Goal: Task Accomplishment & Management: Use online tool/utility

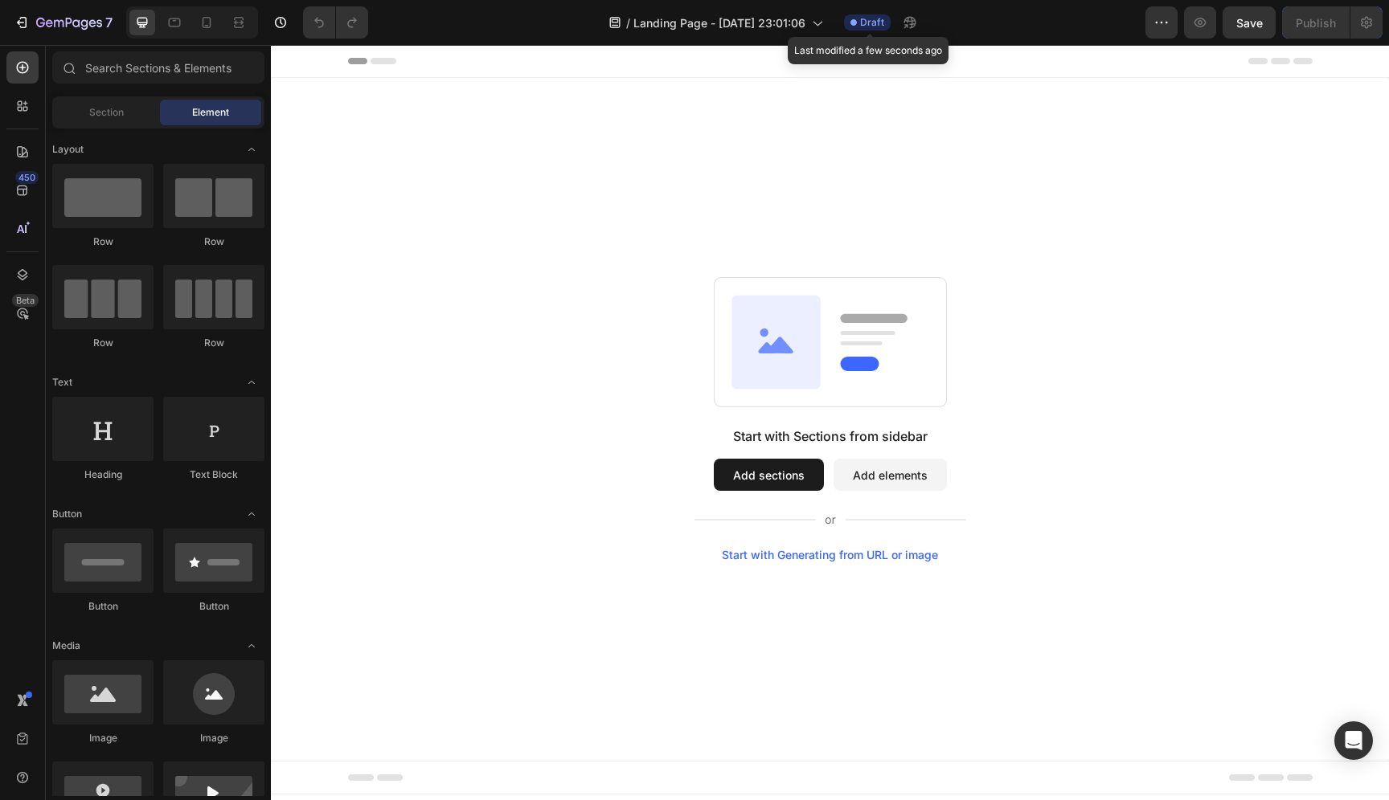
click at [876, 27] on span "Draft" at bounding box center [872, 22] width 24 height 14
click at [23, 114] on div at bounding box center [22, 106] width 32 height 32
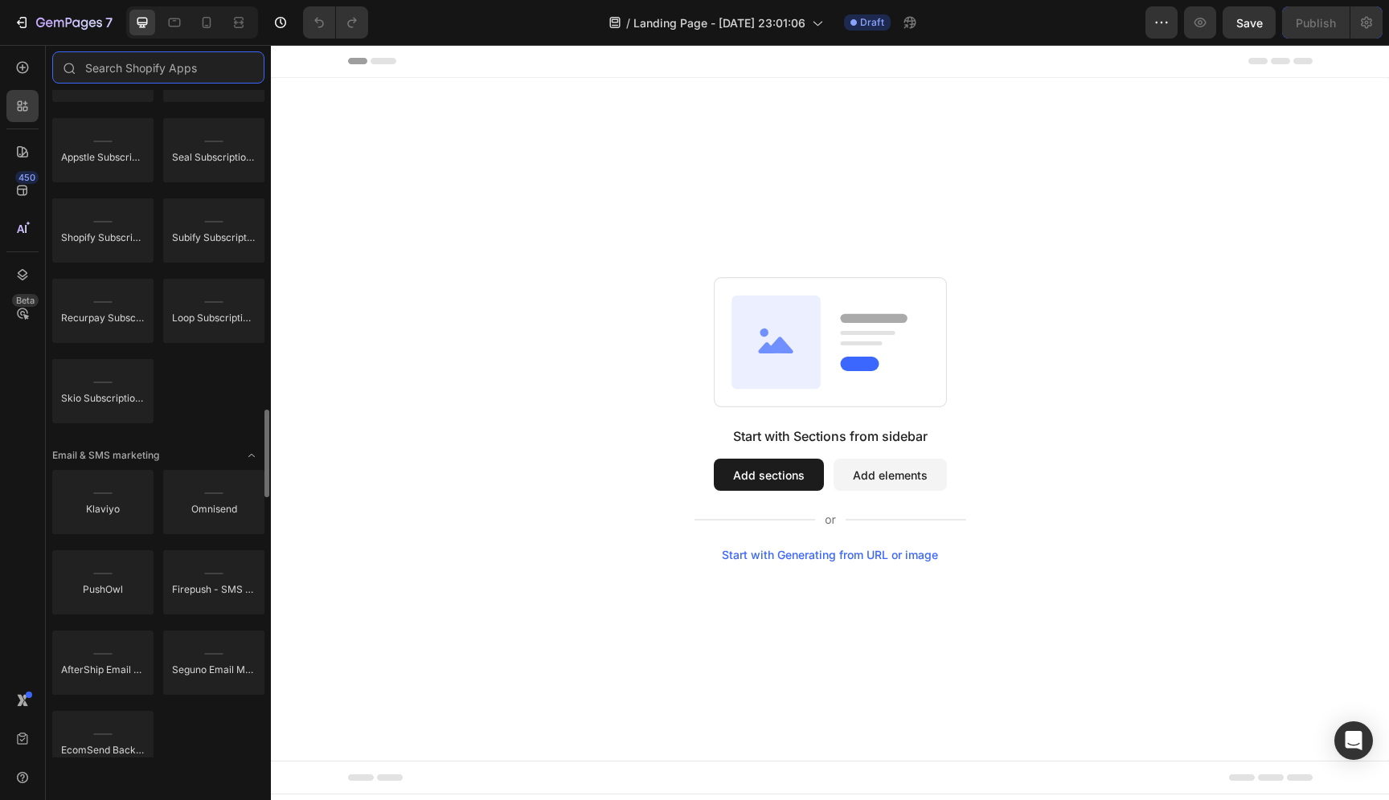
scroll to position [2376, 0]
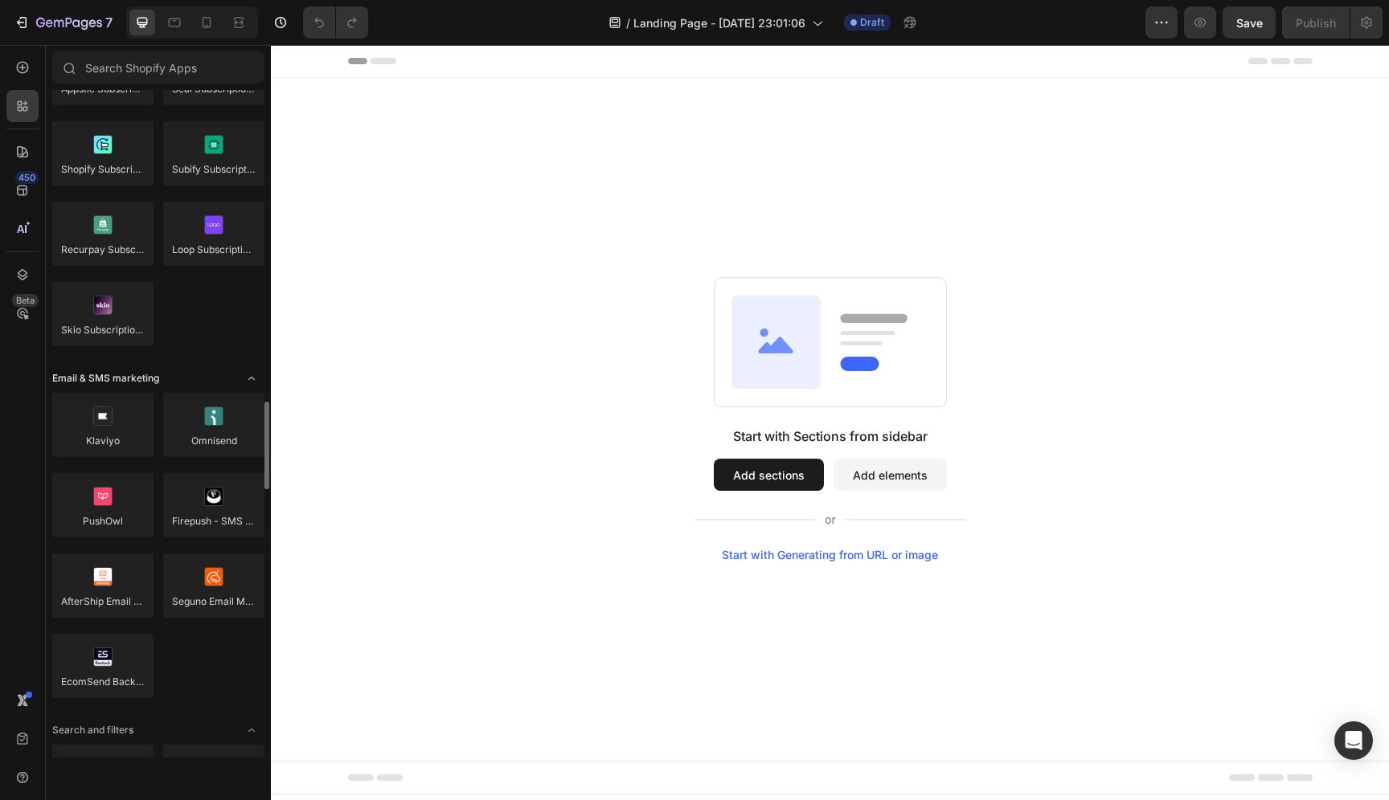
click at [248, 379] on icon "Toggle open" at bounding box center [251, 378] width 6 height 3
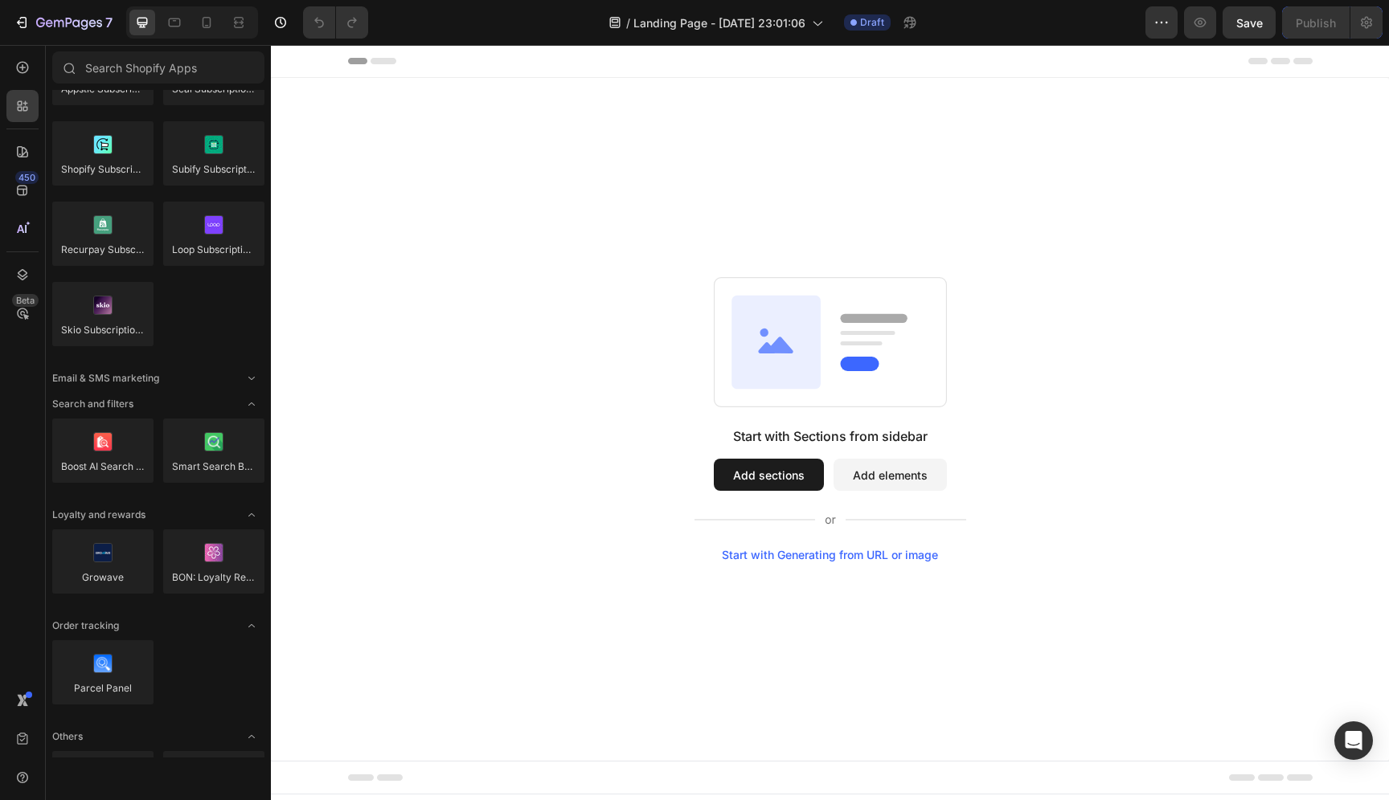
scroll to position [1968, 0]
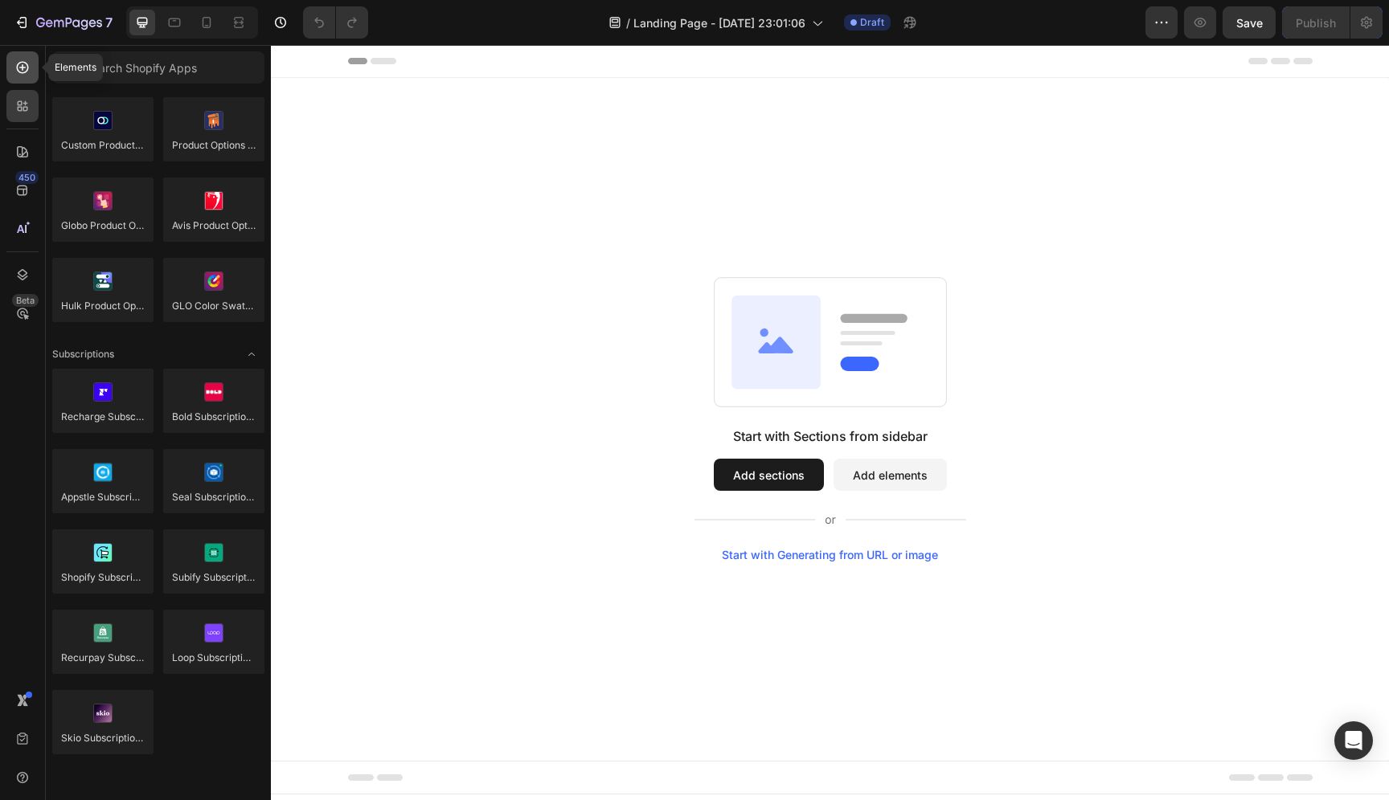
click at [26, 59] on icon at bounding box center [22, 67] width 16 height 16
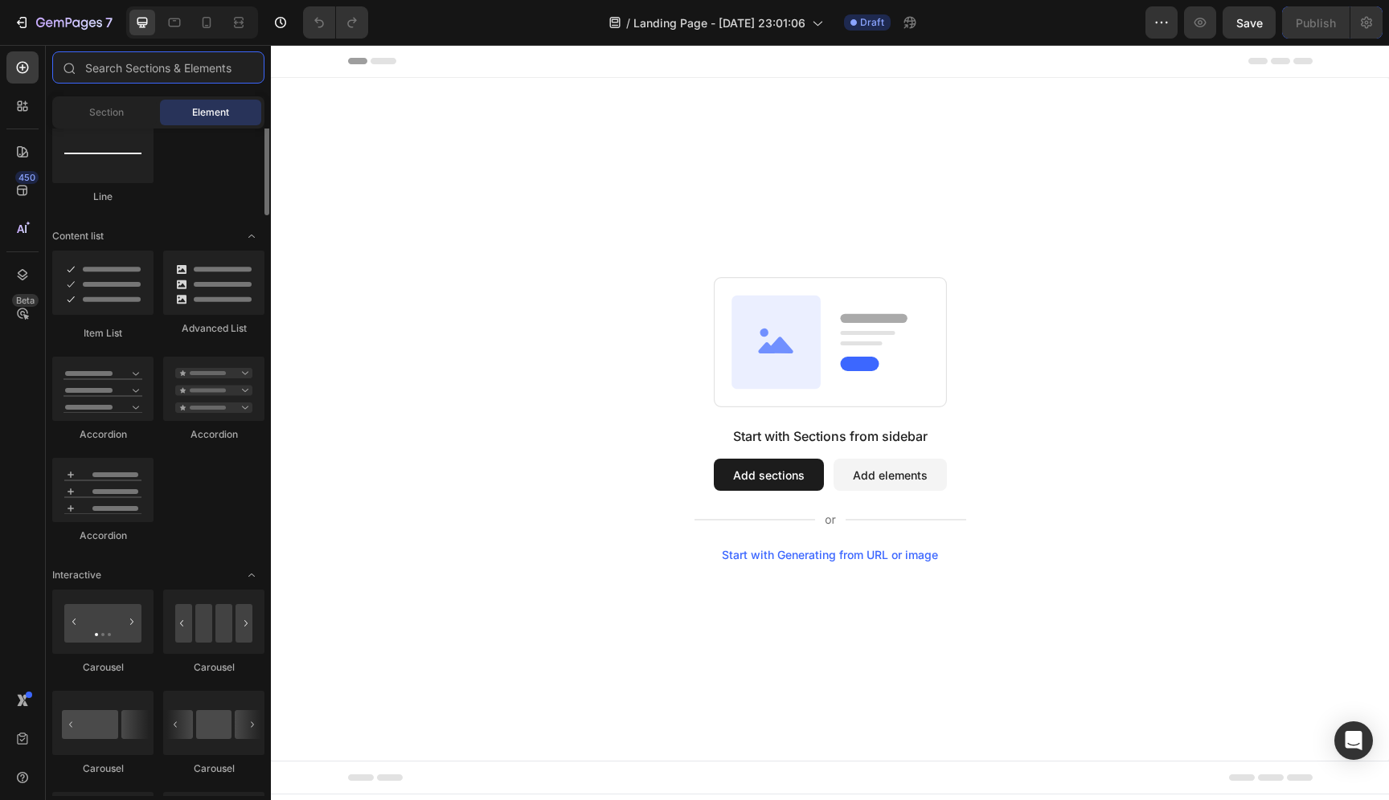
scroll to position [952, 0]
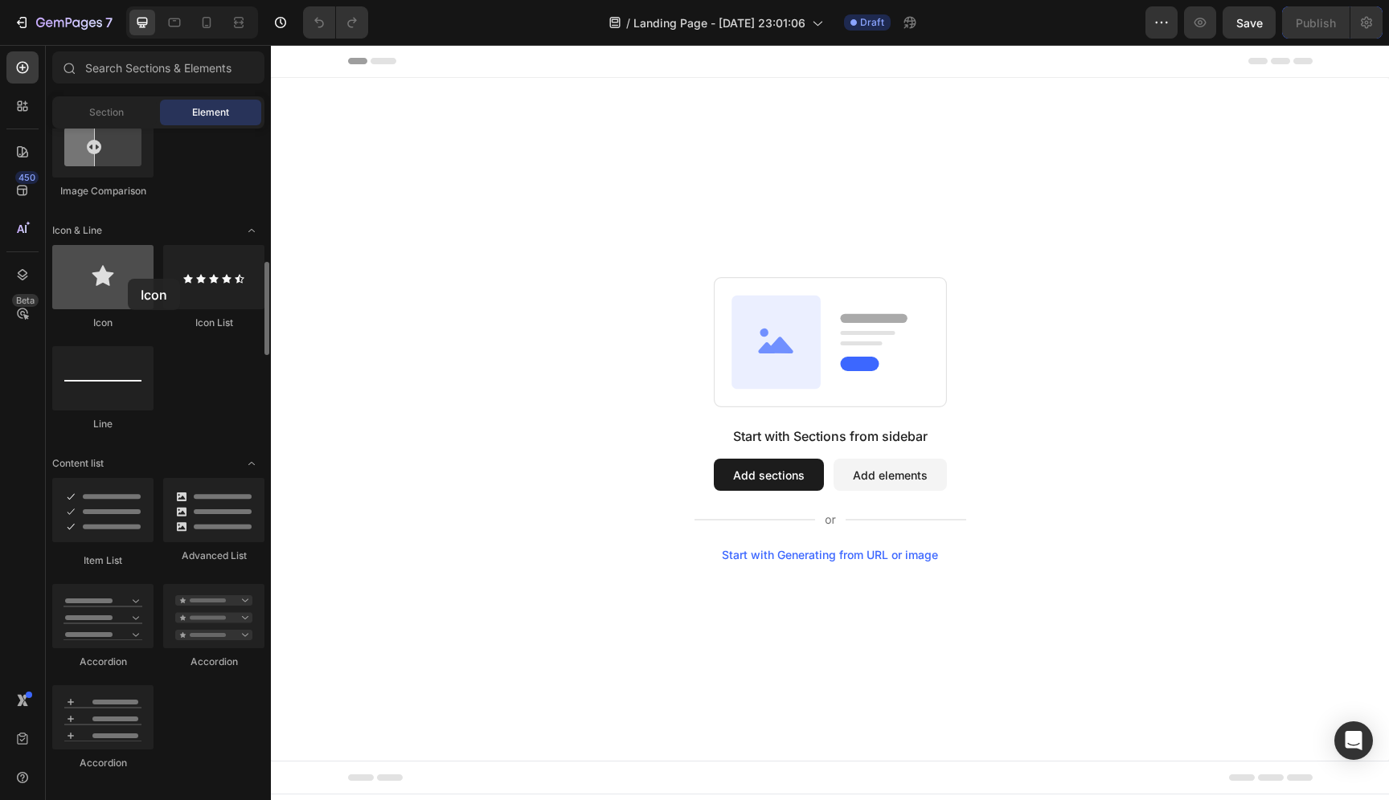
click at [128, 279] on div at bounding box center [102, 277] width 101 height 64
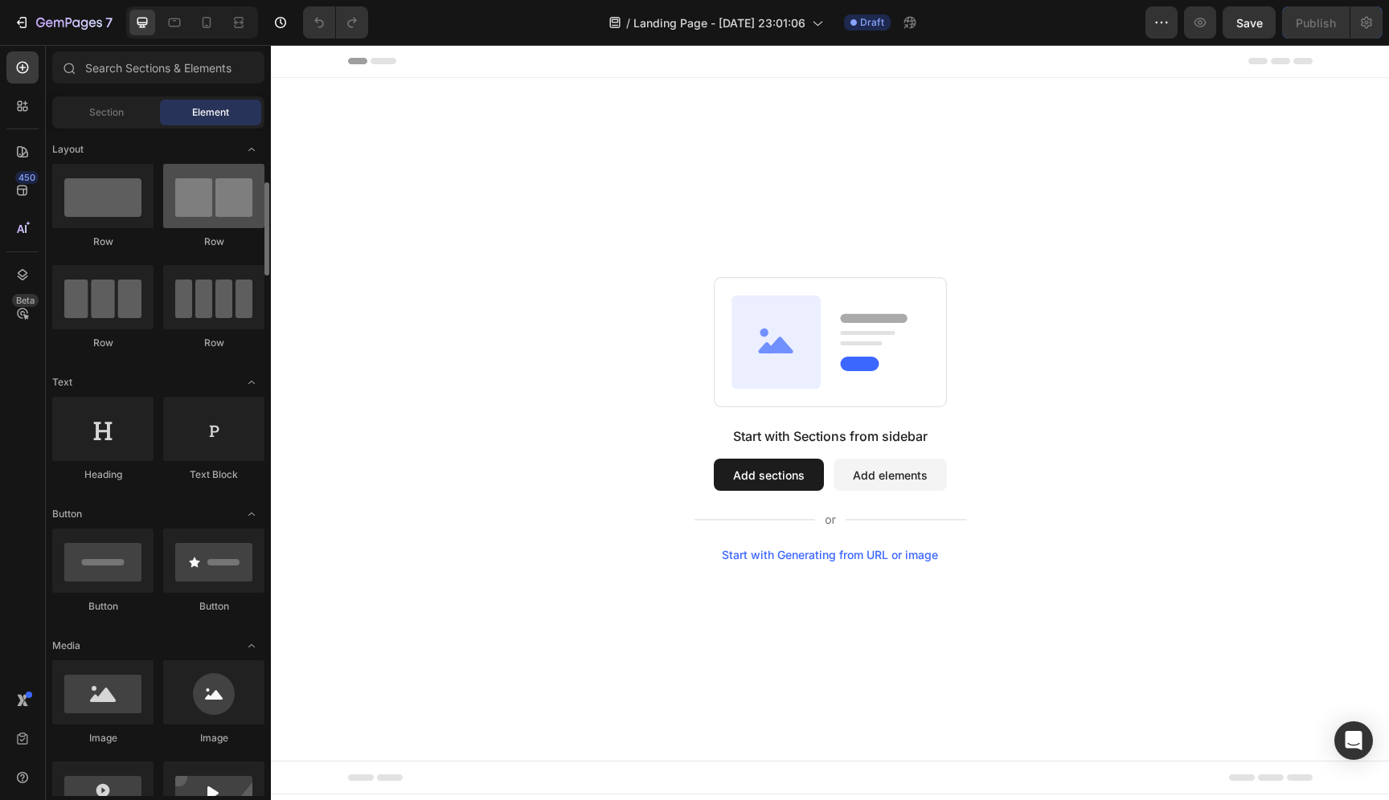
scroll to position [201, 0]
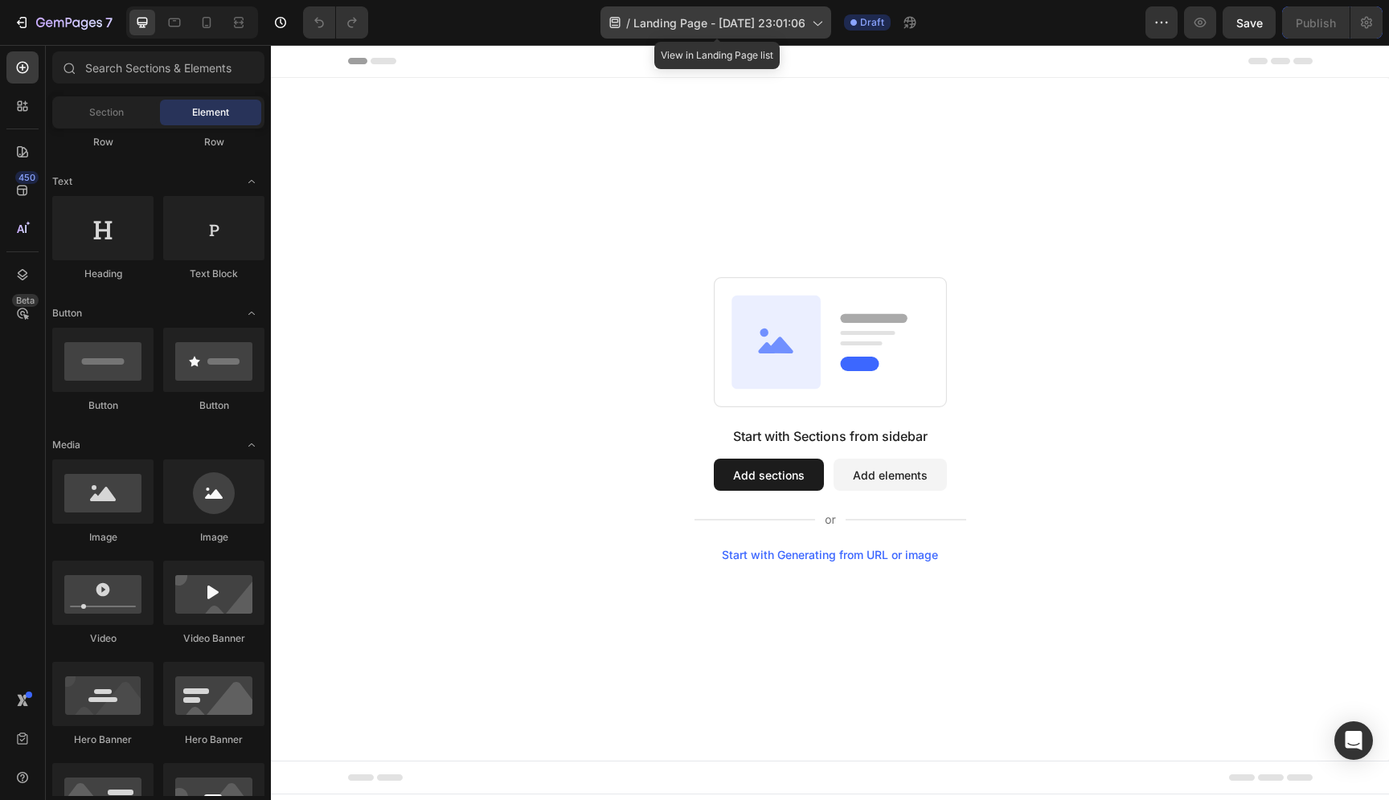
click at [698, 32] on div "/ Landing Page - Sep 28, 23:01:06" at bounding box center [715, 22] width 231 height 32
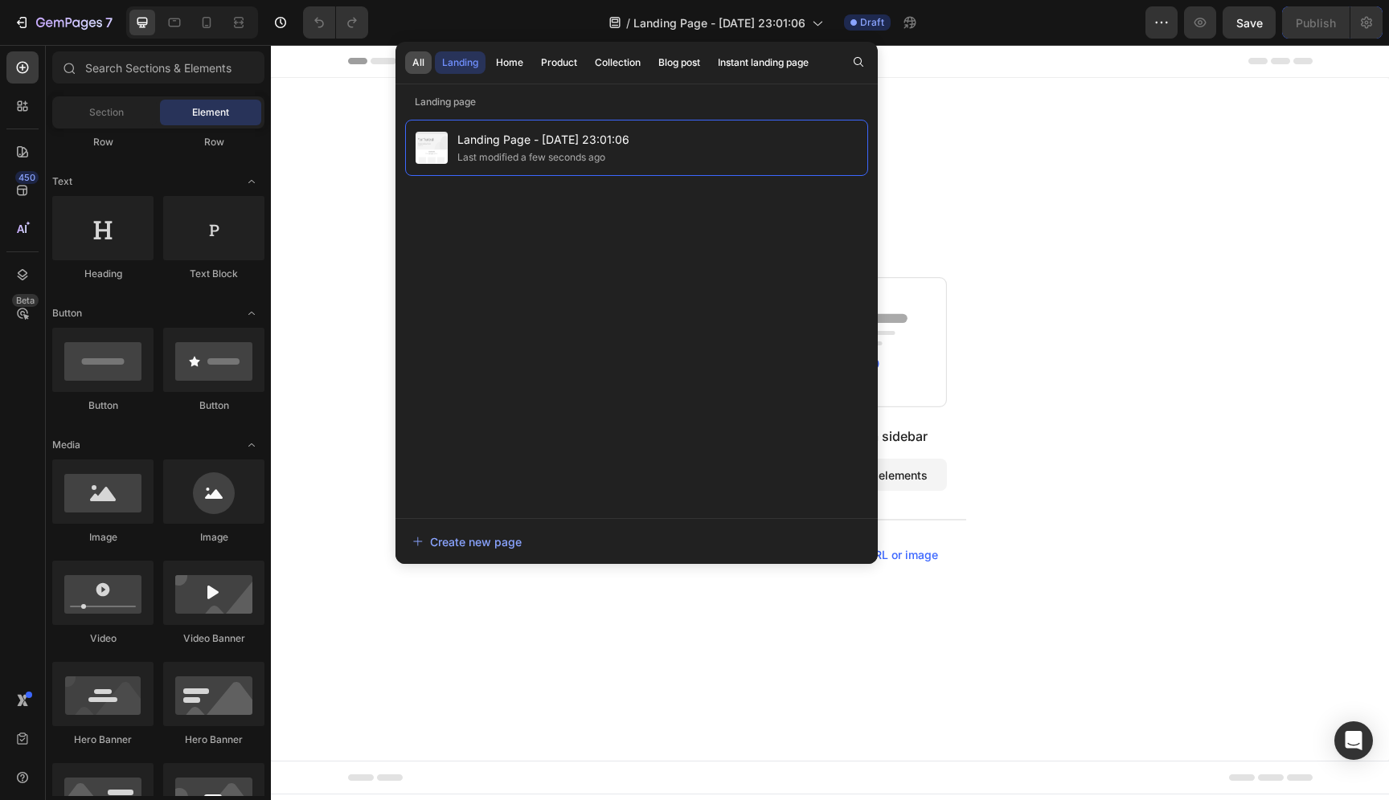
click at [424, 67] on div "All" at bounding box center [418, 62] width 12 height 14
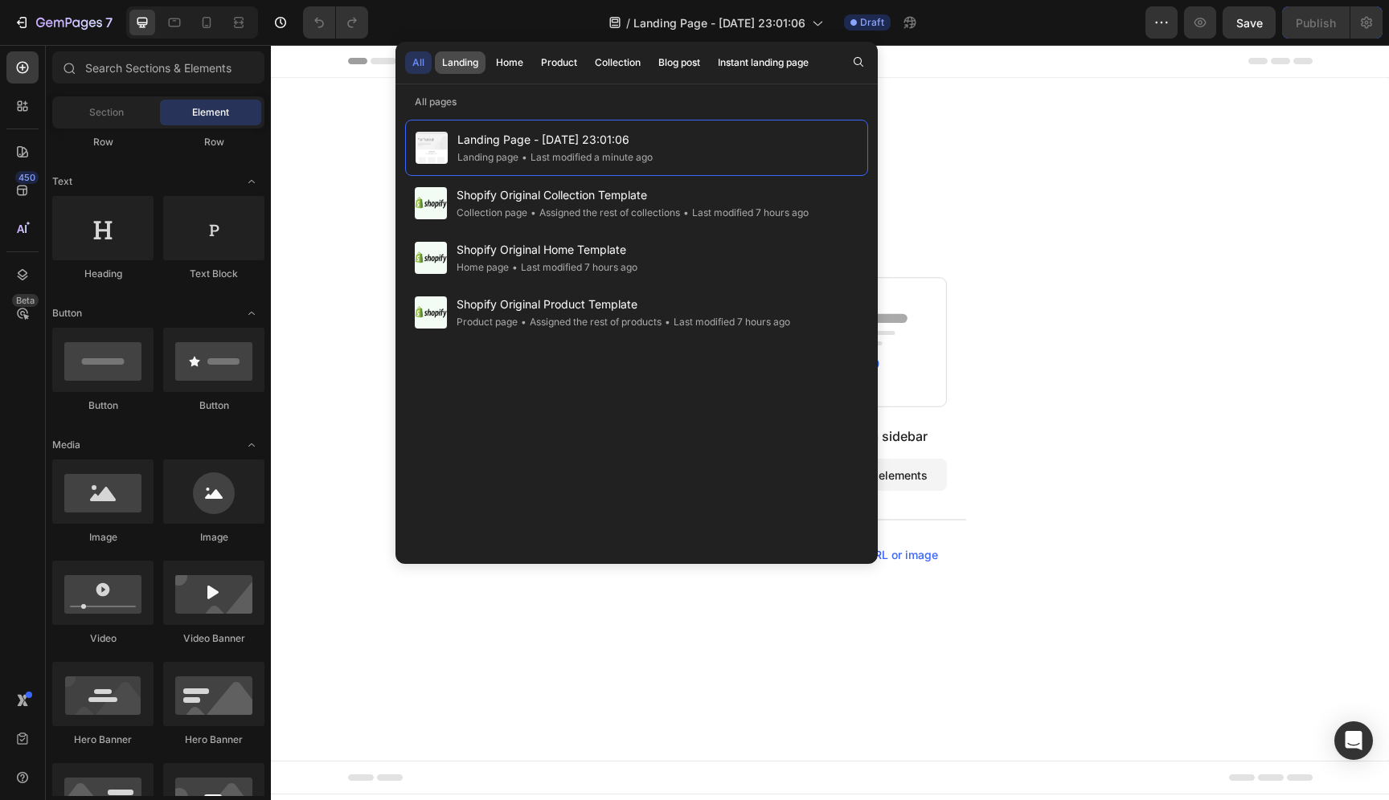
click at [462, 60] on div "Landing" at bounding box center [460, 62] width 36 height 14
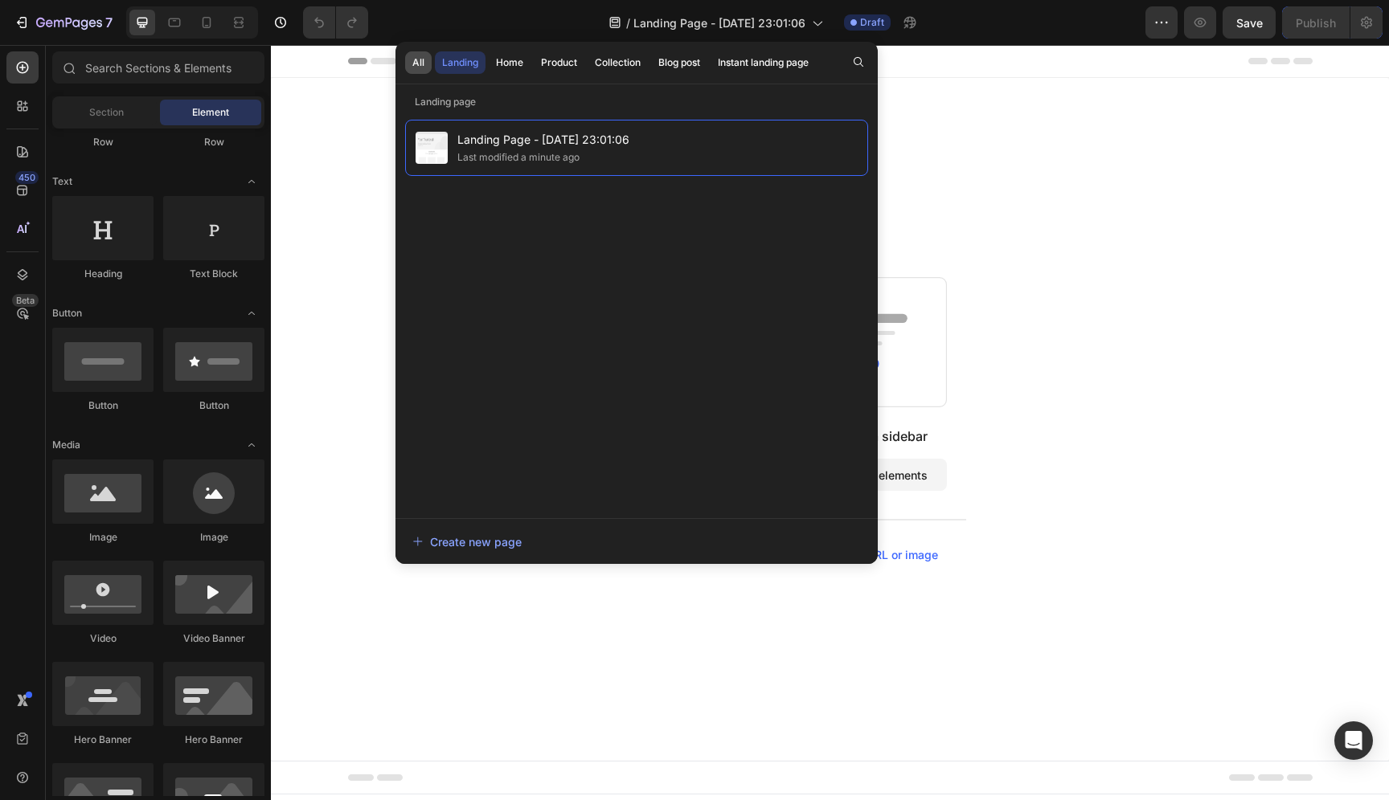
click at [407, 68] on button "All" at bounding box center [418, 62] width 27 height 23
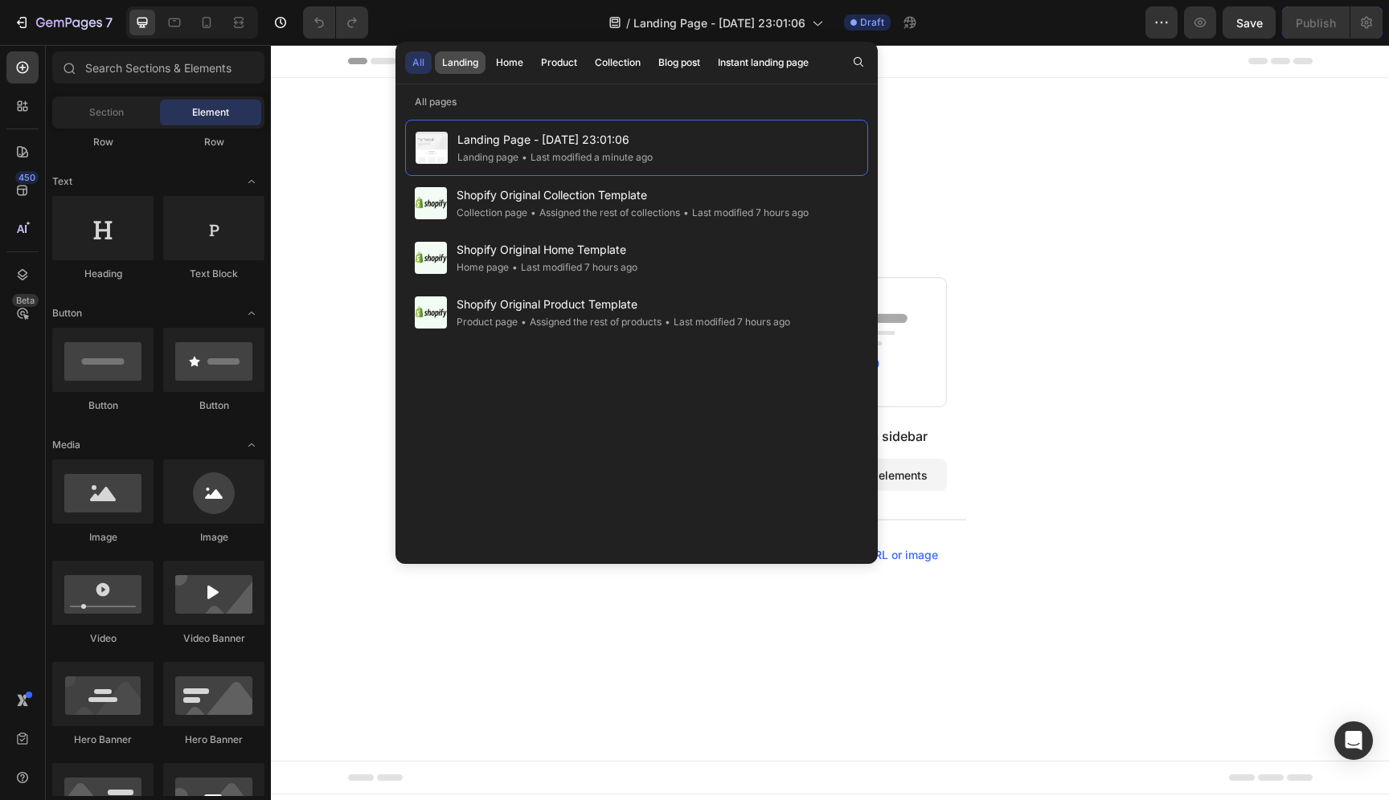
click at [448, 62] on div "Landing" at bounding box center [460, 62] width 36 height 14
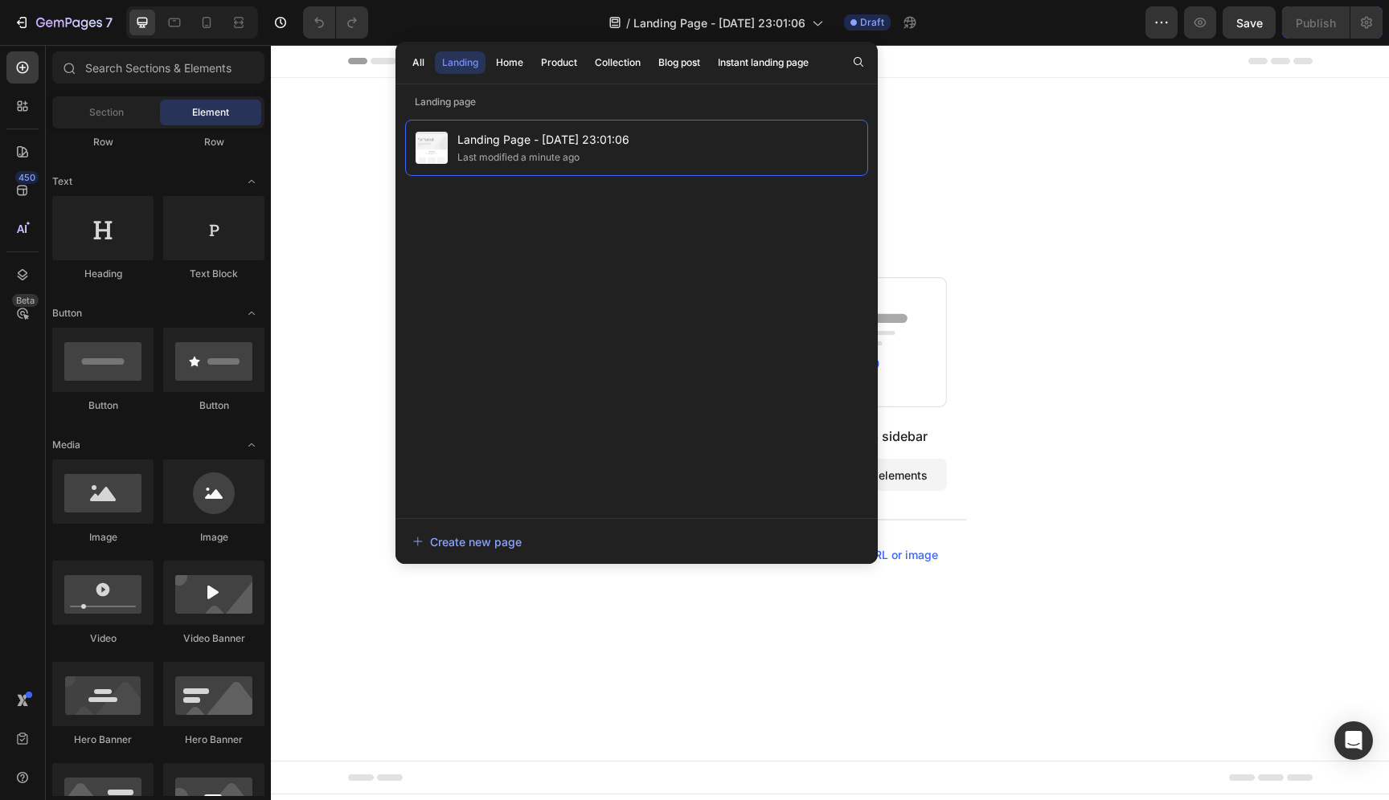
click at [933, 128] on div "Start with Sections from sidebar Add sections Add elements Start with Generatin…" at bounding box center [830, 419] width 1118 height 683
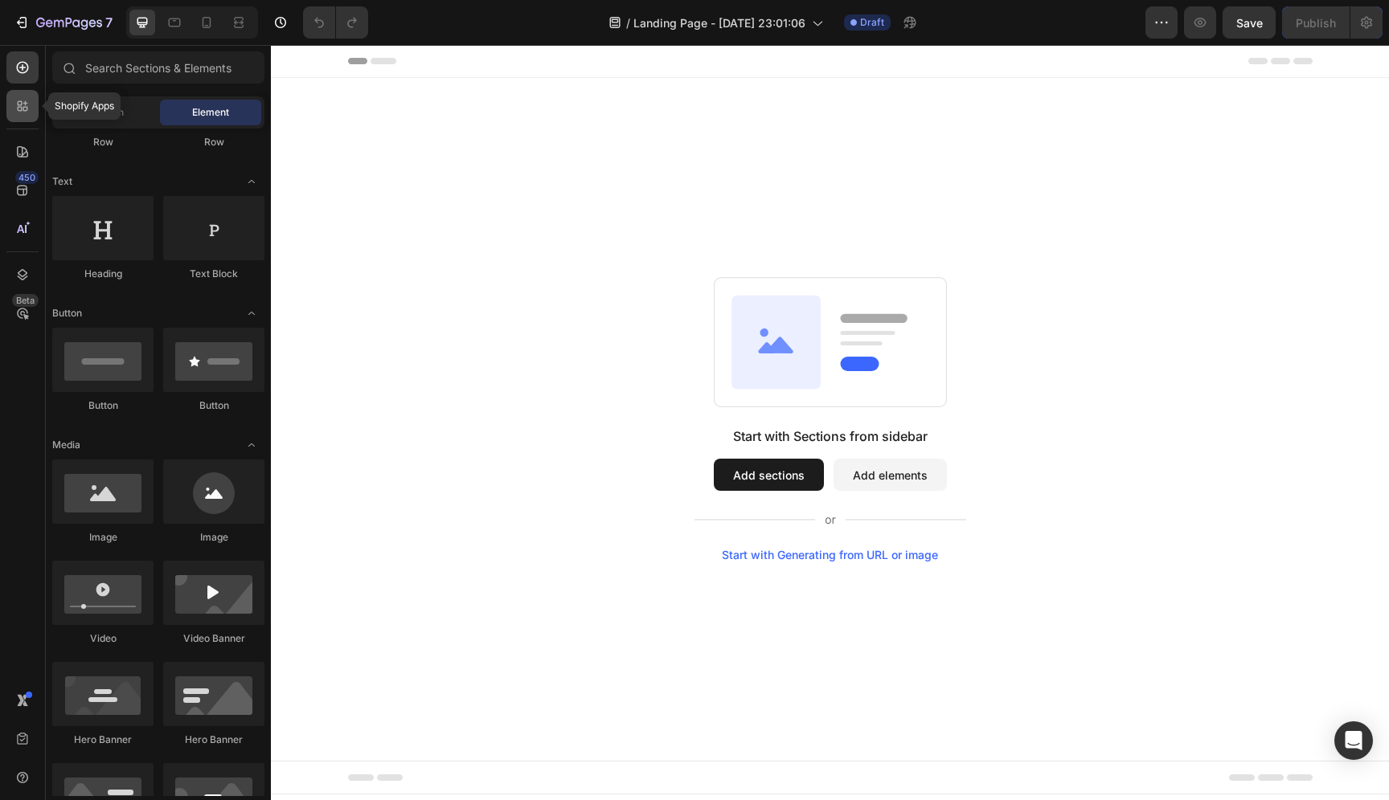
click at [17, 112] on icon at bounding box center [22, 106] width 16 height 16
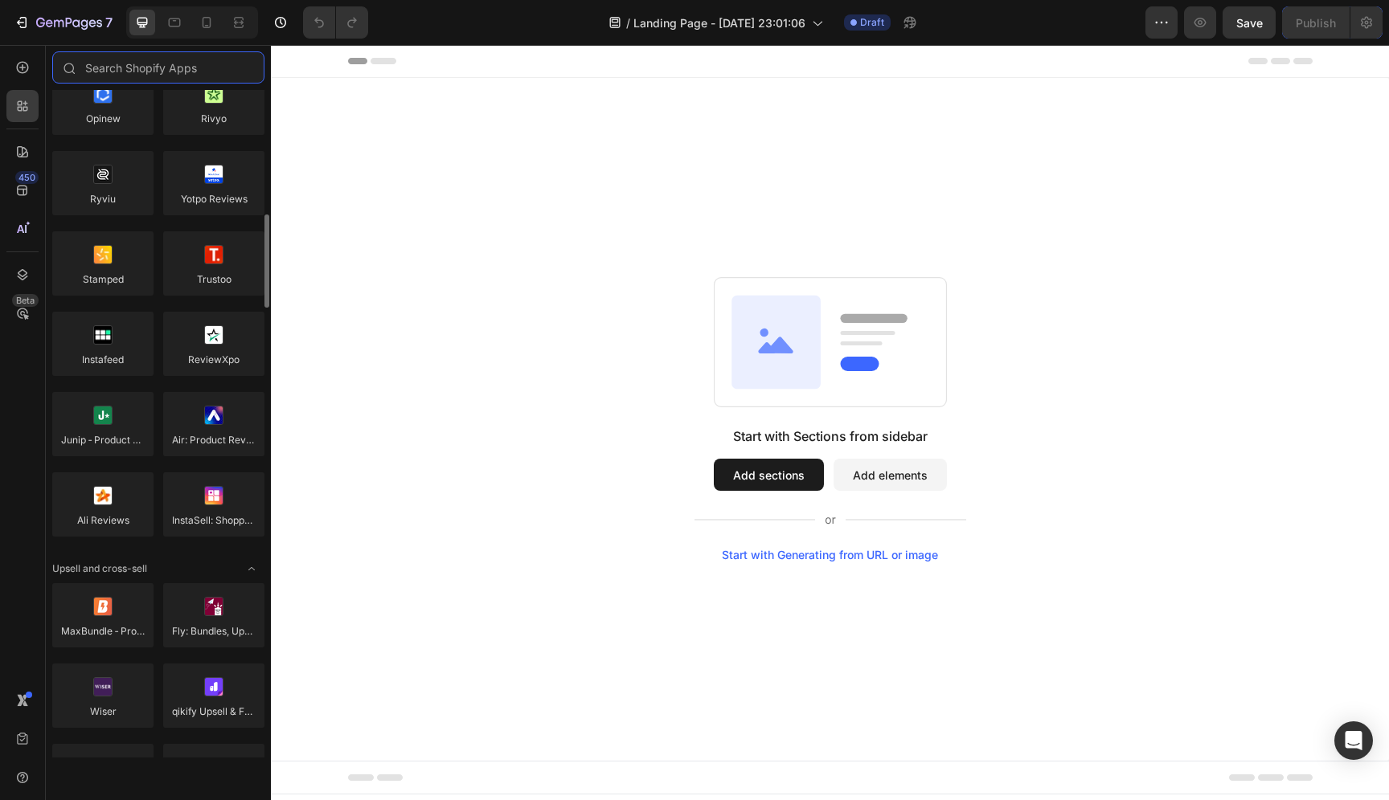
scroll to position [0, 0]
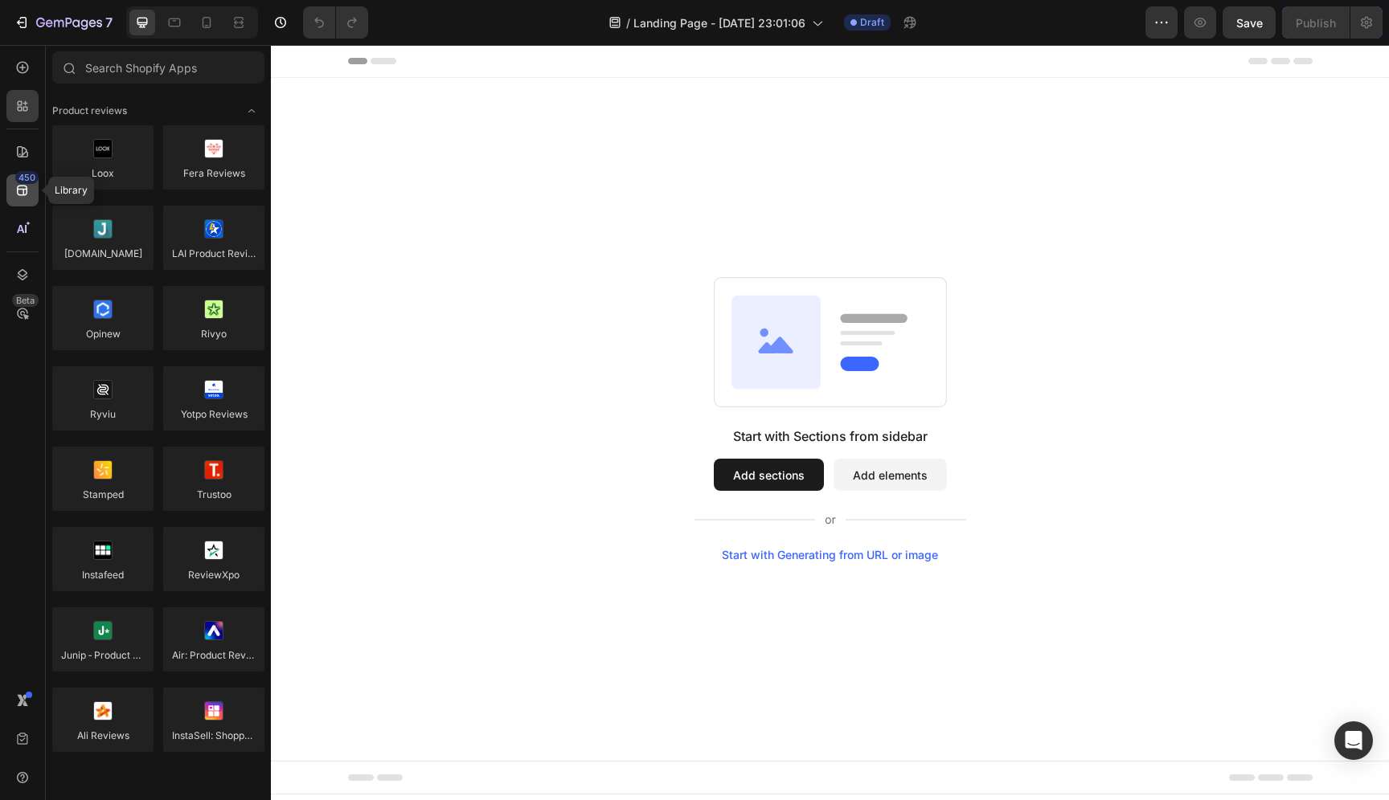
click at [14, 194] on icon at bounding box center [22, 190] width 16 height 16
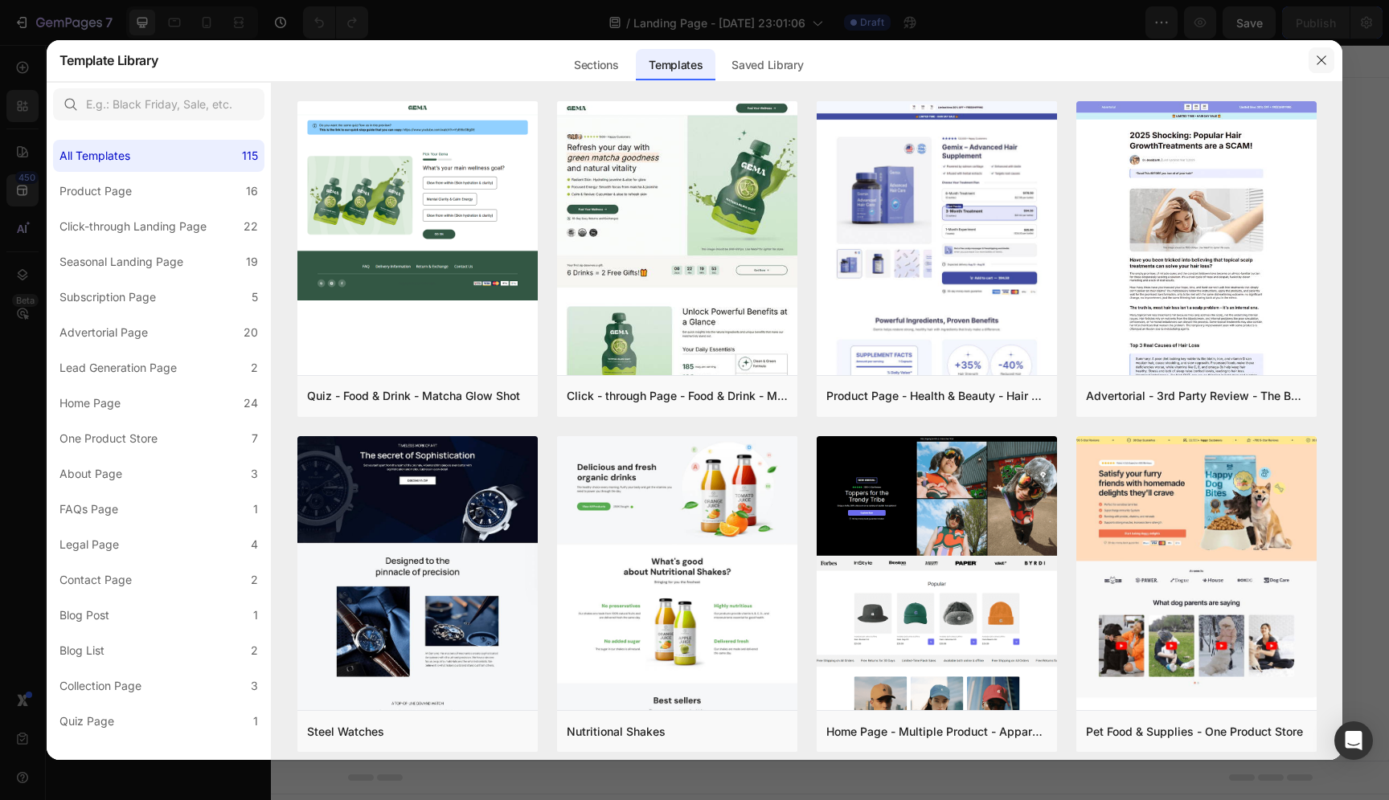
click at [1328, 55] on button "button" at bounding box center [1321, 60] width 26 height 26
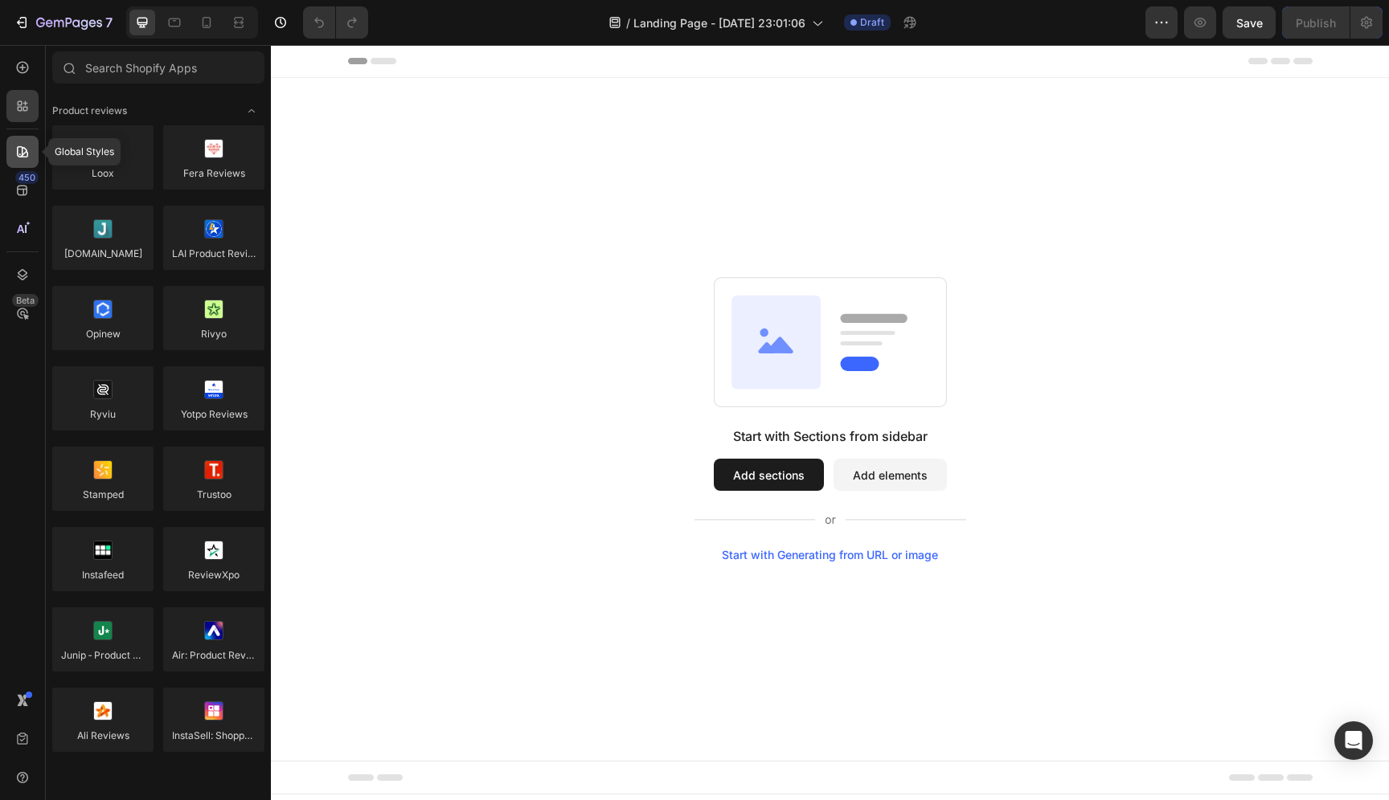
click at [34, 156] on div at bounding box center [22, 152] width 32 height 32
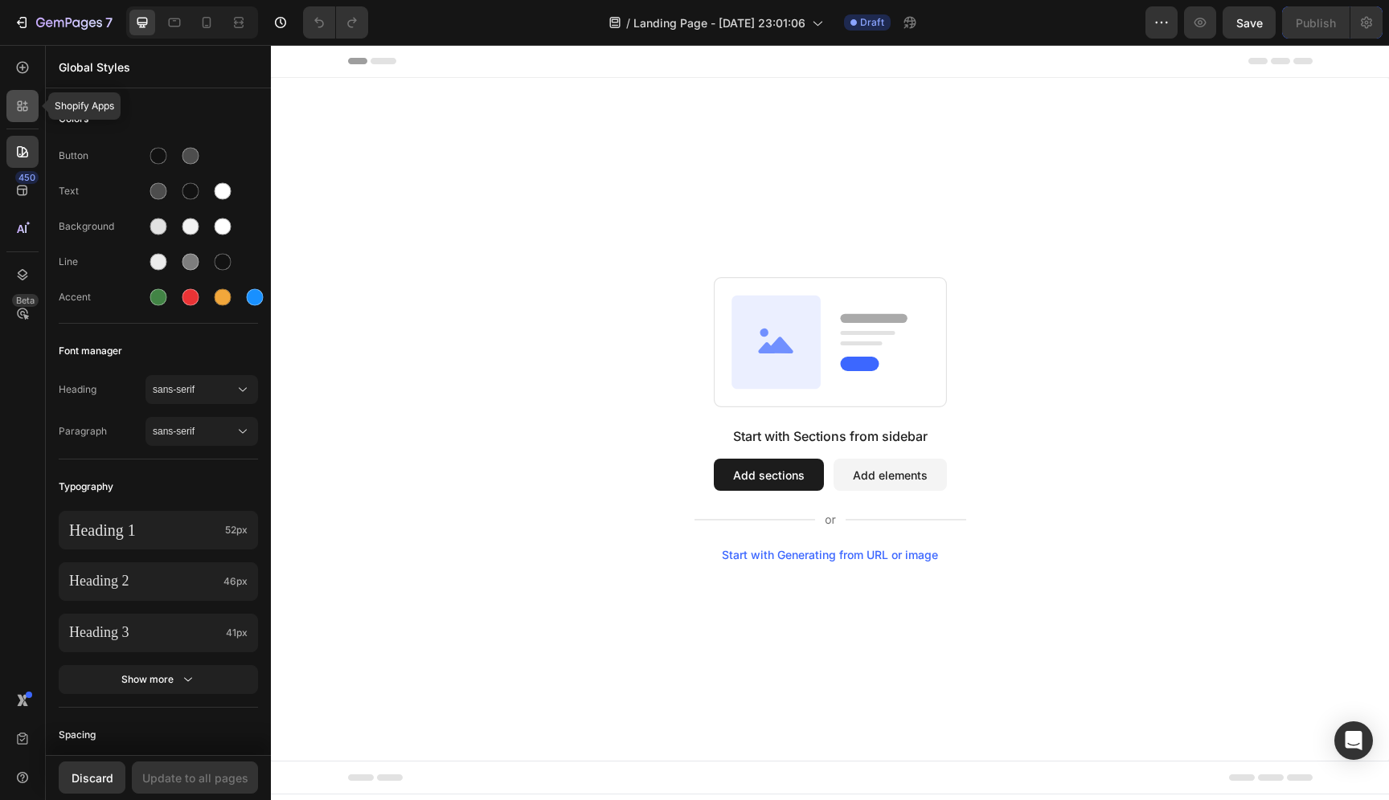
click at [33, 103] on div at bounding box center [22, 106] width 32 height 32
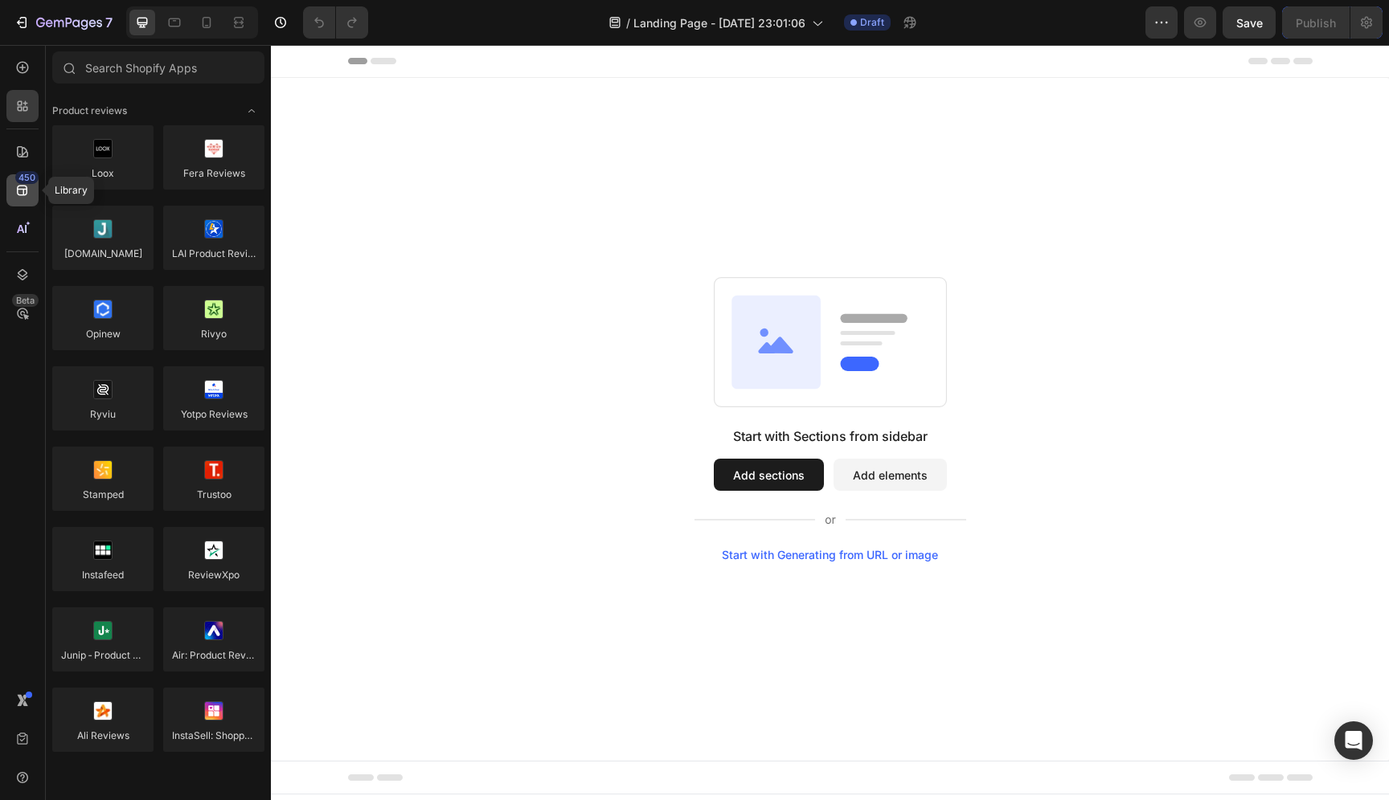
click at [22, 190] on icon at bounding box center [22, 190] width 16 height 16
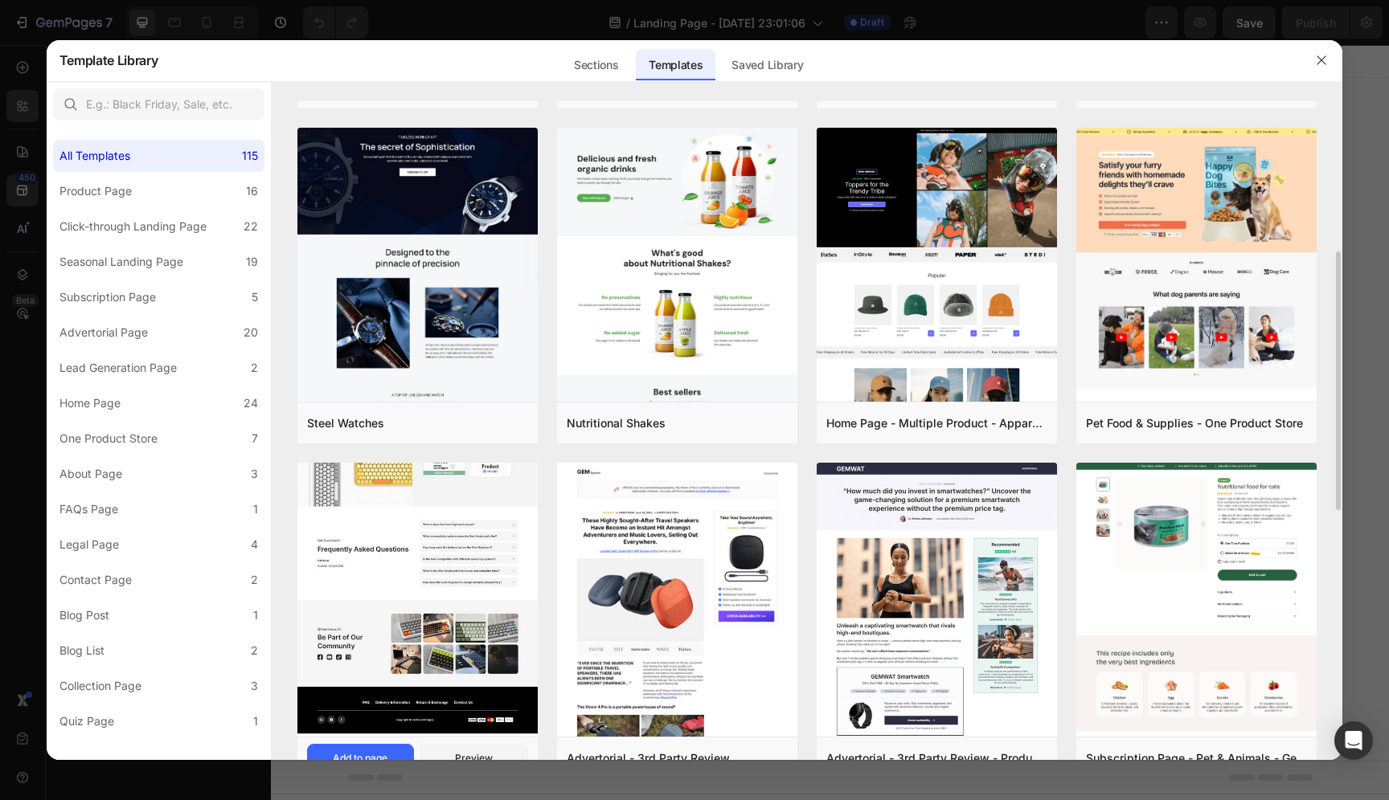
scroll to position [338, 0]
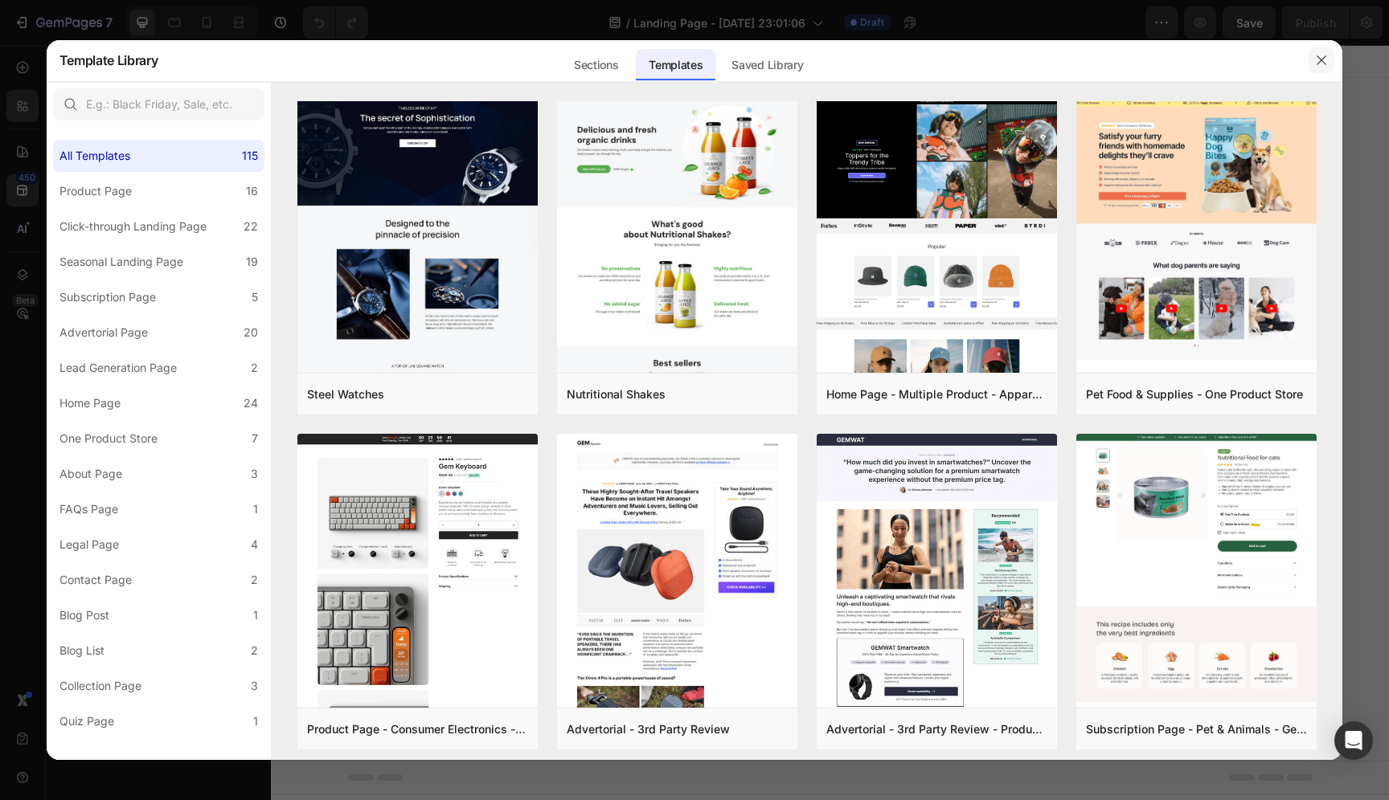
drag, startPoint x: 1328, startPoint y: 55, endPoint x: 1056, endPoint y: 10, distance: 275.3
click at [1328, 55] on button "button" at bounding box center [1321, 60] width 26 height 26
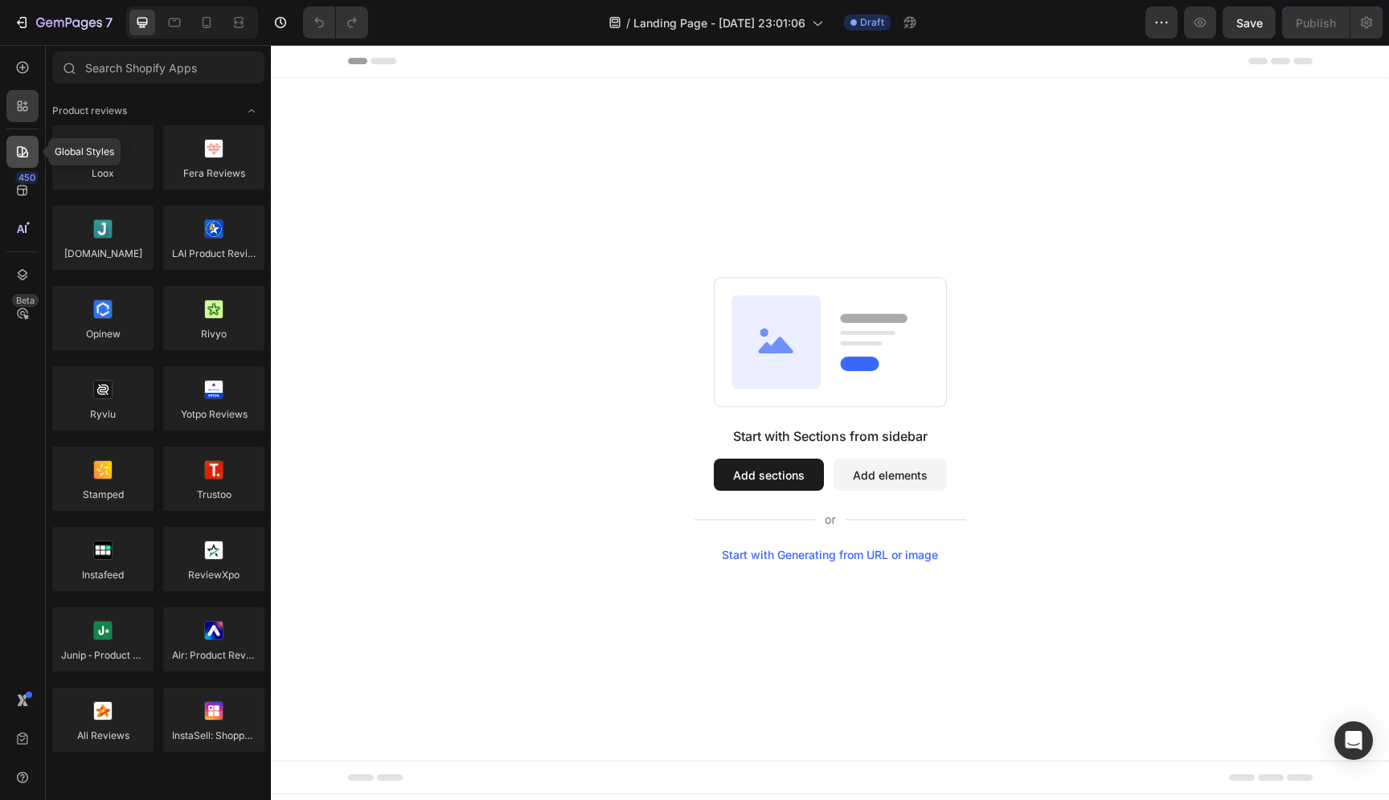
click at [16, 140] on div at bounding box center [22, 152] width 32 height 32
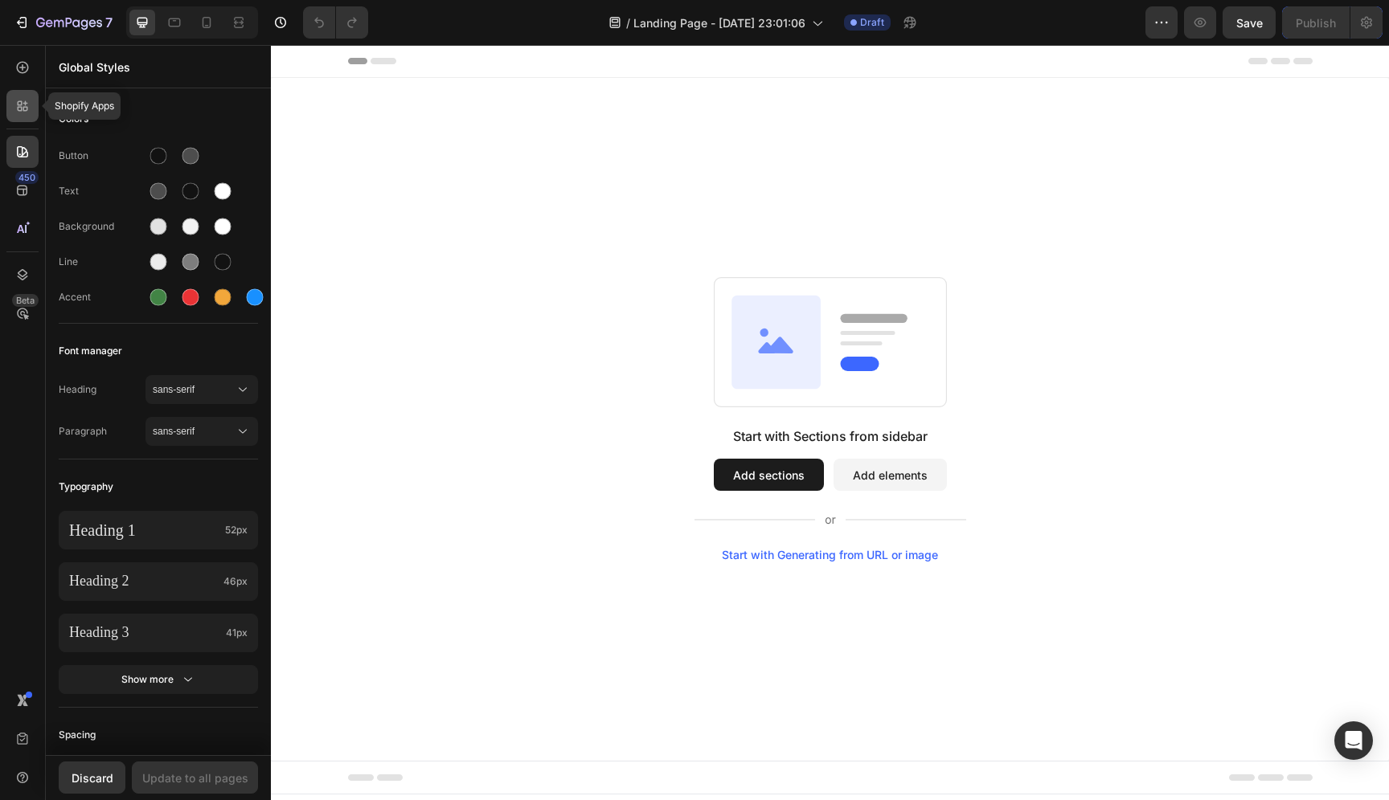
click at [21, 104] on icon at bounding box center [20, 103] width 5 height 5
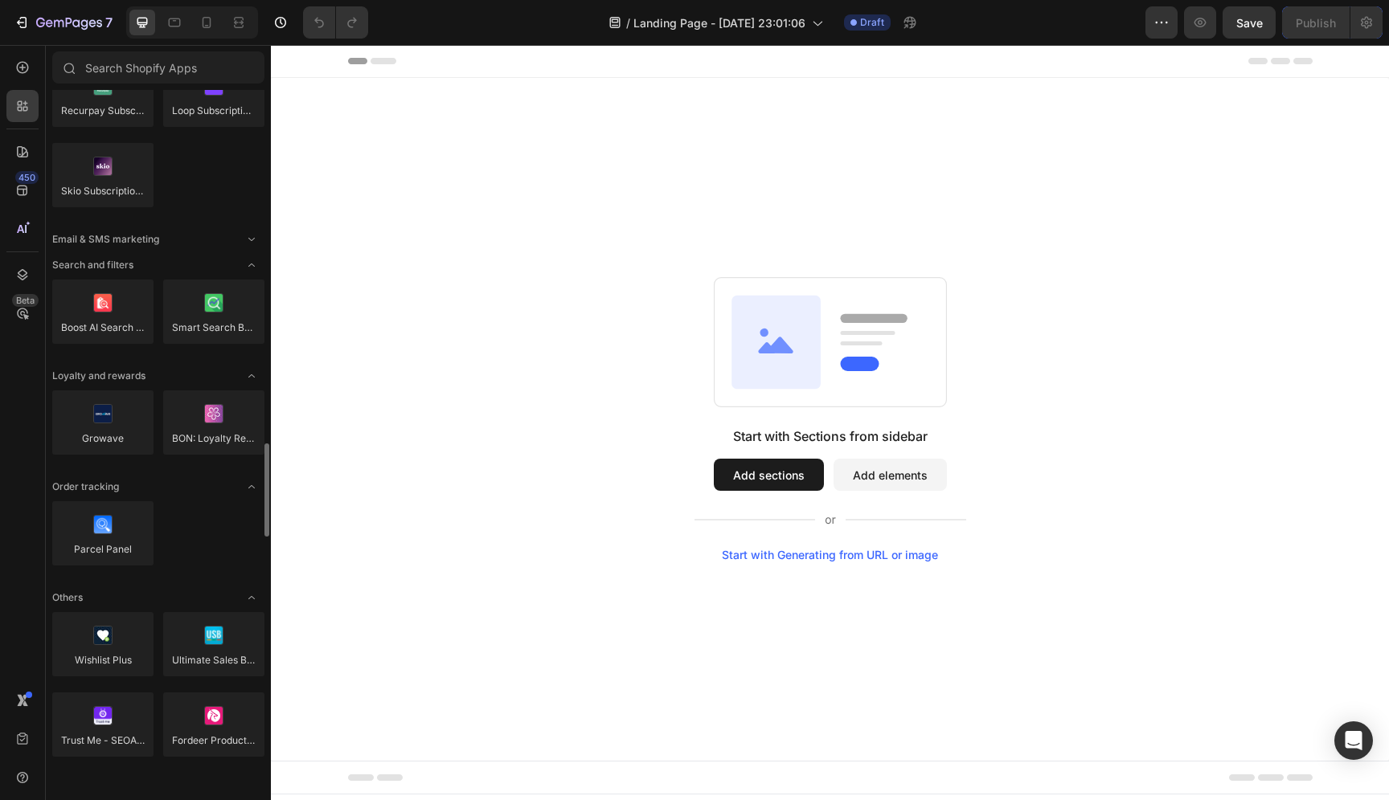
scroll to position [2641, 0]
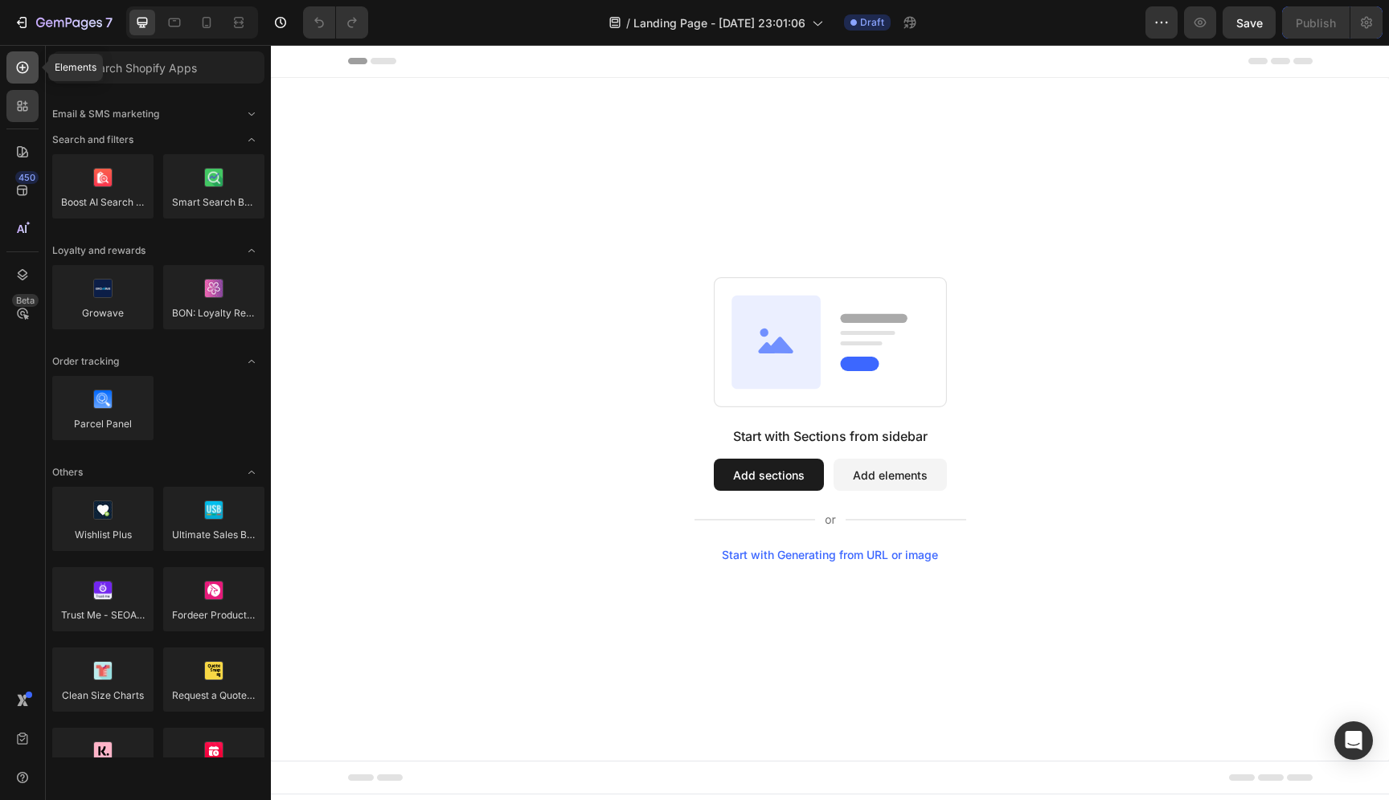
click at [31, 70] on div at bounding box center [22, 67] width 32 height 32
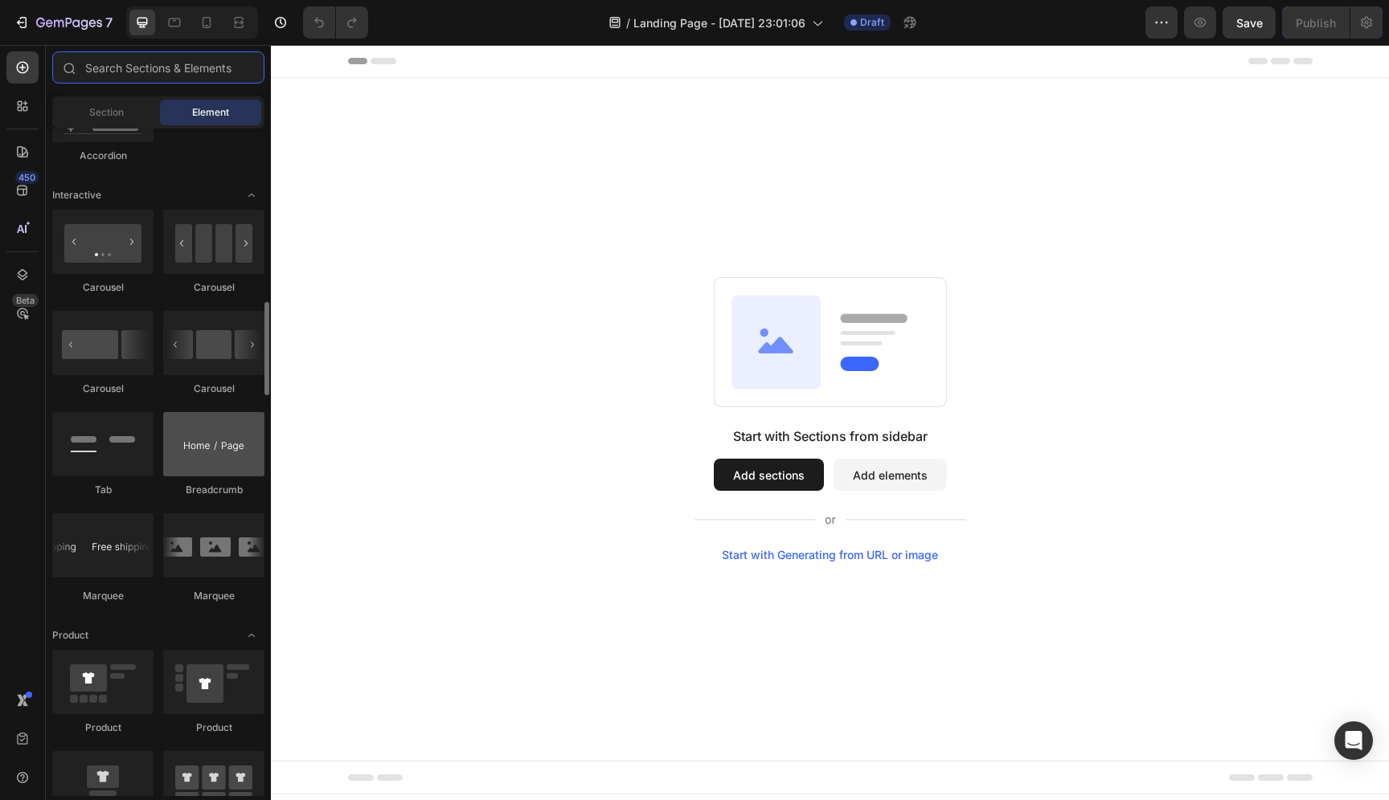
scroll to position [1493, 0]
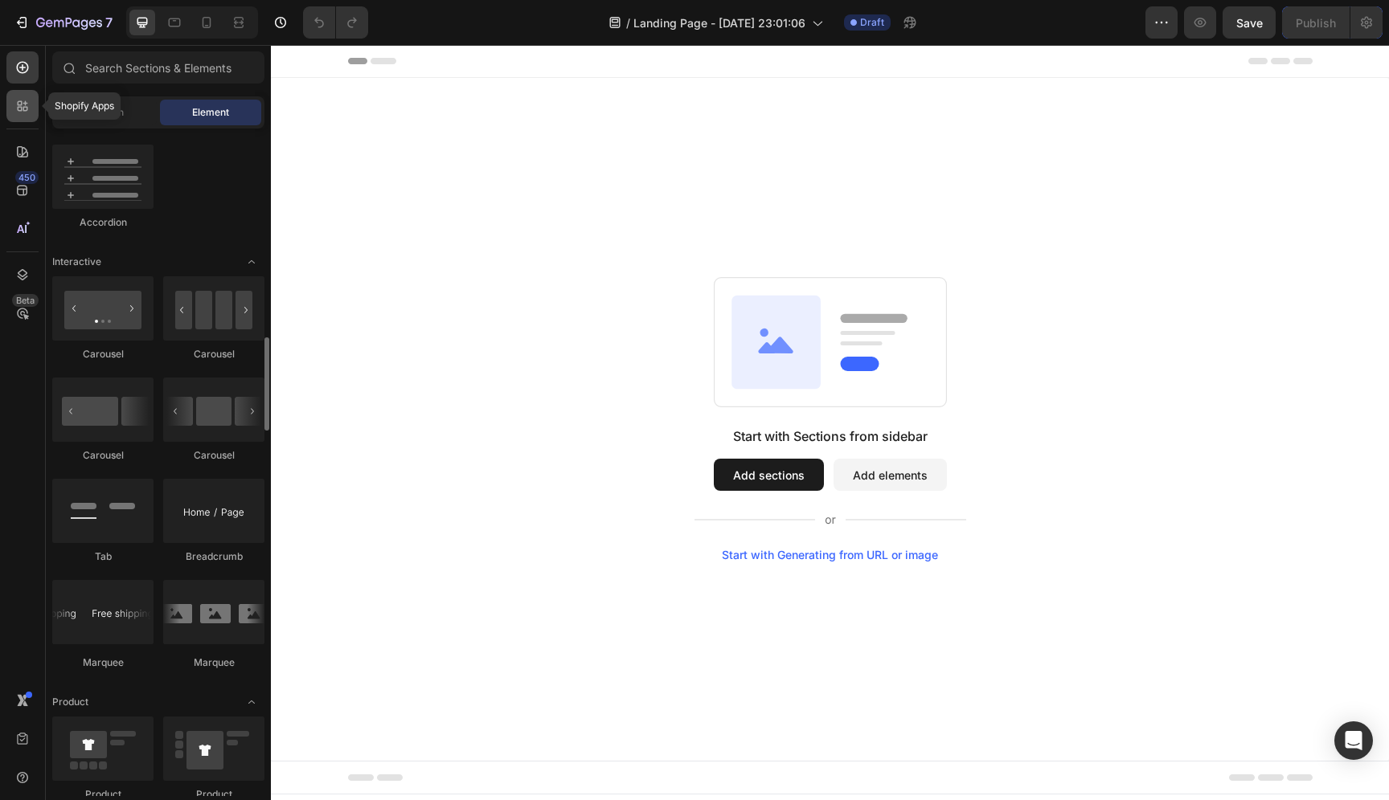
click at [11, 97] on div at bounding box center [22, 106] width 32 height 32
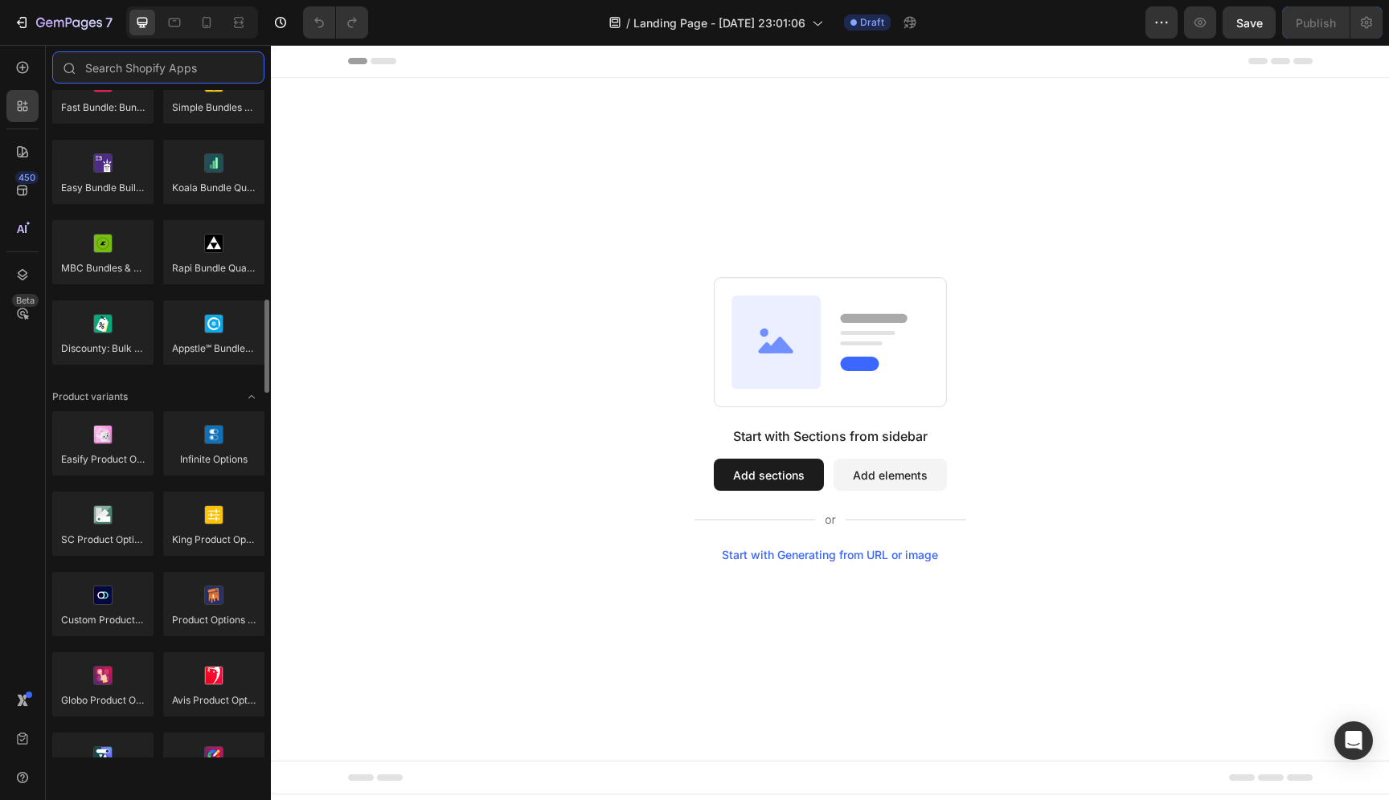
scroll to position [1062, 0]
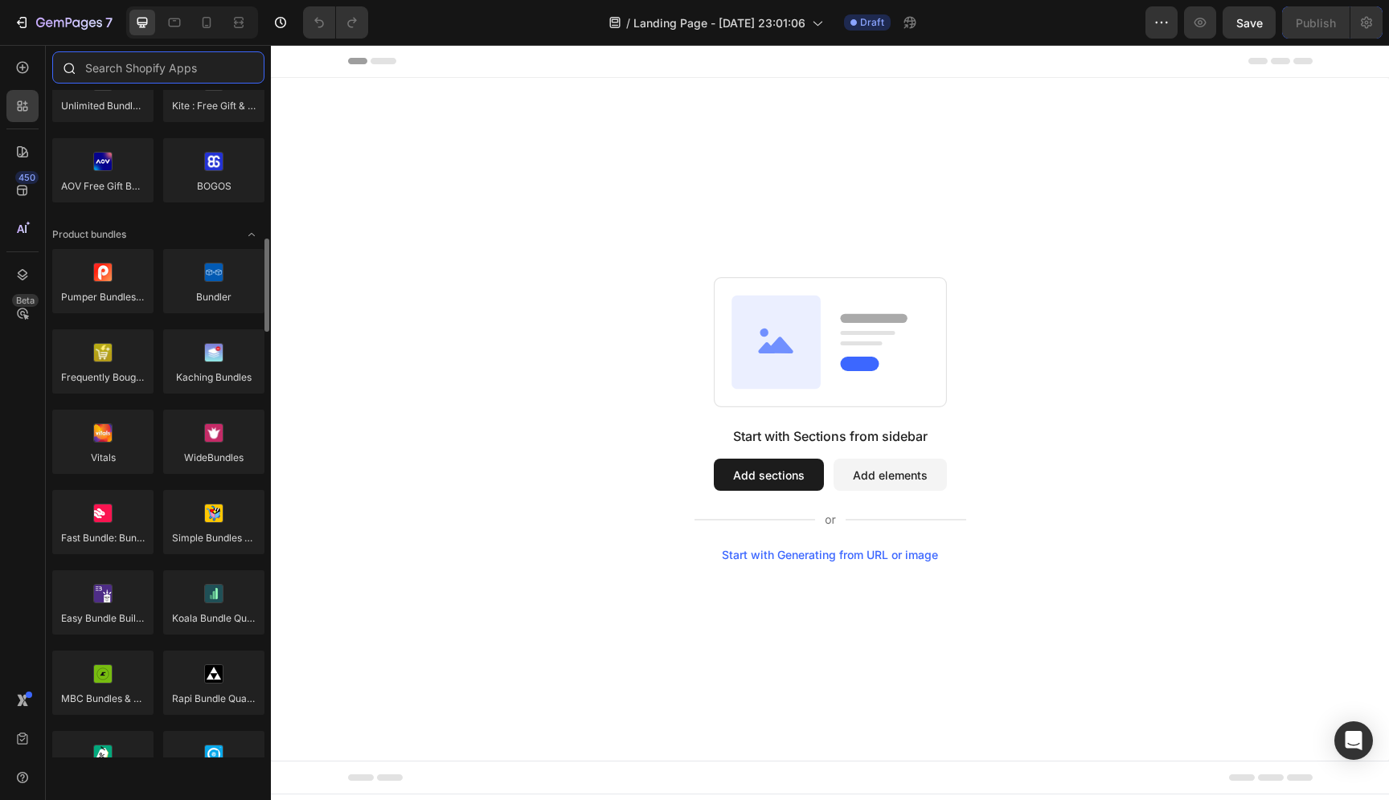
click at [147, 75] on input "text" at bounding box center [158, 67] width 212 height 32
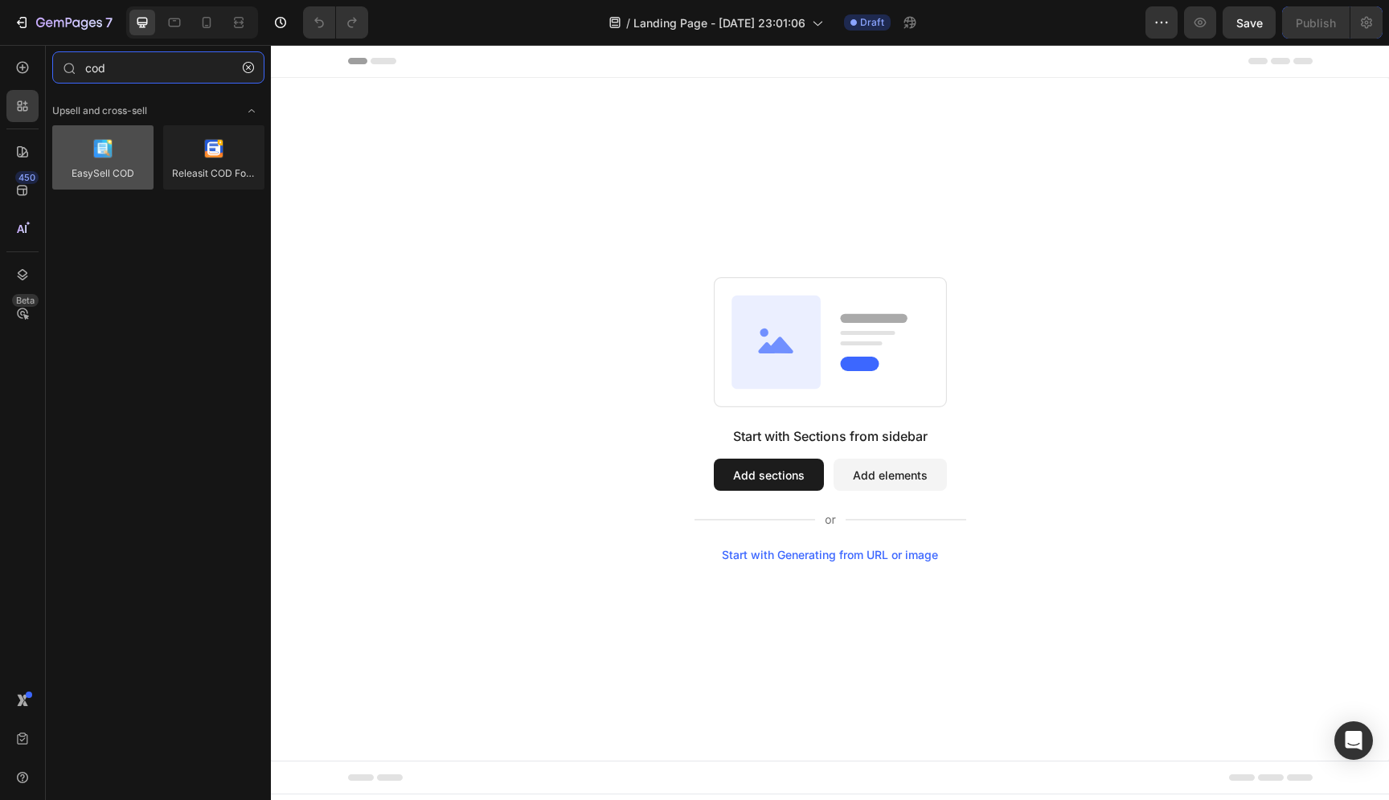
type input "cod"
click at [111, 162] on div at bounding box center [102, 157] width 101 height 64
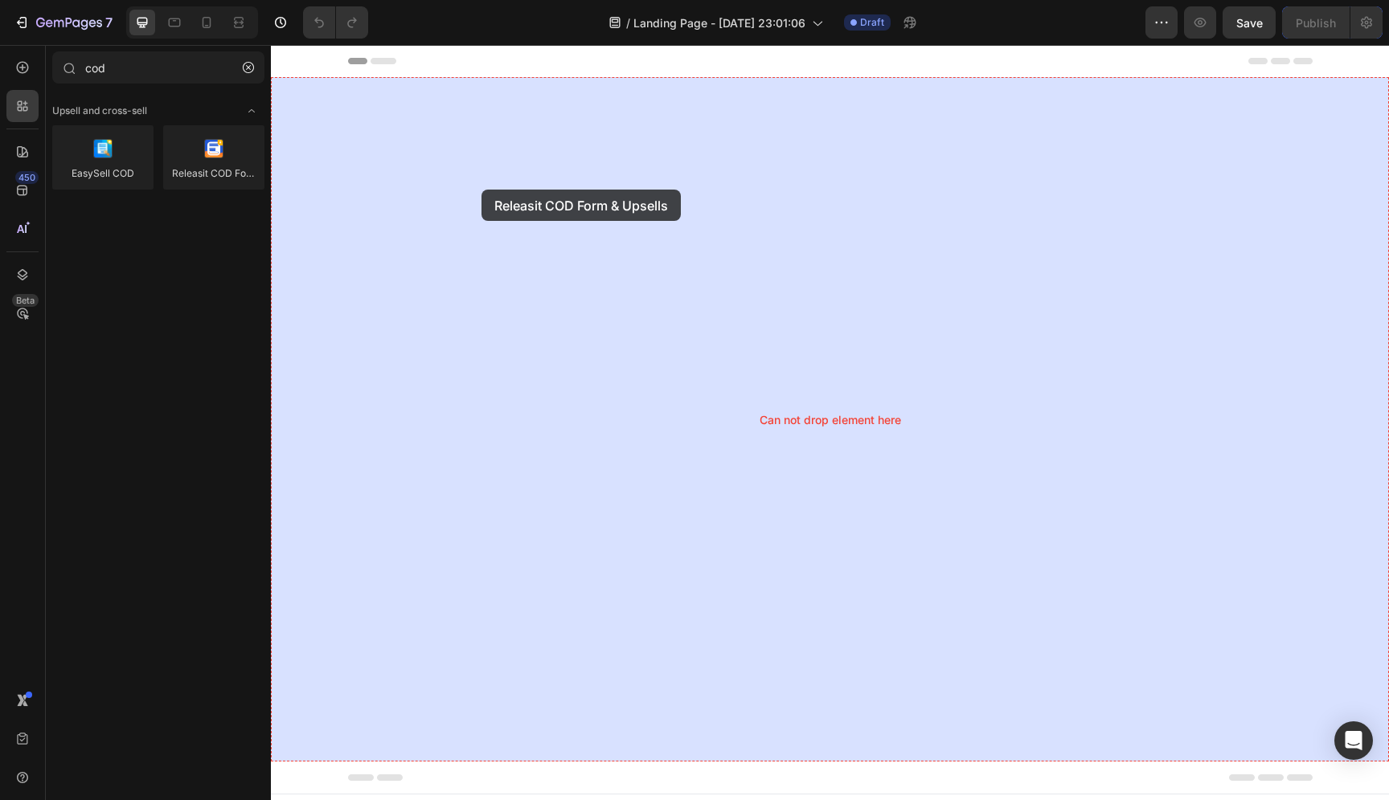
drag, startPoint x: 468, startPoint y: 215, endPoint x: 481, endPoint y: 190, distance: 29.1
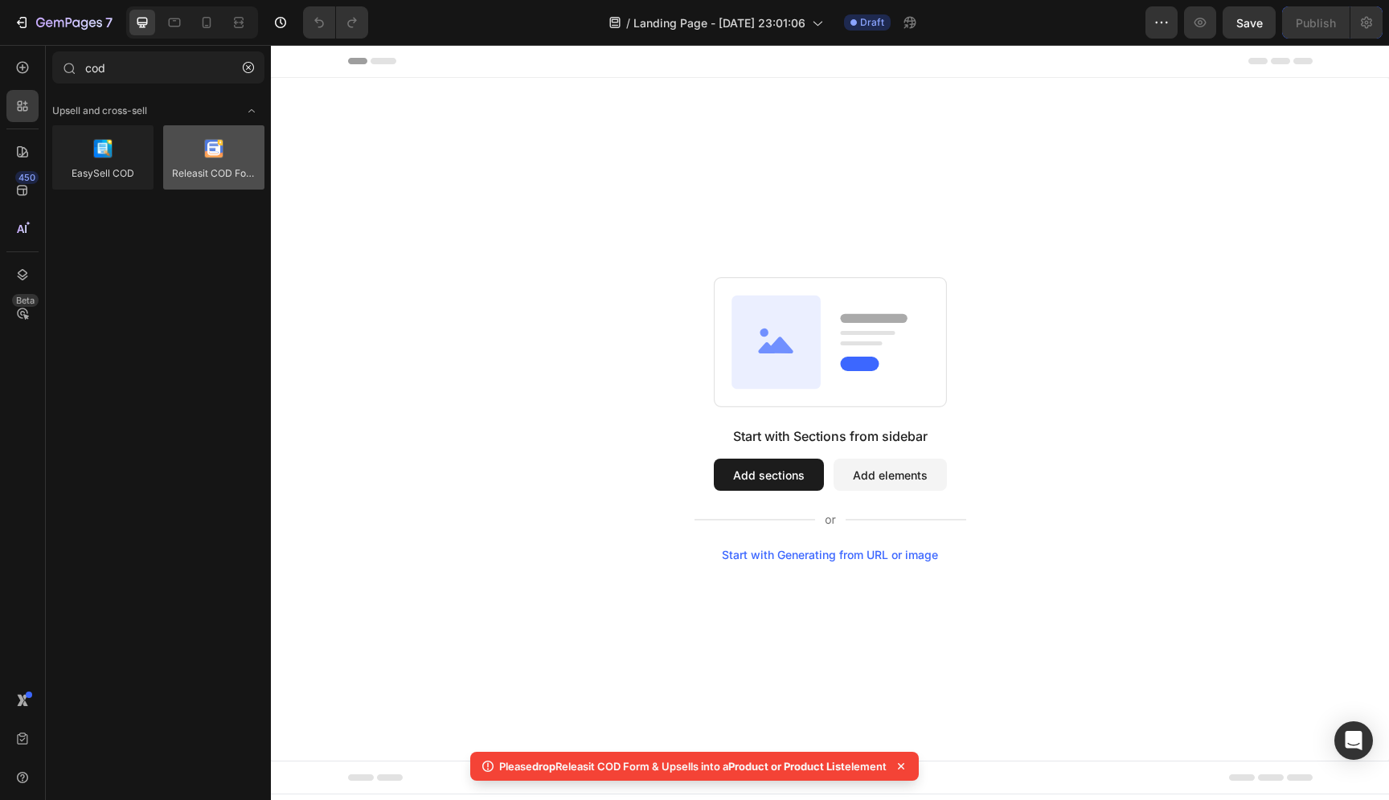
click at [244, 160] on div at bounding box center [213, 157] width 101 height 64
click at [235, 161] on div at bounding box center [213, 157] width 101 height 64
click at [200, 27] on icon at bounding box center [207, 22] width 16 height 16
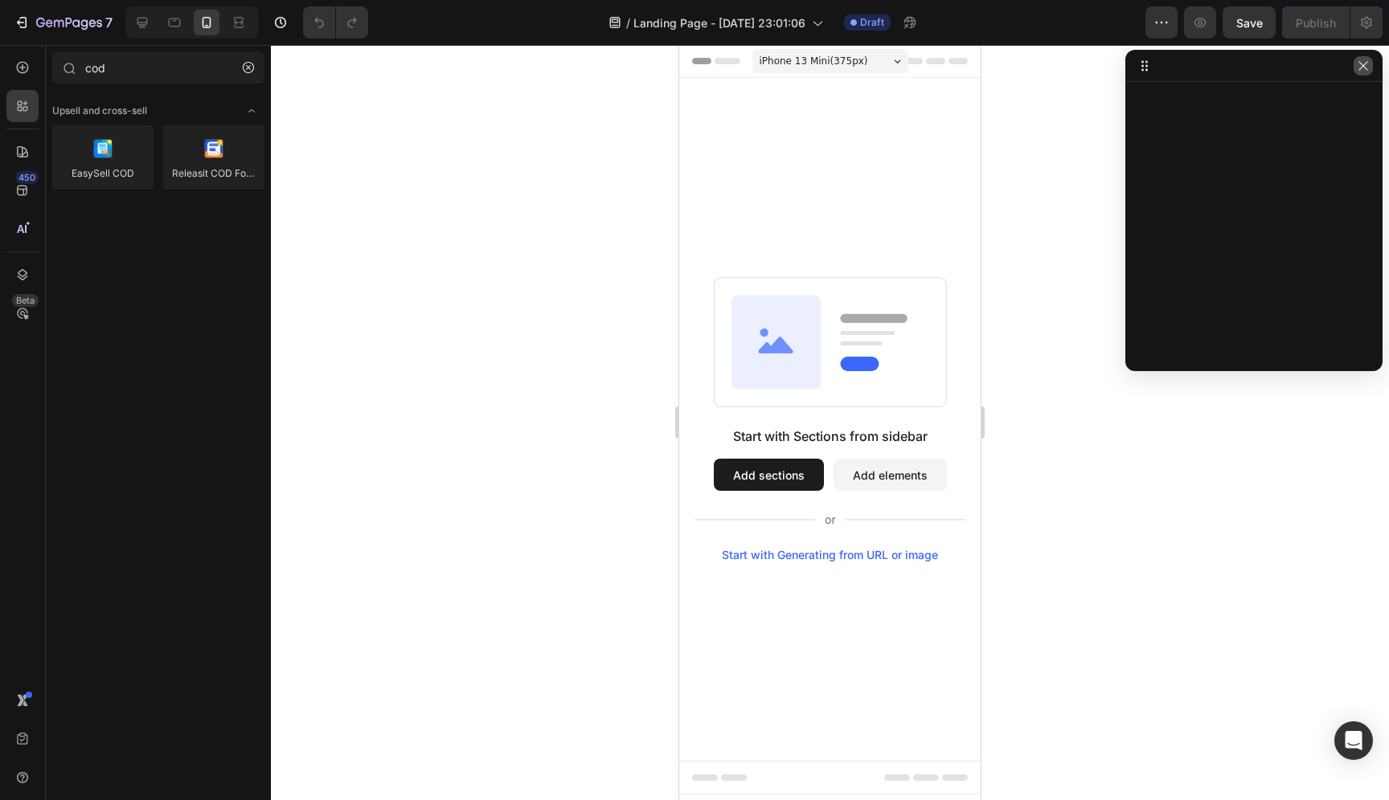
click at [1365, 68] on icon "button" at bounding box center [1362, 65] width 9 height 9
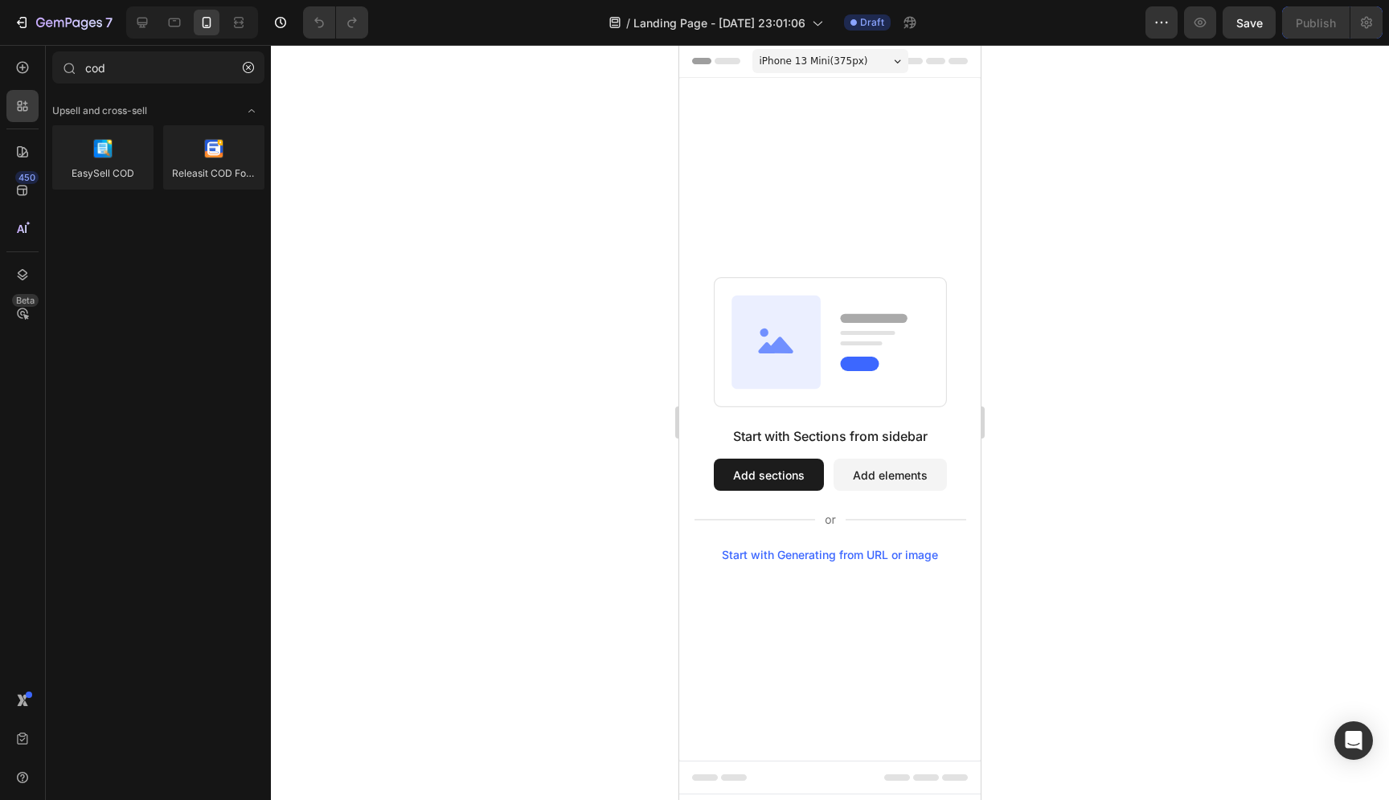
click at [858, 64] on span "iPhone 13 Mini ( 375 px)" at bounding box center [813, 61] width 108 height 16
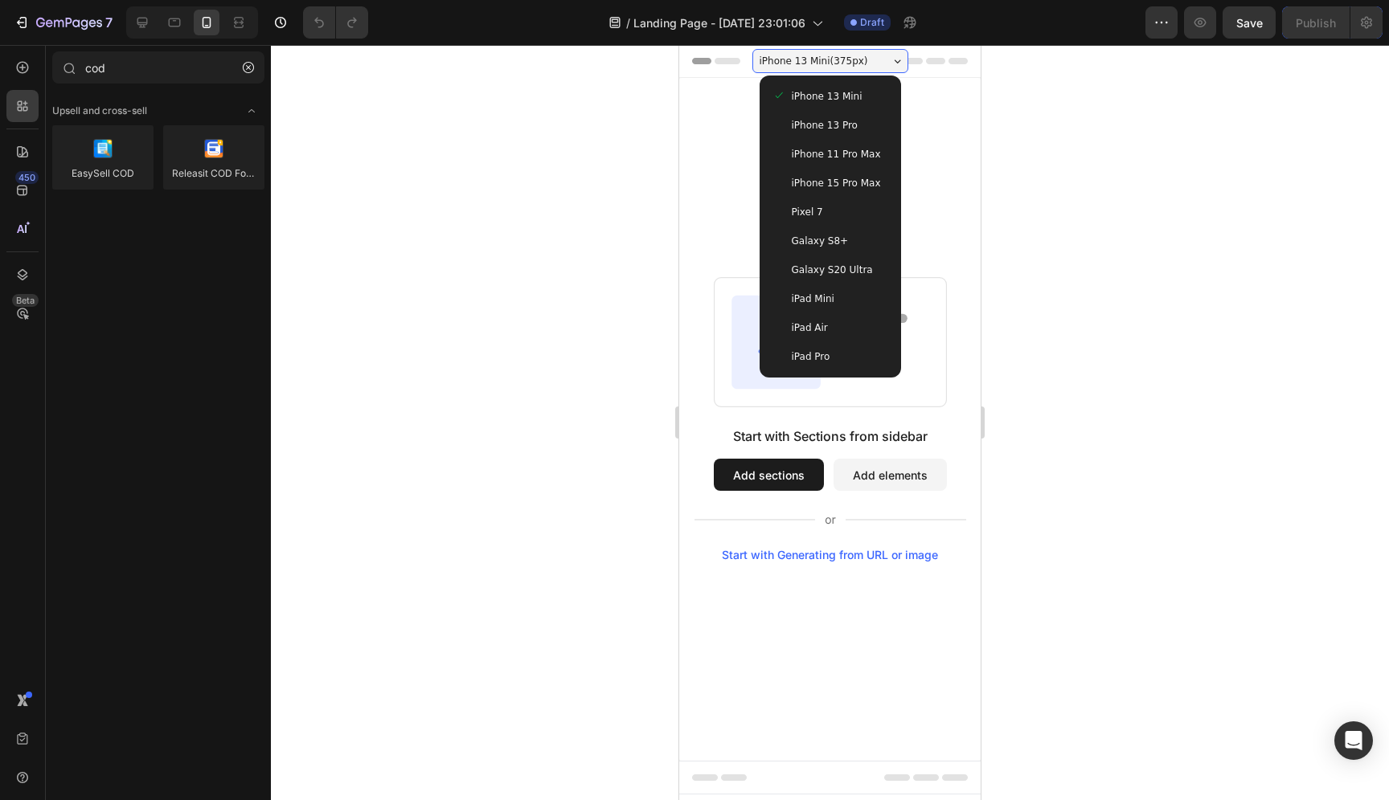
click at [829, 129] on span "iPhone 13 Pro" at bounding box center [825, 125] width 66 height 16
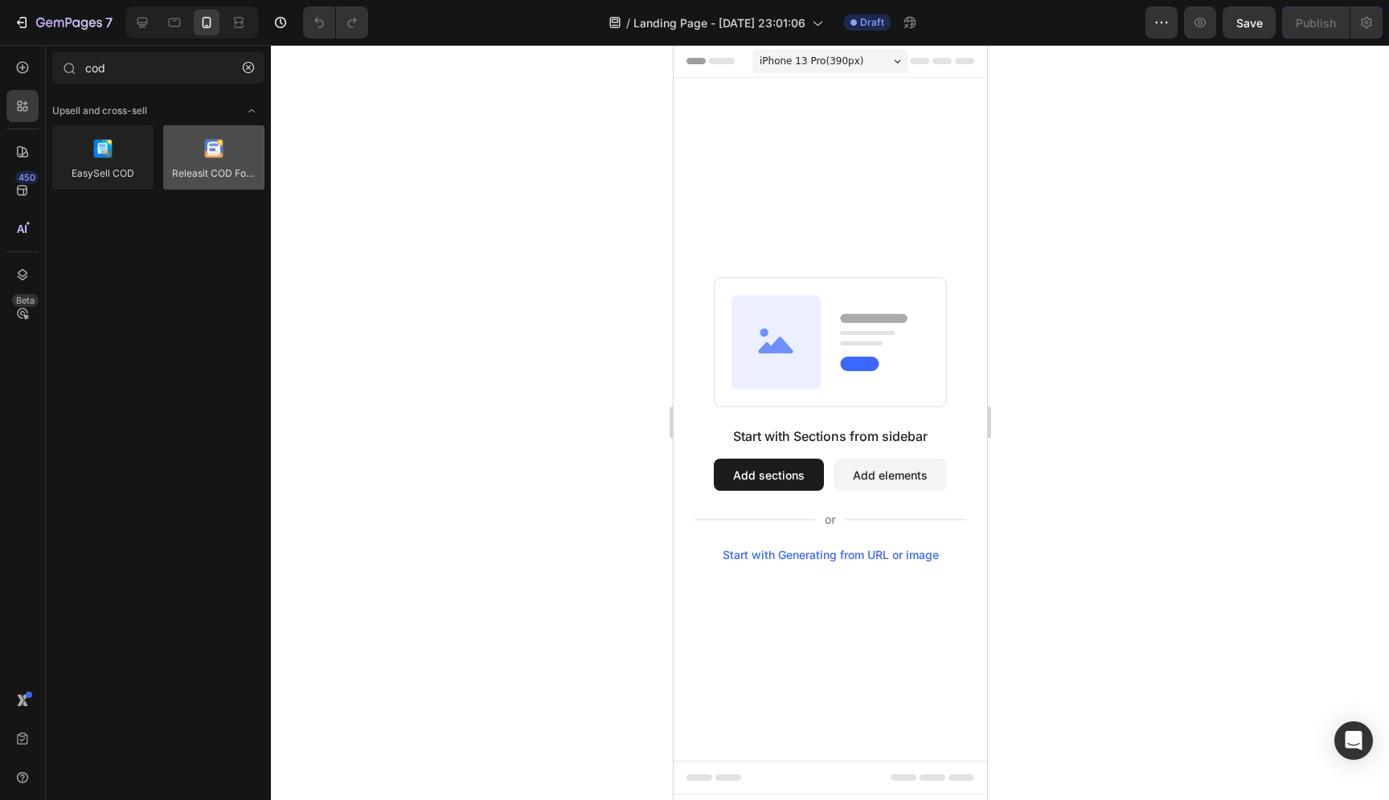
click at [211, 154] on div at bounding box center [213, 157] width 101 height 64
click at [218, 159] on div at bounding box center [213, 157] width 101 height 64
click at [24, 74] on icon at bounding box center [22, 67] width 16 height 16
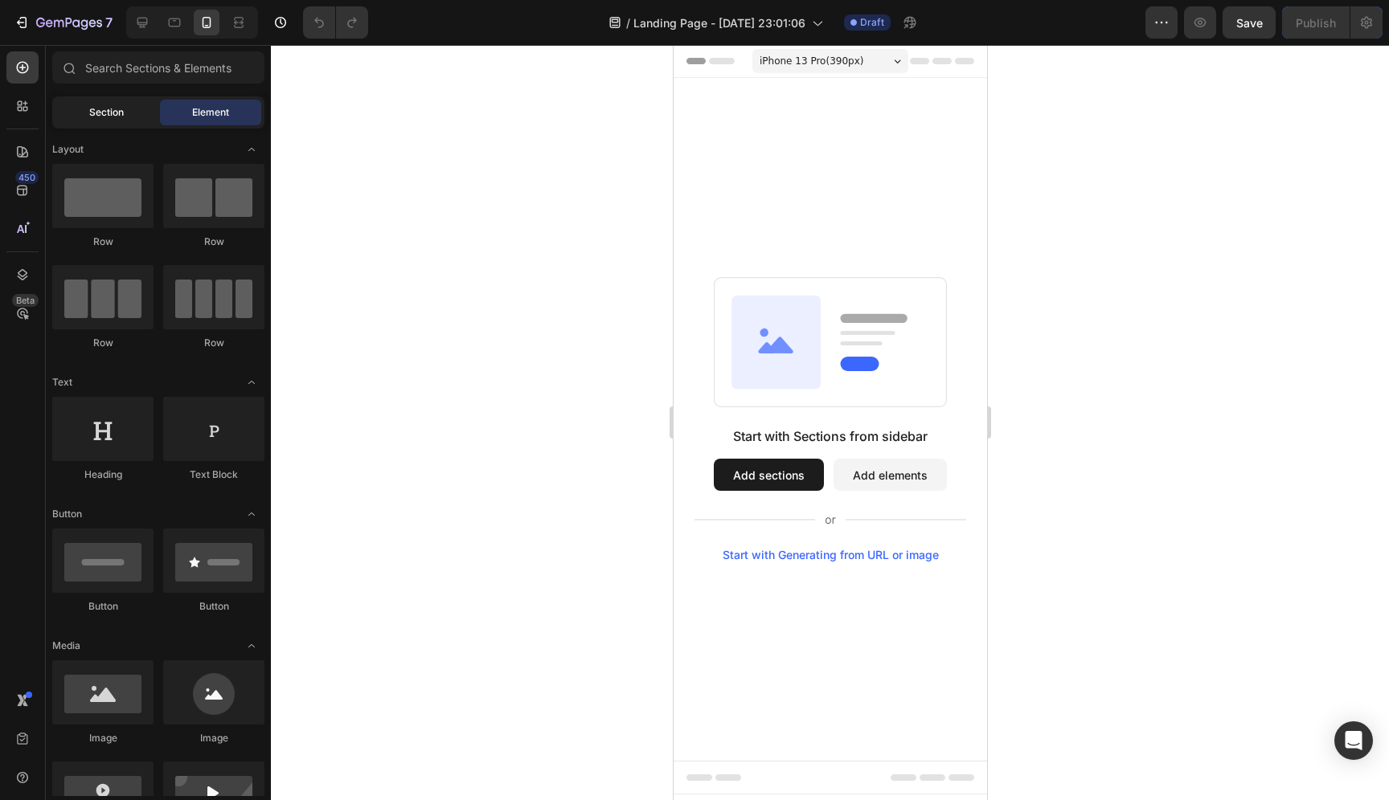
click at [136, 115] on div "Section" at bounding box center [105, 113] width 101 height 26
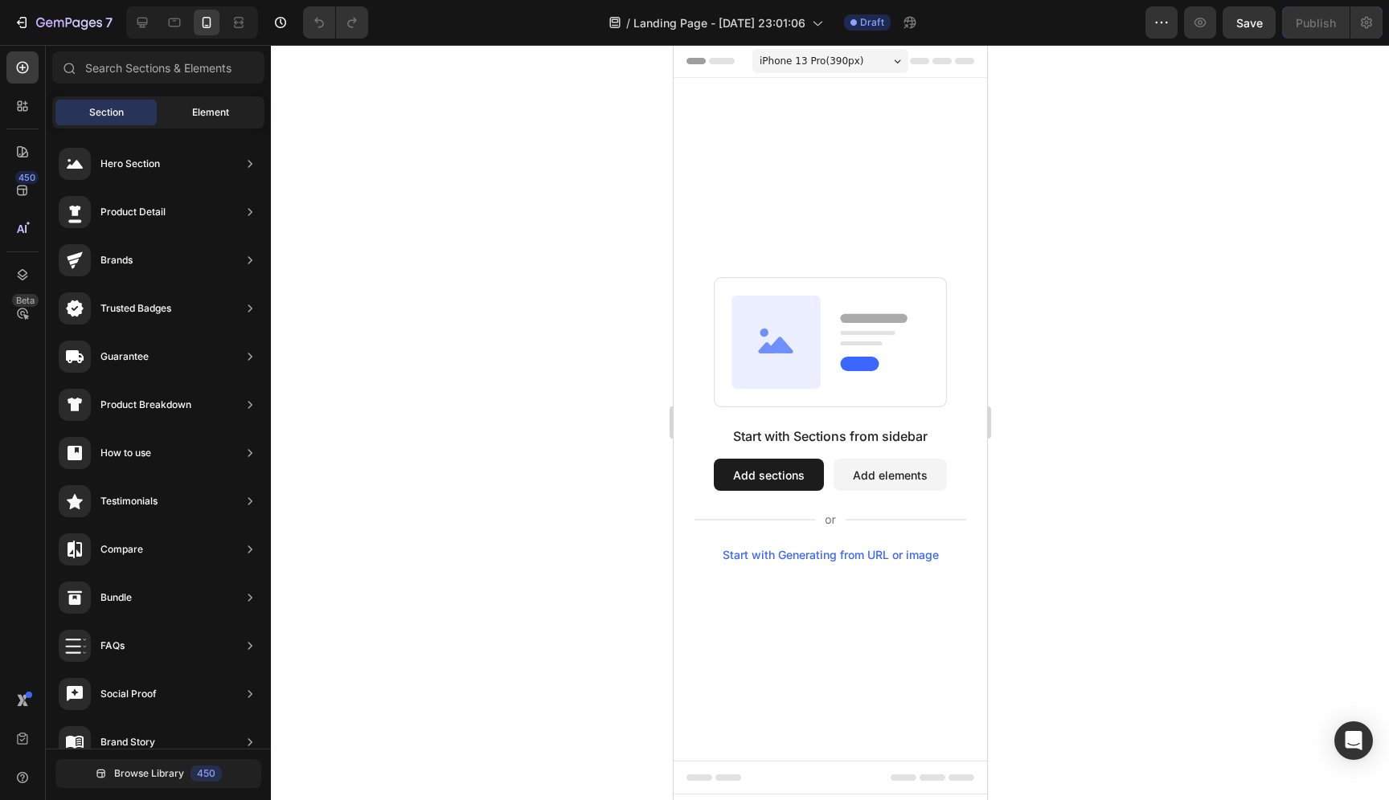
click at [186, 112] on div "Element" at bounding box center [210, 113] width 101 height 26
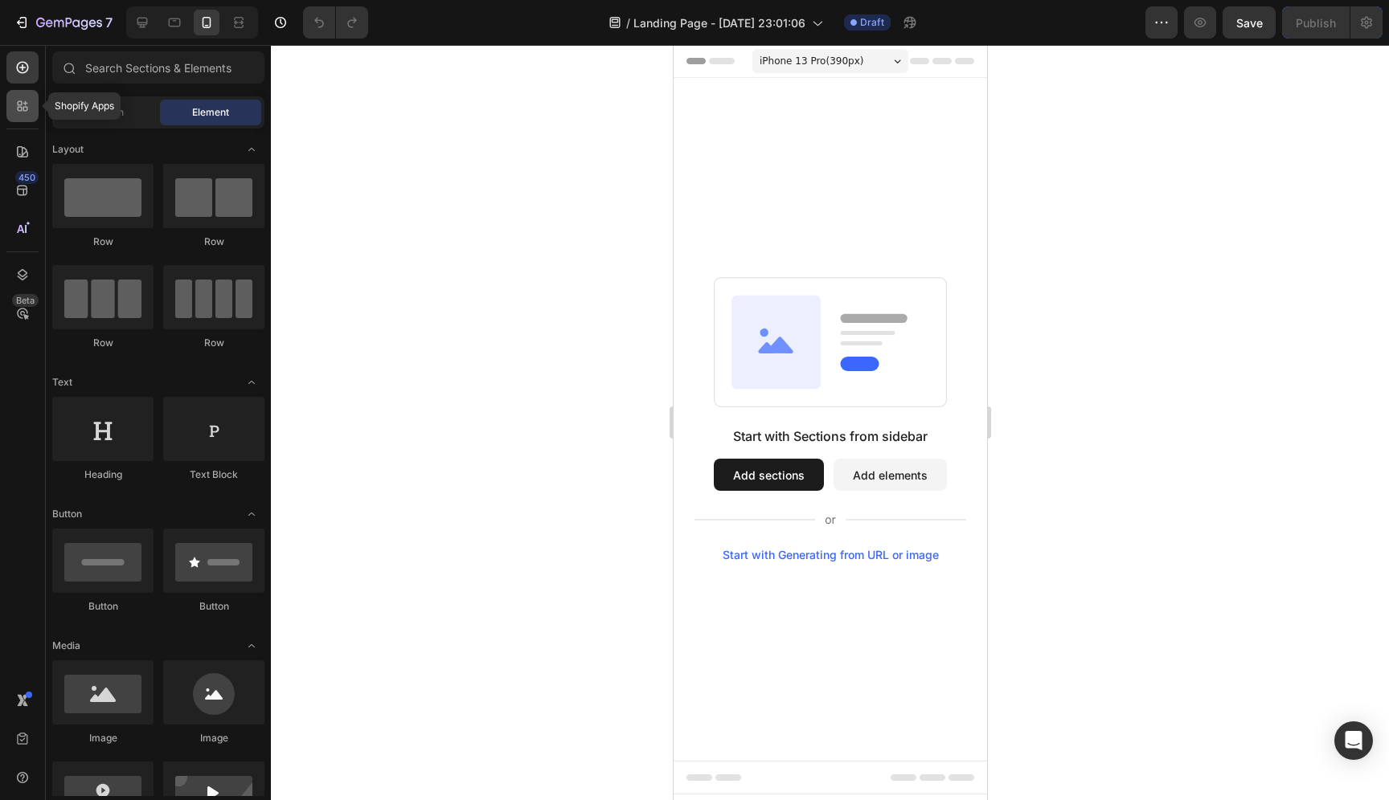
click at [20, 103] on icon at bounding box center [22, 106] width 16 height 16
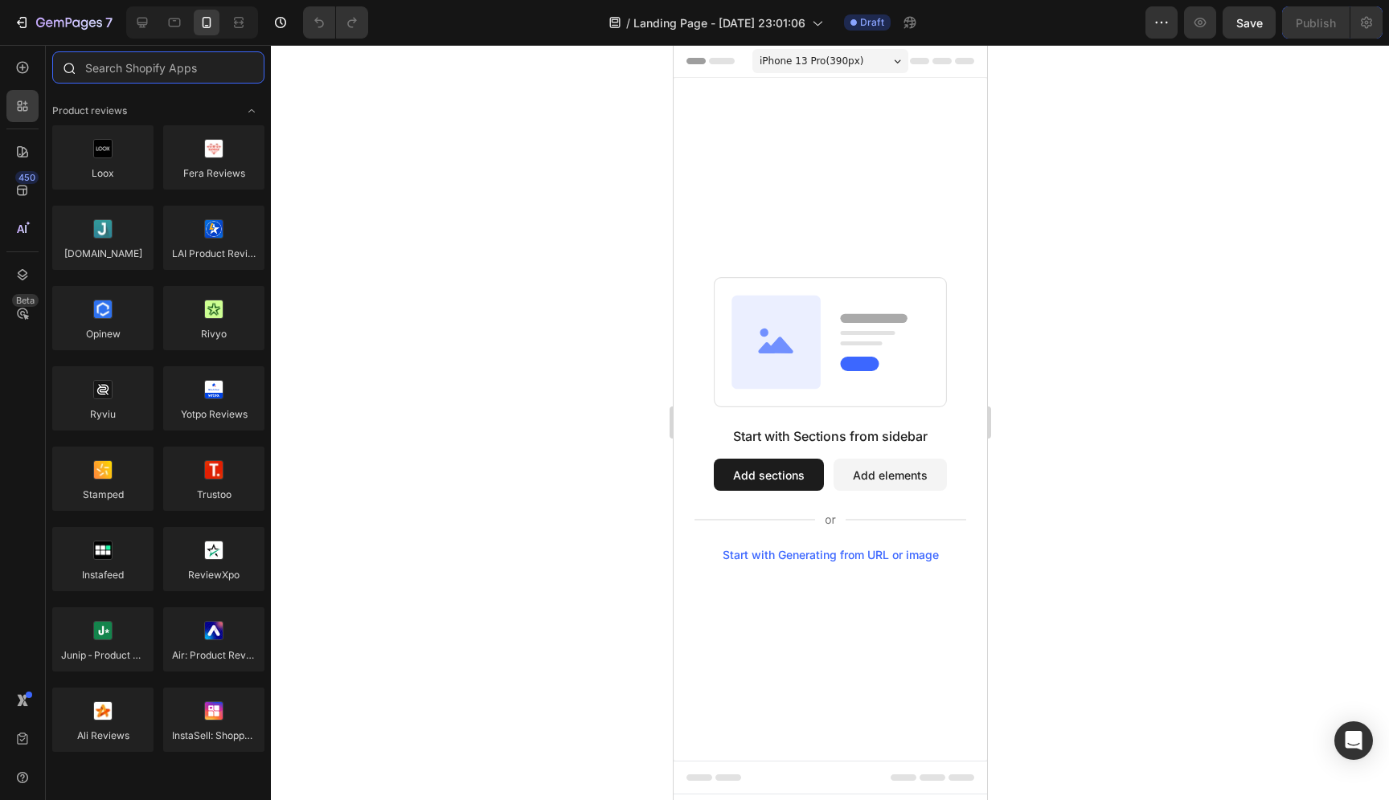
click at [190, 75] on input "text" at bounding box center [158, 67] width 212 height 32
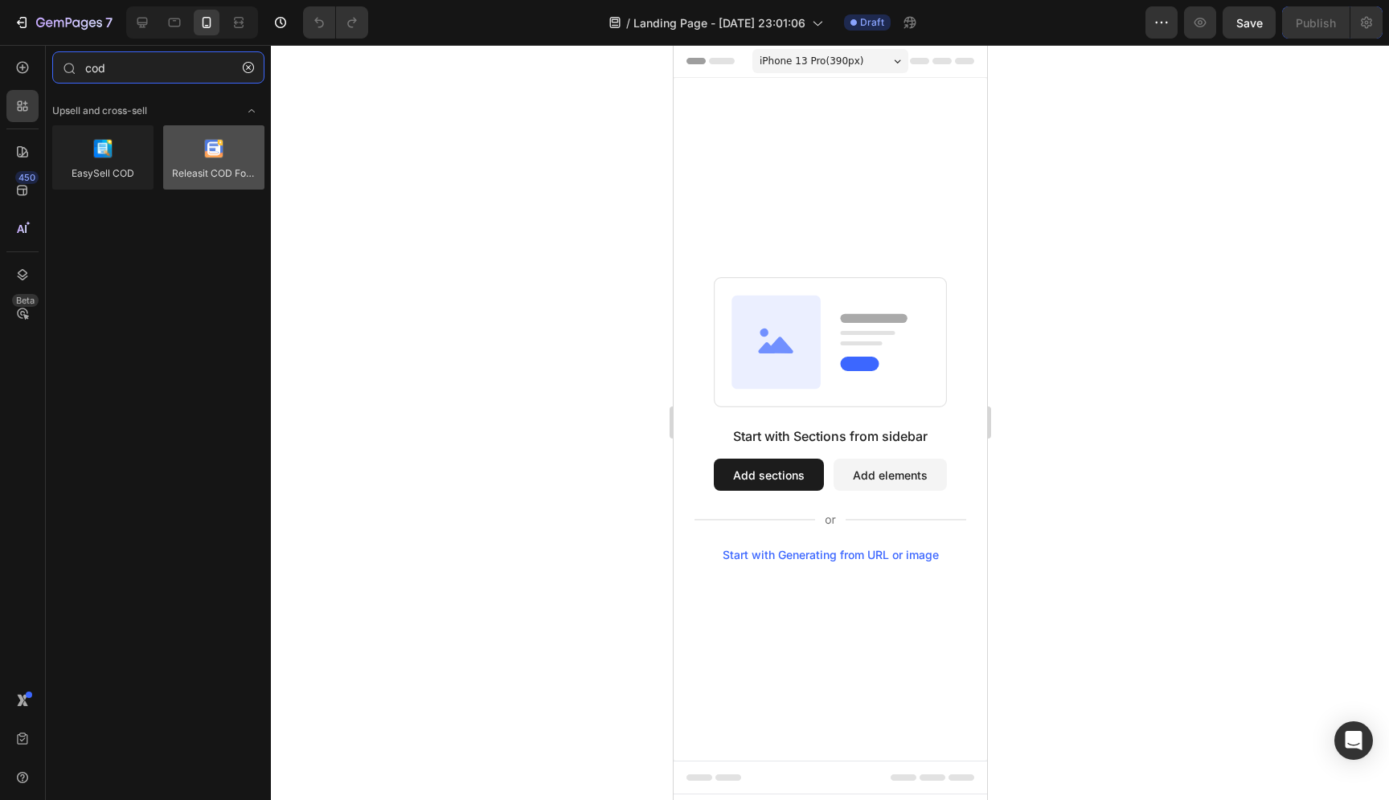
type input "cod"
click at [217, 164] on div at bounding box center [213, 157] width 101 height 64
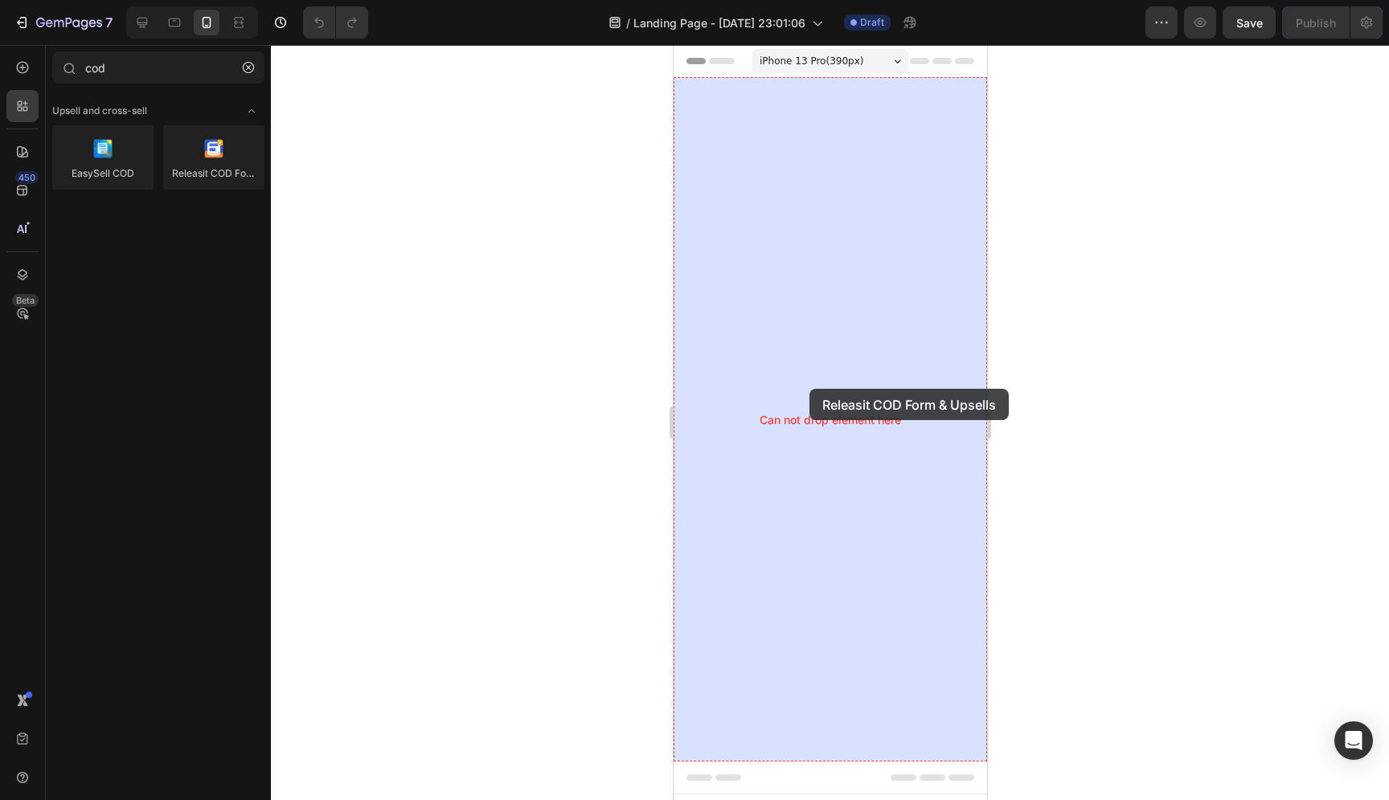
drag, startPoint x: 890, startPoint y: 209, endPoint x: 808, endPoint y: 389, distance: 197.5
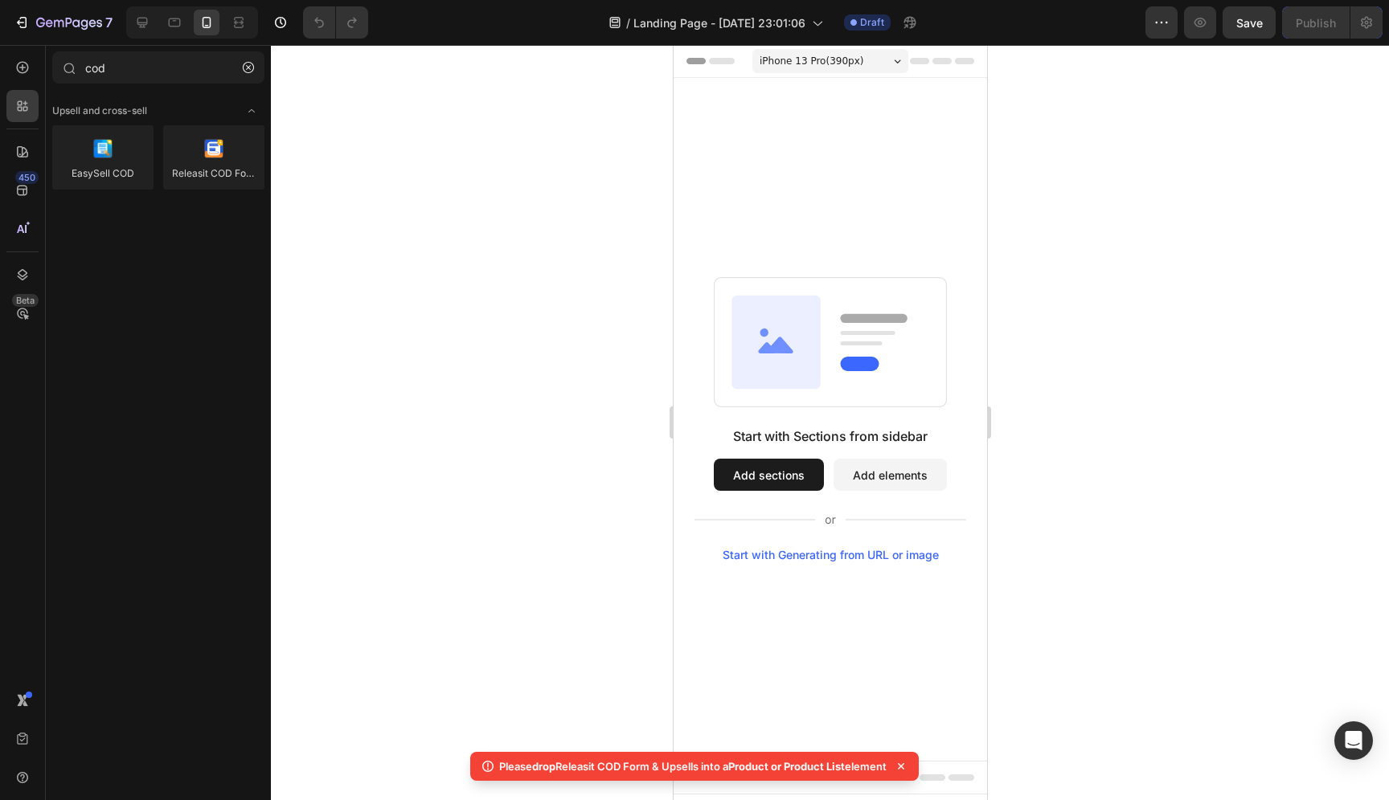
click at [862, 762] on p "Please drop Releasit COD Form & Upsells into a Product or Product List element" at bounding box center [692, 767] width 387 height 16
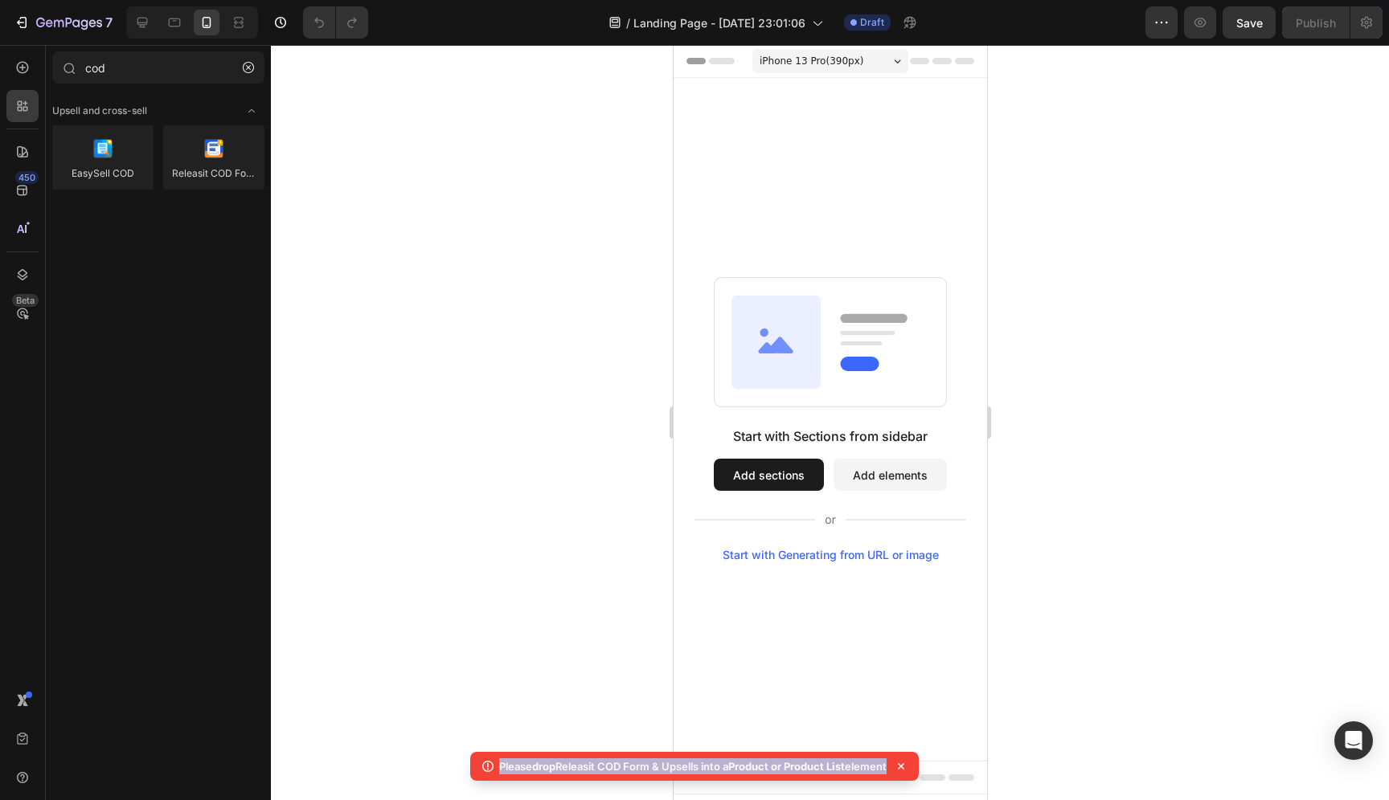
click at [862, 762] on p "Please drop Releasit COD Form & Upsells into a Product or Product List element" at bounding box center [692, 767] width 387 height 16
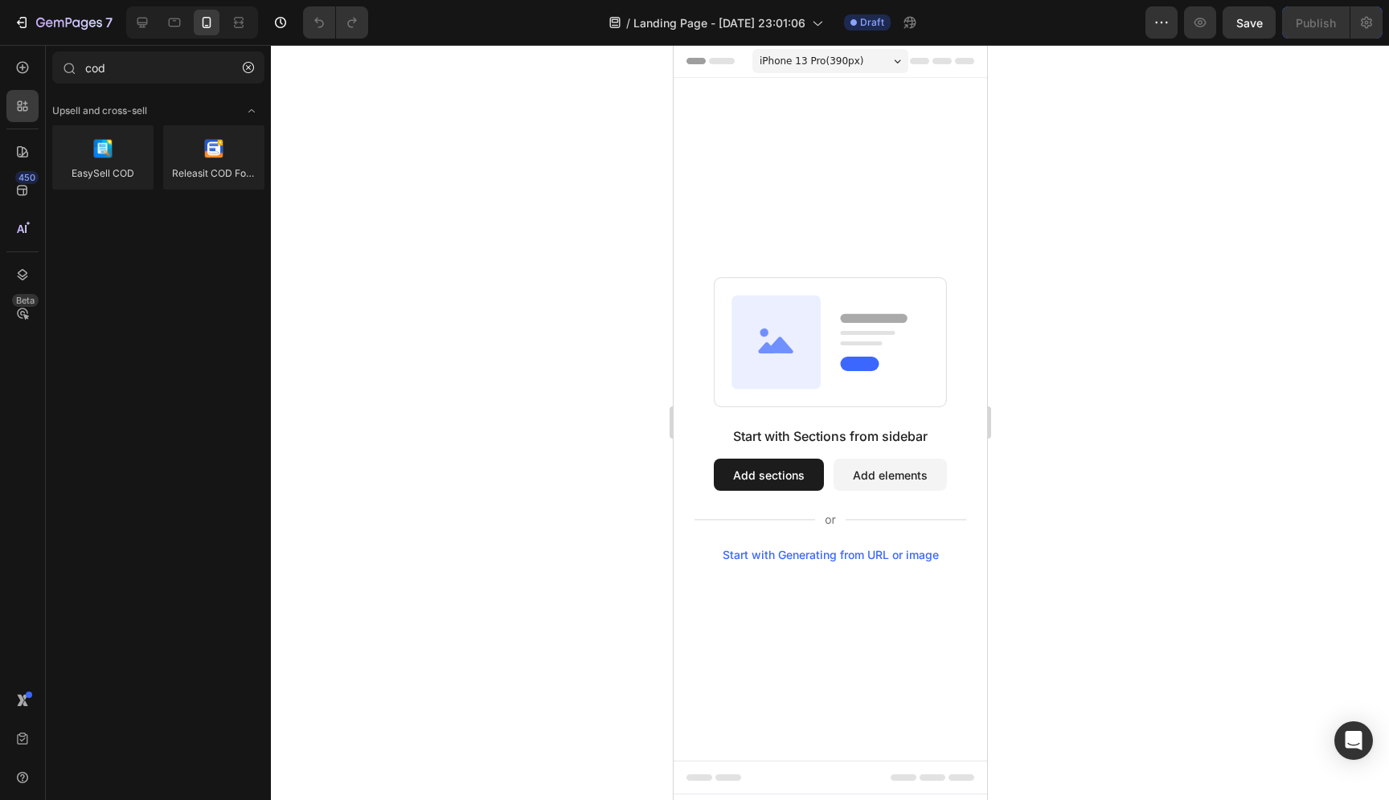
copy body "Please drop Releasit COD Form & Upsells into a Product or Product List element"
click at [230, 163] on div at bounding box center [213, 157] width 101 height 64
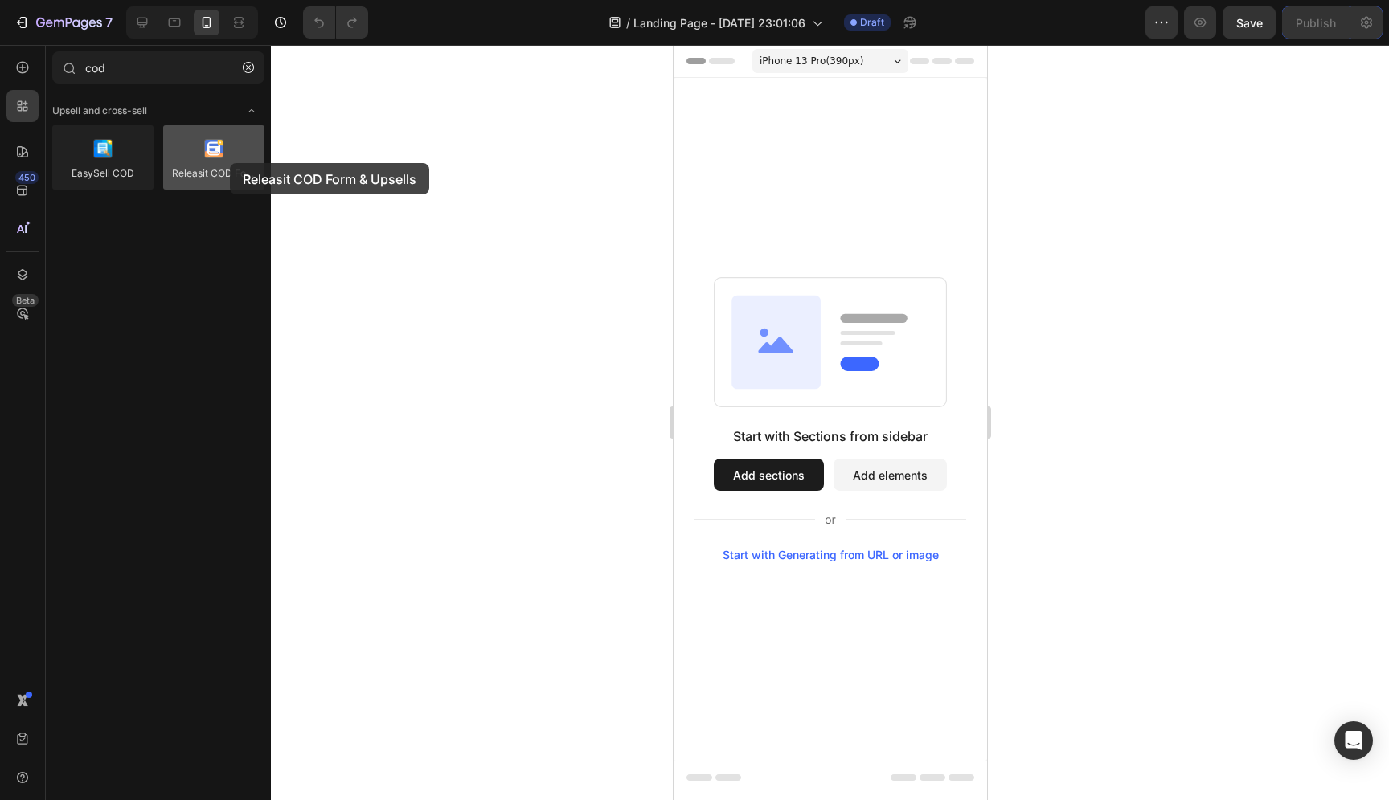
click at [230, 163] on div at bounding box center [213, 157] width 101 height 64
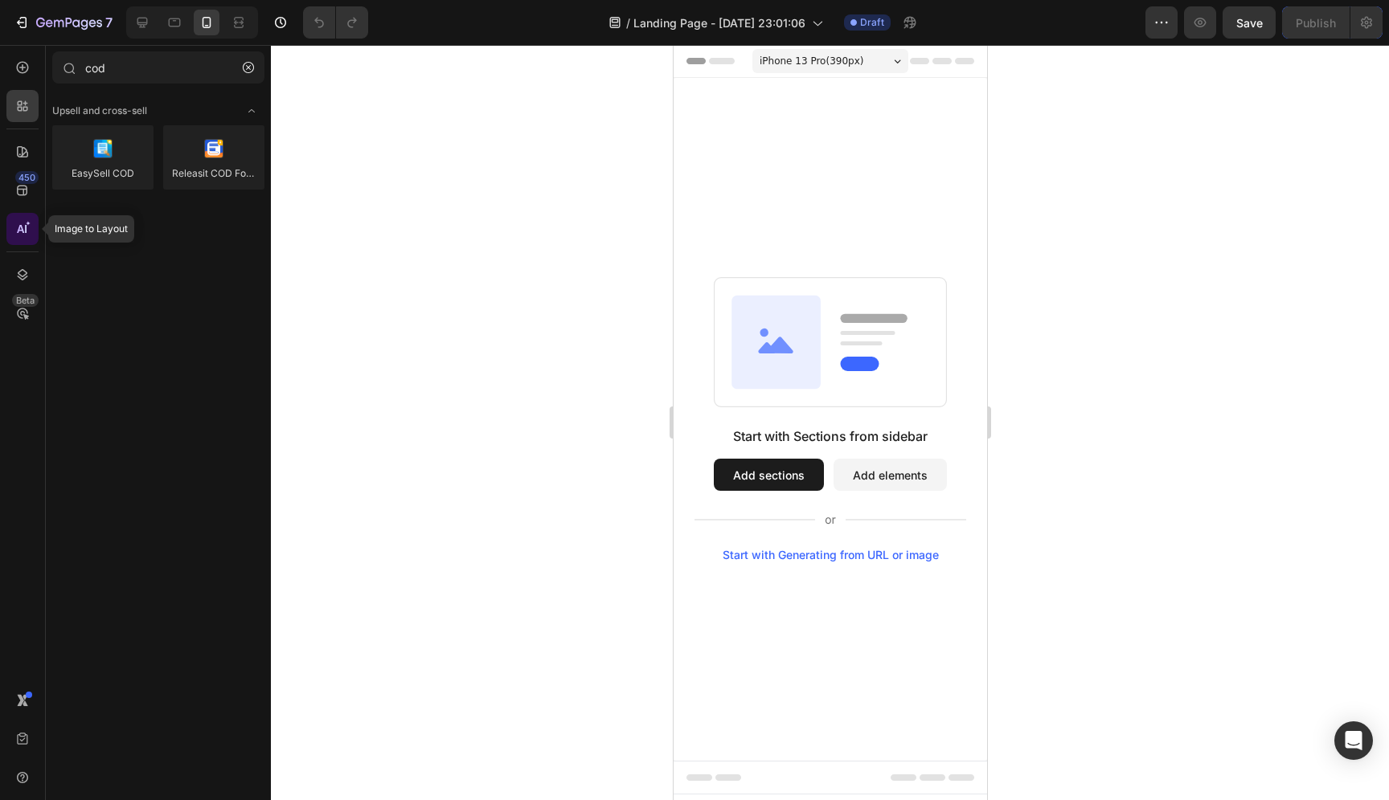
click at [22, 232] on icon at bounding box center [22, 229] width 16 height 16
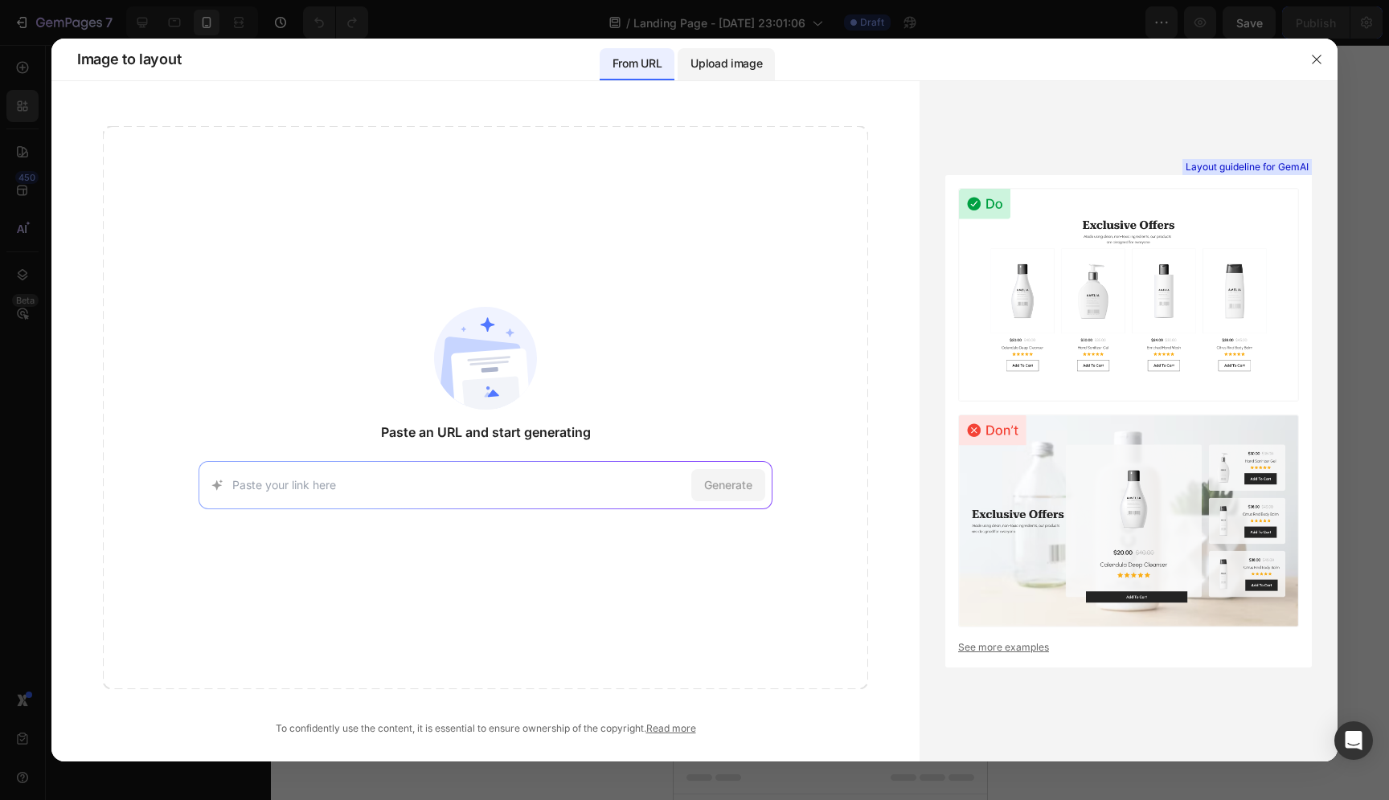
click at [719, 59] on p "Upload image" at bounding box center [726, 63] width 72 height 19
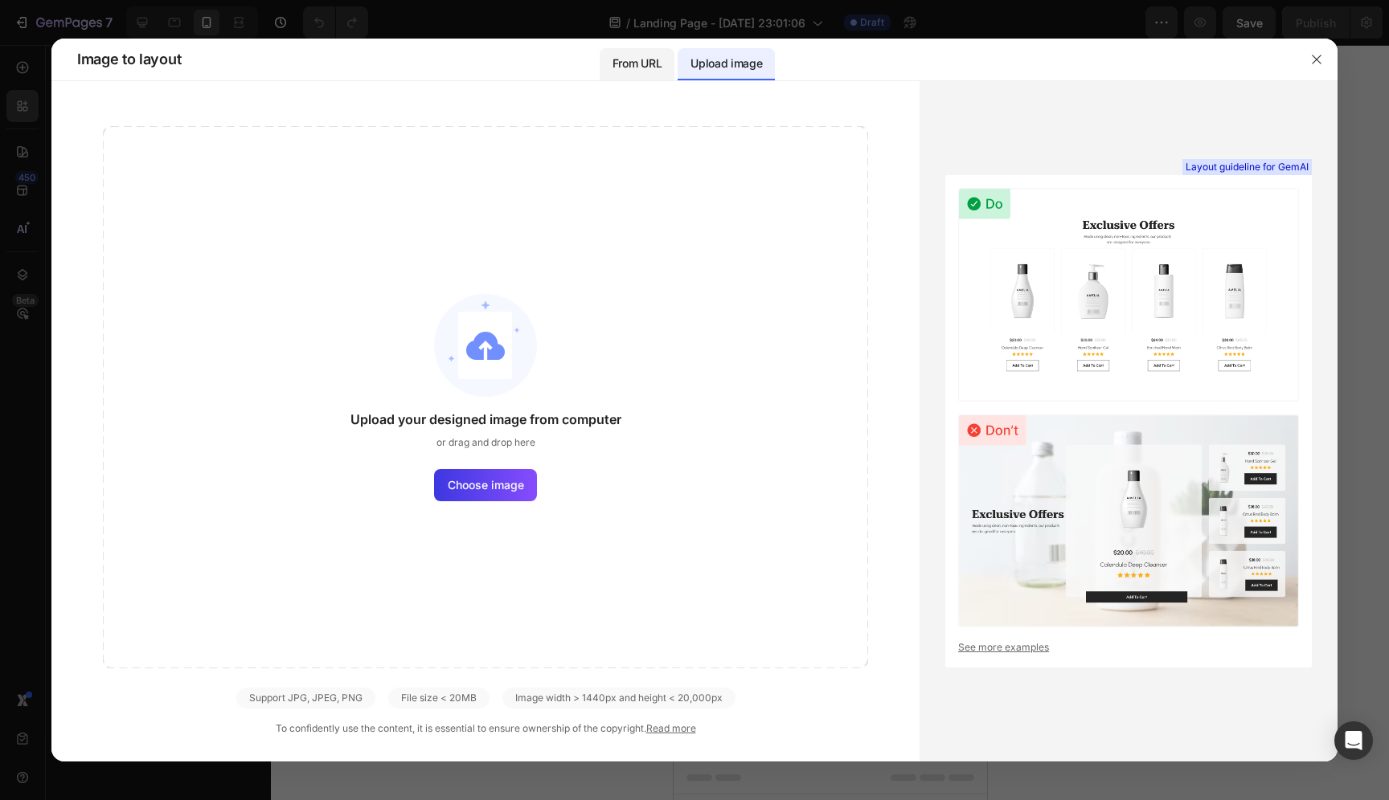
click at [633, 72] on p "From URL" at bounding box center [636, 63] width 49 height 19
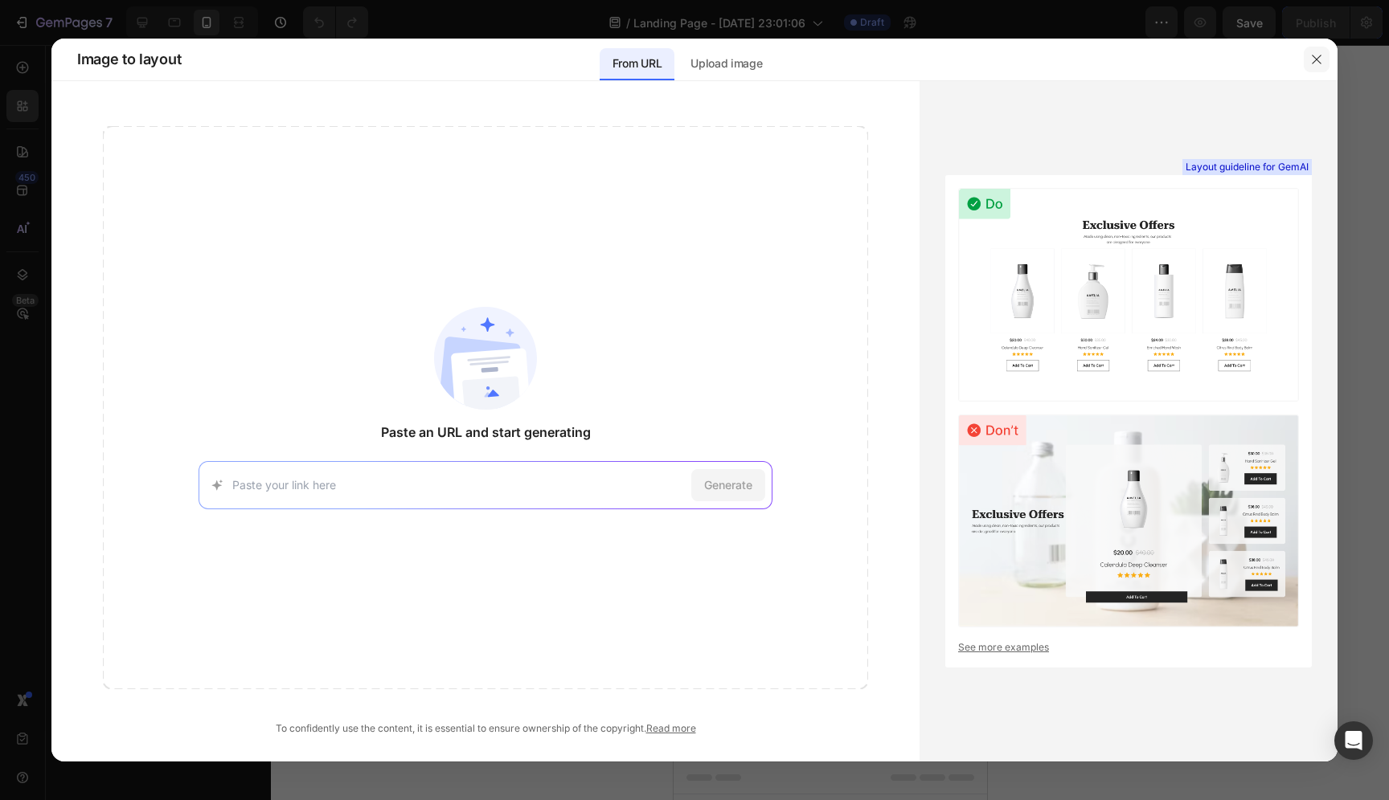
click at [1318, 59] on icon "button" at bounding box center [1316, 59] width 13 height 13
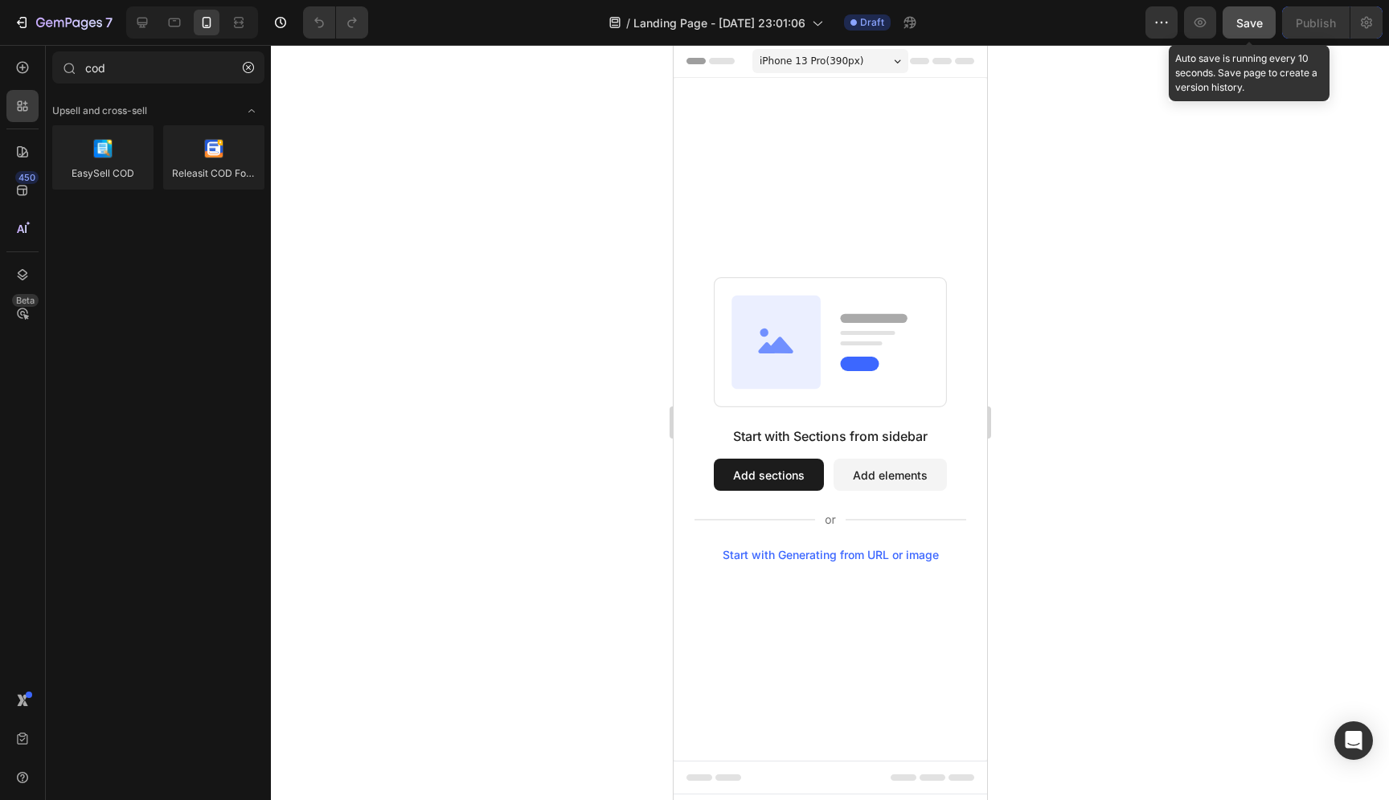
click at [1236, 26] on span "Save" at bounding box center [1249, 23] width 27 height 14
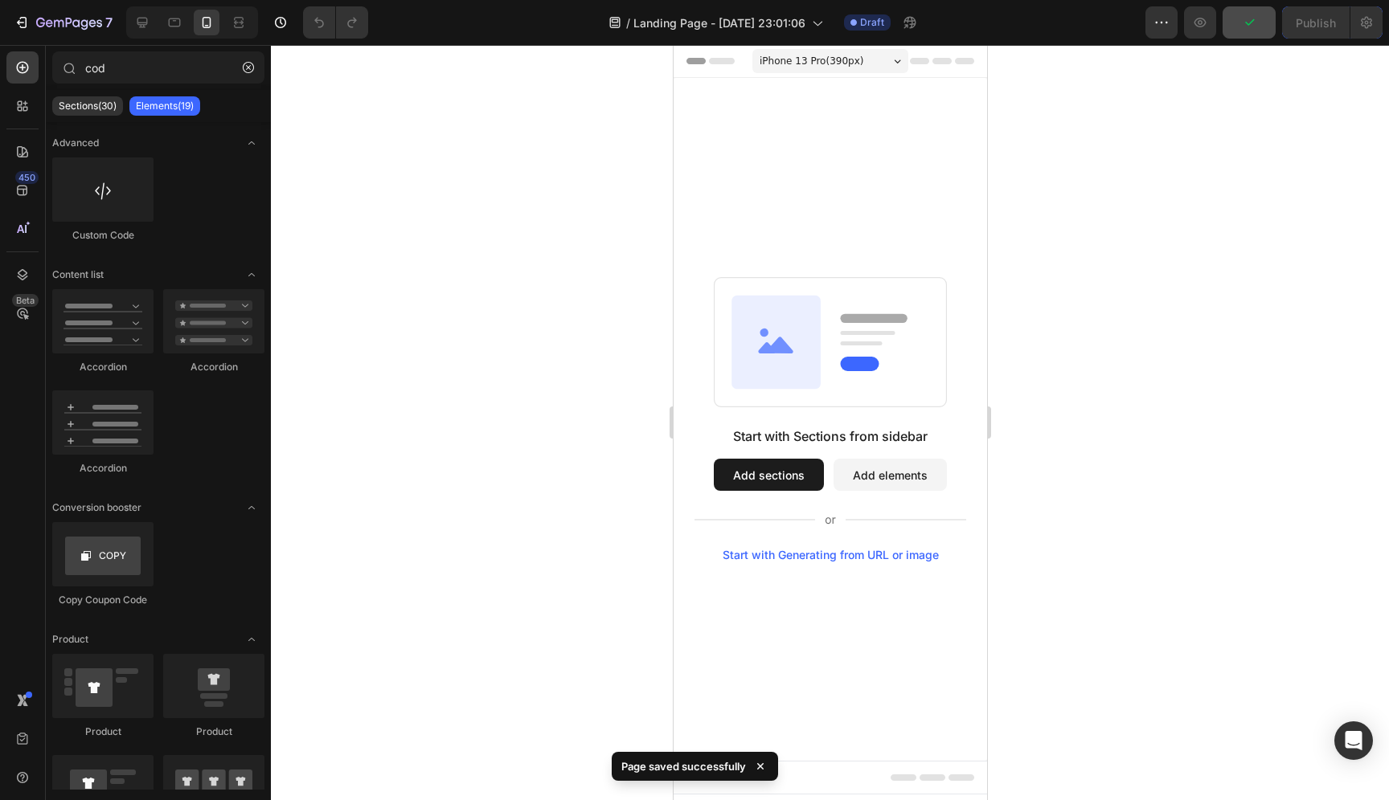
click at [781, 483] on button "Add sections" at bounding box center [768, 475] width 110 height 32
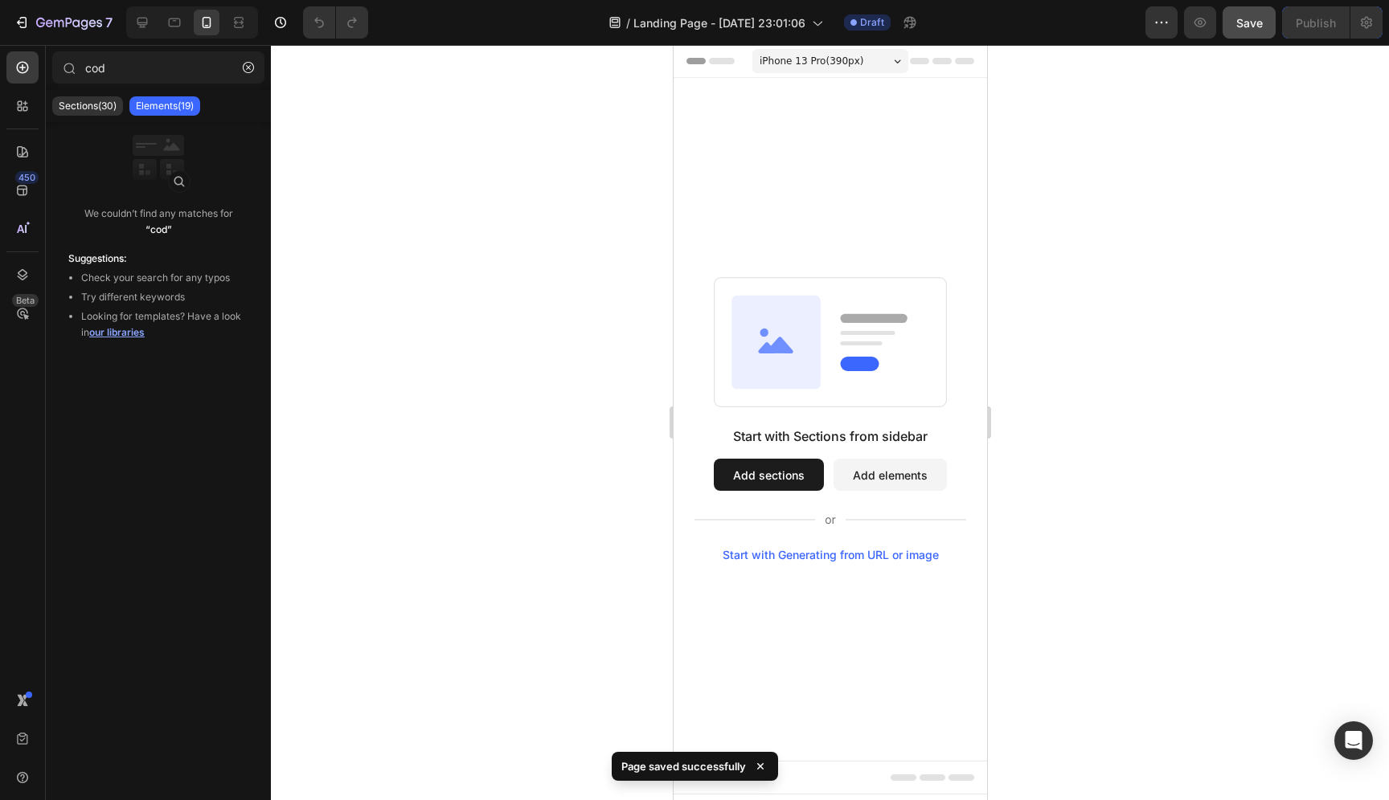
click at [895, 483] on button "Add elements" at bounding box center [889, 475] width 113 height 32
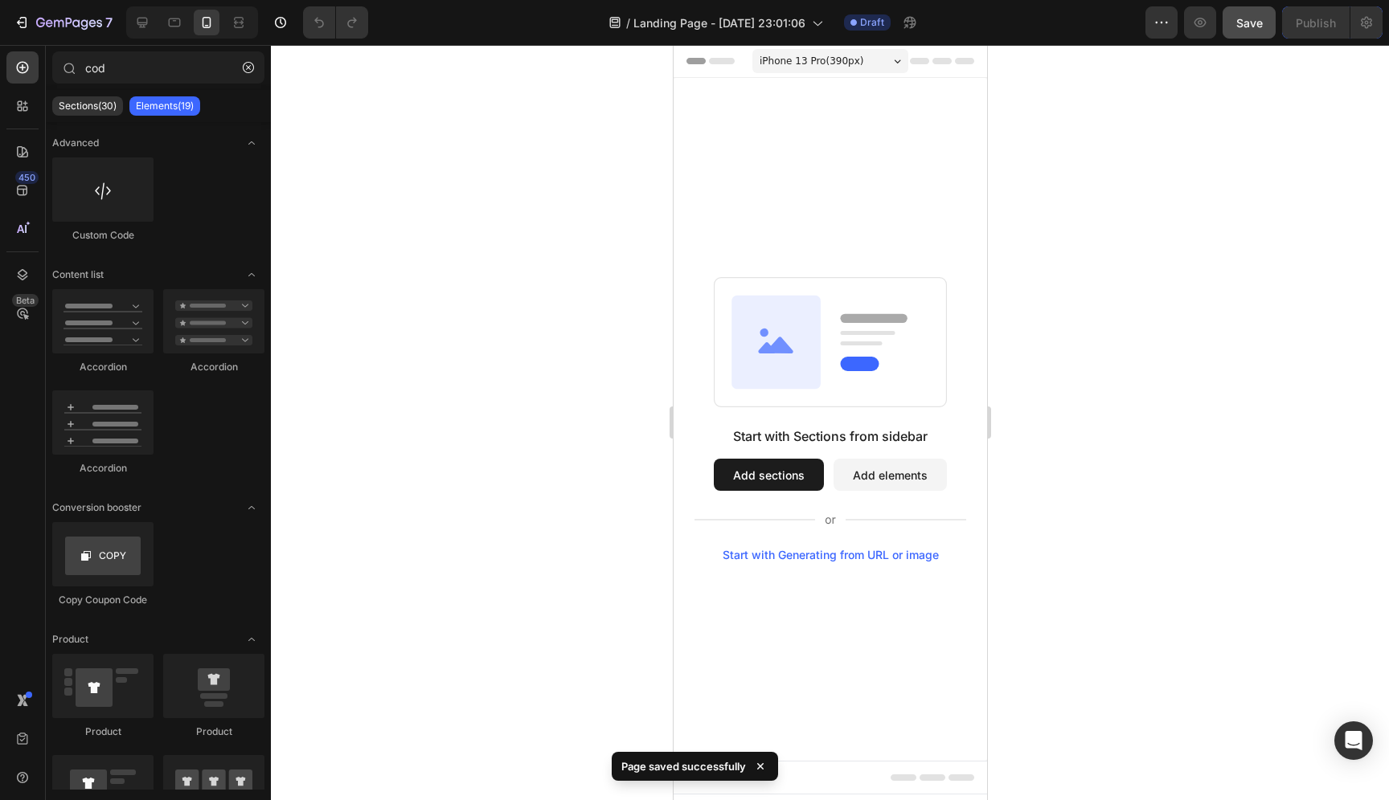
click at [768, 482] on button "Add sections" at bounding box center [768, 475] width 110 height 32
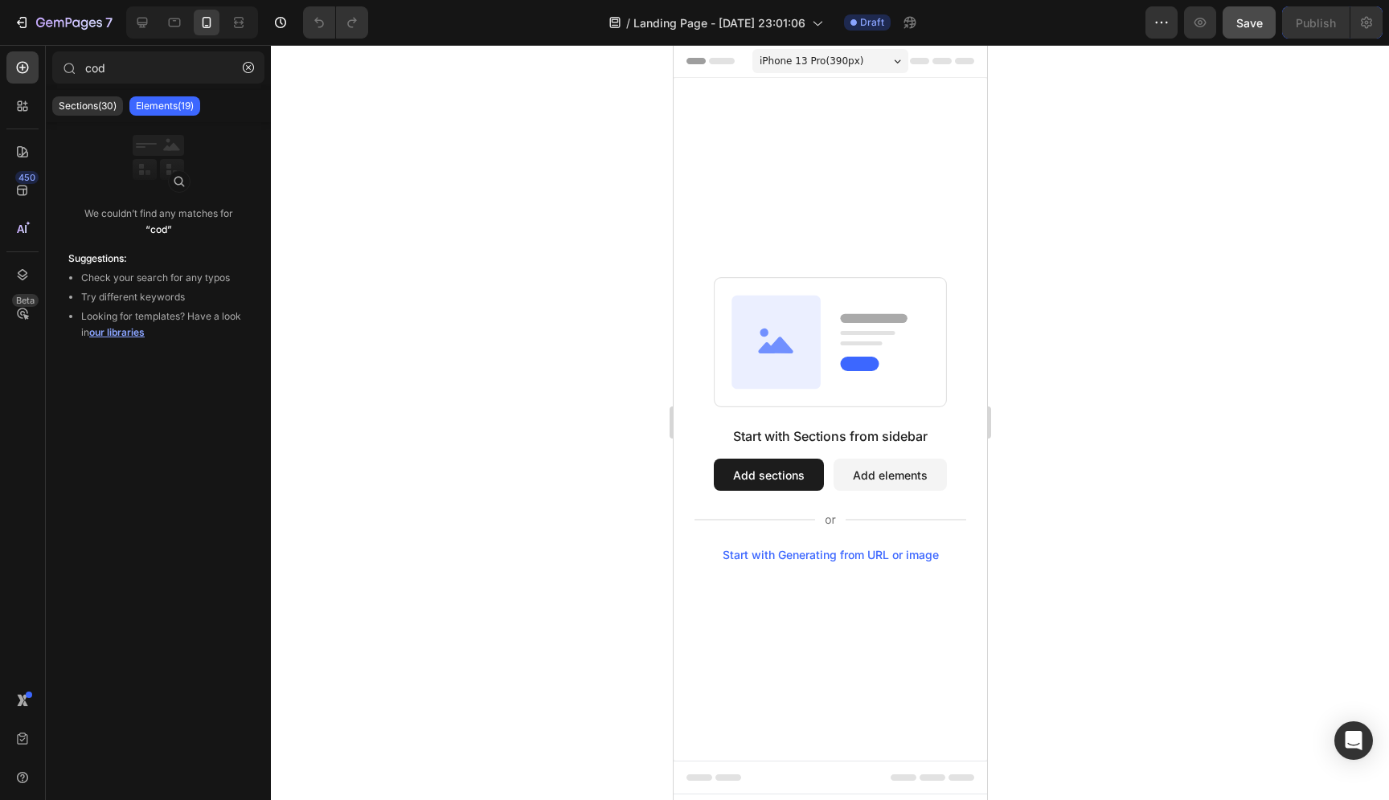
click at [878, 473] on button "Add elements" at bounding box center [889, 475] width 113 height 32
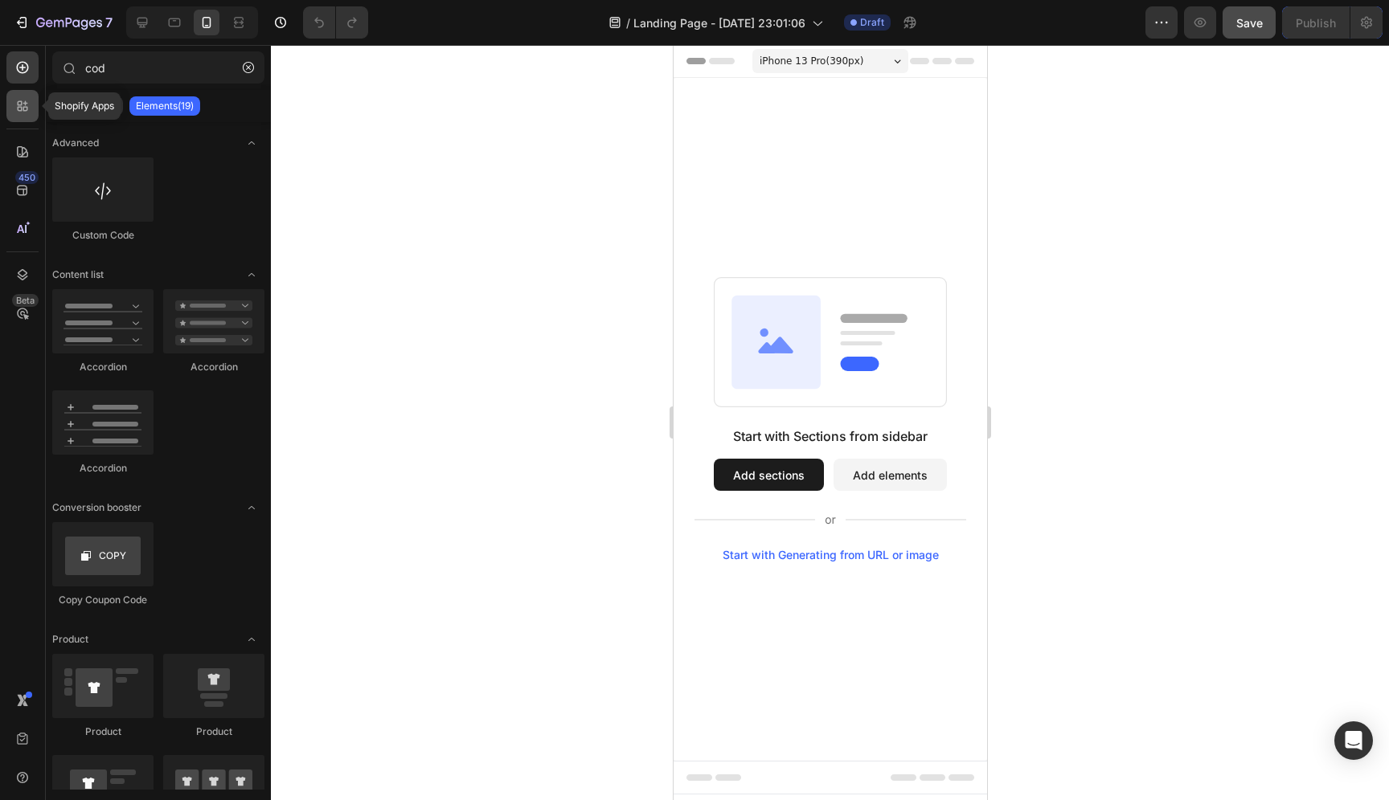
click at [19, 111] on icon at bounding box center [20, 109] width 5 height 5
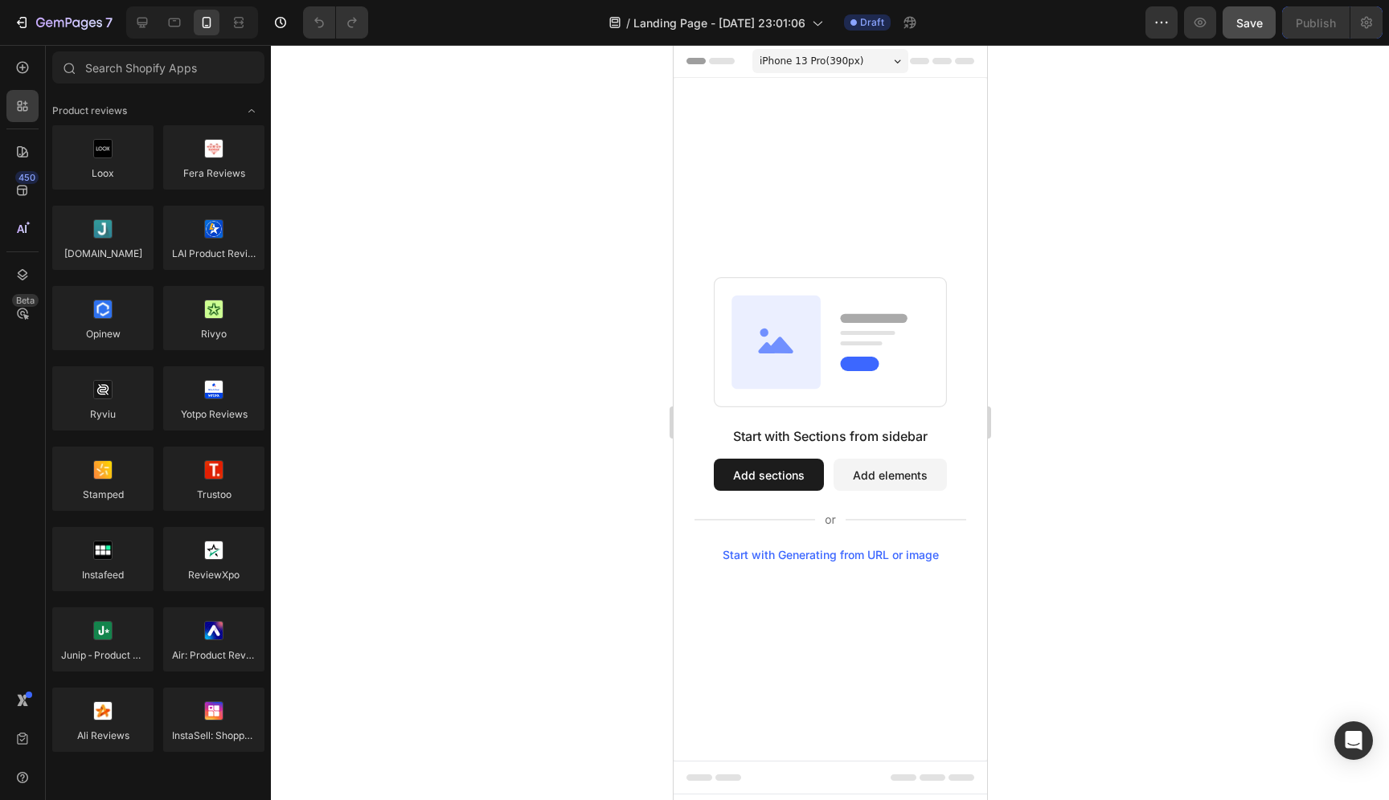
click at [891, 66] on div "iPhone 13 Pro ( 390 px)" at bounding box center [829, 61] width 156 height 24
click at [915, 109] on div "Start with Sections from sidebar Add sections Add elements Start with Generatin…" at bounding box center [829, 419] width 313 height 683
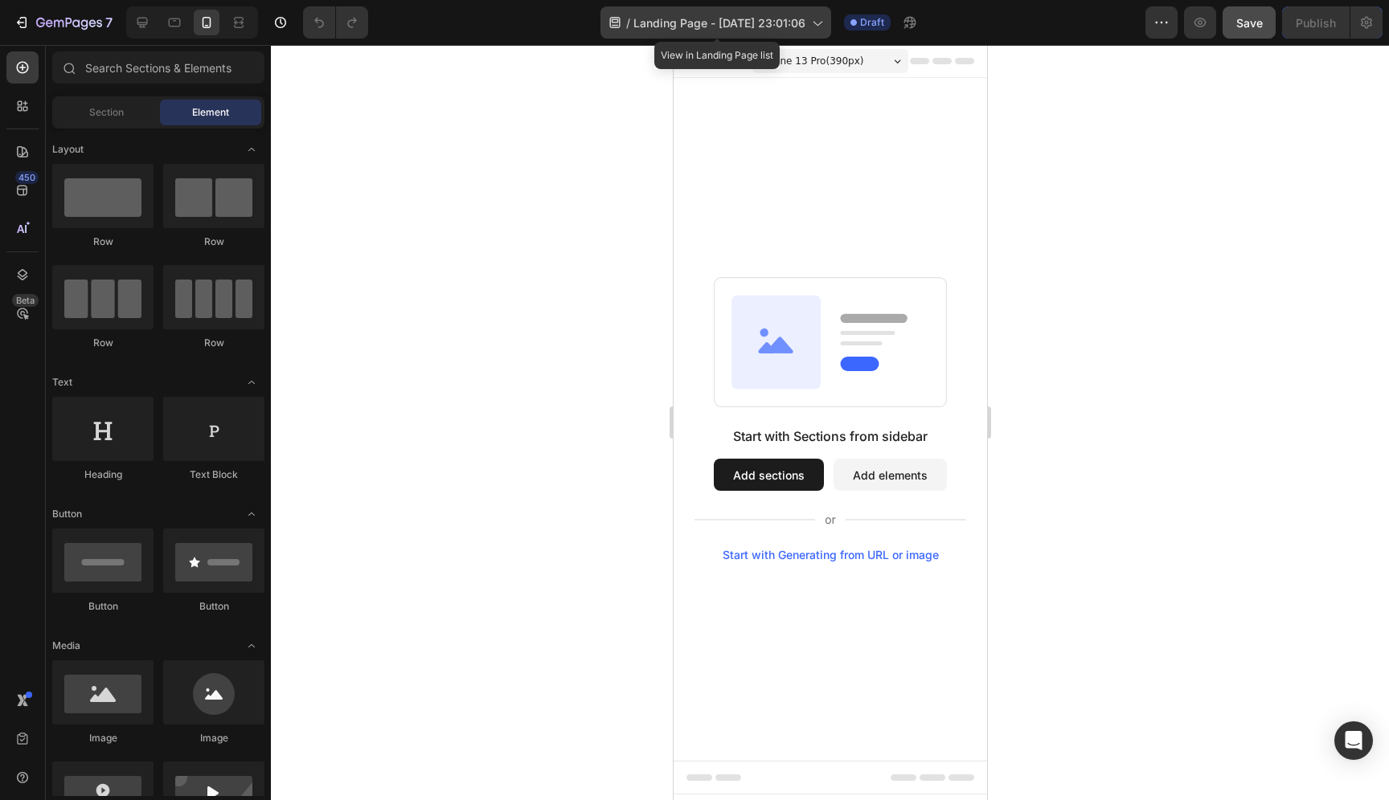
click at [780, 23] on span "Landing Page - Sep 28, 23:01:06" at bounding box center [719, 22] width 172 height 17
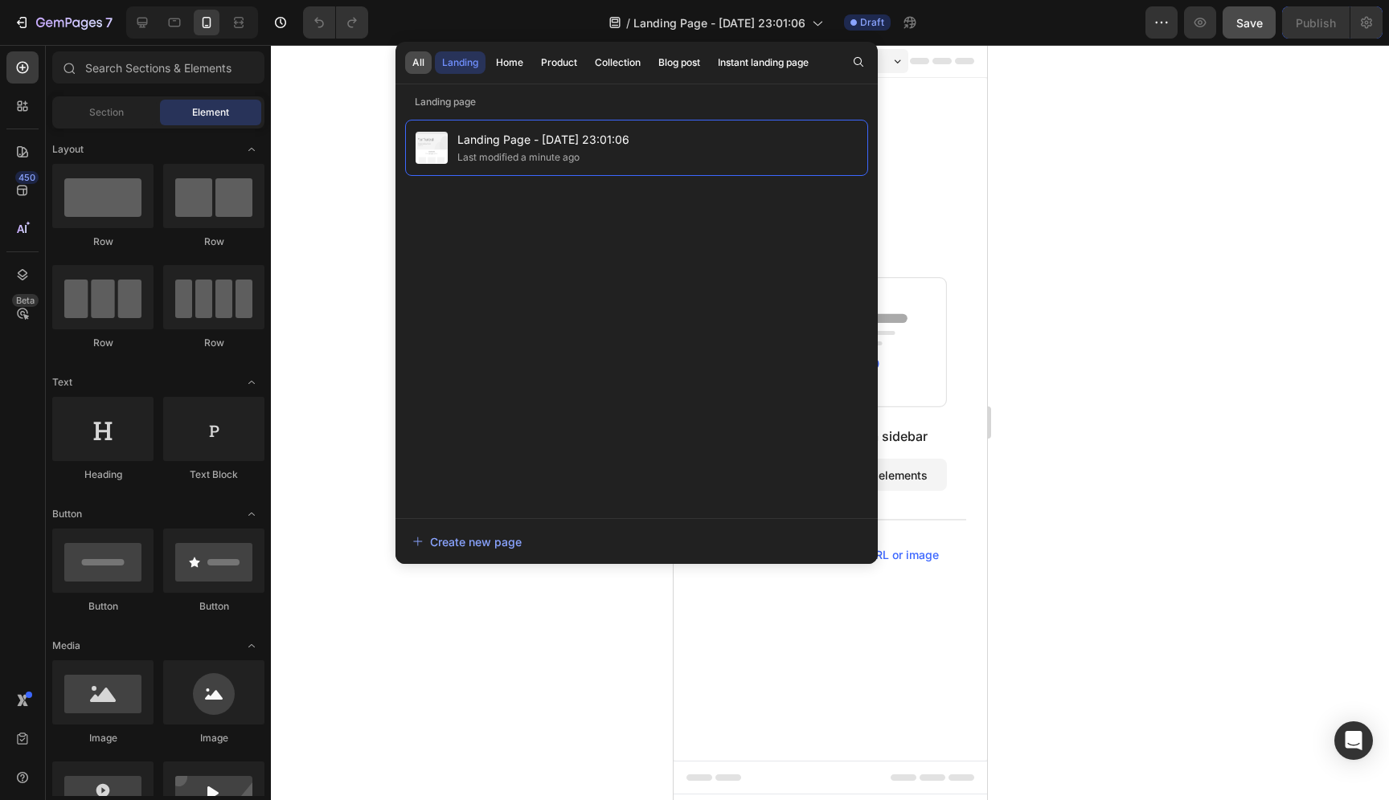
click at [429, 62] on button "All" at bounding box center [418, 62] width 27 height 23
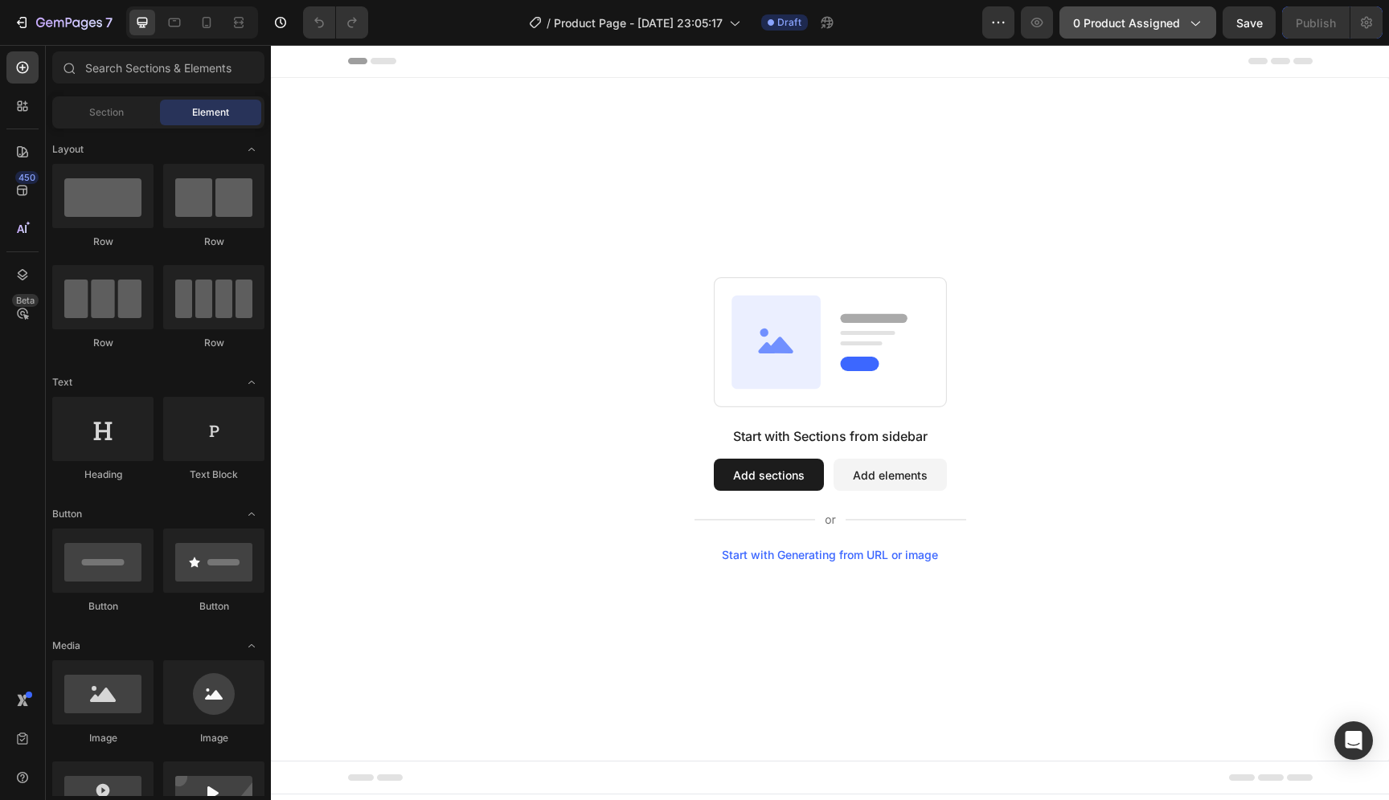
click at [1141, 18] on span "0 product assigned" at bounding box center [1126, 22] width 107 height 17
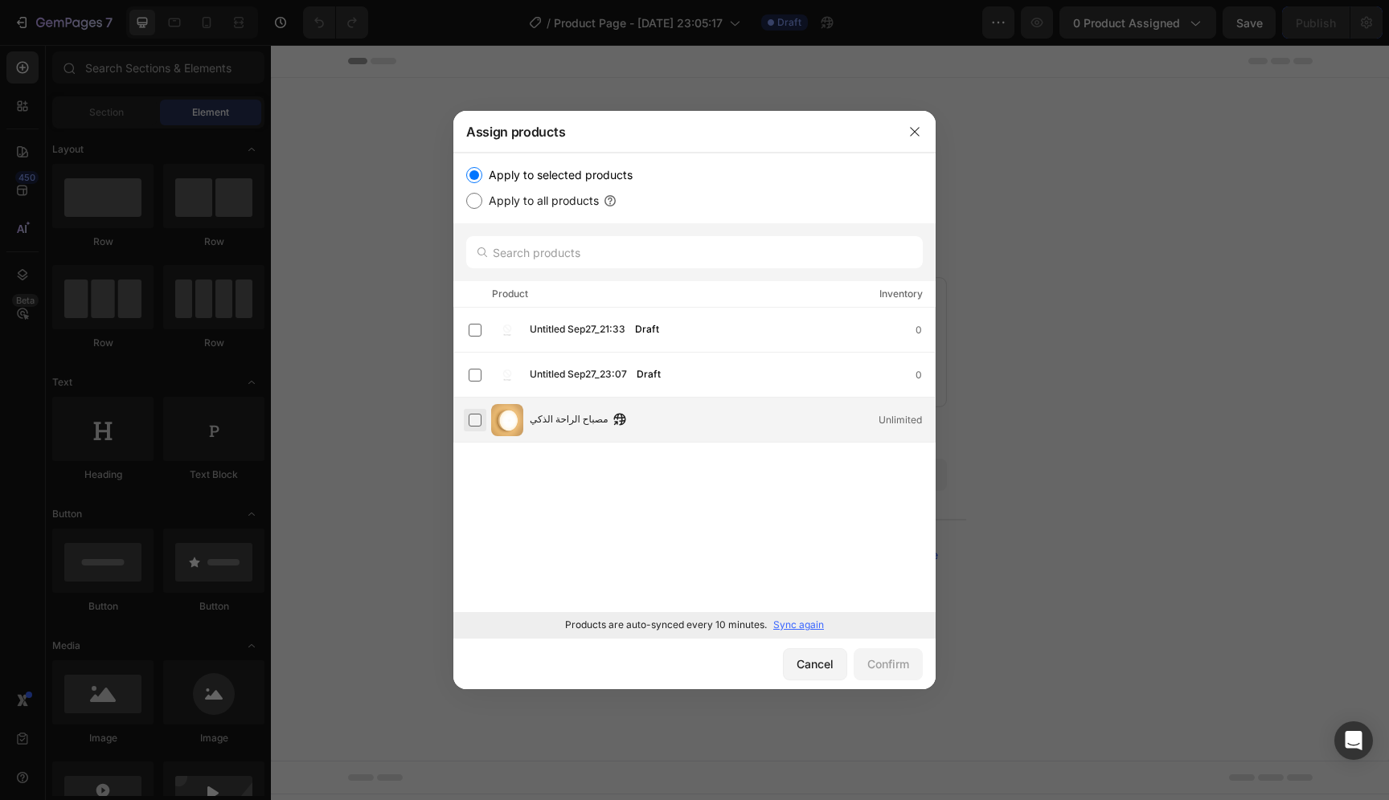
click at [475, 420] on label at bounding box center [475, 420] width 13 height 13
click at [908, 672] on div "Confirm" at bounding box center [888, 664] width 42 height 17
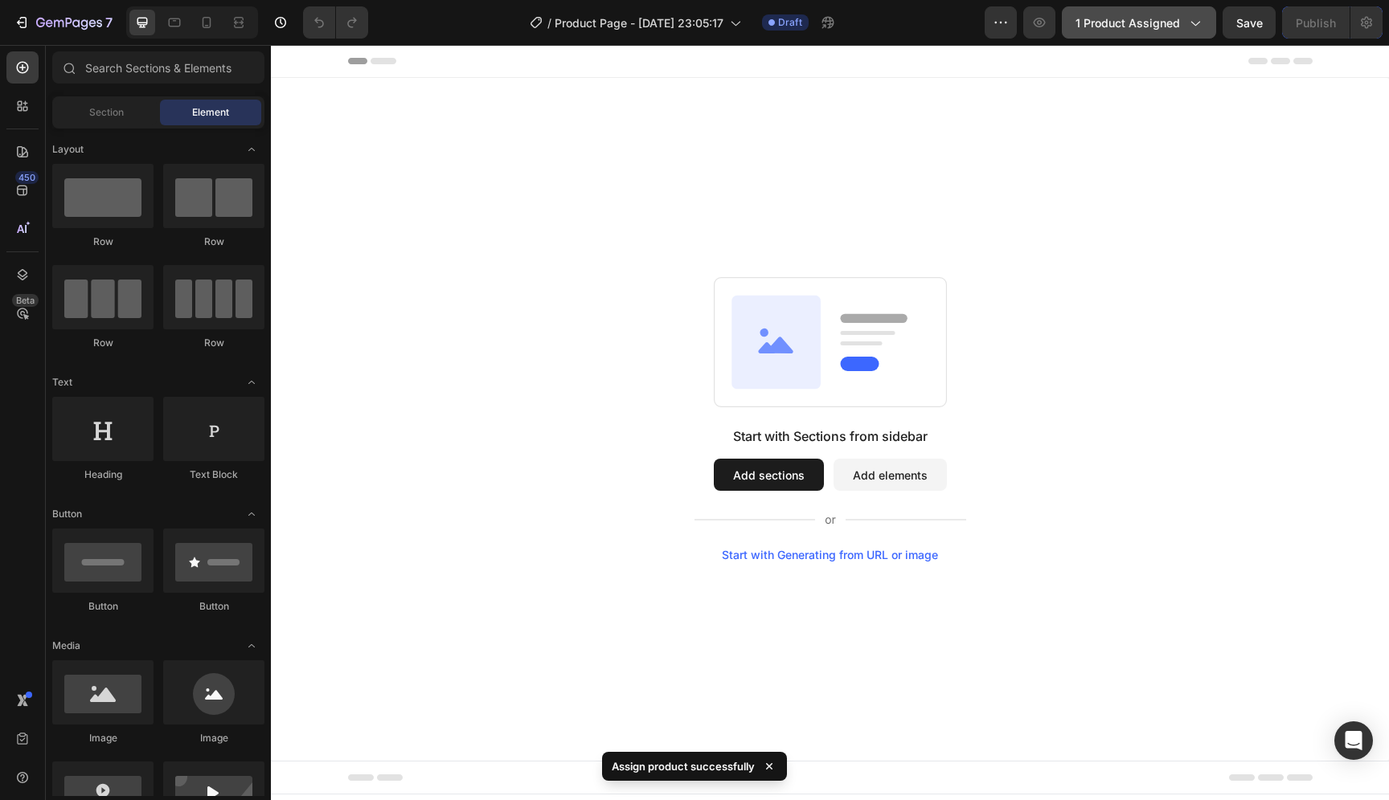
click at [1111, 28] on span "1 product assigned" at bounding box center [1127, 22] width 104 height 17
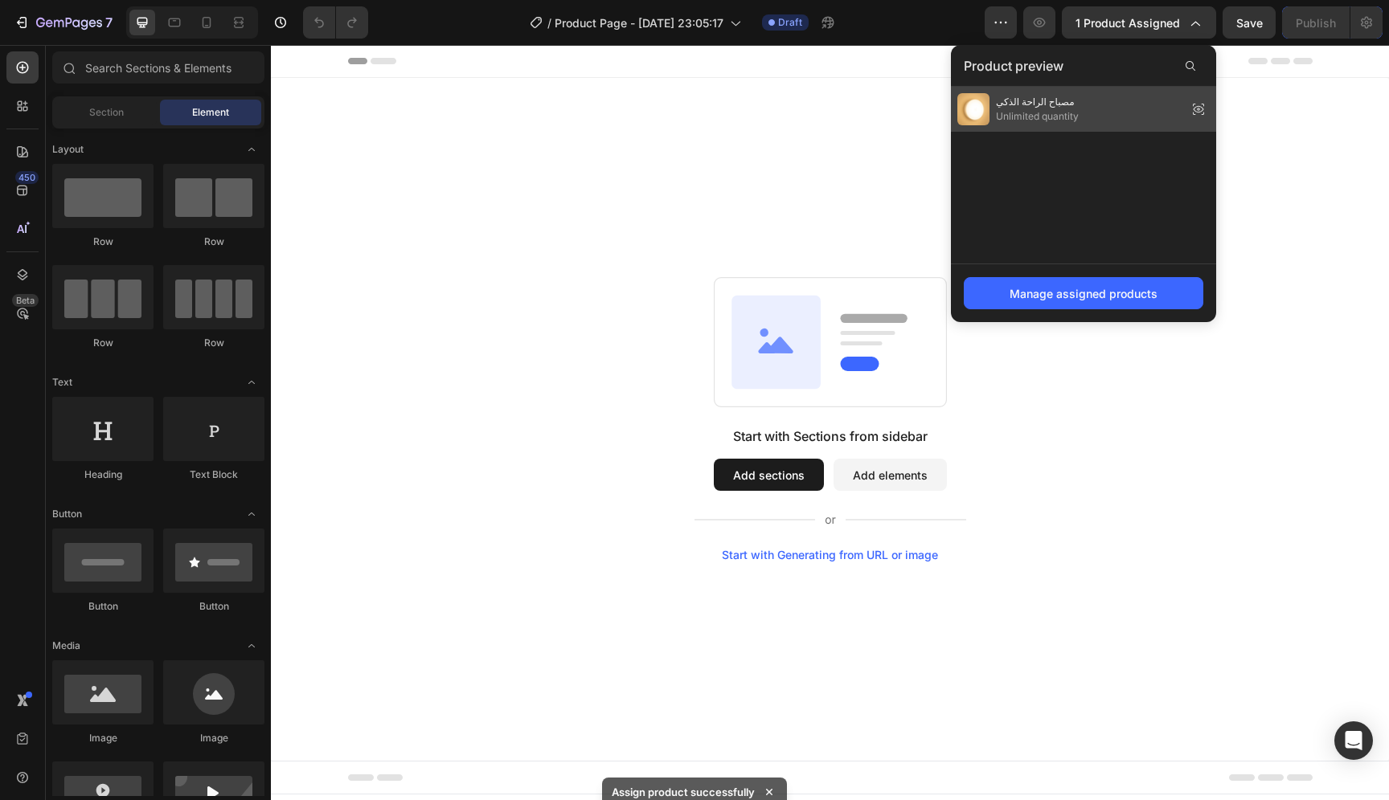
click at [1200, 108] on icon at bounding box center [1198, 109] width 23 height 23
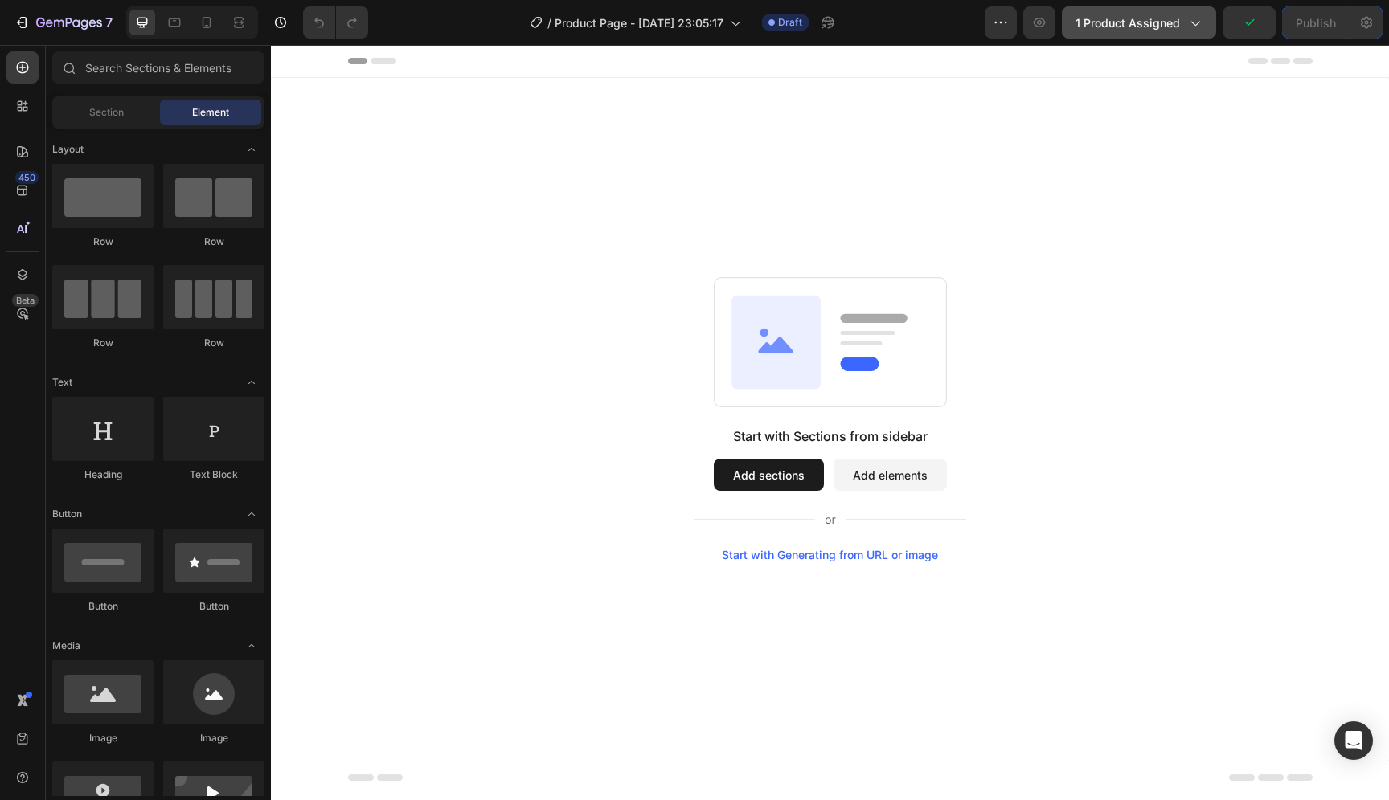
click at [1190, 30] on icon "button" at bounding box center [1194, 22] width 16 height 16
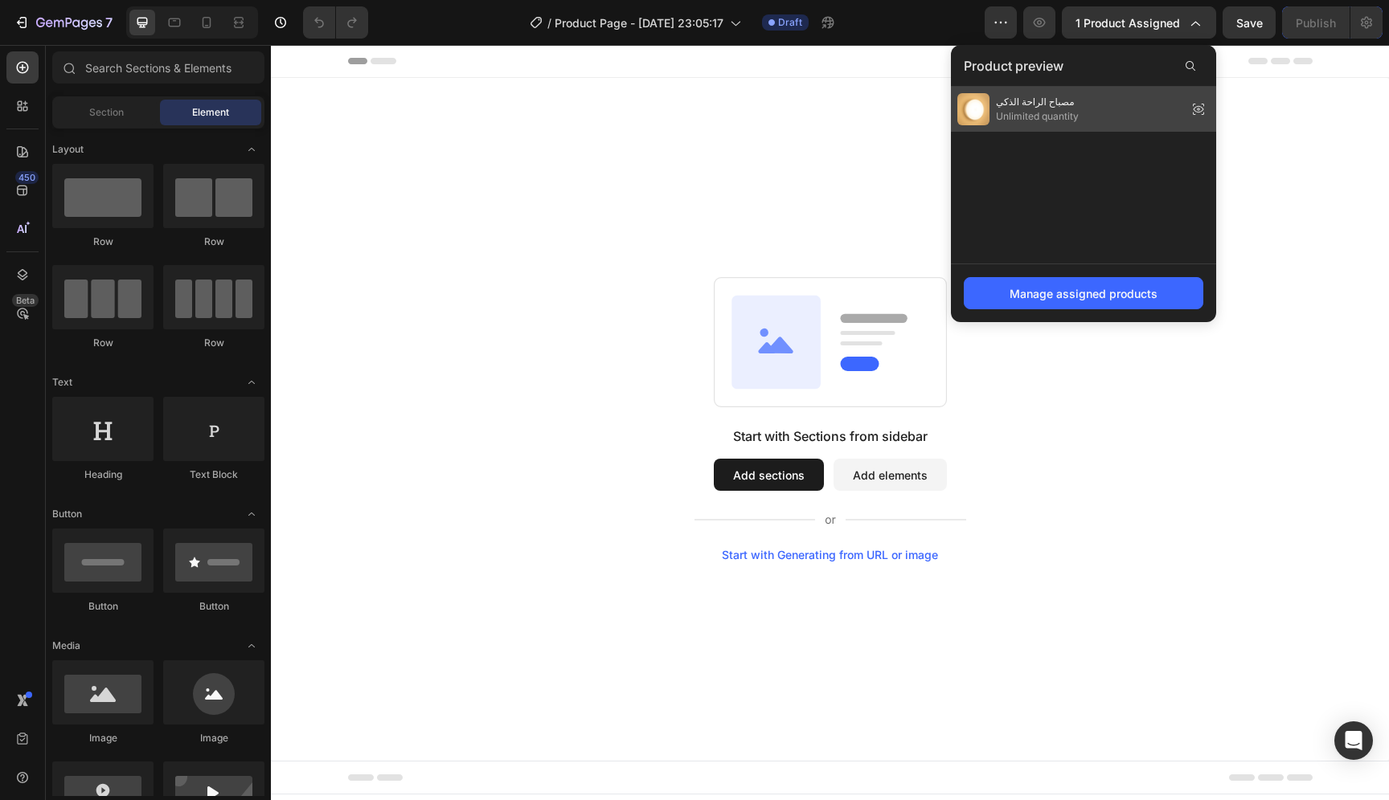
click at [1199, 108] on icon at bounding box center [1198, 109] width 3 height 3
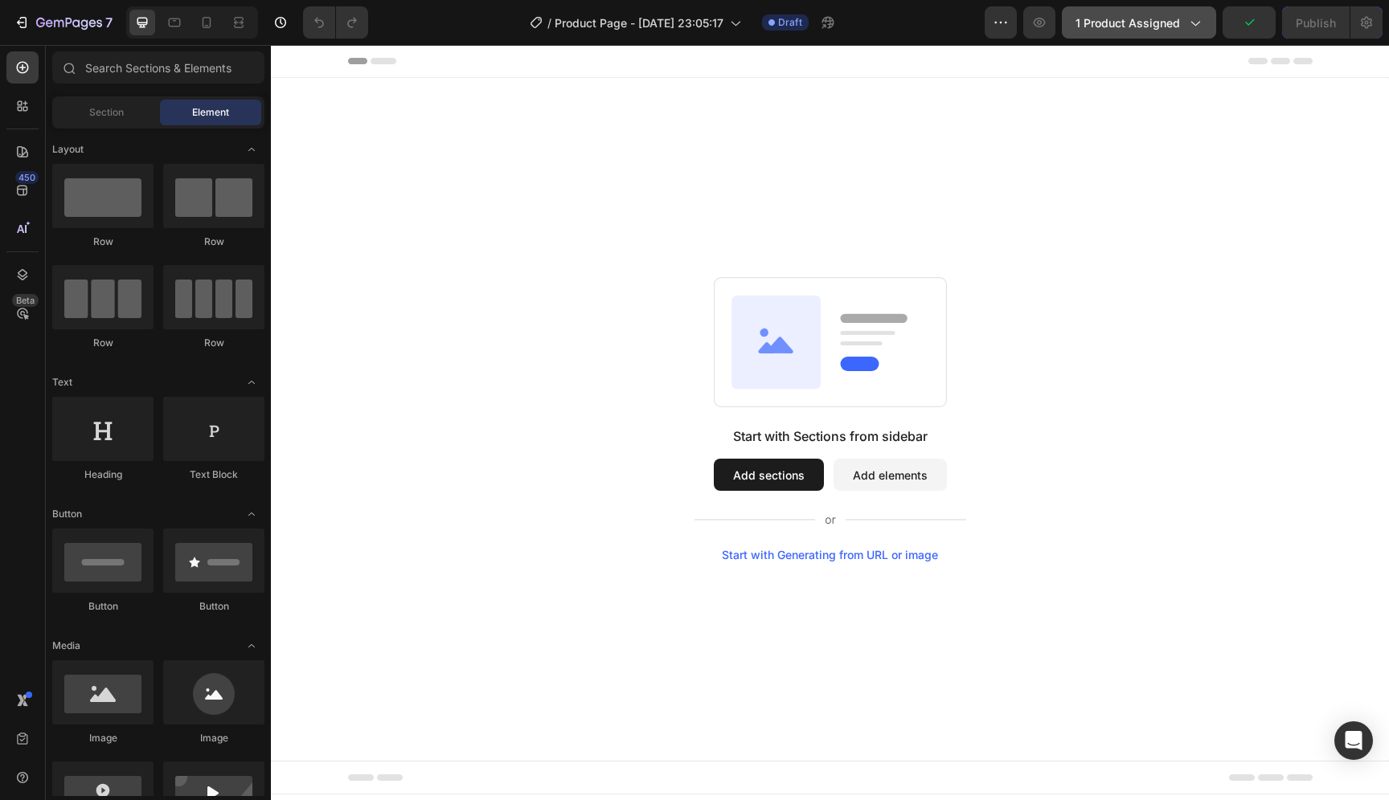
click at [1154, 32] on button "1 product assigned" at bounding box center [1139, 22] width 154 height 32
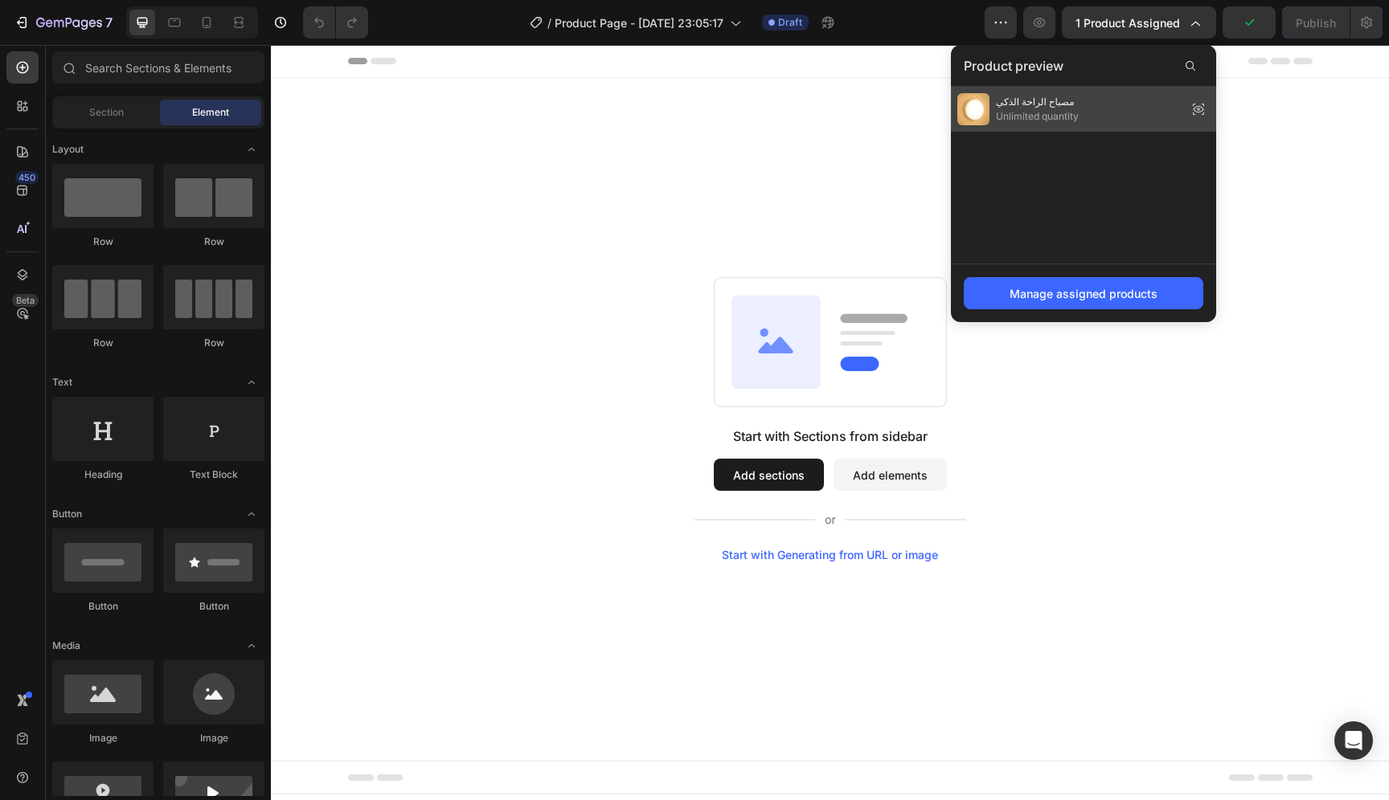
click at [1034, 112] on span "Unlimited quantity" at bounding box center [1037, 116] width 83 height 14
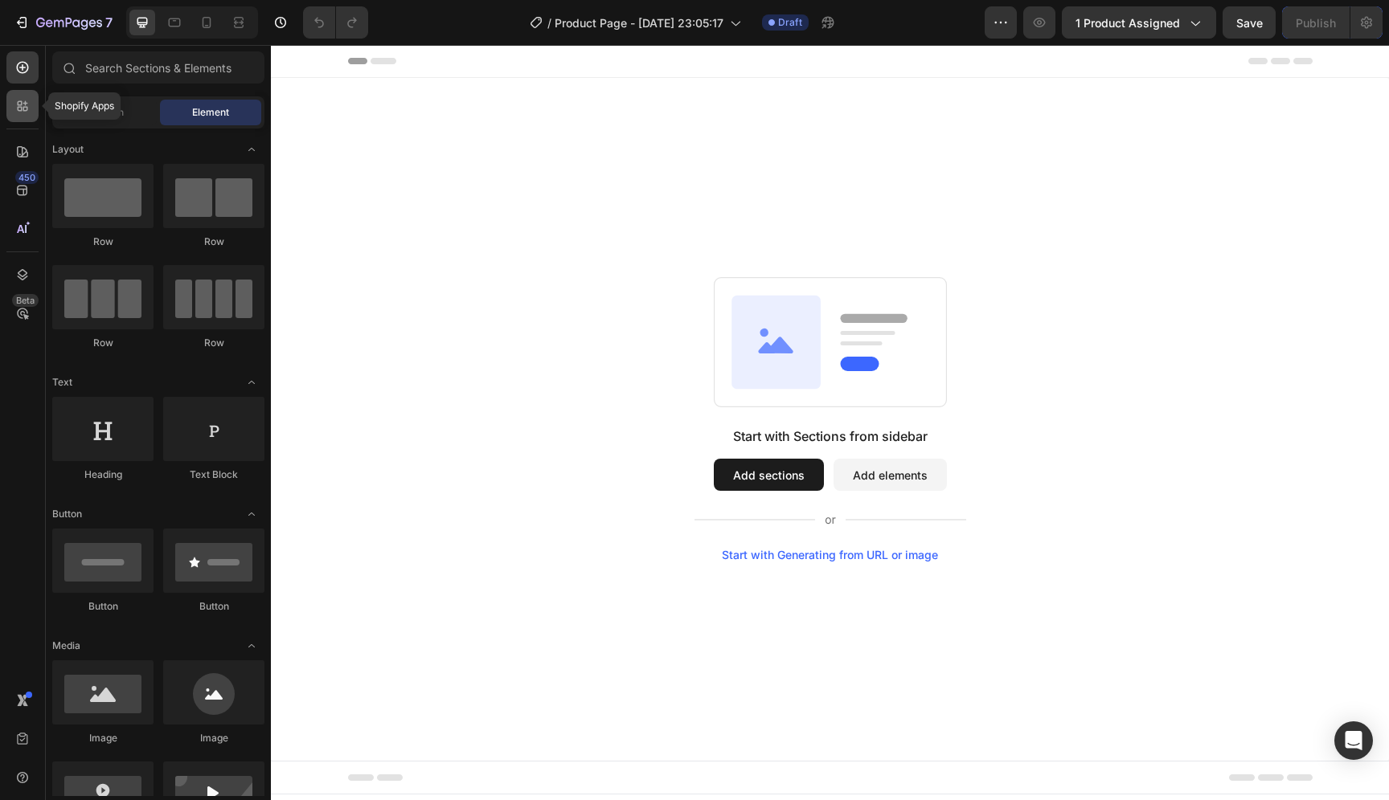
click at [23, 100] on icon at bounding box center [22, 106] width 16 height 16
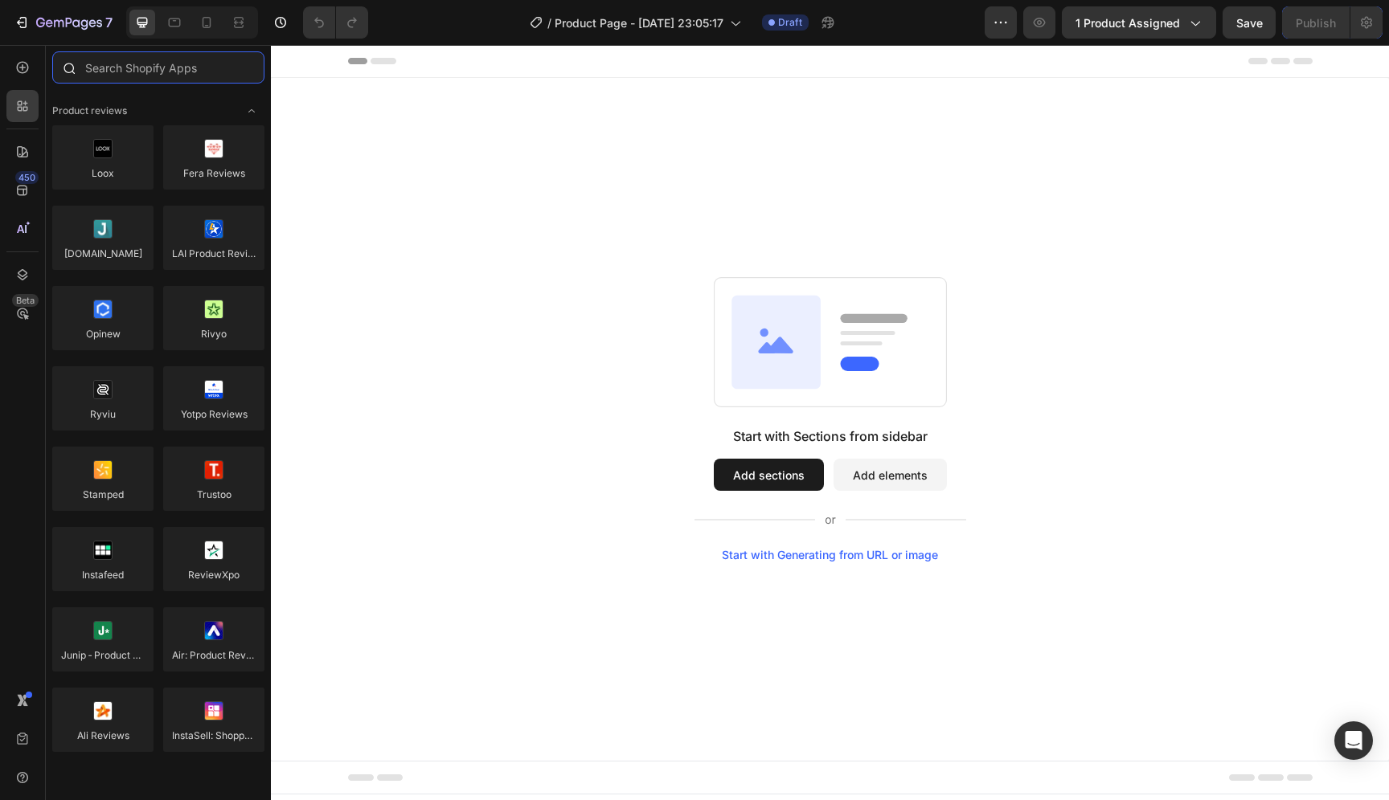
click at [178, 68] on input "text" at bounding box center [158, 67] width 212 height 32
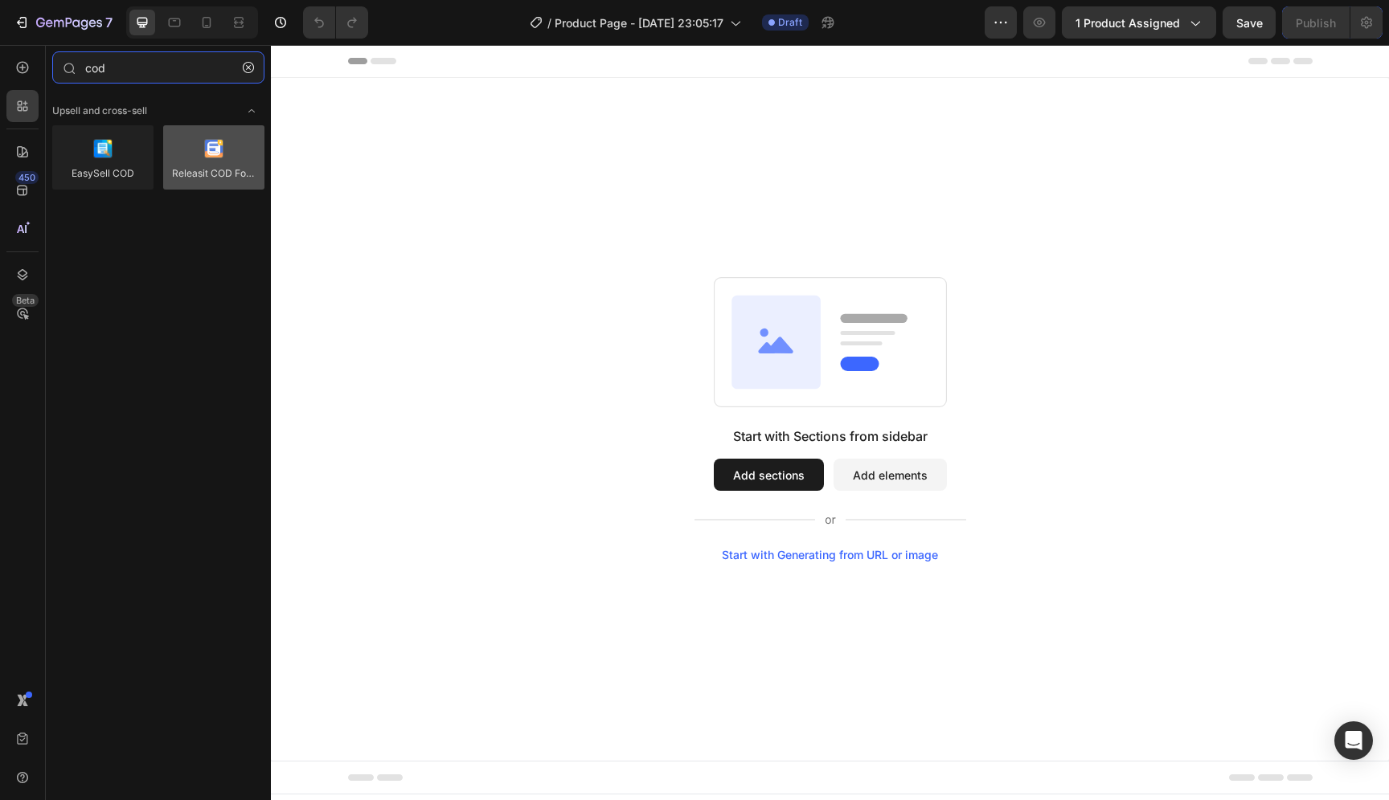
type input "cod"
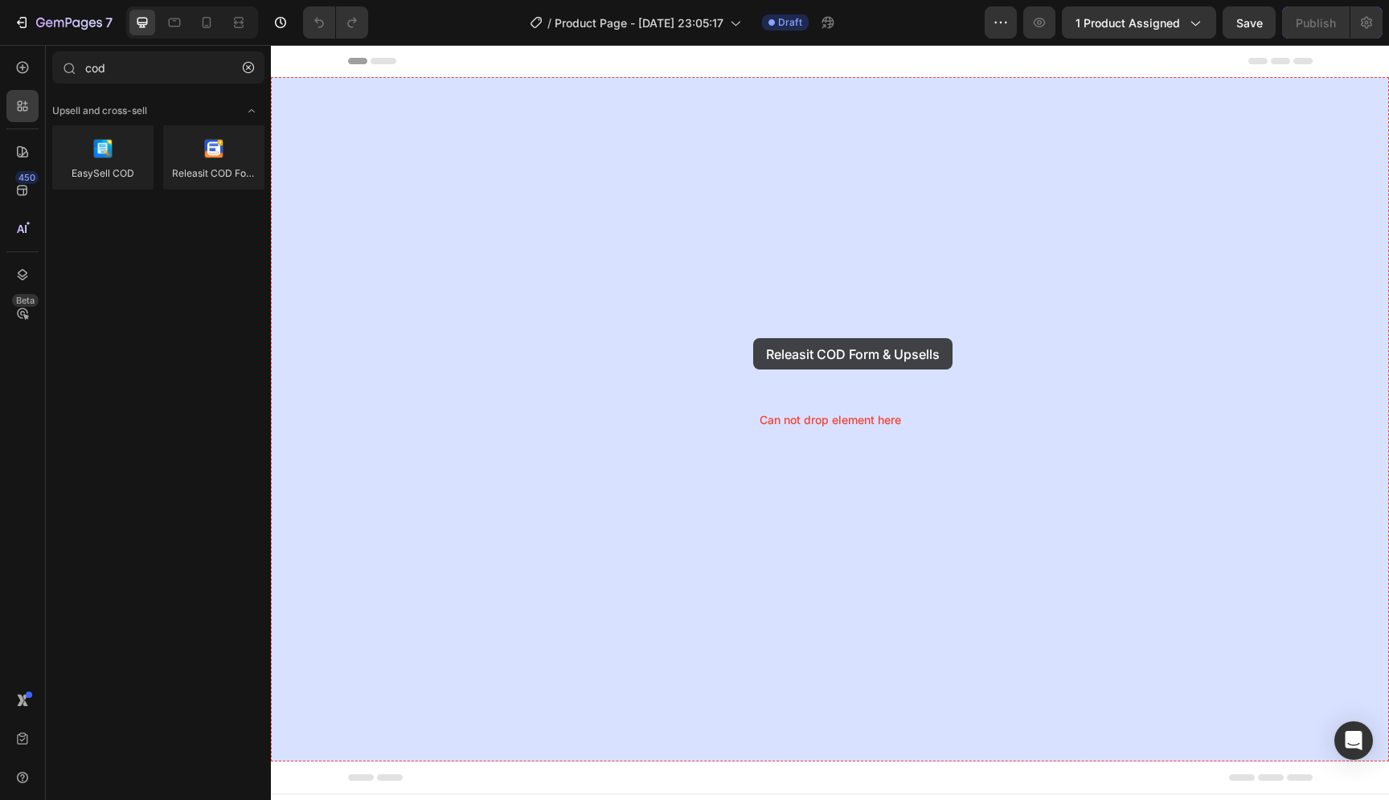
drag, startPoint x: 484, startPoint y: 207, endPoint x: 753, endPoint y: 338, distance: 299.8
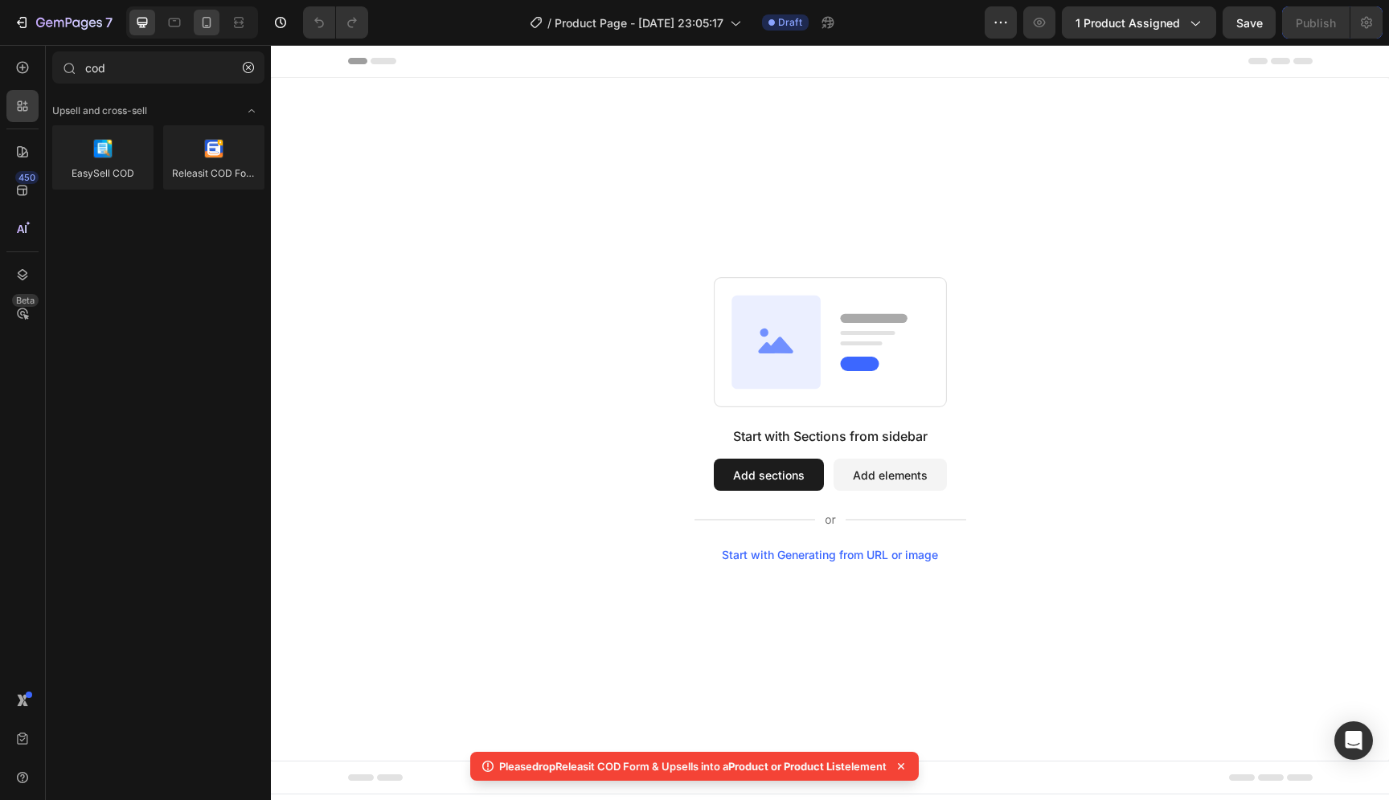
click at [201, 27] on icon at bounding box center [207, 22] width 16 height 16
click at [824, 71] on div "iPhone 13 Pro ( 390 px)" at bounding box center [829, 61] width 156 height 24
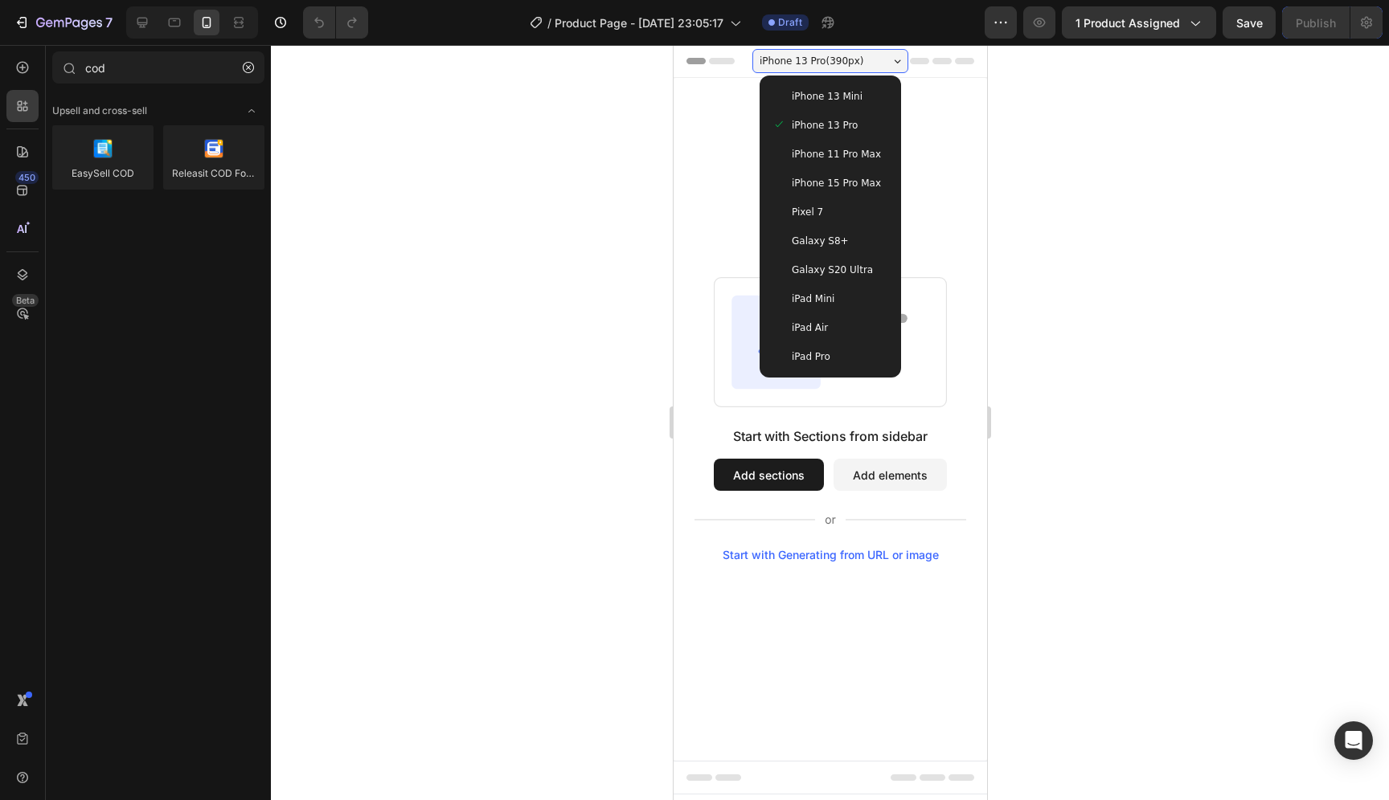
click at [803, 185] on span "iPhone 15 Pro Max" at bounding box center [835, 183] width 89 height 16
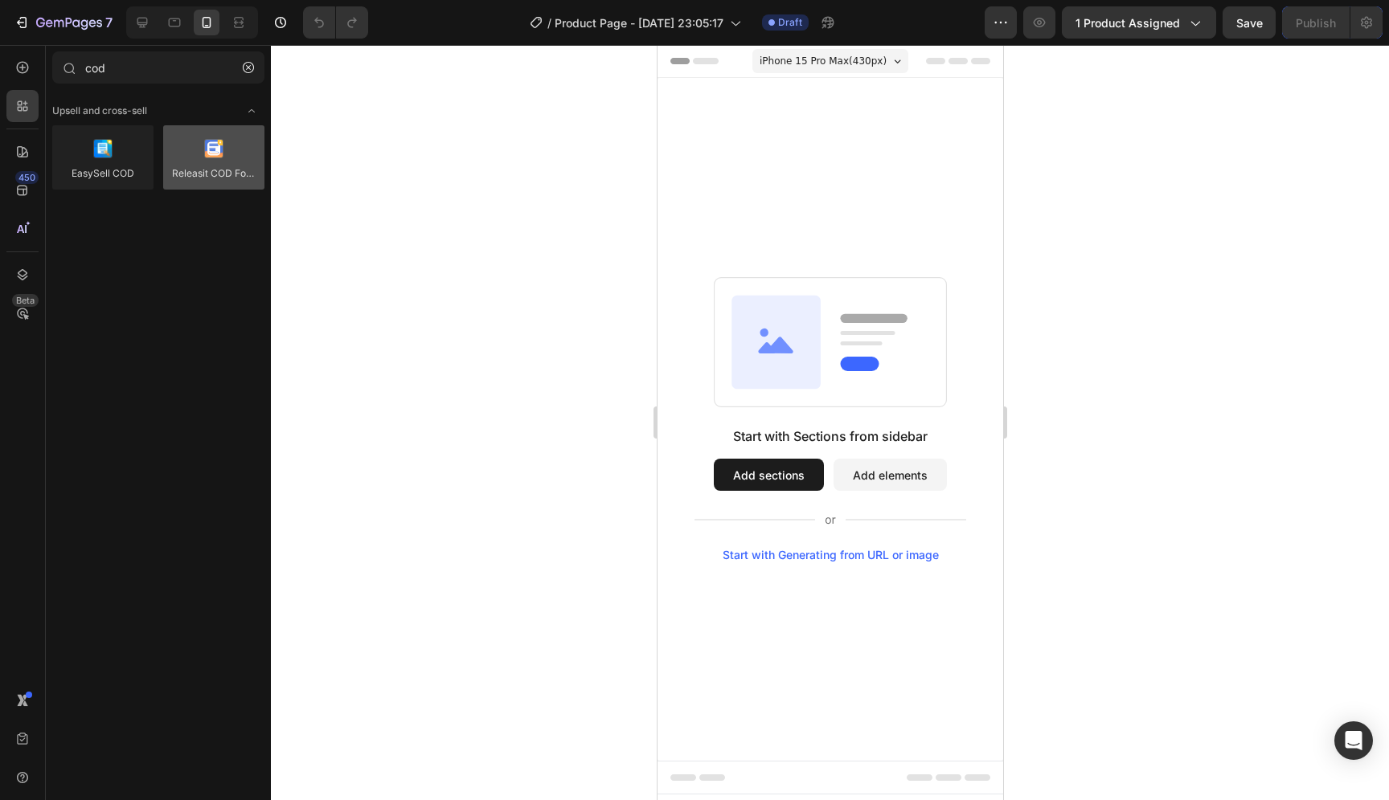
click at [206, 172] on div at bounding box center [213, 157] width 101 height 64
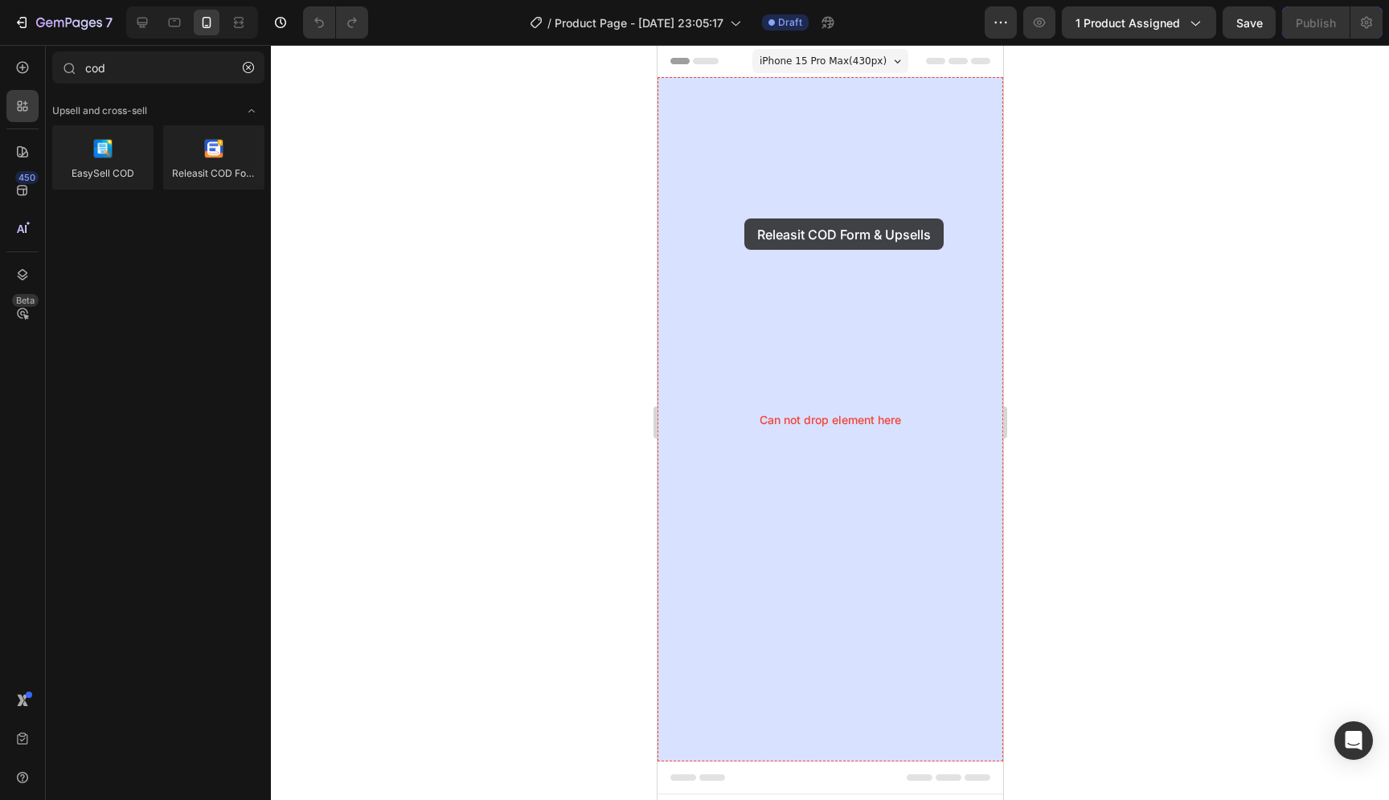
drag, startPoint x: 863, startPoint y: 215, endPoint x: 733, endPoint y: 226, distance: 130.6
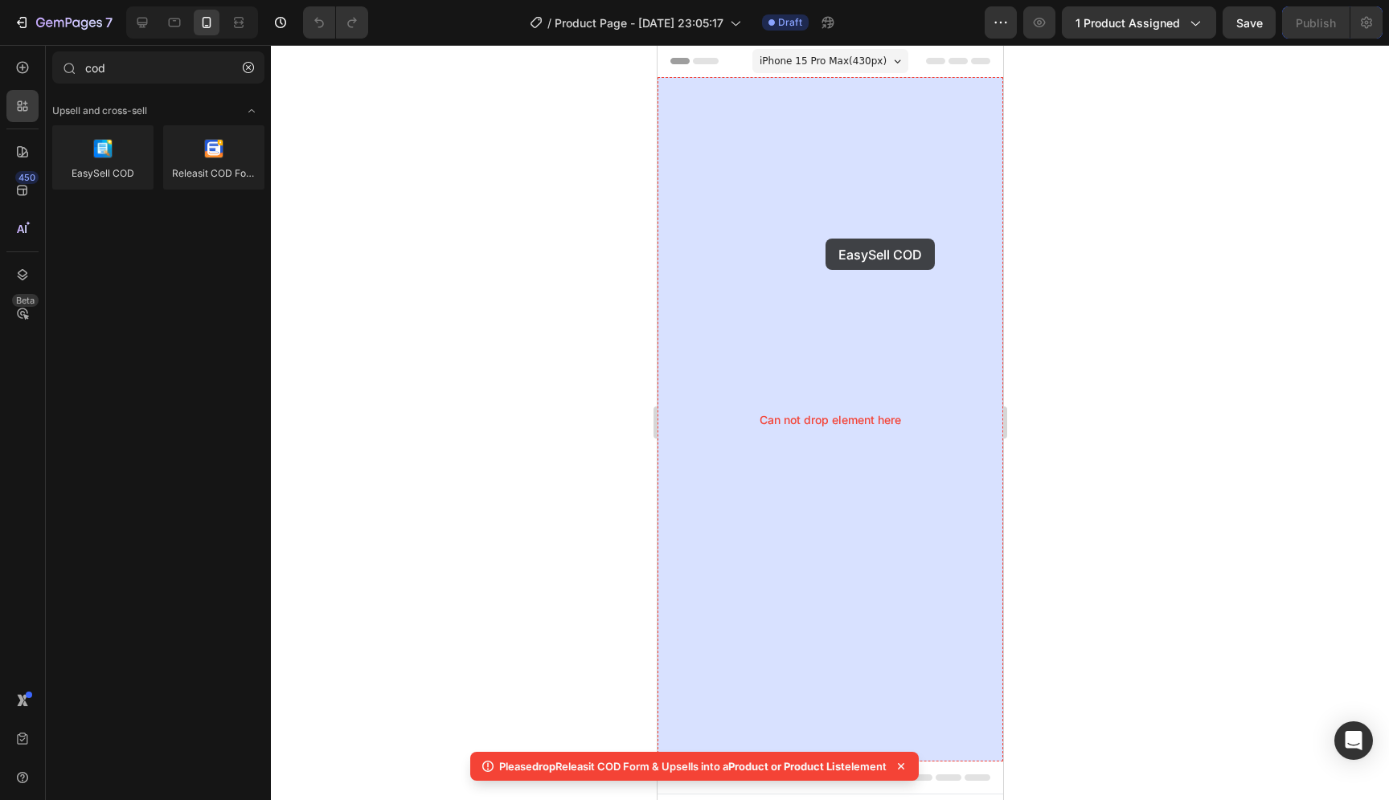
drag, startPoint x: 767, startPoint y: 222, endPoint x: 825, endPoint y: 239, distance: 60.3
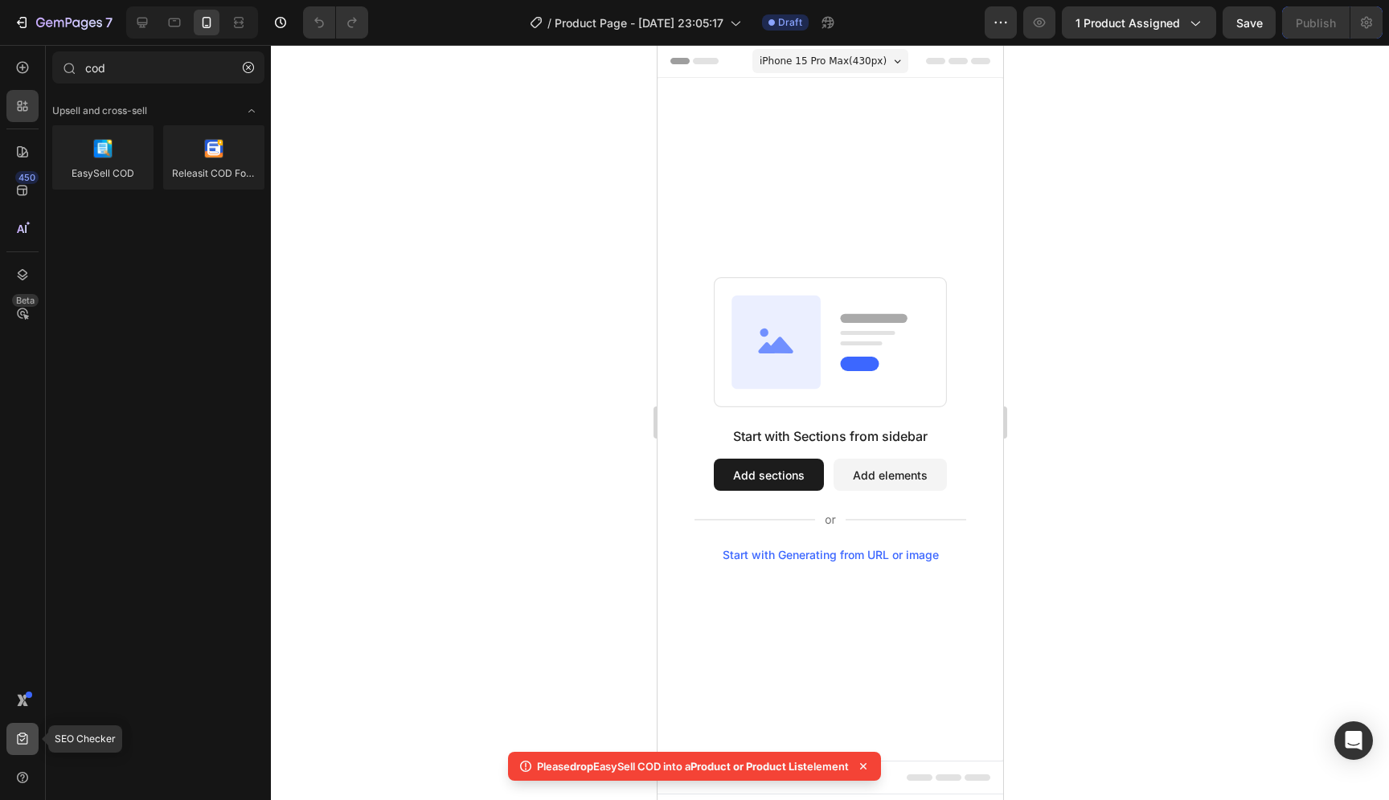
click at [23, 744] on icon at bounding box center [22, 739] width 10 height 12
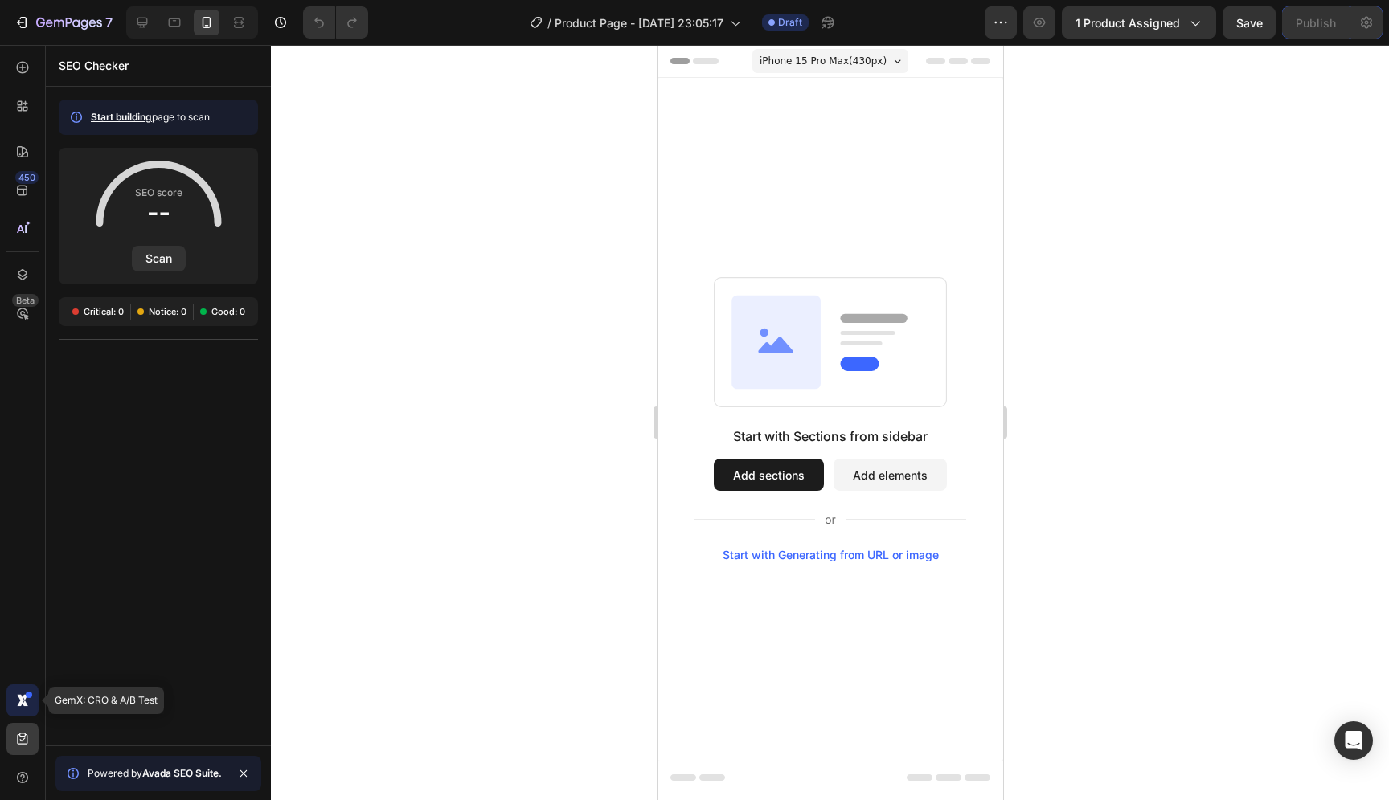
click at [27, 690] on div at bounding box center [22, 701] width 32 height 32
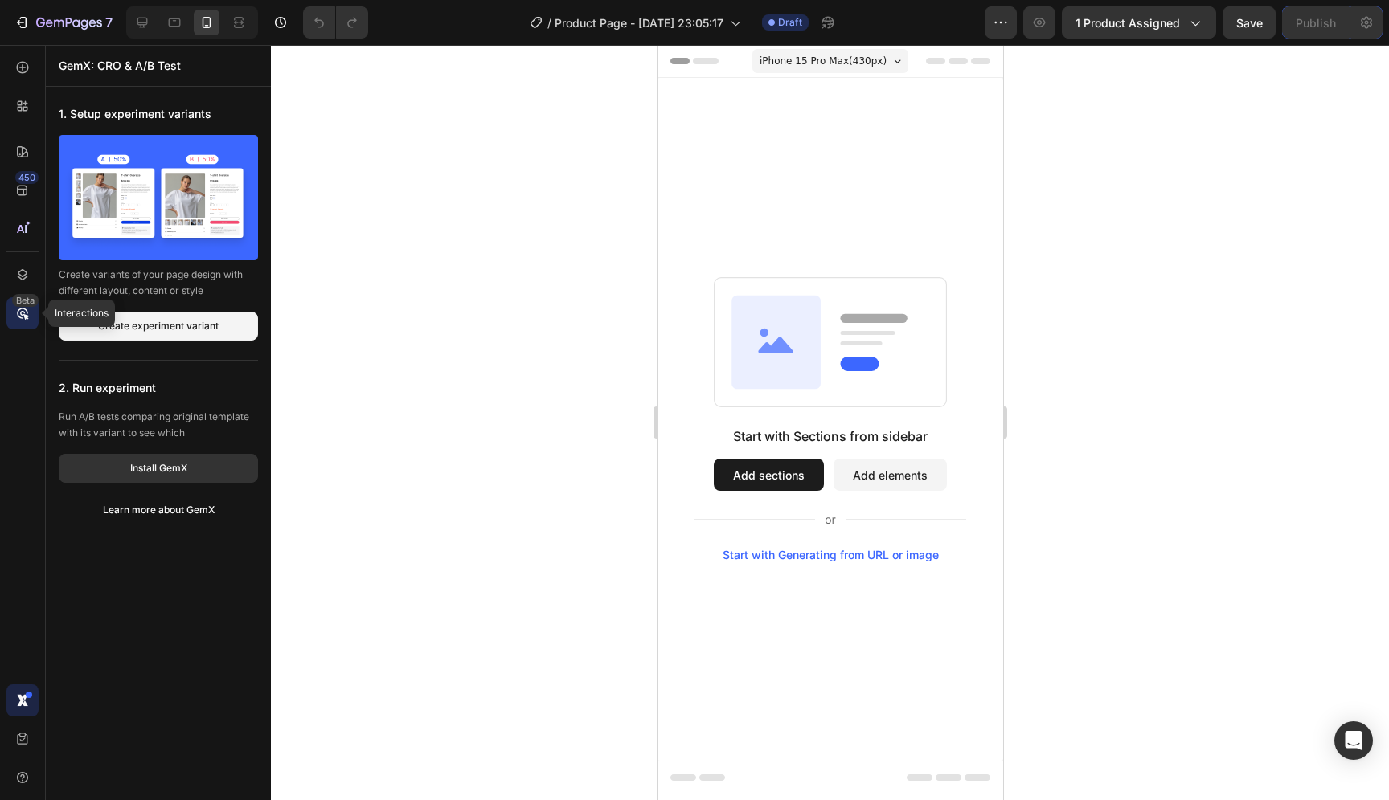
click at [30, 325] on div "Beta" at bounding box center [22, 313] width 32 height 32
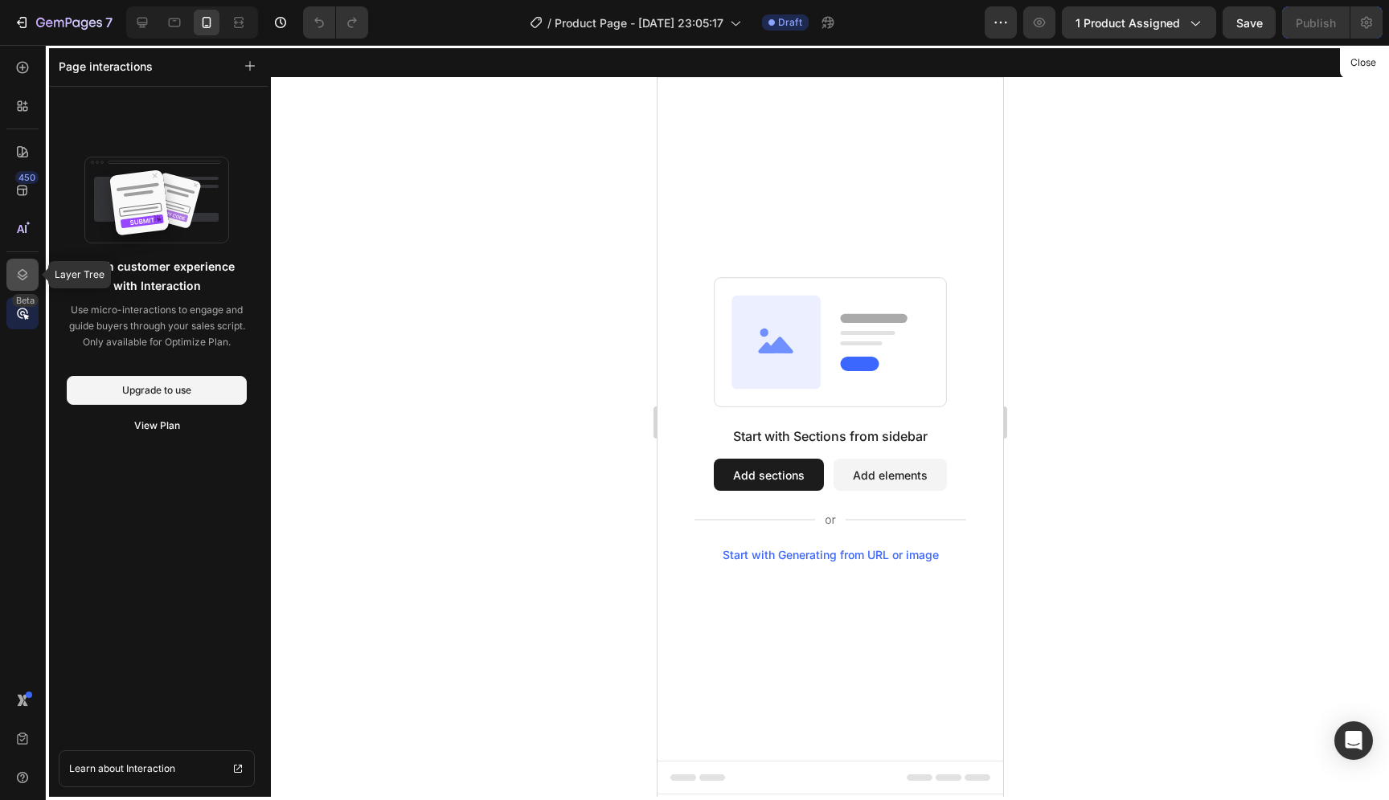
click at [23, 273] on icon at bounding box center [22, 275] width 16 height 16
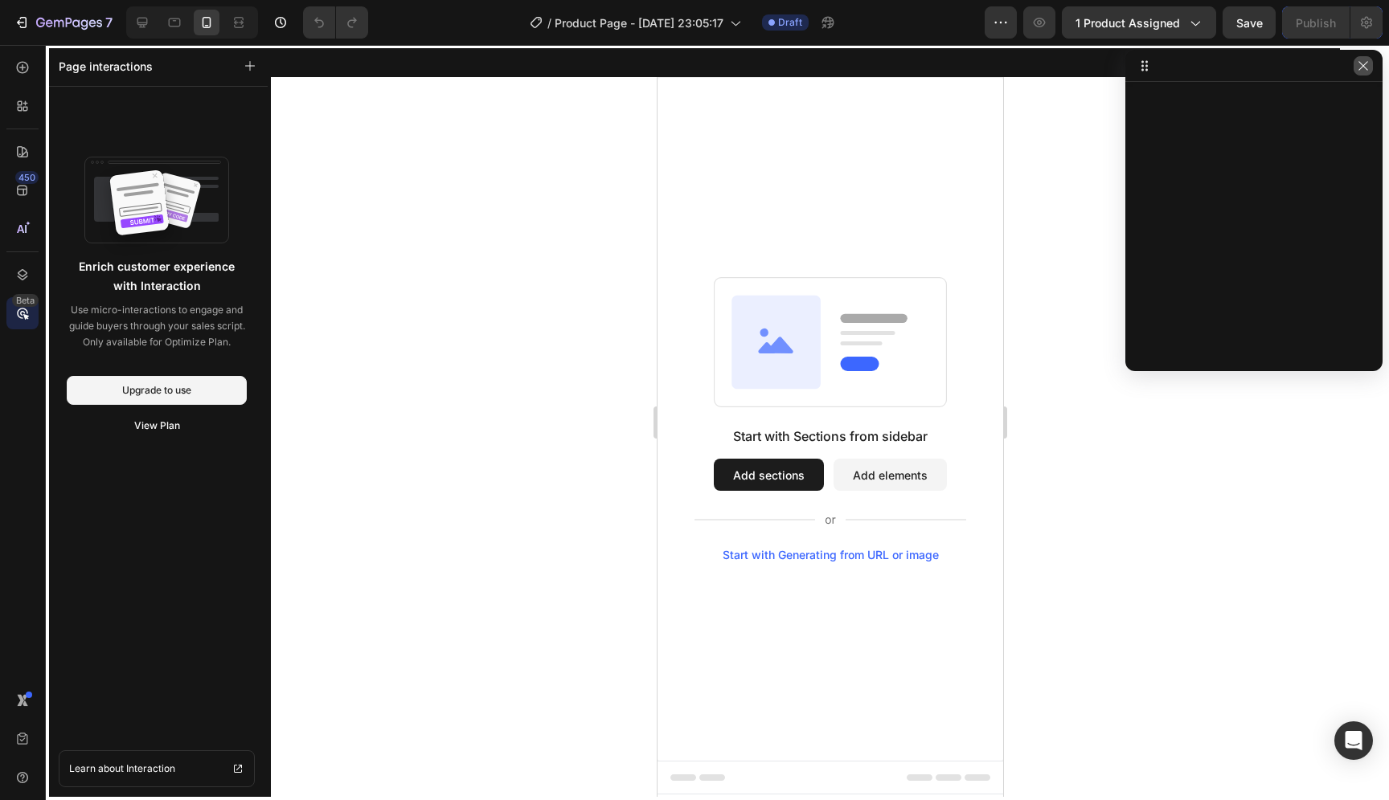
click at [1361, 65] on icon "button" at bounding box center [1363, 65] width 13 height 13
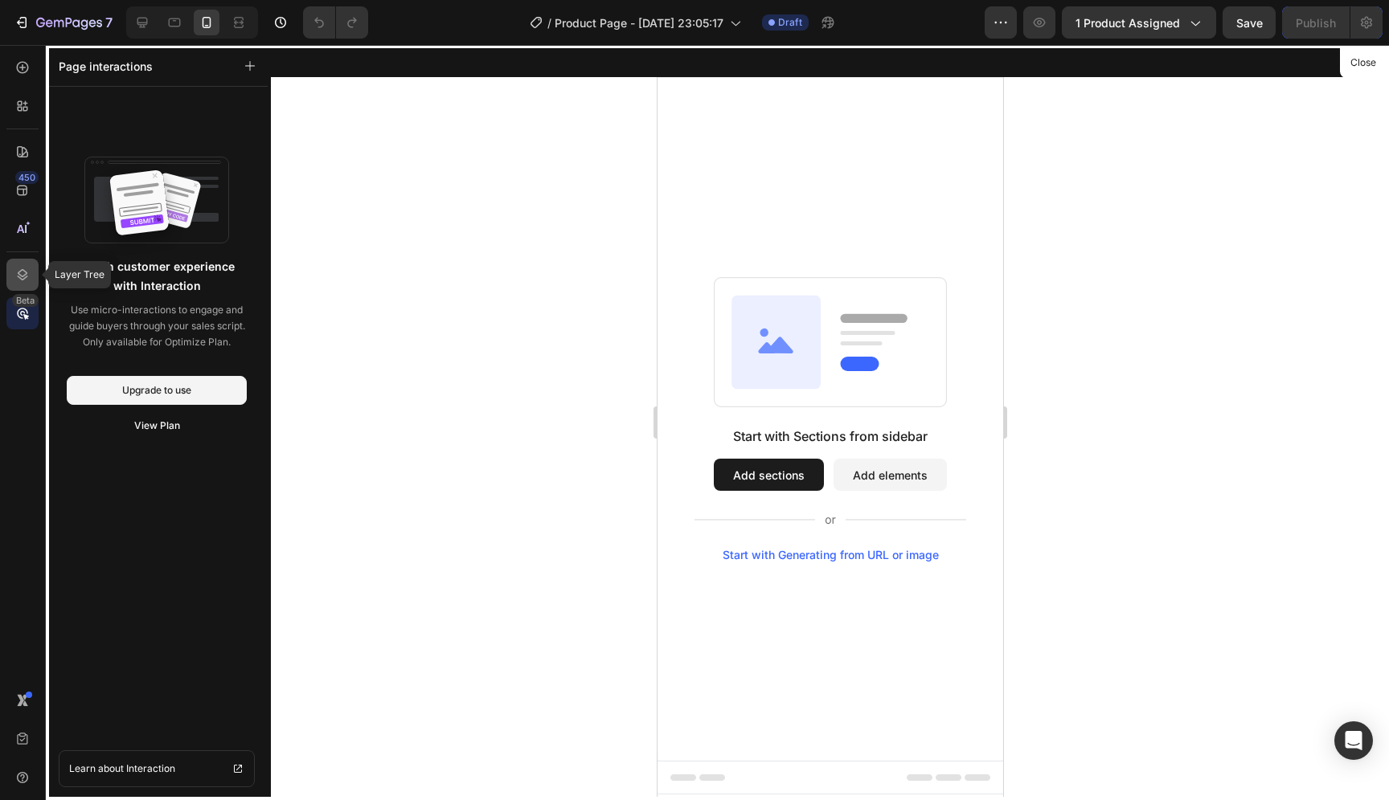
click at [17, 280] on icon at bounding box center [22, 275] width 16 height 16
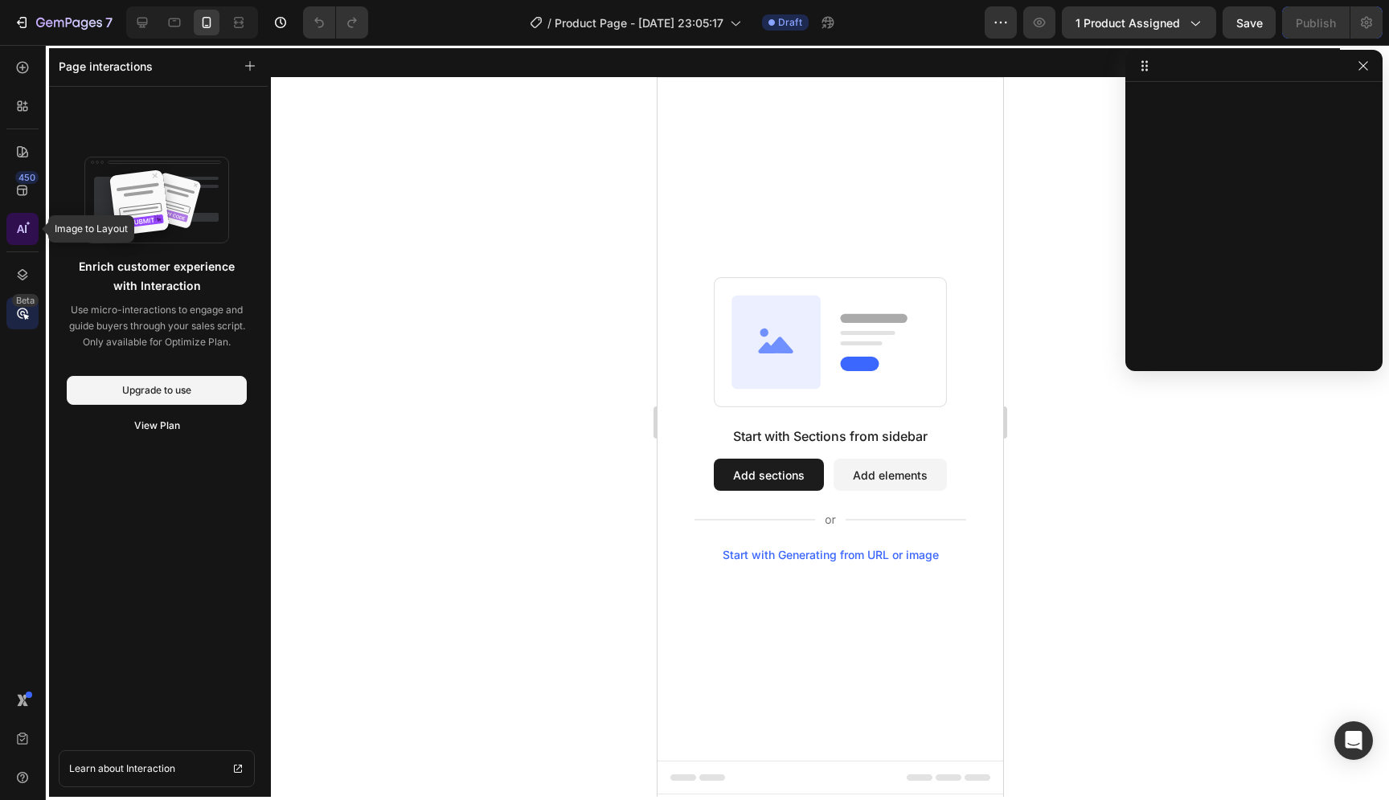
click at [31, 225] on div at bounding box center [22, 229] width 32 height 32
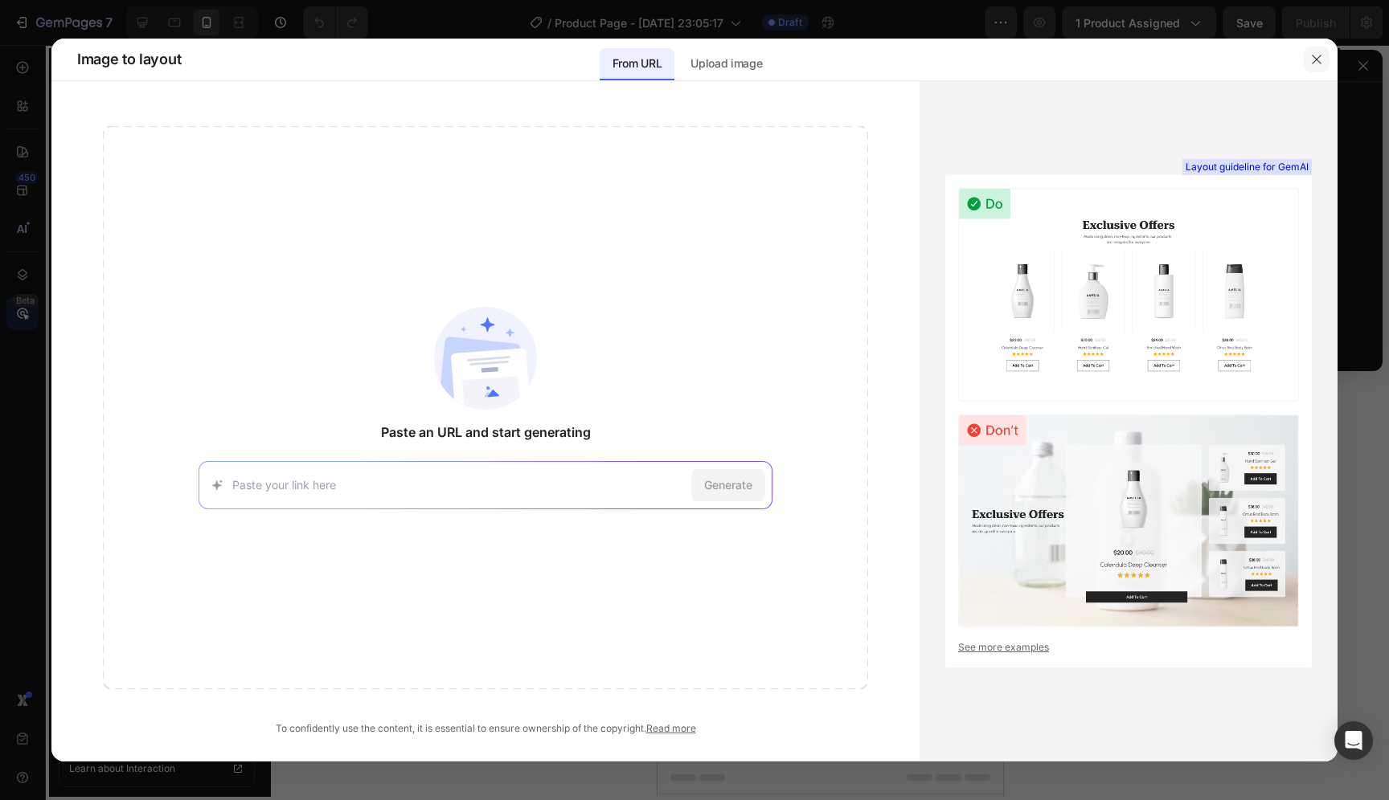
click at [1307, 55] on button "button" at bounding box center [1317, 60] width 26 height 26
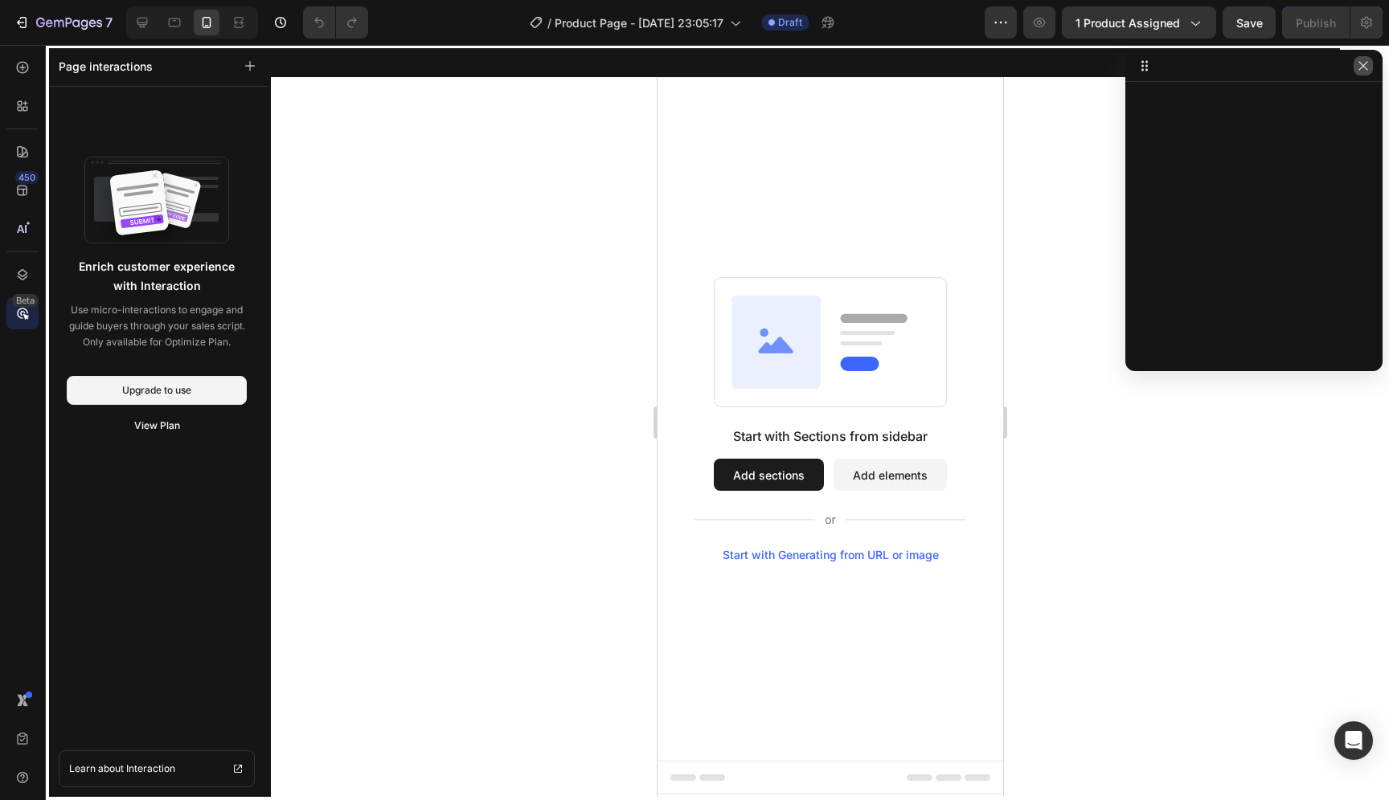
click at [1358, 65] on icon "button" at bounding box center [1363, 65] width 13 height 13
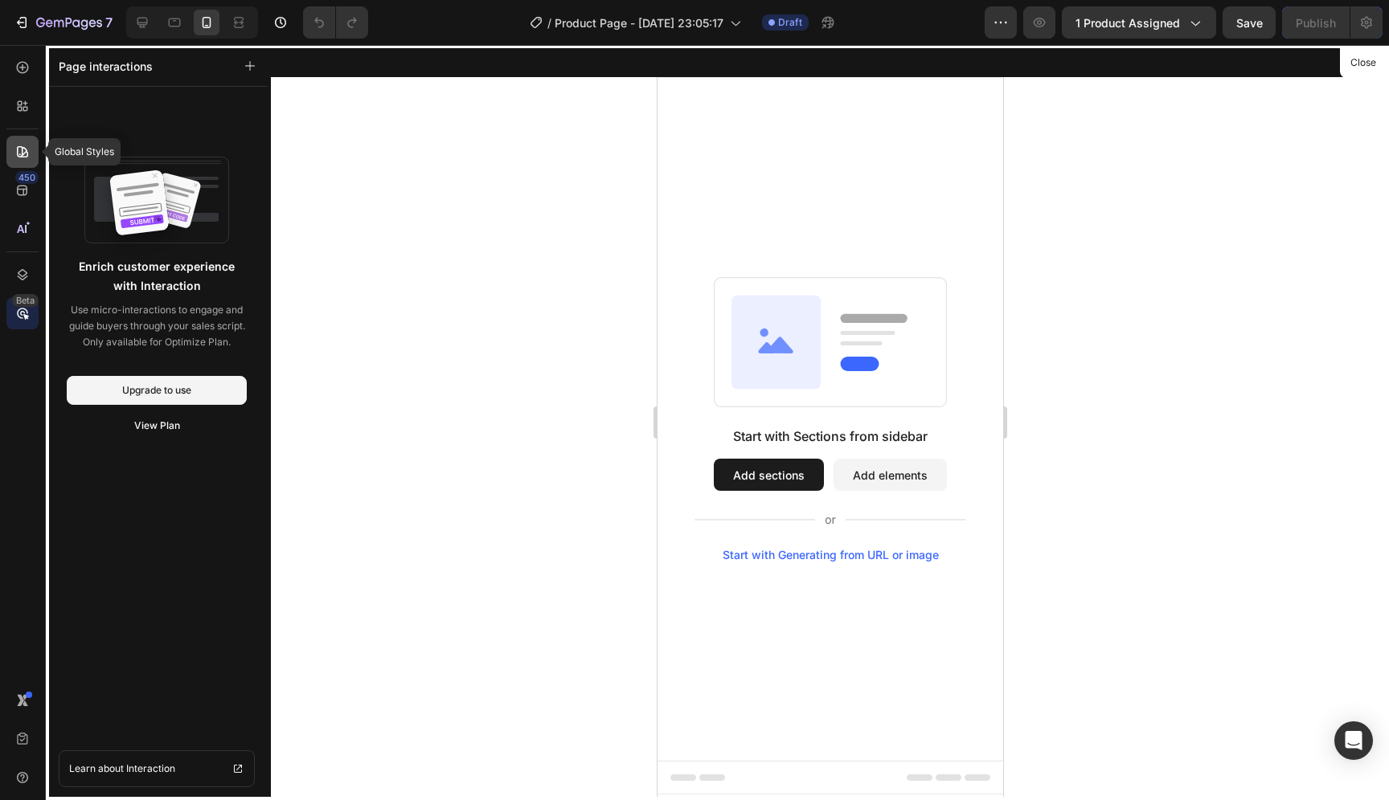
click at [31, 153] on div at bounding box center [22, 152] width 32 height 32
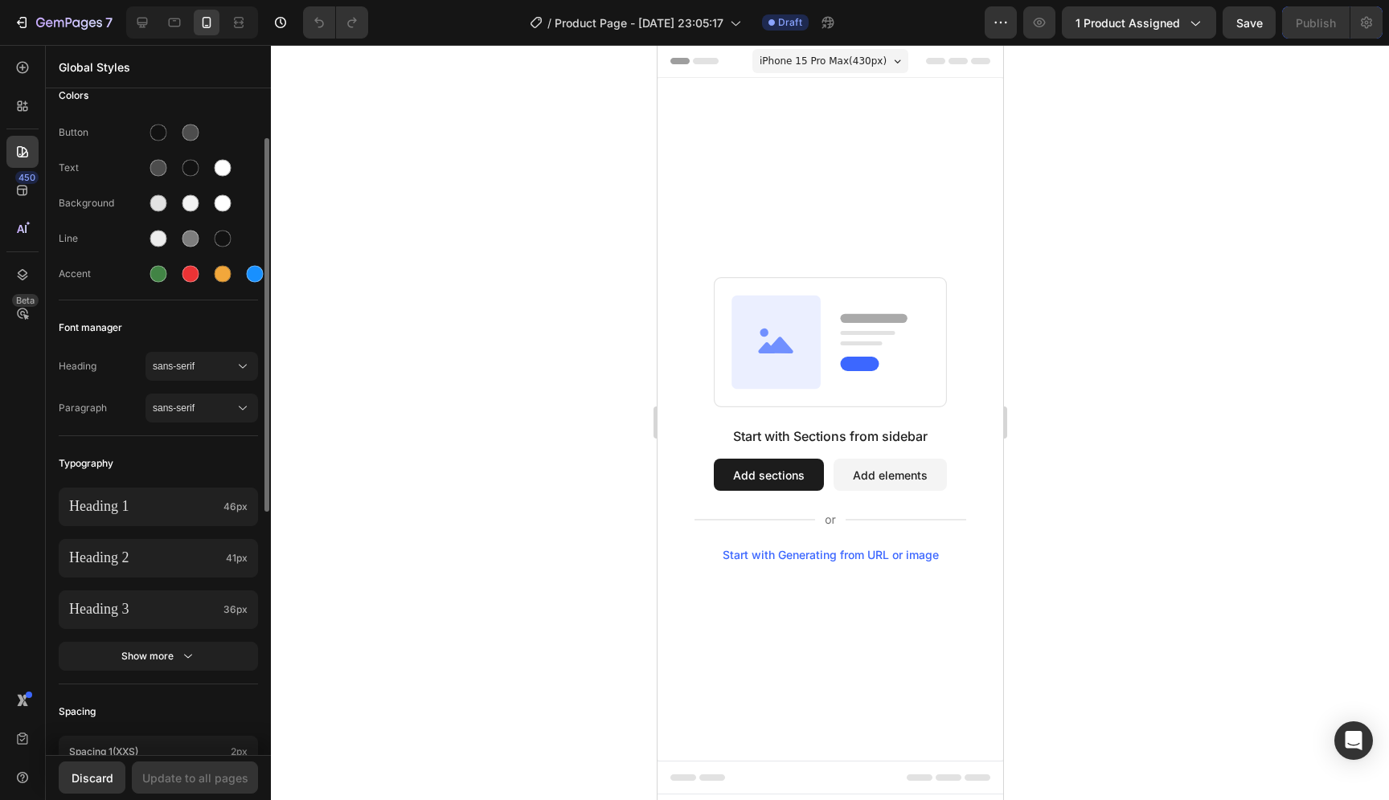
scroll to position [27, 0]
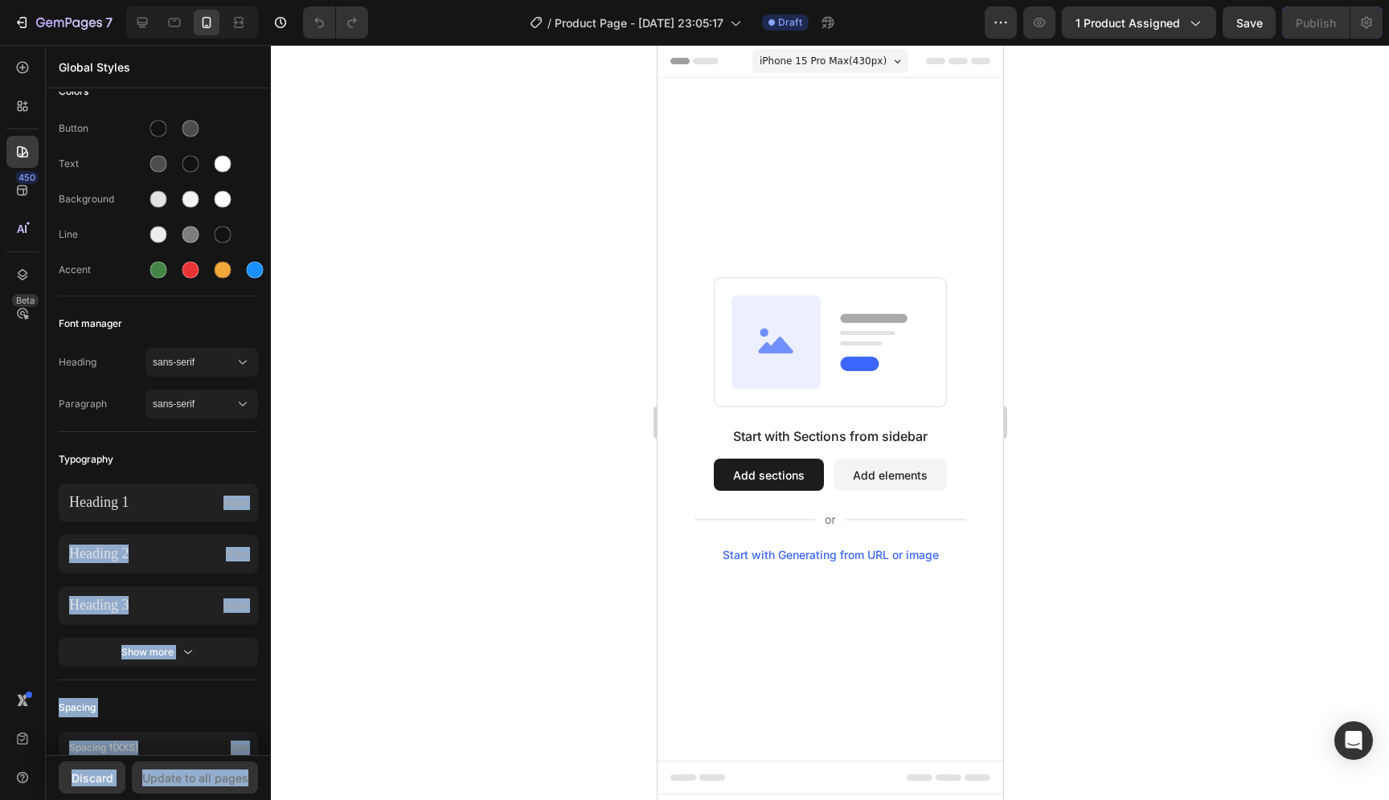
drag, startPoint x: 127, startPoint y: 502, endPoint x: 385, endPoint y: 461, distance: 261.3
click at [607, 0] on div "7 / Product Page - Sep 28, 23:05:17 Draft Preview 1 product assigned Save Publi…" at bounding box center [694, 0] width 1389 height 0
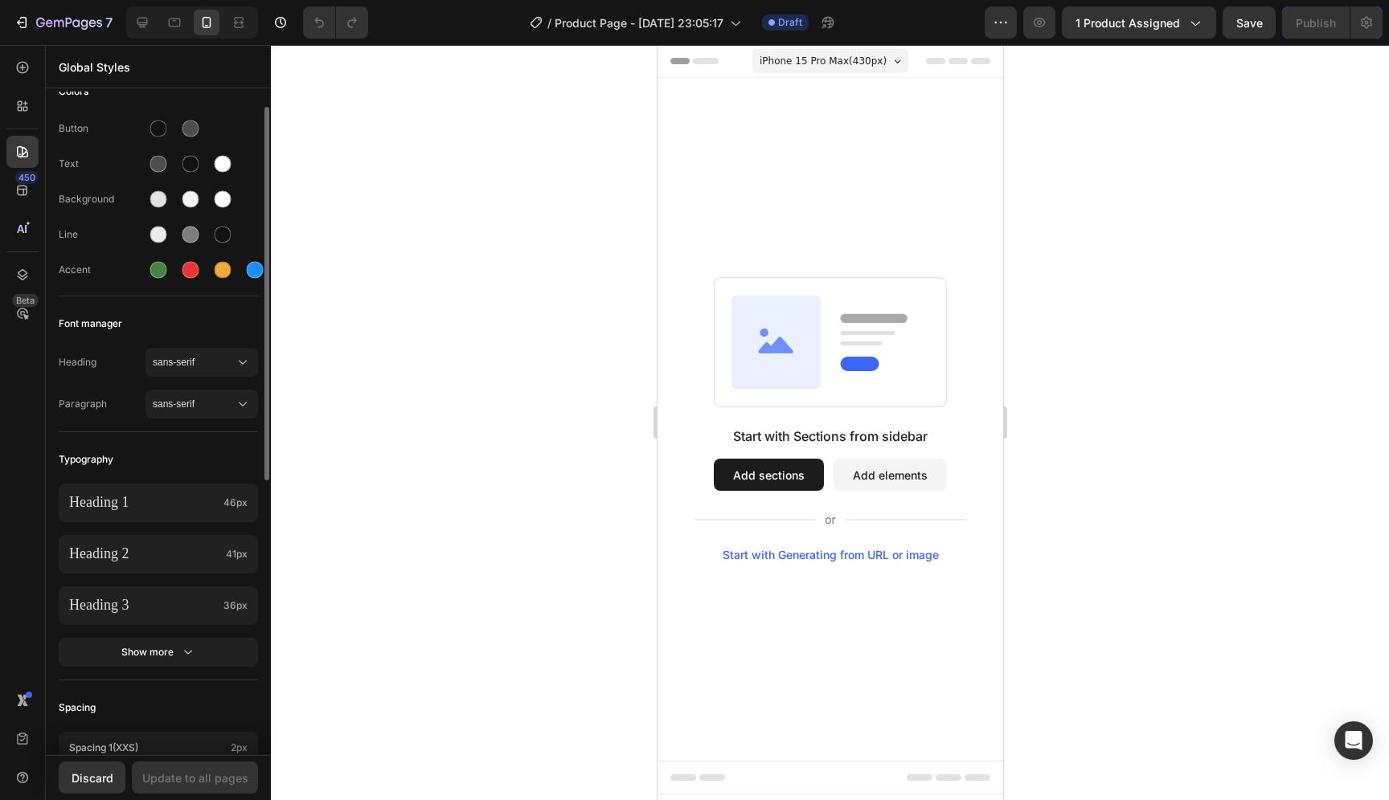
click at [174, 449] on div "Typography" at bounding box center [158, 459] width 199 height 29
click at [134, 494] on p "Heading 1" at bounding box center [143, 502] width 148 height 18
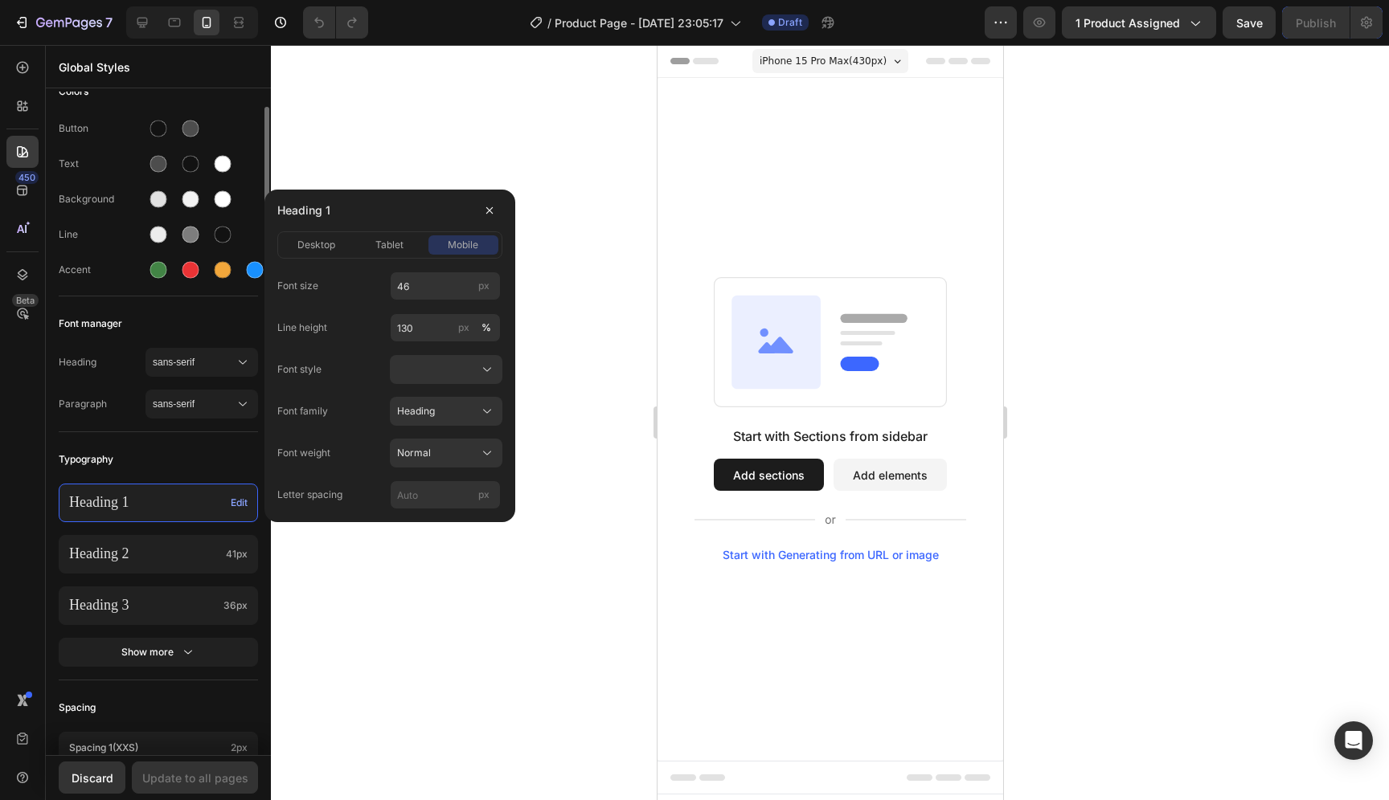
click at [157, 461] on div "Typography" at bounding box center [158, 459] width 199 height 29
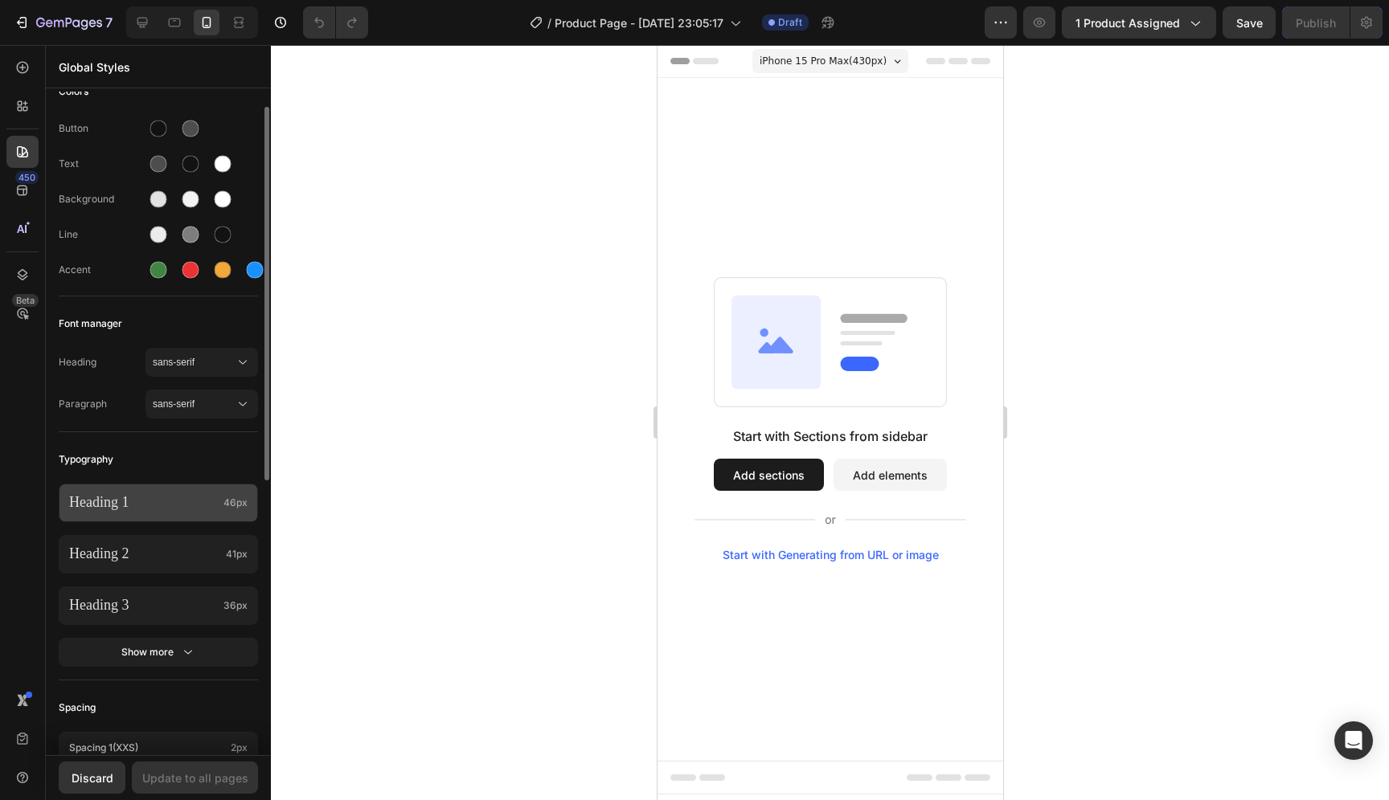
click at [160, 511] on p "Heading 1" at bounding box center [143, 502] width 148 height 18
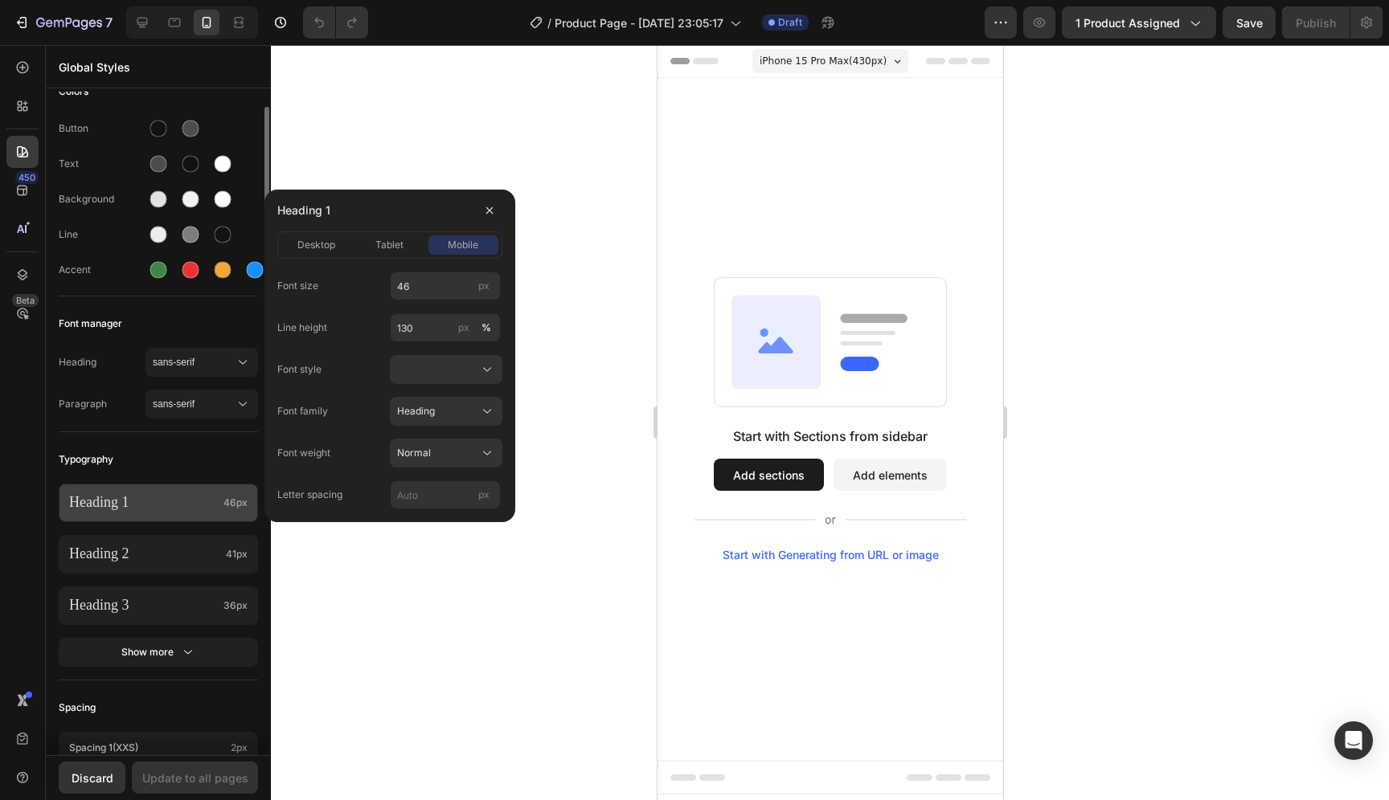
click at [166, 510] on p "Heading 1" at bounding box center [143, 502] width 148 height 18
click at [26, 68] on icon at bounding box center [22, 67] width 16 height 16
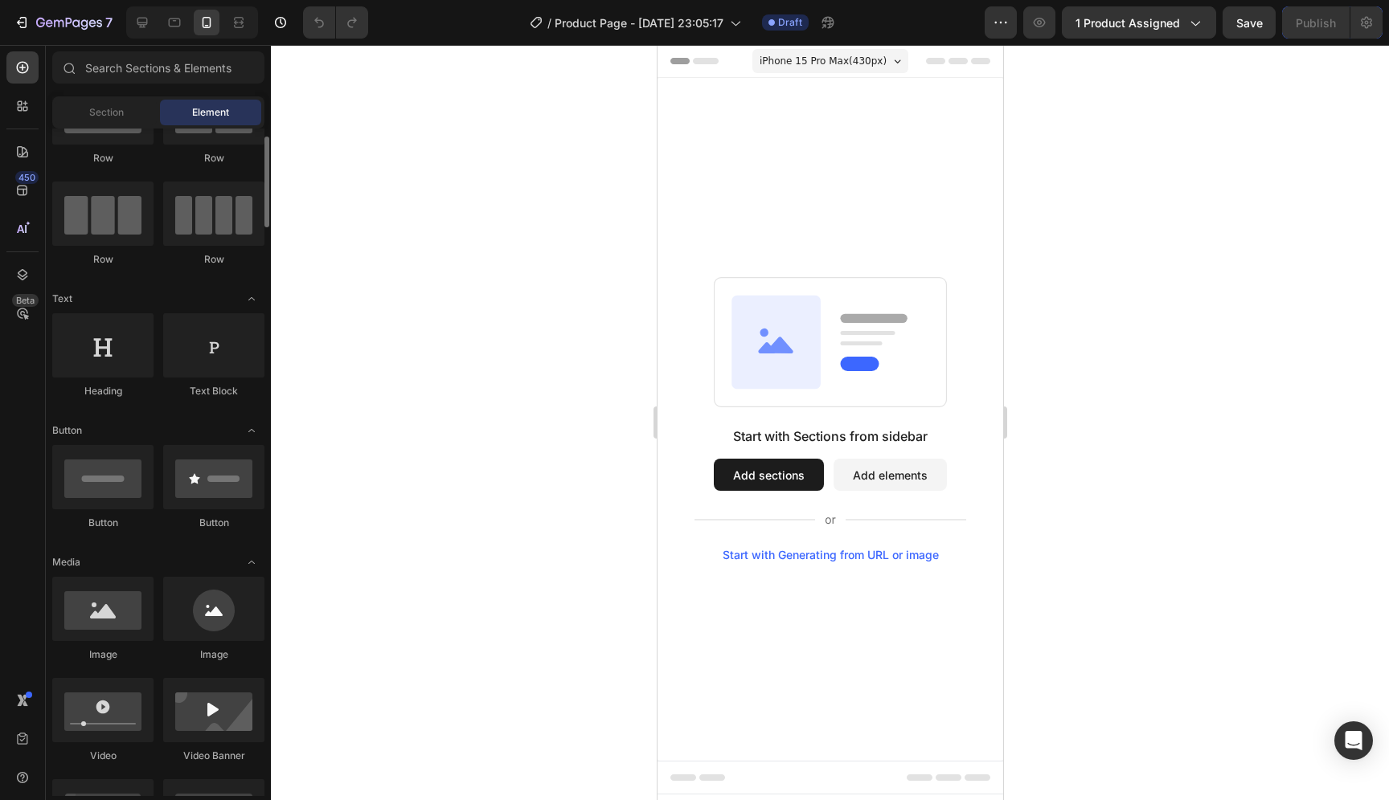
scroll to position [0, 0]
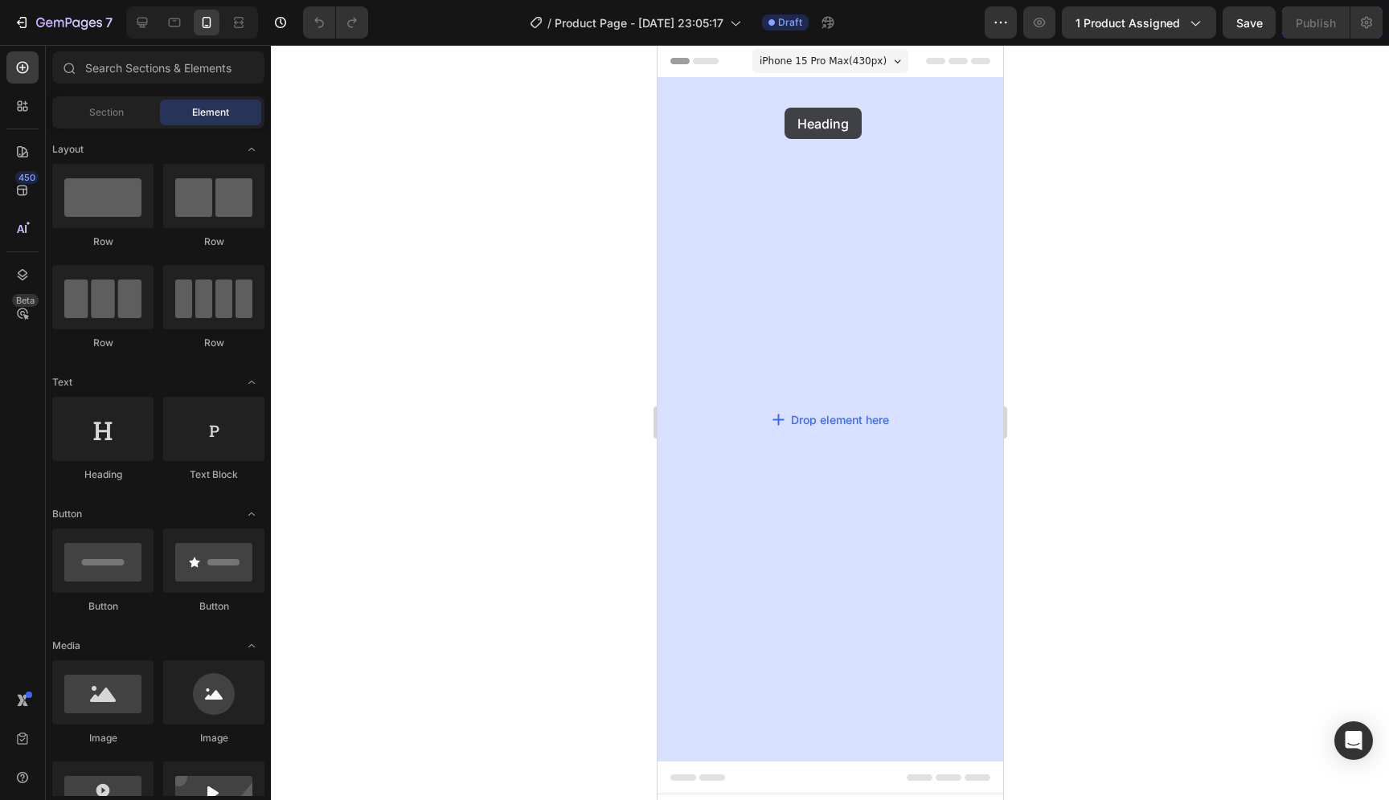
drag, startPoint x: 757, startPoint y: 481, endPoint x: 784, endPoint y: 108, distance: 374.6
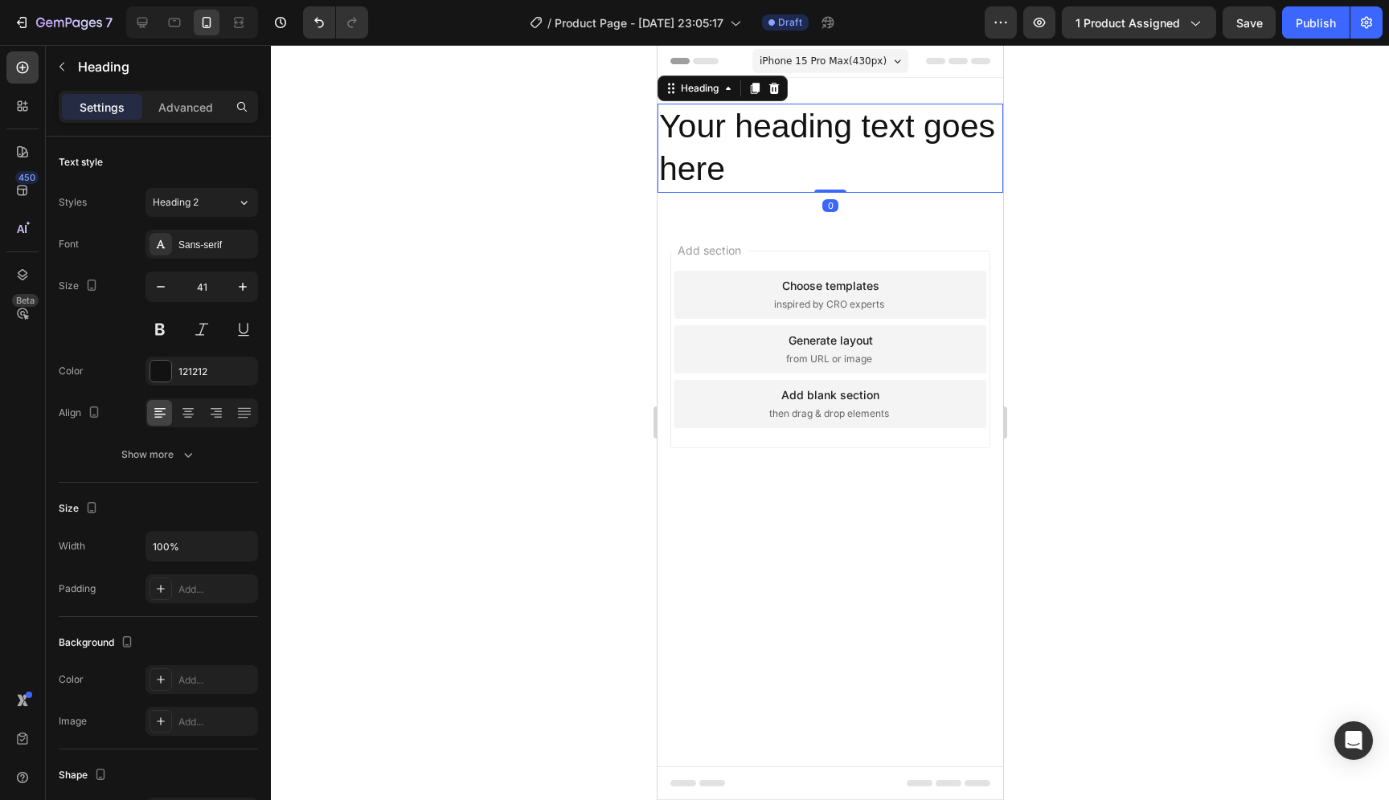
click at [845, 134] on h2 "Your heading text goes here" at bounding box center [830, 148] width 346 height 89
click at [59, 64] on icon "button" at bounding box center [61, 66] width 13 height 13
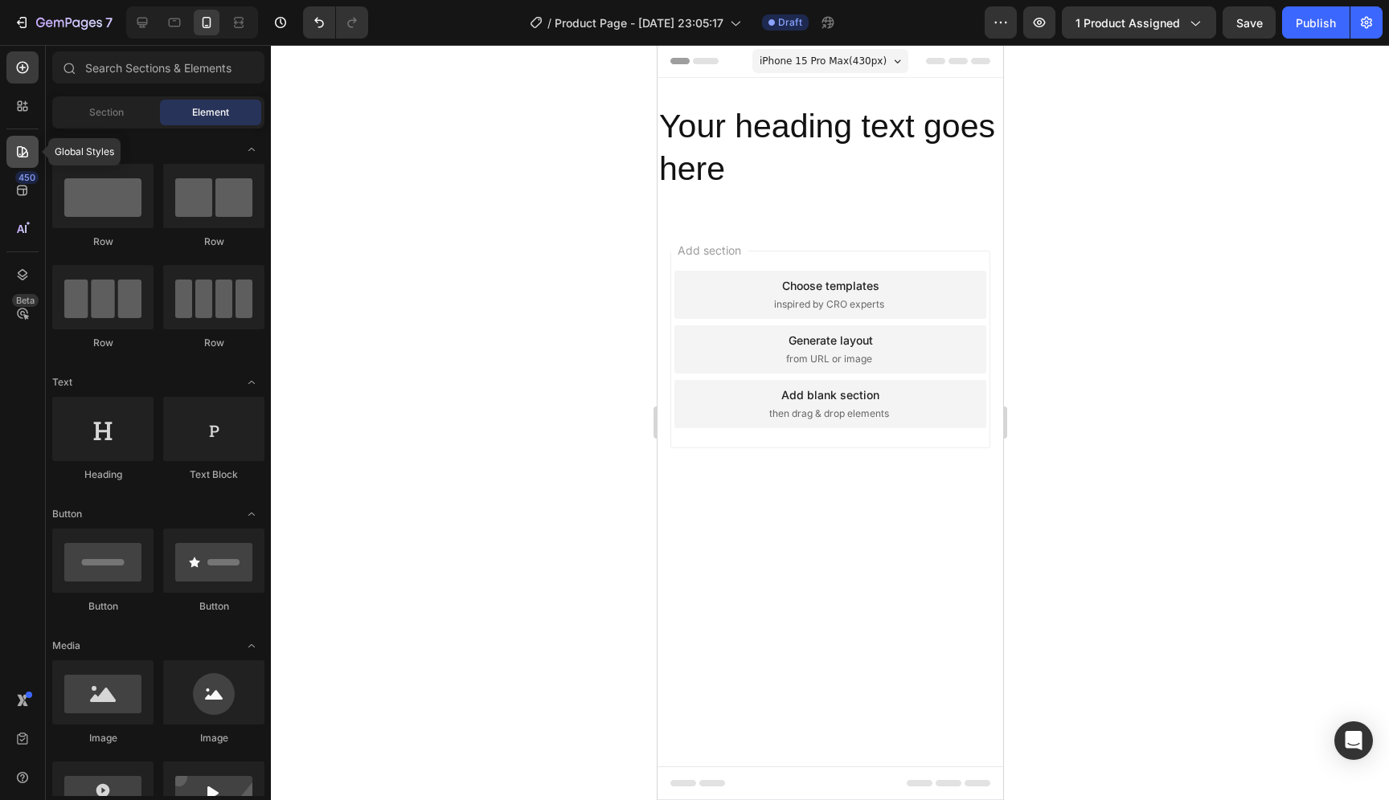
click at [22, 156] on icon at bounding box center [22, 151] width 11 height 11
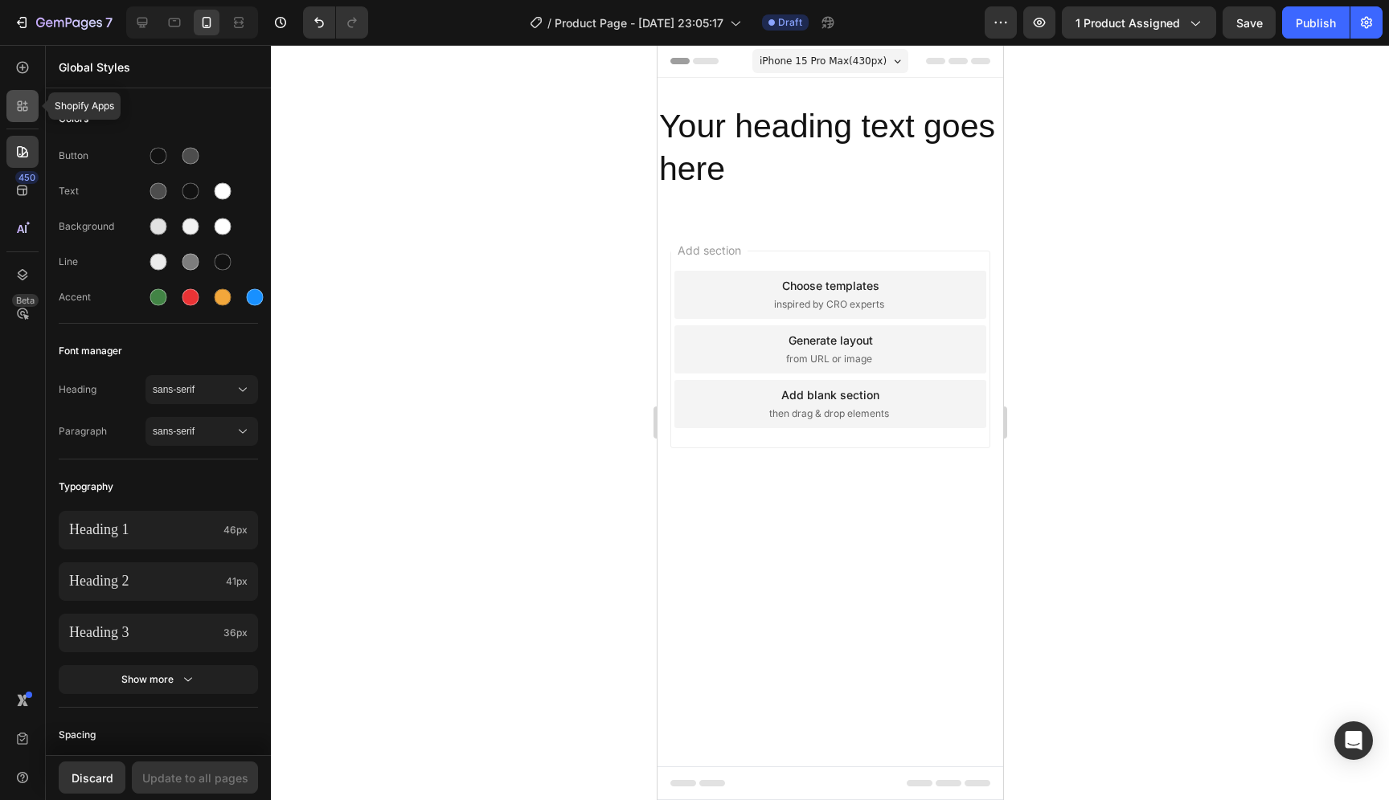
click at [25, 115] on div at bounding box center [22, 106] width 32 height 32
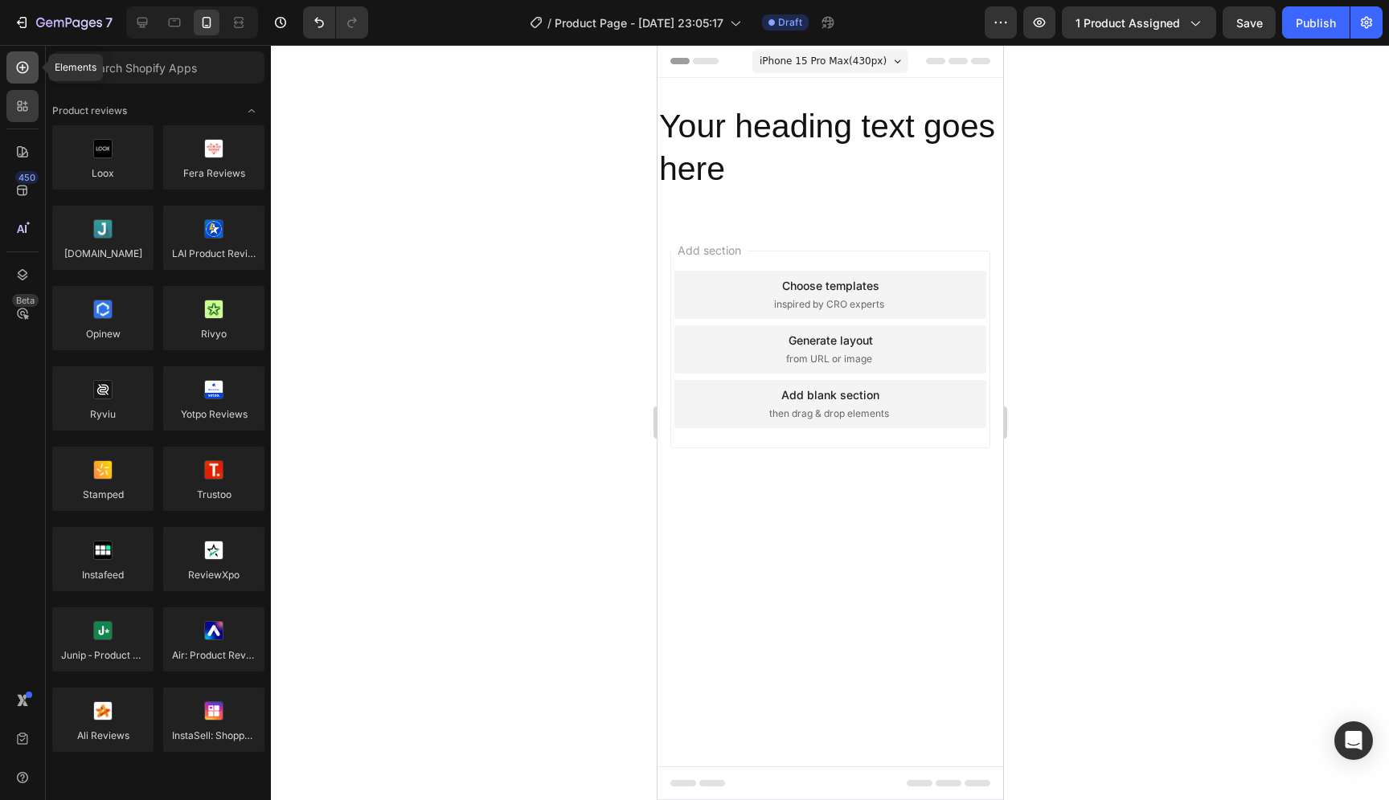
click at [31, 77] on div at bounding box center [22, 67] width 32 height 32
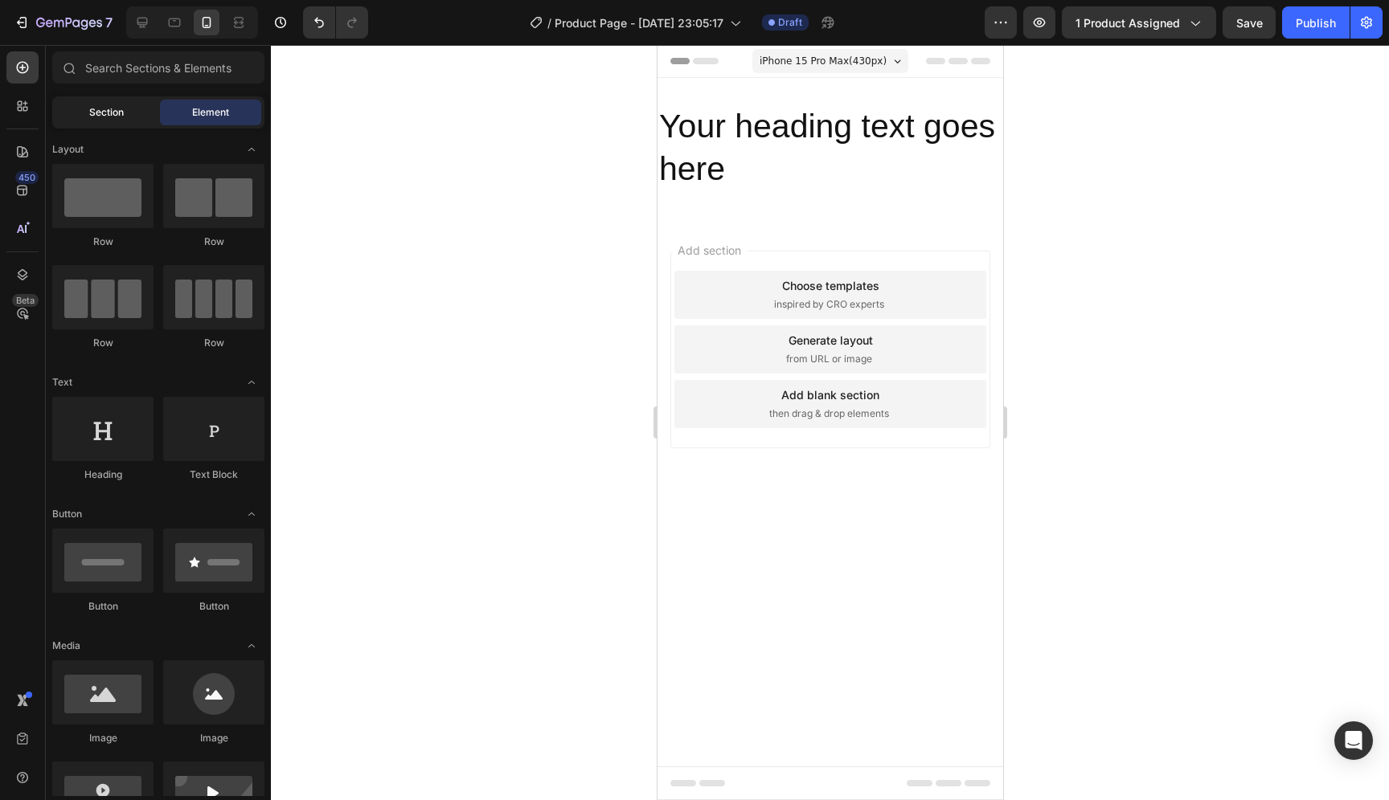
click at [119, 116] on span "Section" at bounding box center [106, 112] width 35 height 14
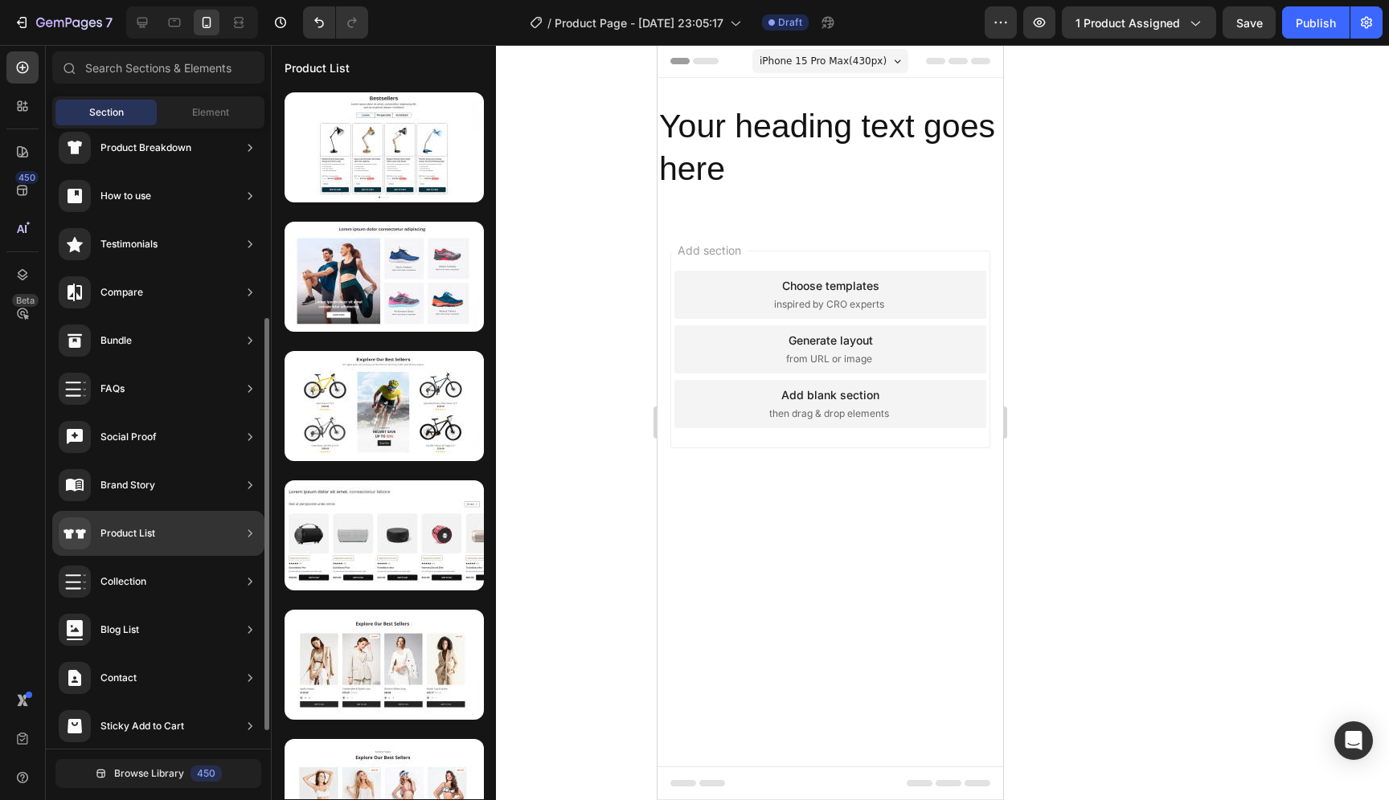
scroll to position [268, 0]
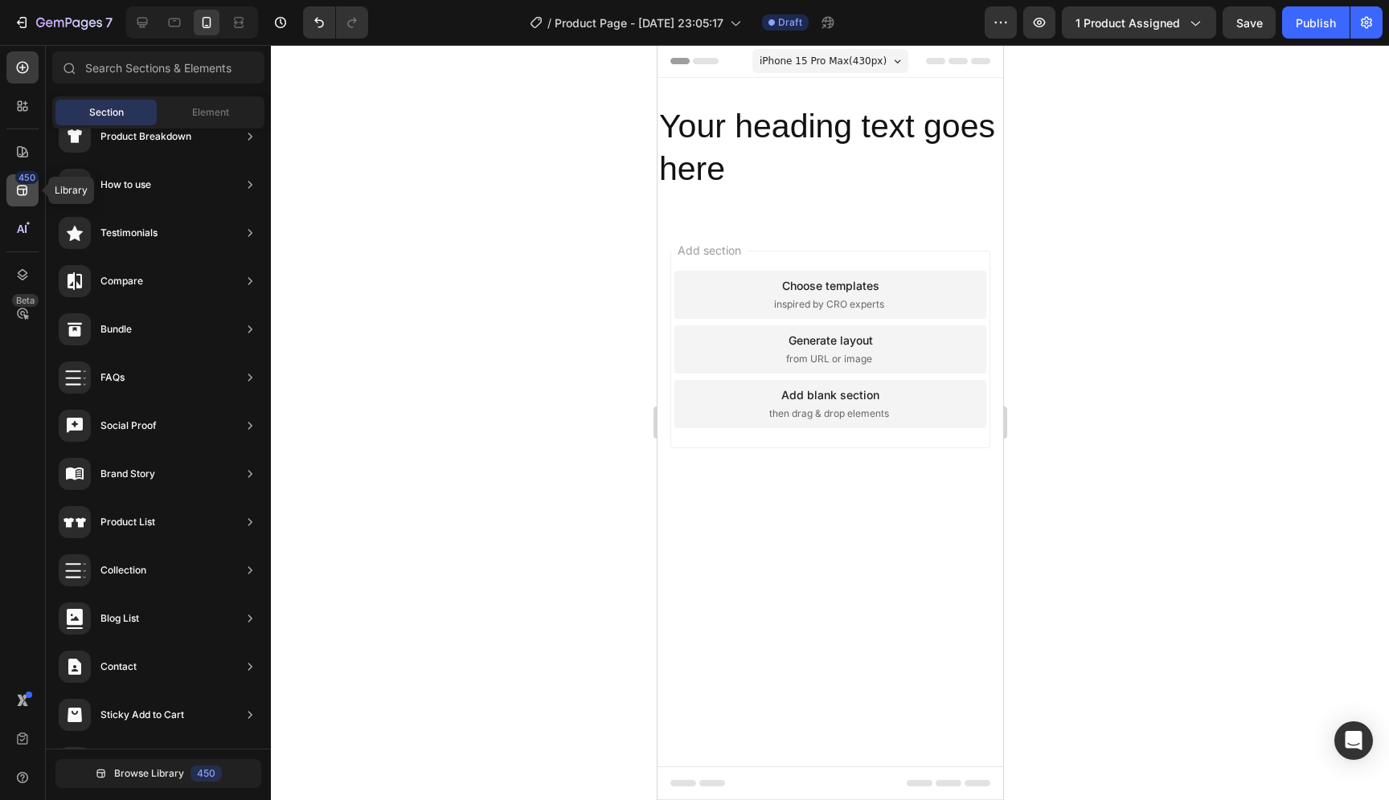
click at [20, 189] on icon at bounding box center [22, 191] width 10 height 10
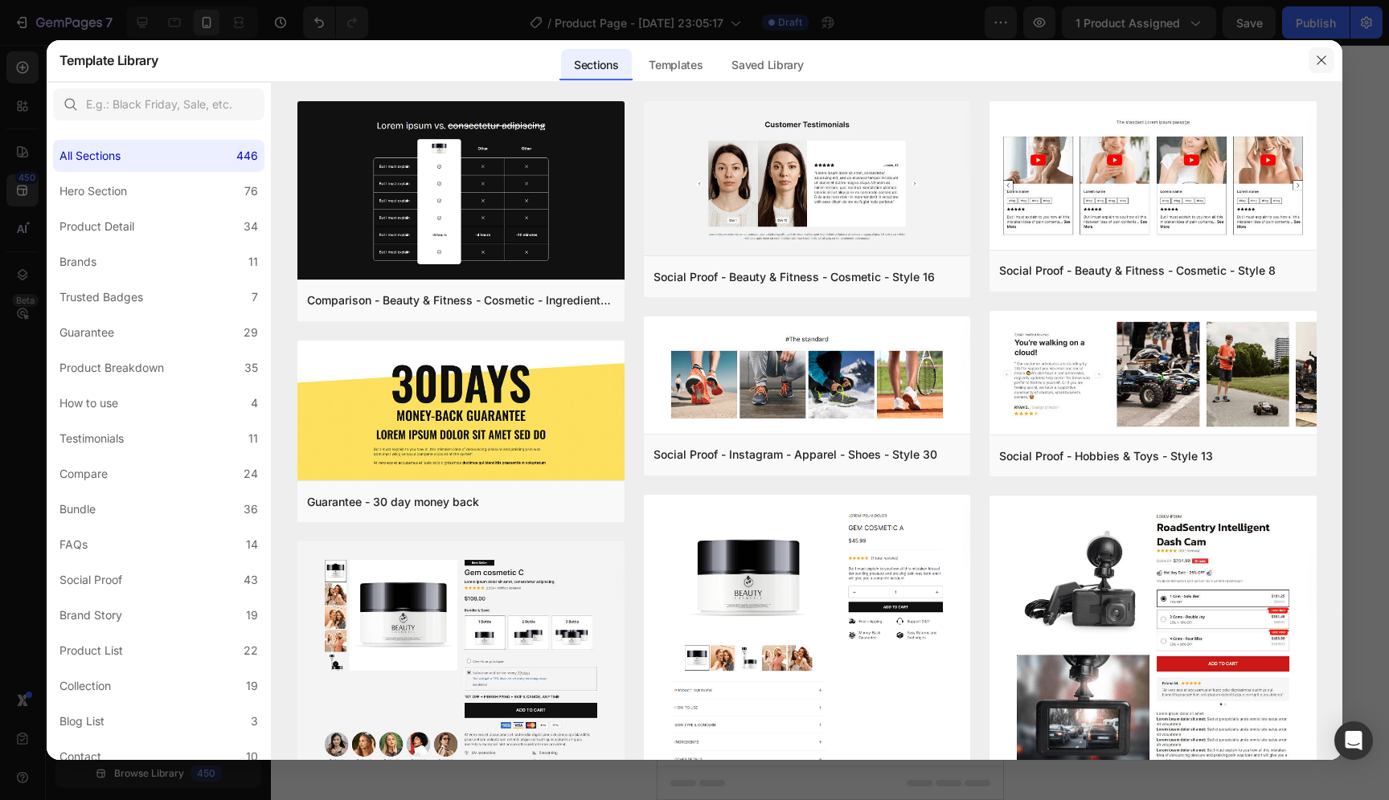
click at [1319, 59] on icon "button" at bounding box center [1321, 60] width 13 height 13
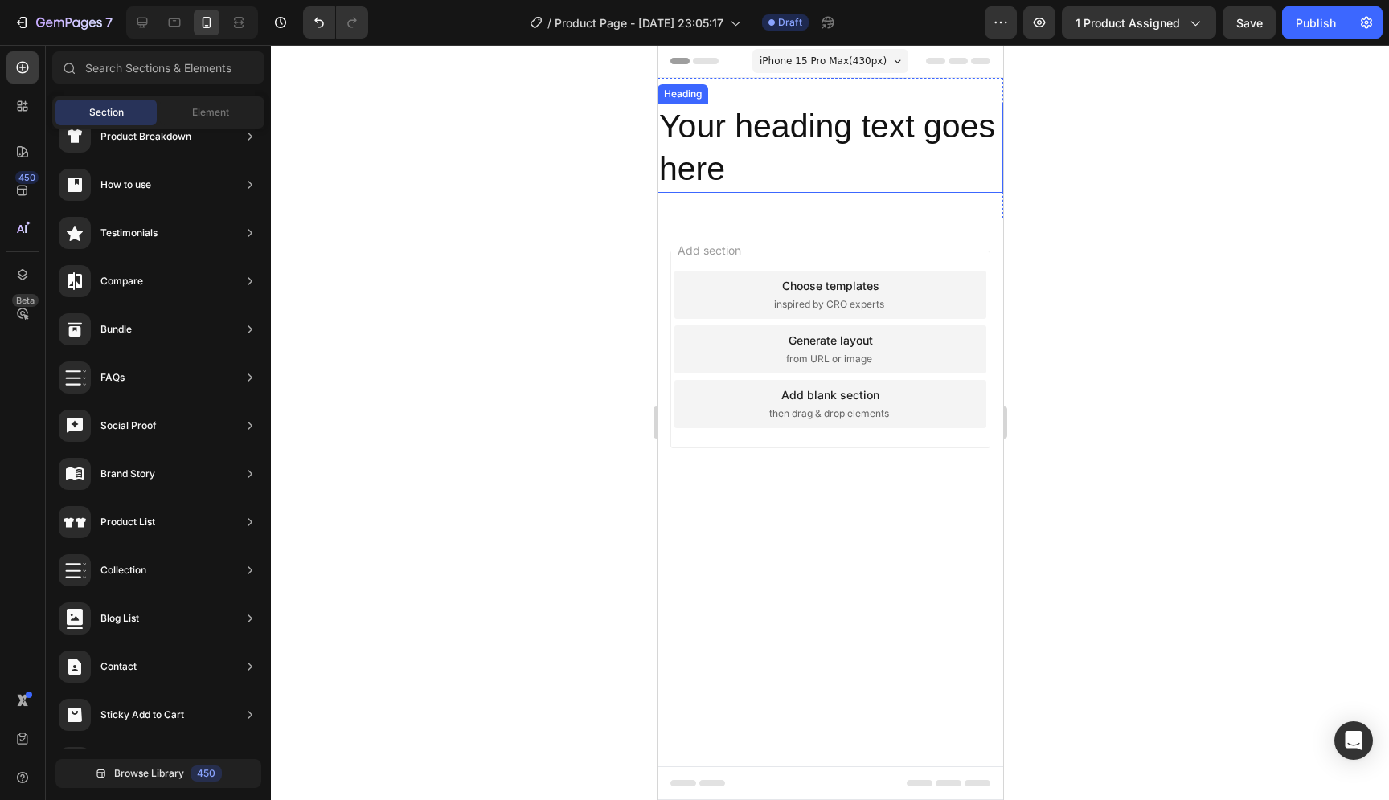
click at [804, 129] on p "Your heading text goes here" at bounding box center [829, 148] width 342 height 86
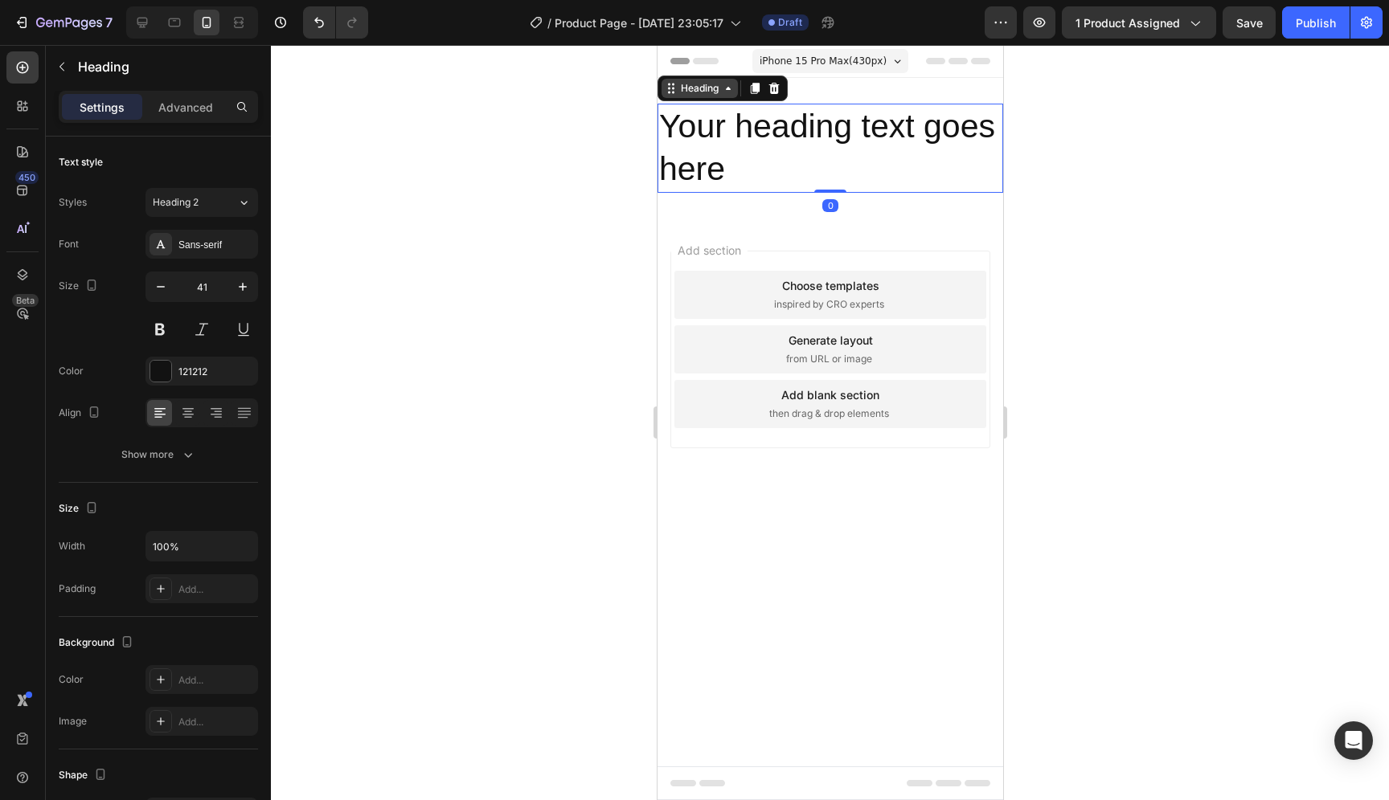
click at [718, 92] on div "Heading" at bounding box center [699, 88] width 44 height 14
click at [710, 92] on div "Heading" at bounding box center [699, 88] width 44 height 14
drag, startPoint x: 812, startPoint y: 137, endPoint x: 853, endPoint y: 135, distance: 41.0
click at [853, 135] on p "Your heading text goes here" at bounding box center [829, 148] width 342 height 86
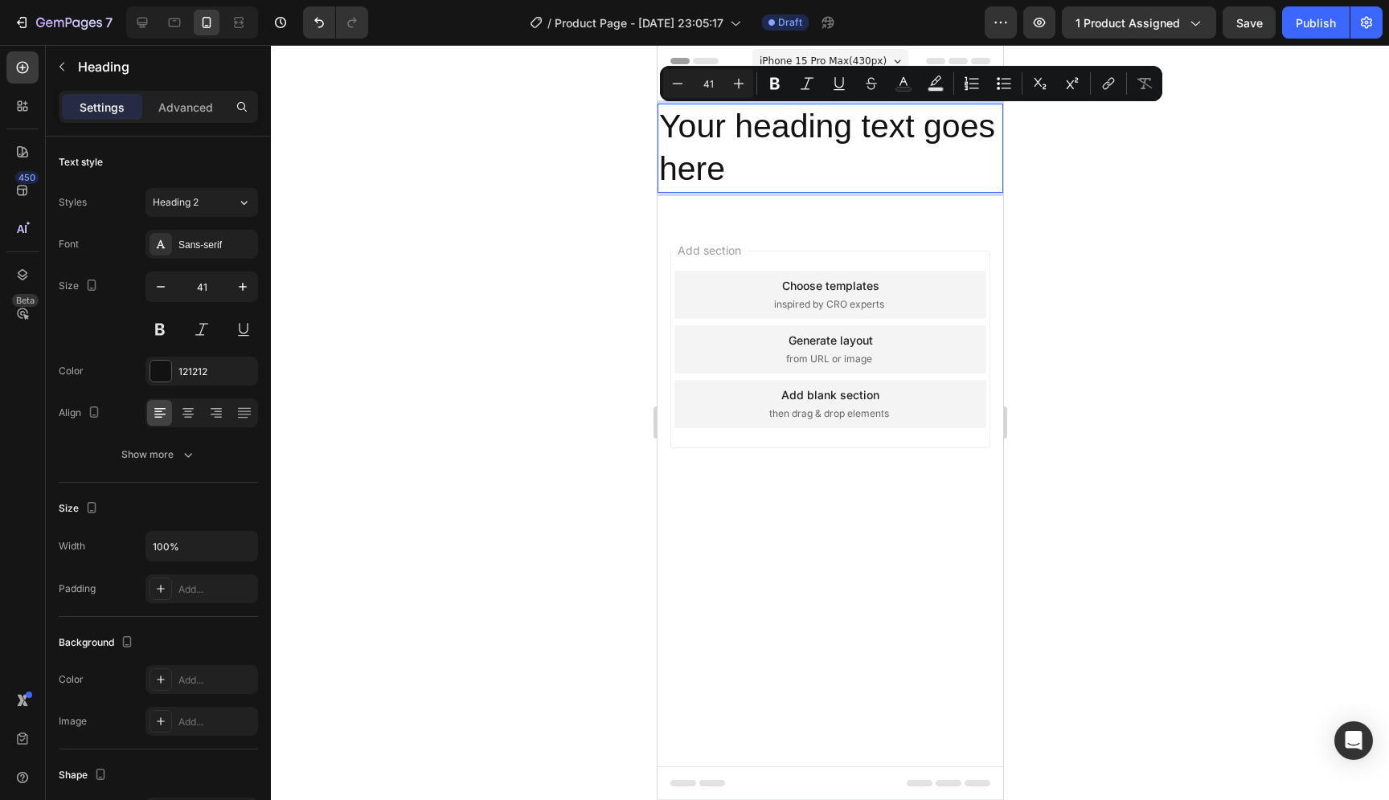
click at [772, 140] on p "Your heading text goes here" at bounding box center [829, 148] width 342 height 86
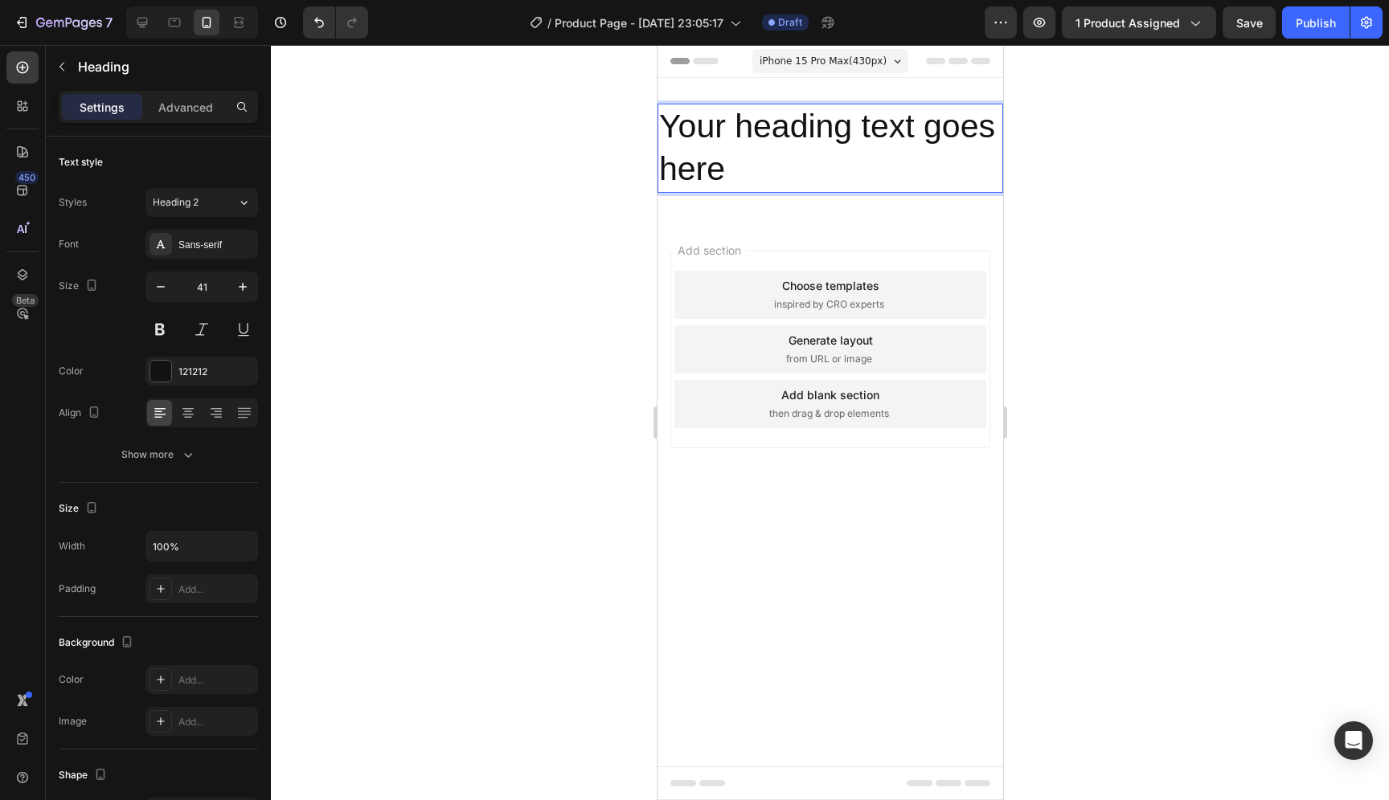
click at [774, 134] on p "Your heading text goes here" at bounding box center [829, 148] width 342 height 86
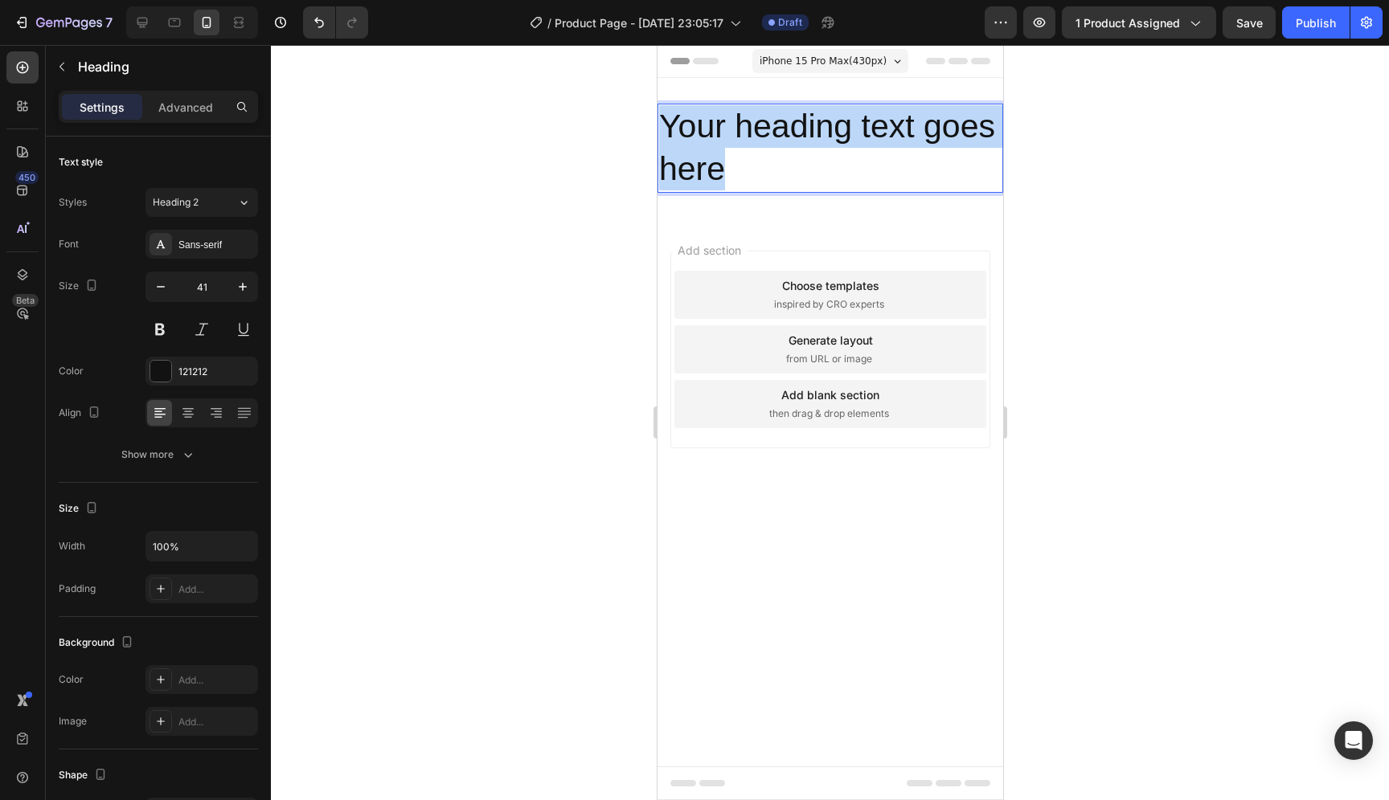
click at [774, 134] on p "Your heading text goes here" at bounding box center [829, 148] width 342 height 86
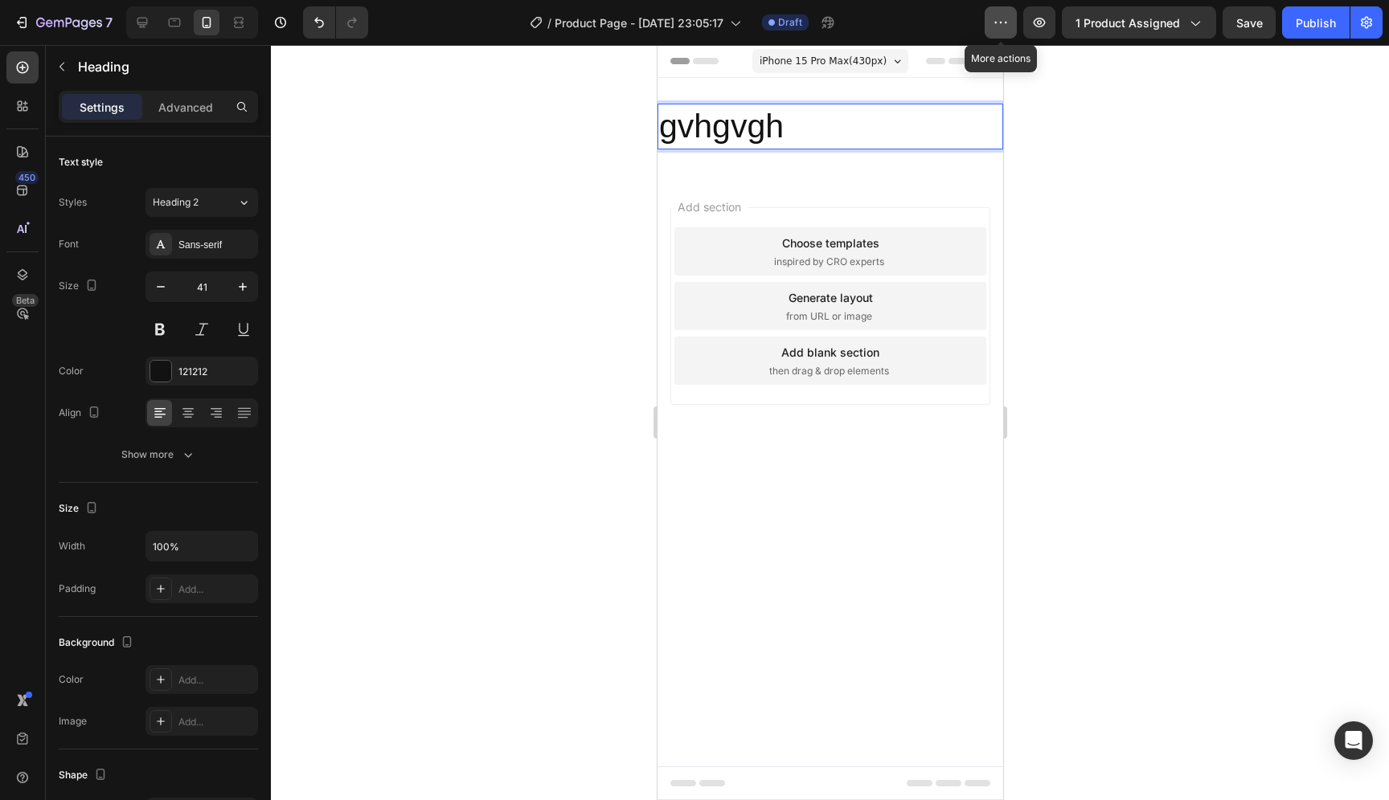
click at [1009, 32] on button "button" at bounding box center [1000, 22] width 32 height 32
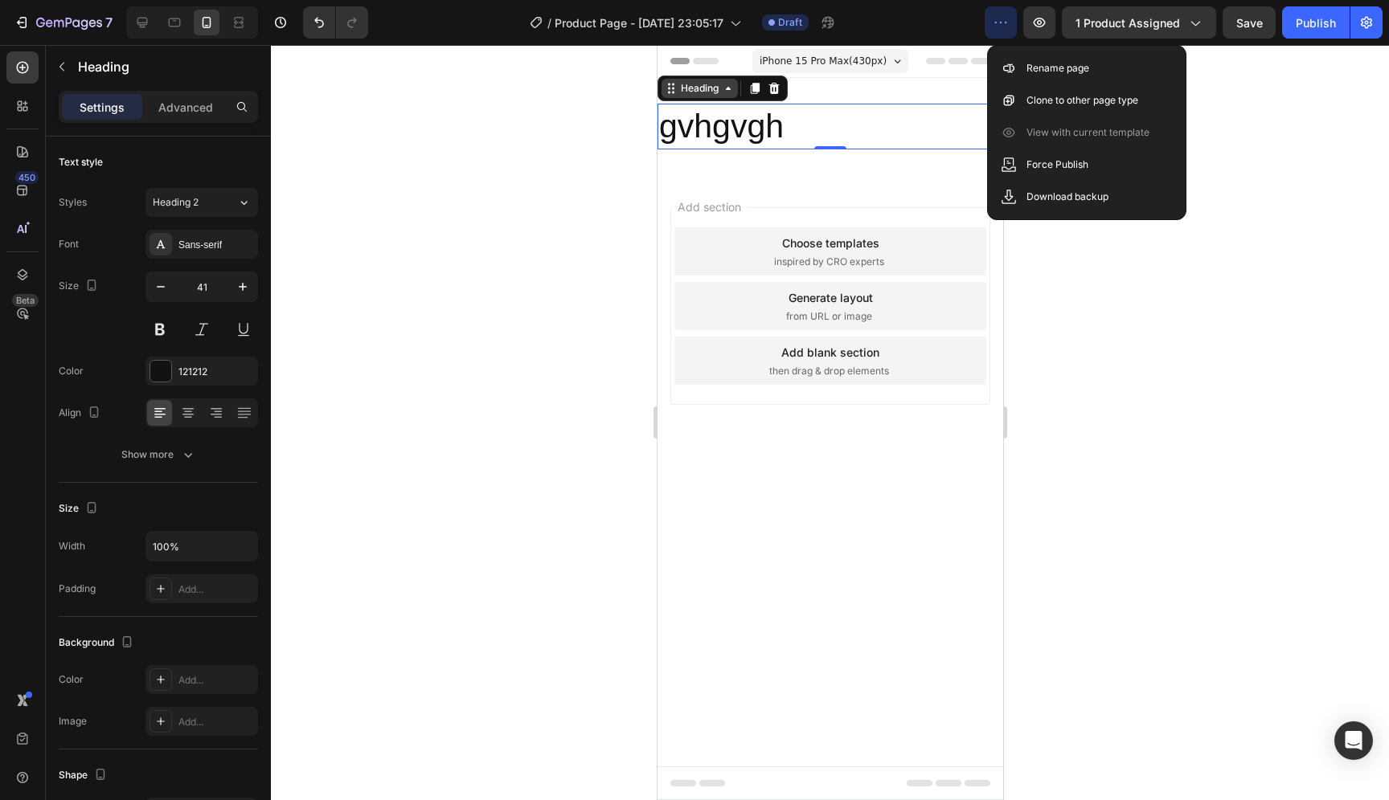
click at [722, 93] on icon at bounding box center [727, 88] width 13 height 13
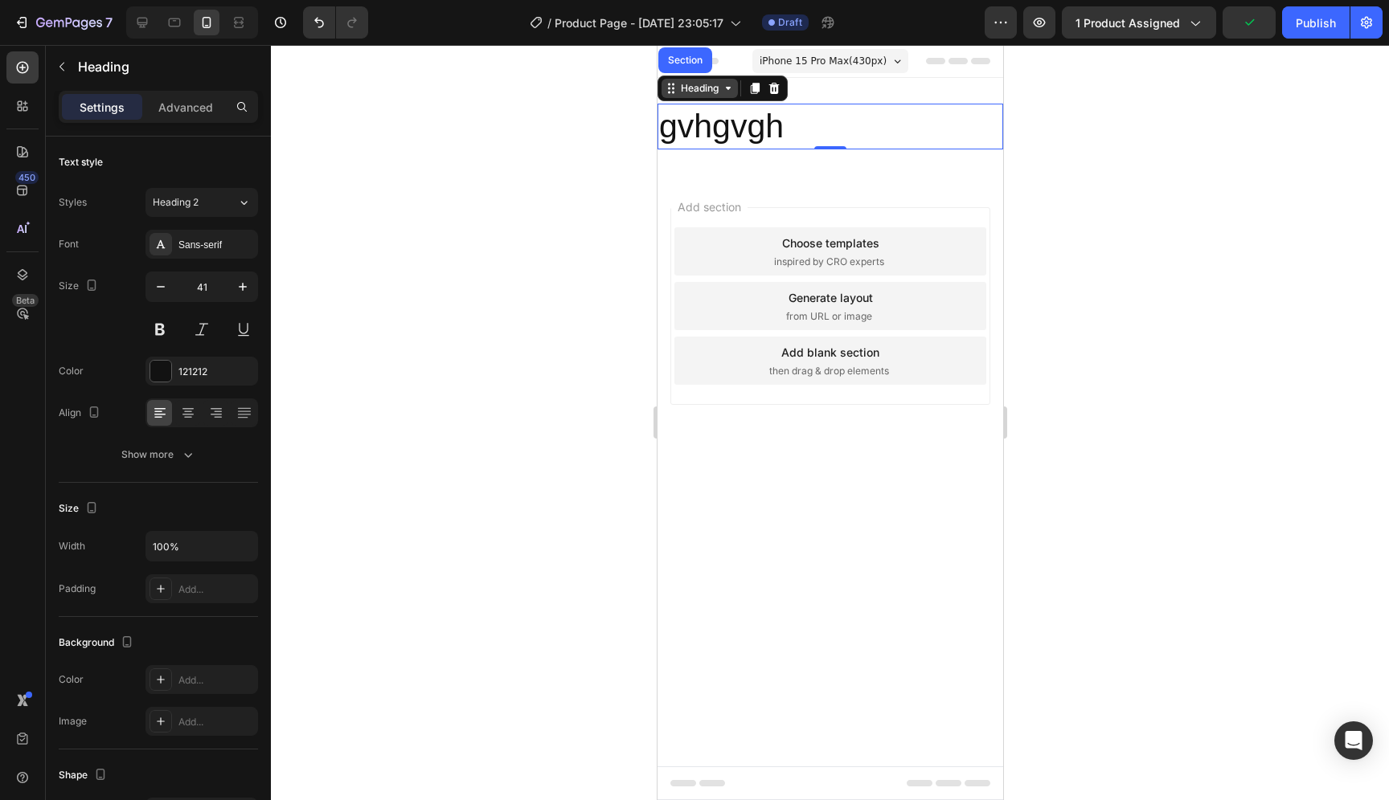
click at [722, 93] on icon at bounding box center [727, 88] width 13 height 13
click at [1372, 31] on button "button" at bounding box center [1366, 22] width 32 height 32
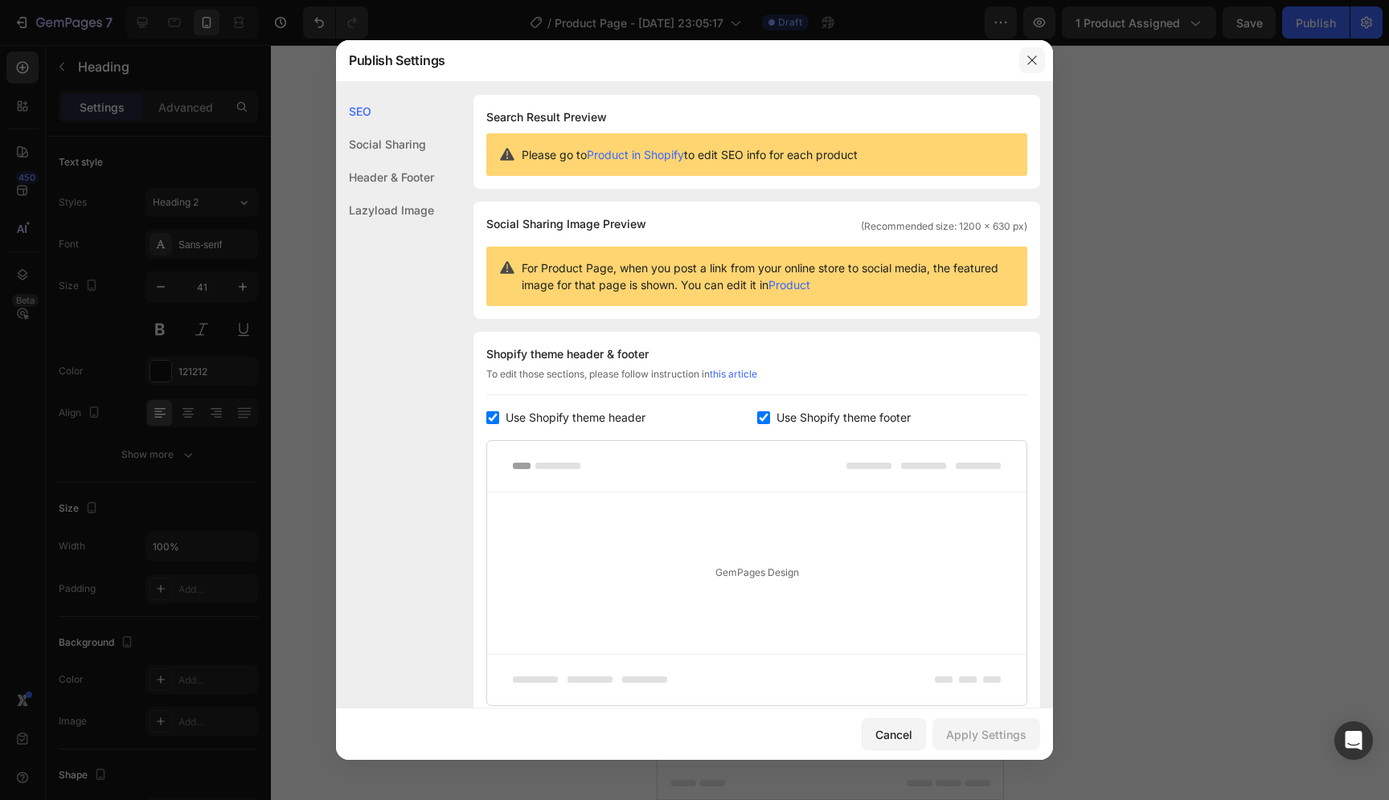
click at [1023, 54] on button "button" at bounding box center [1032, 60] width 26 height 26
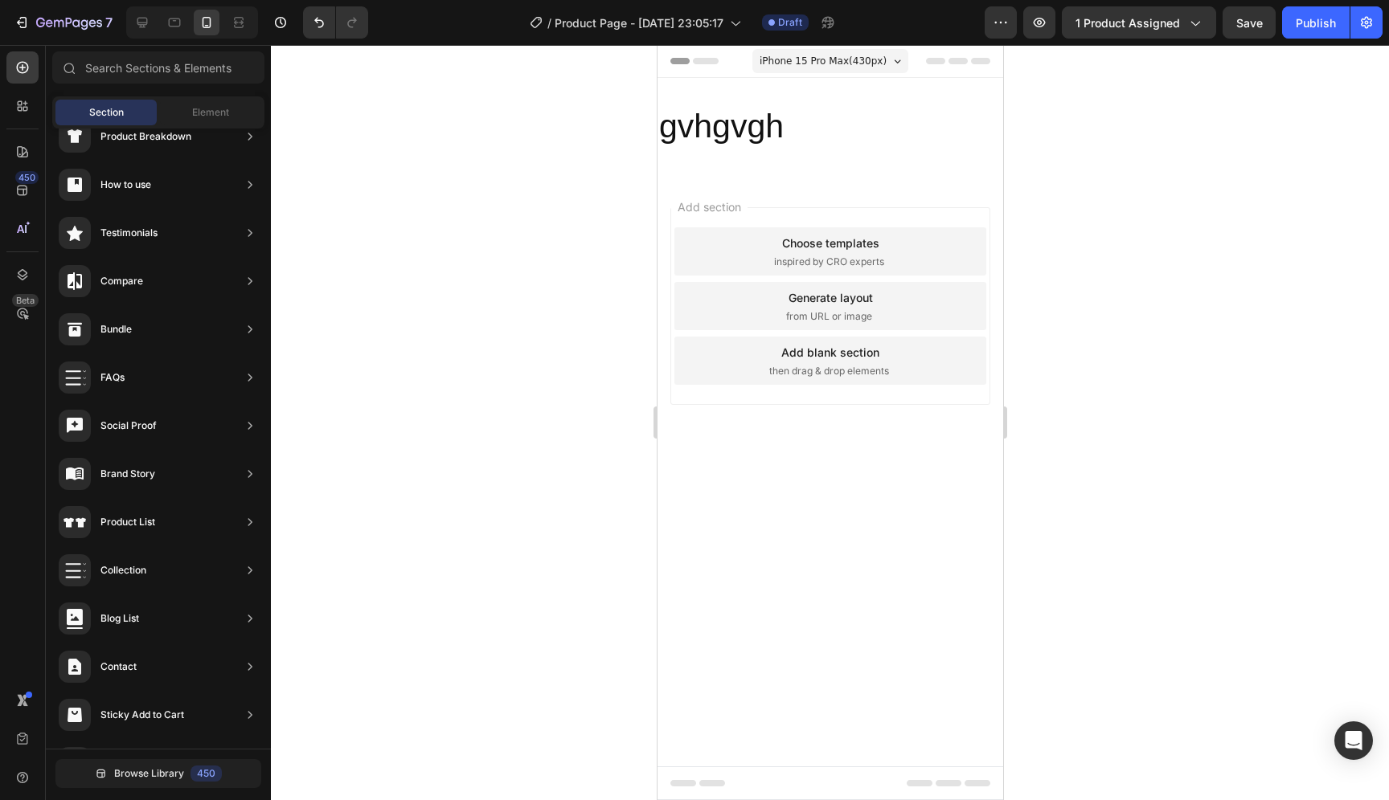
click at [856, 212] on div "Add section Choose templates inspired by CRO experts Generate layout from URL o…" at bounding box center [829, 306] width 320 height 198
click at [766, 131] on p "gvhgvgh" at bounding box center [829, 126] width 342 height 43
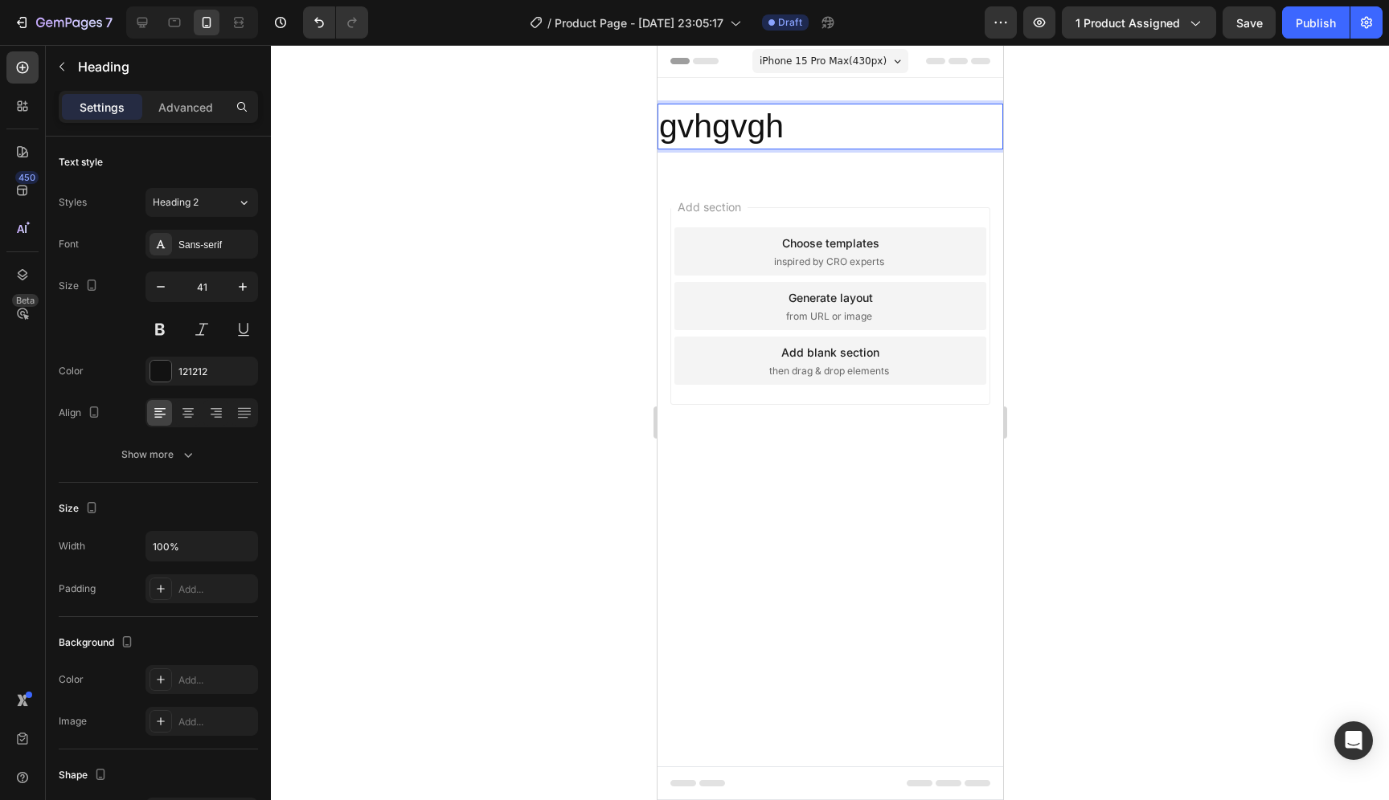
click at [766, 131] on p "gvhgvgh" at bounding box center [829, 126] width 342 height 43
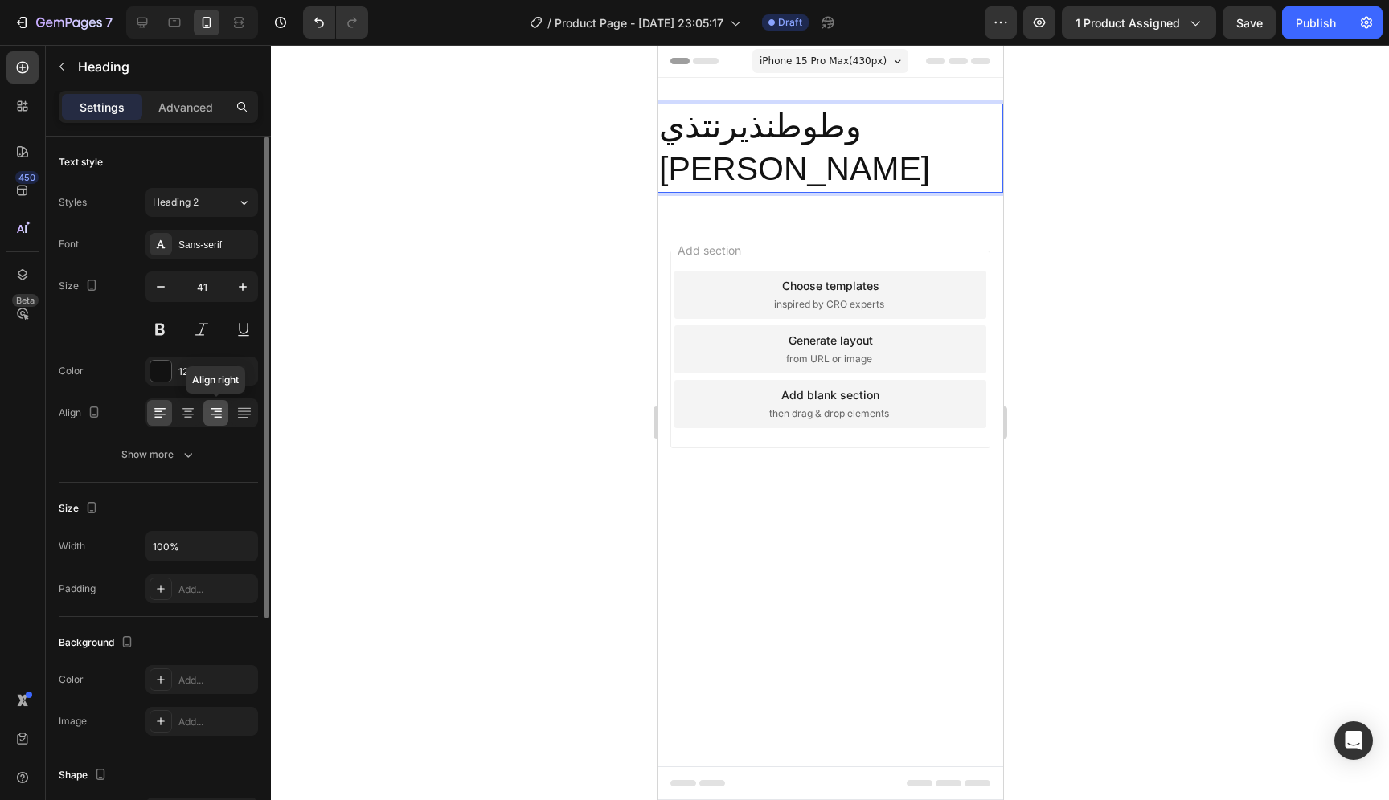
click at [218, 415] on icon at bounding box center [216, 413] width 16 height 16
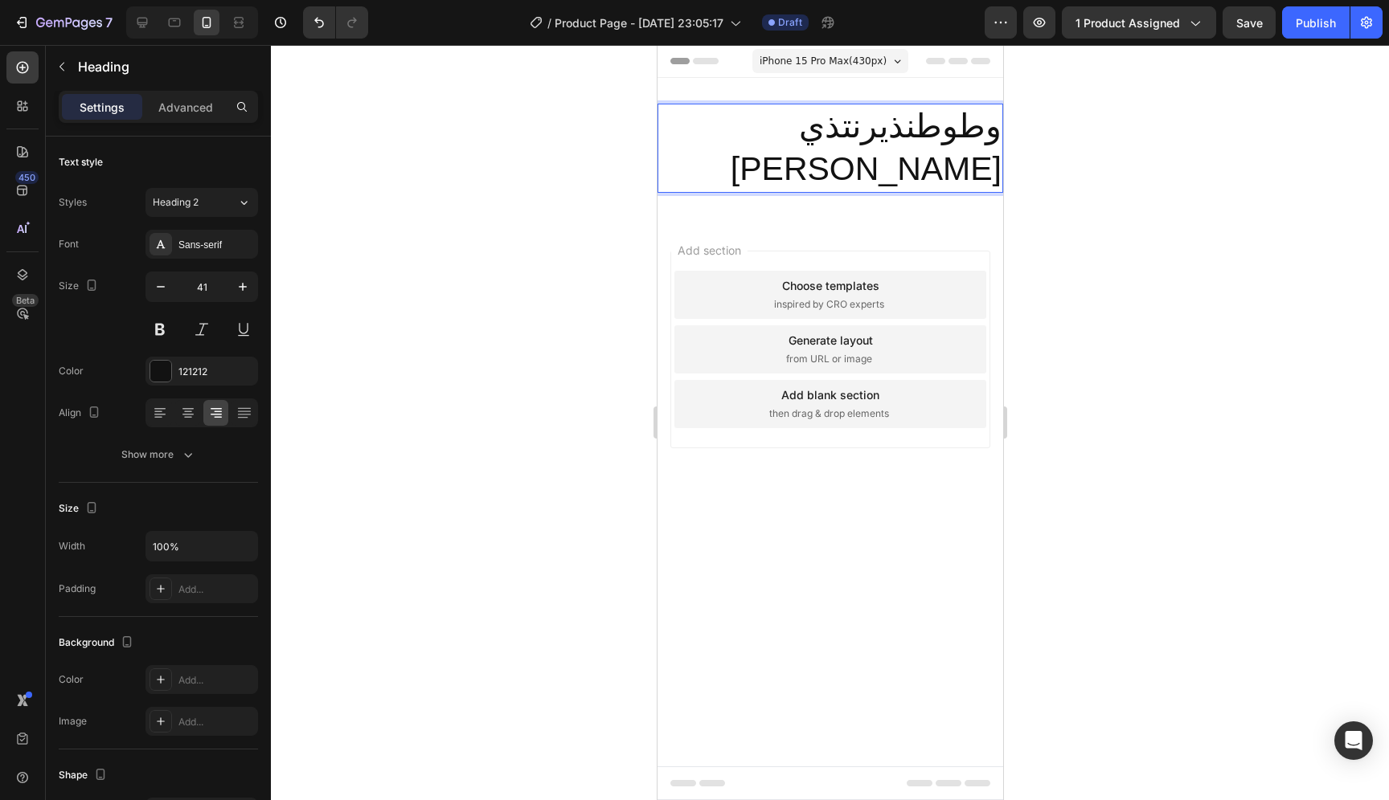
click at [870, 121] on p "وطوطنذيرنتذي يوتن ر" at bounding box center [829, 148] width 342 height 86
click at [935, 119] on p "وطوطنذيرنتذي يوتن ر" at bounding box center [829, 148] width 342 height 86
click at [186, 370] on div "121212" at bounding box center [201, 372] width 47 height 14
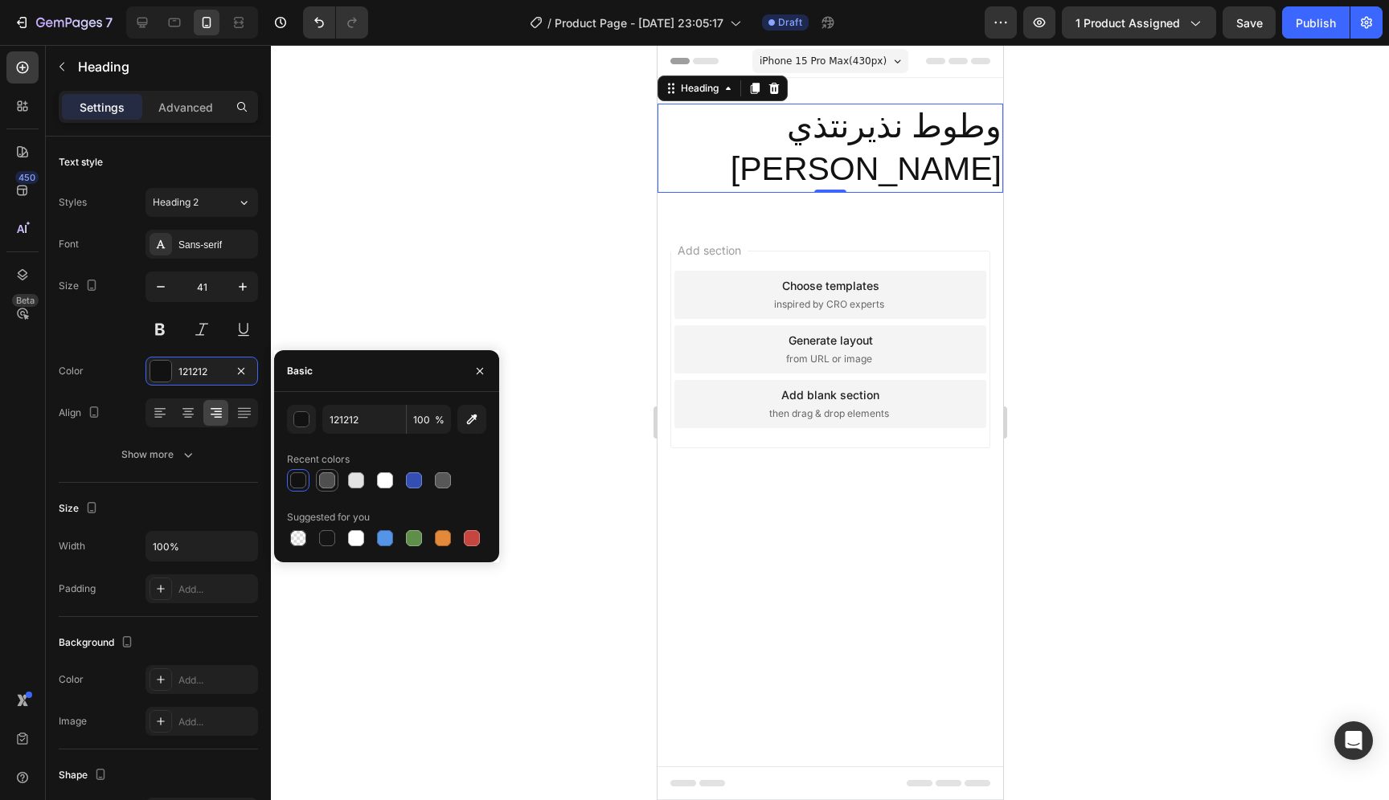
click at [333, 482] on div at bounding box center [327, 481] width 16 height 16
click at [303, 482] on div at bounding box center [298, 481] width 16 height 16
click at [299, 482] on div at bounding box center [298, 481] width 16 height 16
click at [334, 484] on div at bounding box center [326, 480] width 19 height 19
click at [352, 480] on div at bounding box center [356, 481] width 16 height 16
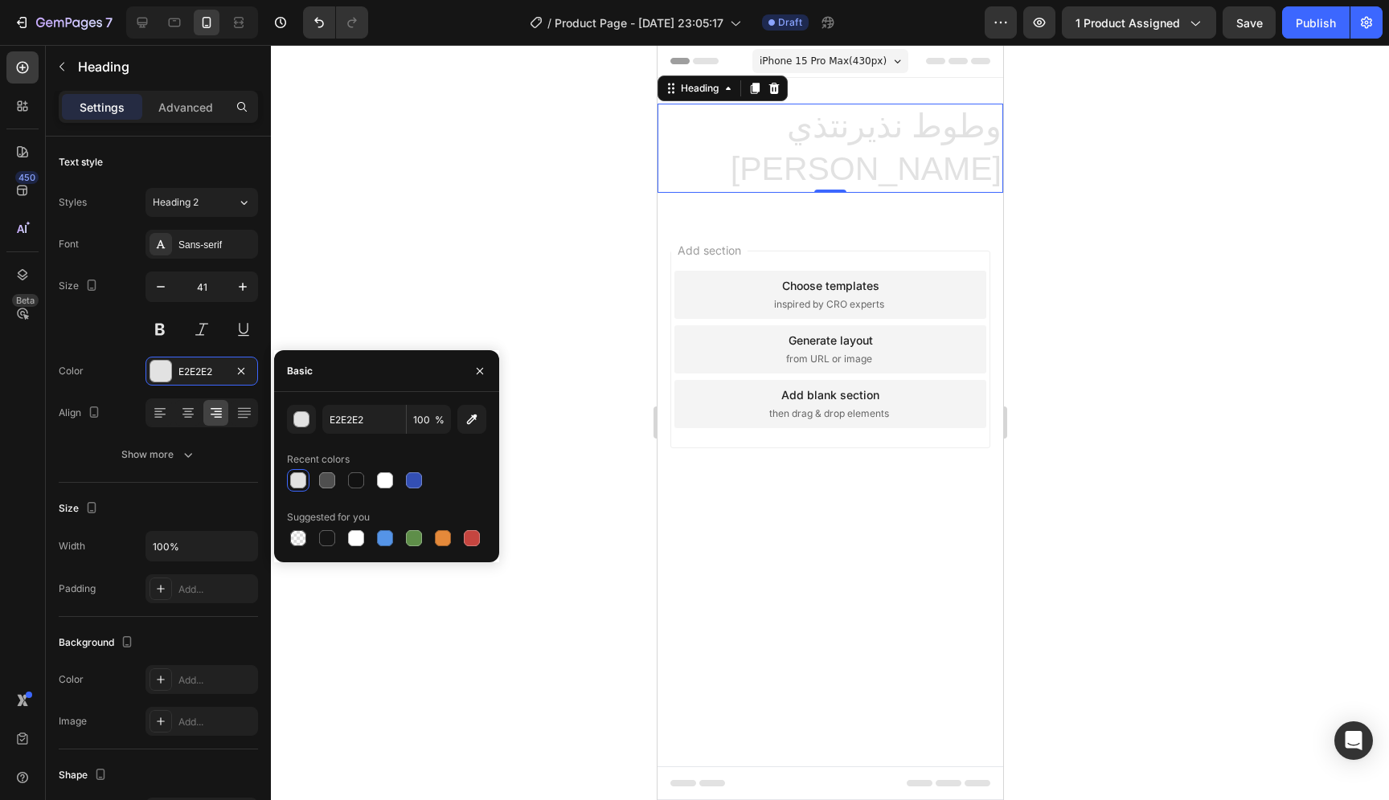
click at [368, 481] on div at bounding box center [386, 480] width 199 height 23
click at [382, 481] on div at bounding box center [385, 481] width 16 height 16
click at [349, 481] on div at bounding box center [356, 481] width 16 height 16
type input "121212"
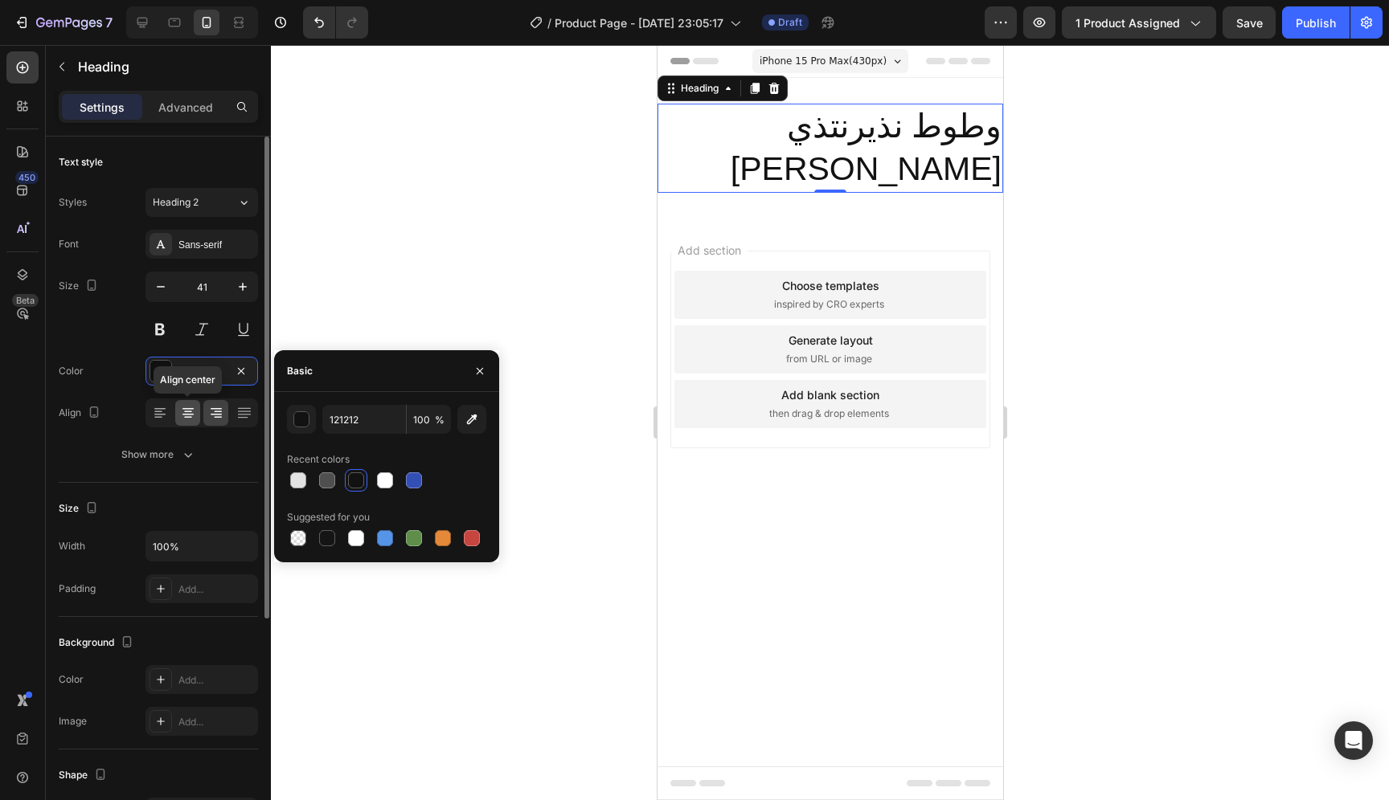
click at [185, 411] on icon at bounding box center [188, 412] width 8 height 2
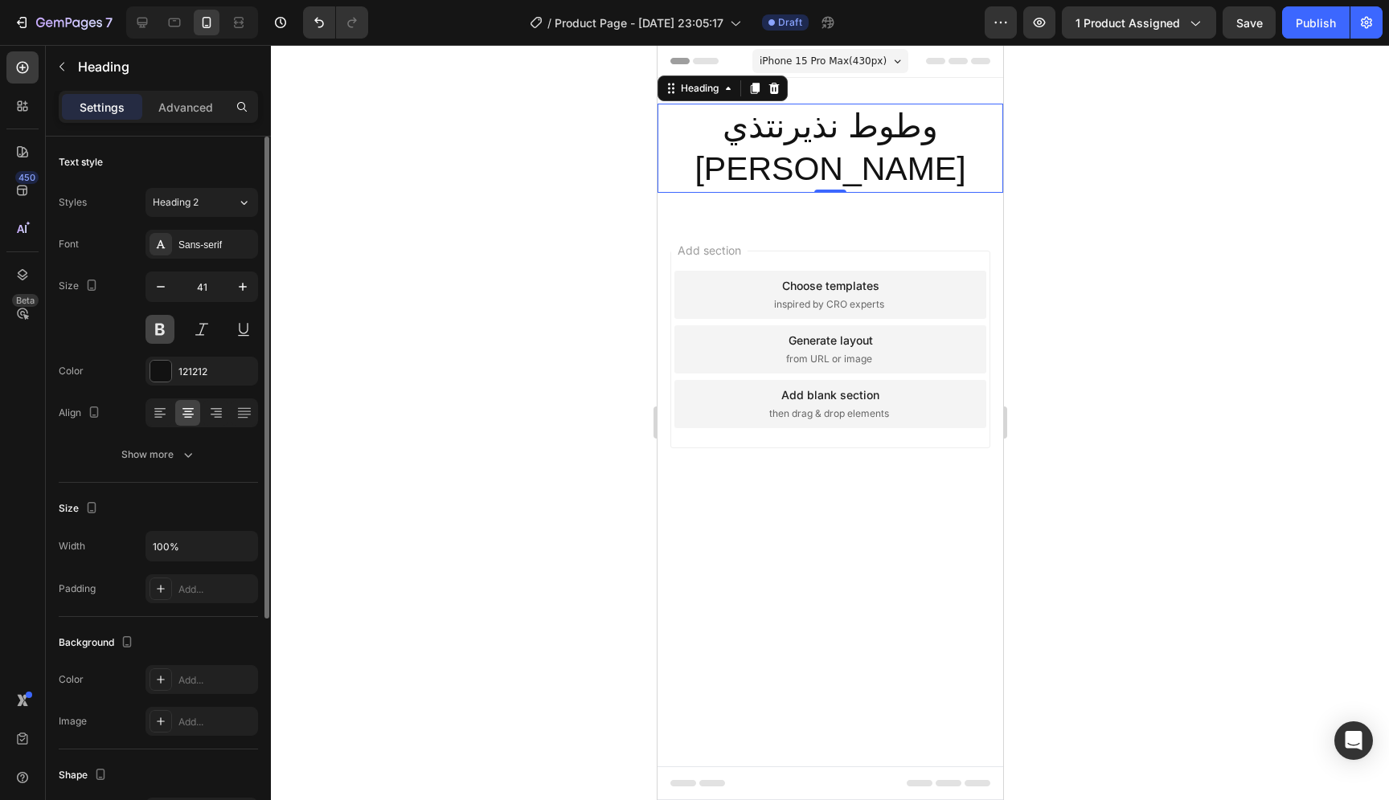
click at [167, 333] on button at bounding box center [159, 329] width 29 height 29
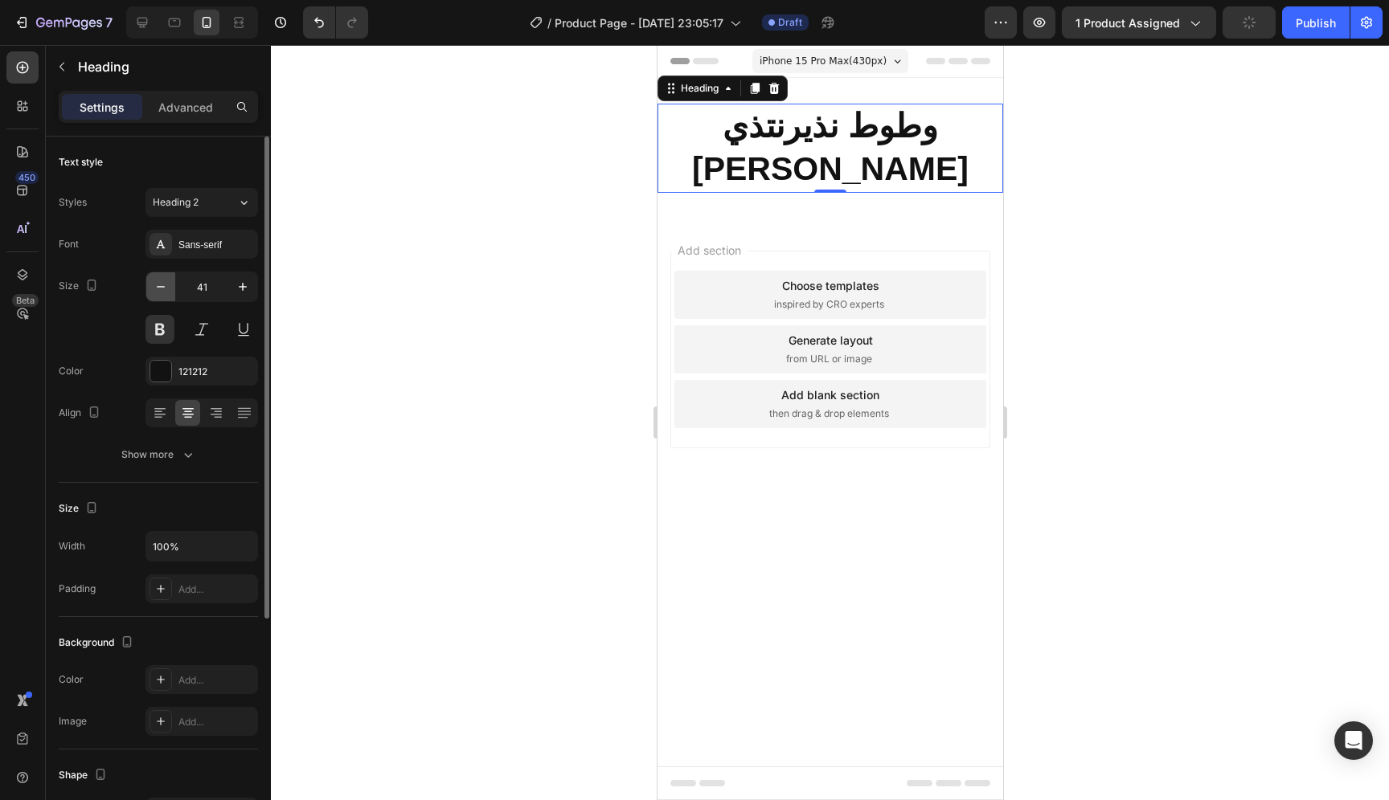
click at [168, 289] on icon "button" at bounding box center [161, 287] width 16 height 16
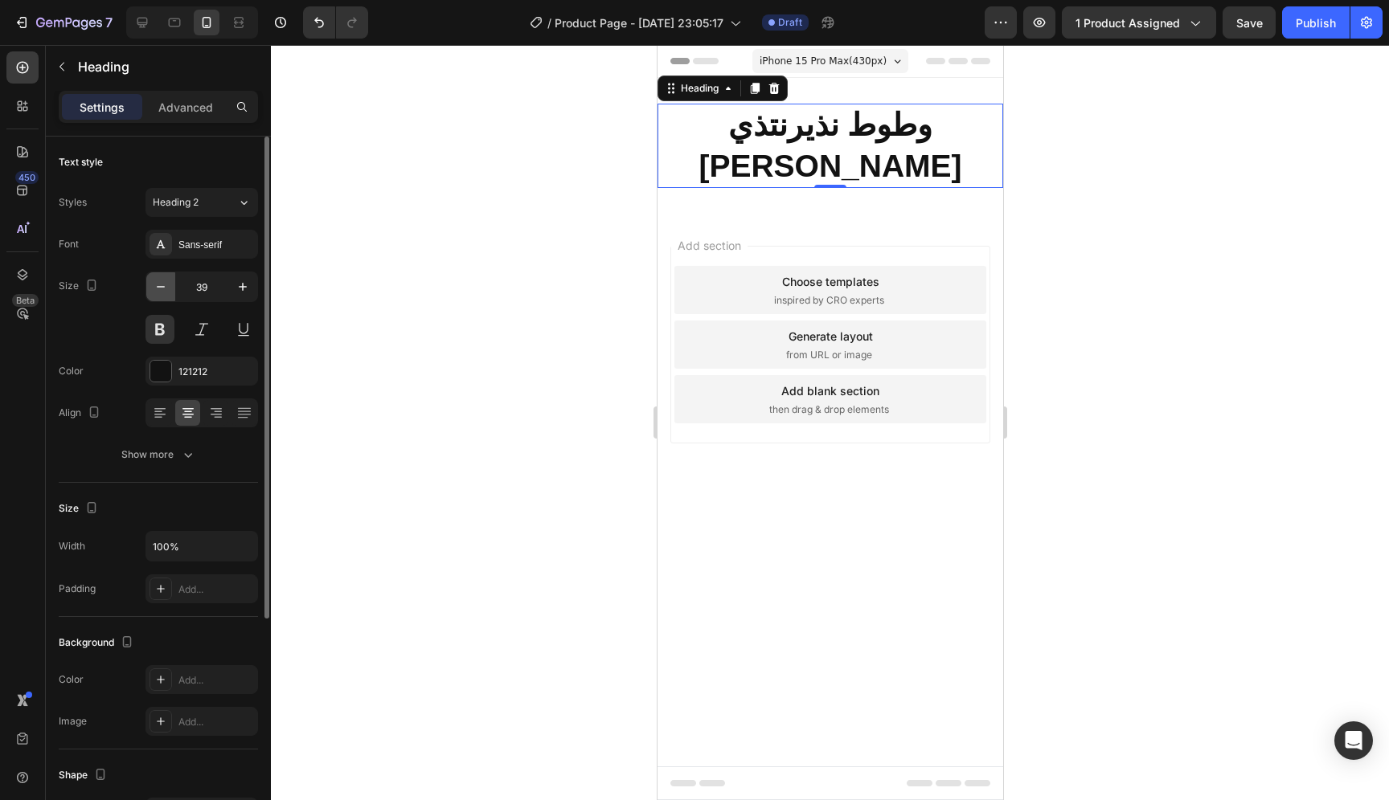
click at [168, 289] on icon "button" at bounding box center [161, 287] width 16 height 16
type input "37"
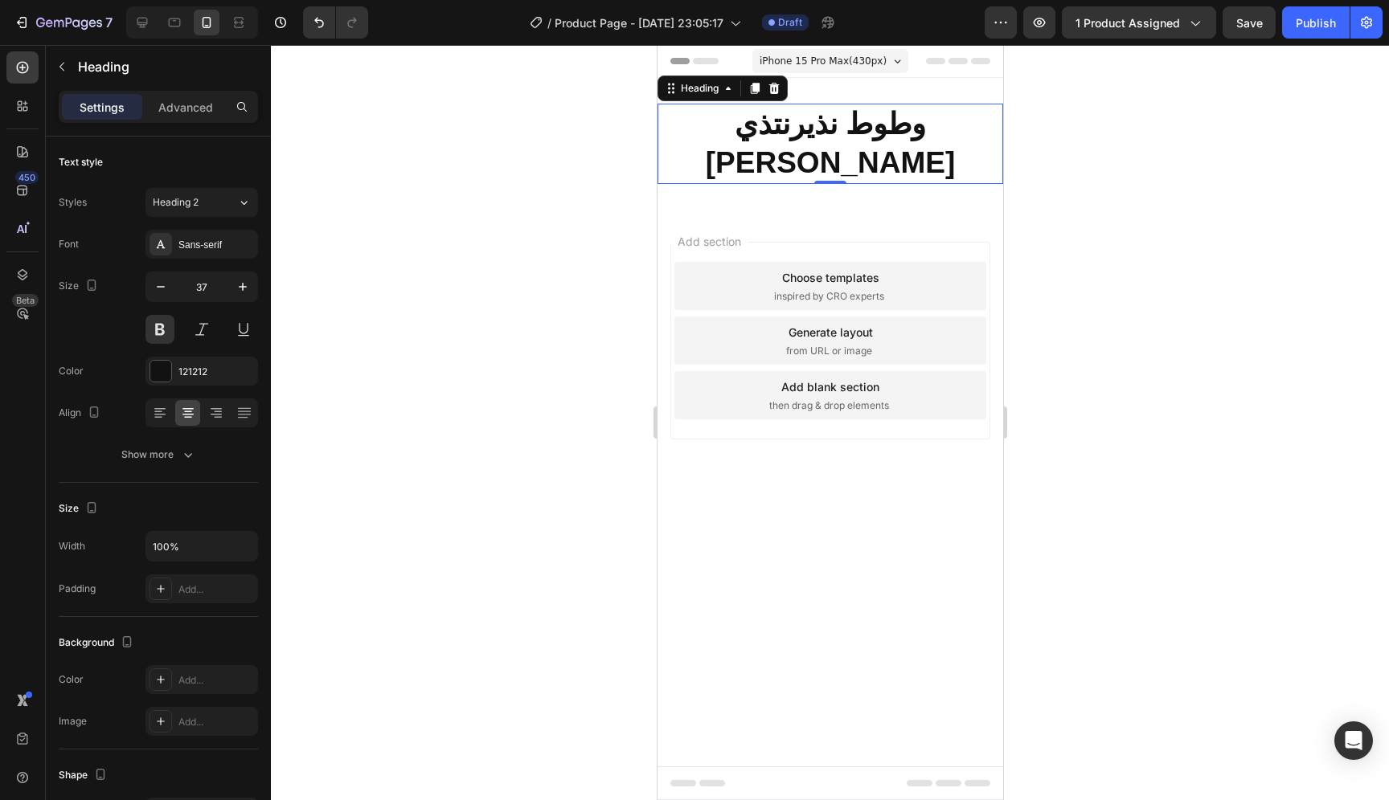
click at [824, 289] on span "inspired by CRO experts" at bounding box center [828, 296] width 110 height 14
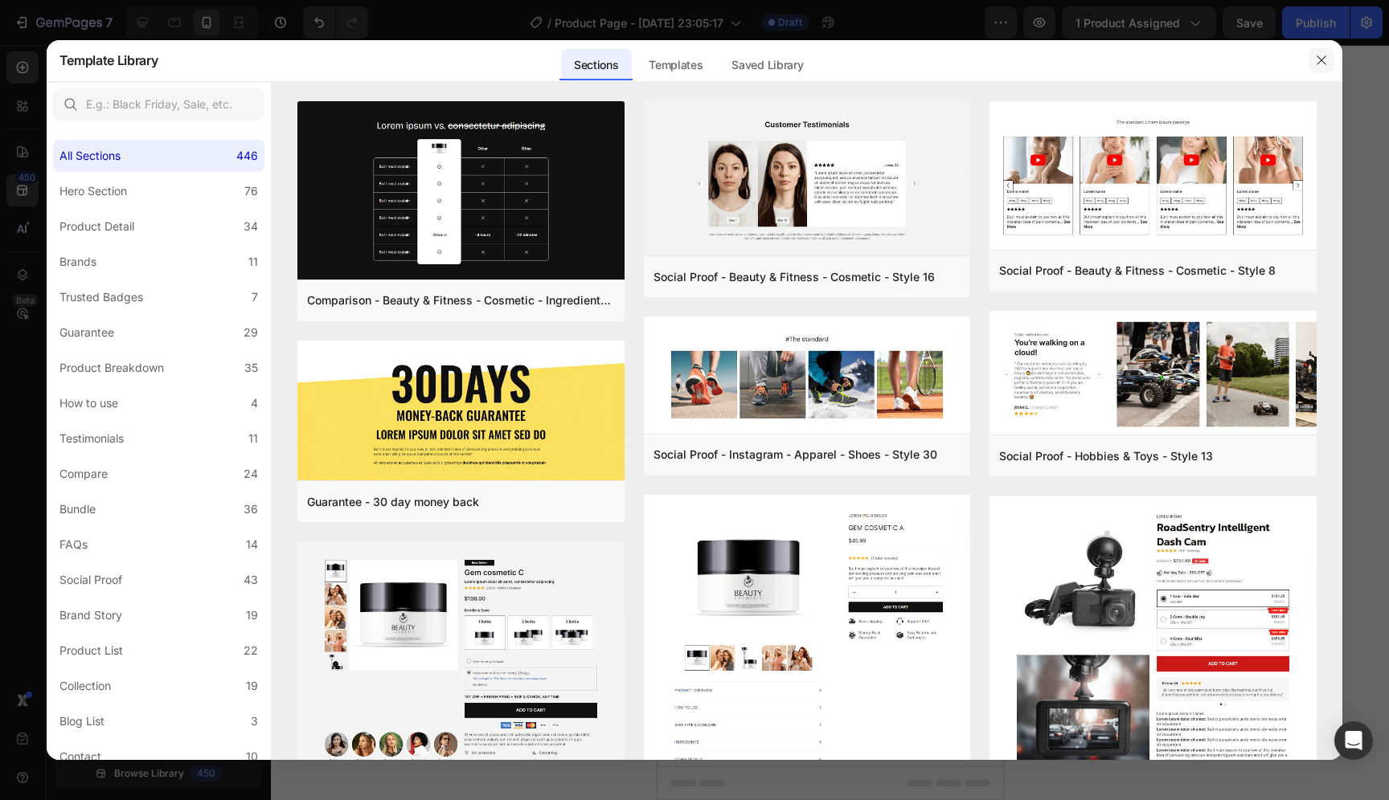
click at [1326, 62] on icon "button" at bounding box center [1321, 60] width 13 height 13
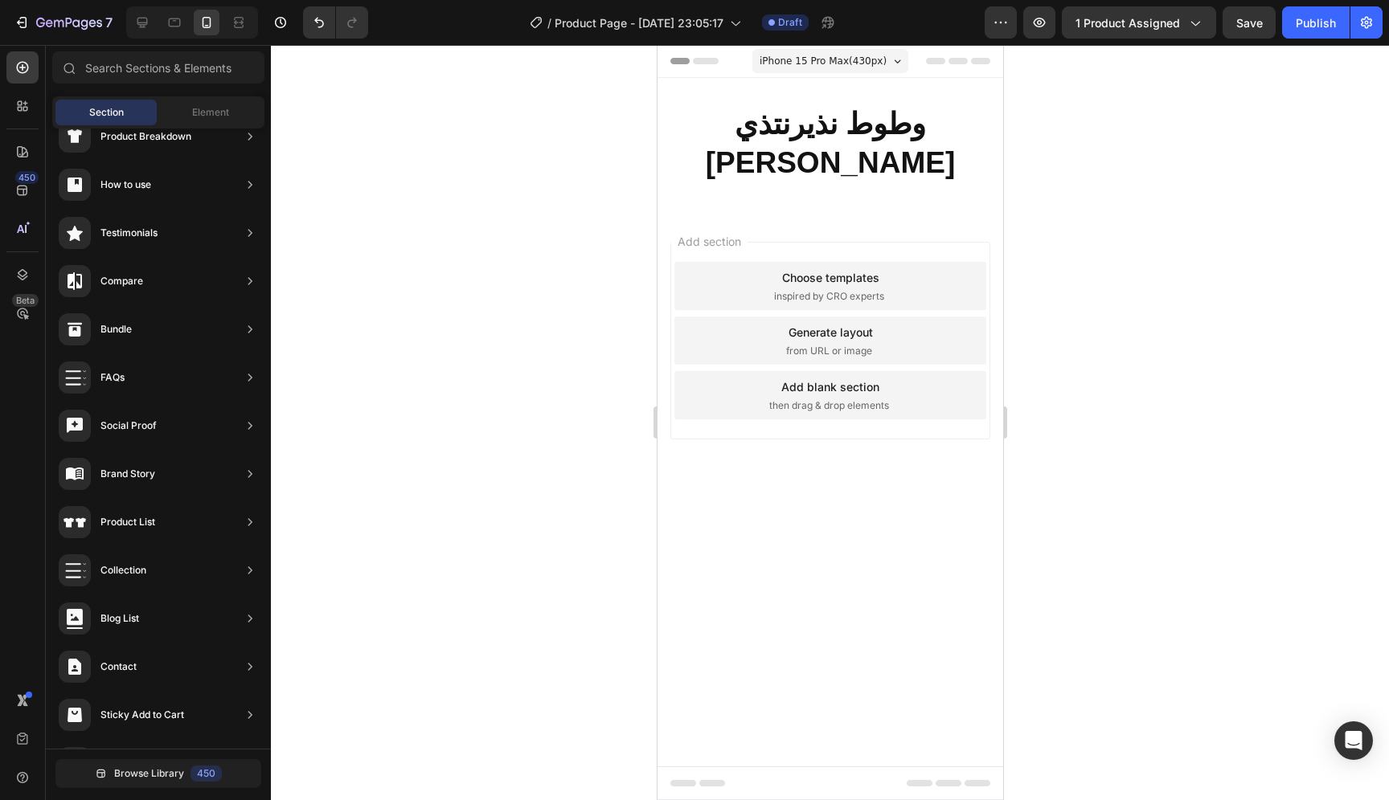
click at [836, 425] on div "Add section Choose templates inspired by CRO experts Generate layout from URL o…" at bounding box center [830, 363] width 346 height 307
click at [744, 100] on div "وطوط نذيرنتذي يوتن ر Heading Section 1" at bounding box center [830, 144] width 346 height 132
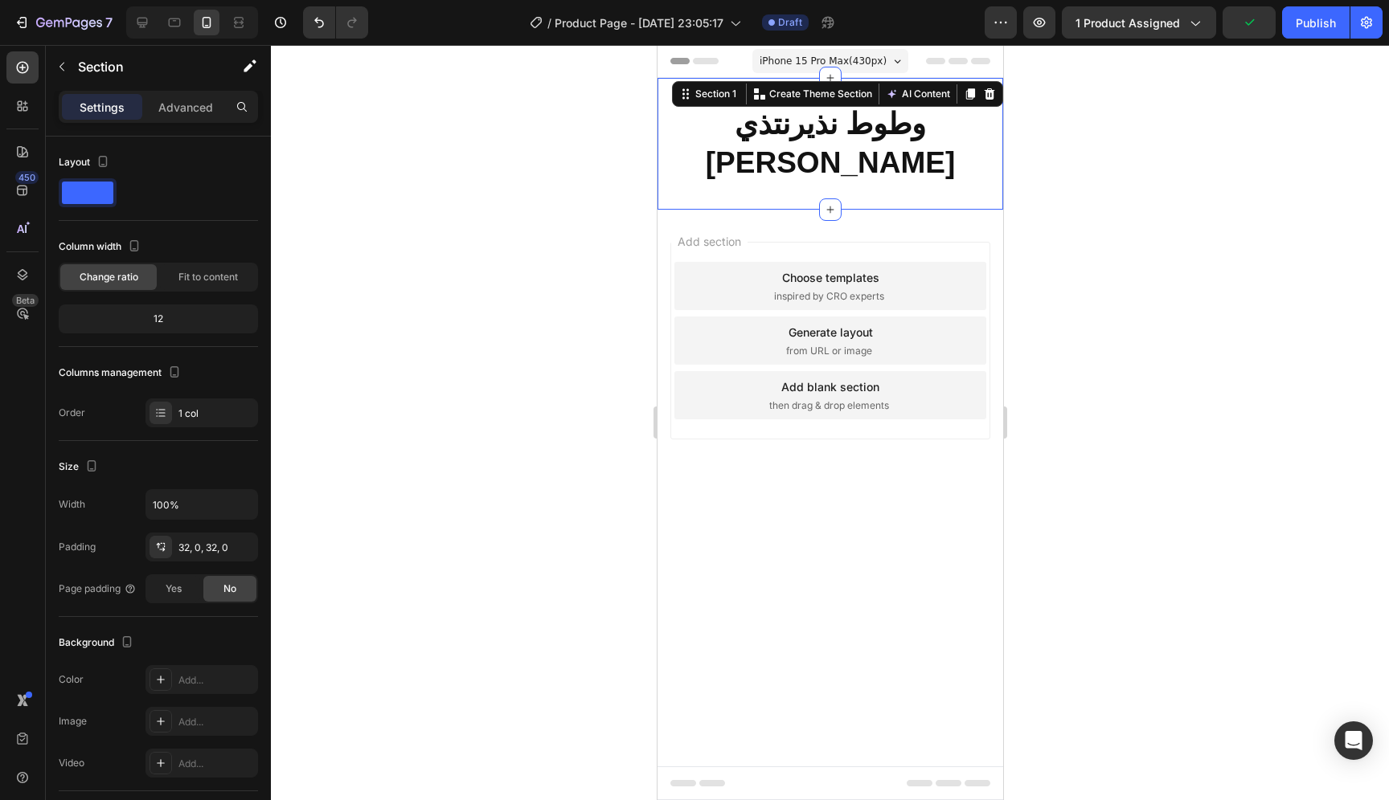
click at [907, 150] on div "وطوط نذيرنتذي يوتن ر Heading Section 1 You can create reusable sections Create …" at bounding box center [830, 144] width 346 height 132
click at [873, 134] on p "وطوط نذيرنتذي يوتن ر" at bounding box center [829, 143] width 342 height 77
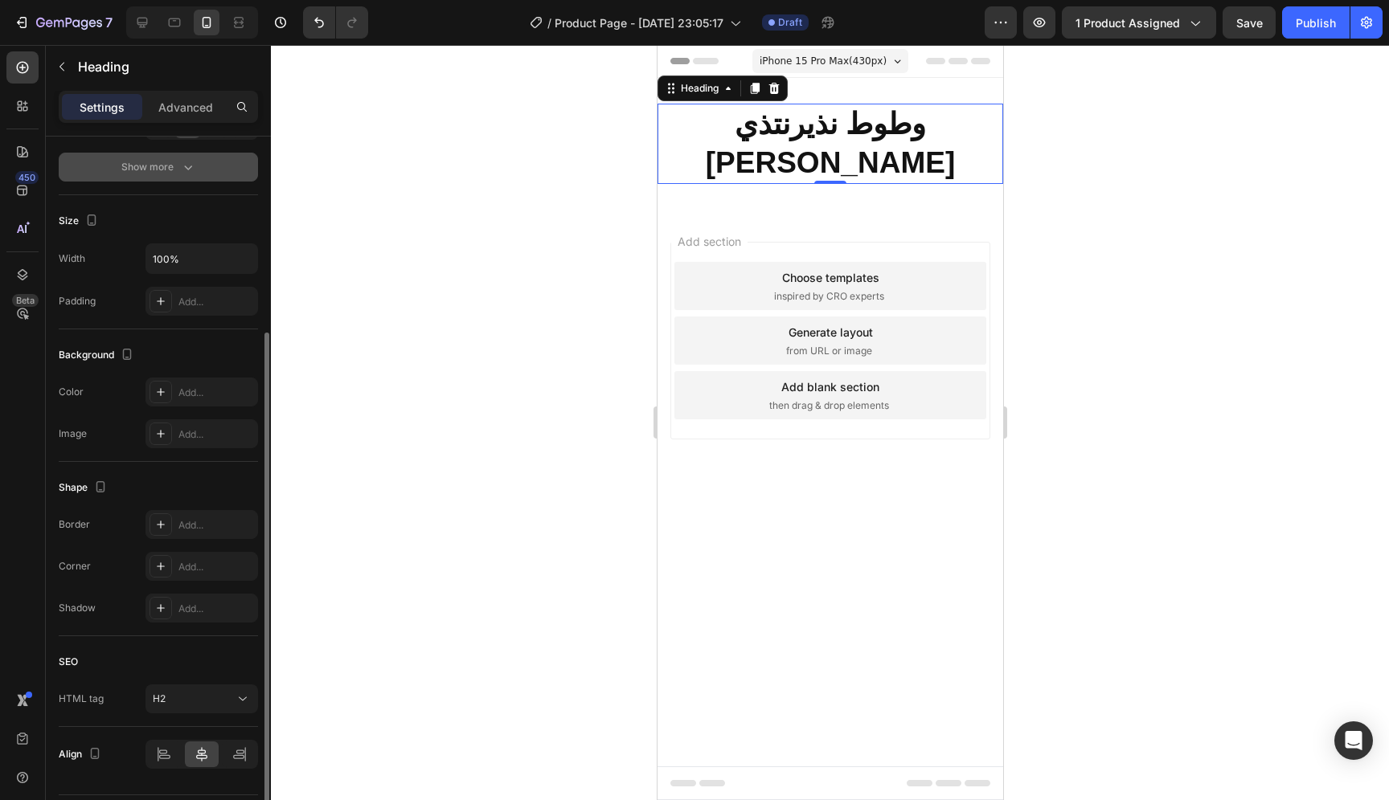
scroll to position [334, 0]
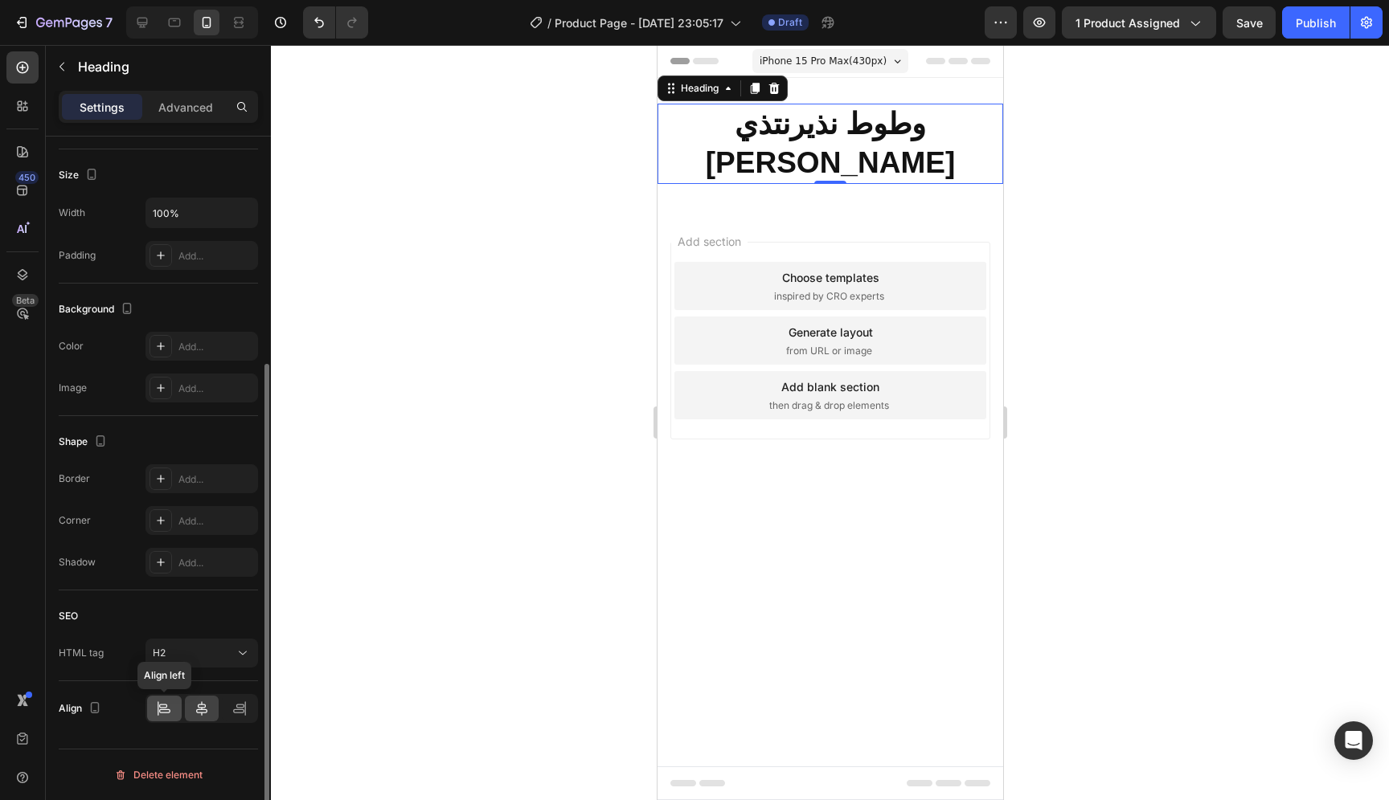
click at [165, 714] on icon at bounding box center [164, 709] width 16 height 16
click at [211, 710] on div at bounding box center [202, 709] width 35 height 26
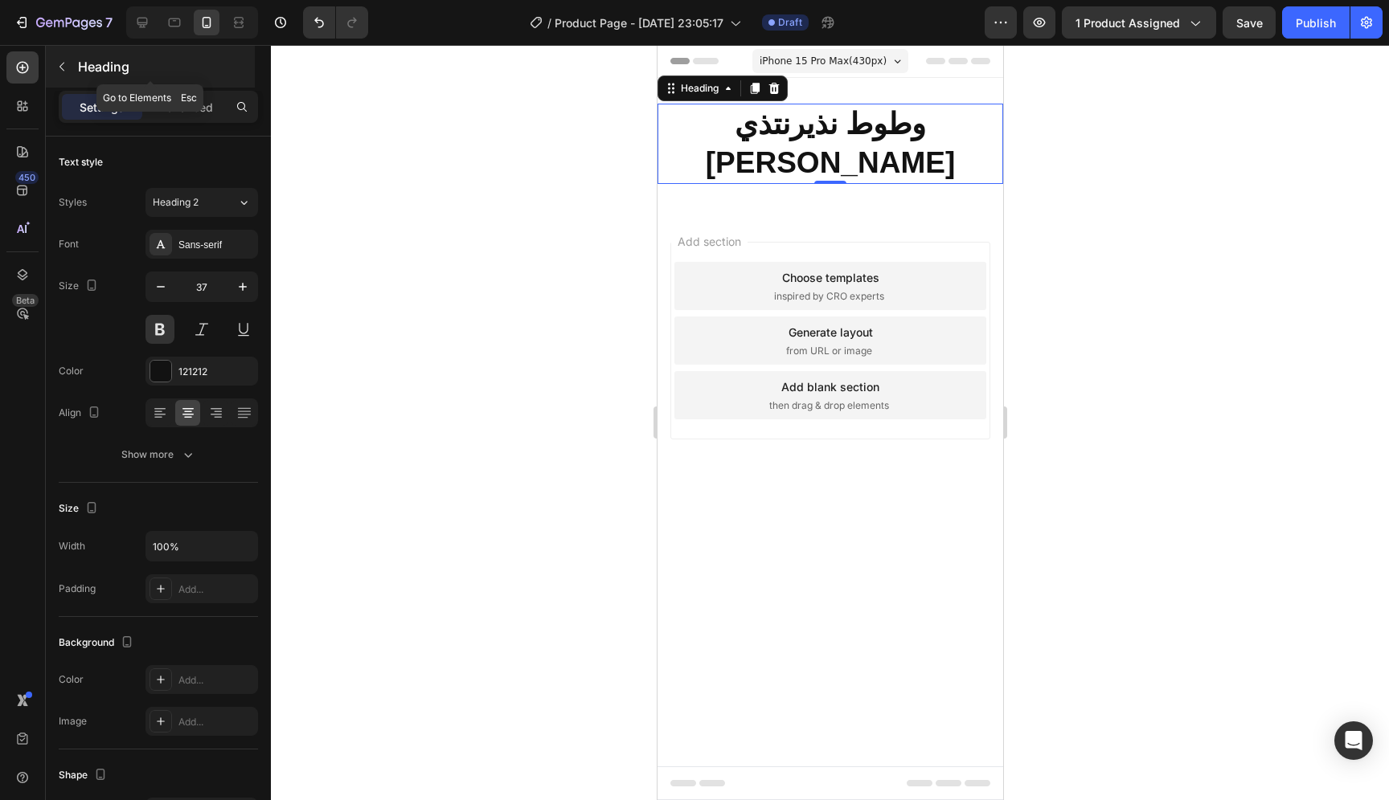
click at [69, 69] on button "button" at bounding box center [62, 67] width 26 height 26
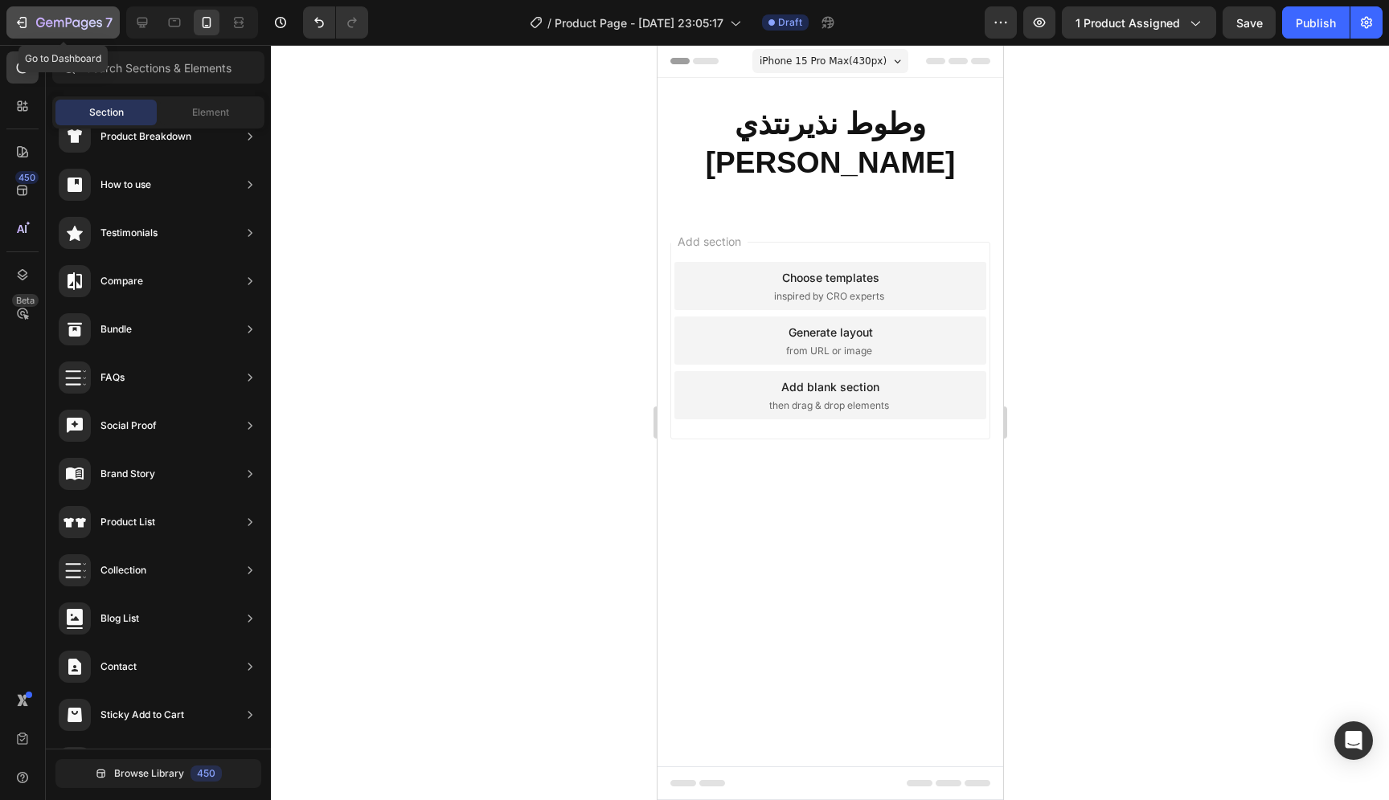
click at [29, 23] on icon "button" at bounding box center [22, 22] width 16 height 16
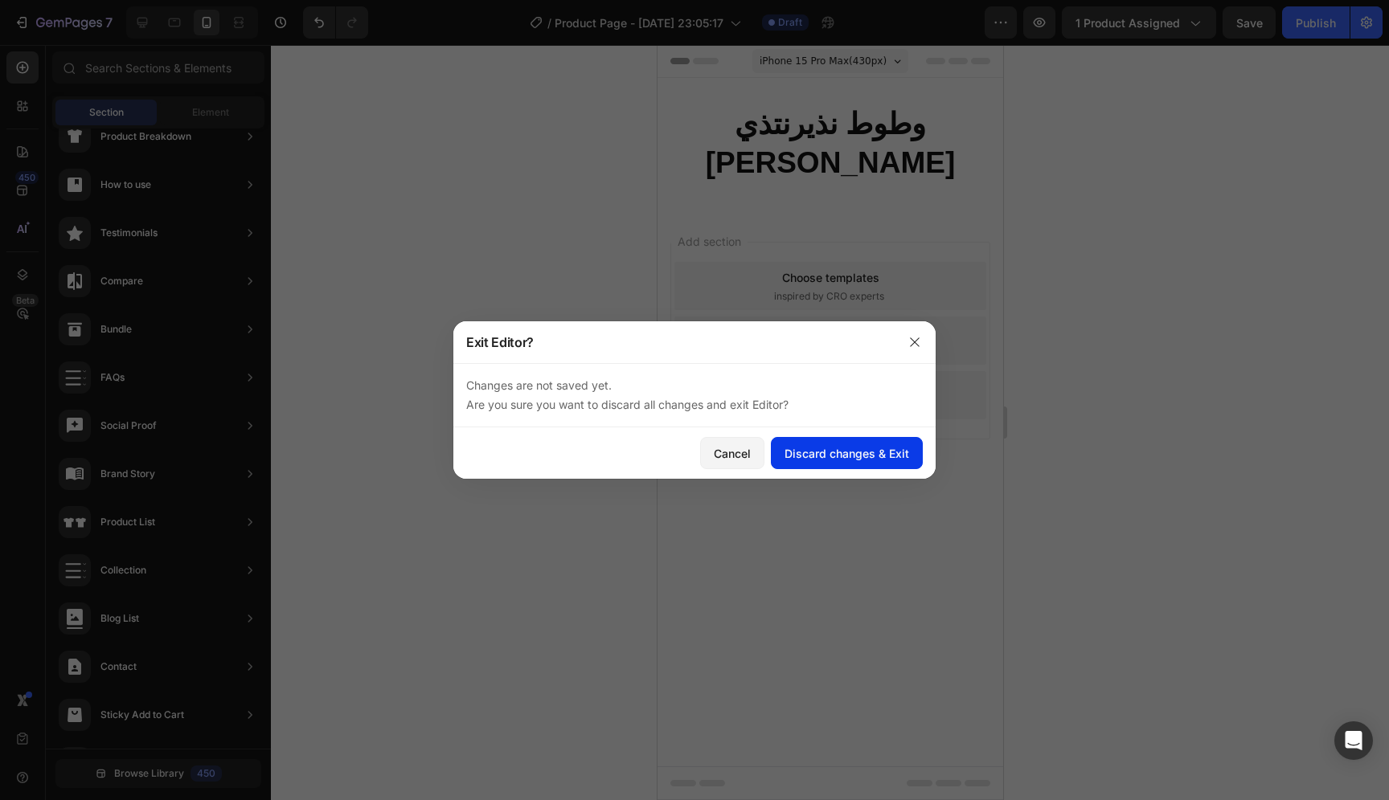
click at [813, 460] on div "Discard changes & Exit" at bounding box center [846, 453] width 125 height 17
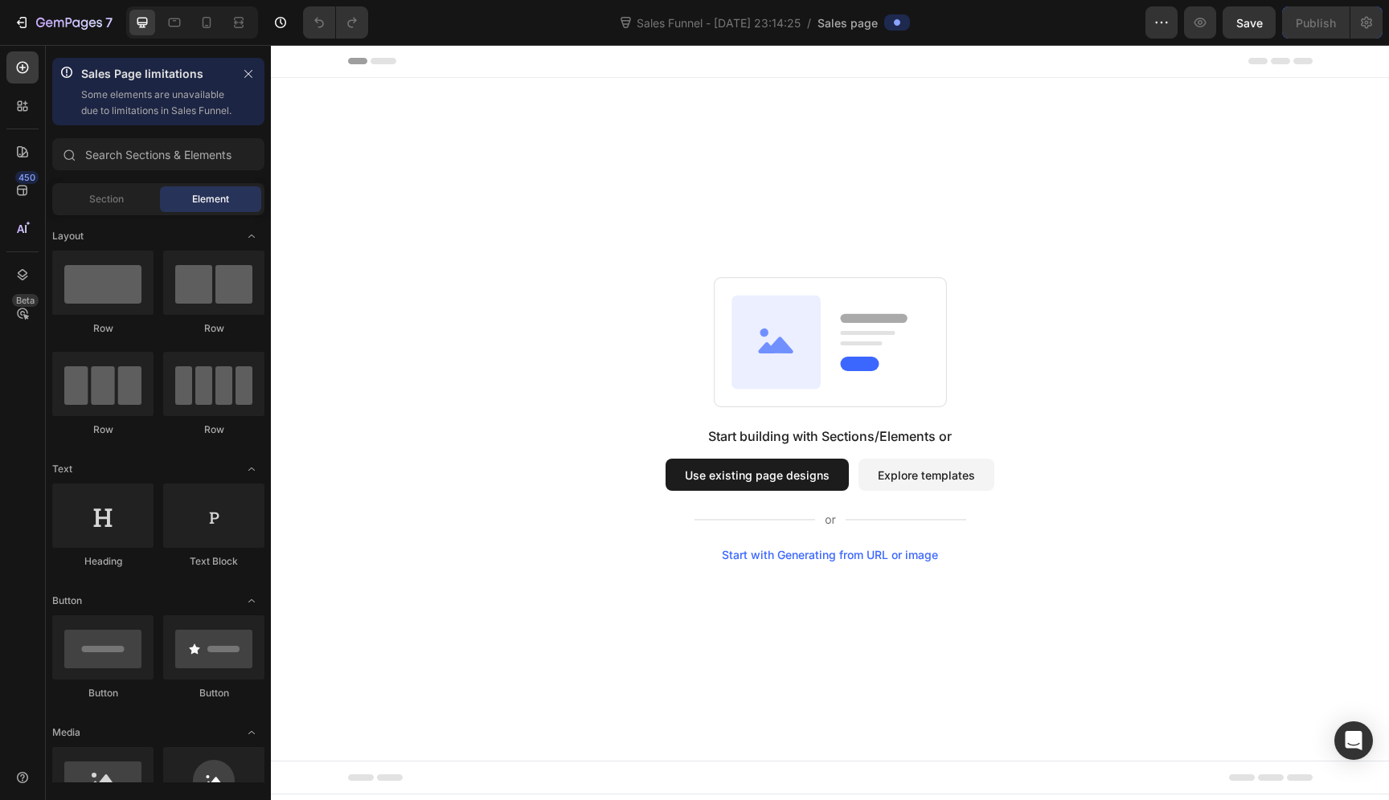
click at [160, 100] on p "Some elements are unavailable due to limitations in Sales Funnel." at bounding box center [156, 103] width 151 height 32
click at [27, 103] on icon at bounding box center [25, 103] width 5 height 5
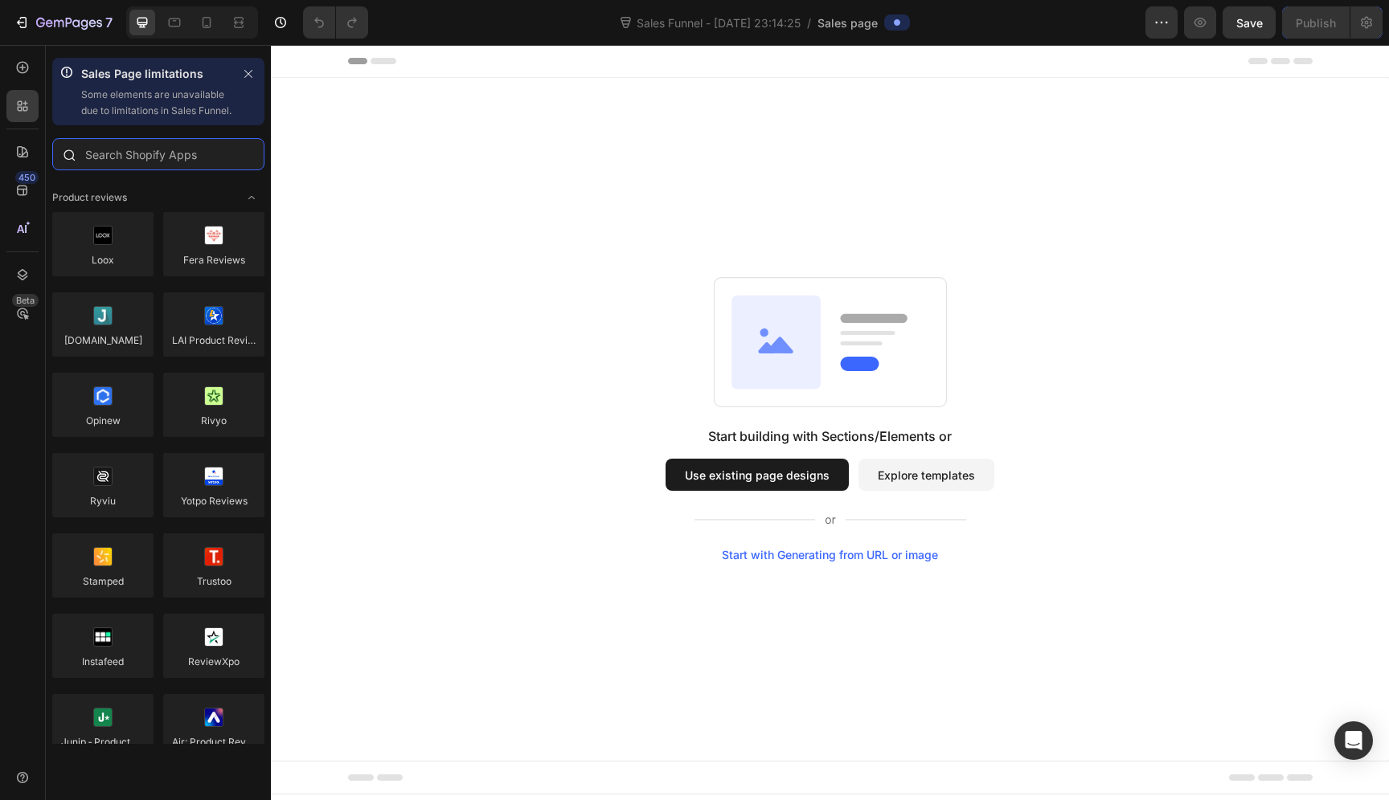
click at [112, 170] on input "text" at bounding box center [158, 154] width 212 height 32
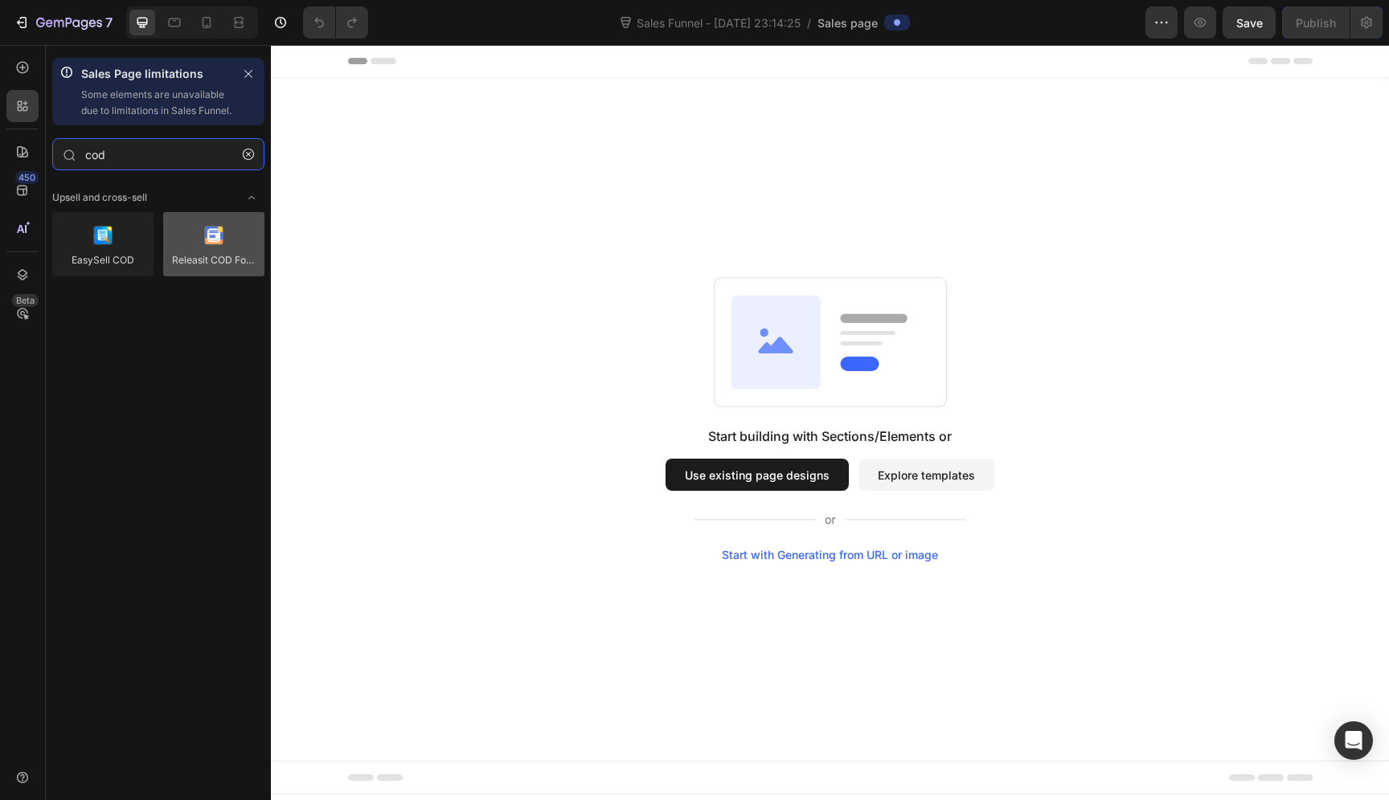
type input "cod"
drag, startPoint x: 223, startPoint y: 273, endPoint x: 180, endPoint y: 260, distance: 45.5
click at [180, 260] on div at bounding box center [213, 244] width 101 height 64
click at [192, 261] on div at bounding box center [213, 244] width 101 height 64
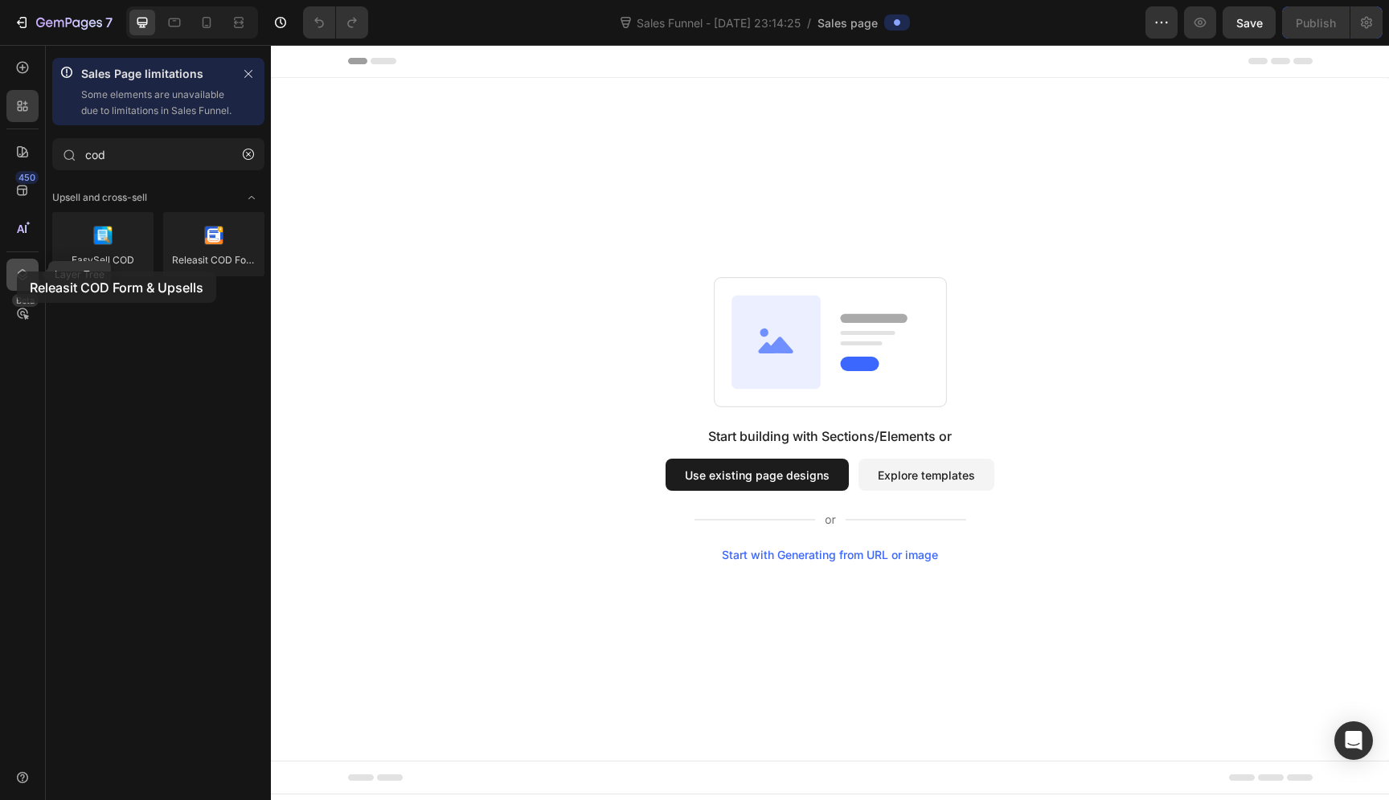
click at [17, 272] on icon at bounding box center [22, 275] width 16 height 16
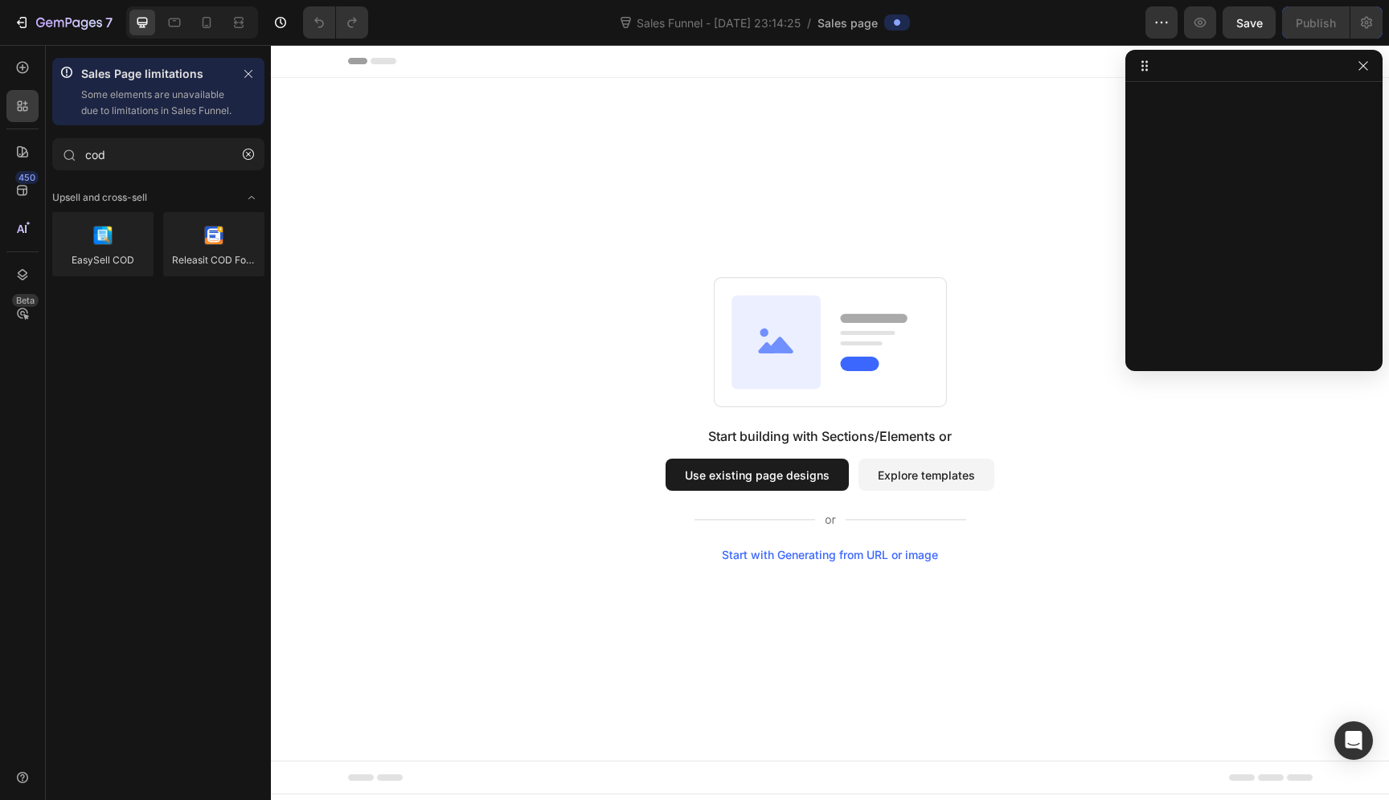
click at [1145, 68] on icon at bounding box center [1146, 69] width 2 height 2
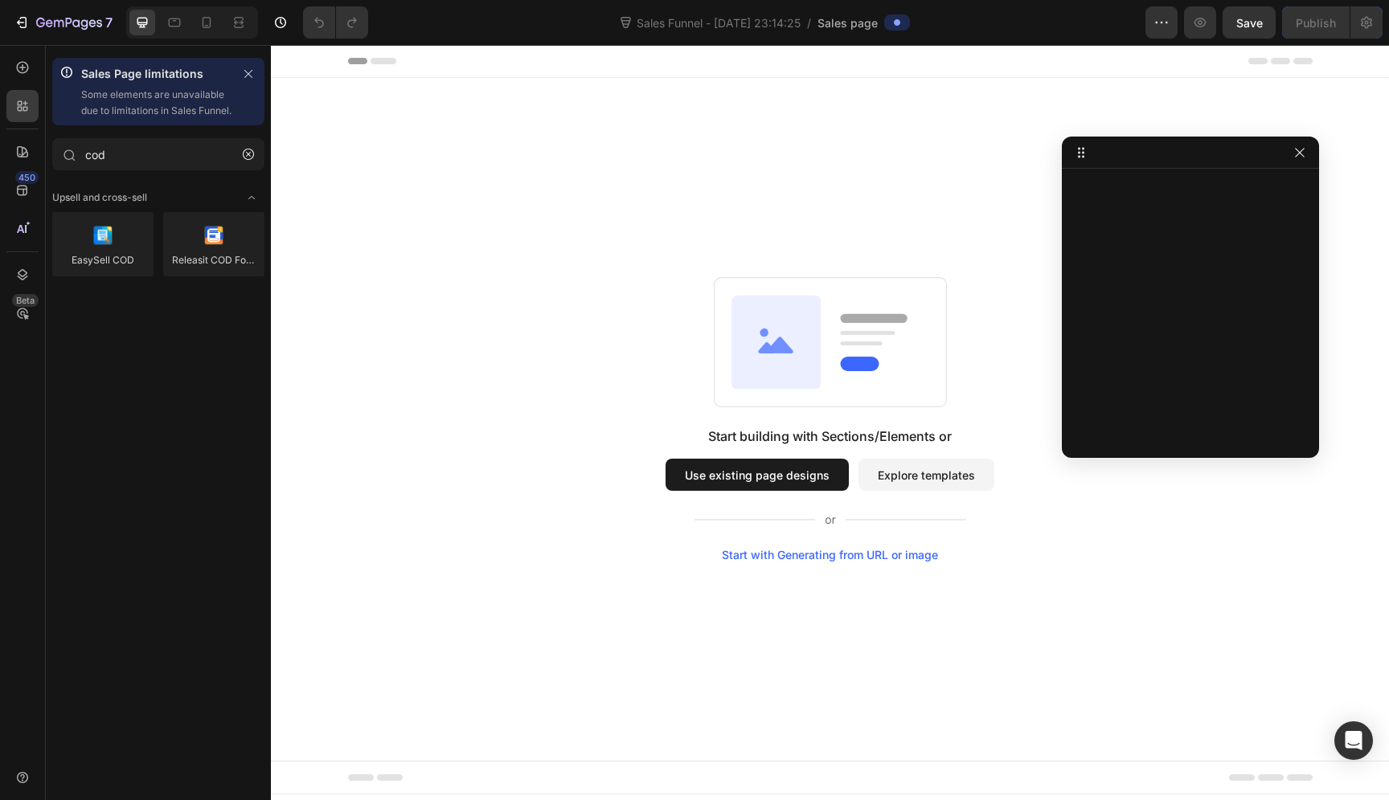
drag, startPoint x: 1145, startPoint y: 72, endPoint x: 1085, endPoint y: 159, distance: 105.7
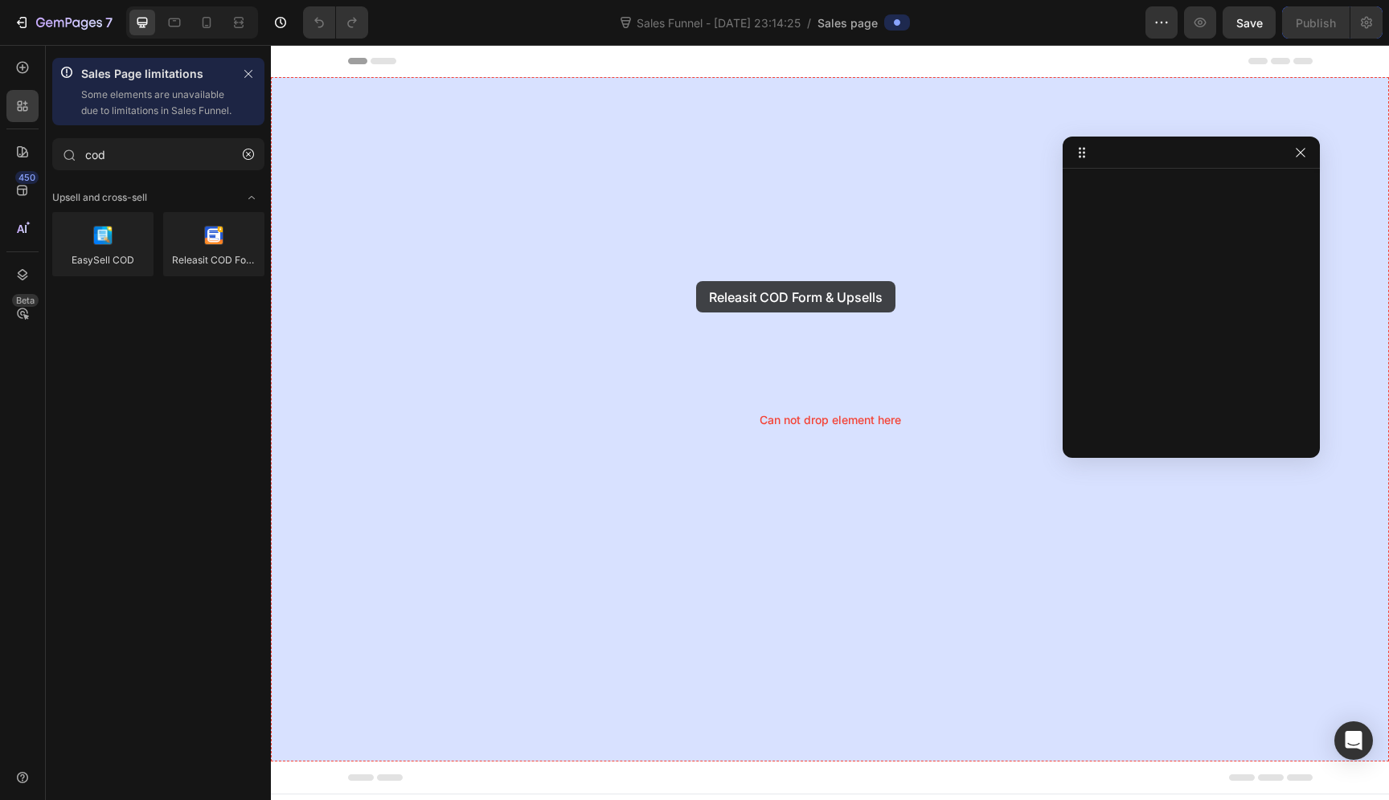
drag, startPoint x: 474, startPoint y: 313, endPoint x: 696, endPoint y: 281, distance: 224.0
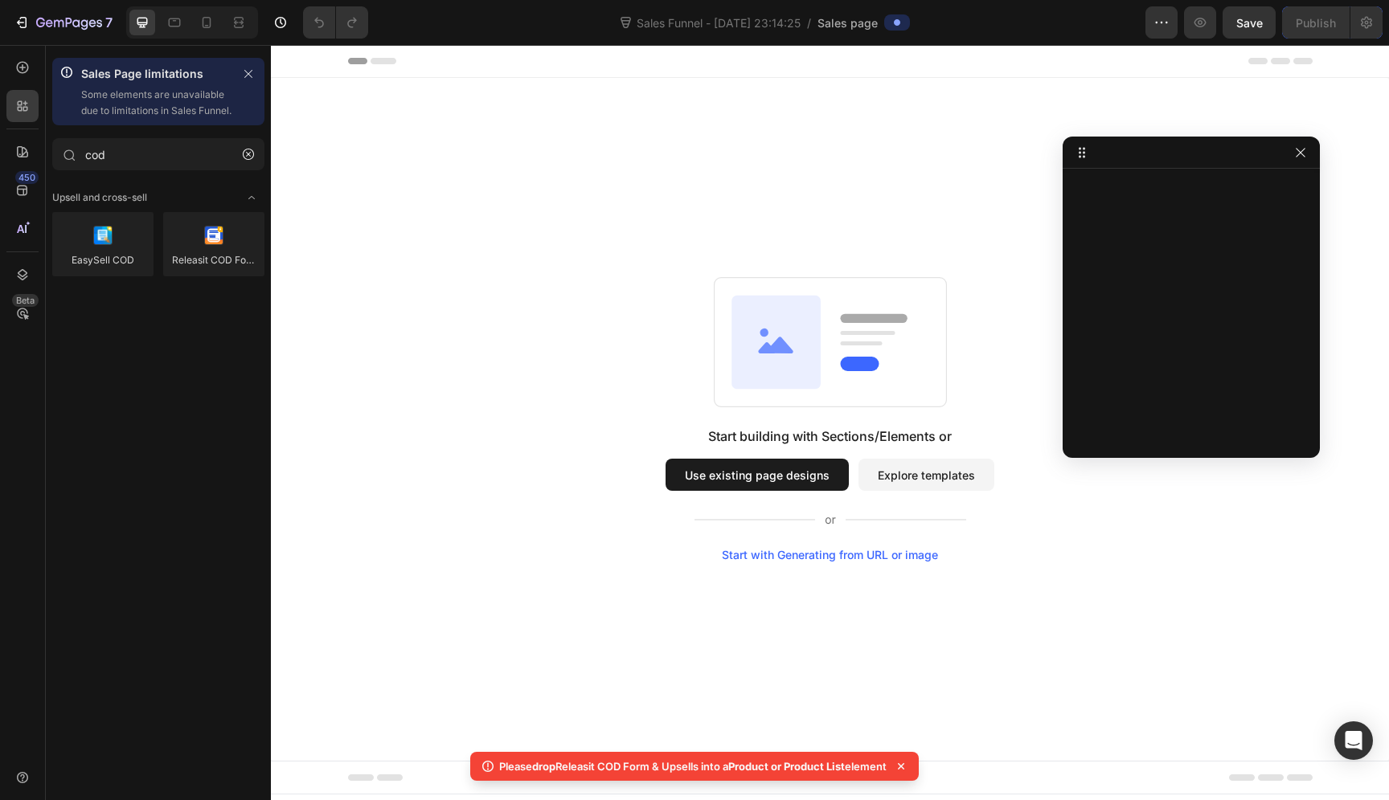
click at [796, 778] on div "Please drop Releasit COD Form & Upsells into a Product or Product List element" at bounding box center [694, 766] width 448 height 29
click at [795, 765] on span "Product or Product List" at bounding box center [786, 766] width 117 height 13
click at [904, 768] on icon at bounding box center [901, 767] width 16 height 16
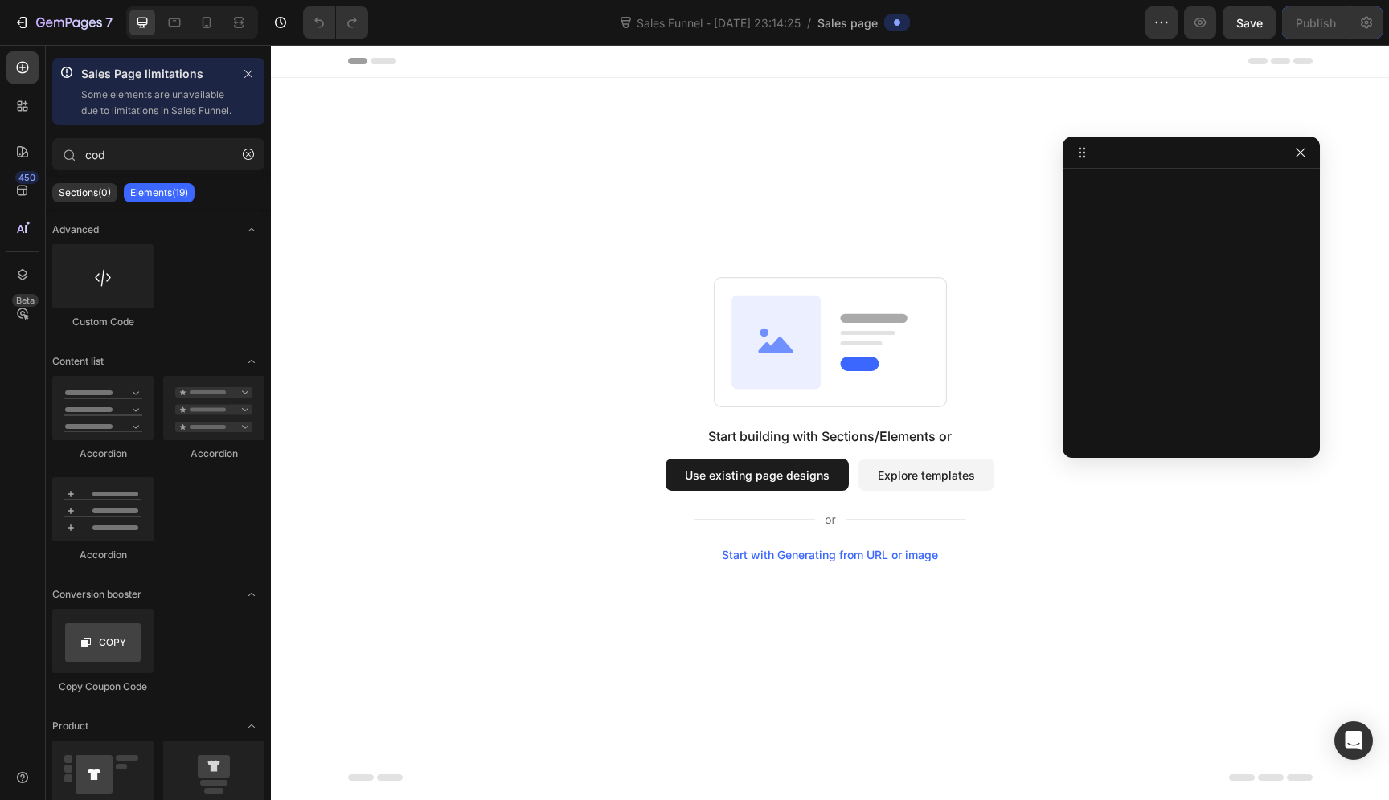
click at [864, 547] on div "Start building with Sections/Elements or Use existing page designs Explore temp…" at bounding box center [829, 494] width 329 height 135
click at [865, 561] on div "Start with Generating from URL or image" at bounding box center [830, 555] width 216 height 13
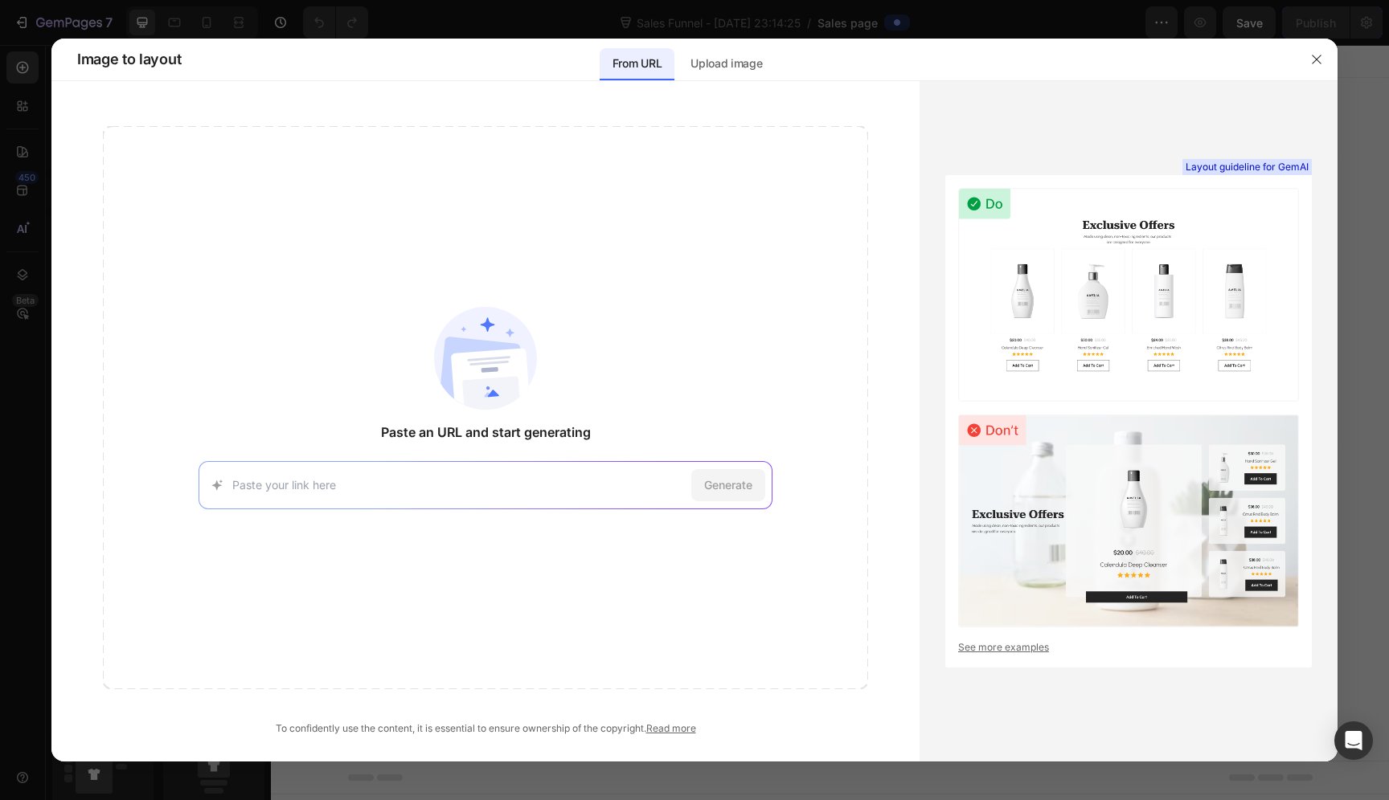
click at [479, 502] on div "Generate" at bounding box center [486, 485] width 574 height 48
drag, startPoint x: 1319, startPoint y: 64, endPoint x: 1047, endPoint y: 21, distance: 275.1
click at [1319, 64] on icon "button" at bounding box center [1316, 59] width 13 height 13
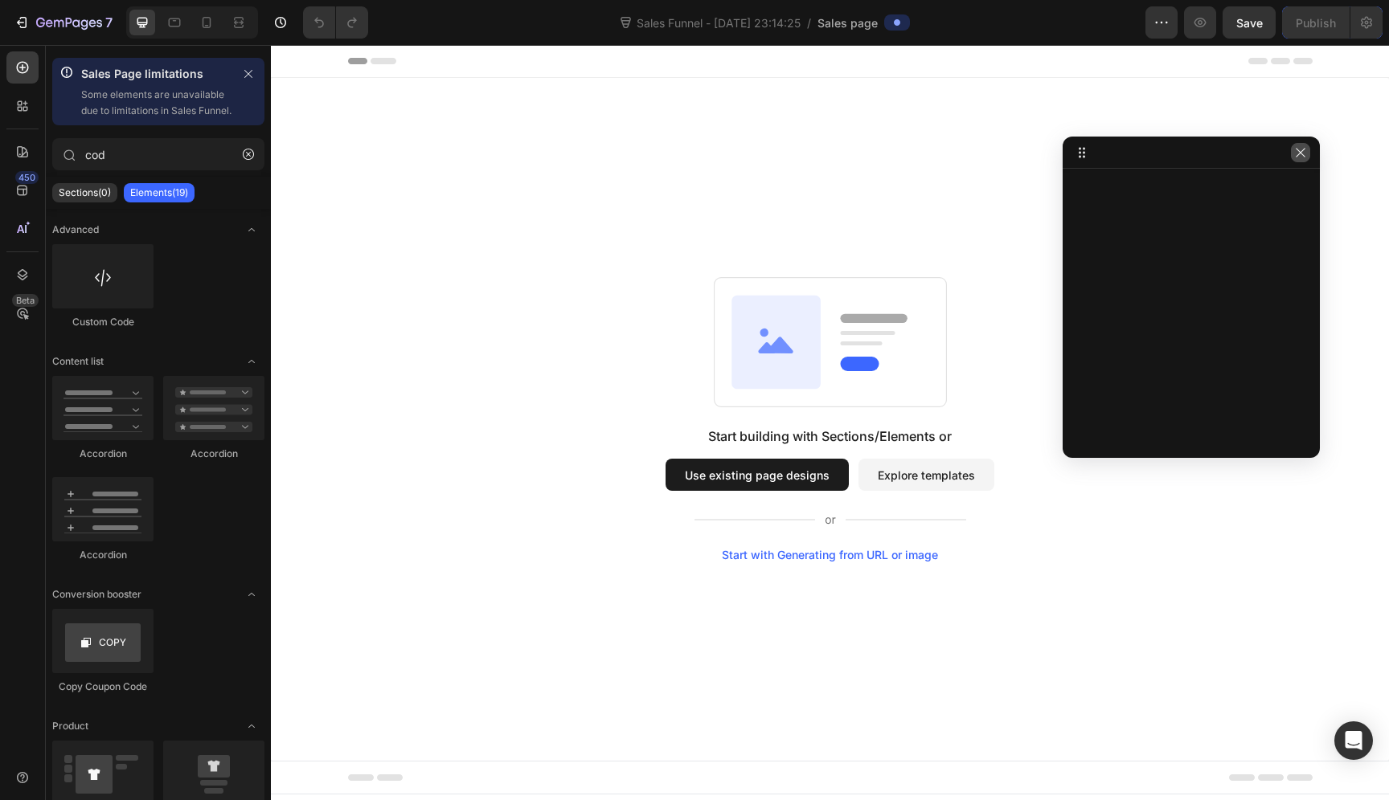
click at [1299, 160] on button "button" at bounding box center [1300, 152] width 19 height 19
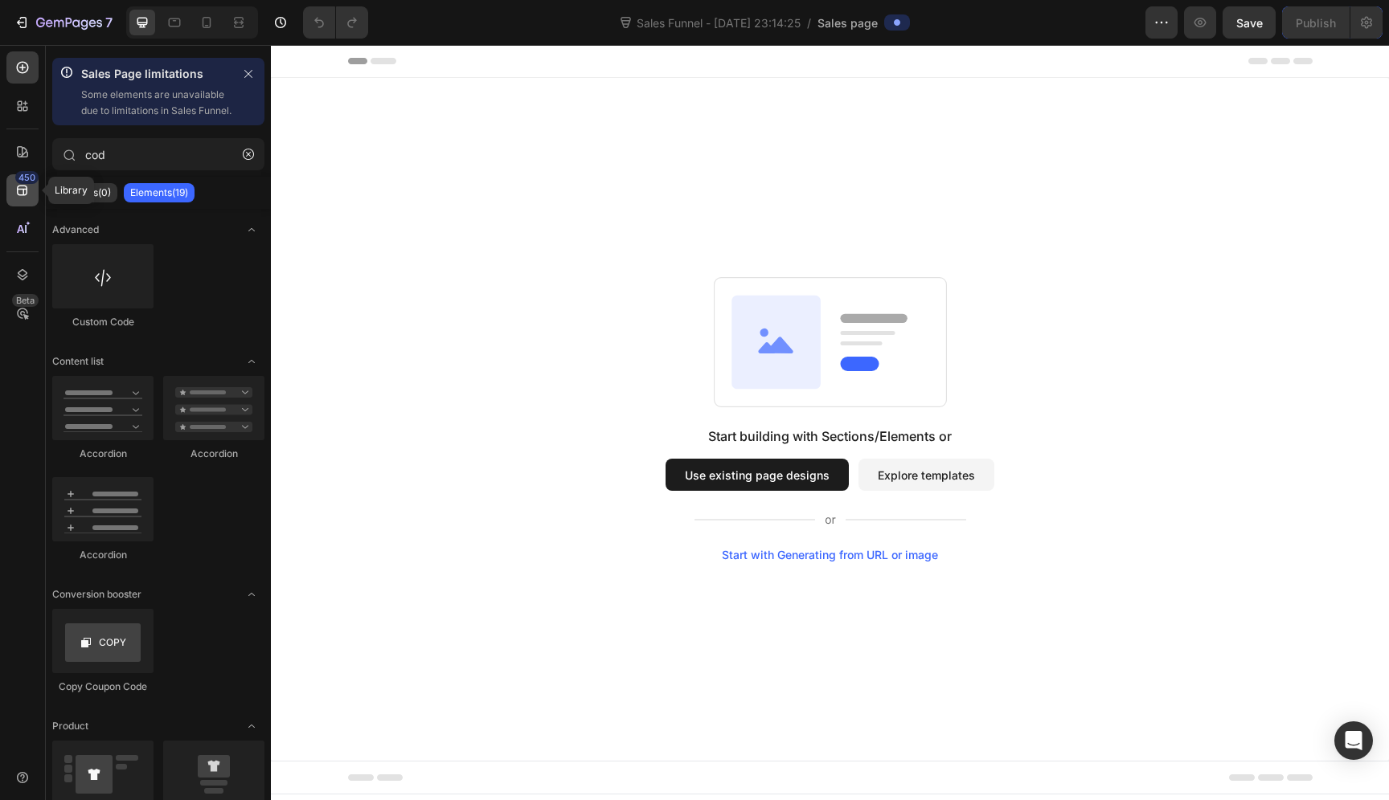
click at [21, 182] on div "450" at bounding box center [26, 177] width 23 height 13
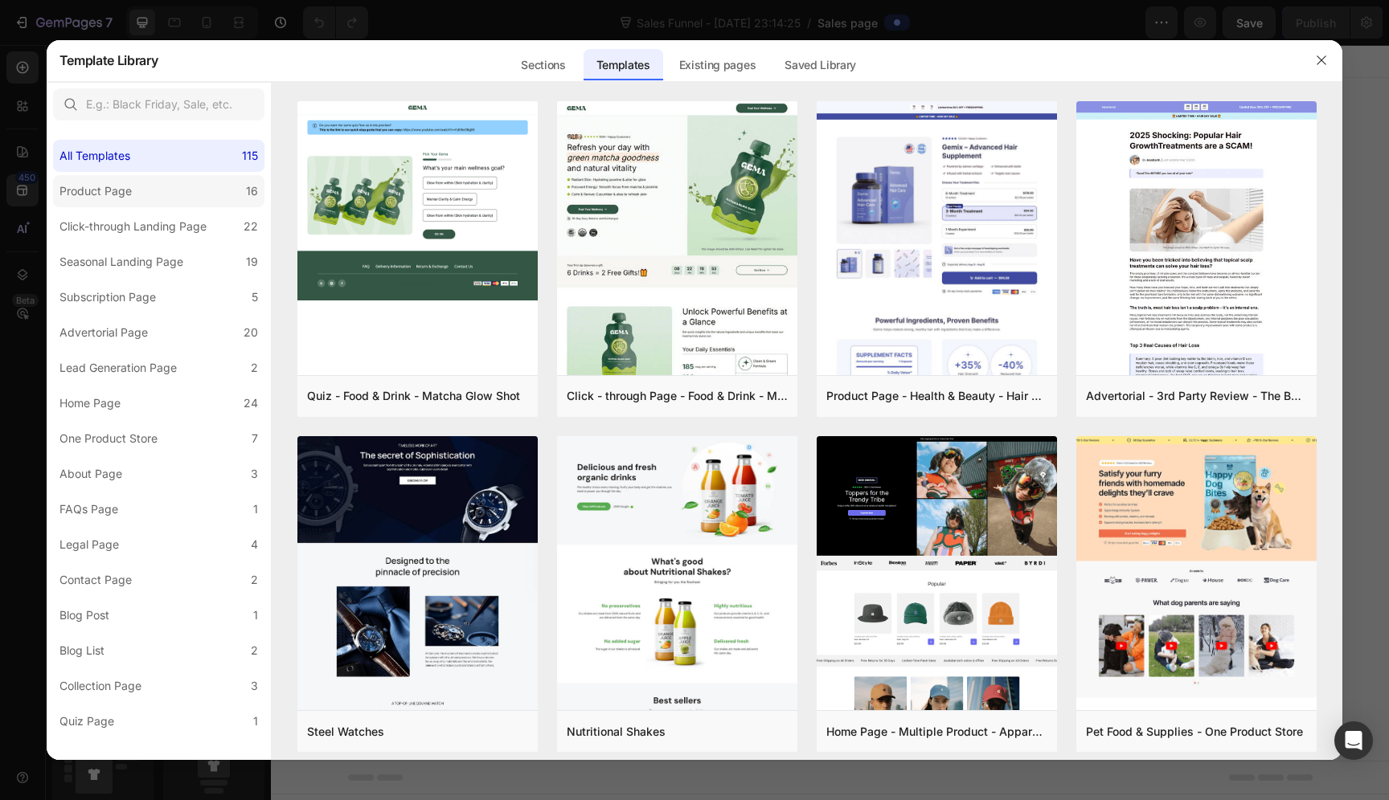
click at [187, 198] on label "Product Page 16" at bounding box center [158, 191] width 211 height 32
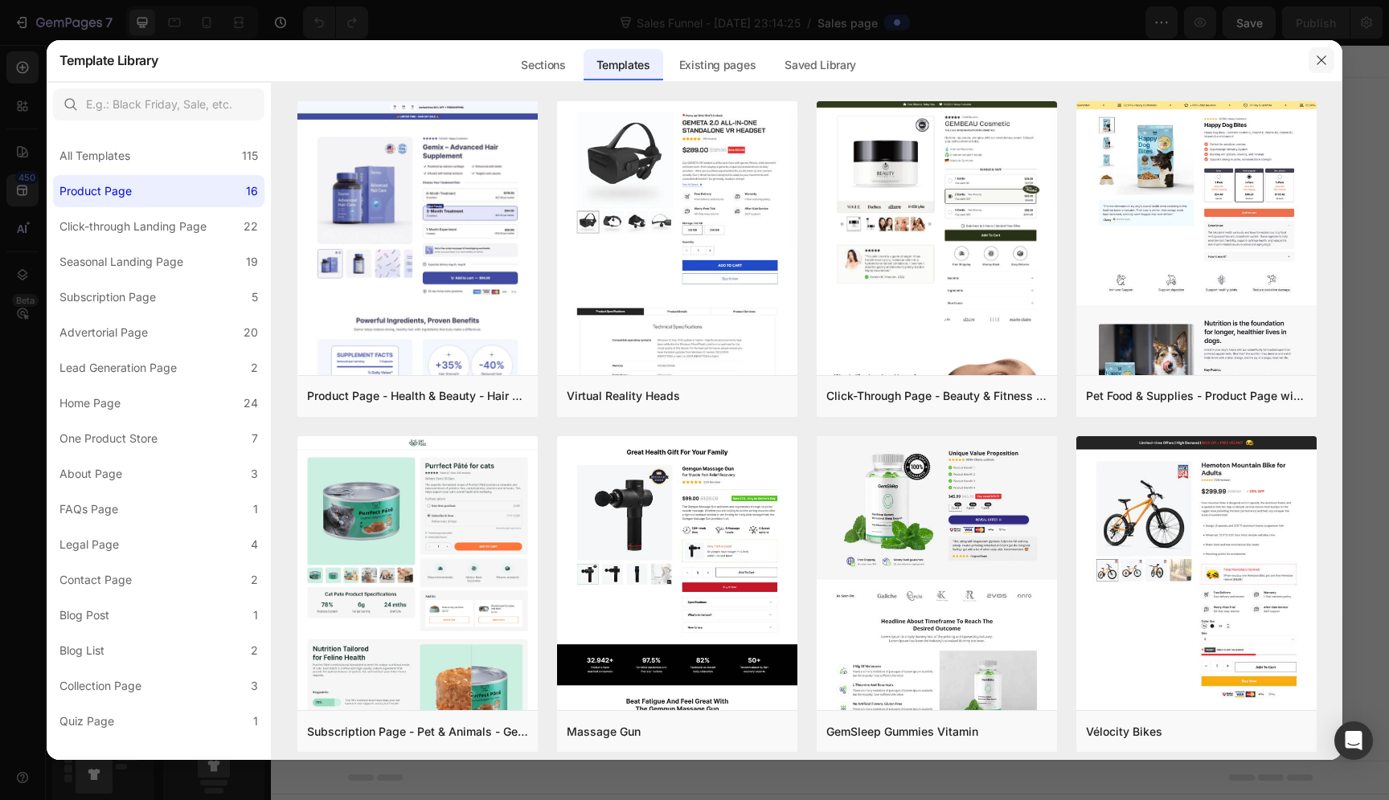
click at [1312, 61] on button "button" at bounding box center [1321, 60] width 26 height 26
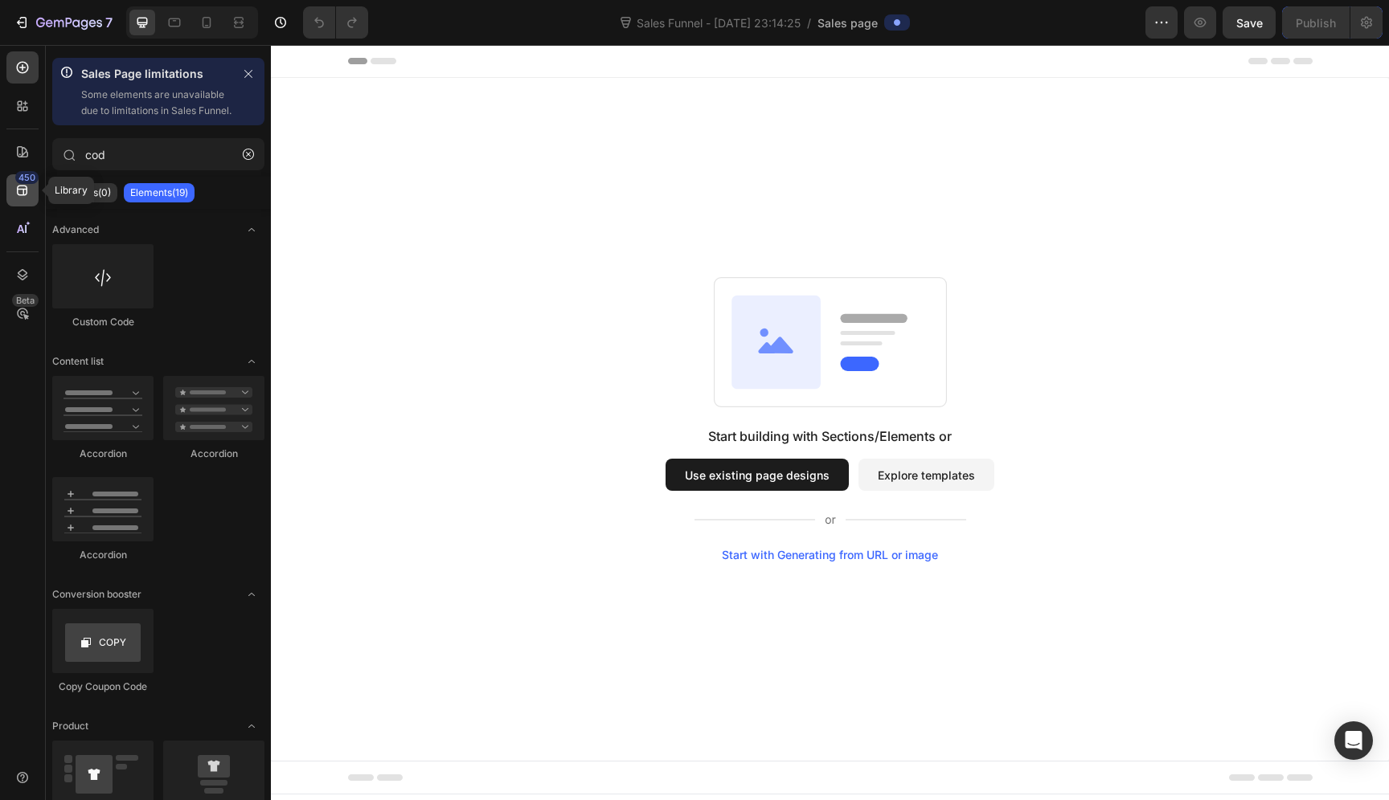
click at [26, 201] on div "450" at bounding box center [22, 190] width 32 height 32
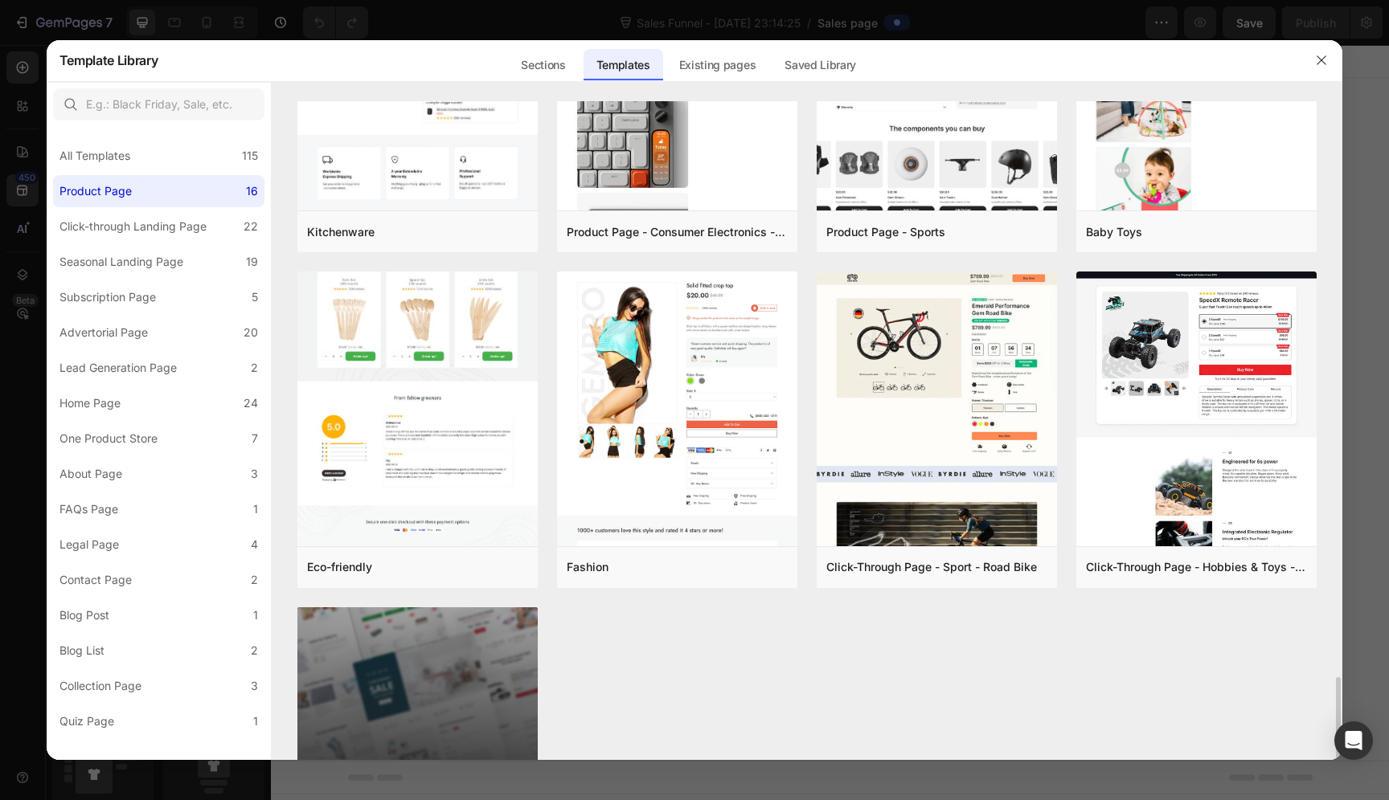
scroll to position [593, 0]
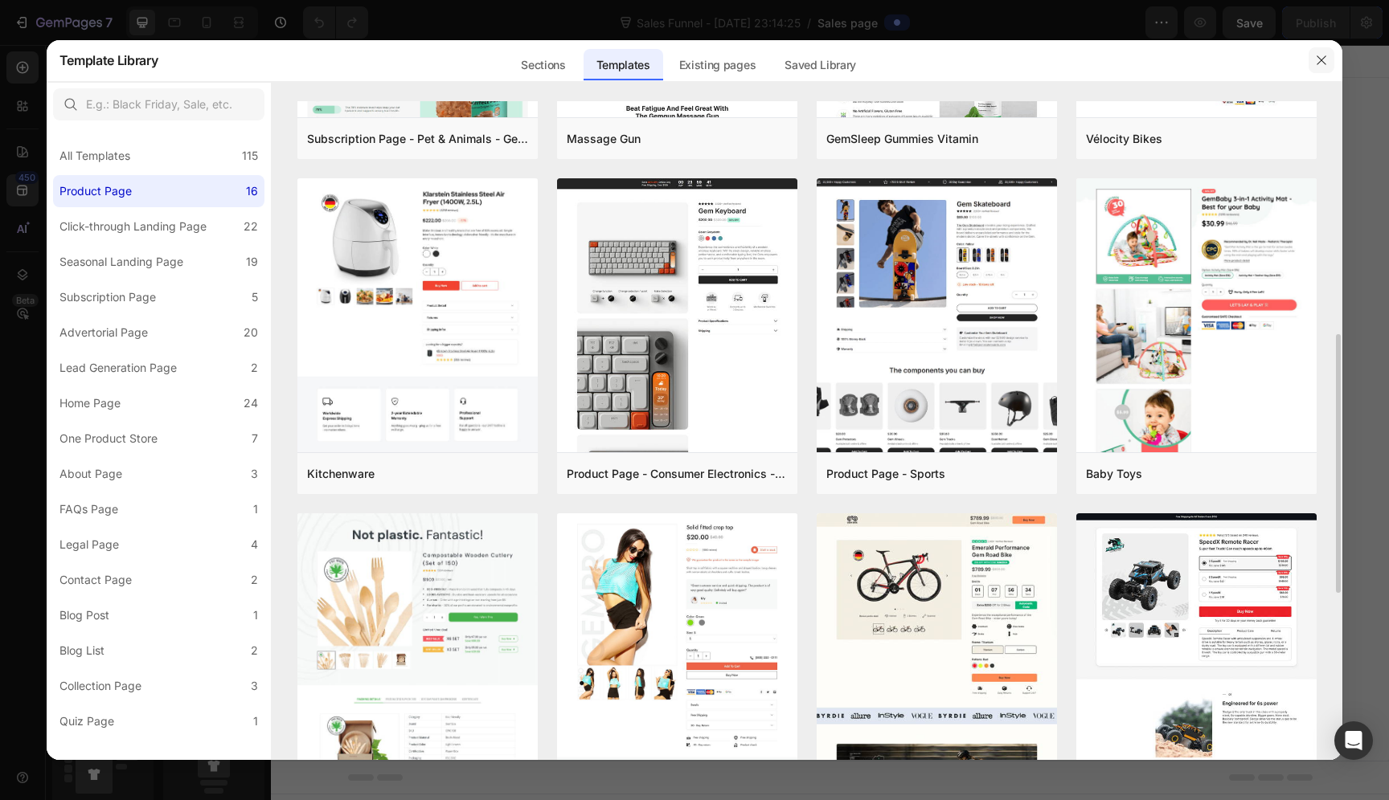
click at [1330, 62] on button "button" at bounding box center [1321, 60] width 26 height 26
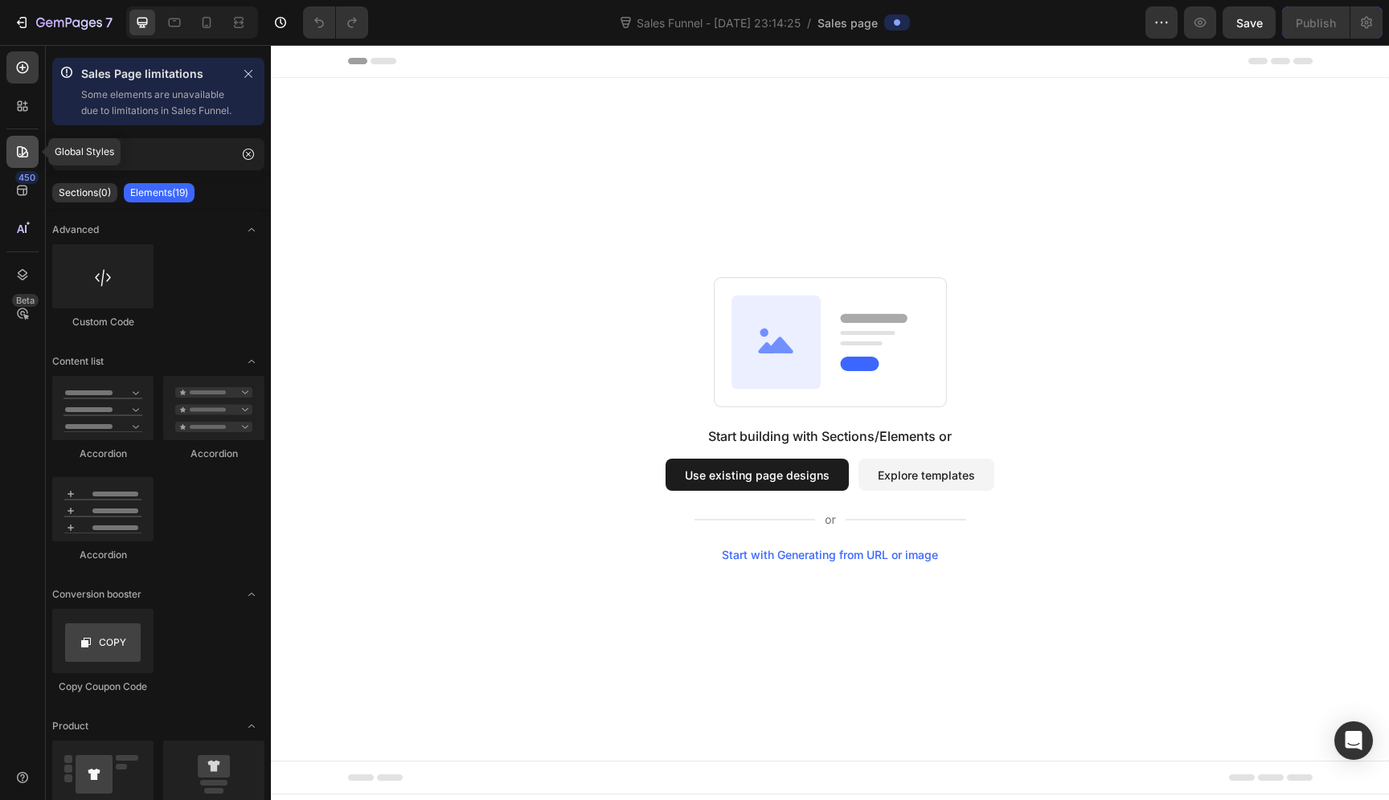
click at [30, 139] on div at bounding box center [22, 152] width 32 height 32
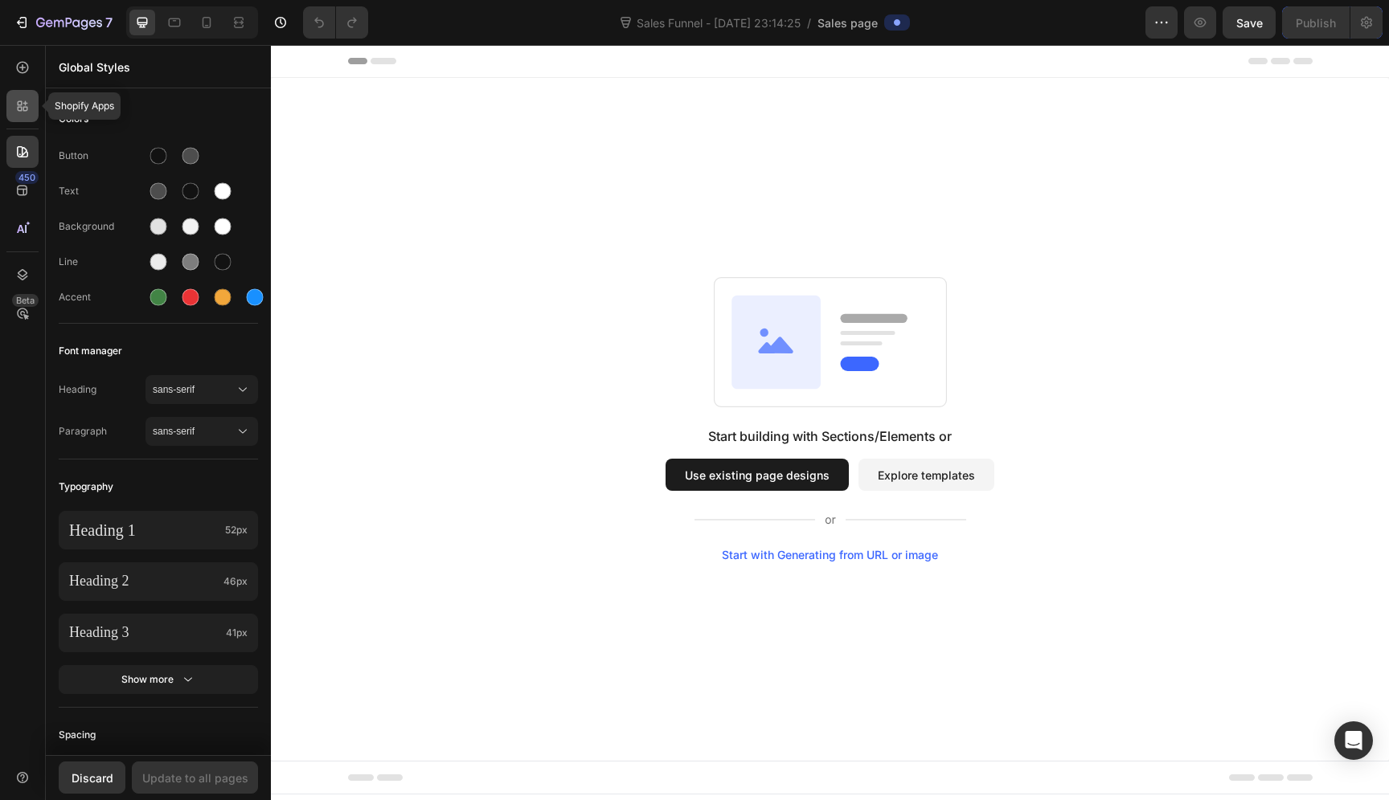
click at [22, 114] on div at bounding box center [22, 106] width 32 height 32
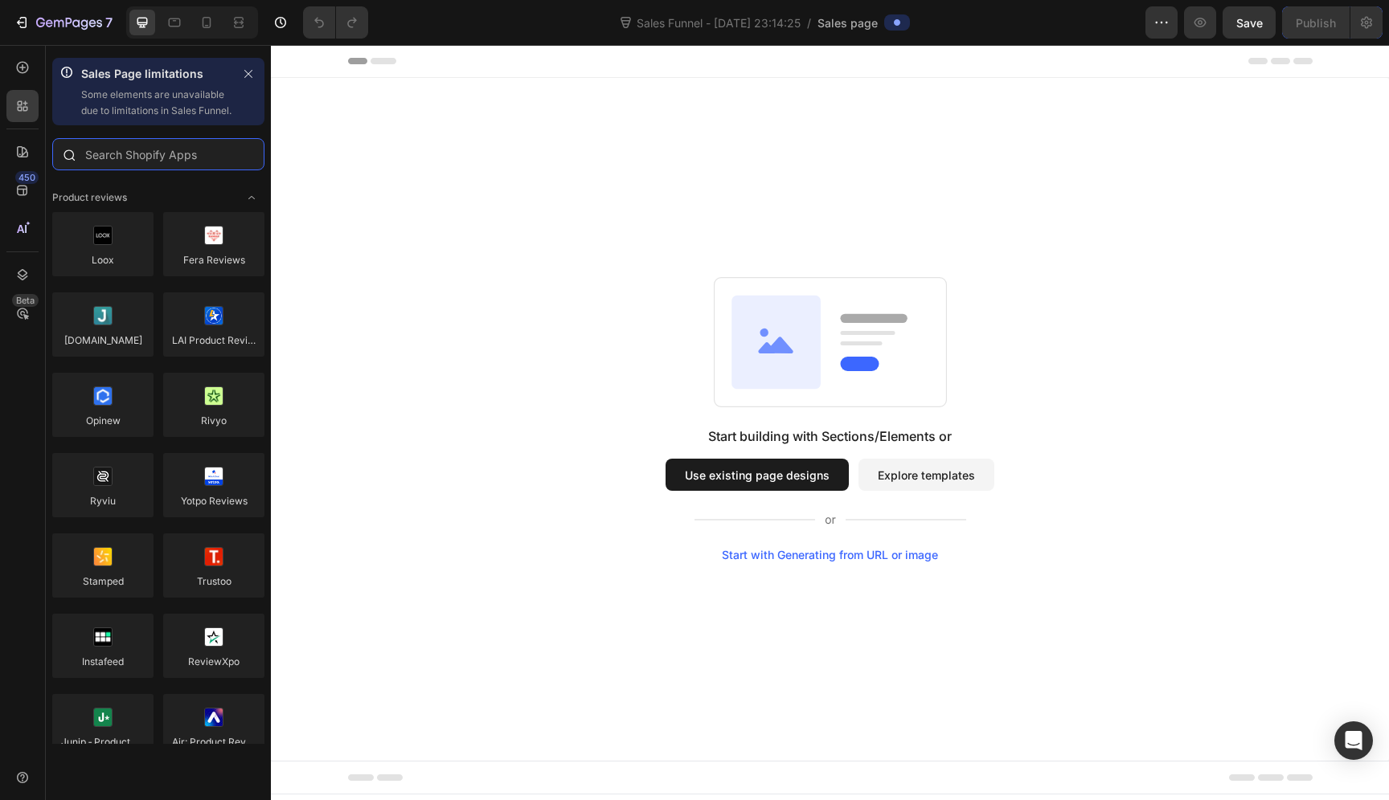
click at [178, 170] on input "text" at bounding box center [158, 154] width 212 height 32
click at [252, 73] on icon "button" at bounding box center [248, 73] width 11 height 11
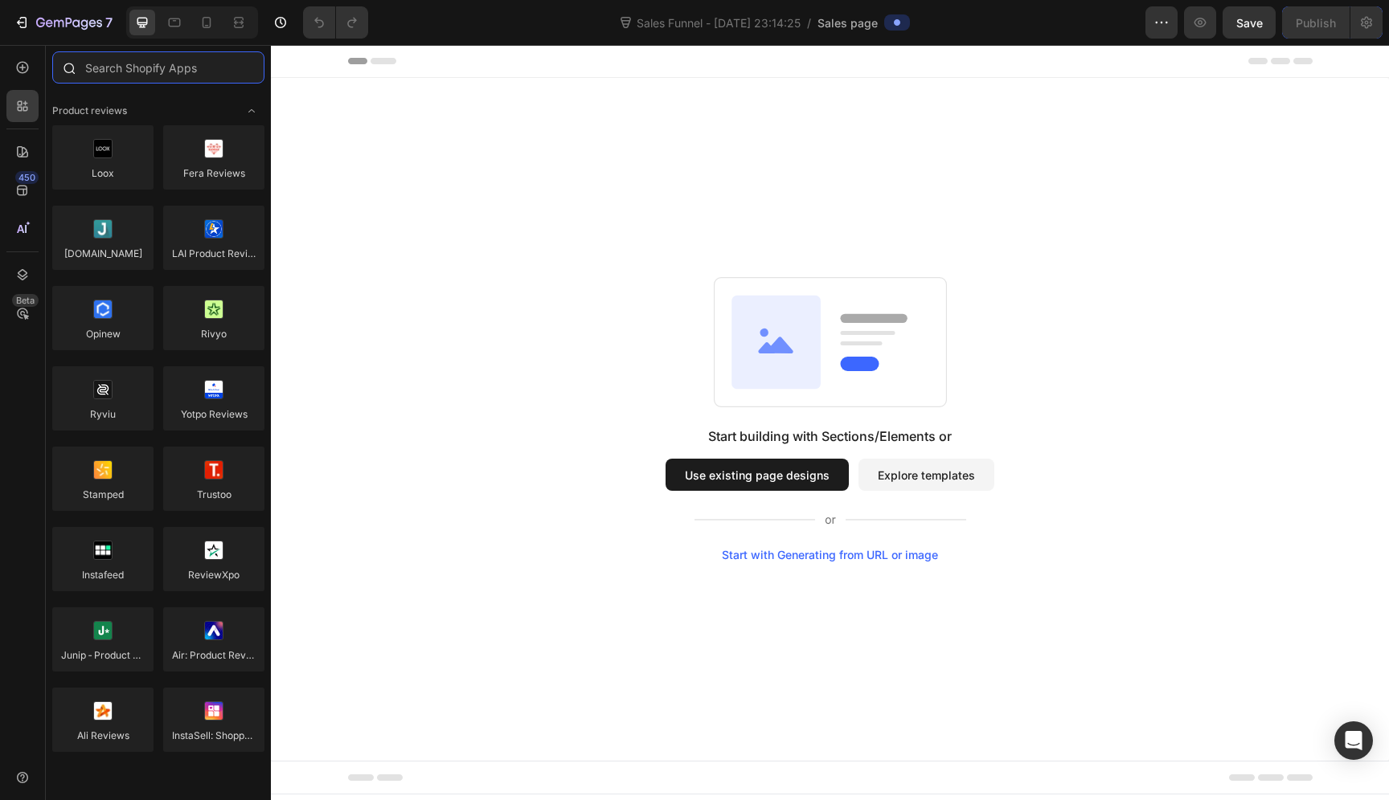
click at [199, 72] on input "text" at bounding box center [158, 67] width 212 height 32
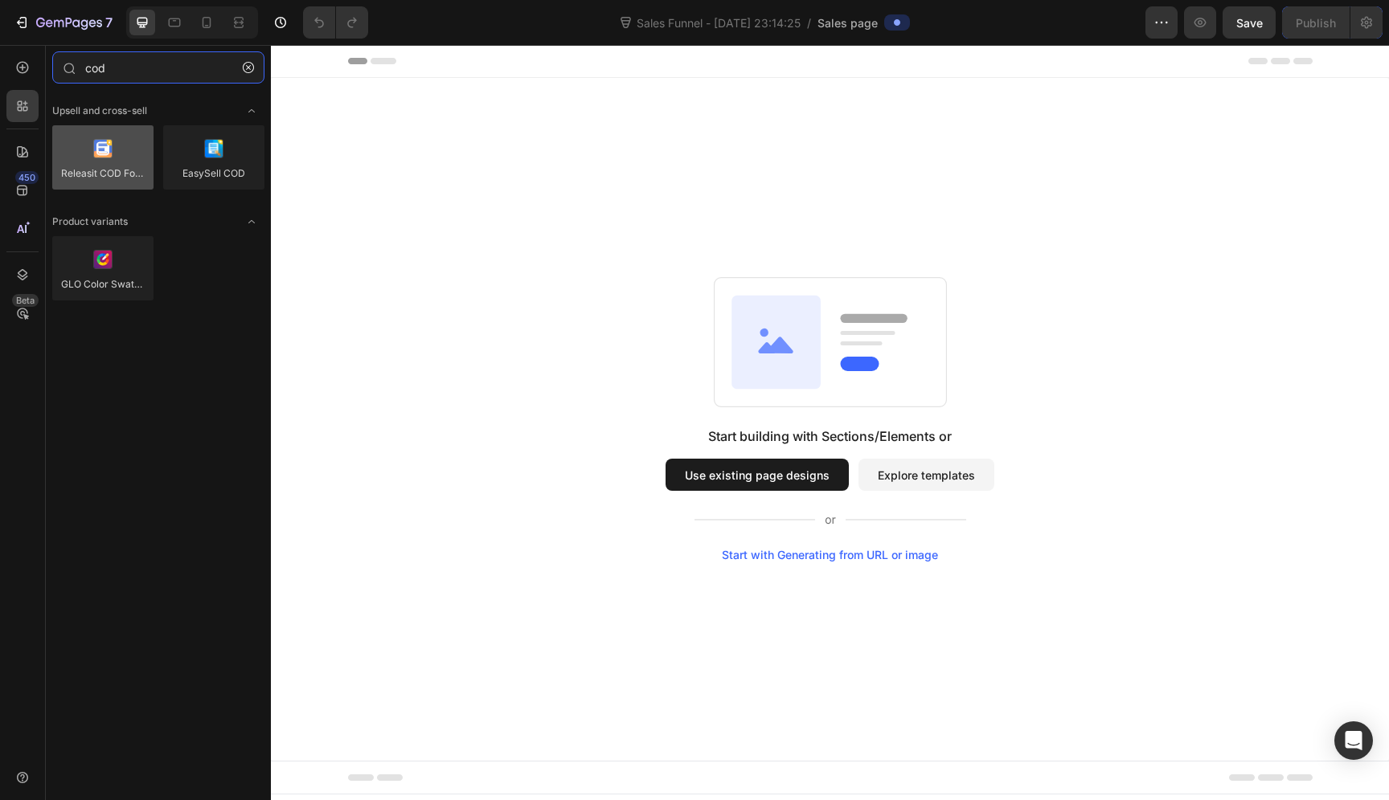
type input "cod"
click at [108, 174] on div at bounding box center [102, 157] width 101 height 64
click at [186, 114] on div "Upsell and cross-sell" at bounding box center [158, 111] width 212 height 16
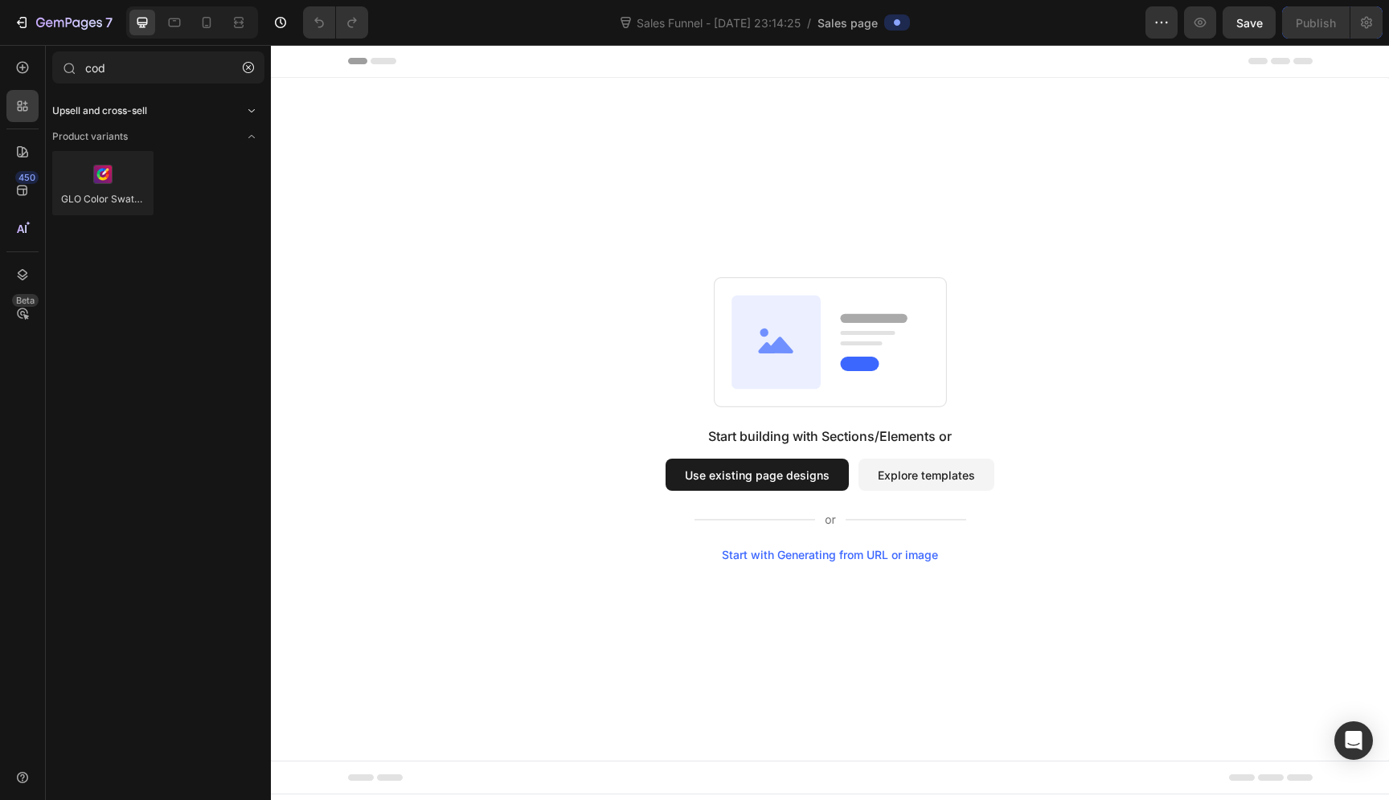
click at [252, 111] on icon "Toggle open" at bounding box center [251, 110] width 6 height 3
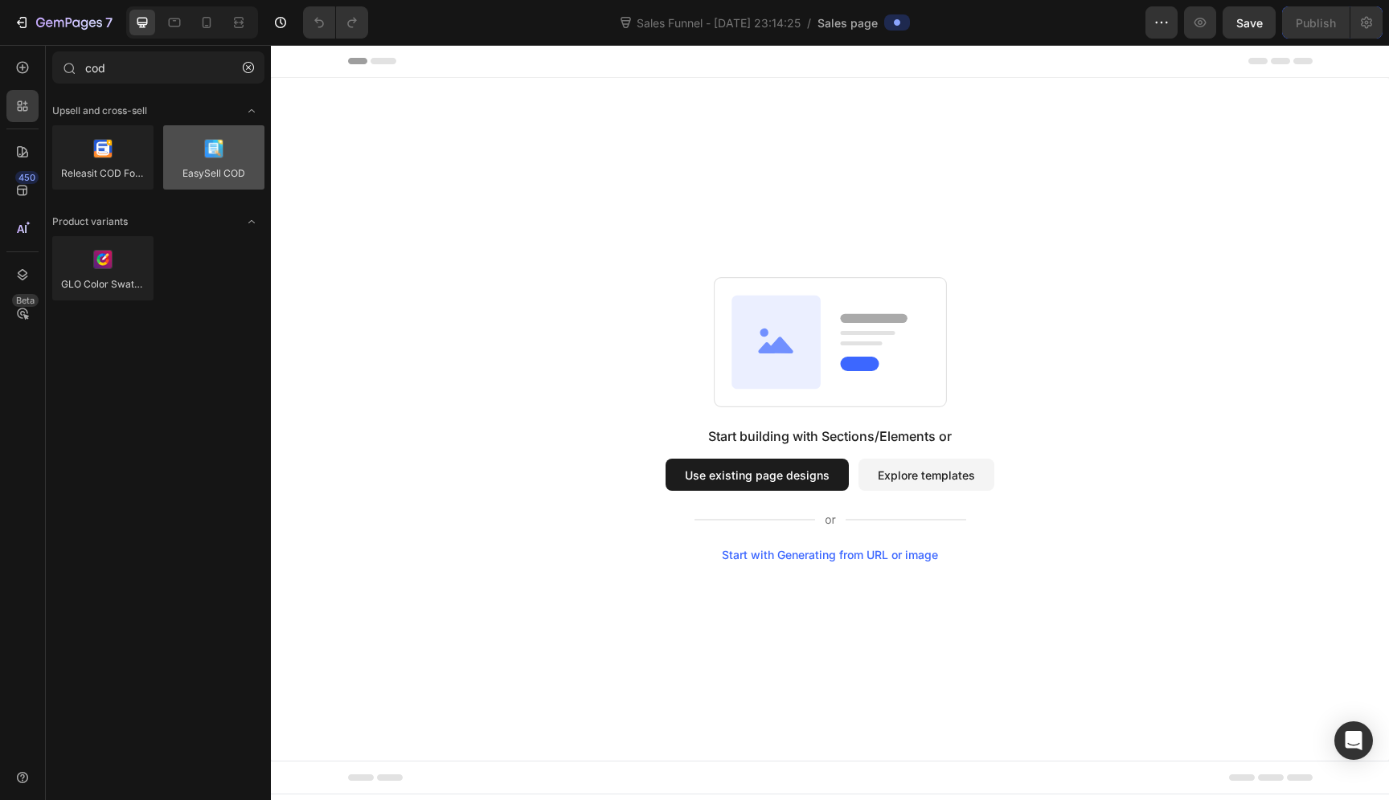
click at [218, 142] on div at bounding box center [213, 157] width 101 height 64
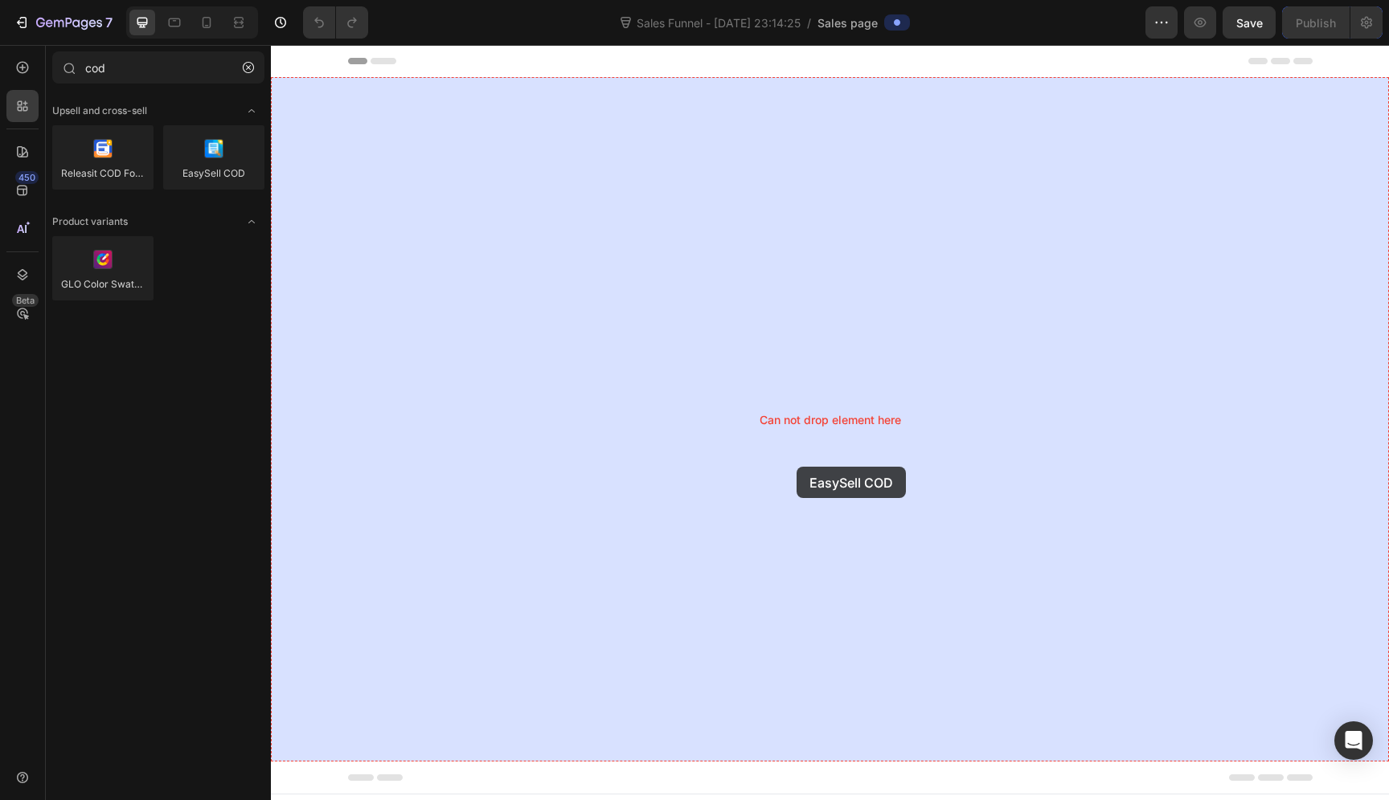
drag, startPoint x: 489, startPoint y: 195, endPoint x: 796, endPoint y: 466, distance: 410.0
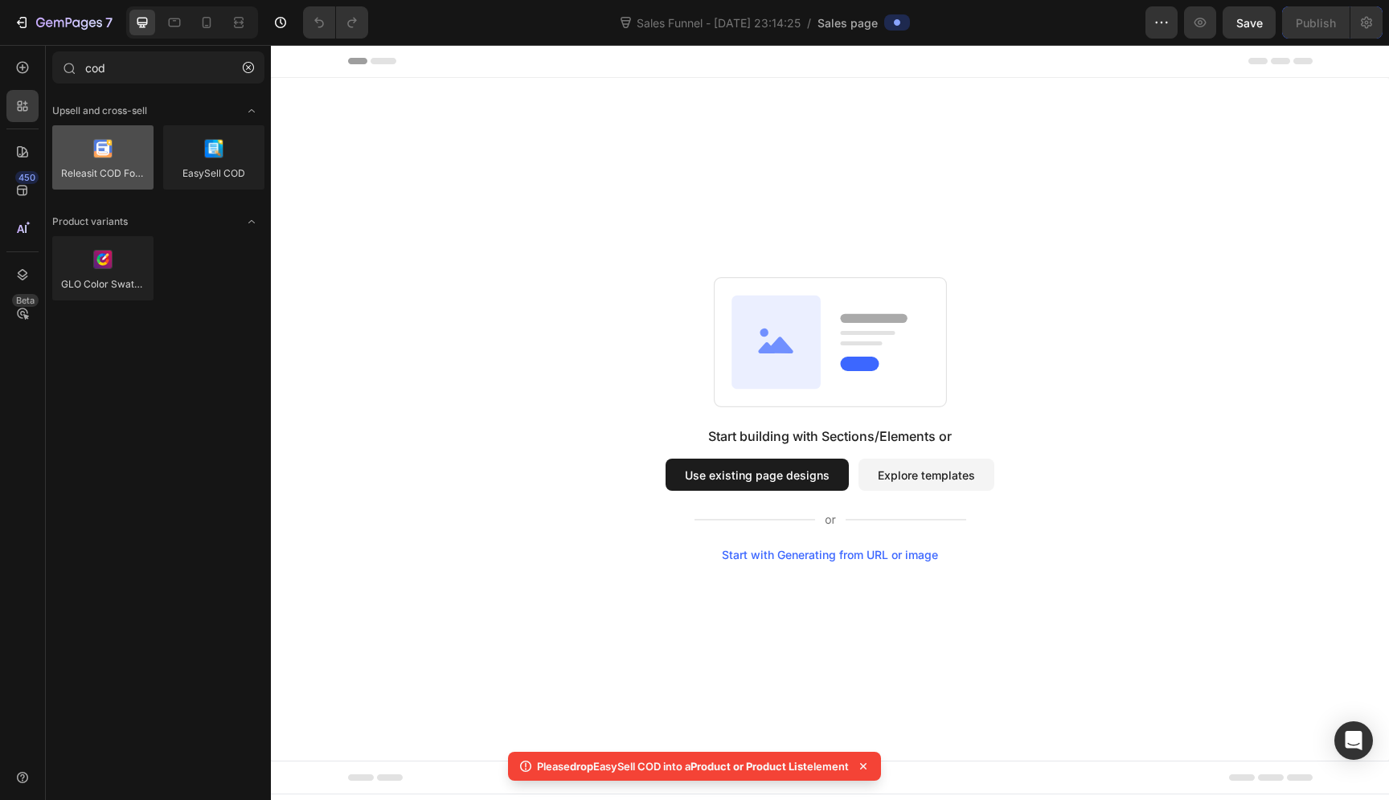
click at [118, 169] on div at bounding box center [102, 157] width 101 height 64
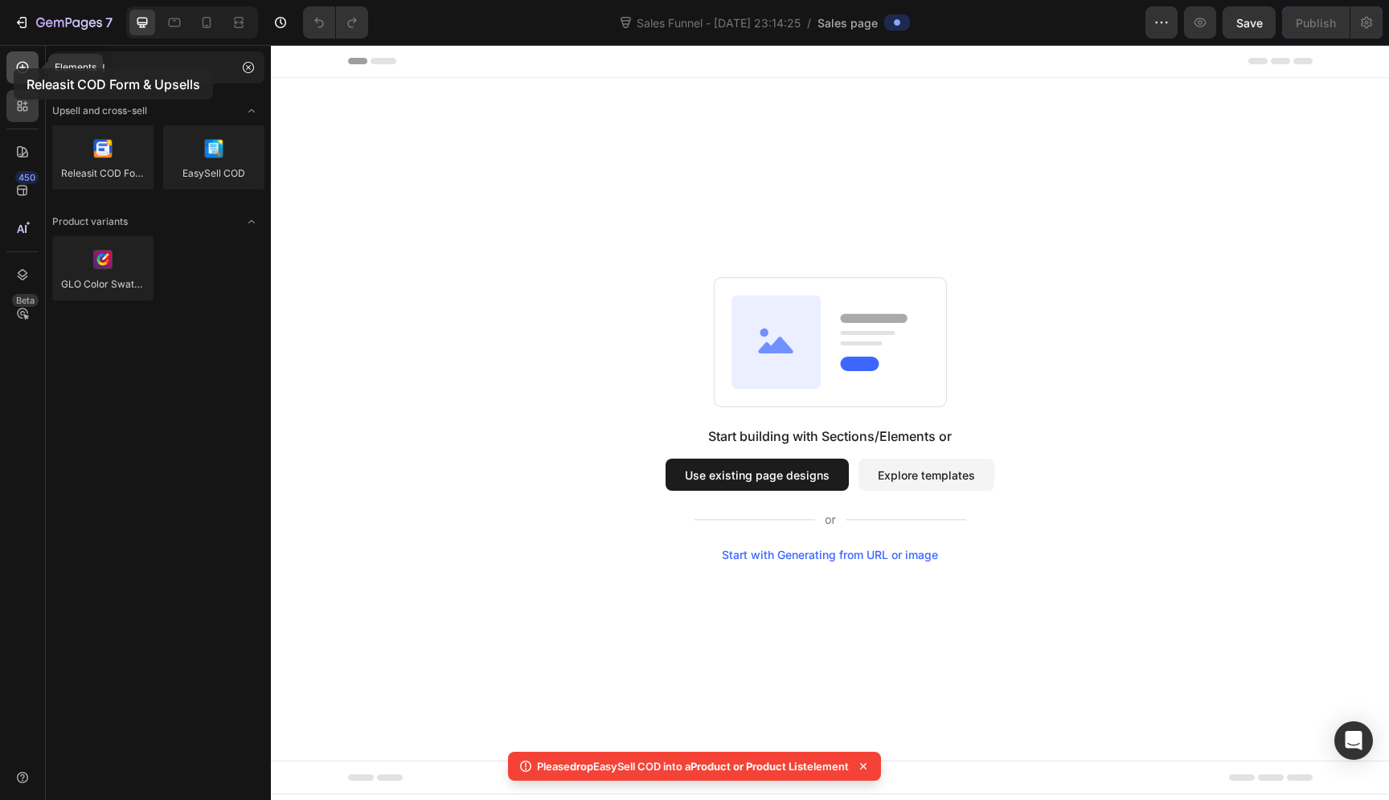
drag, startPoint x: 118, startPoint y: 169, endPoint x: 14, endPoint y: 68, distance: 144.9
click at [14, 68] on div "Elements 450 Beta cod Sections(0) Elements(10) We couldn’t find any matches for…" at bounding box center [135, 422] width 271 height 755
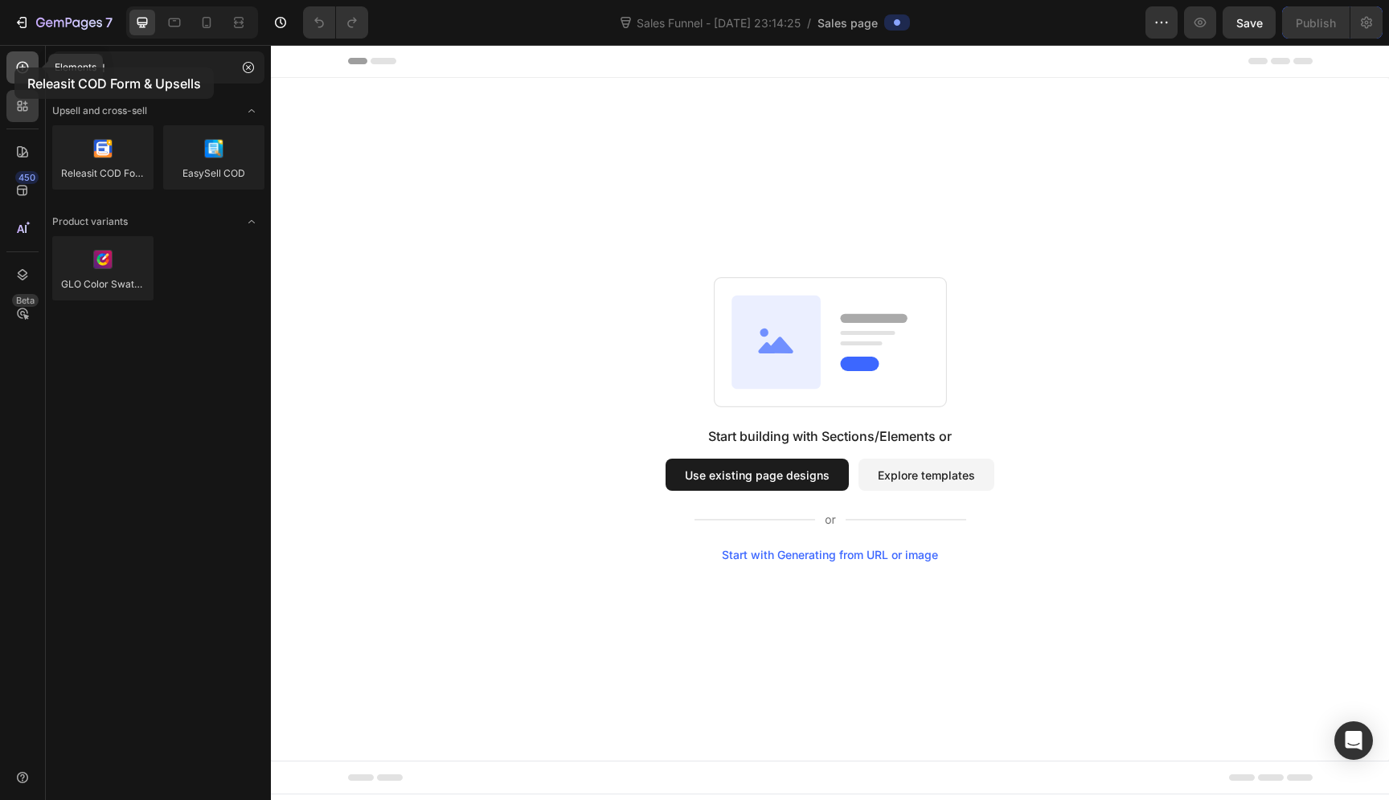
drag, startPoint x: 96, startPoint y: 154, endPoint x: 14, endPoint y: 68, distance: 119.4
click at [14, 68] on div "Elements 450 Beta cod Sections(0) Elements(10) We couldn’t find any matches for…" at bounding box center [135, 422] width 271 height 755
click at [35, 27] on div "7" at bounding box center [63, 22] width 99 height 19
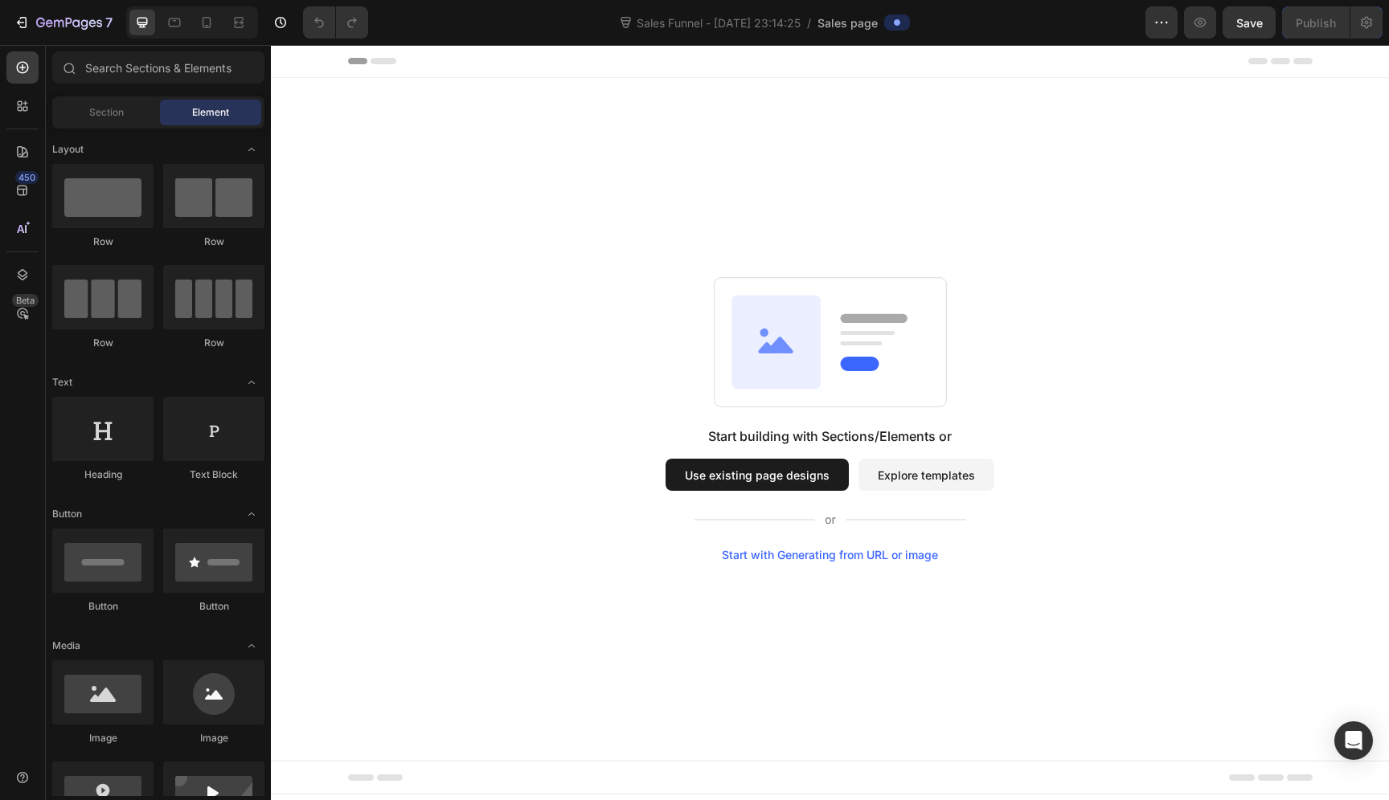
click at [1171, 30] on button "button" at bounding box center [1161, 22] width 32 height 32
click at [27, 17] on icon "button" at bounding box center [22, 22] width 16 height 16
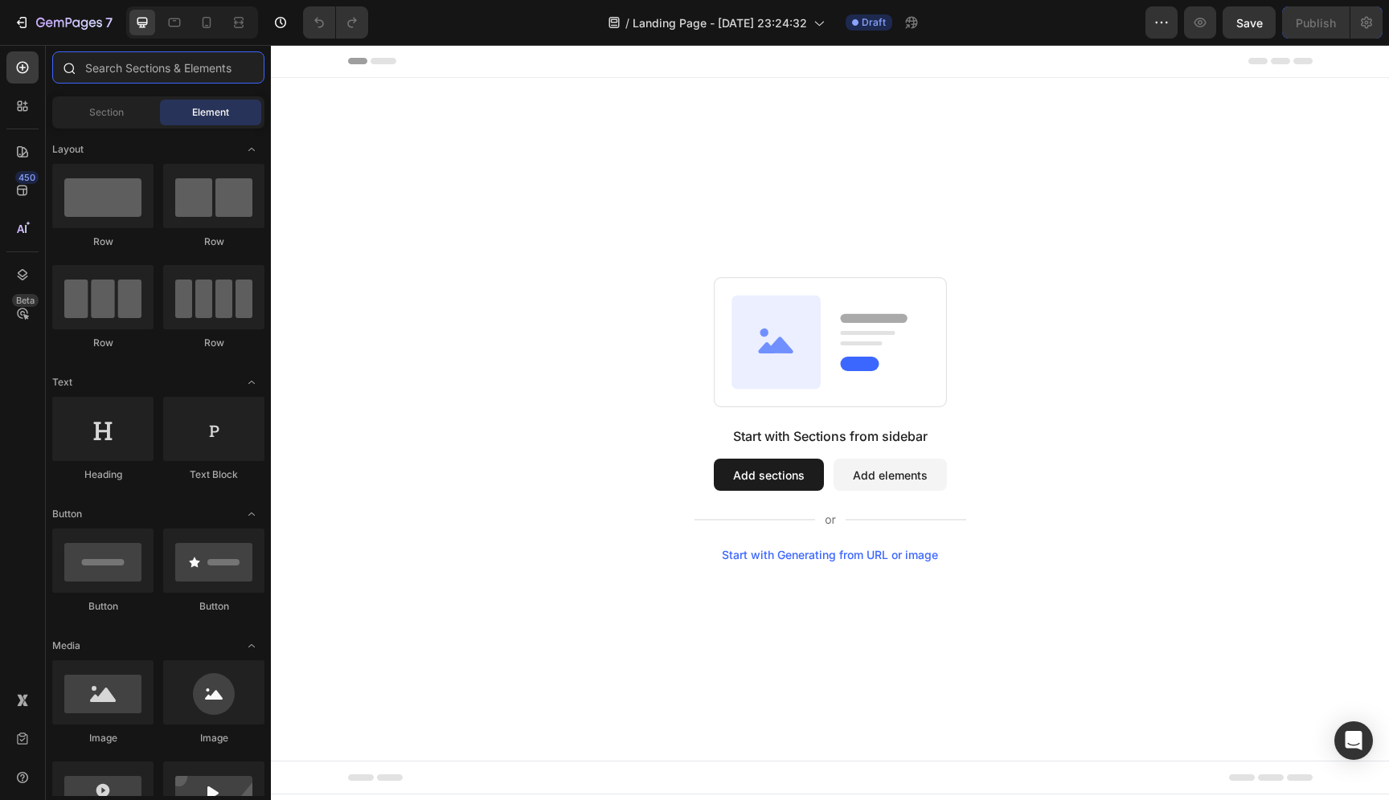
click at [99, 64] on input "text" at bounding box center [158, 67] width 212 height 32
click at [8, 144] on div at bounding box center [22, 152] width 32 height 32
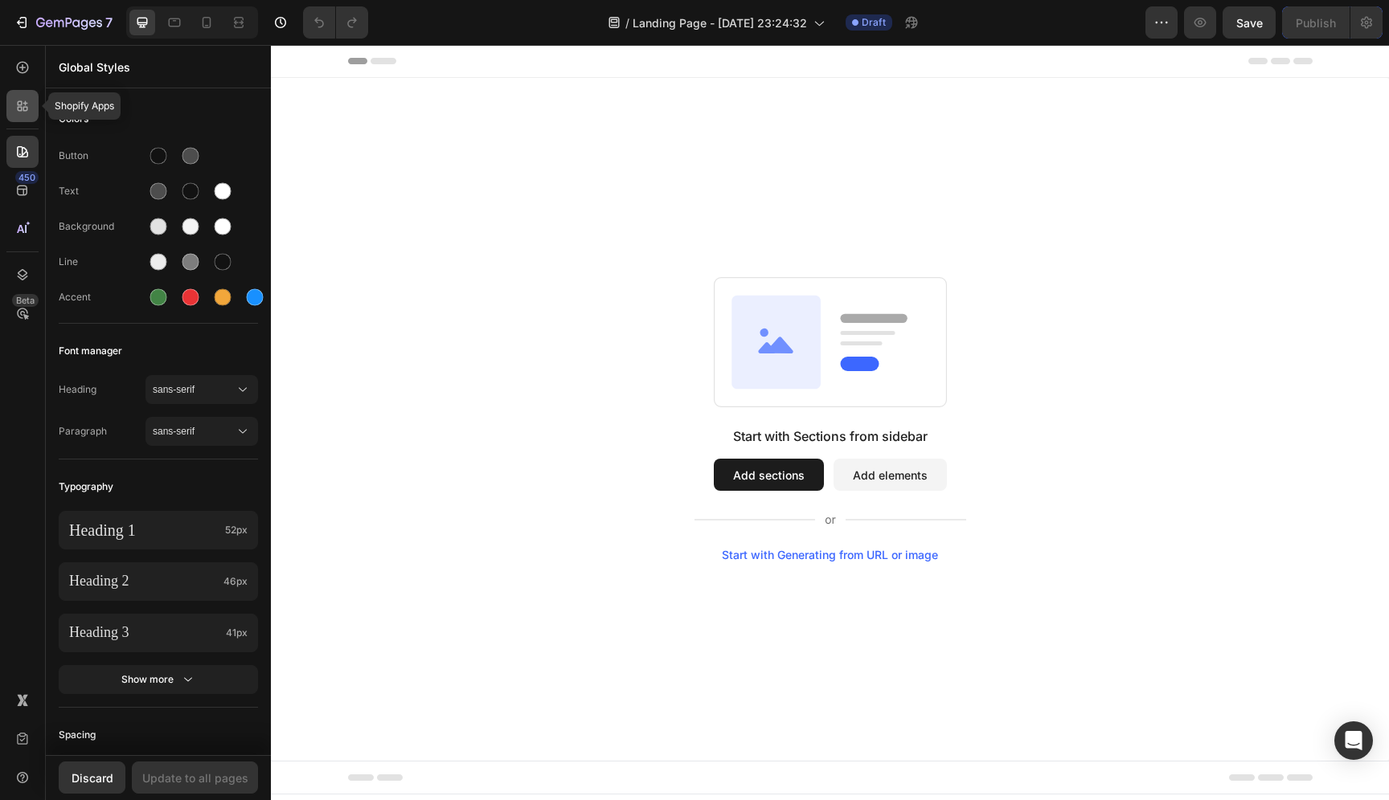
click at [10, 117] on div at bounding box center [22, 106] width 32 height 32
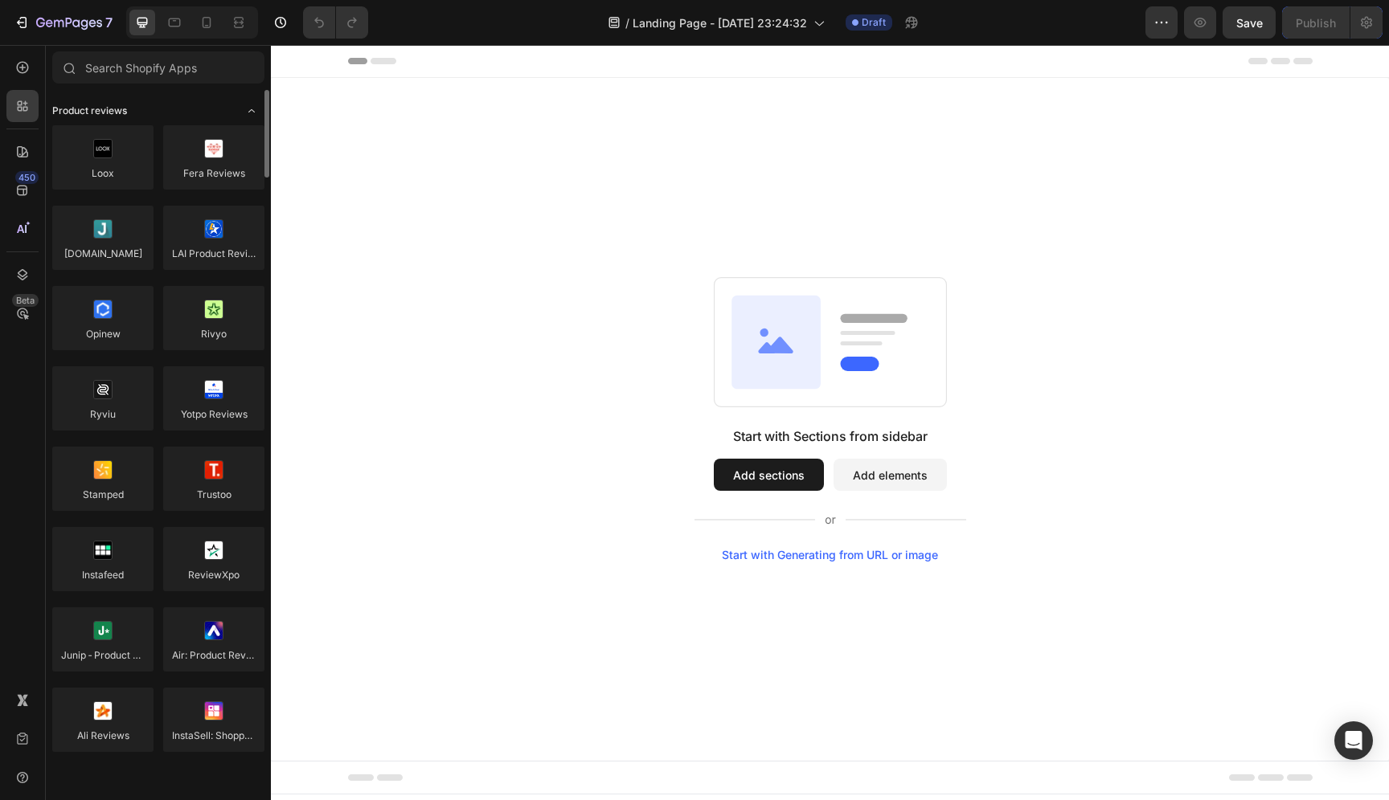
click at [205, 112] on div "Product reviews" at bounding box center [158, 111] width 212 height 16
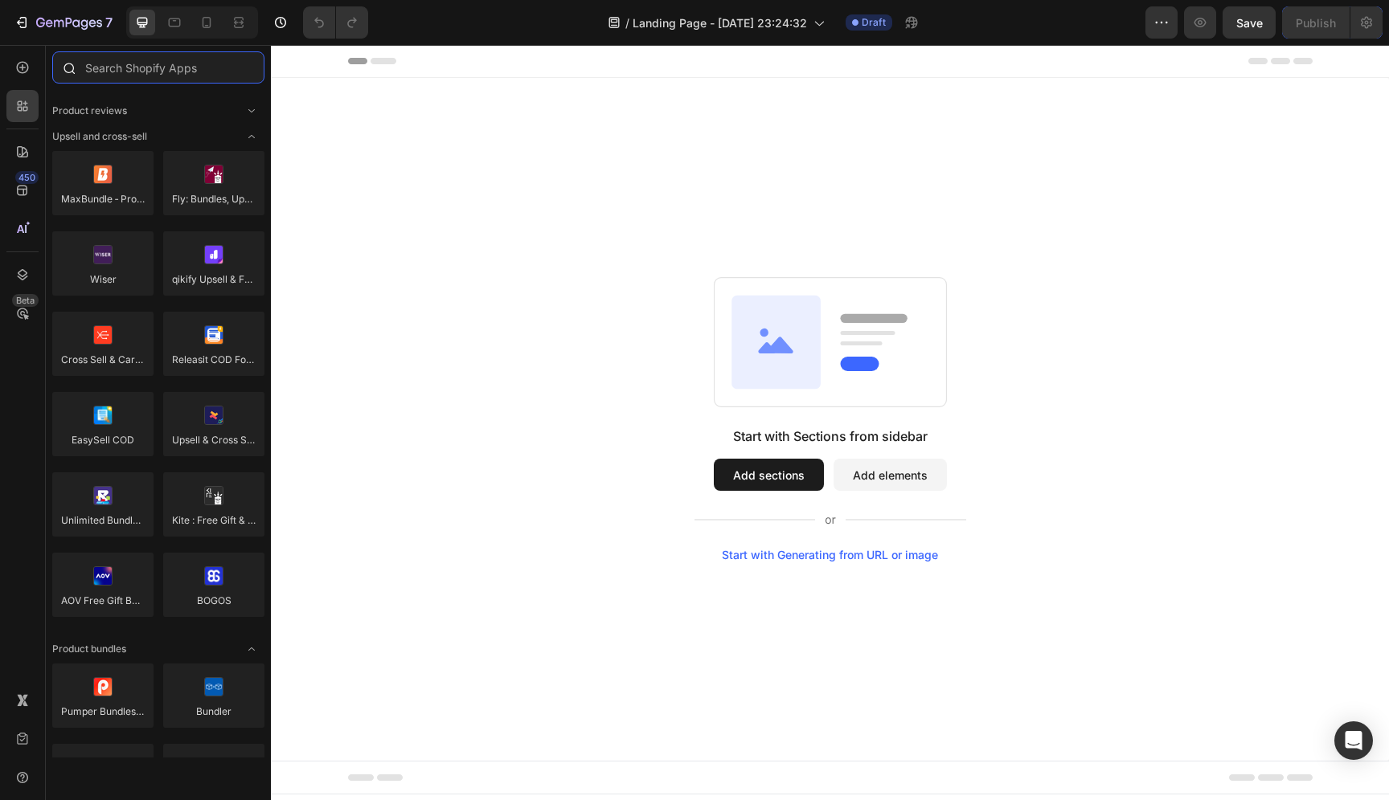
click at [180, 76] on input "text" at bounding box center [158, 67] width 212 height 32
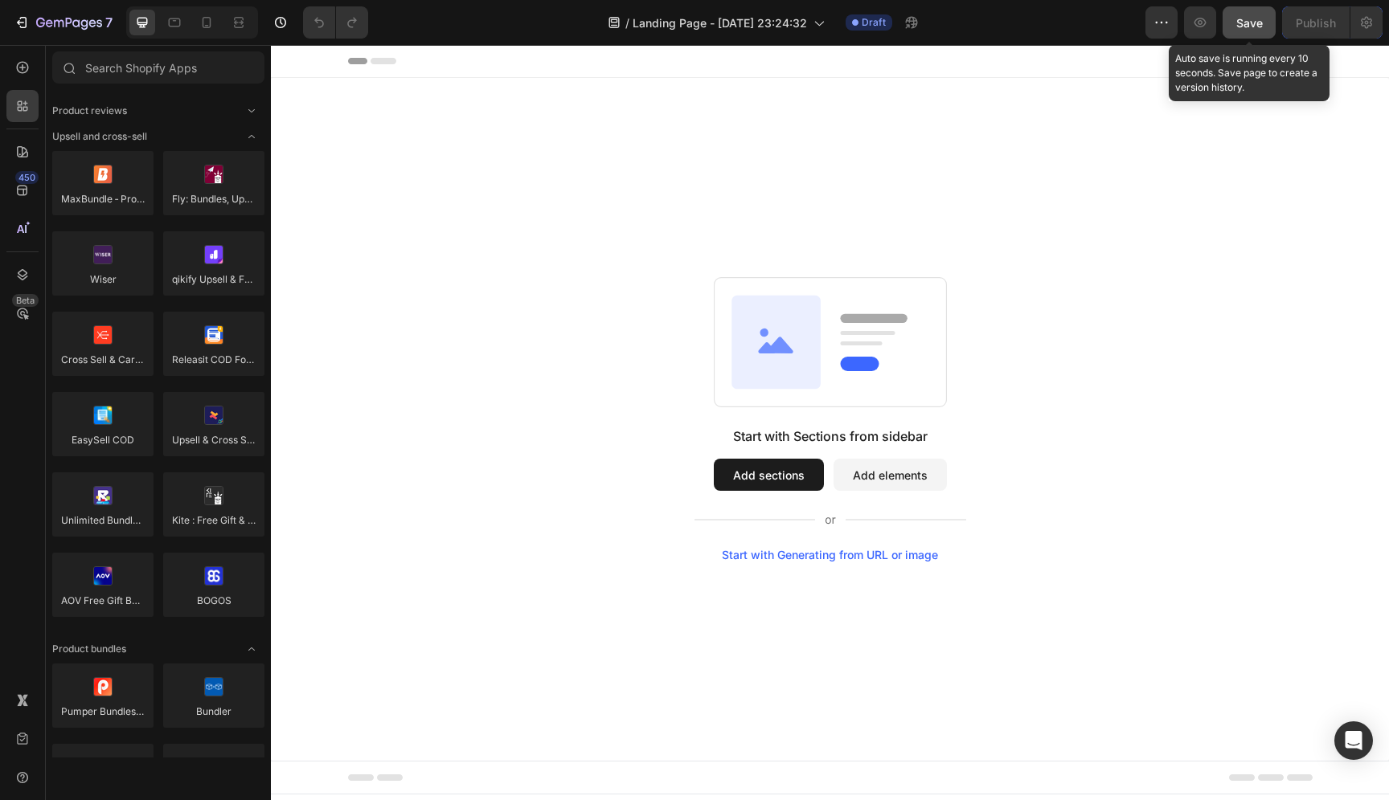
click at [1254, 27] on span "Save" at bounding box center [1249, 23] width 27 height 14
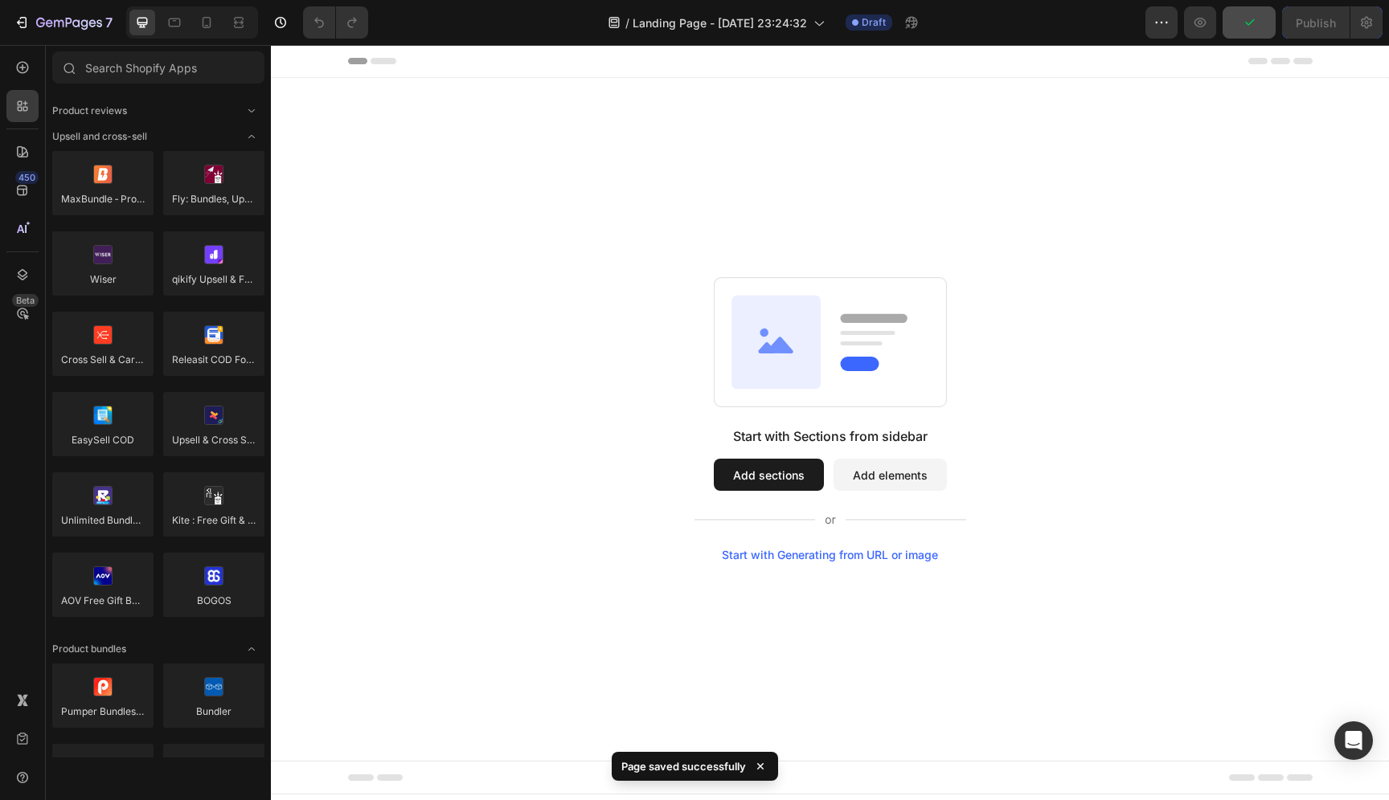
click at [786, 485] on button "Add sections" at bounding box center [769, 475] width 110 height 32
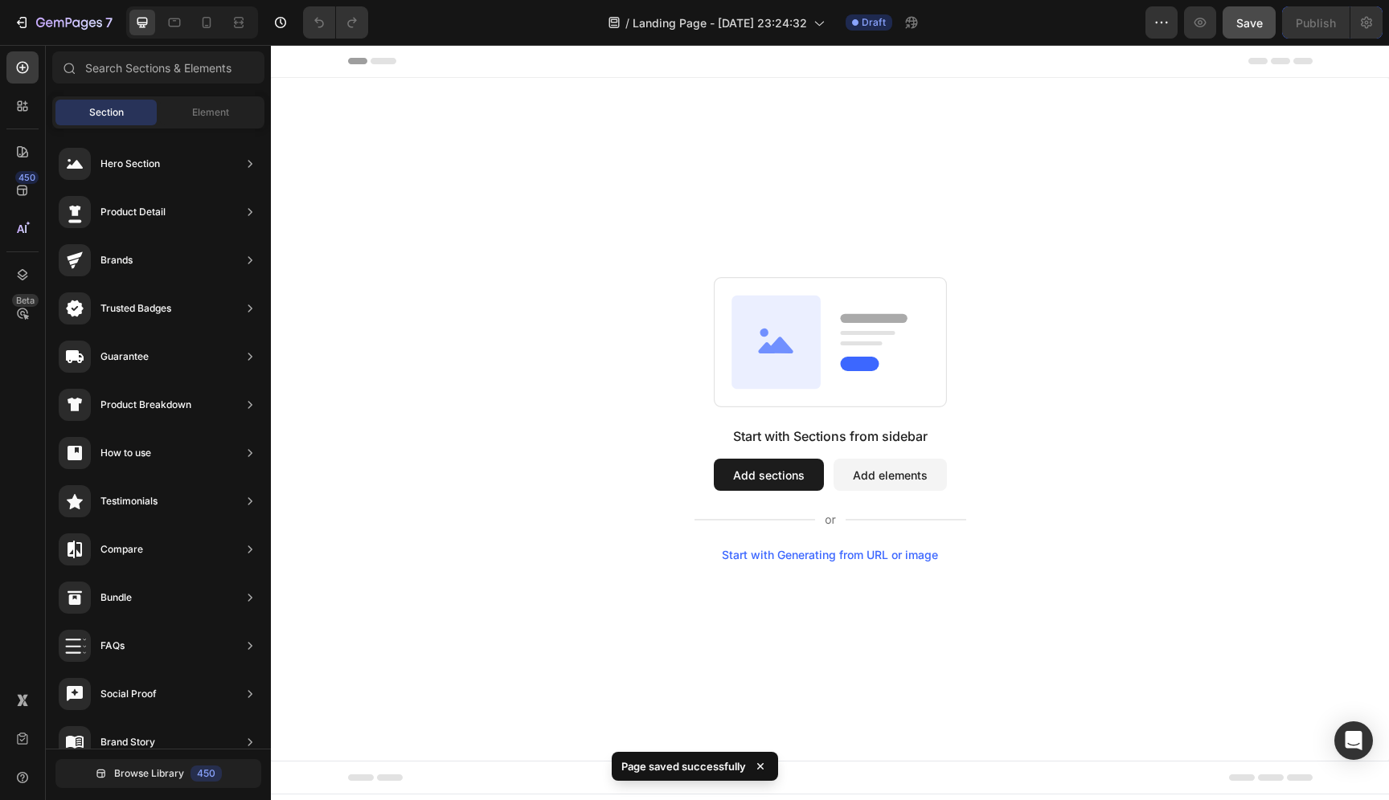
click at [785, 485] on button "Add sections" at bounding box center [769, 475] width 110 height 32
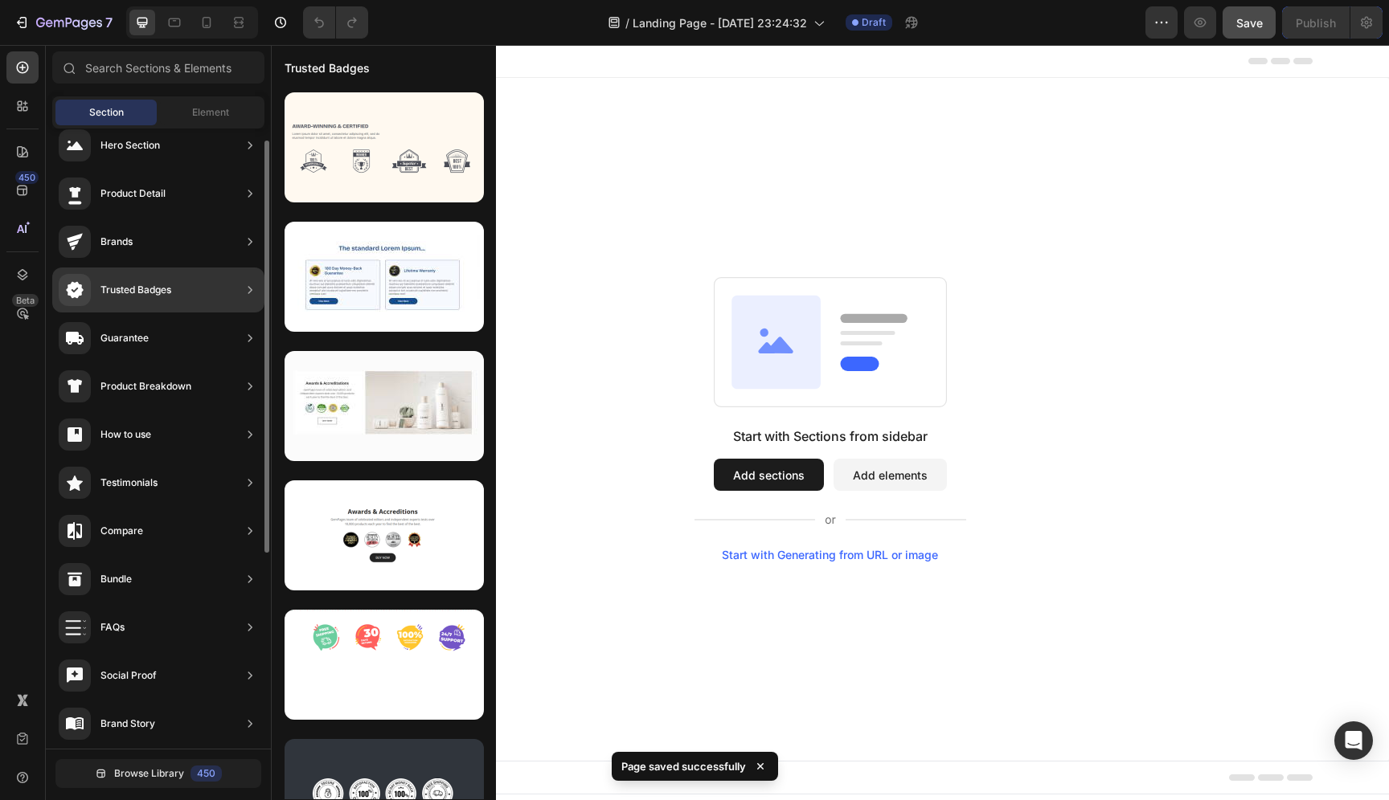
scroll to position [207, 0]
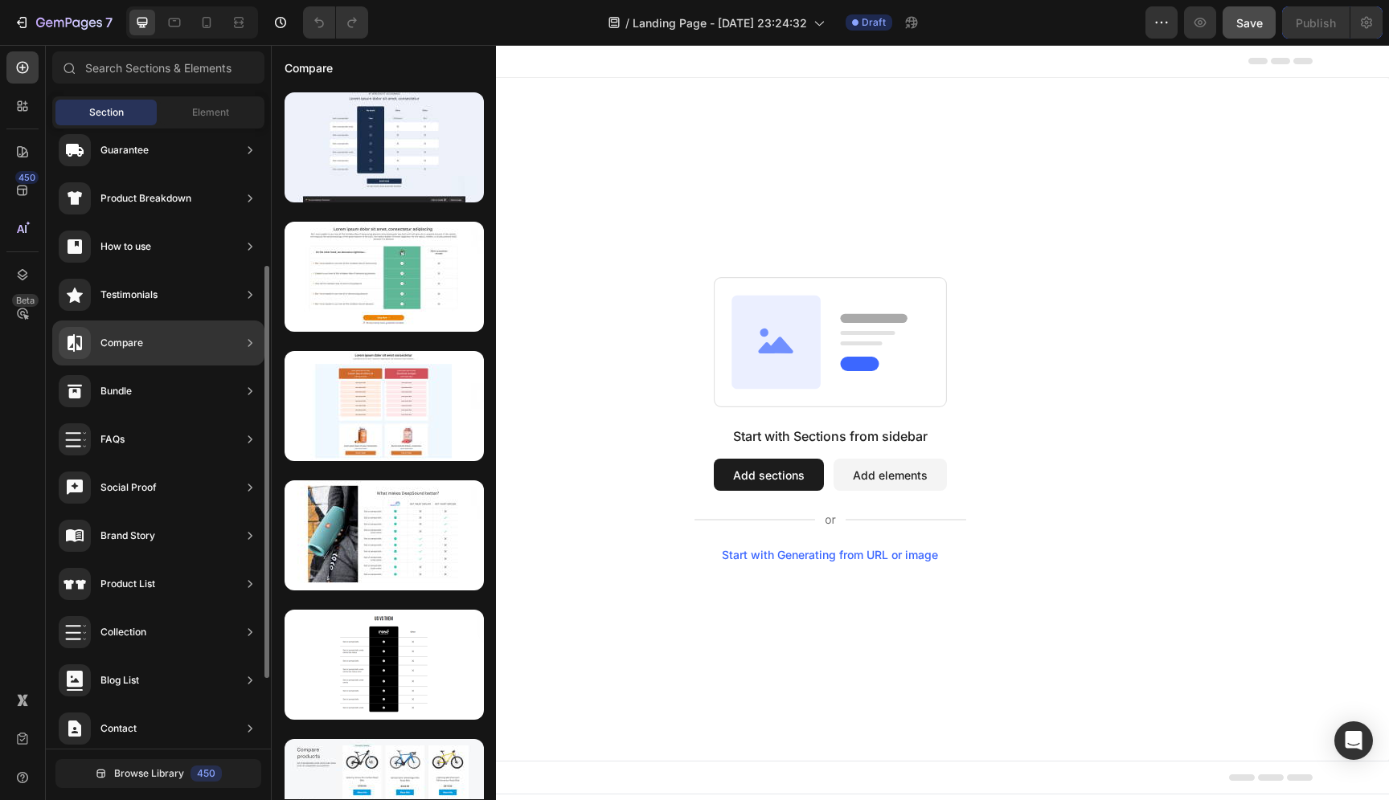
click at [177, 340] on div "Compare" at bounding box center [158, 343] width 212 height 45
click at [218, 343] on div "Compare" at bounding box center [158, 343] width 212 height 45
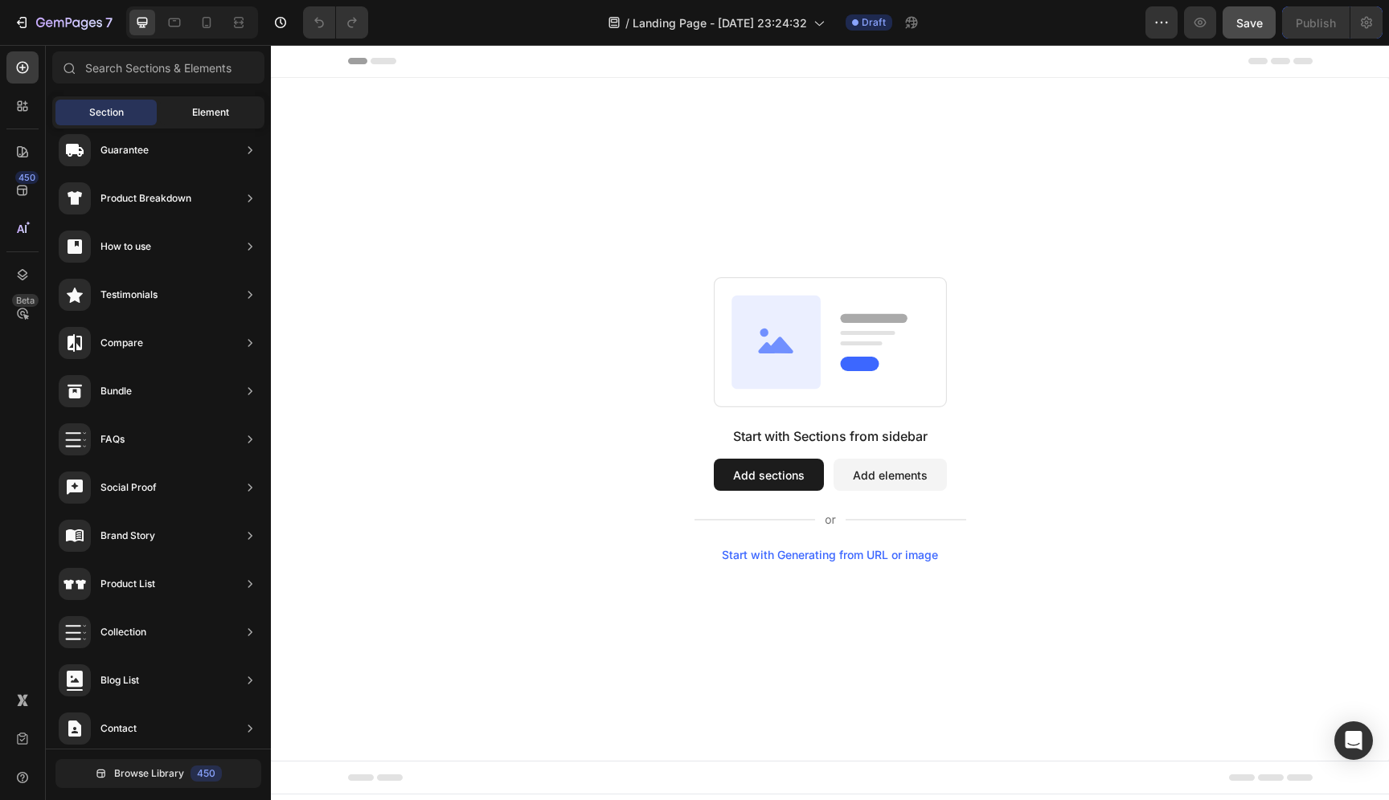
click at [231, 113] on div "Element" at bounding box center [210, 113] width 101 height 26
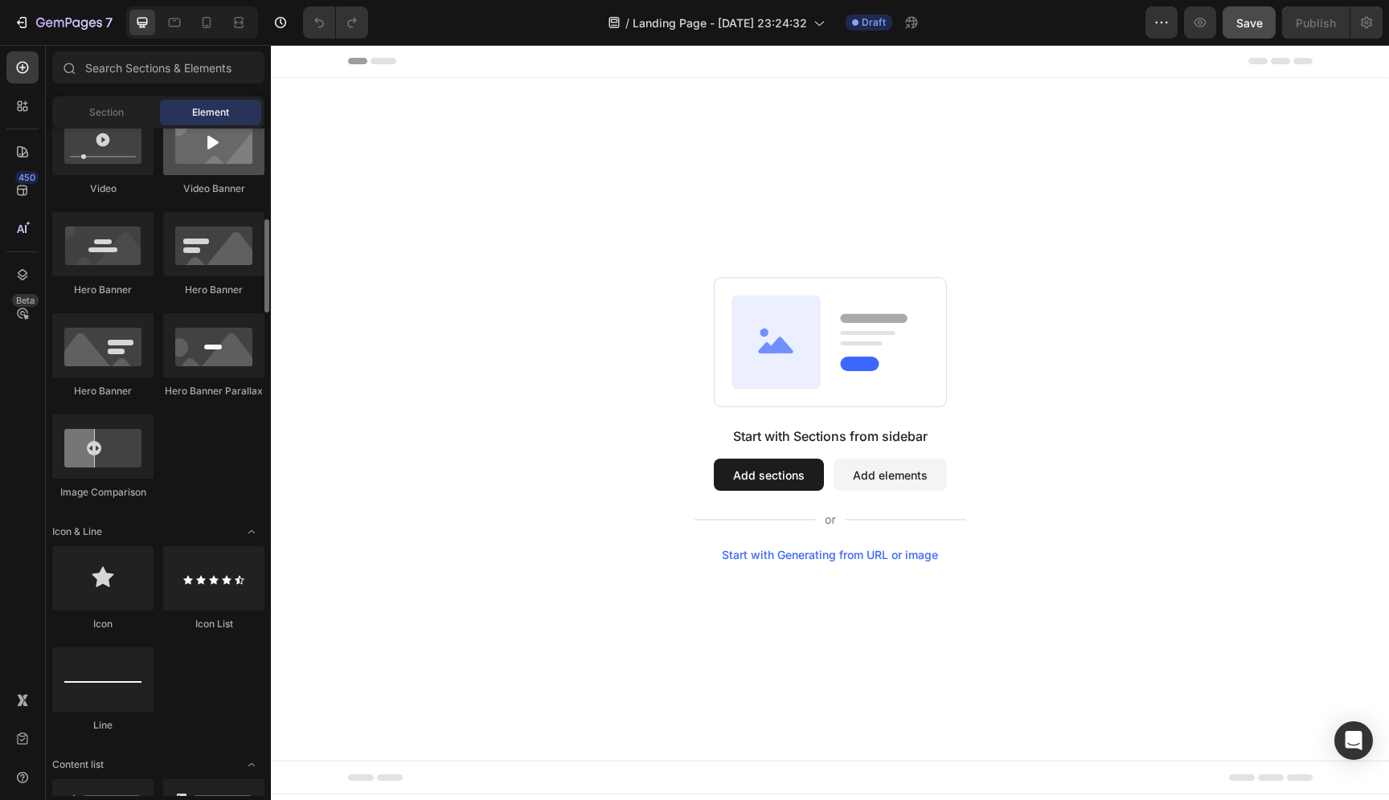
scroll to position [762, 0]
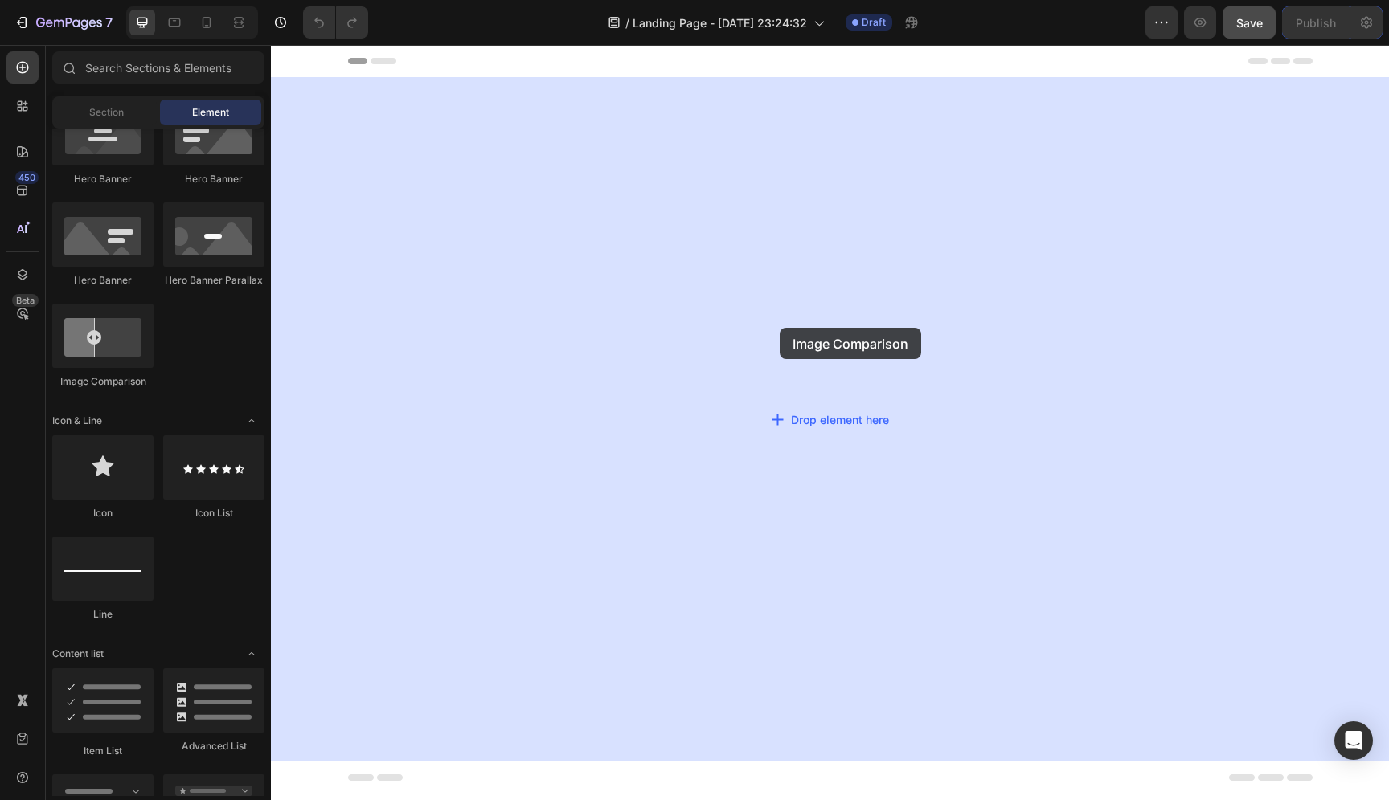
drag, startPoint x: 371, startPoint y: 395, endPoint x: 780, endPoint y: 328, distance: 413.7
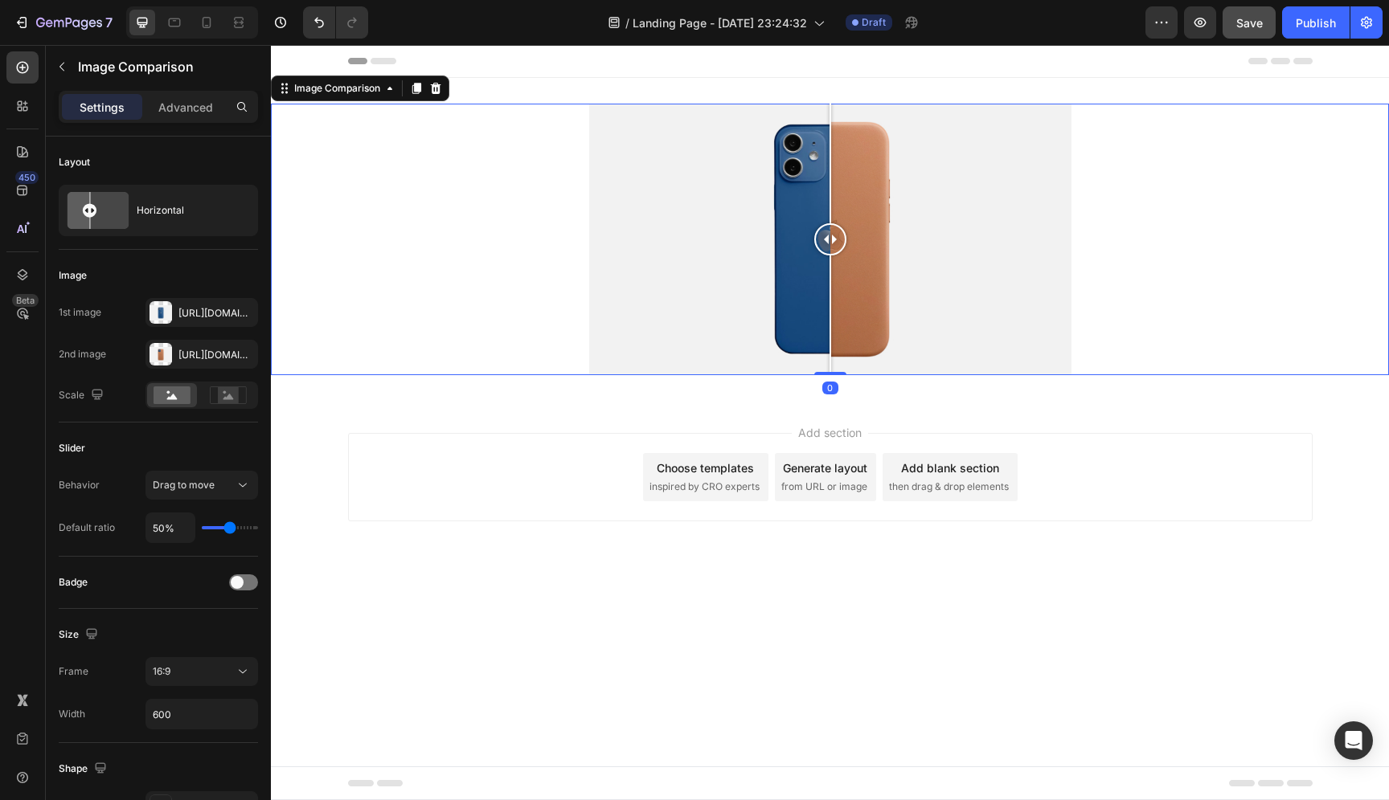
click at [836, 241] on div at bounding box center [830, 239] width 32 height 32
click at [833, 251] on div at bounding box center [833, 239] width 32 height 32
click at [194, 312] on div "Https://cdn.Shopify.Com/s/files/1/2005/9307/files/image_compare_before.Png" at bounding box center [201, 313] width 47 height 14
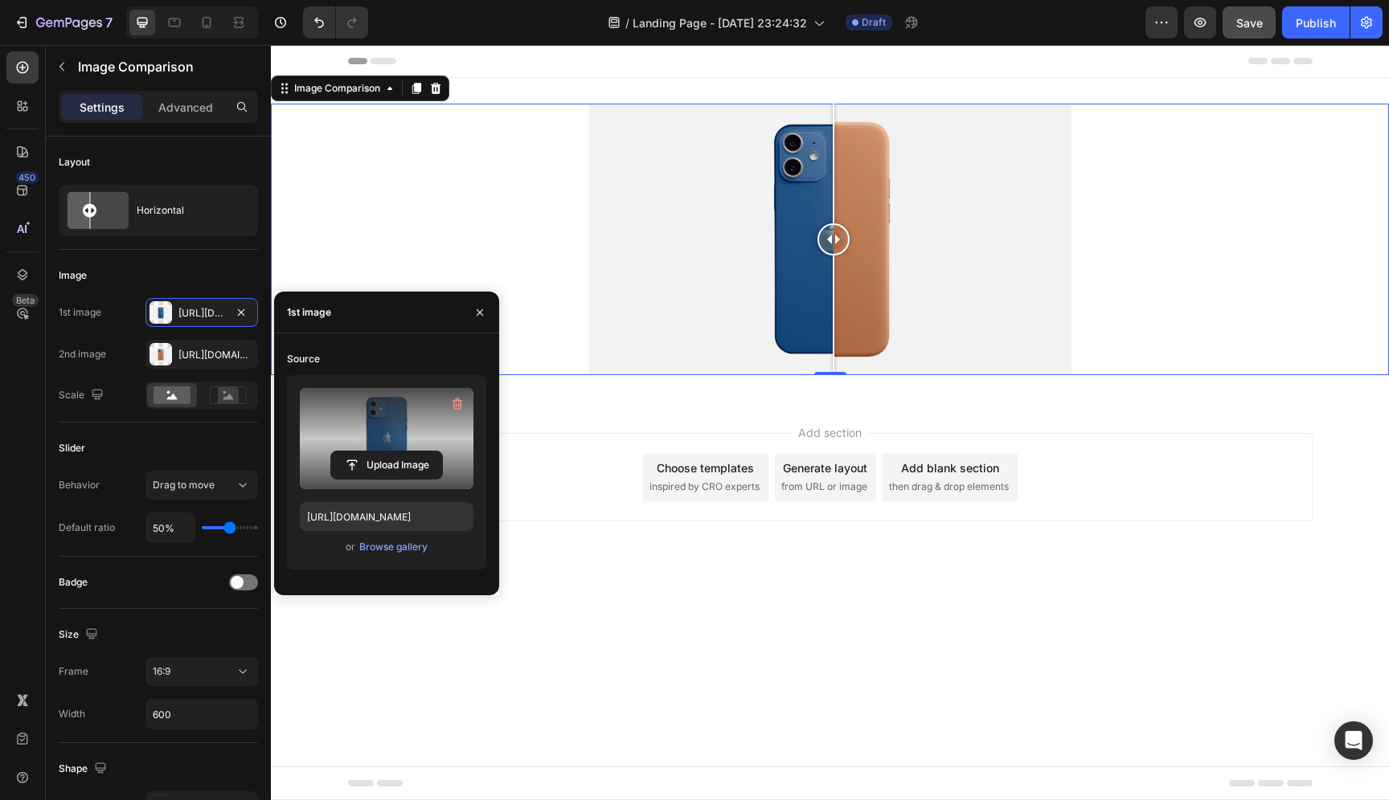
click at [381, 416] on label at bounding box center [387, 438] width 174 height 101
click at [381, 452] on input "file" at bounding box center [386, 465] width 111 height 27
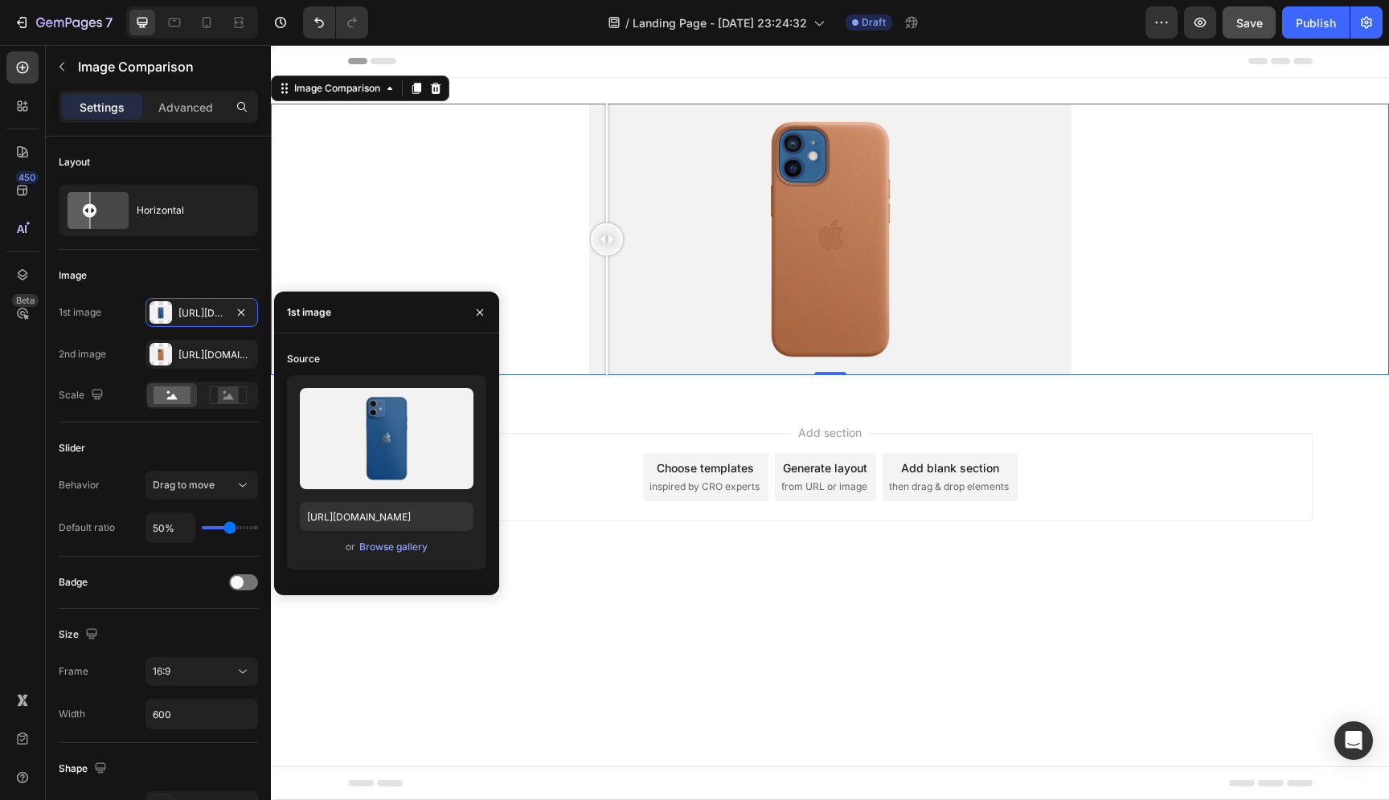
drag, startPoint x: 841, startPoint y: 233, endPoint x: 457, endPoint y: 187, distance: 386.1
click at [457, 187] on div at bounding box center [830, 240] width 1118 height 272
click at [205, 35] on div at bounding box center [207, 23] width 26 height 26
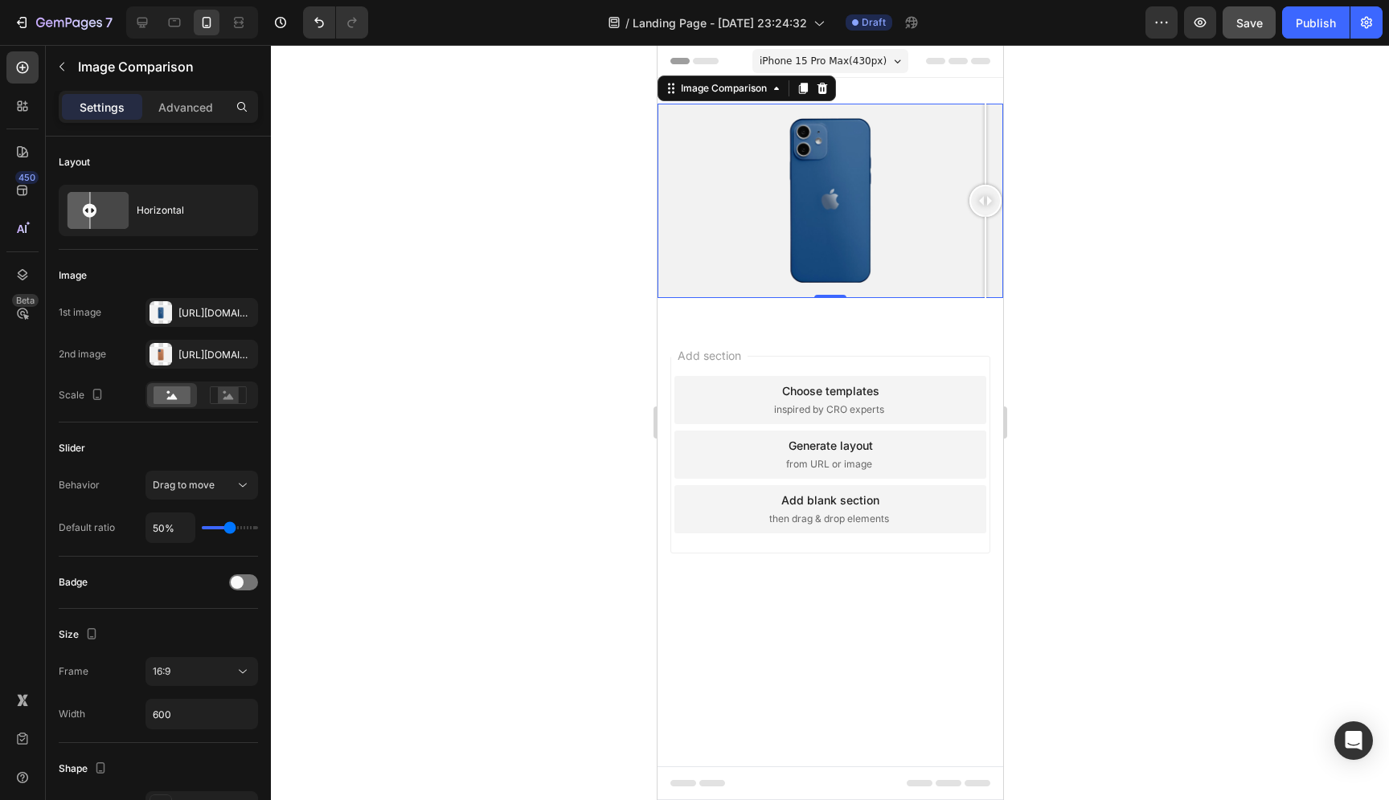
drag, startPoint x: 837, startPoint y: 200, endPoint x: 1054, endPoint y: 225, distance: 218.4
click at [1002, 225] on html "iPhone 15 Pro Max ( 430 px) iPhone 13 Mini iPhone 13 Pro iPhone 11 Pro Max iPho…" at bounding box center [830, 422] width 346 height 755
click at [235, 398] on rect at bounding box center [228, 395] width 21 height 16
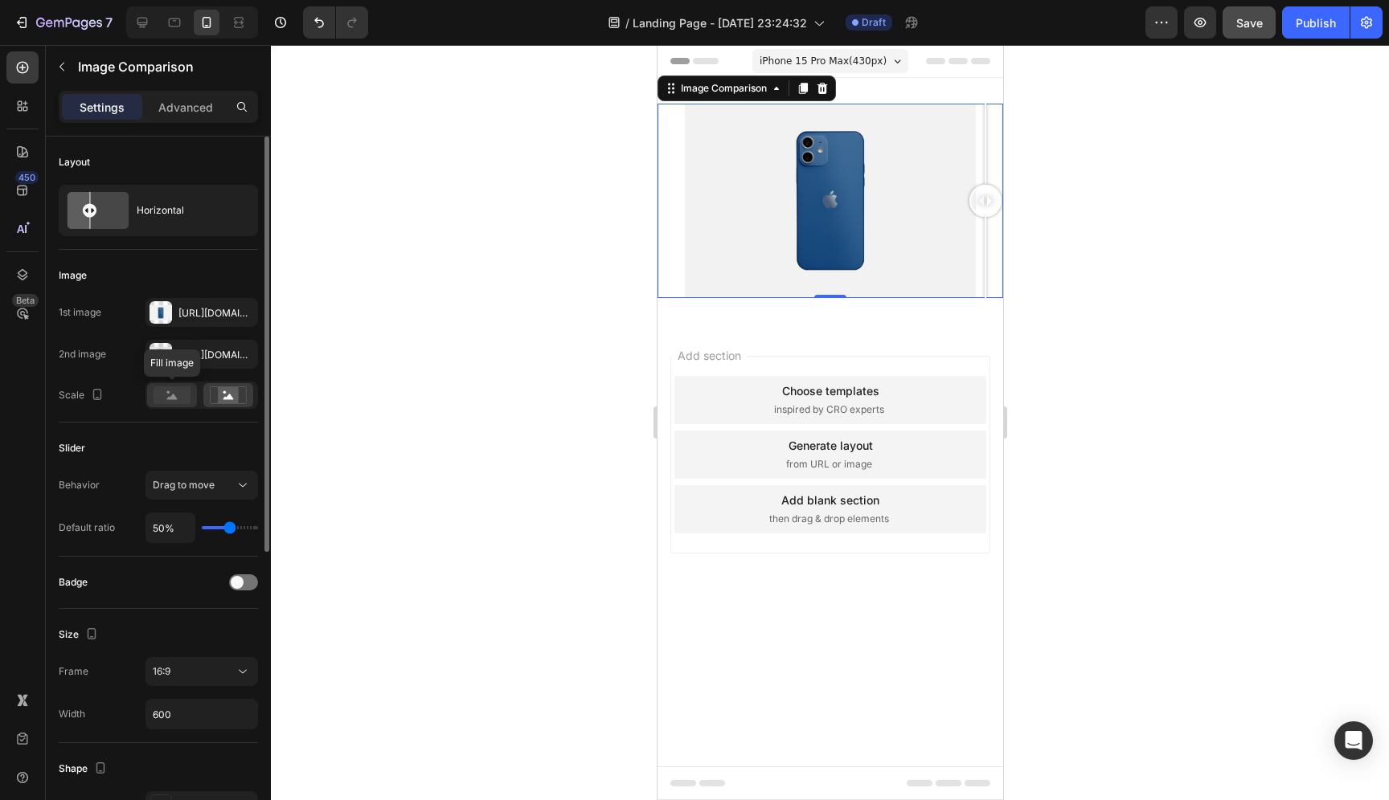
click at [173, 399] on icon at bounding box center [172, 397] width 10 height 6
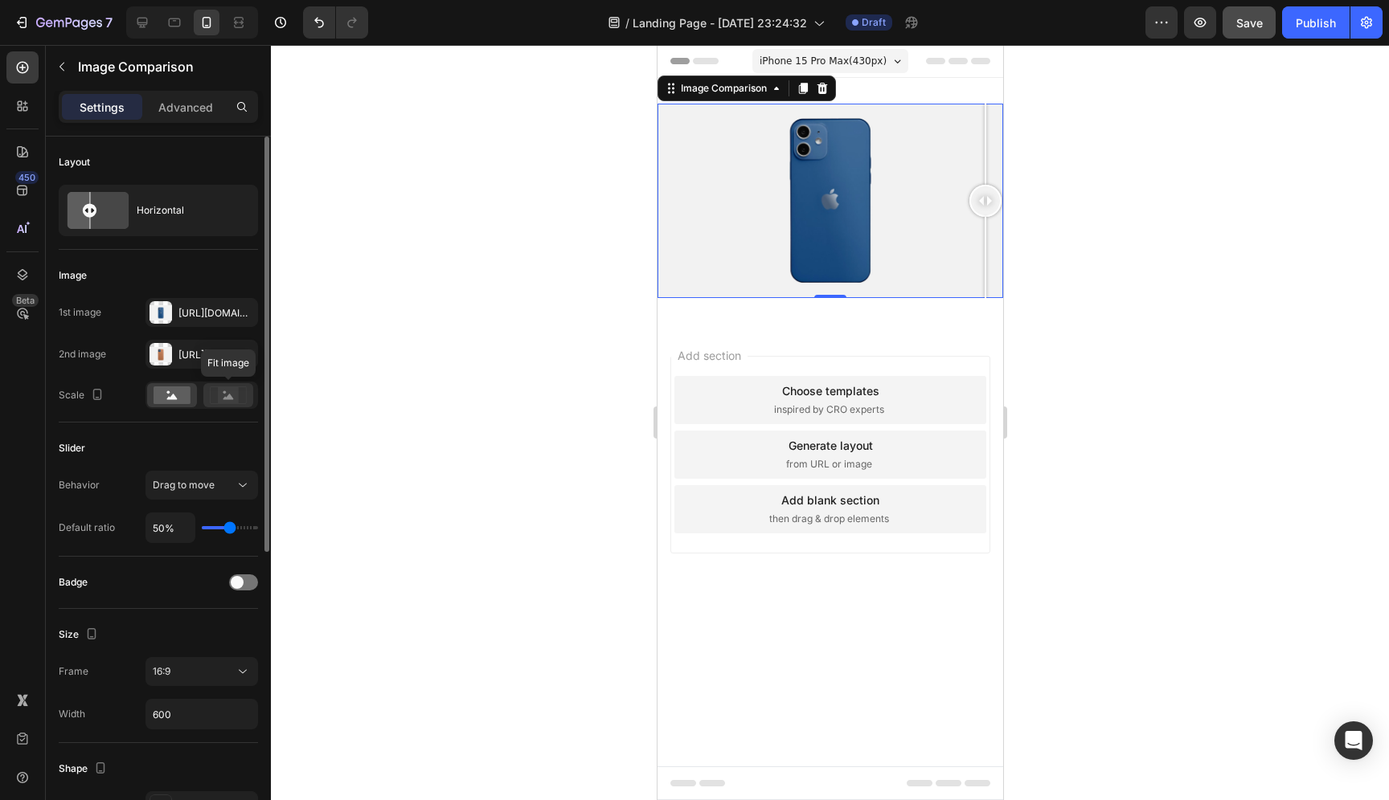
click at [239, 398] on icon at bounding box center [228, 396] width 37 height 18
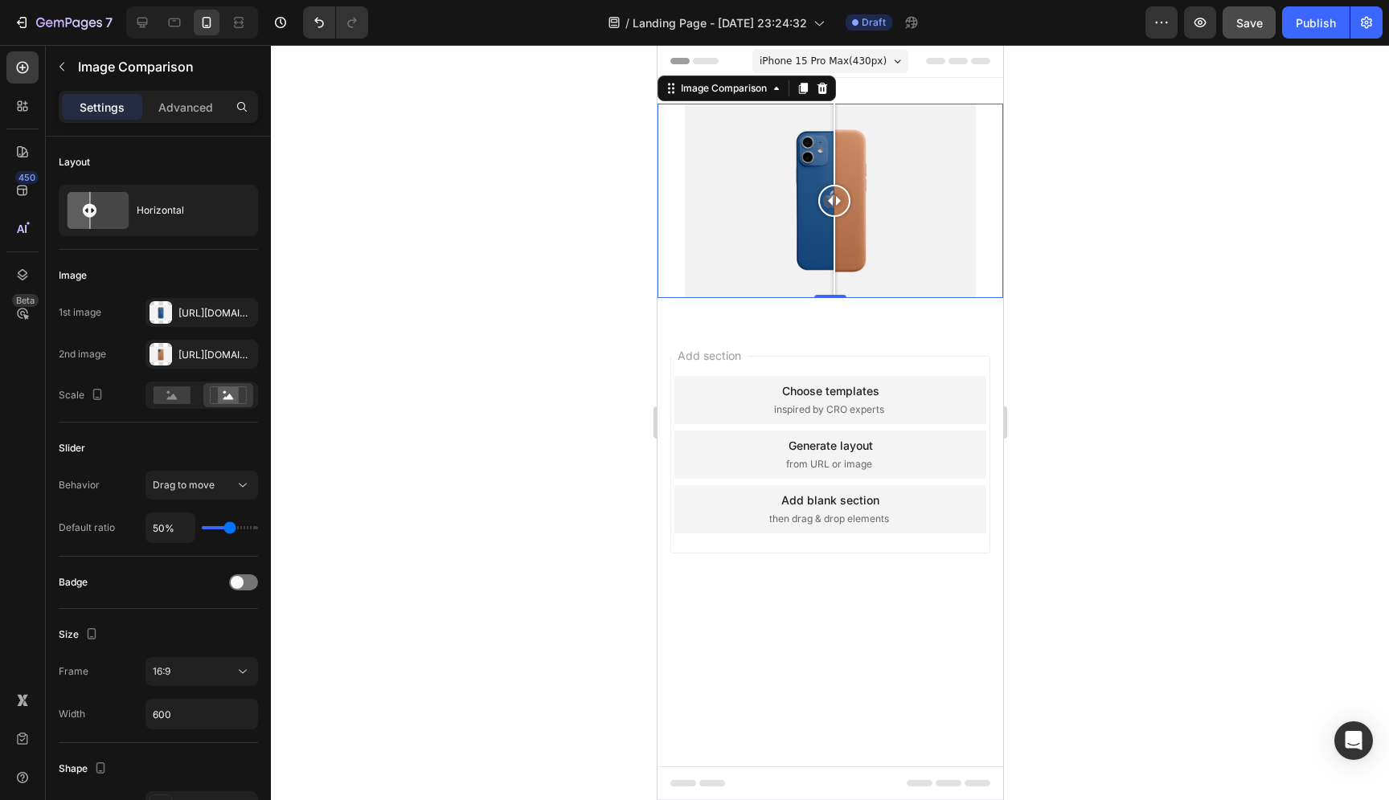
drag, startPoint x: 977, startPoint y: 198, endPoint x: 1046, endPoint y: 216, distance: 70.8
click at [1002, 216] on html "iPhone 15 Pro Max ( 430 px) iPhone 13 Mini iPhone 13 Pro iPhone 11 Pro Max iPho…" at bounding box center [830, 422] width 346 height 755
click at [163, 400] on rect at bounding box center [172, 396] width 37 height 18
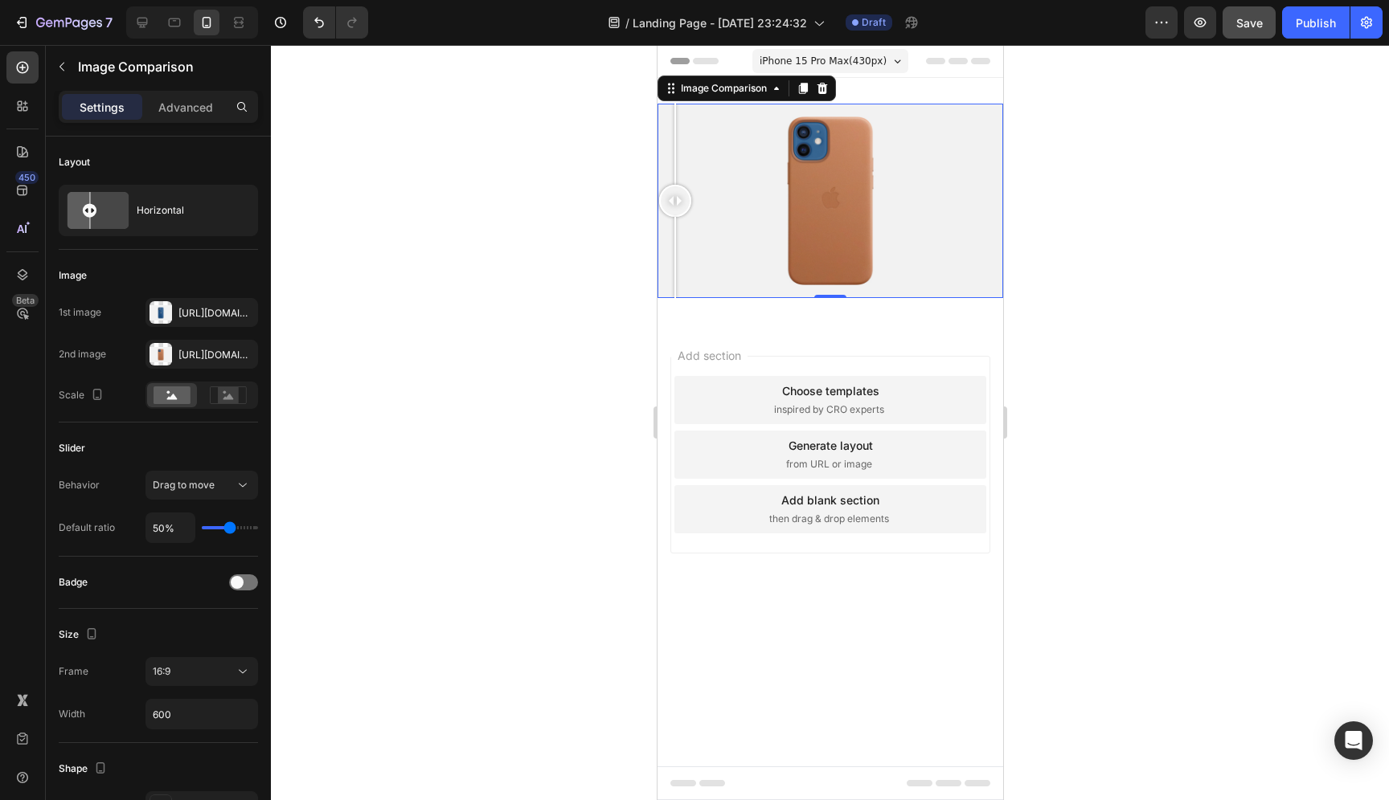
drag, startPoint x: 989, startPoint y: 199, endPoint x: 465, endPoint y: 254, distance: 526.0
click at [657, 254] on html "iPhone 15 Pro Max ( 430 px) iPhone 13 Mini iPhone 13 Pro iPhone 11 Pro Max iPho…" at bounding box center [830, 422] width 346 height 755
click at [241, 354] on icon "button" at bounding box center [241, 353] width 6 height 6
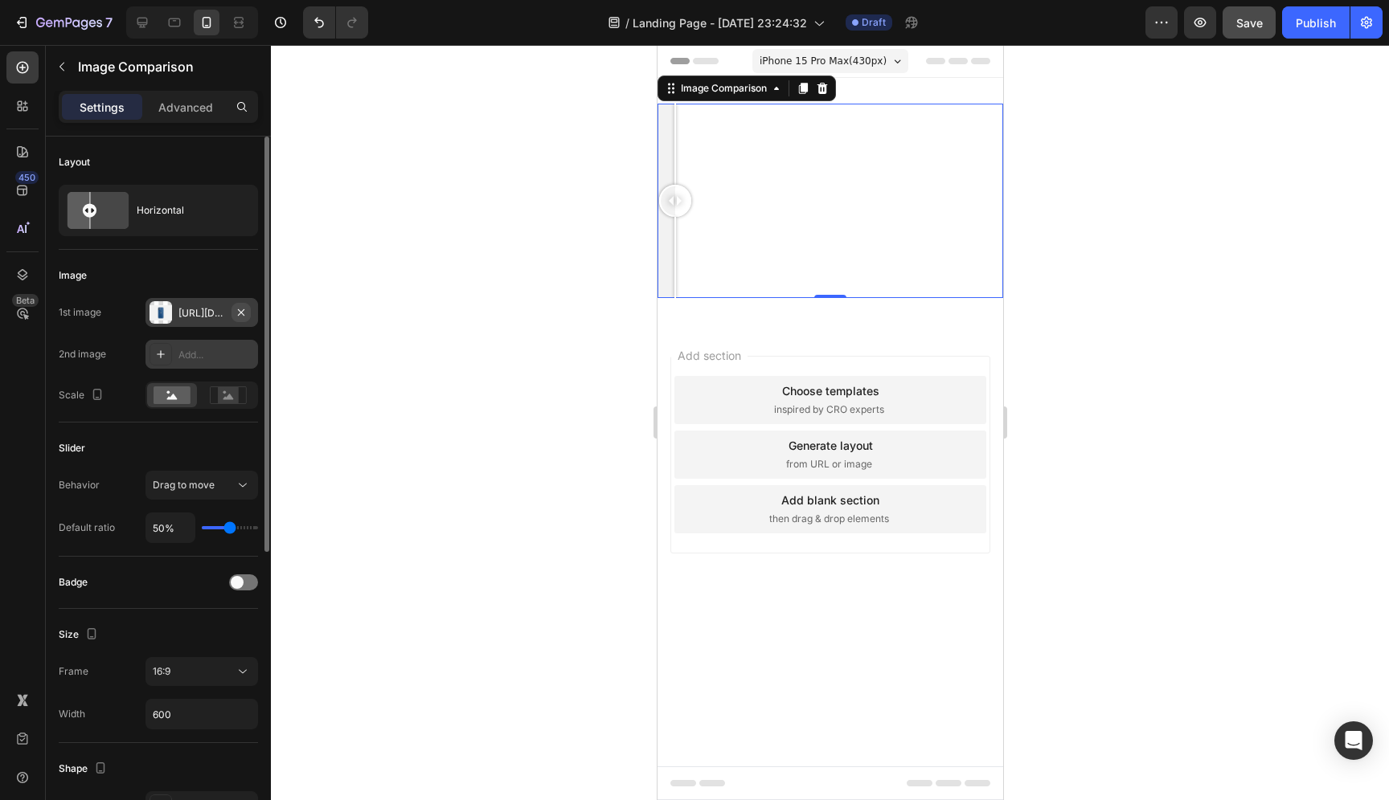
click at [244, 313] on icon "button" at bounding box center [241, 312] width 13 height 13
click at [178, 112] on p "Advanced" at bounding box center [185, 107] width 55 height 17
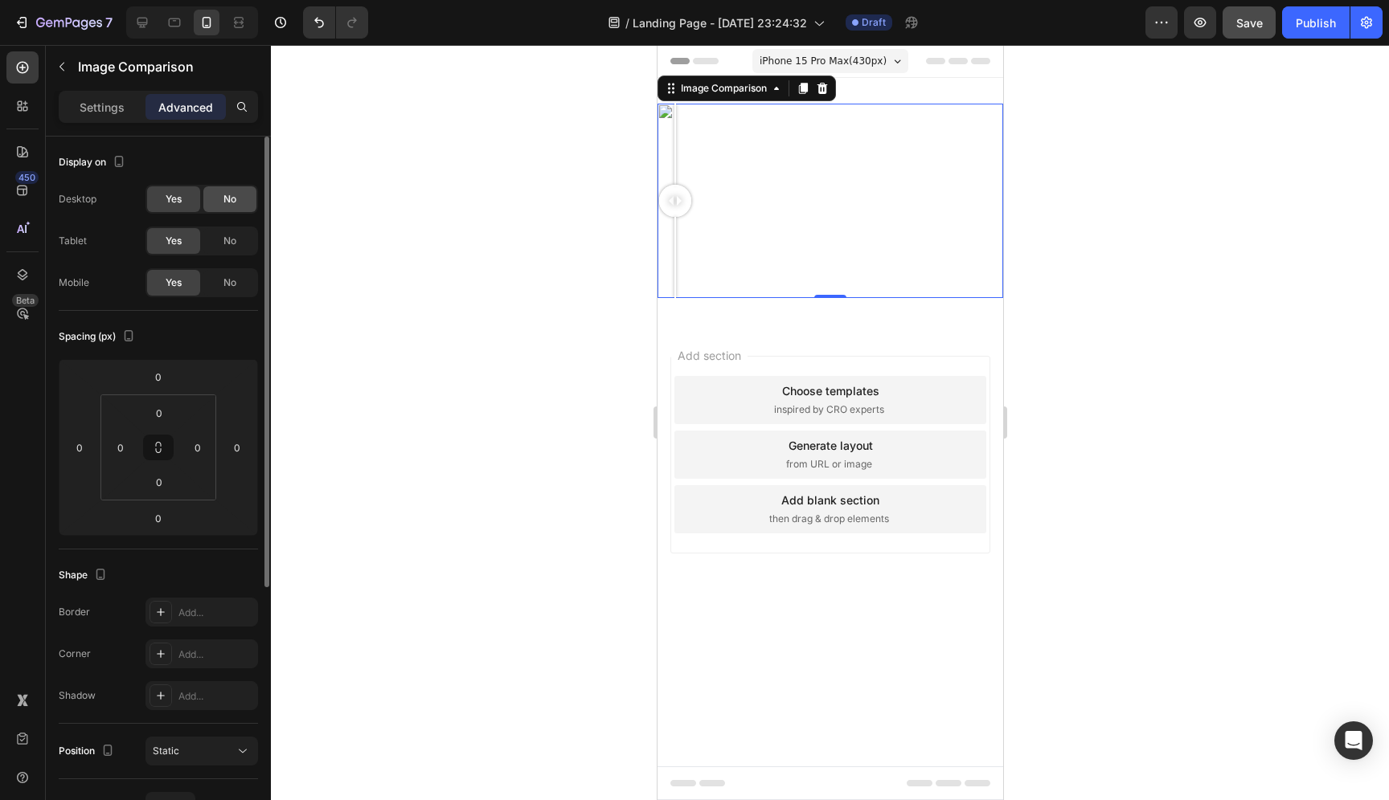
click at [222, 199] on div "No" at bounding box center [229, 199] width 53 height 26
click at [179, 201] on span "Yes" at bounding box center [174, 199] width 16 height 14
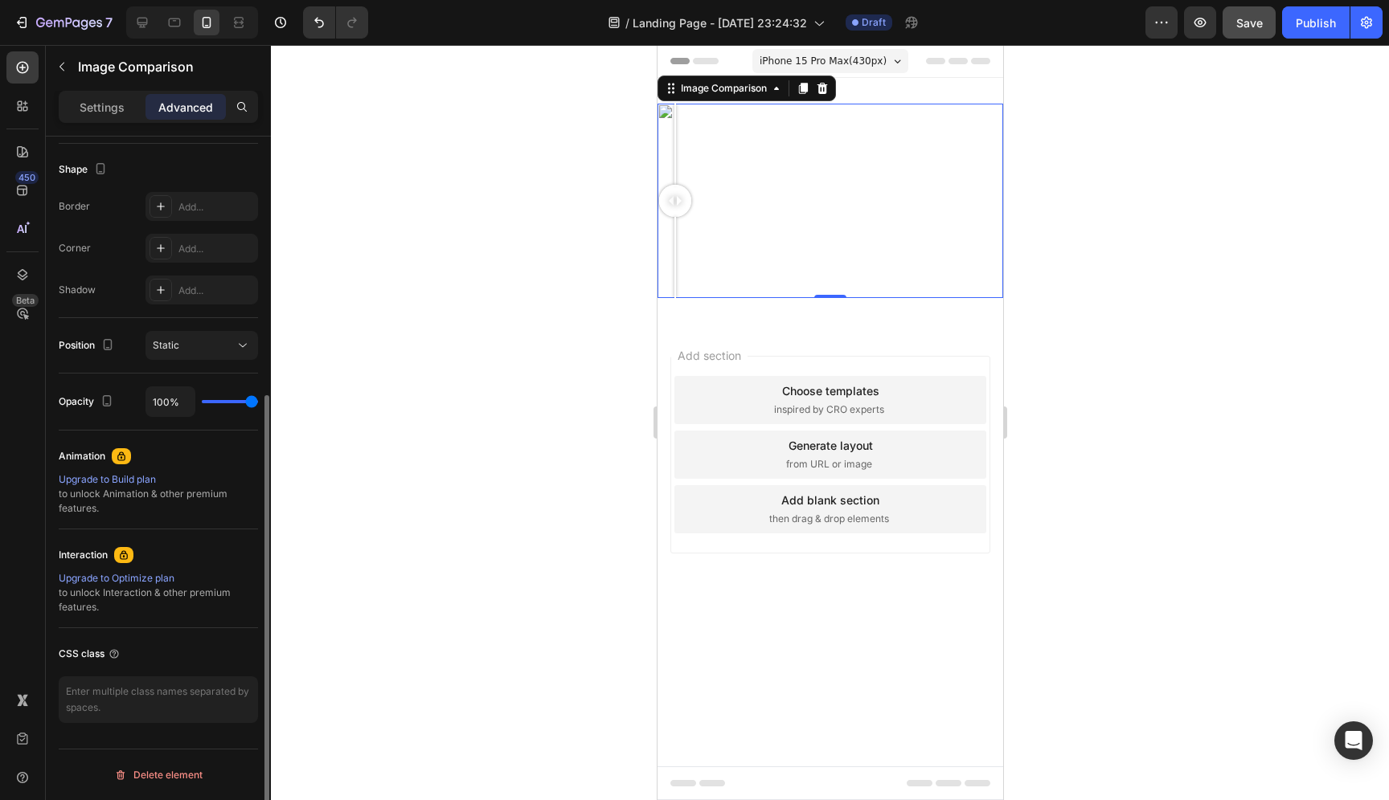
scroll to position [401, 0]
click at [23, 266] on div at bounding box center [22, 275] width 32 height 32
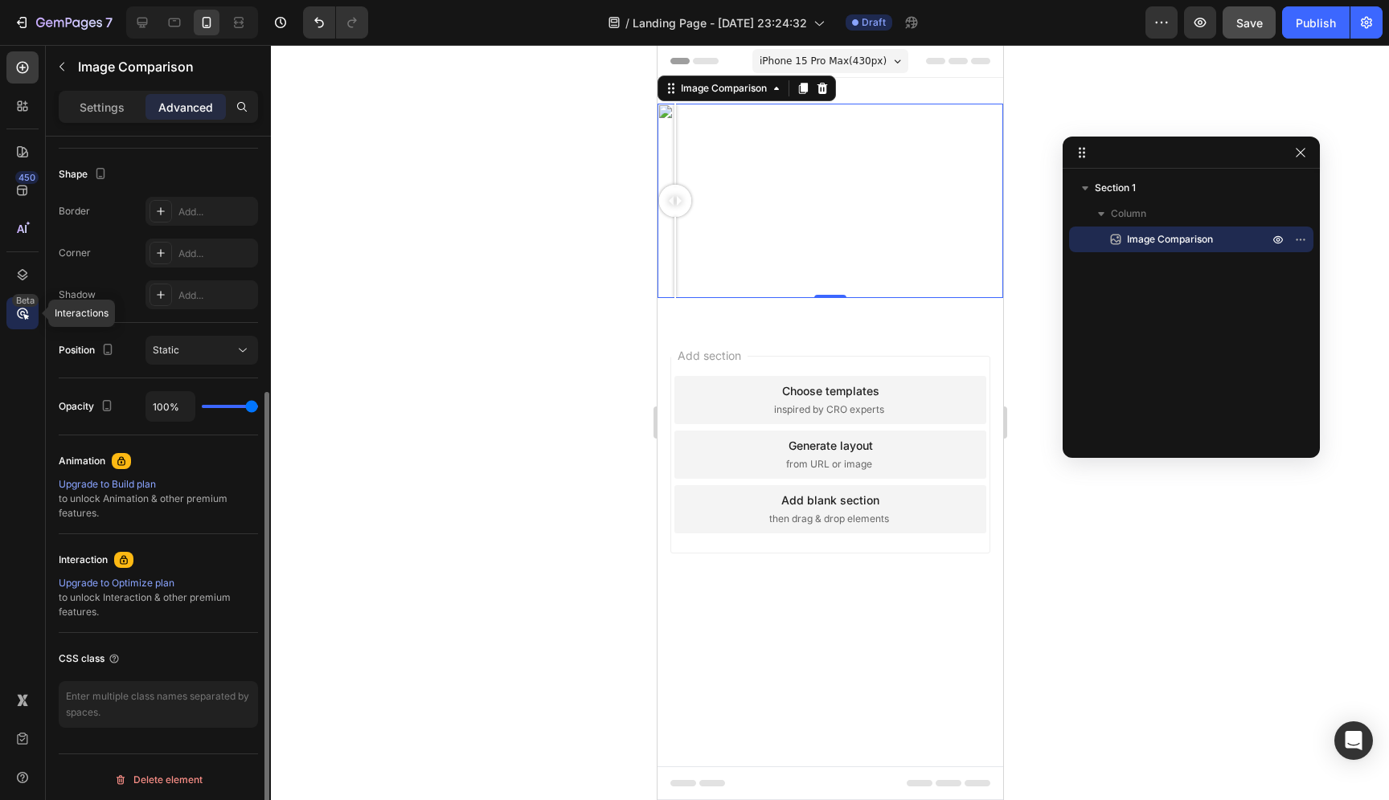
click at [28, 313] on icon at bounding box center [22, 313] width 16 height 16
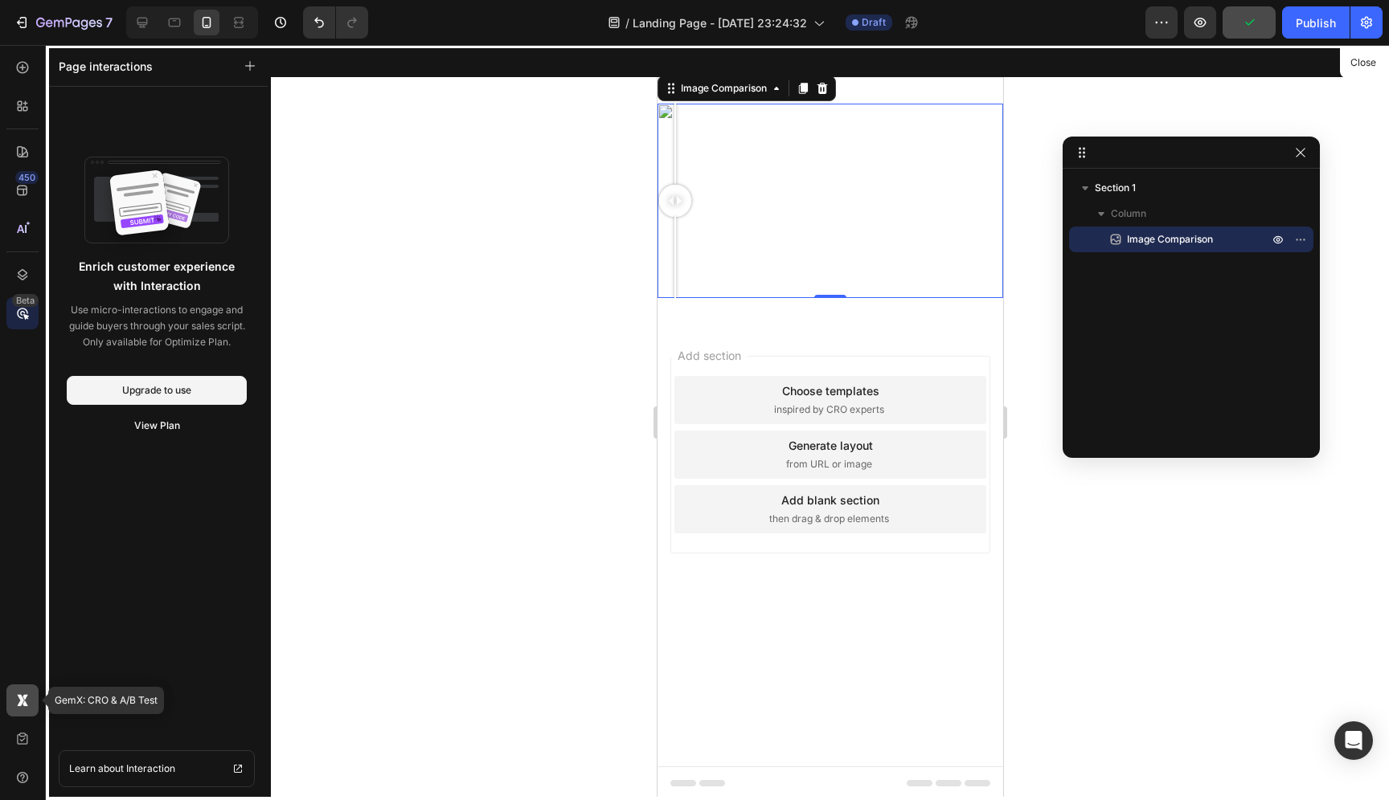
click at [22, 710] on div at bounding box center [22, 701] width 32 height 32
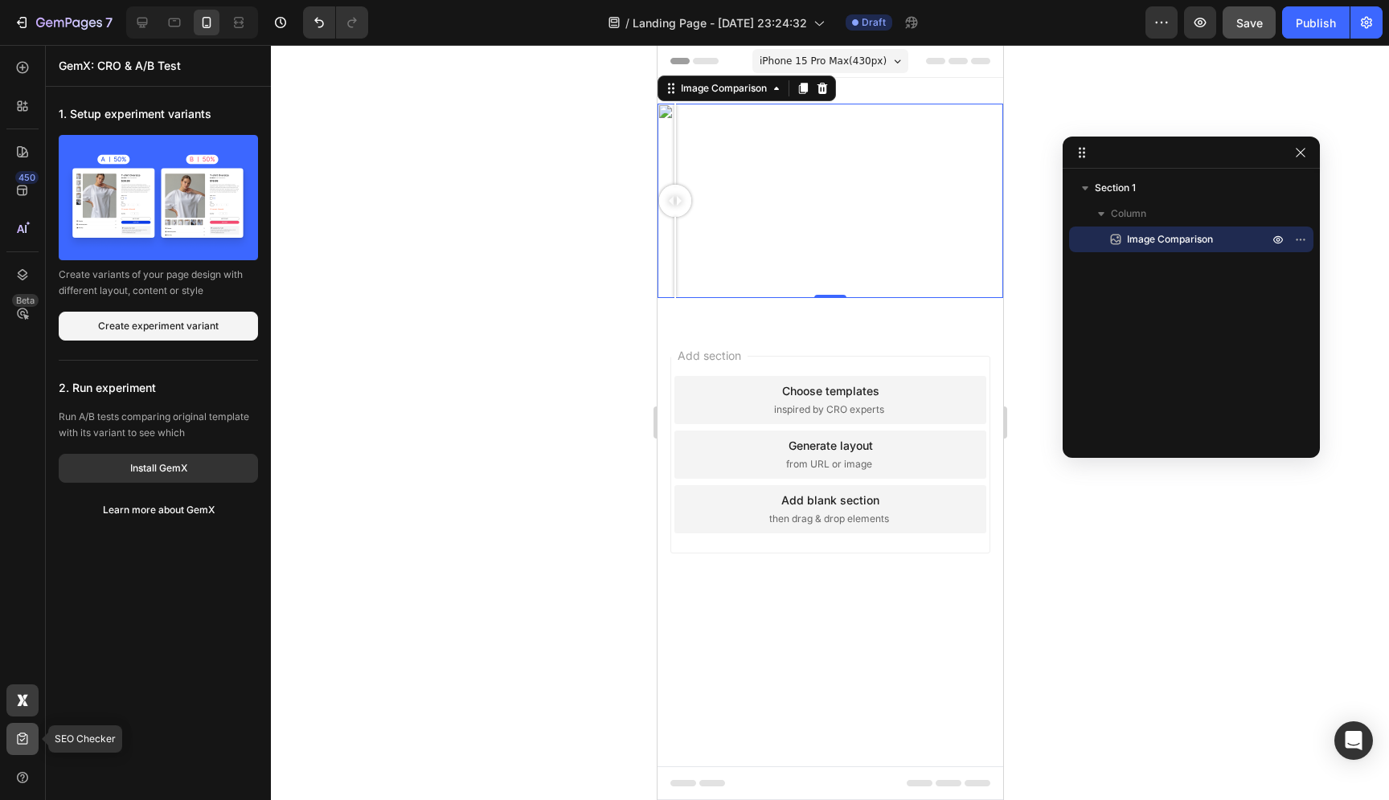
click at [23, 731] on div at bounding box center [22, 739] width 32 height 32
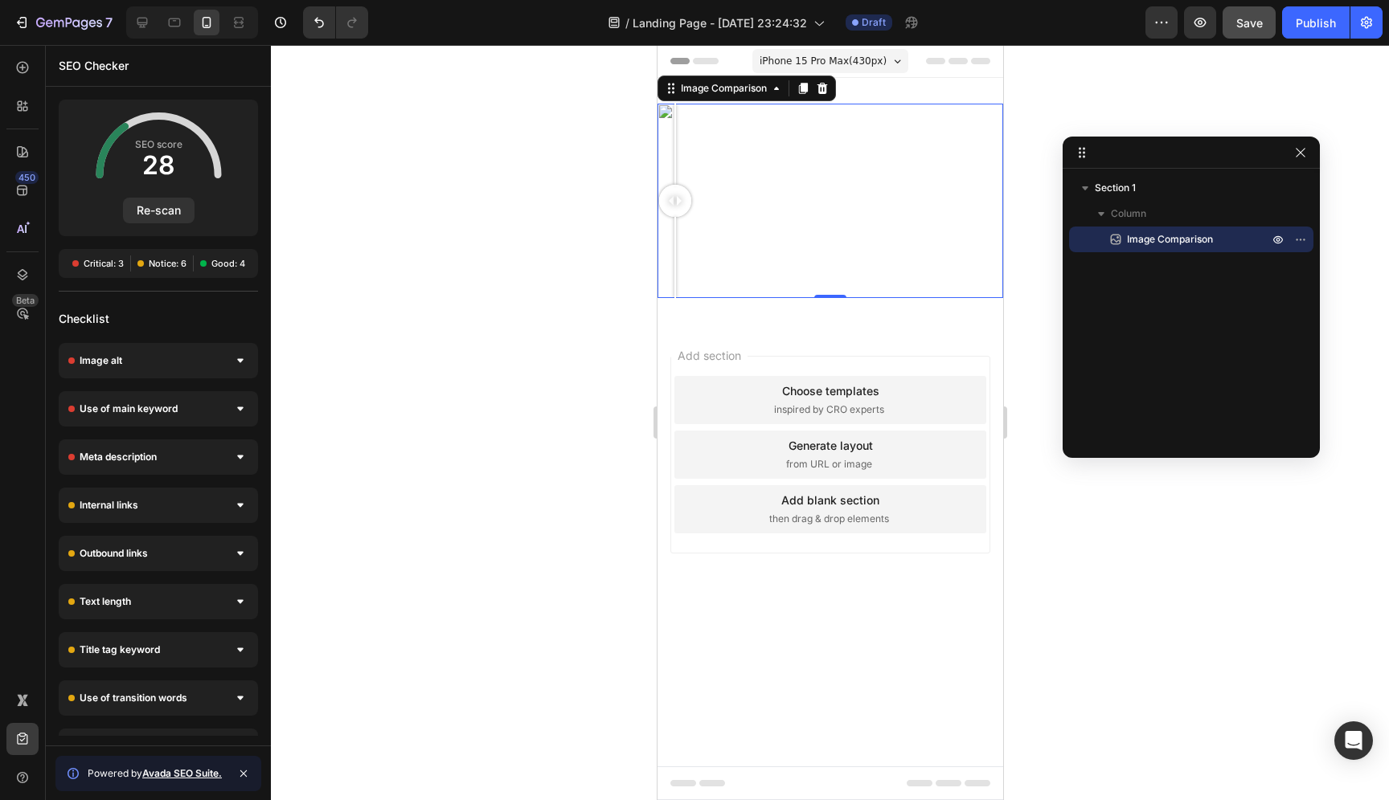
click at [1200, 244] on span "Image Comparison" at bounding box center [1170, 239] width 86 height 16
click at [1300, 238] on icon "button" at bounding box center [1300, 239] width 13 height 13
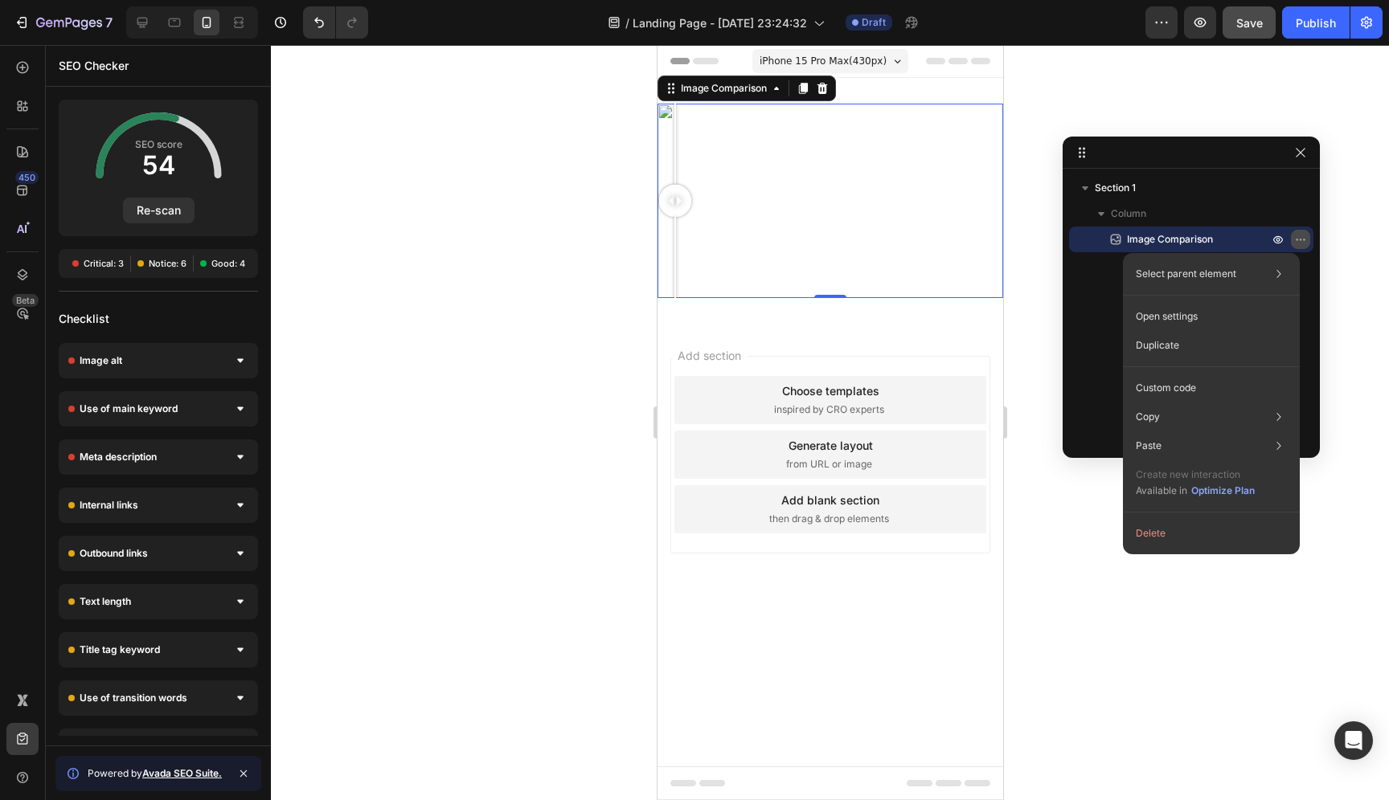
click at [1296, 239] on icon "button" at bounding box center [1297, 240] width 2 height 2
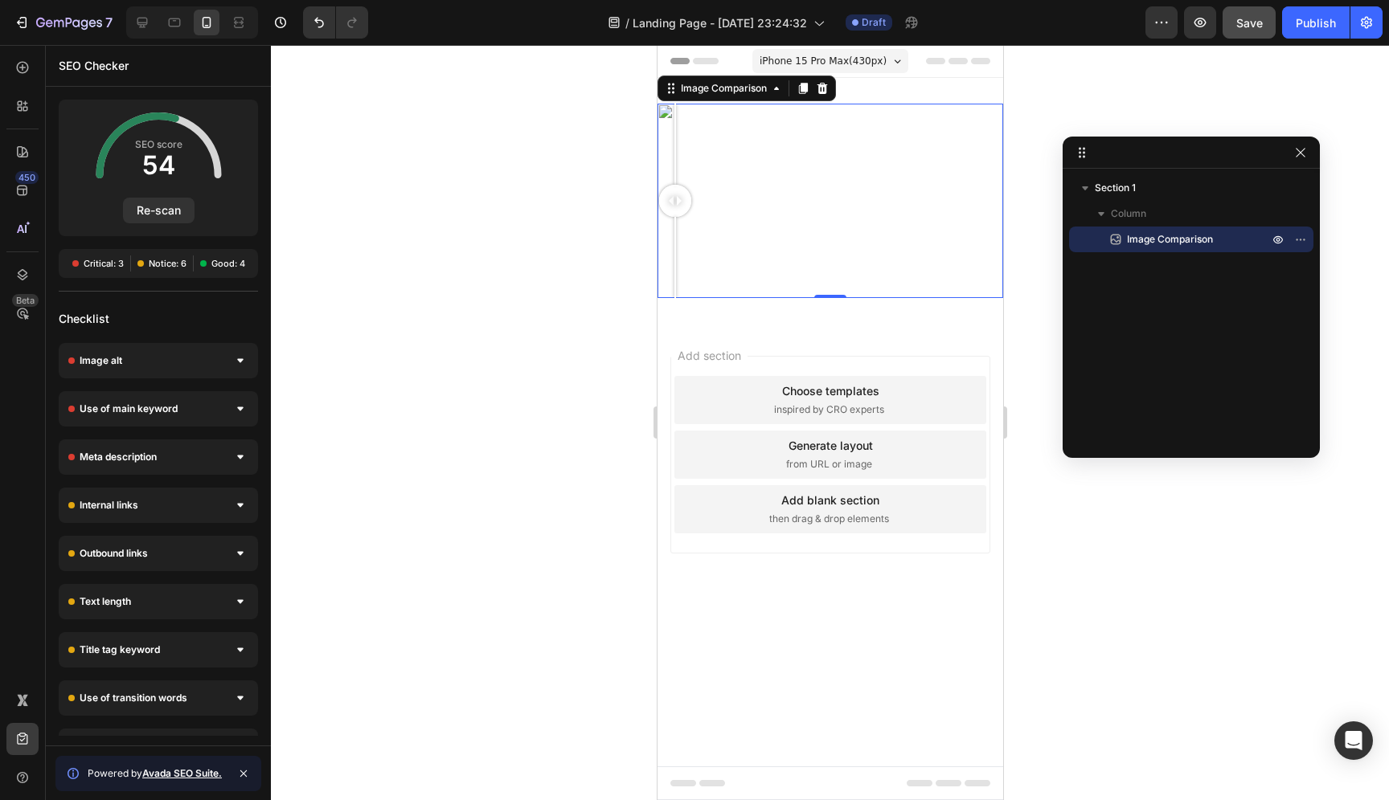
click at [1159, 244] on span "Image Comparison" at bounding box center [1170, 239] width 86 height 16
click at [1303, 158] on icon "button" at bounding box center [1300, 152] width 13 height 13
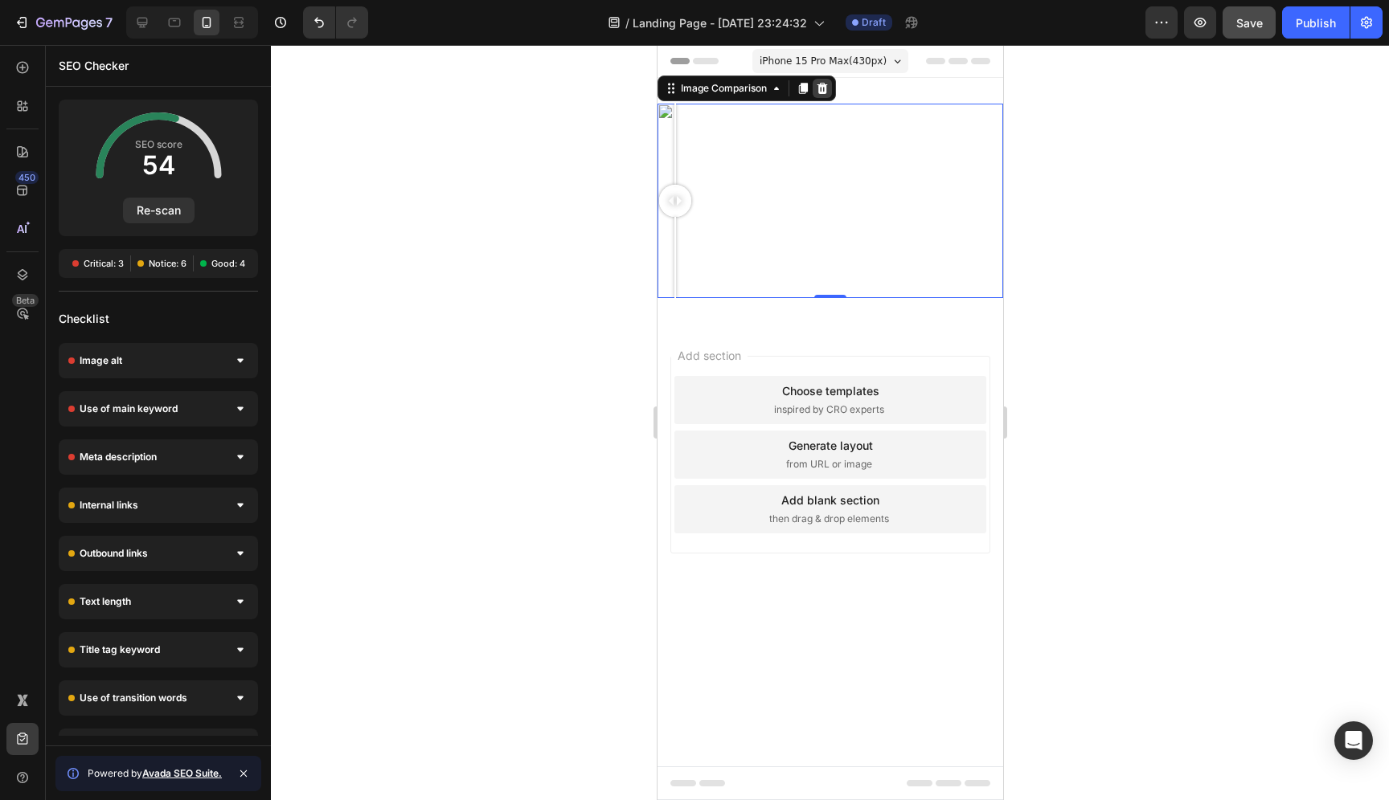
click at [819, 90] on icon at bounding box center [822, 88] width 10 height 11
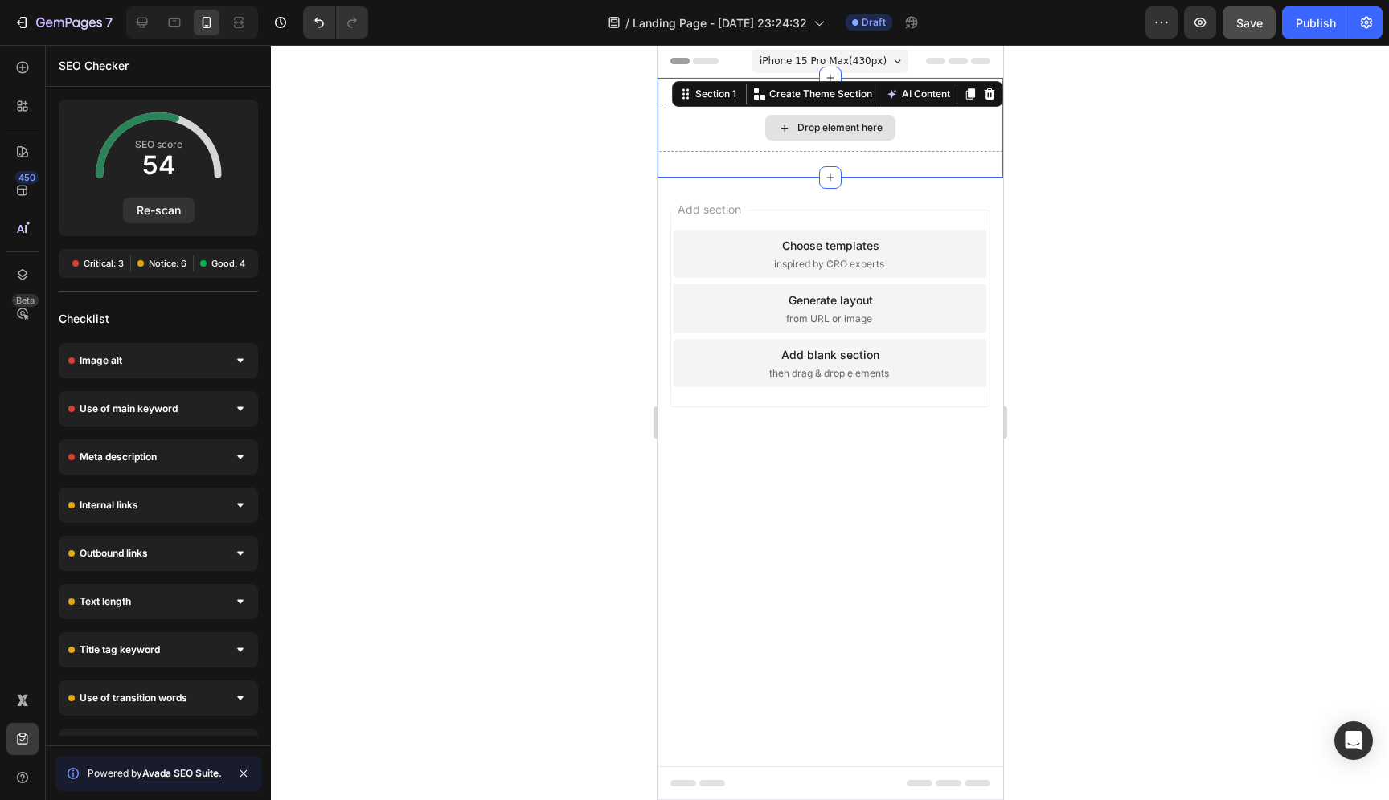
click at [901, 132] on div "Drop element here" at bounding box center [830, 128] width 346 height 48
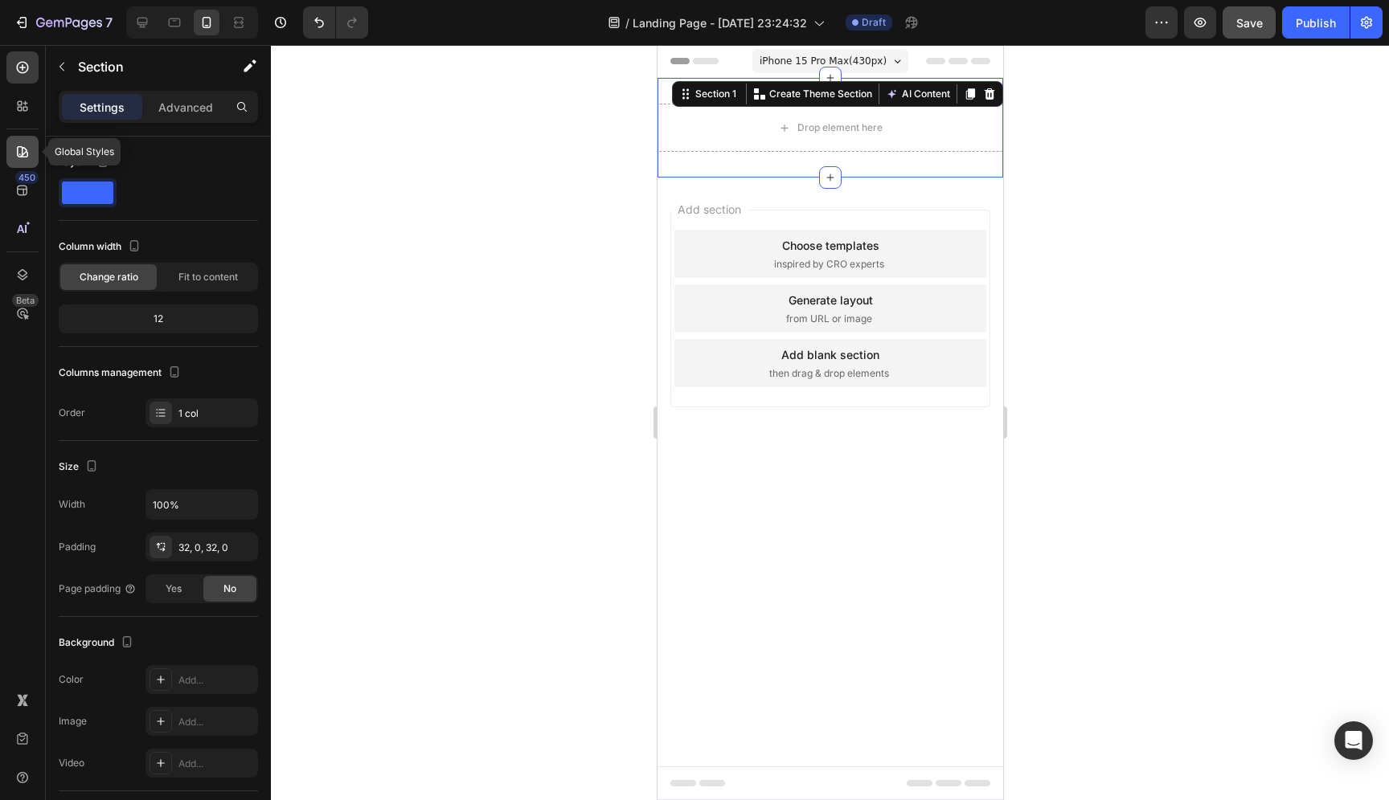
click at [30, 141] on div at bounding box center [22, 152] width 32 height 32
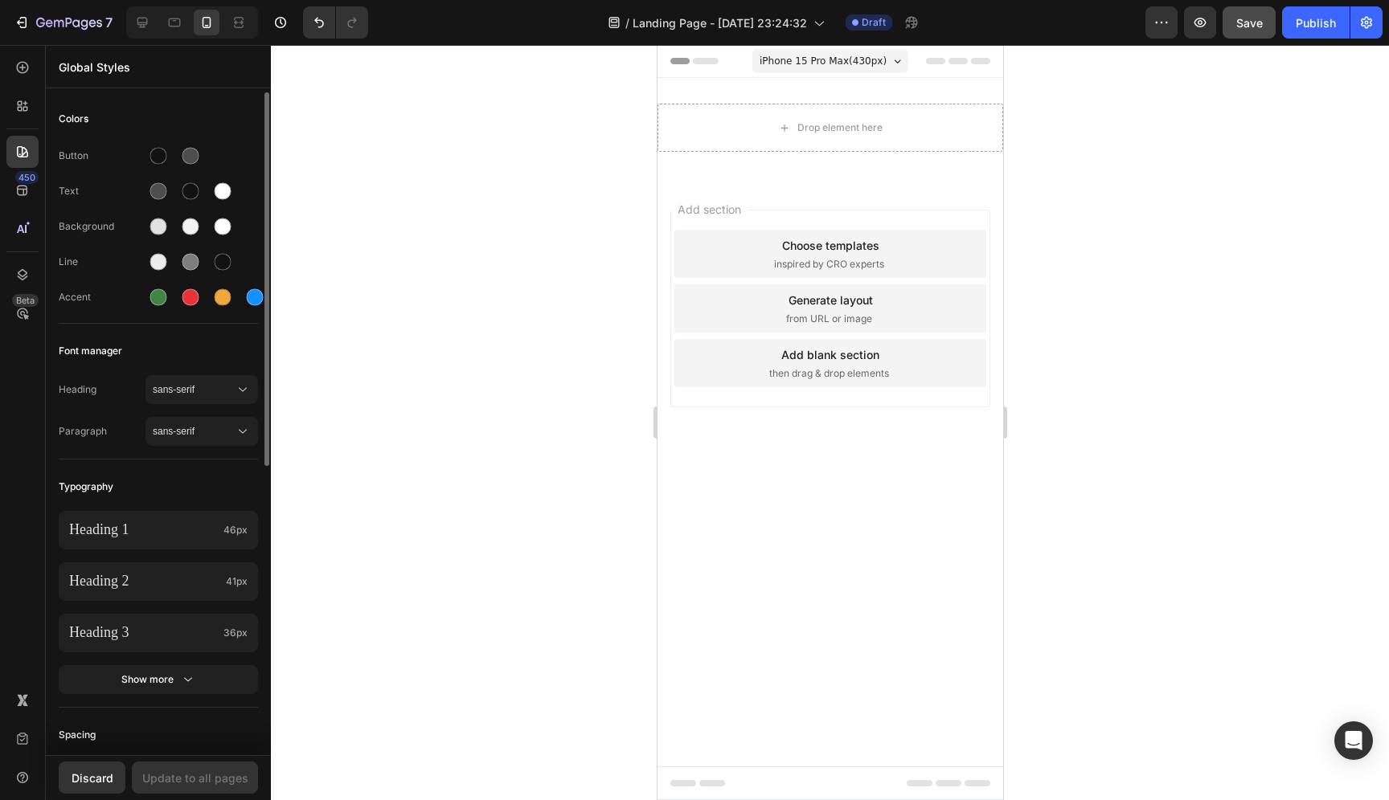
scroll to position [514, 0]
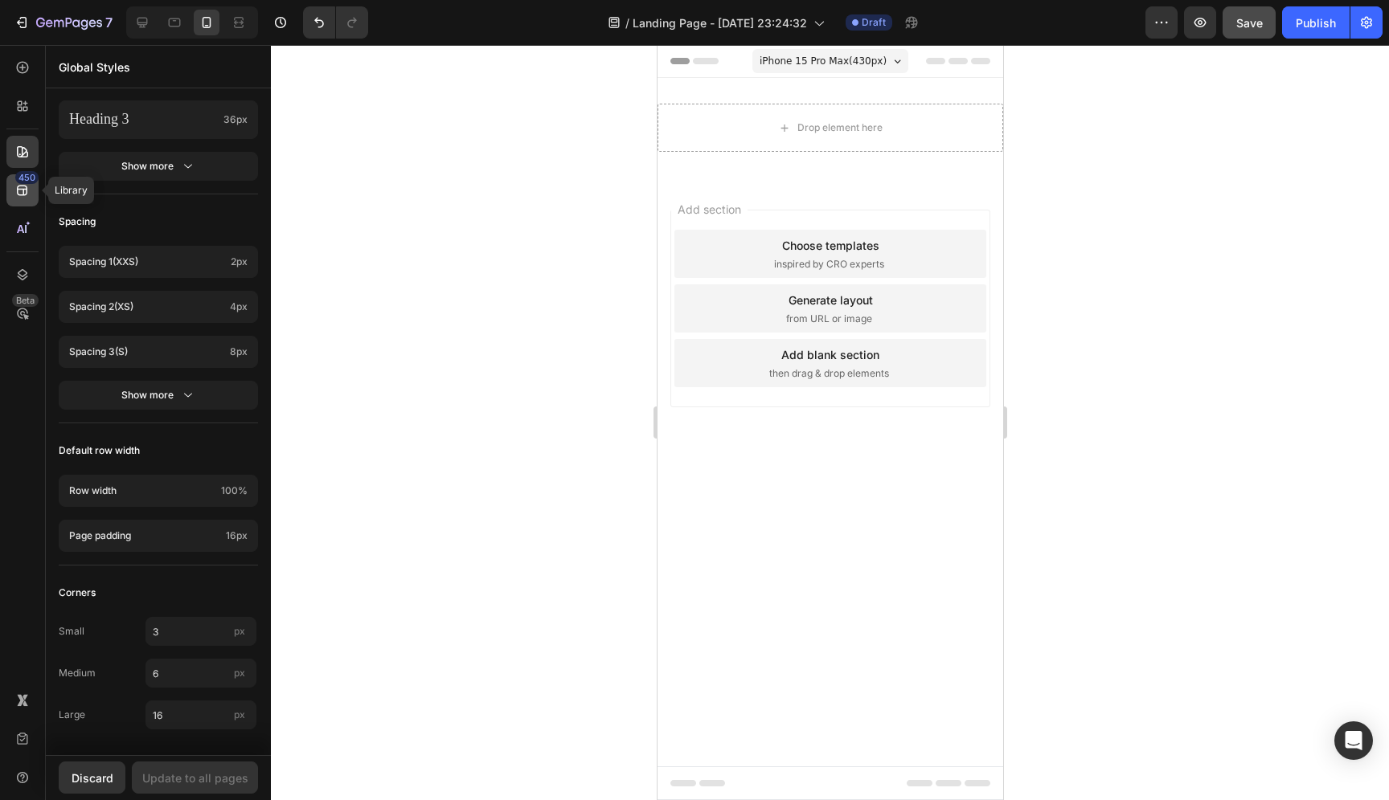
click at [18, 206] on div "450" at bounding box center [22, 190] width 32 height 32
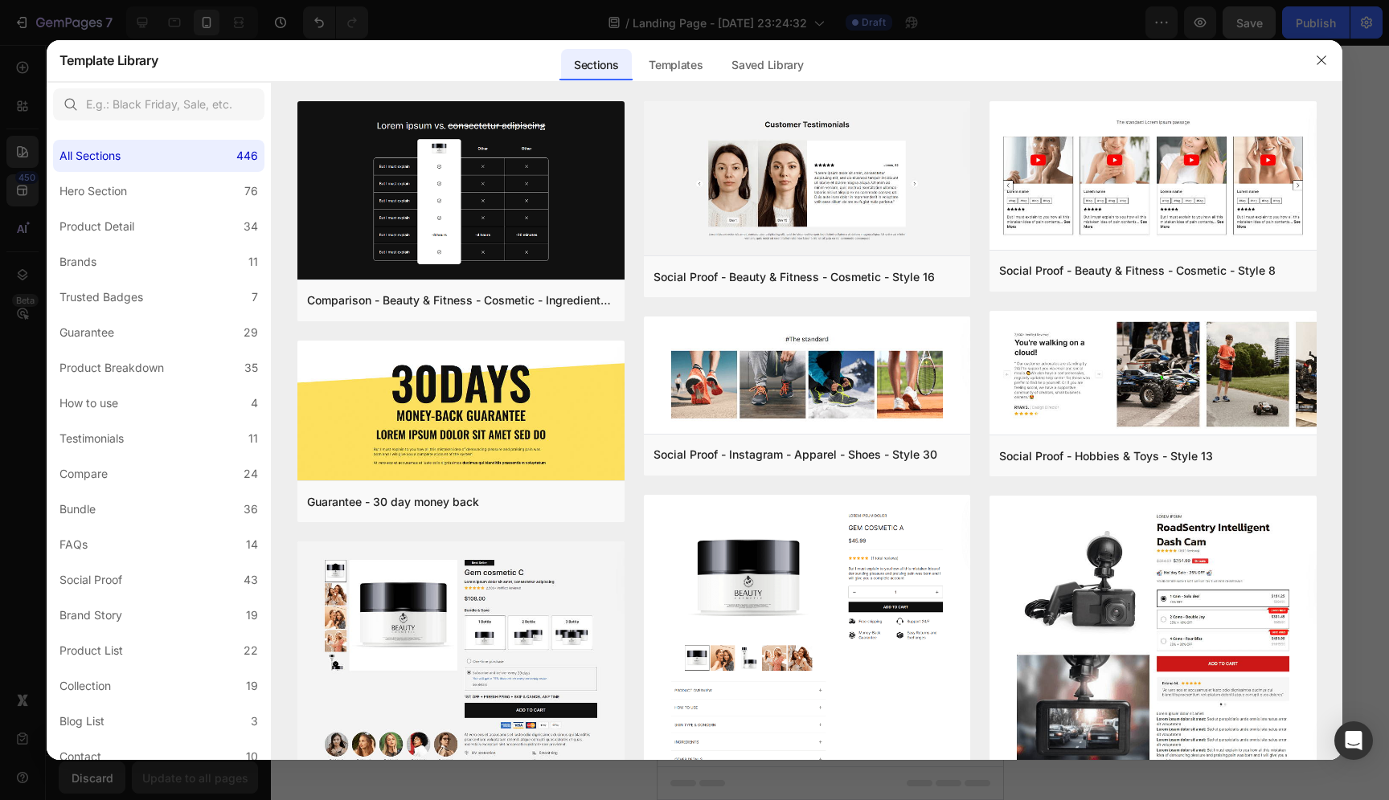
click at [20, 233] on div at bounding box center [694, 400] width 1389 height 800
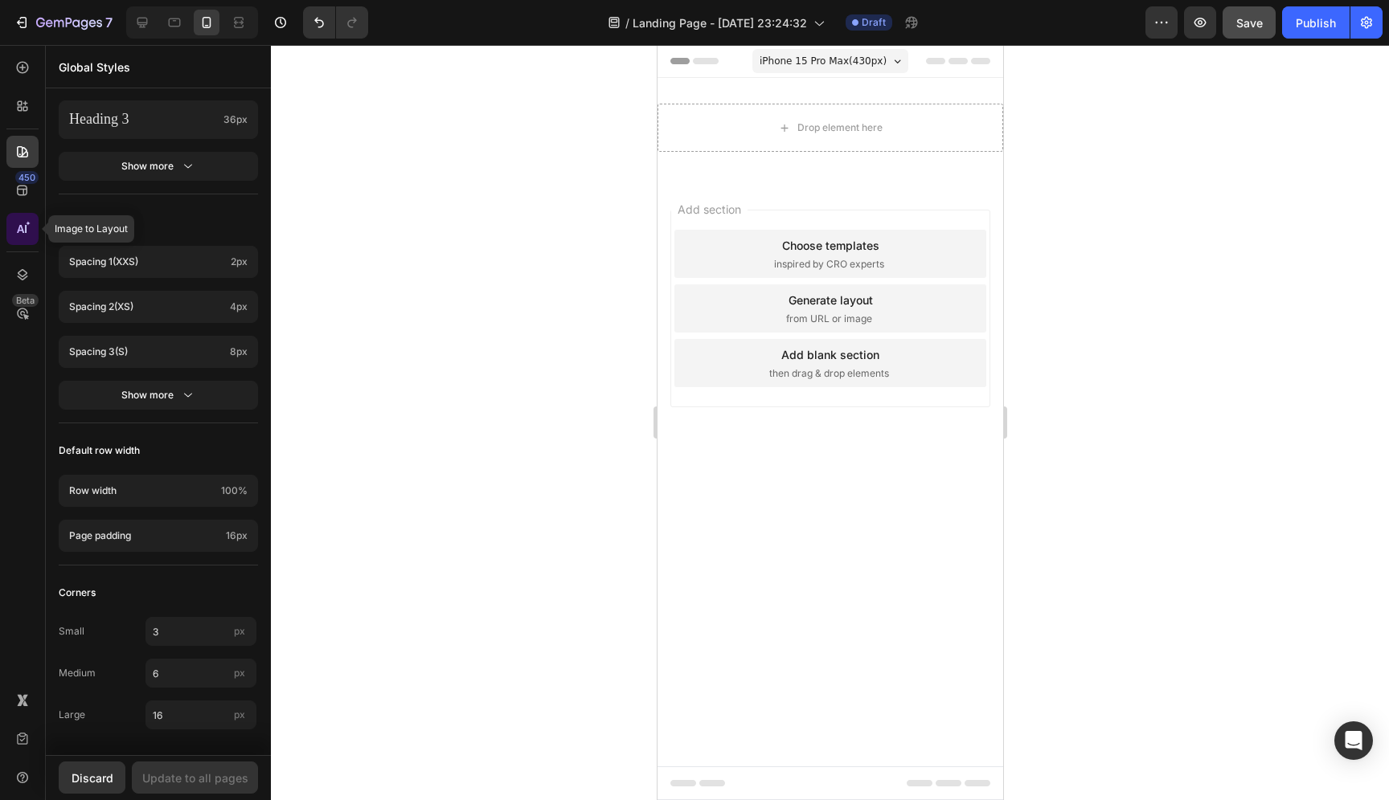
click at [24, 230] on icon at bounding box center [22, 229] width 16 height 16
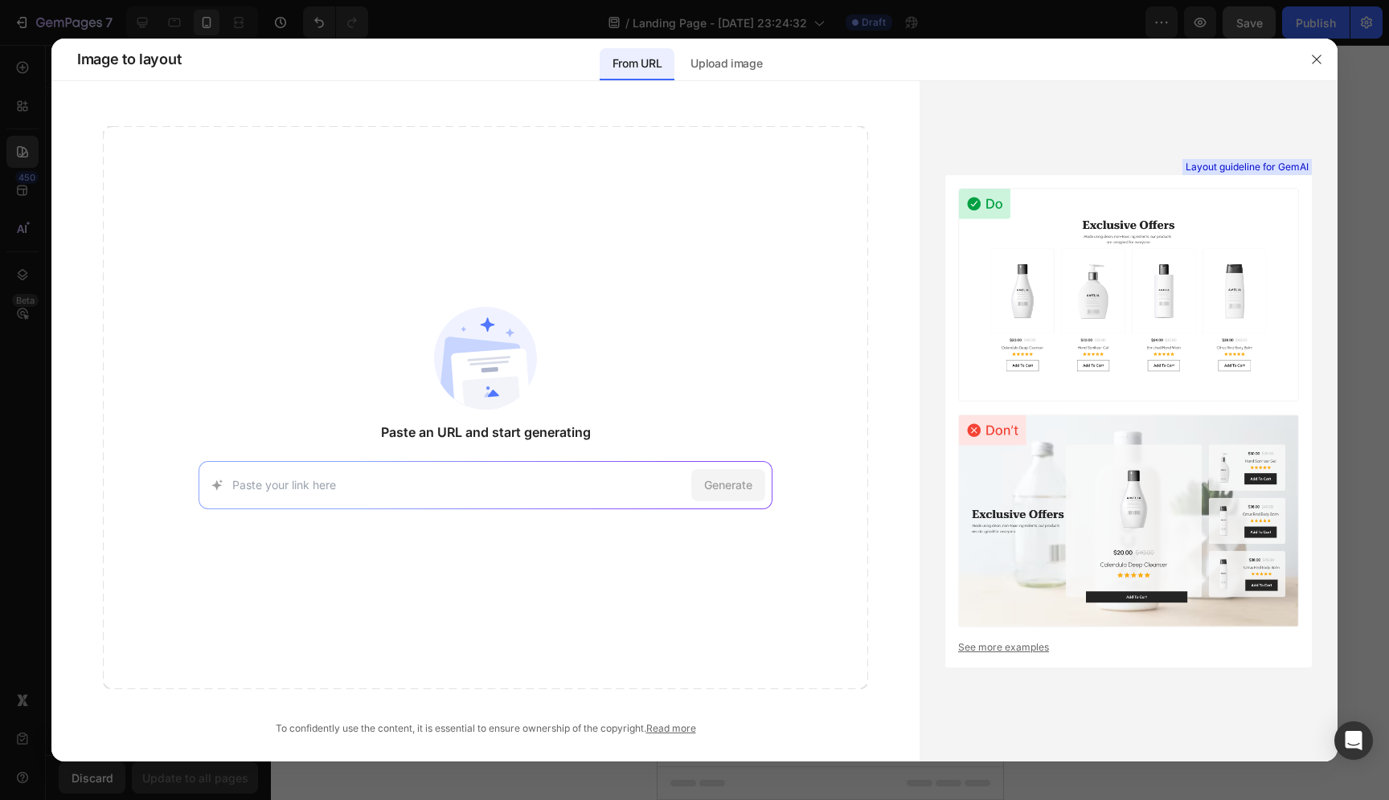
click at [1304, 63] on button "button" at bounding box center [1317, 60] width 26 height 26
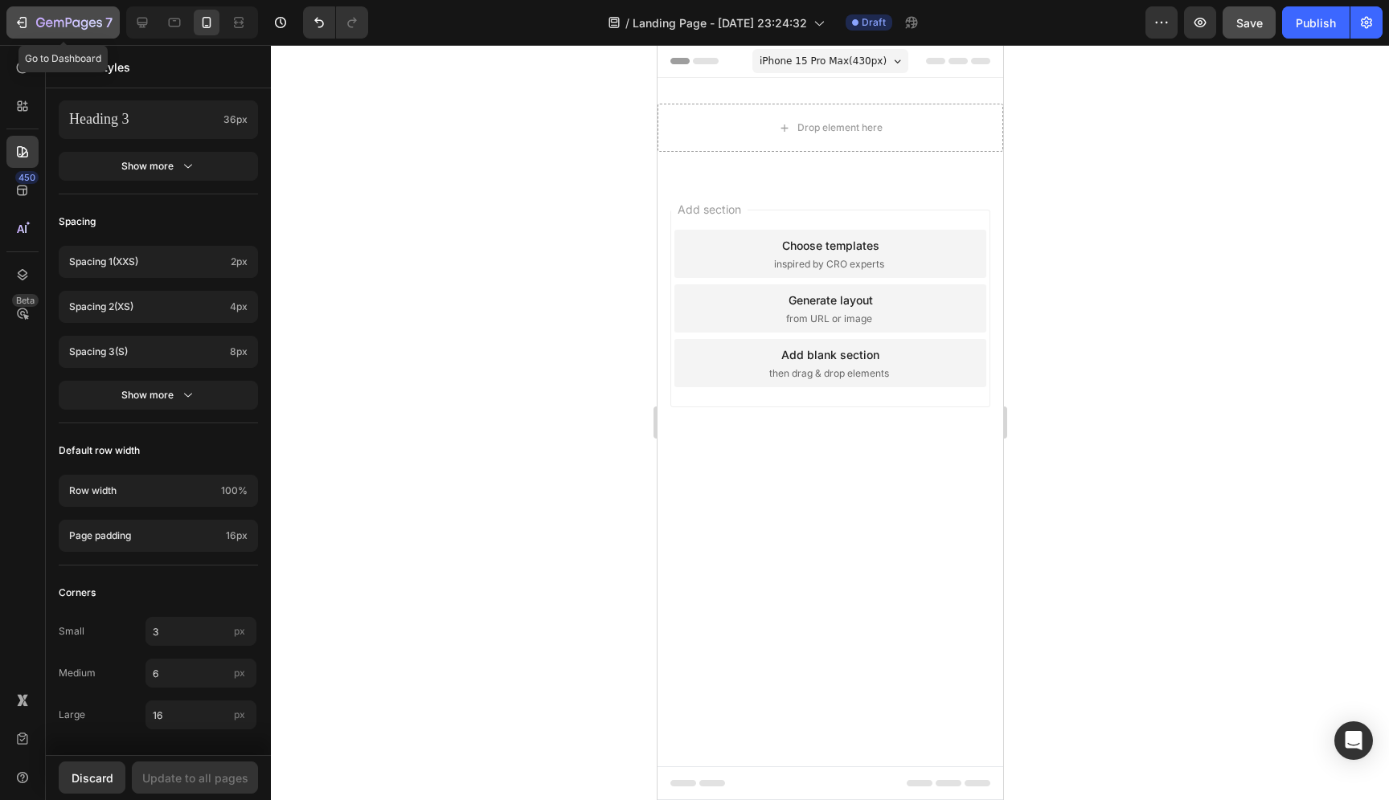
click at [22, 27] on icon "button" at bounding box center [23, 22] width 7 height 11
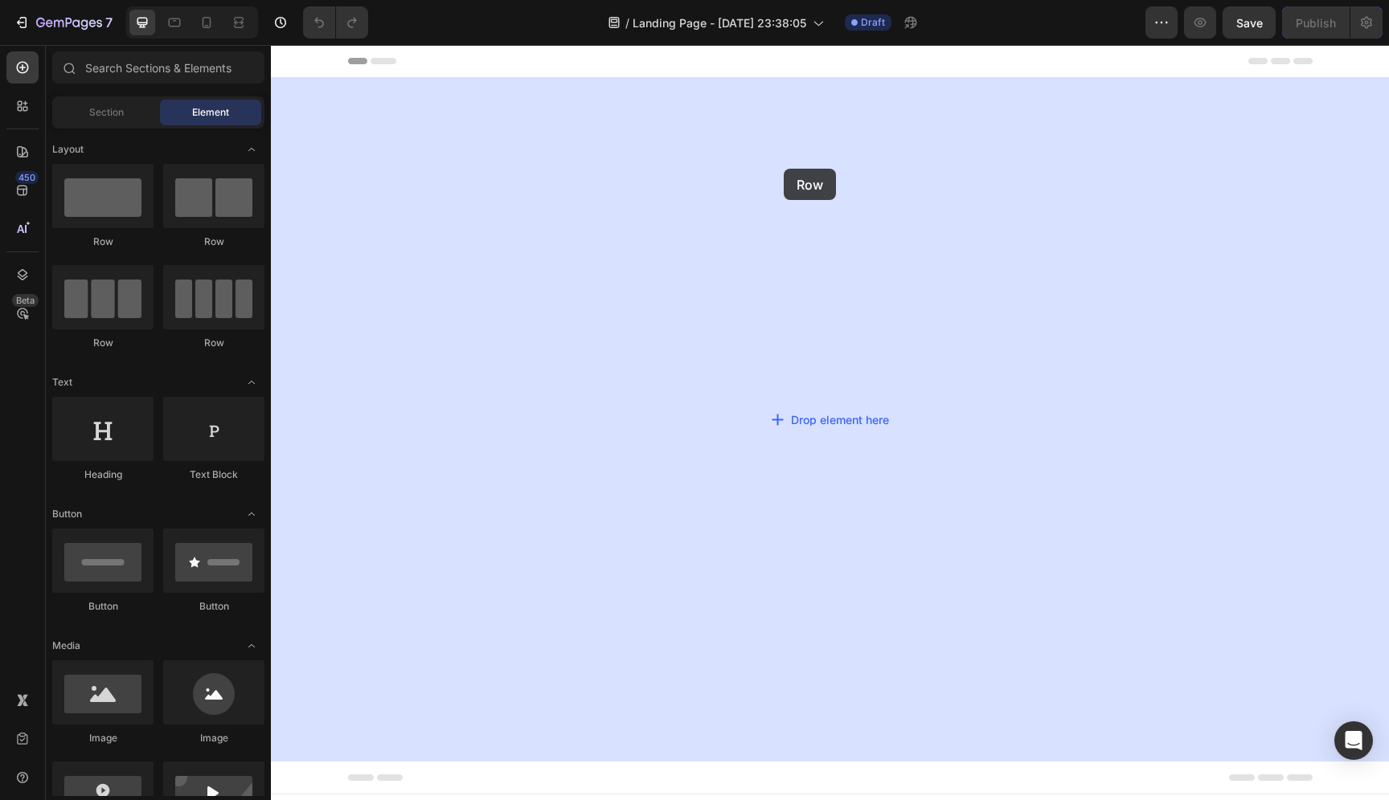
drag, startPoint x: 369, startPoint y: 260, endPoint x: 784, endPoint y: 169, distance: 424.5
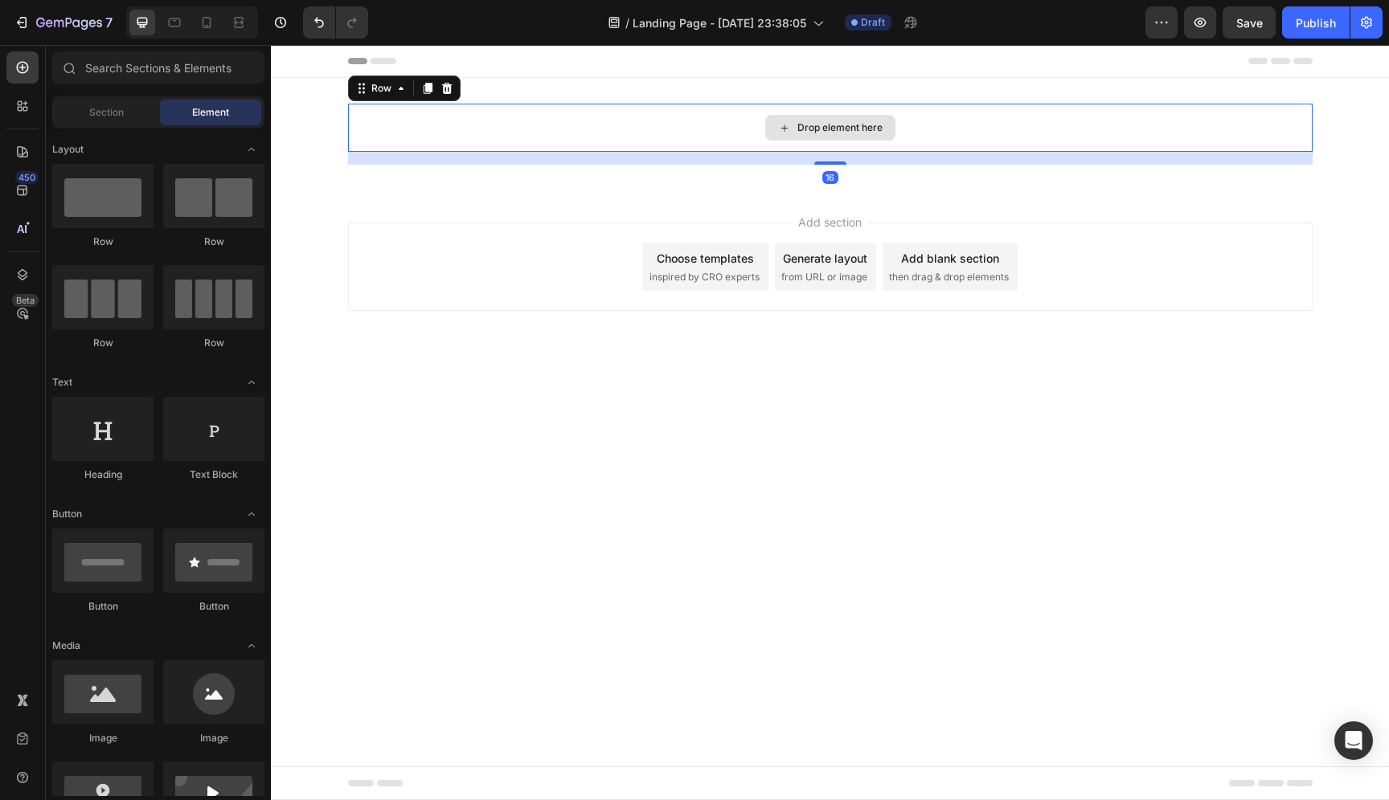
click at [824, 134] on div "Drop element here" at bounding box center [830, 128] width 130 height 26
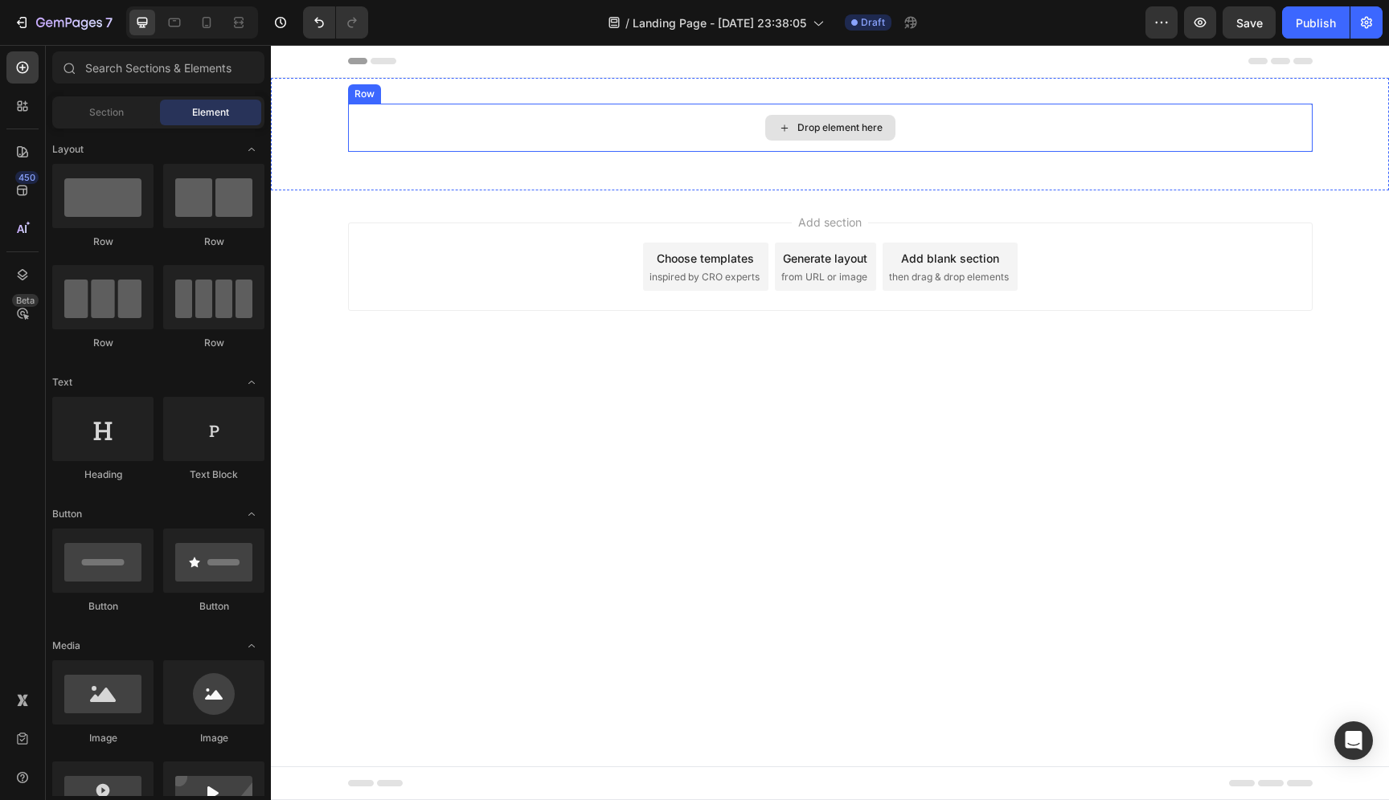
click at [825, 131] on div "Drop element here" at bounding box center [839, 127] width 85 height 13
click at [205, 25] on icon at bounding box center [207, 26] width 4 height 2
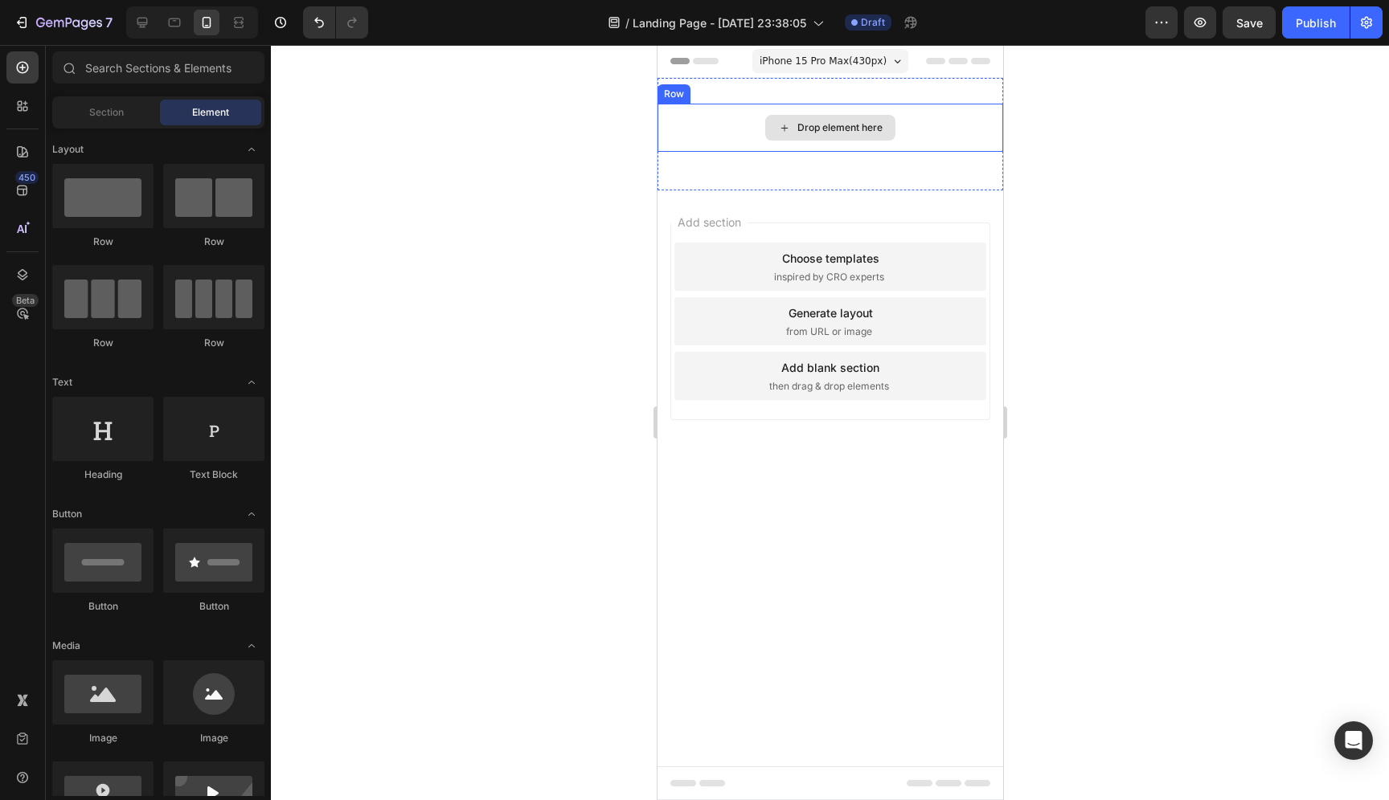
click at [818, 133] on div "Drop element here" at bounding box center [838, 127] width 85 height 13
click at [820, 130] on div "Drop element here" at bounding box center [838, 127] width 85 height 13
click at [735, 258] on div "Choose templates inspired by CRO experts" at bounding box center [829, 267] width 312 height 48
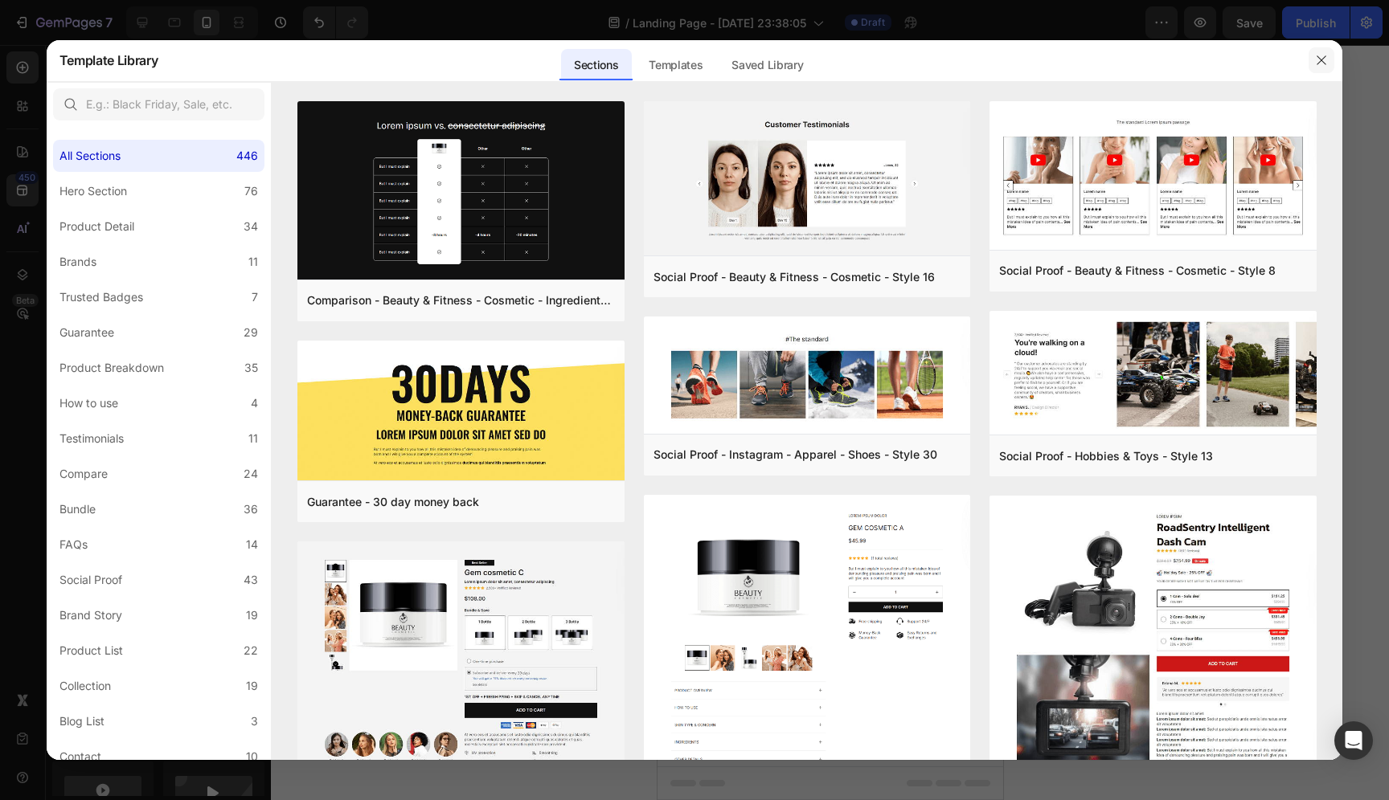
click at [1328, 61] on button "button" at bounding box center [1321, 60] width 26 height 26
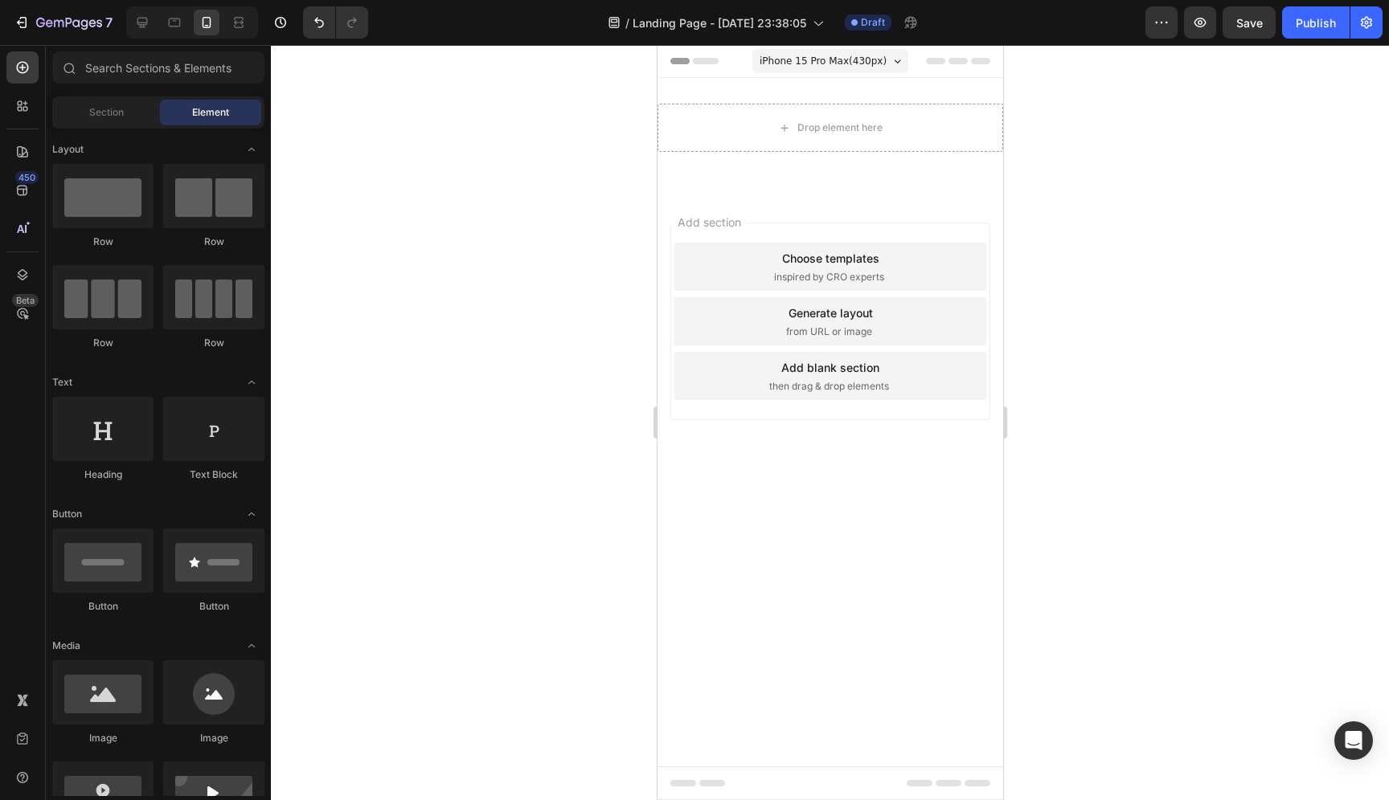
click at [858, 379] on span "then drag & drop elements" at bounding box center [828, 386] width 120 height 14
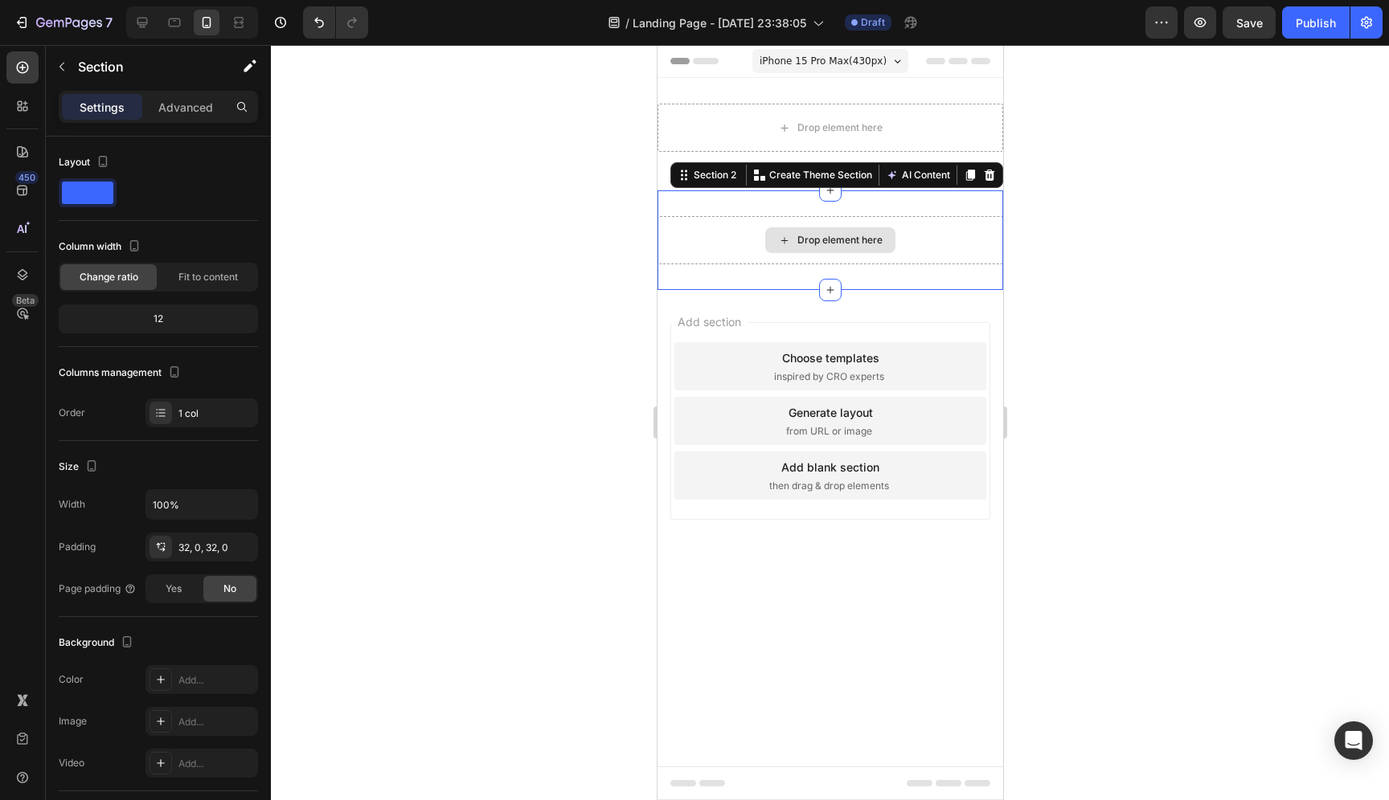
click at [933, 227] on div "Drop element here" at bounding box center [830, 240] width 346 height 48
click at [984, 173] on icon at bounding box center [988, 175] width 13 height 13
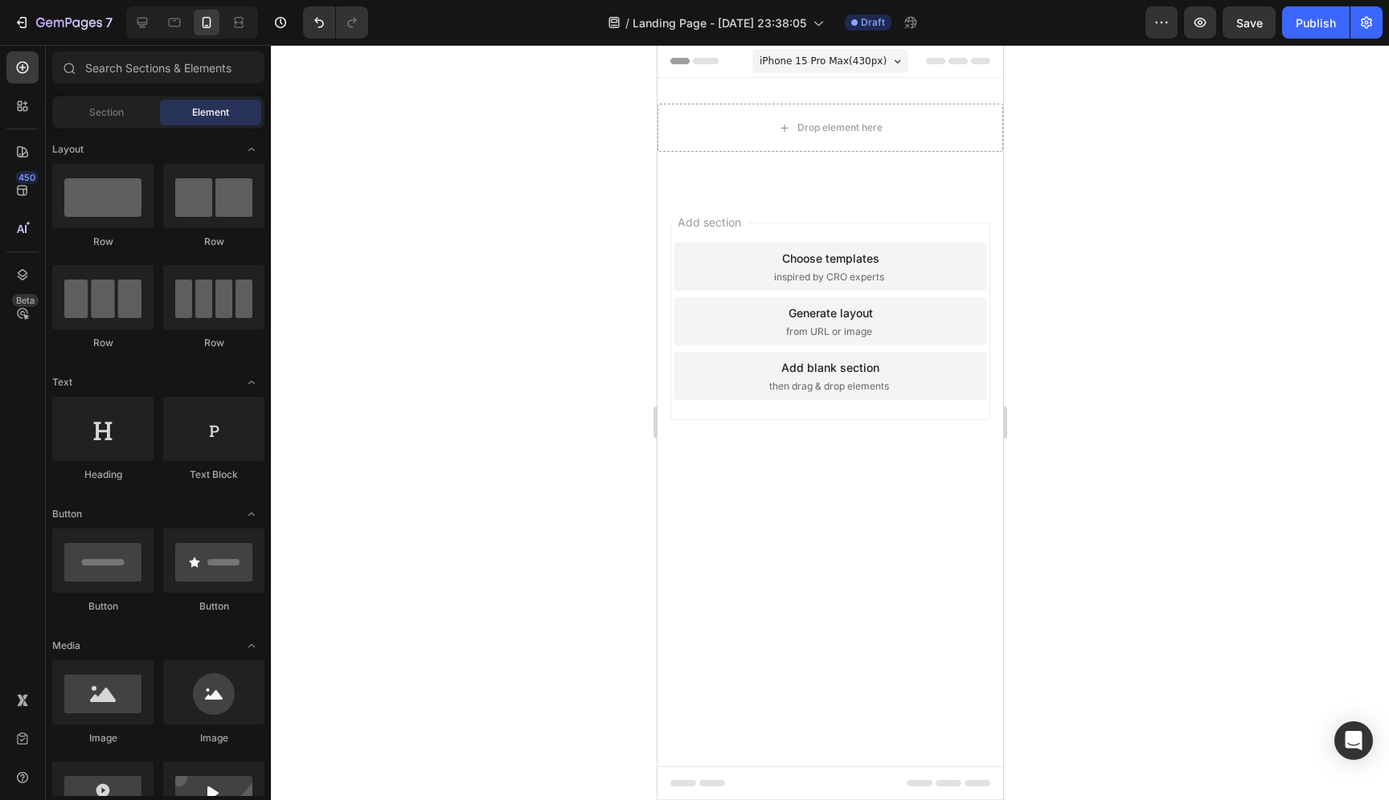
click at [858, 66] on span "iPhone 15 Pro Max ( 430 px)" at bounding box center [822, 61] width 127 height 16
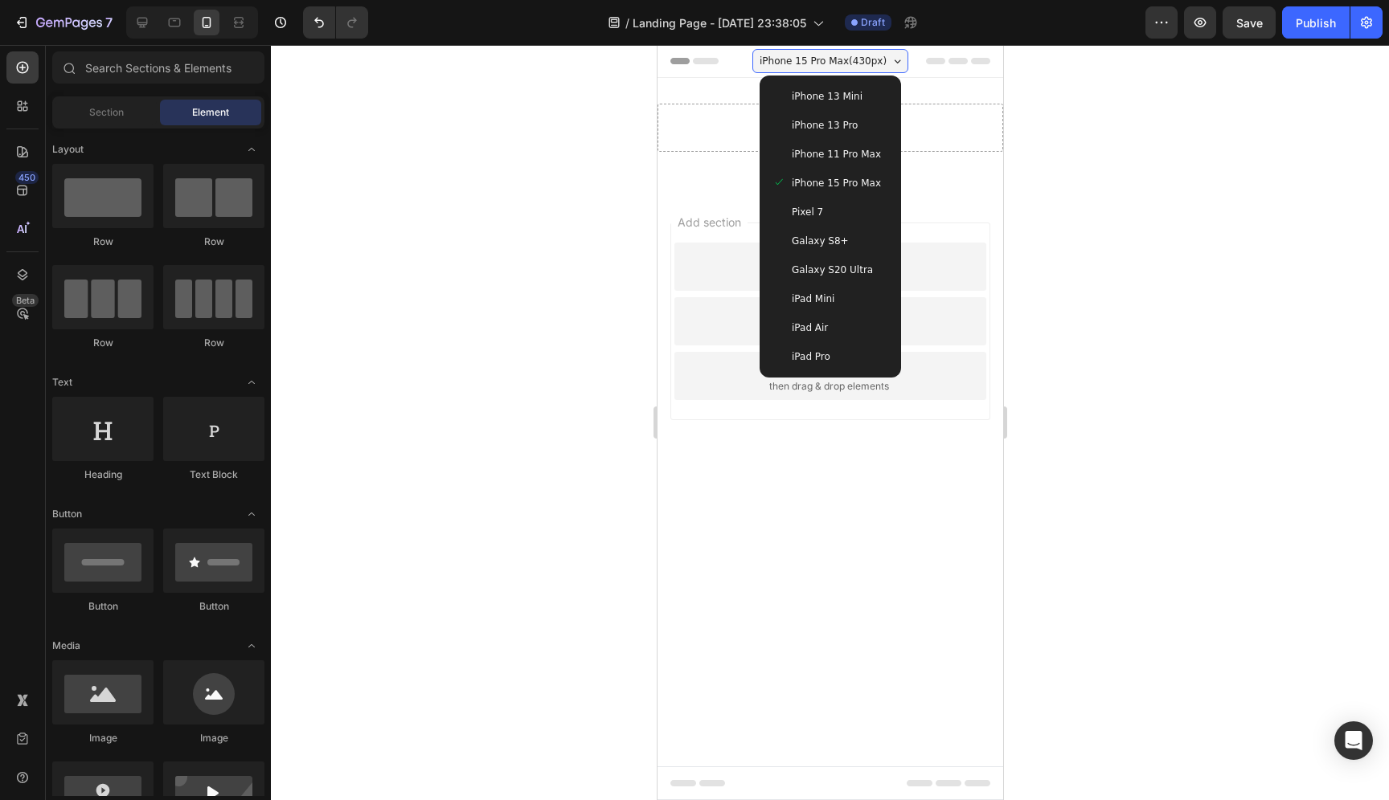
click at [858, 66] on span "iPhone 15 Pro Max ( 430 px)" at bounding box center [822, 61] width 127 height 16
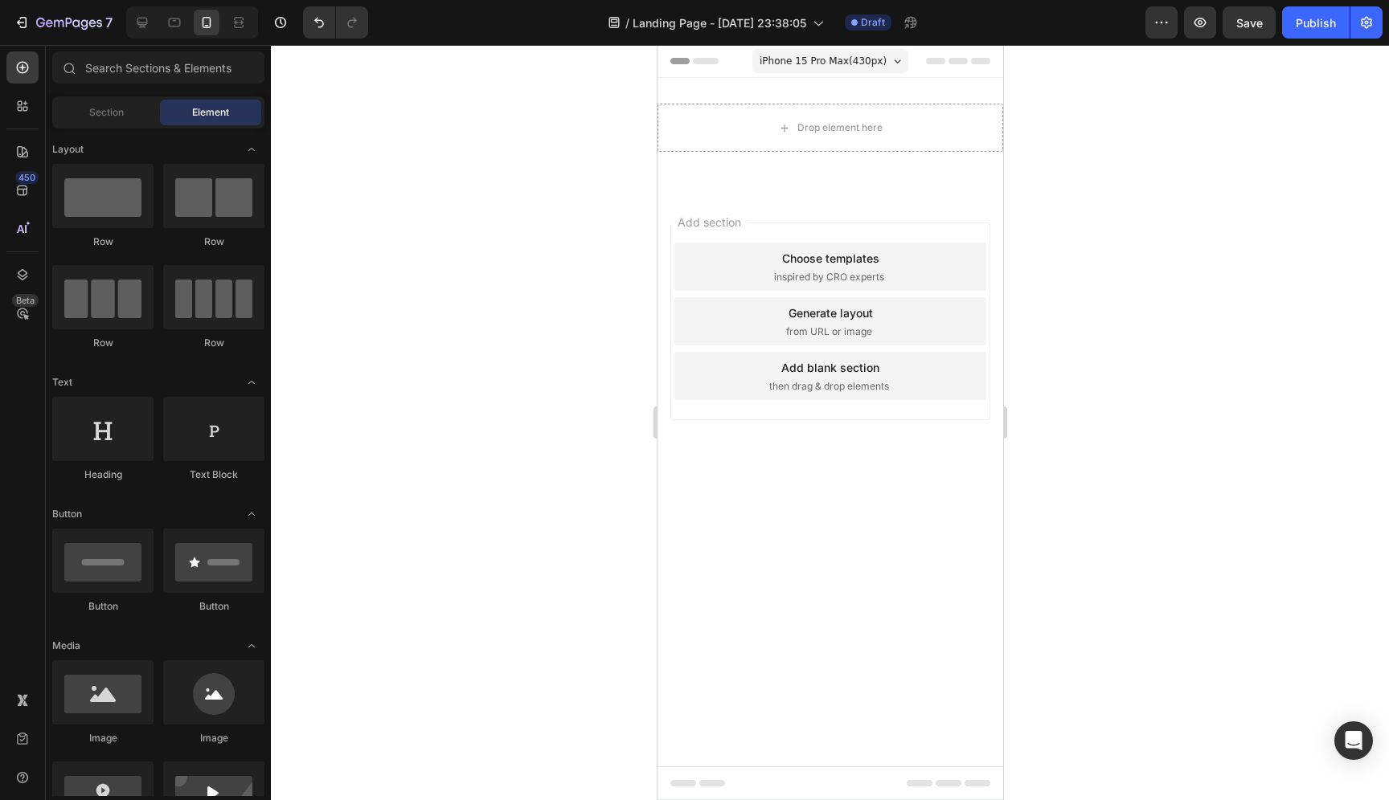
click at [958, 59] on icon at bounding box center [957, 61] width 19 height 6
click at [832, 121] on div "Drop element here" at bounding box center [838, 127] width 85 height 13
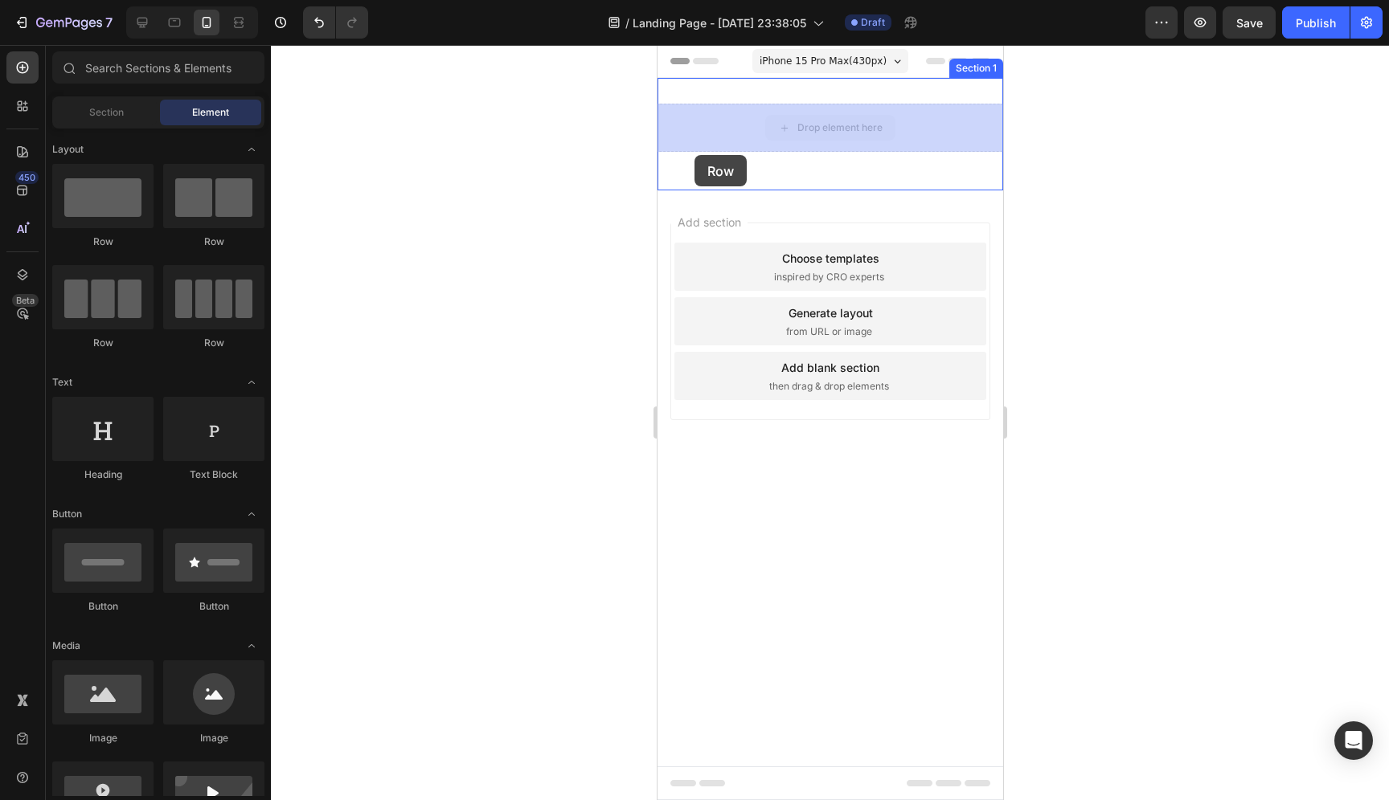
drag, startPoint x: 817, startPoint y: 121, endPoint x: 754, endPoint y: 140, distance: 65.6
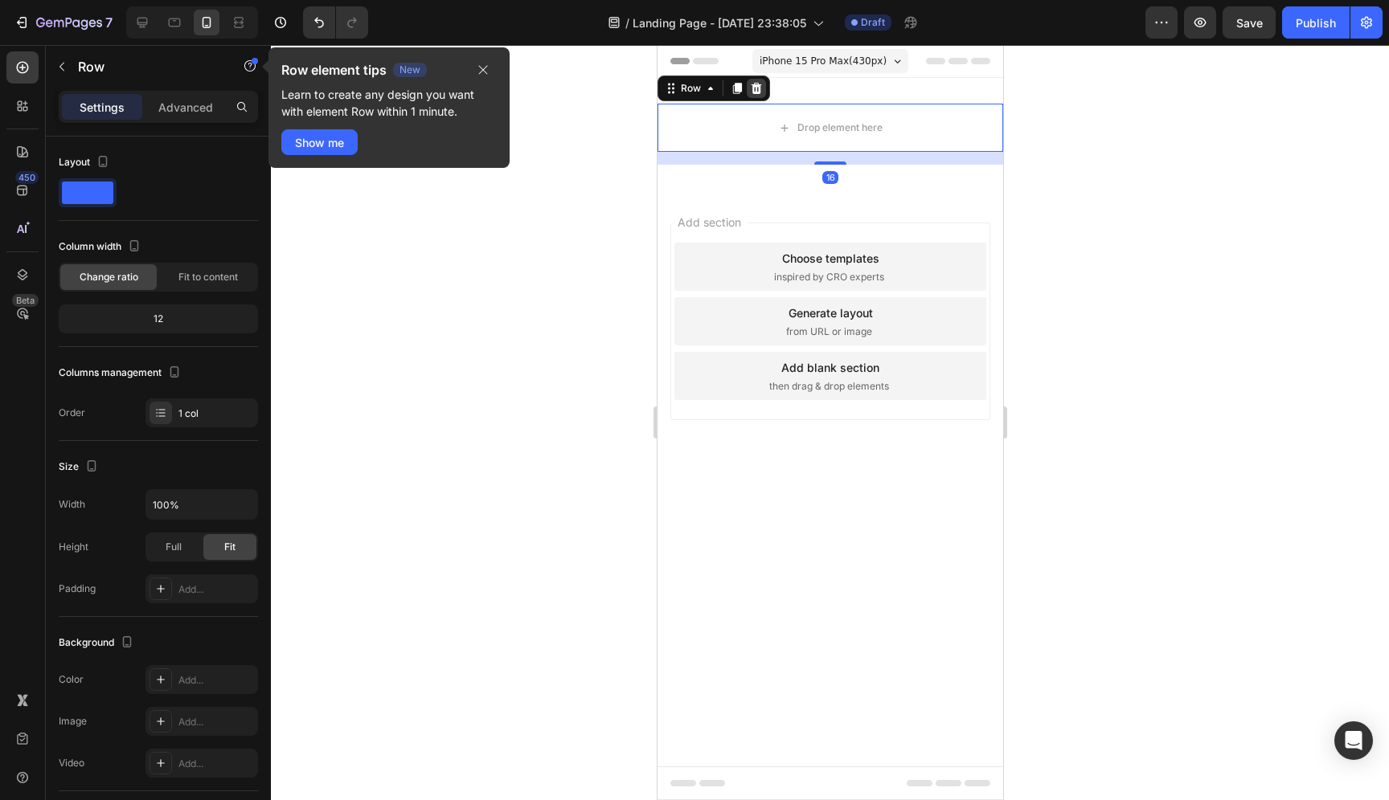
click at [755, 93] on icon at bounding box center [756, 88] width 10 height 11
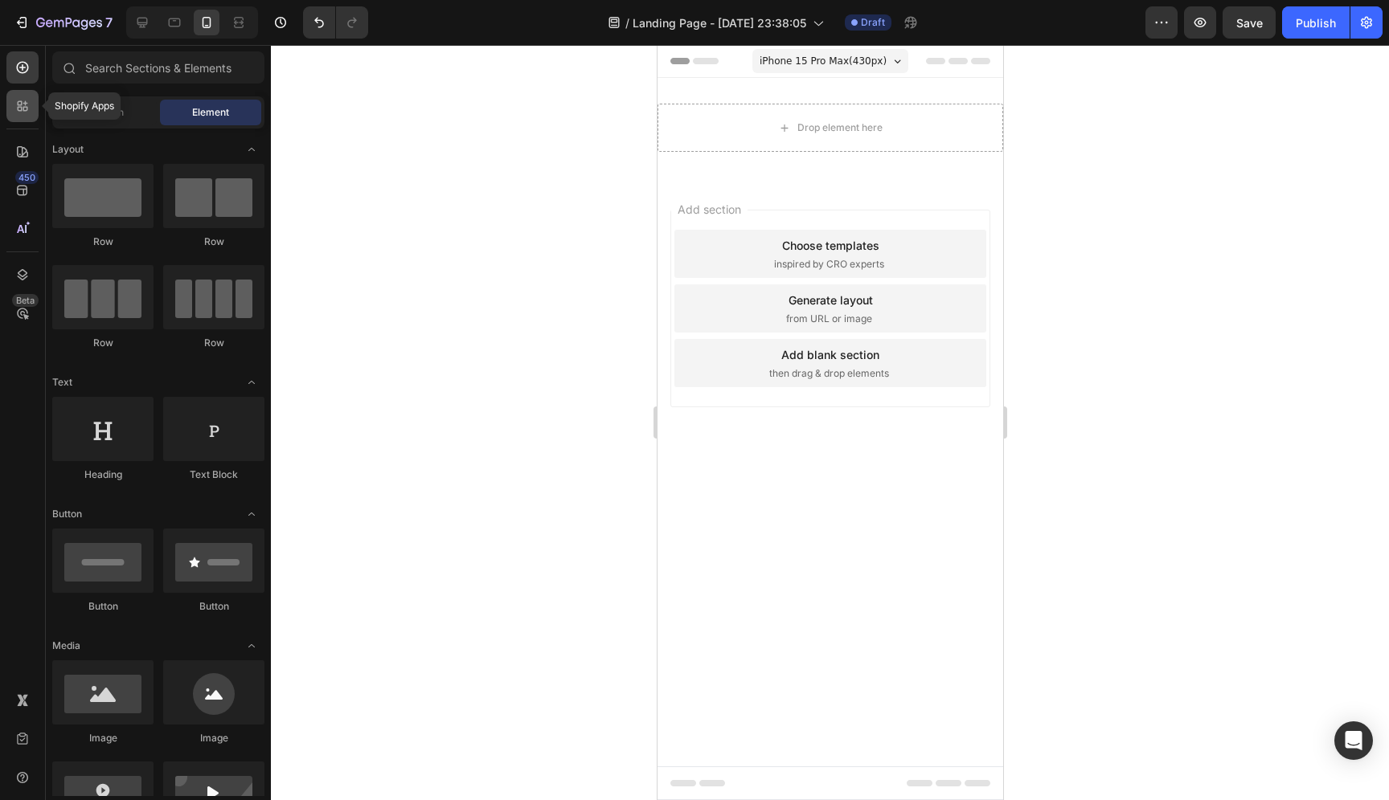
click at [27, 104] on icon at bounding box center [22, 106] width 16 height 16
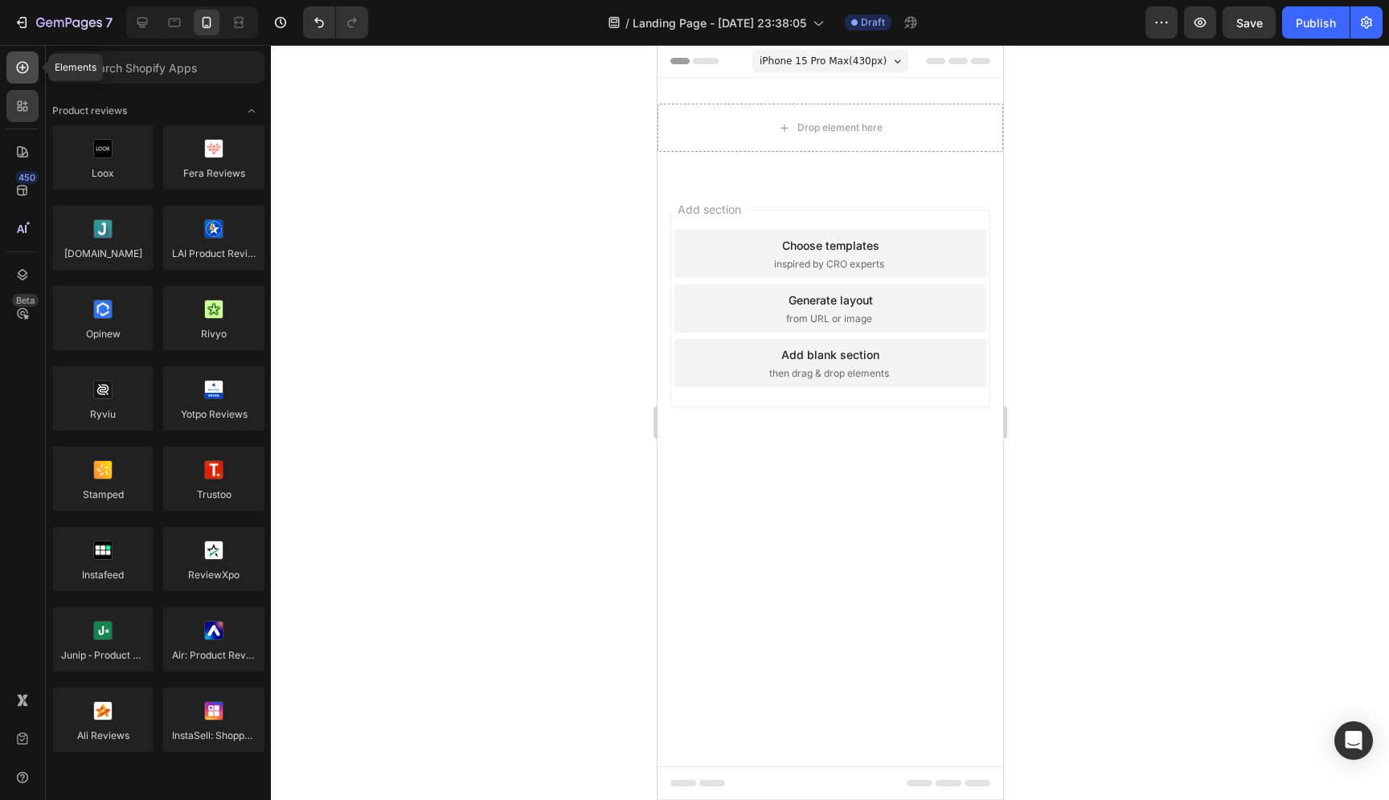
click at [28, 68] on icon at bounding box center [22, 67] width 16 height 16
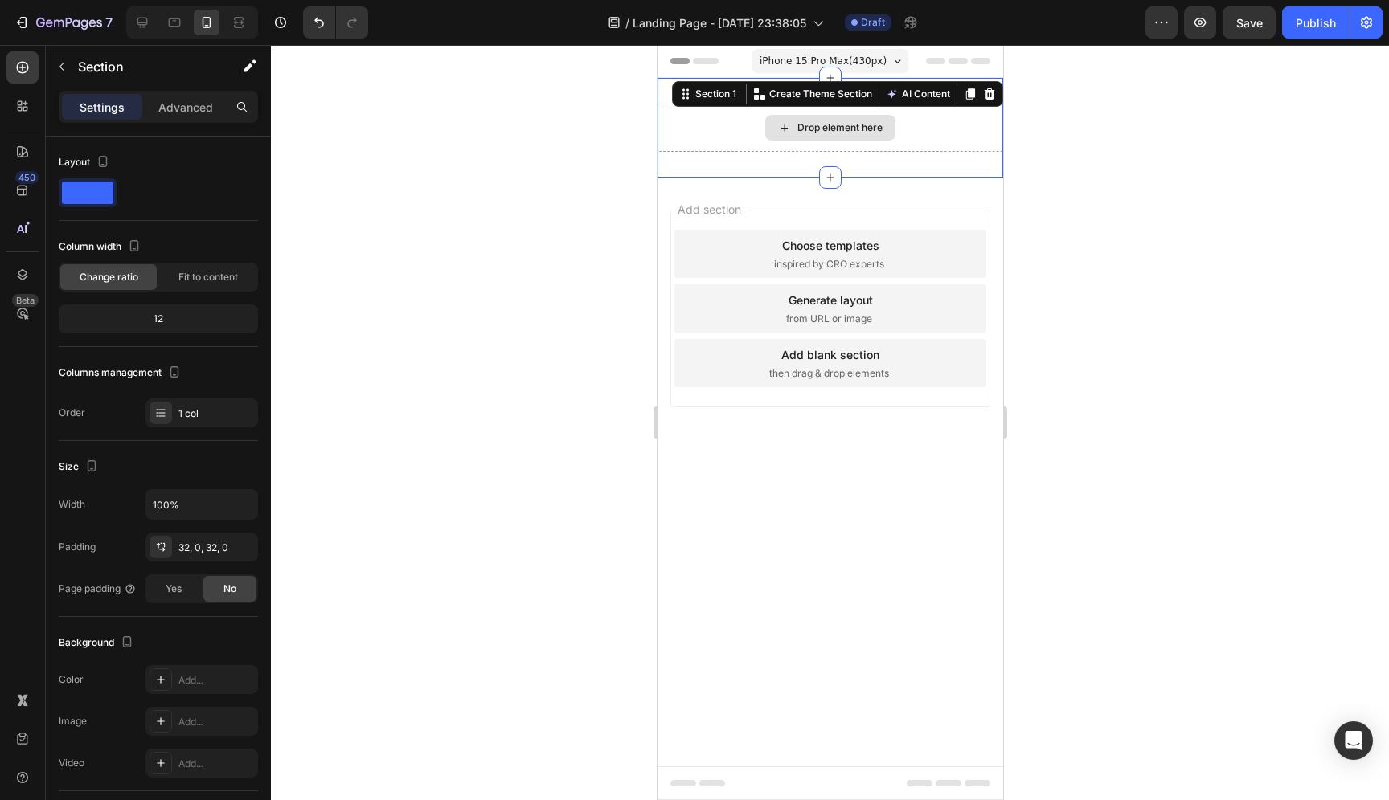
click at [899, 109] on div "Drop element here" at bounding box center [830, 128] width 346 height 48
click at [985, 98] on icon at bounding box center [989, 93] width 10 height 11
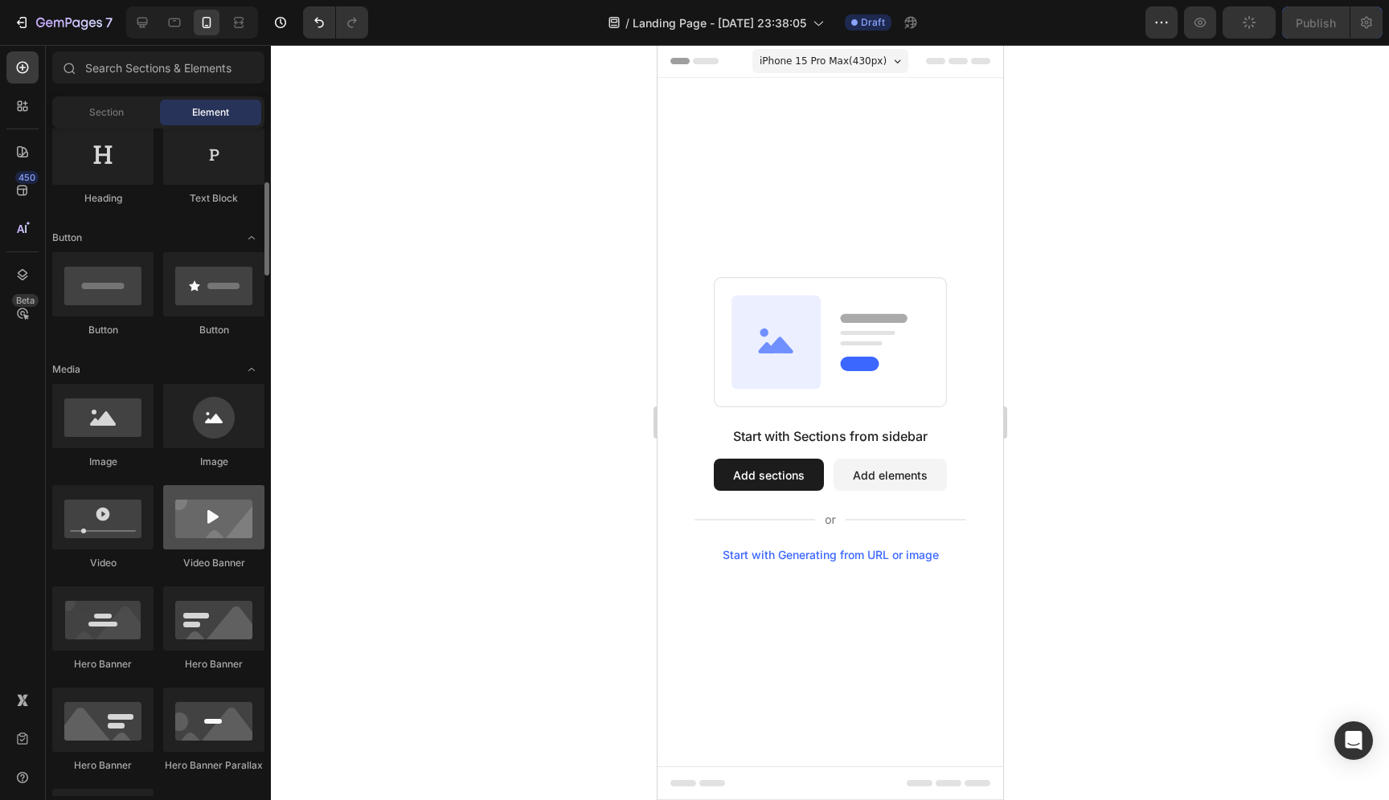
scroll to position [510, 0]
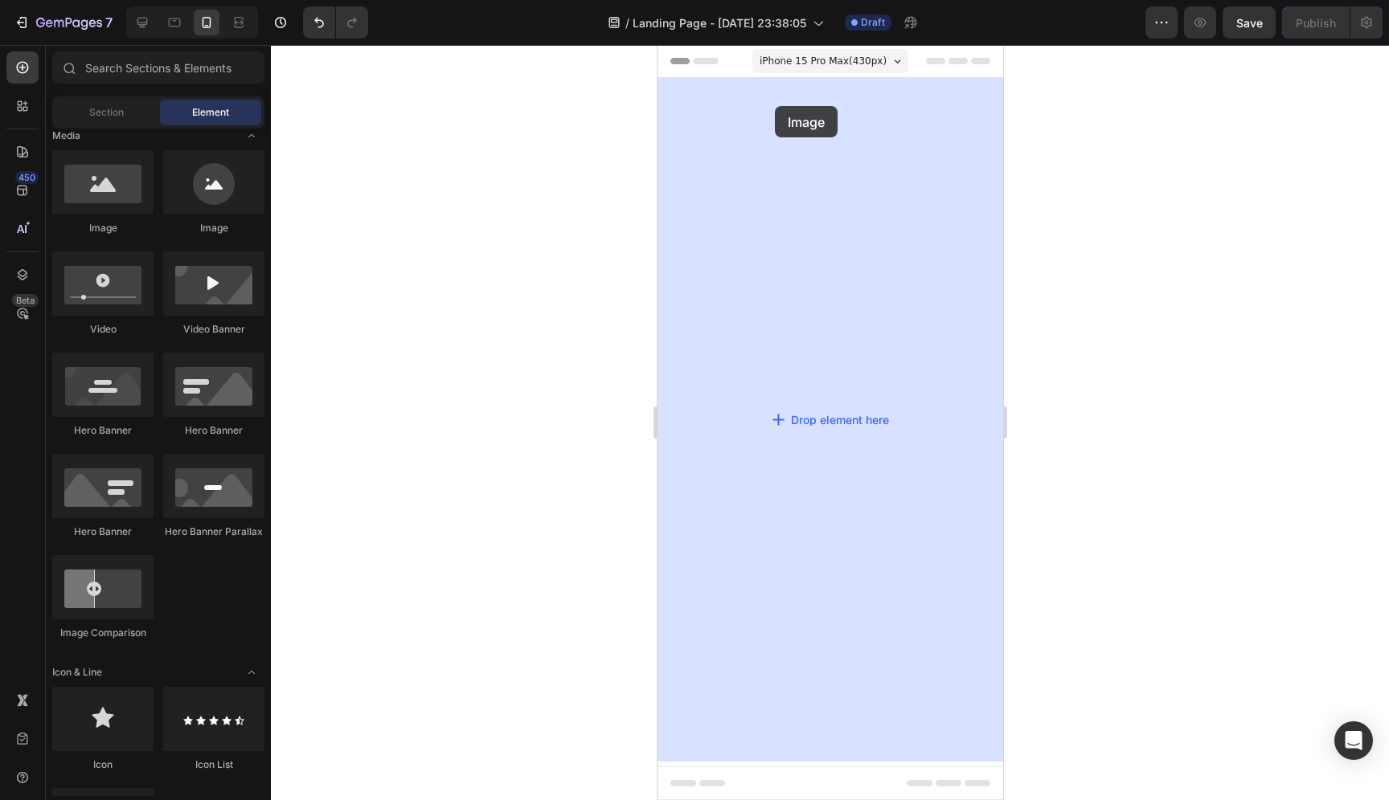
drag, startPoint x: 763, startPoint y: 235, endPoint x: 774, endPoint y: 106, distance: 129.8
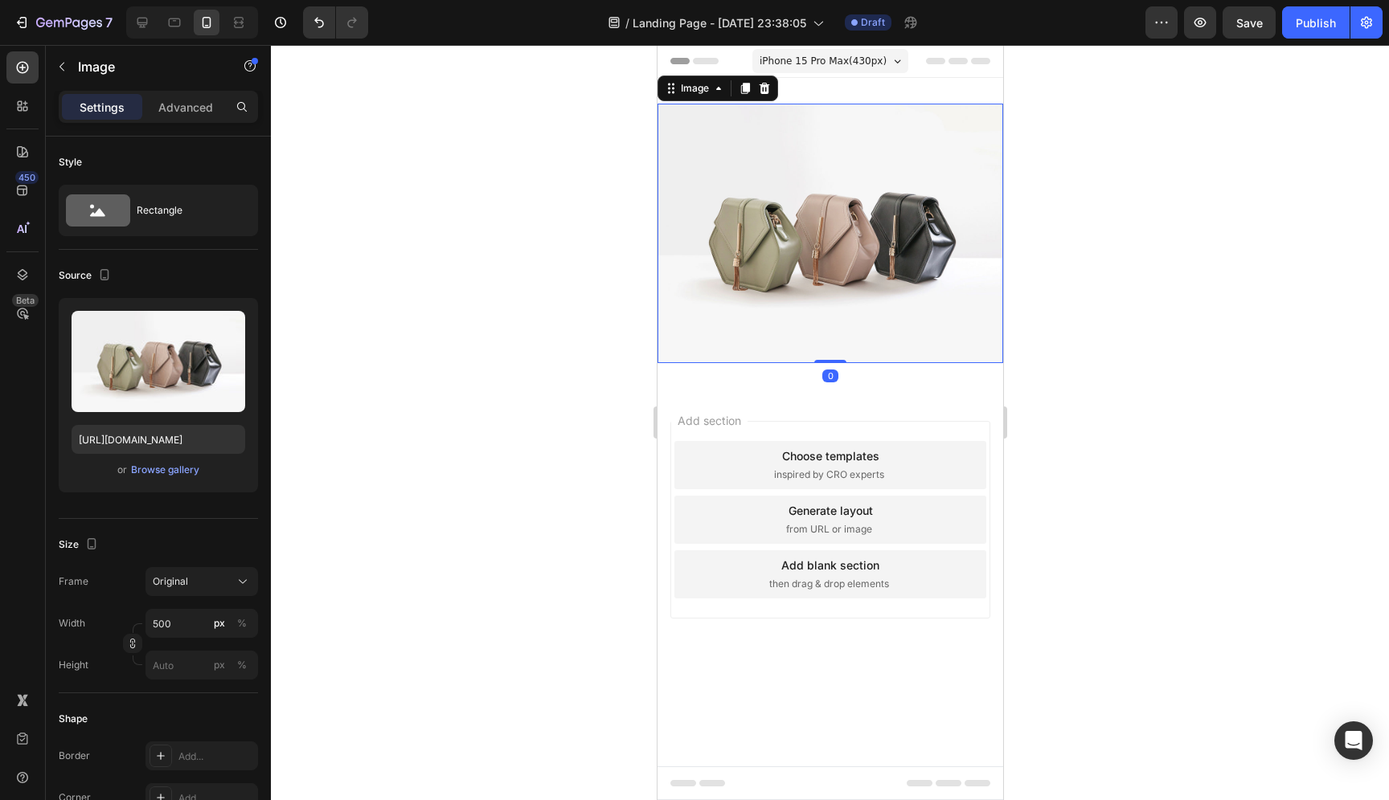
click at [857, 252] on img at bounding box center [830, 234] width 346 height 260
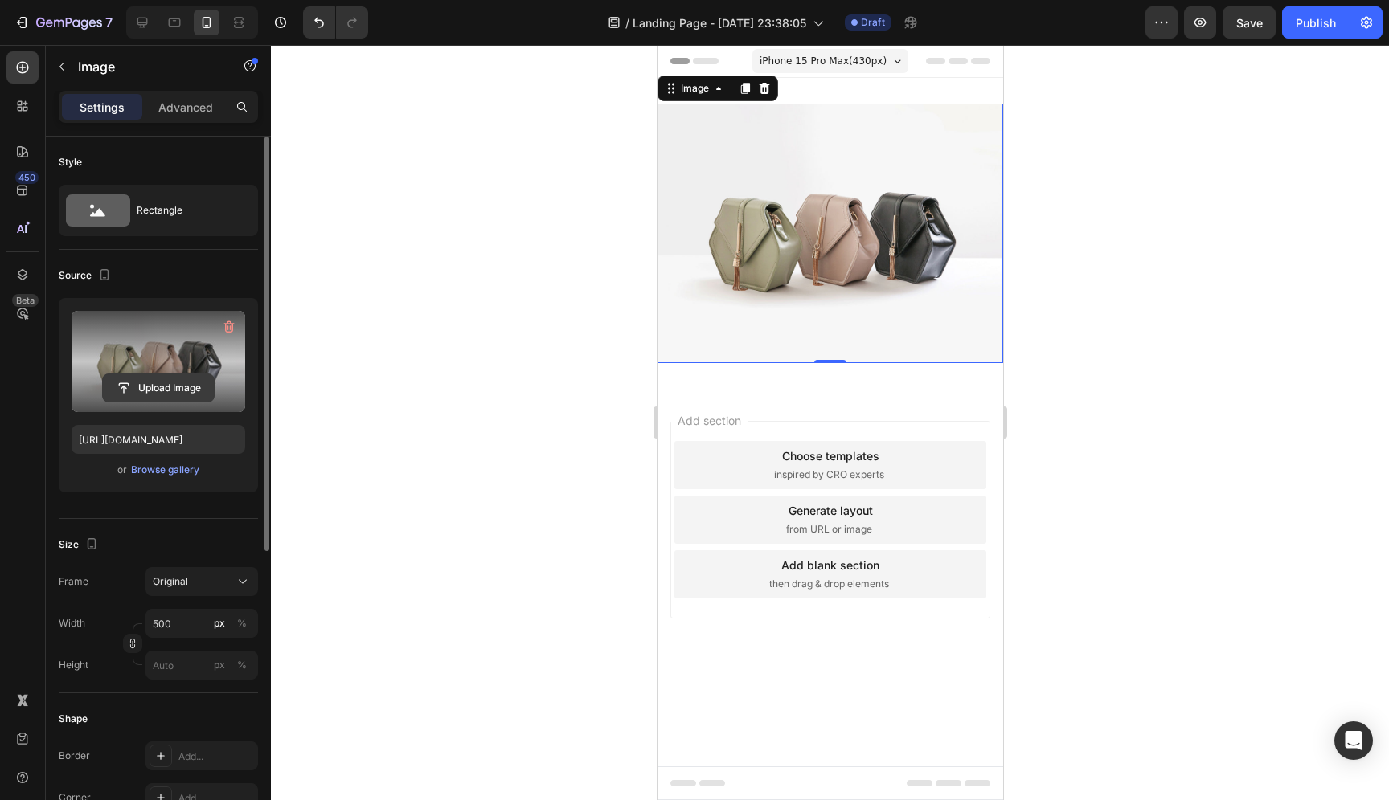
click at [168, 391] on input "file" at bounding box center [158, 388] width 111 height 27
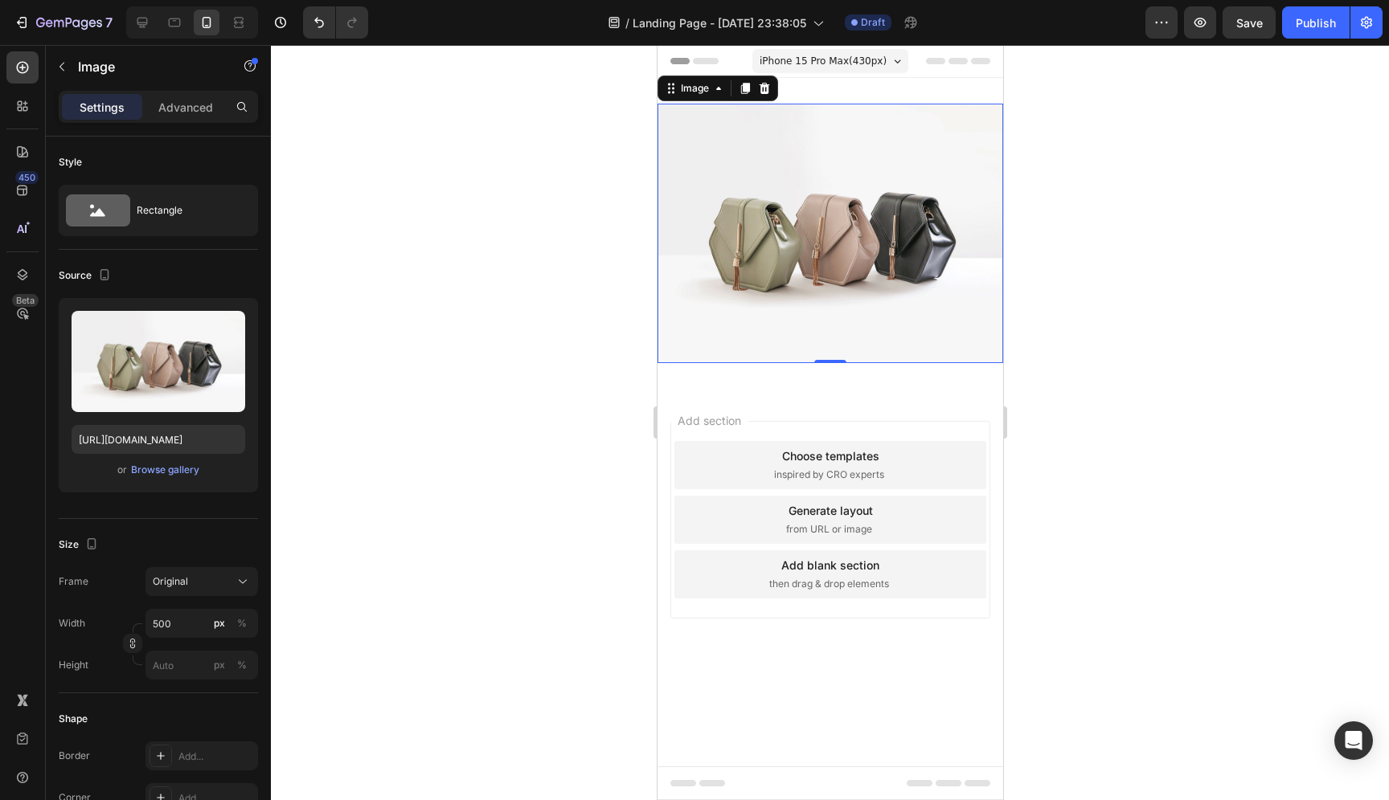
click at [864, 65] on span "iPhone 15 Pro Max ( 430 px)" at bounding box center [822, 61] width 127 height 16
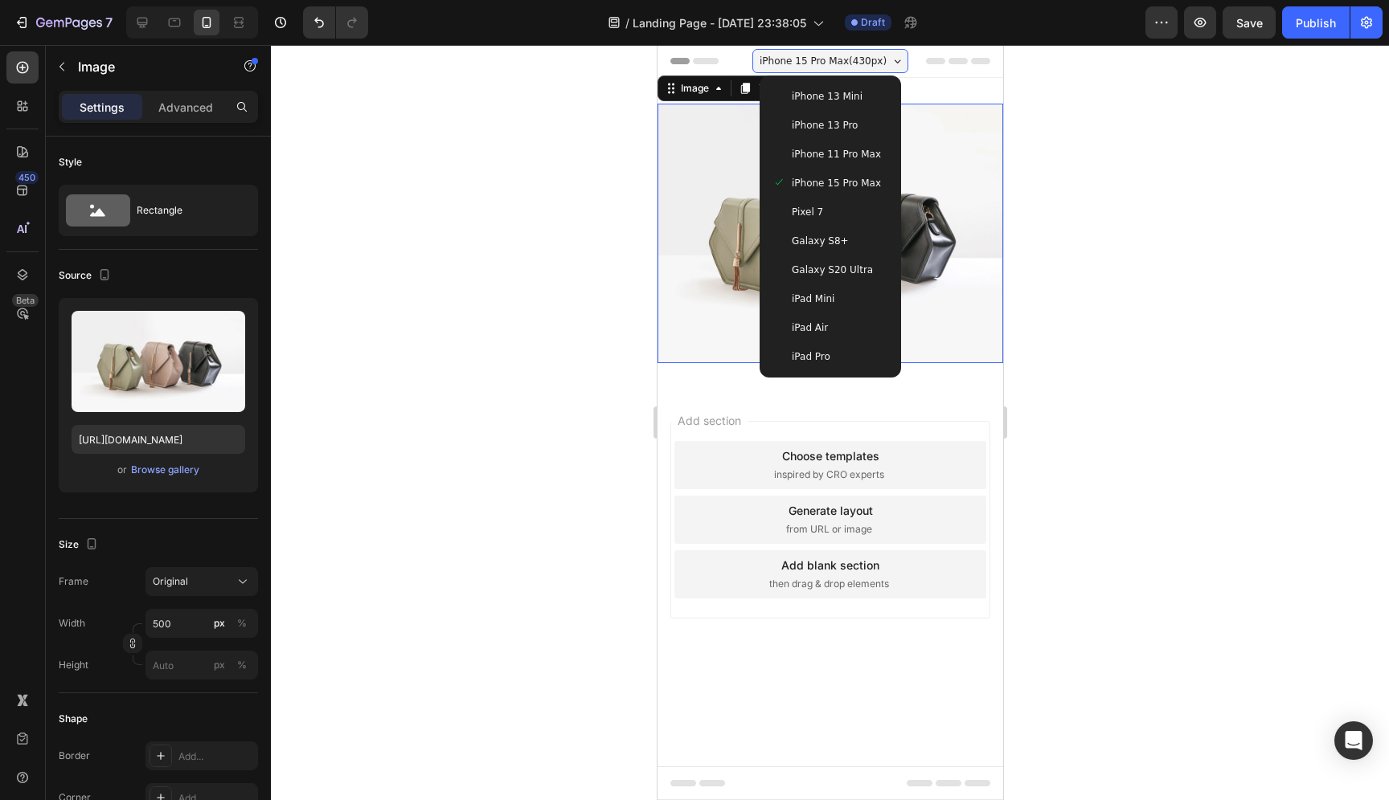
click at [863, 63] on span "iPhone 15 Pro Max ( 430 px)" at bounding box center [822, 61] width 127 height 16
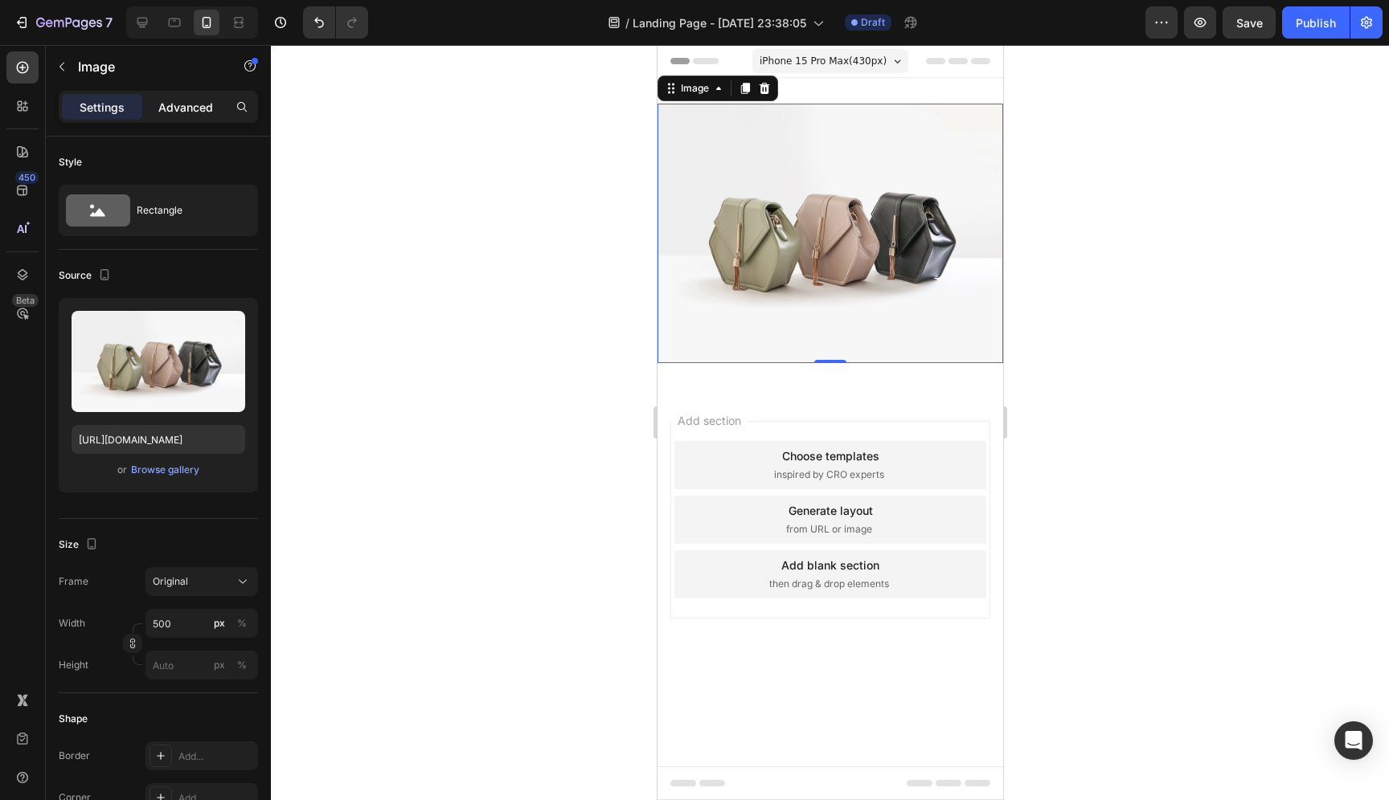
click at [210, 117] on div "Advanced" at bounding box center [185, 107] width 80 height 26
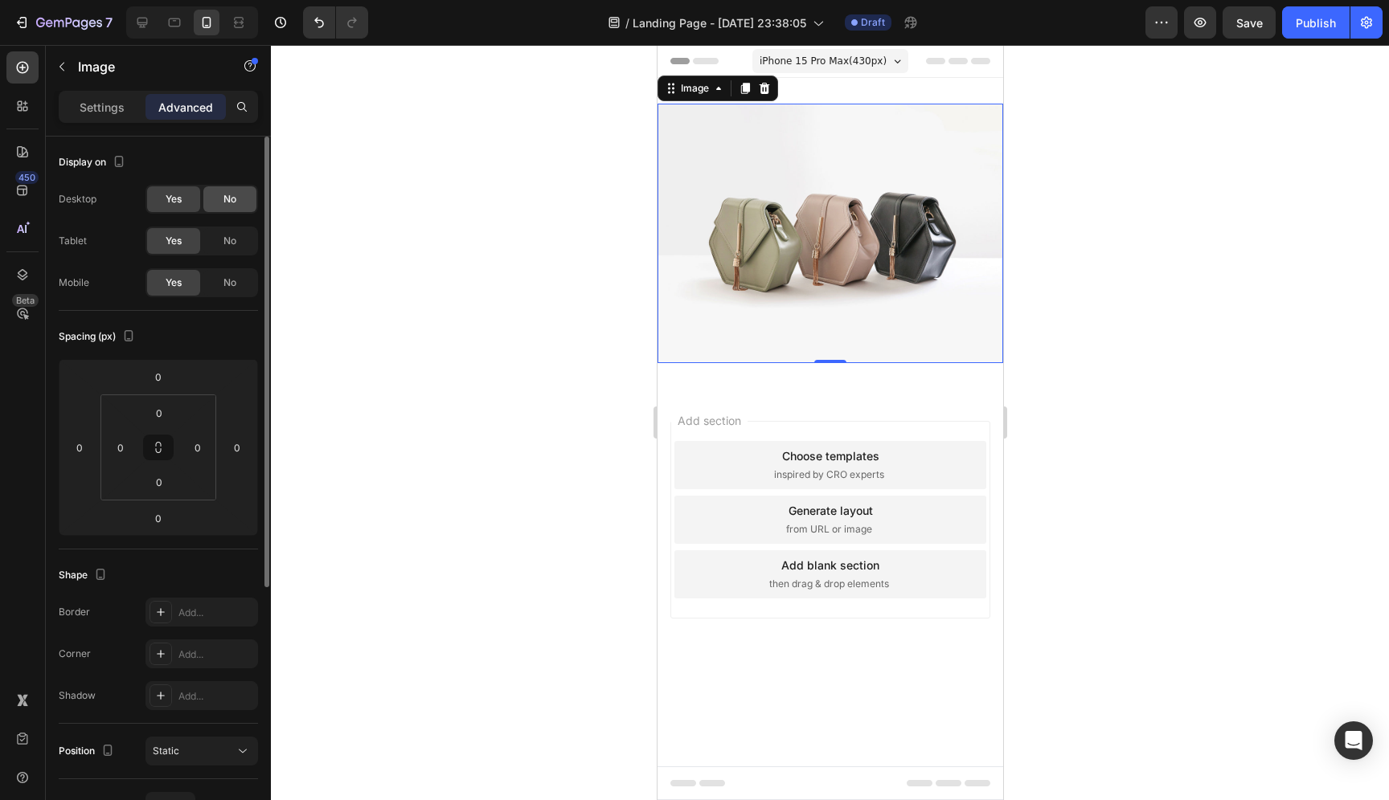
click at [232, 194] on span "No" at bounding box center [229, 199] width 13 height 14
click at [178, 200] on span "Yes" at bounding box center [174, 199] width 16 height 14
click at [98, 103] on p "Settings" at bounding box center [102, 107] width 45 height 17
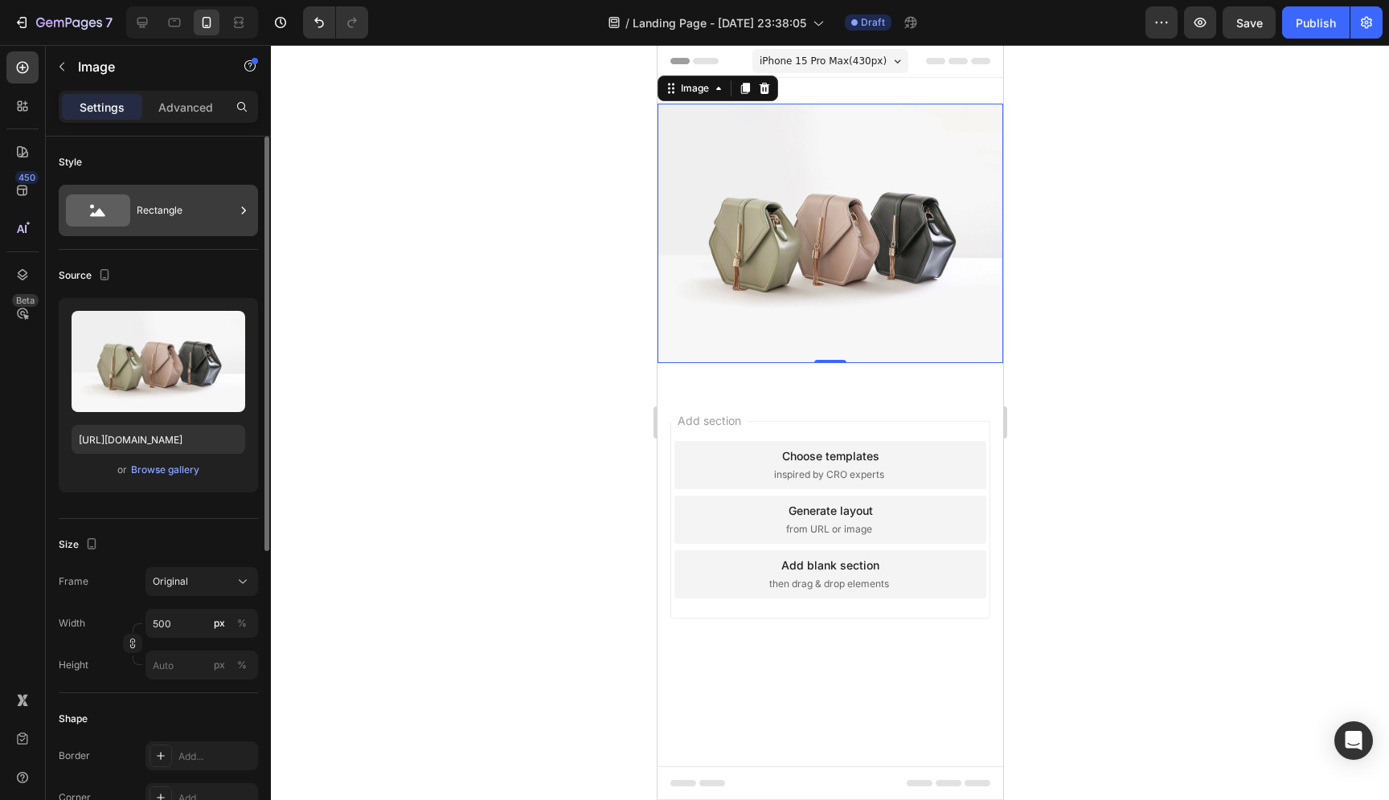
click at [155, 214] on div "Rectangle" at bounding box center [186, 210] width 98 height 37
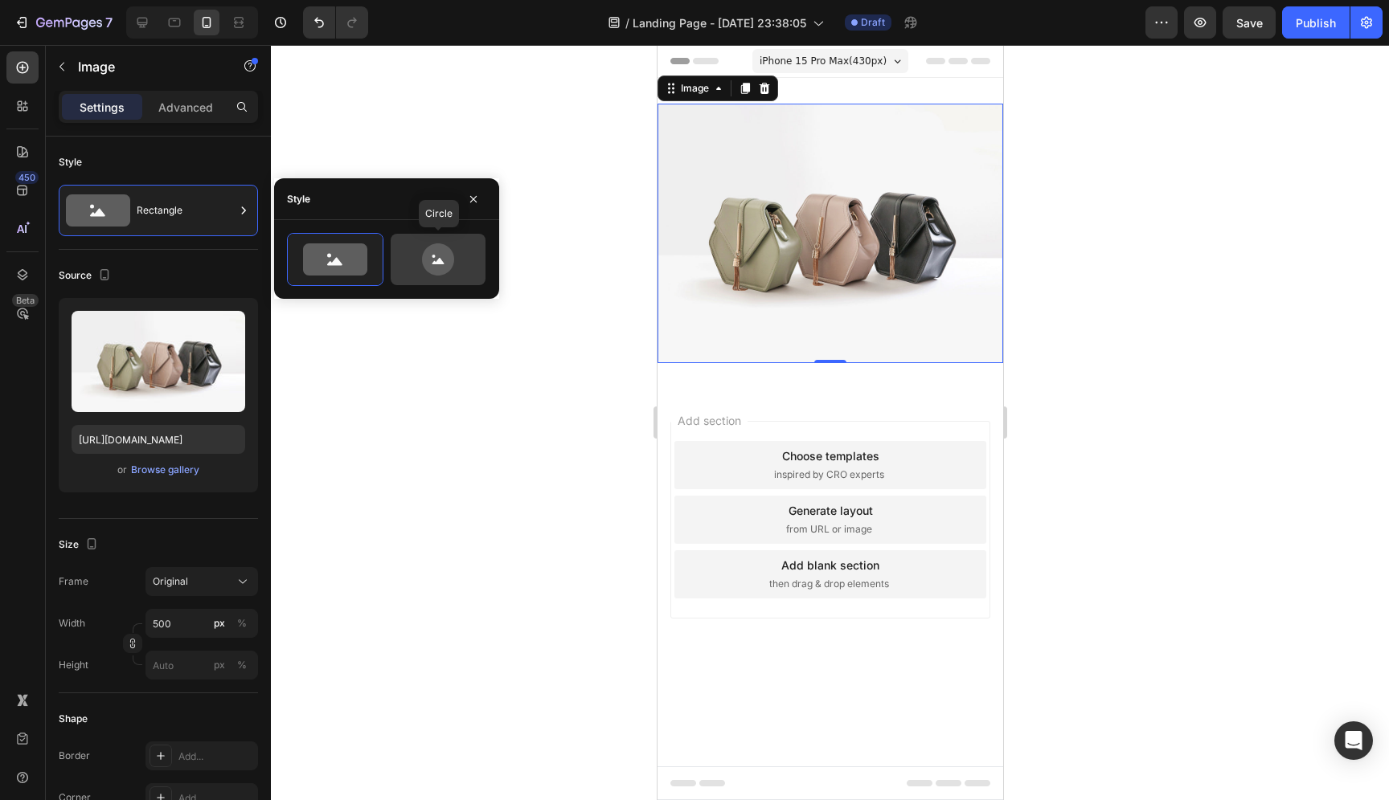
click at [417, 278] on div at bounding box center [438, 259] width 95 height 51
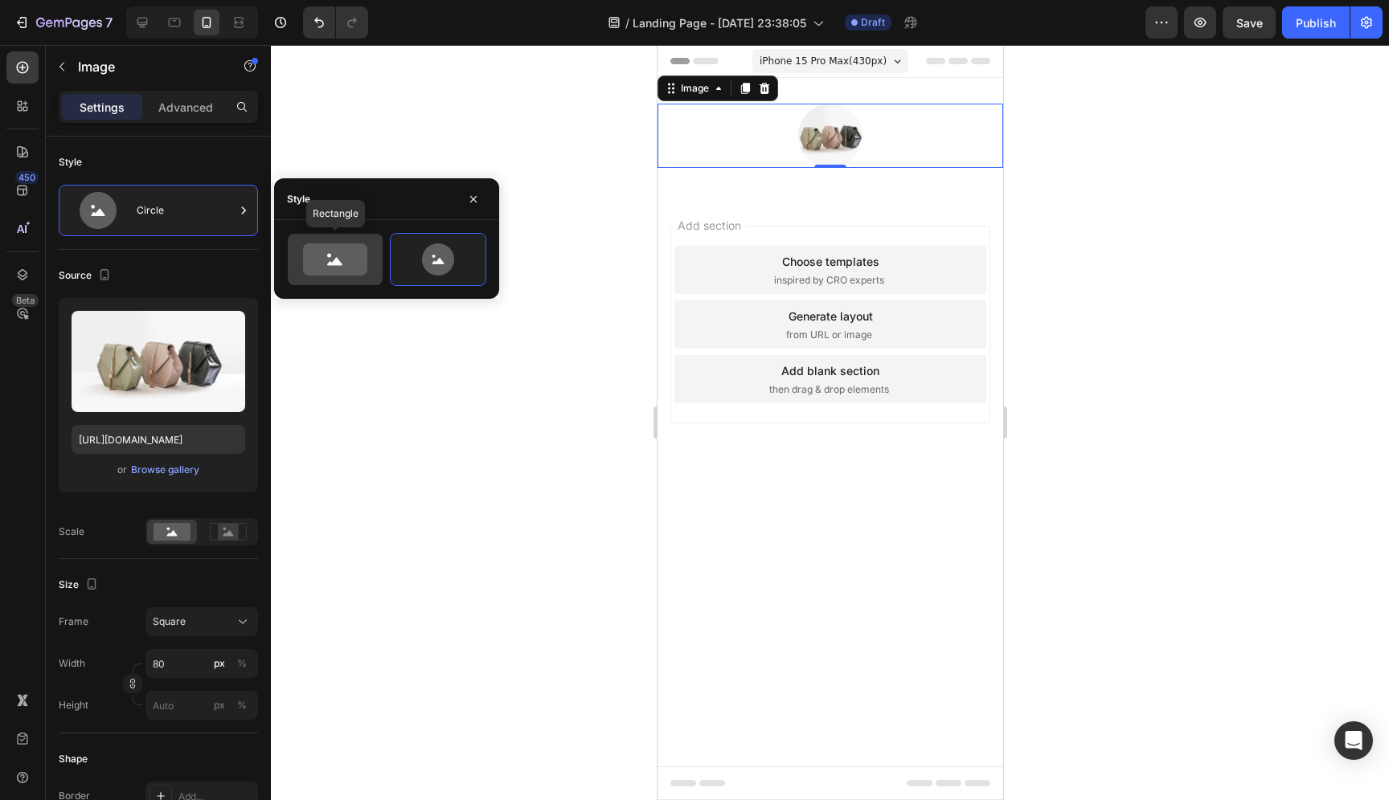
click at [356, 264] on icon at bounding box center [335, 260] width 64 height 32
type input "100"
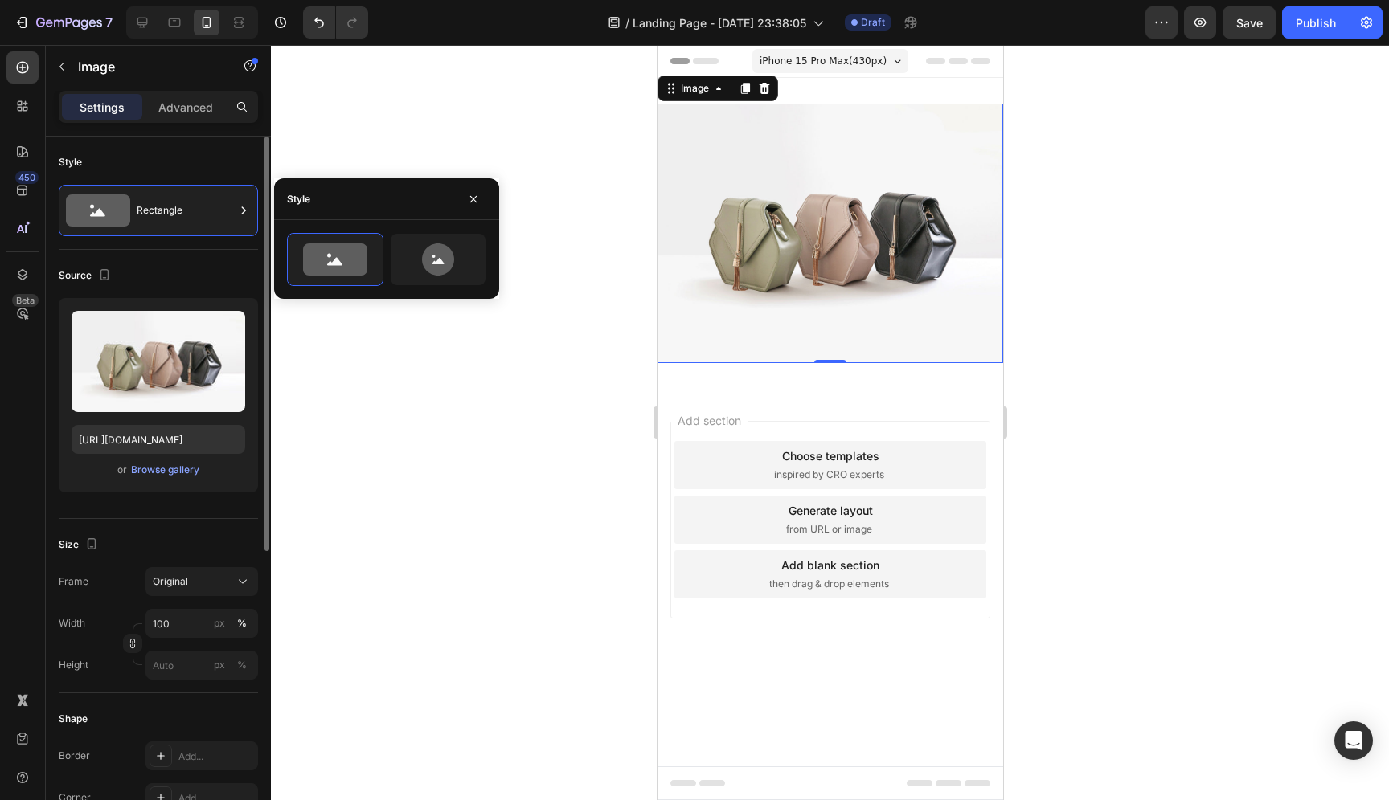
click at [200, 271] on div "Source" at bounding box center [158, 276] width 199 height 26
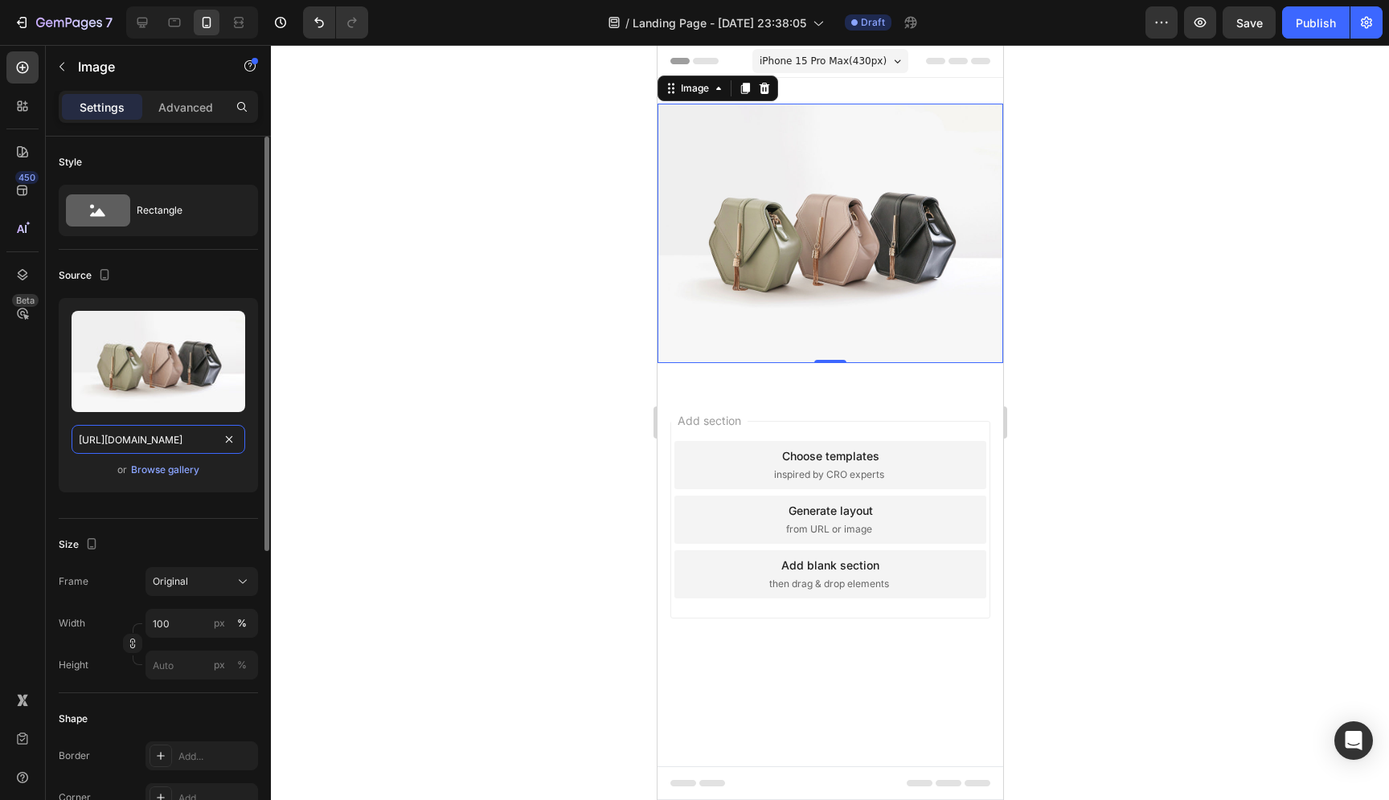
click at [166, 440] on input "[URL][DOMAIN_NAME]" at bounding box center [159, 439] width 174 height 29
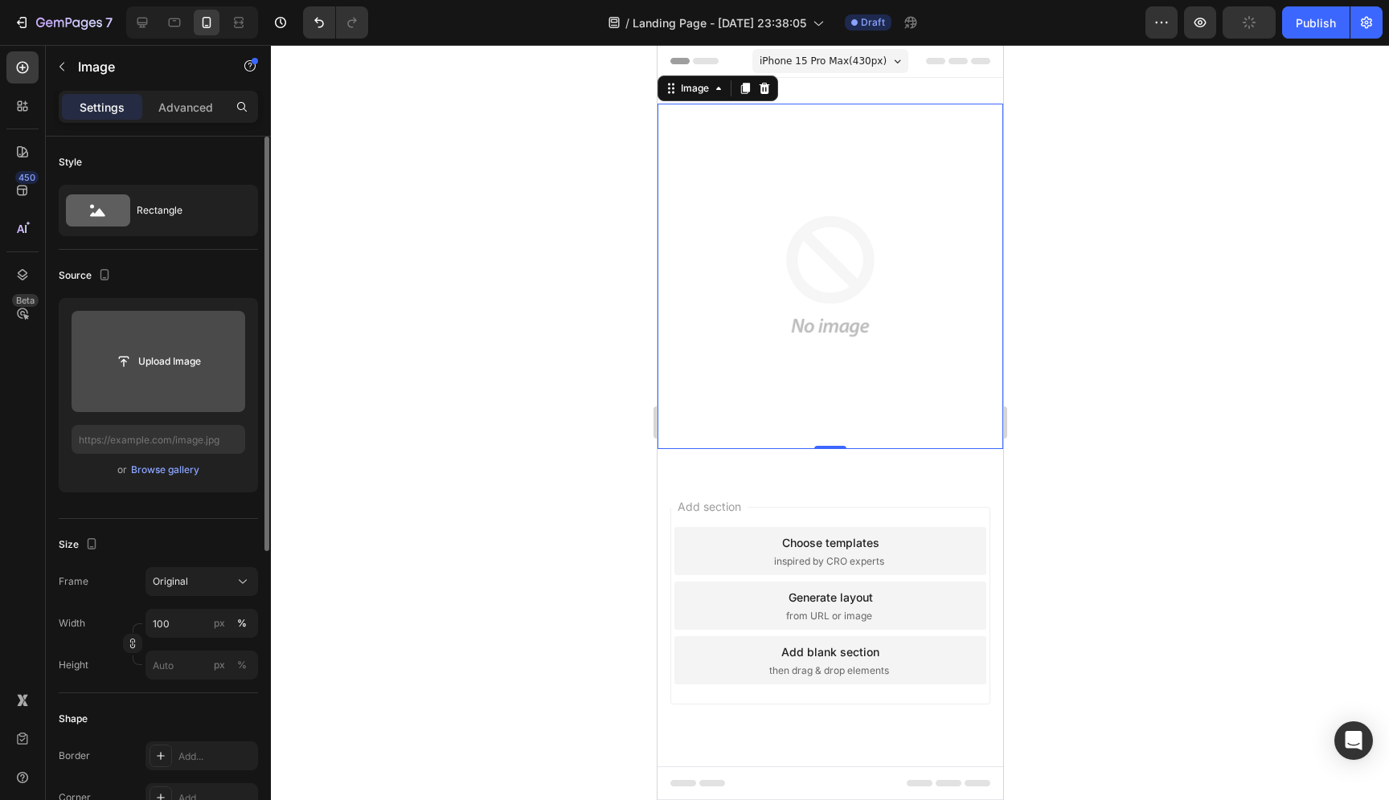
click at [193, 366] on input "file" at bounding box center [158, 361] width 111 height 27
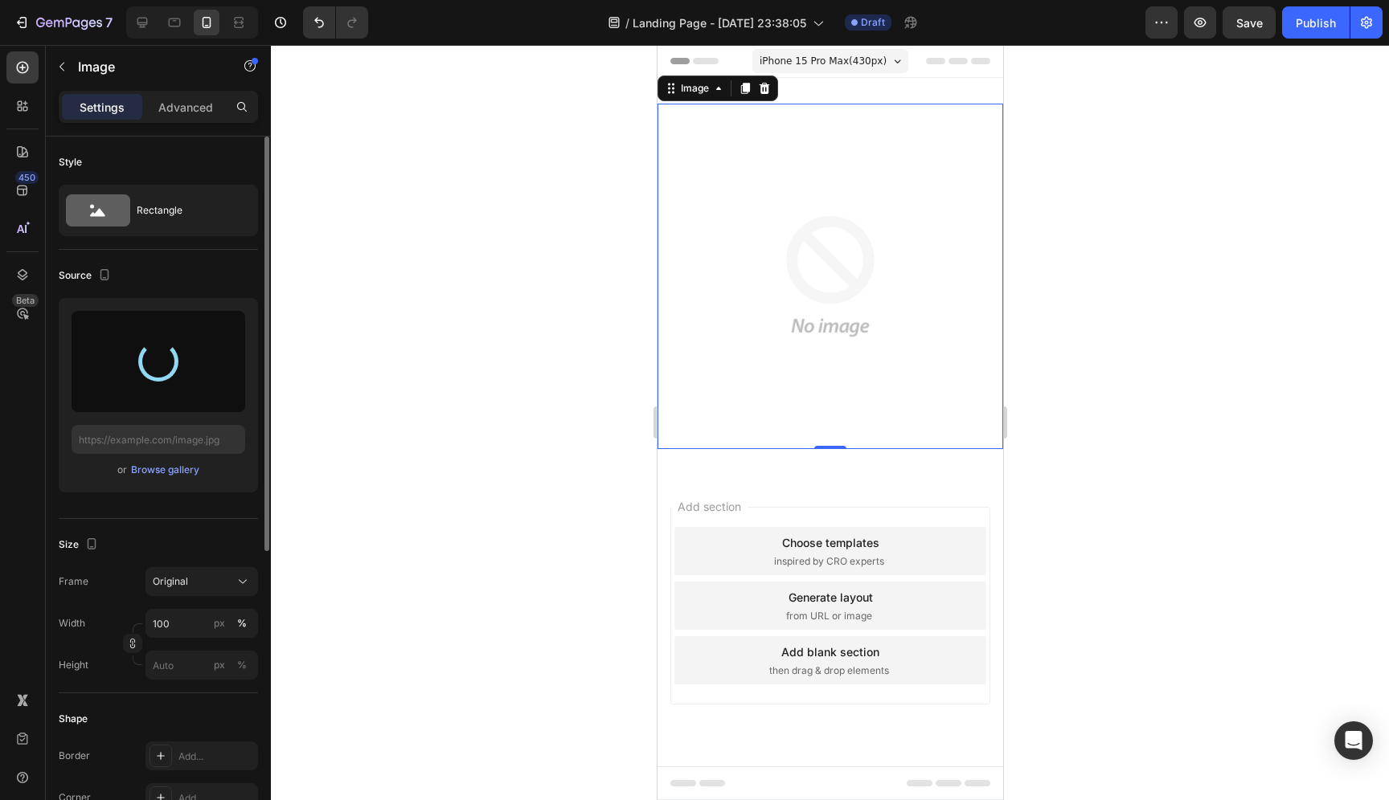
type input "[URL][DOMAIN_NAME]"
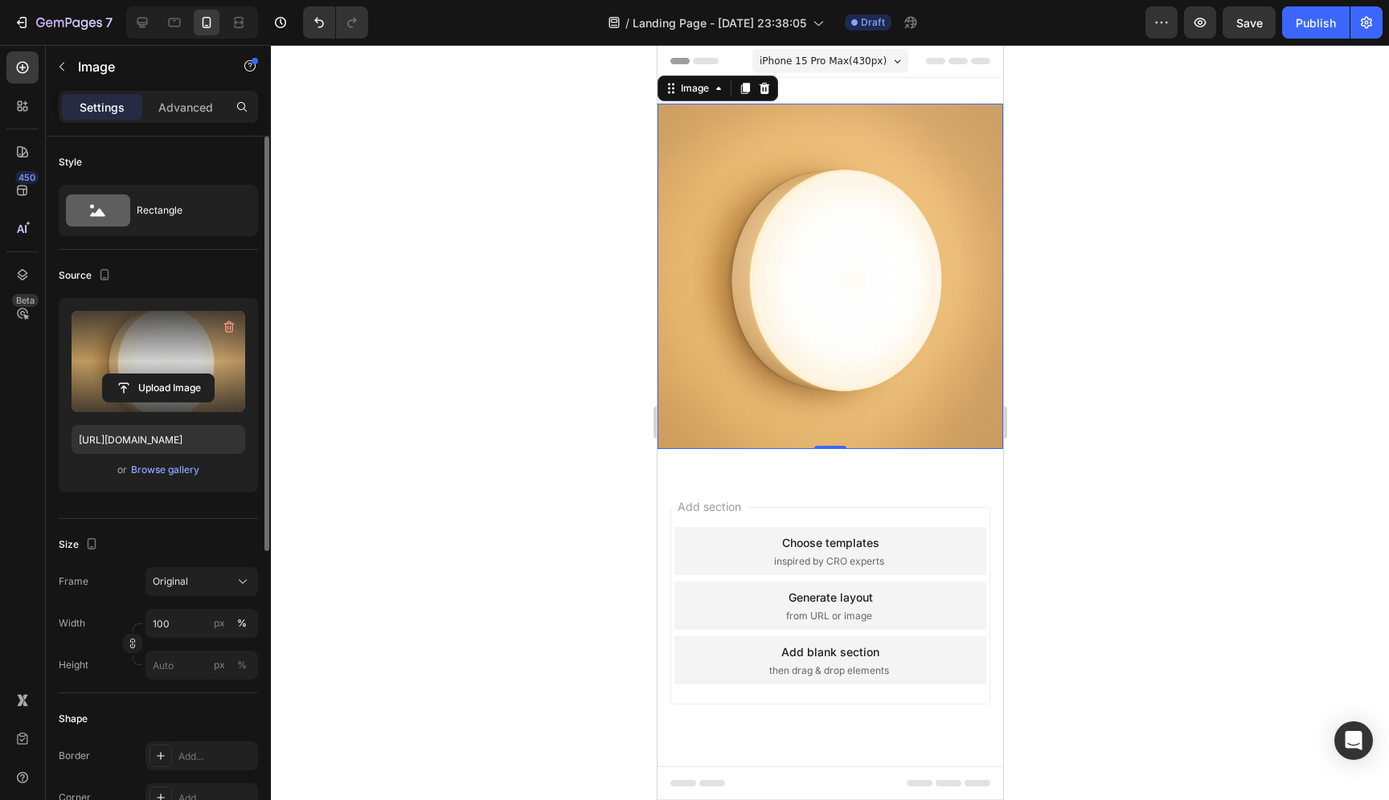
click at [808, 323] on img at bounding box center [830, 277] width 346 height 346
click at [896, 68] on div "iPhone 15 Pro Max ( 430 px)" at bounding box center [829, 61] width 156 height 24
click at [706, 220] on img at bounding box center [830, 277] width 346 height 346
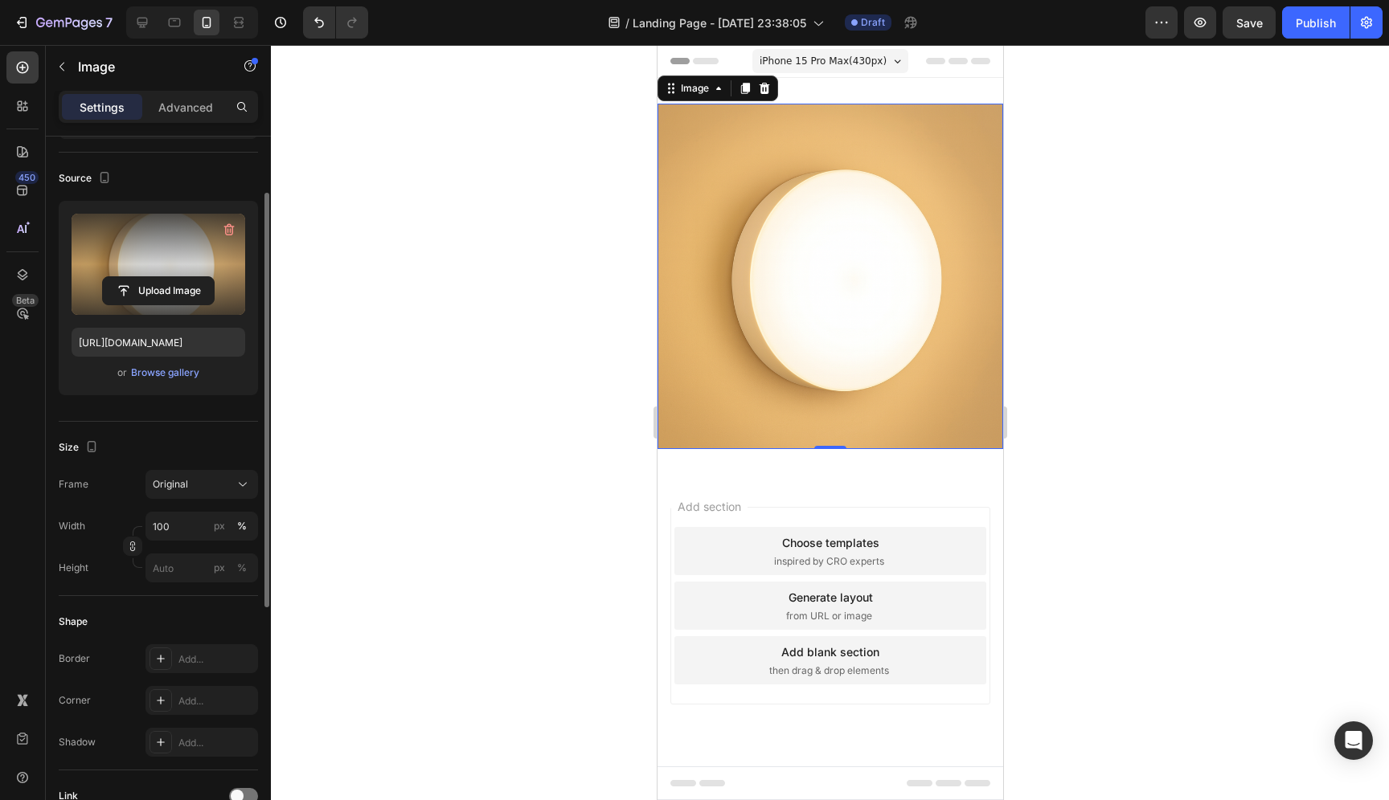
scroll to position [0, 0]
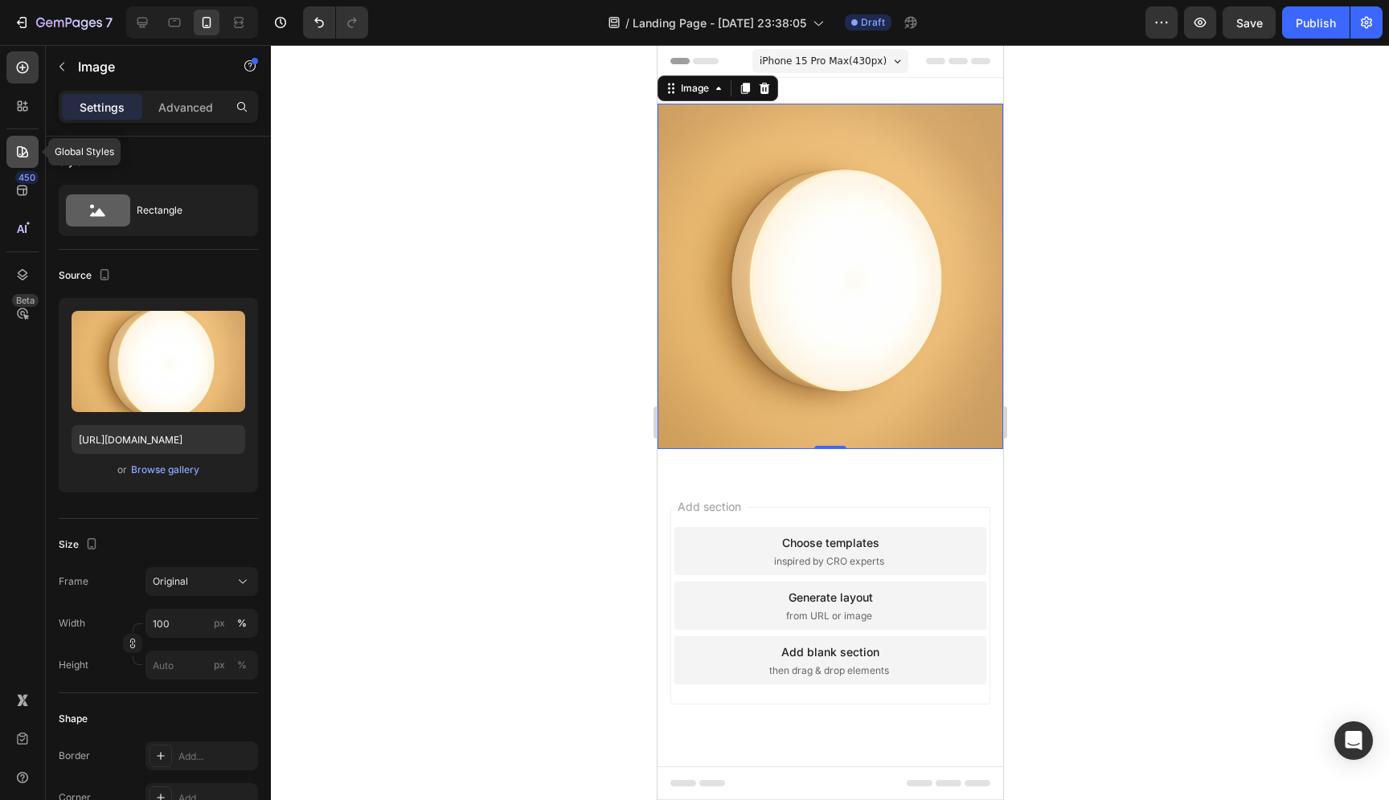
click at [31, 158] on div at bounding box center [22, 152] width 32 height 32
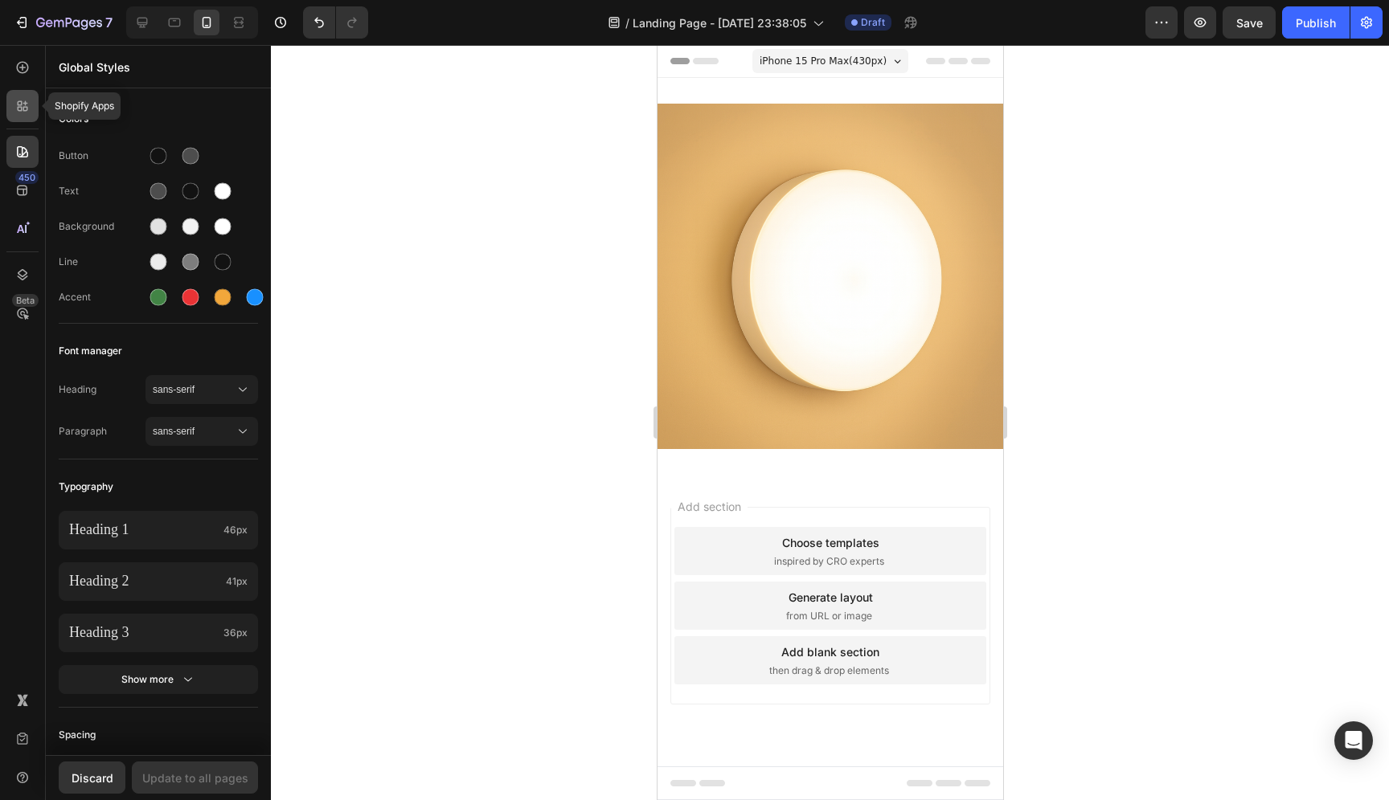
click at [35, 117] on div at bounding box center [22, 106] width 32 height 32
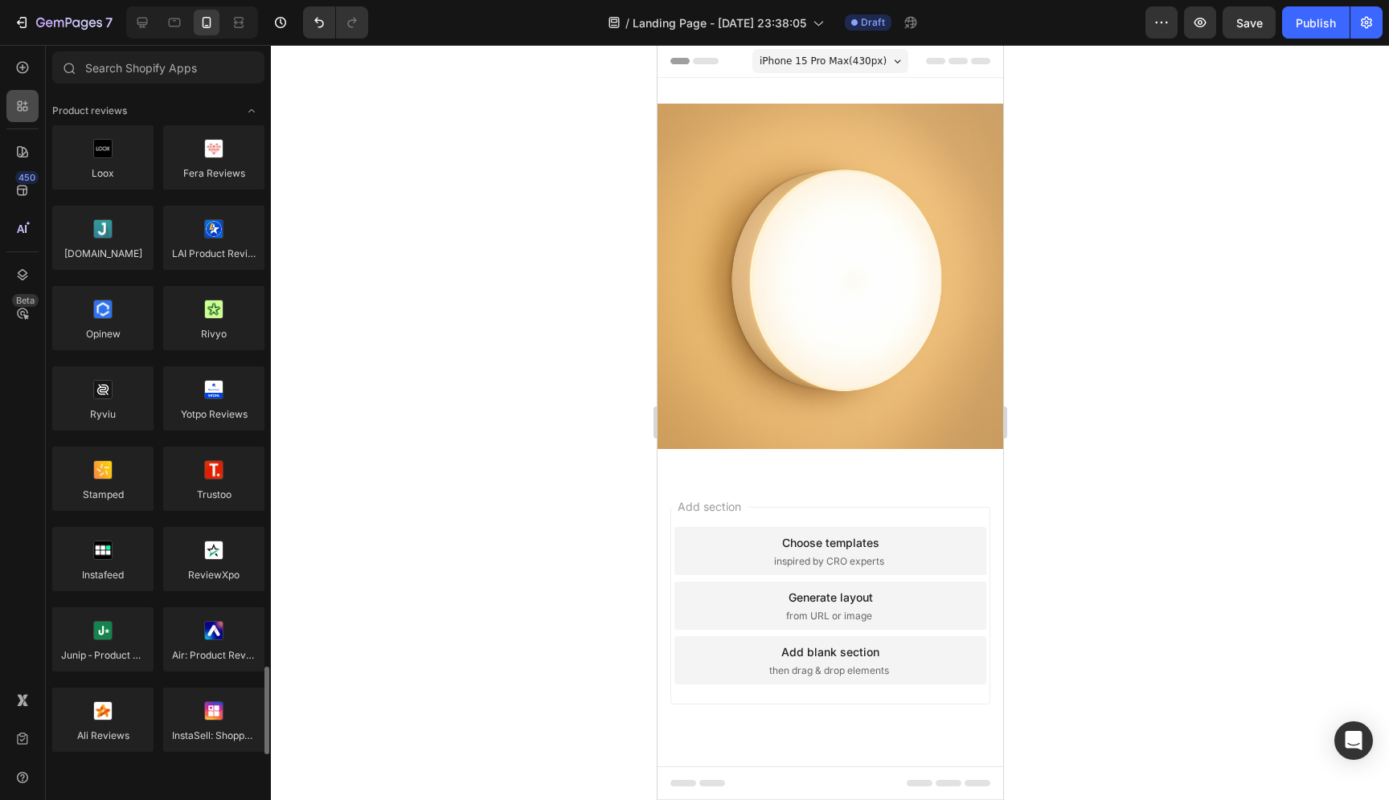
scroll to position [510, 0]
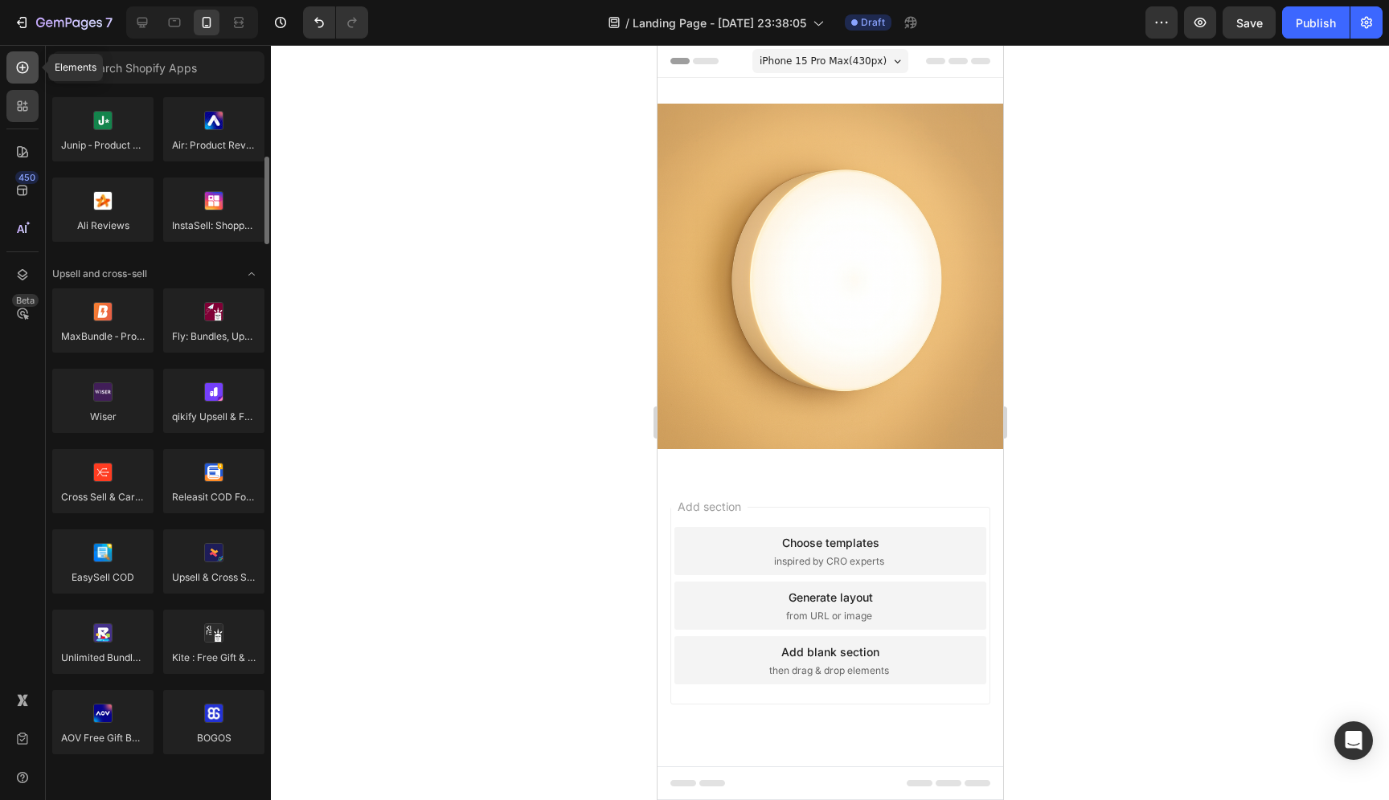
click at [25, 75] on icon at bounding box center [22, 67] width 16 height 16
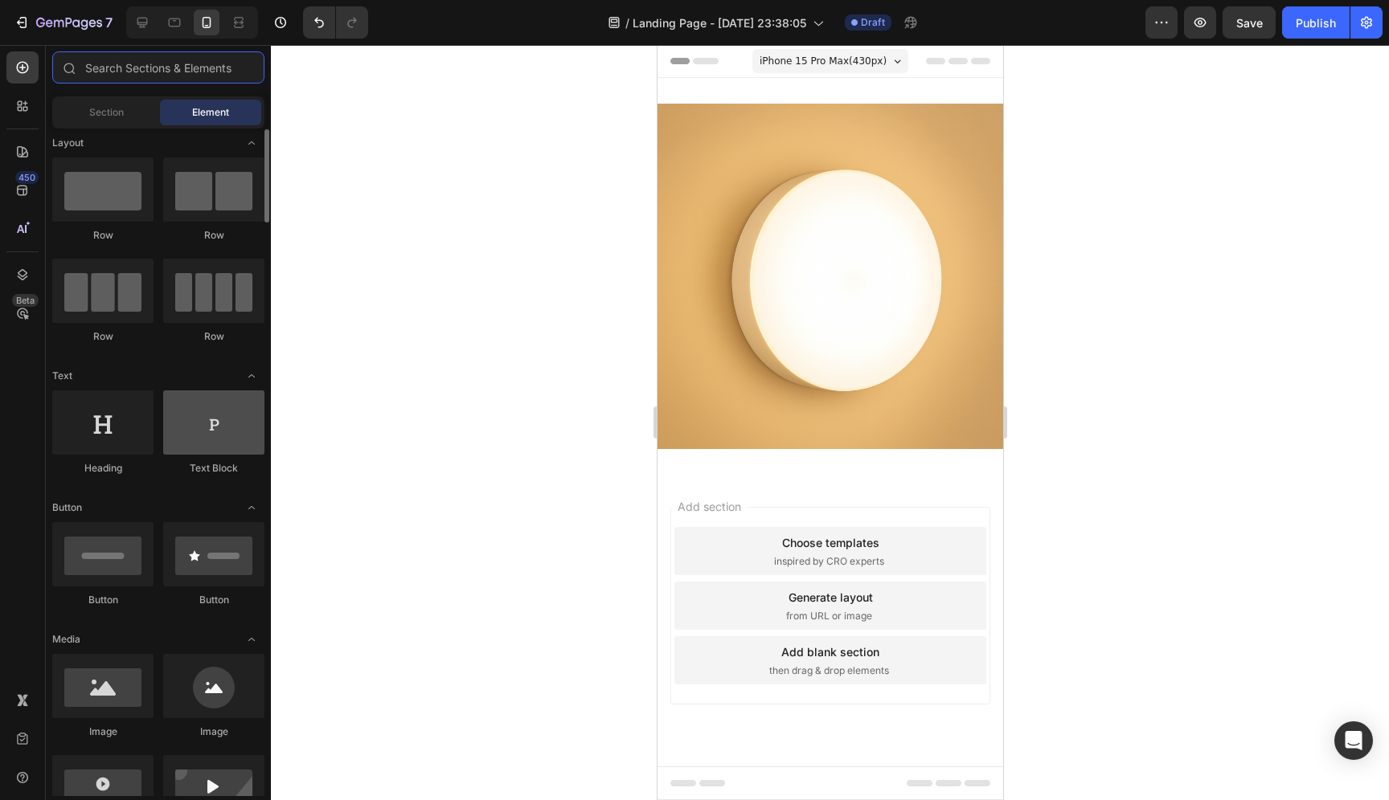
scroll to position [0, 0]
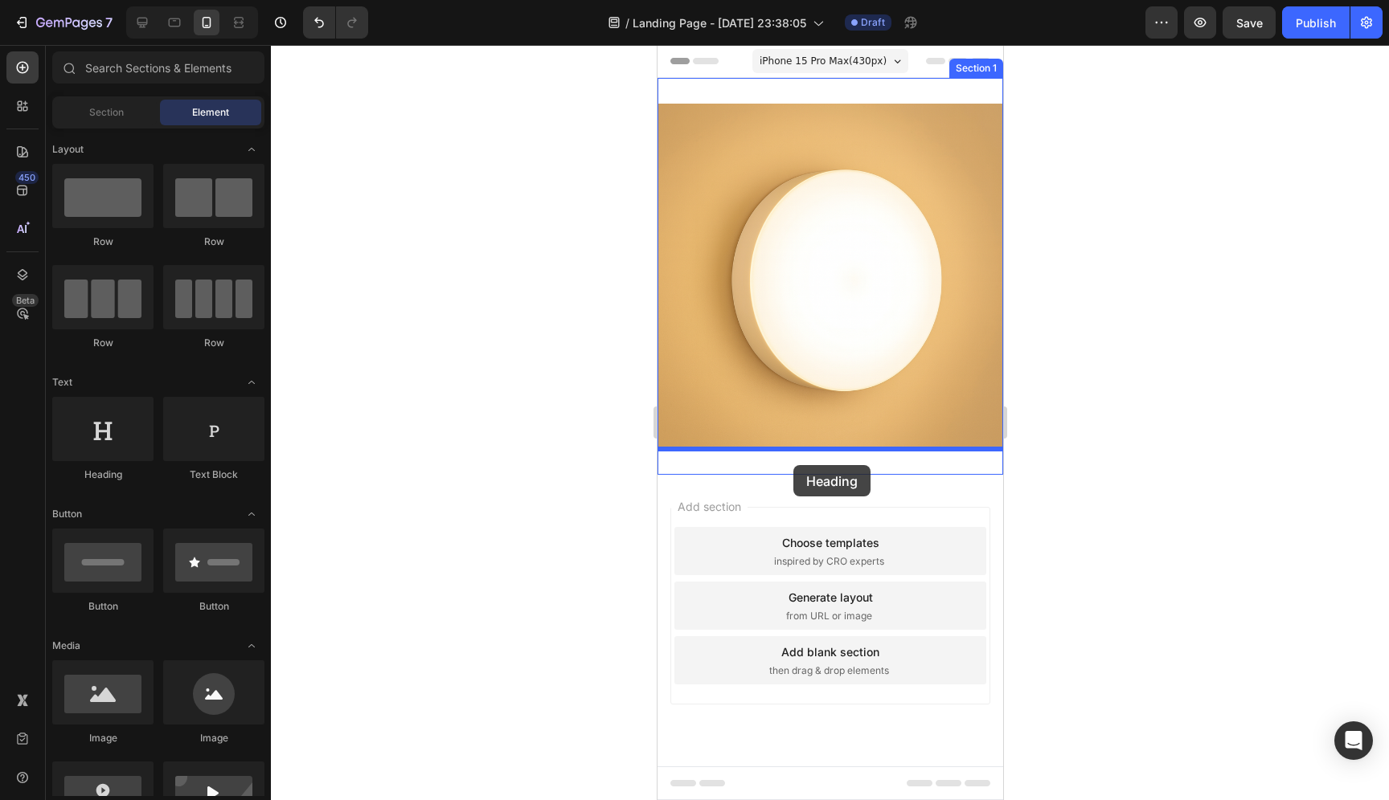
drag, startPoint x: 762, startPoint y: 476, endPoint x: 792, endPoint y: 465, distance: 32.3
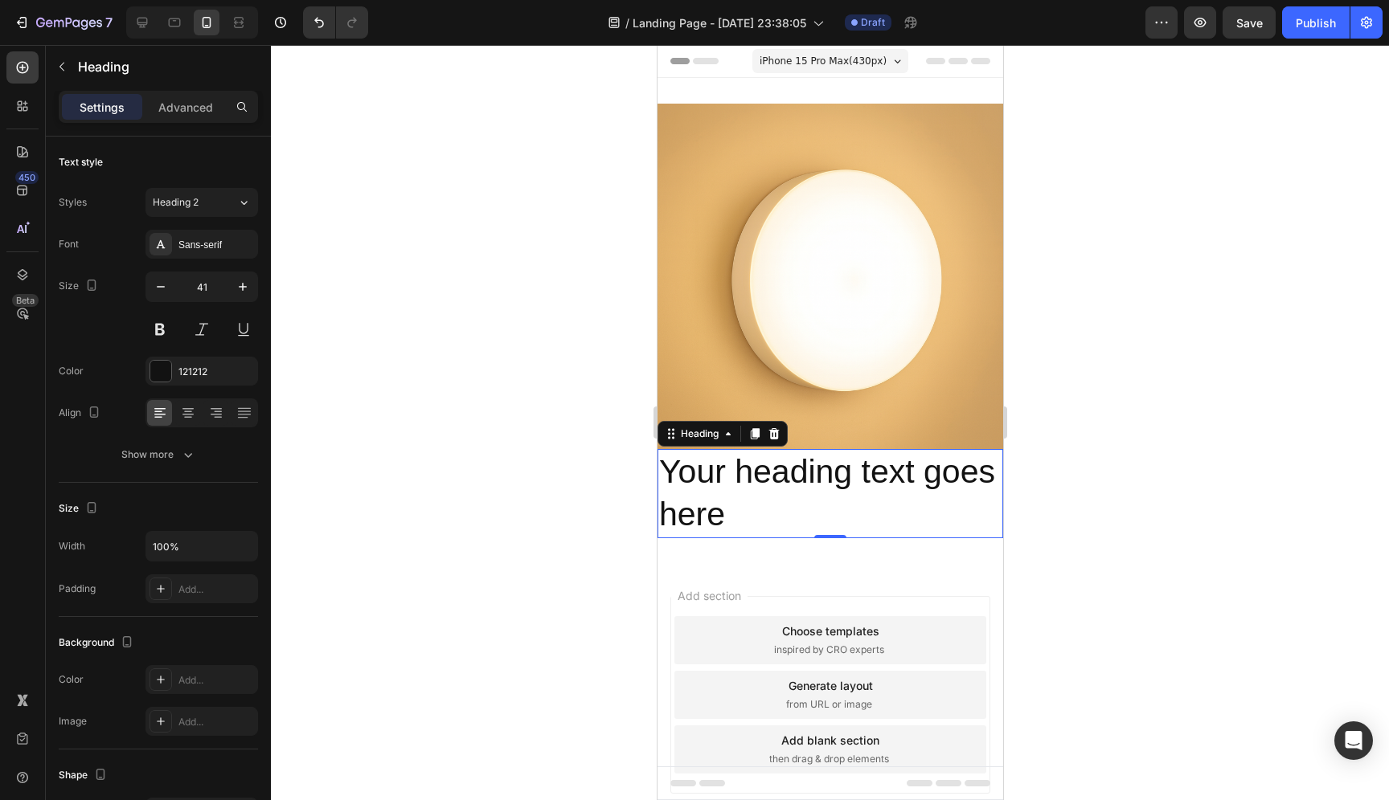
click at [767, 473] on h2 "Your heading text goes here" at bounding box center [830, 493] width 346 height 89
click at [890, 526] on div "Image Your heading text goes here Heading 0 Section 1" at bounding box center [830, 321] width 346 height 486
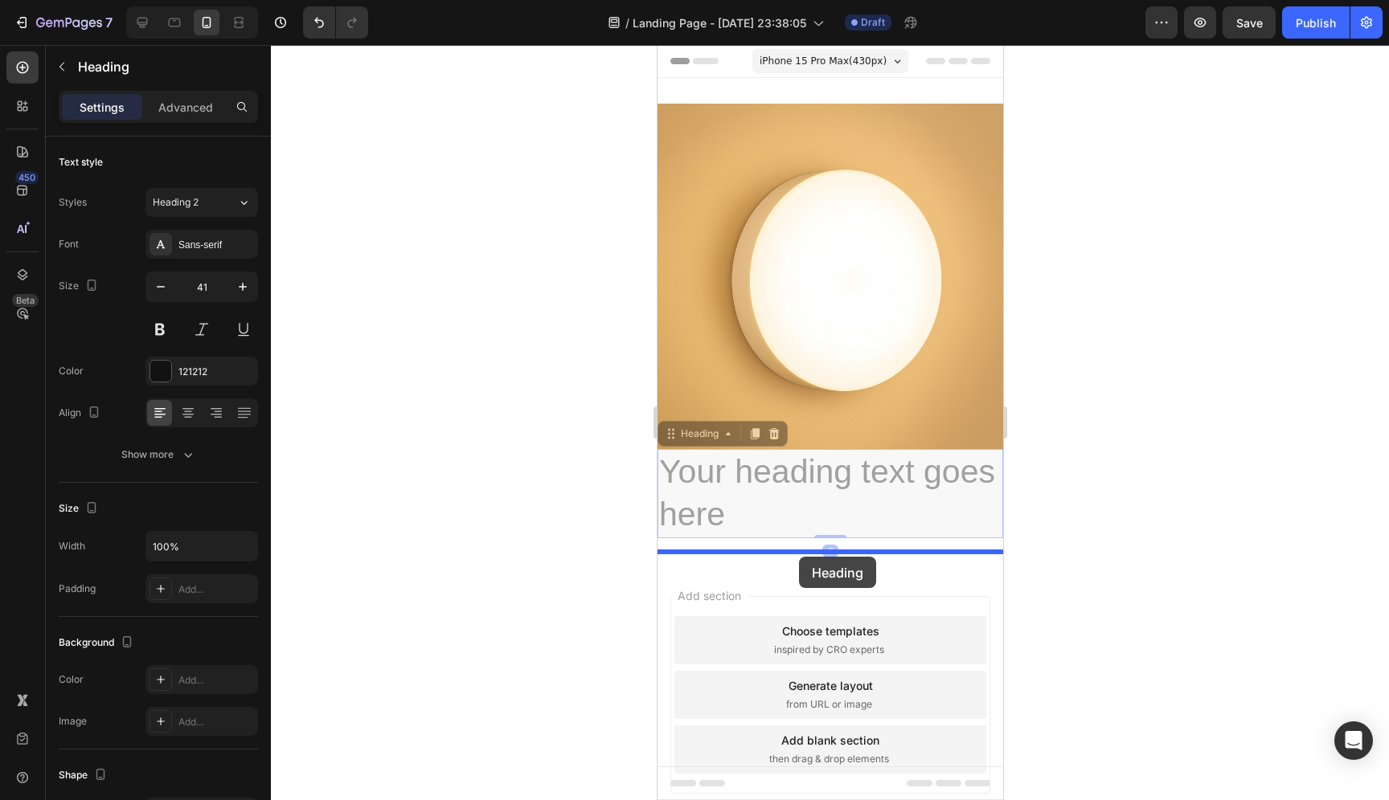
drag, startPoint x: 841, startPoint y: 461, endPoint x: 798, endPoint y: 557, distance: 105.8
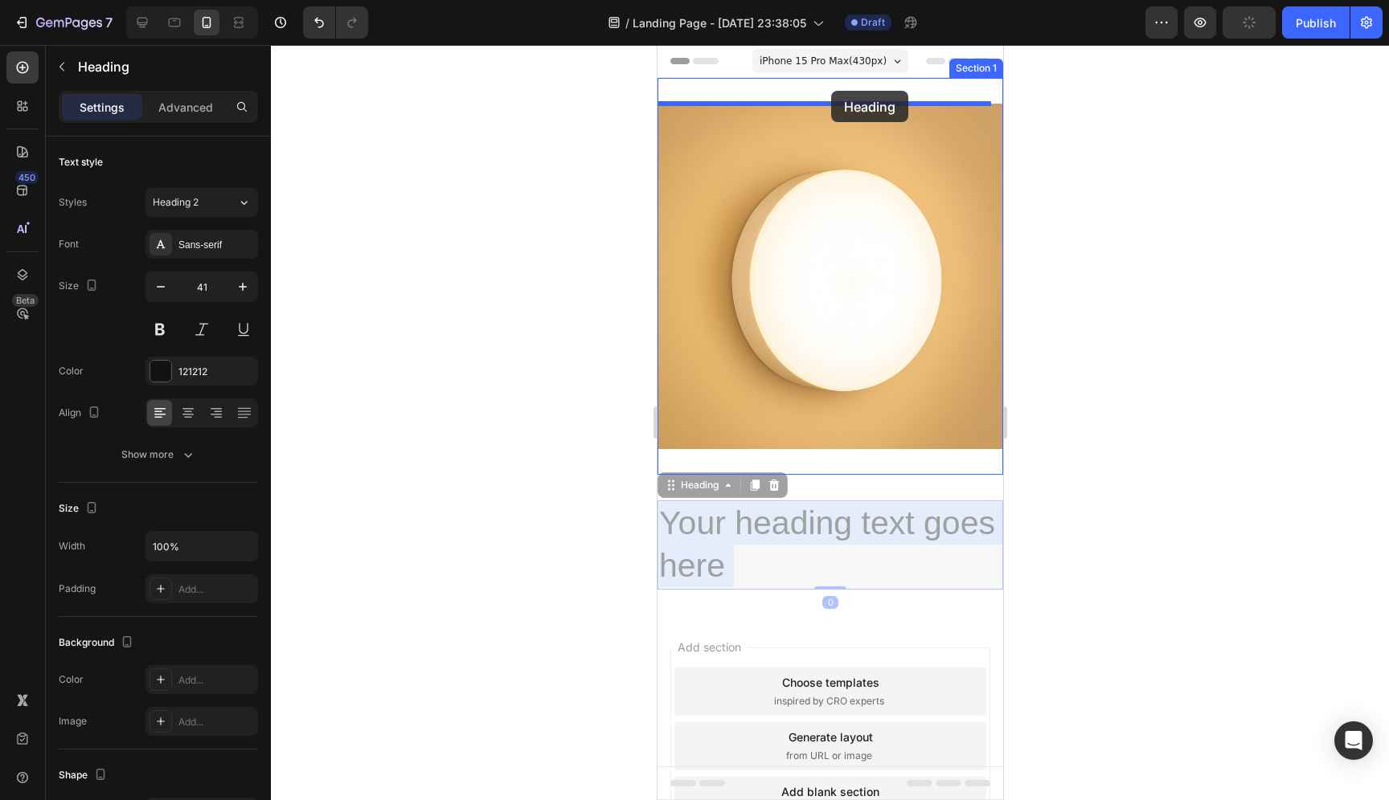
drag, startPoint x: 821, startPoint y: 526, endPoint x: 830, endPoint y: 91, distance: 434.9
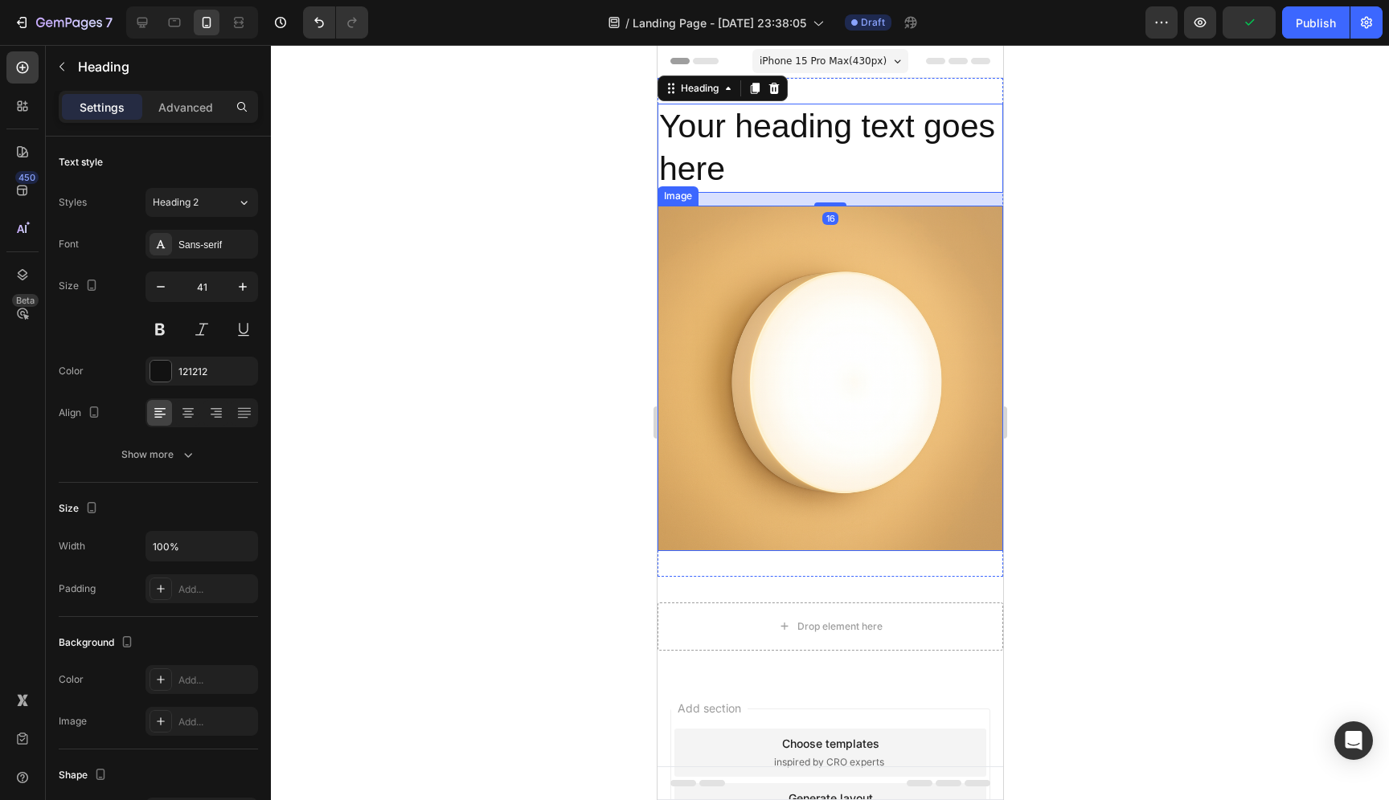
click at [811, 270] on img at bounding box center [830, 379] width 346 height 346
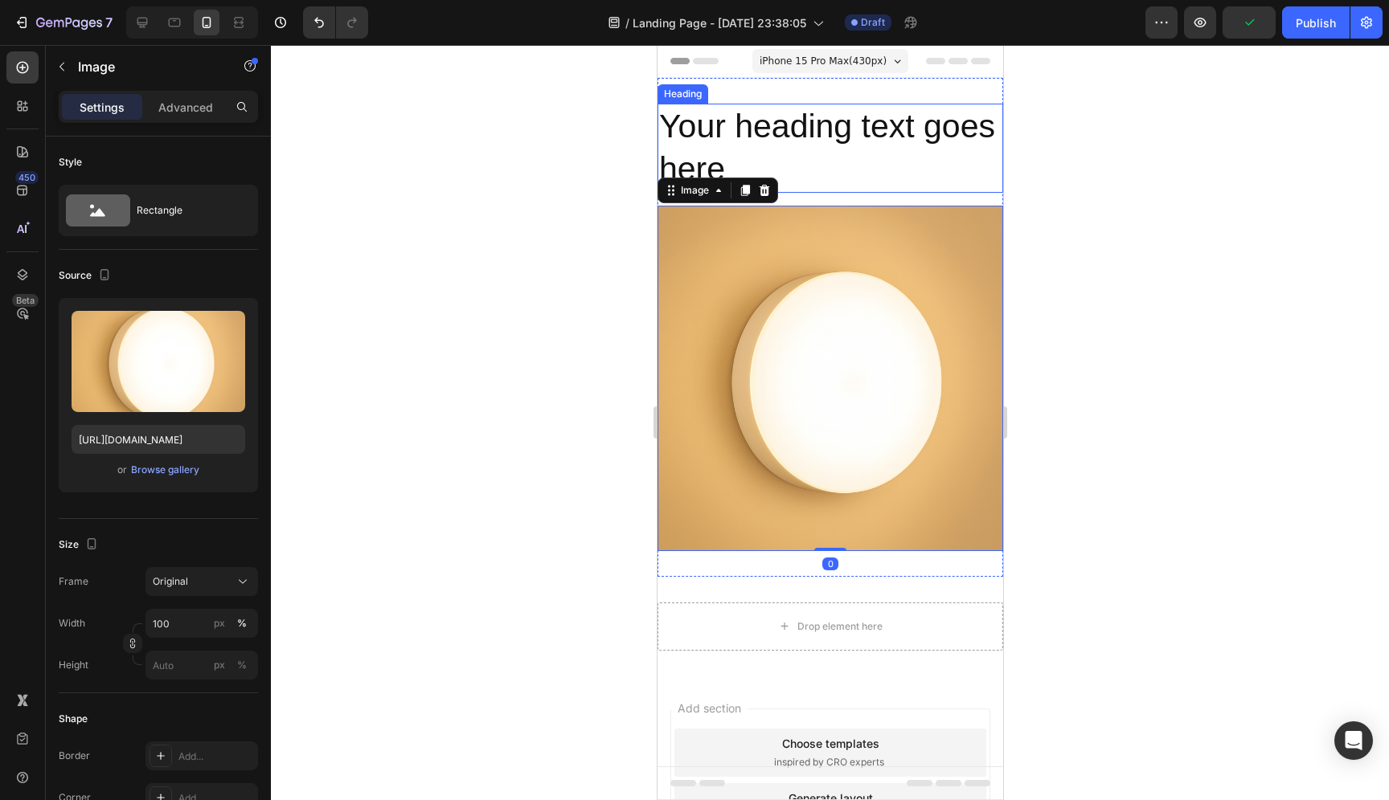
click at [774, 149] on h2 "Your heading text goes here" at bounding box center [830, 148] width 346 height 89
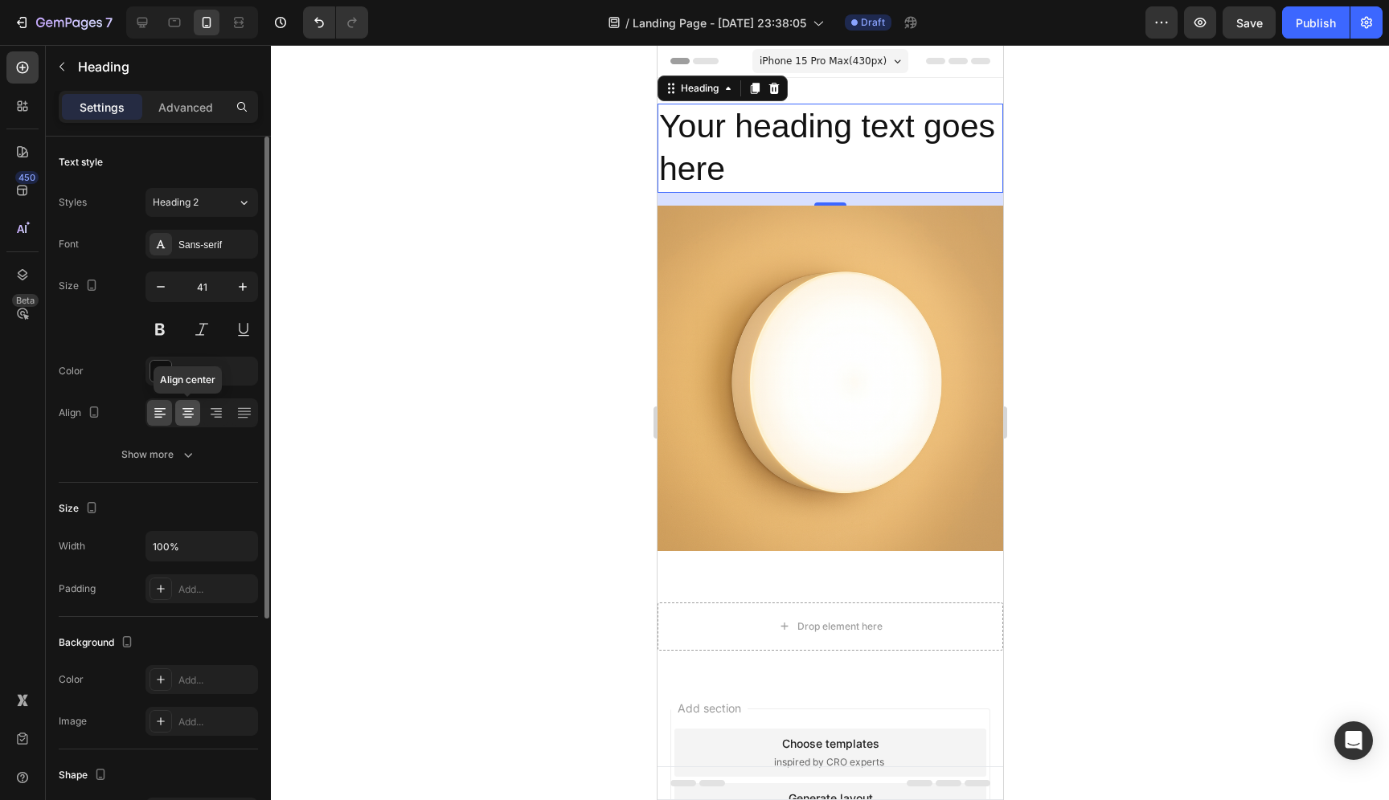
click at [191, 412] on icon at bounding box center [188, 413] width 16 height 16
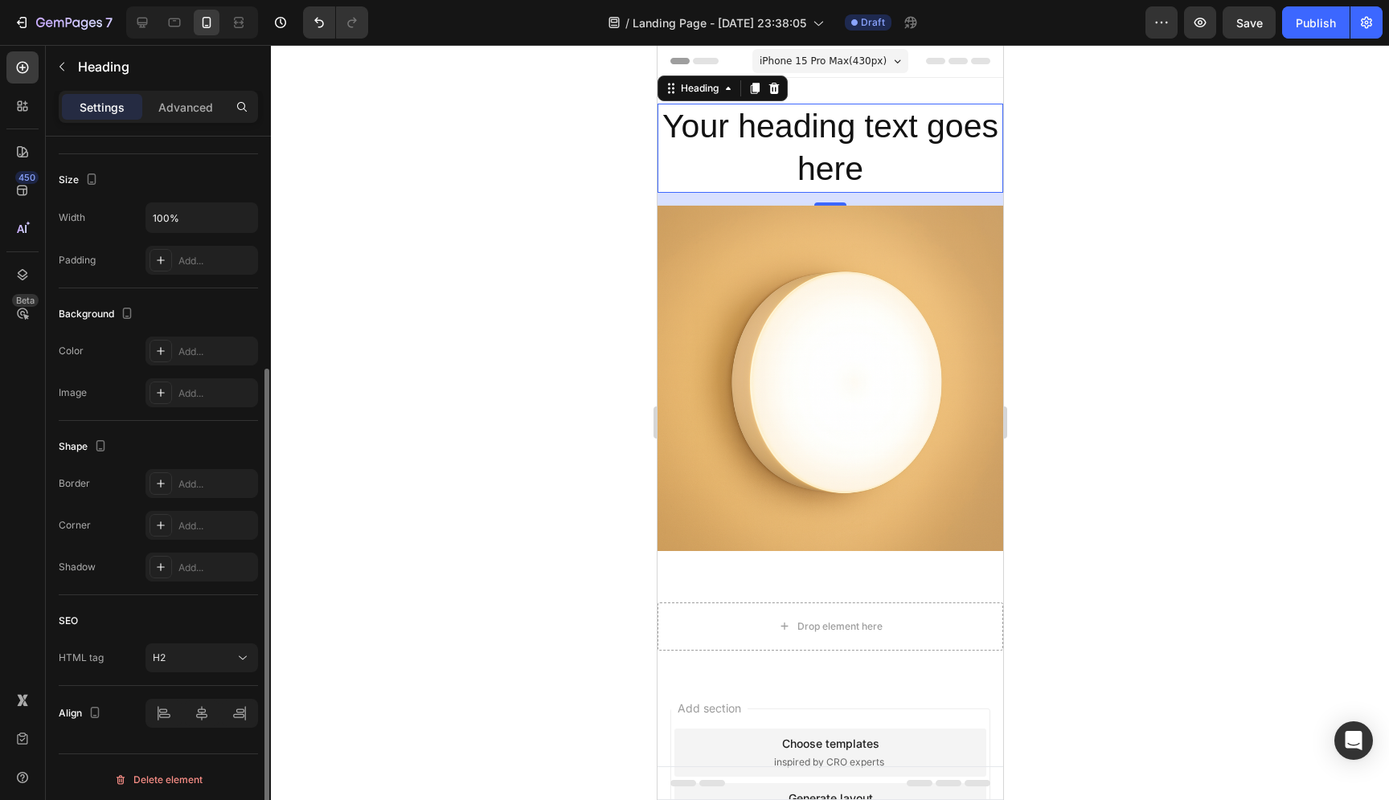
scroll to position [334, 0]
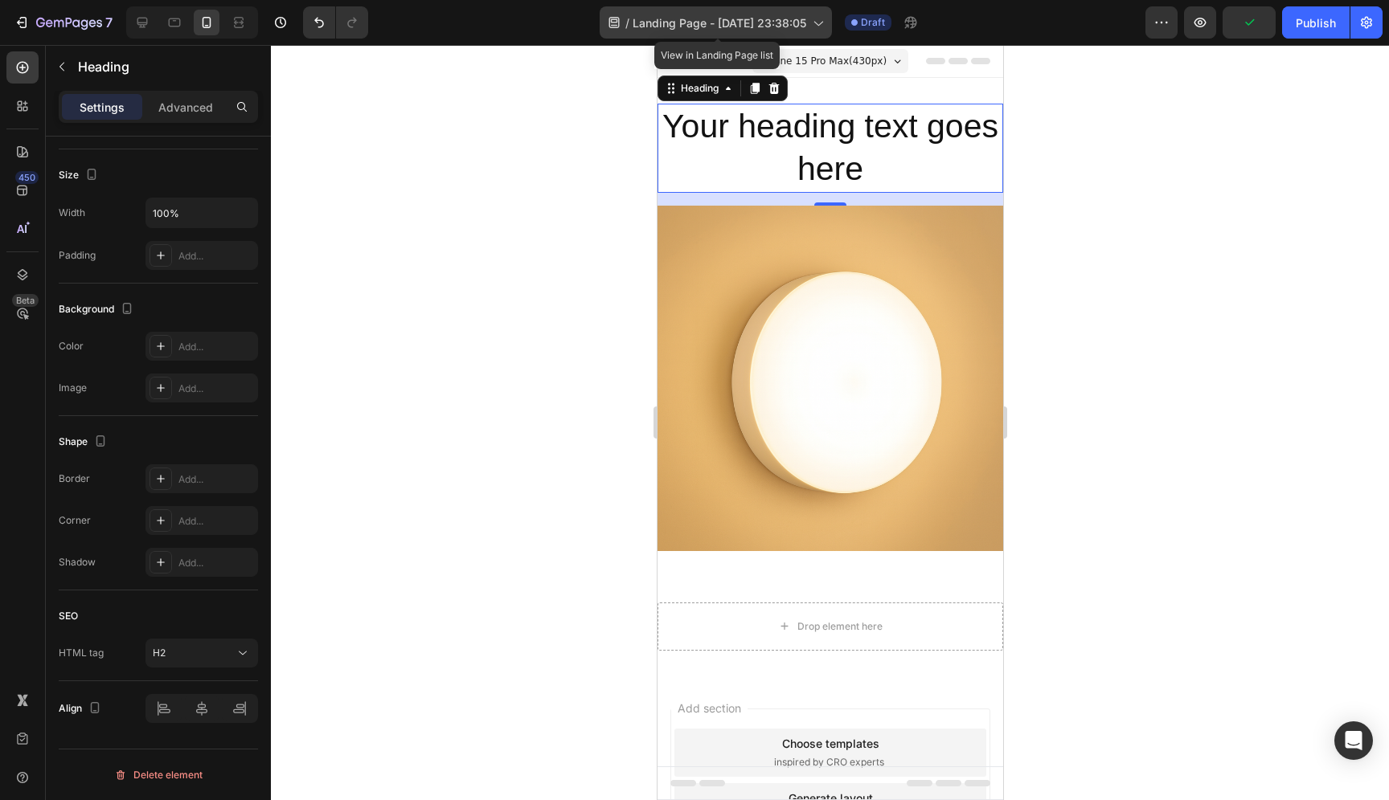
click at [776, 23] on span "Landing Page - Sep 28, 23:38:05" at bounding box center [719, 22] width 174 height 17
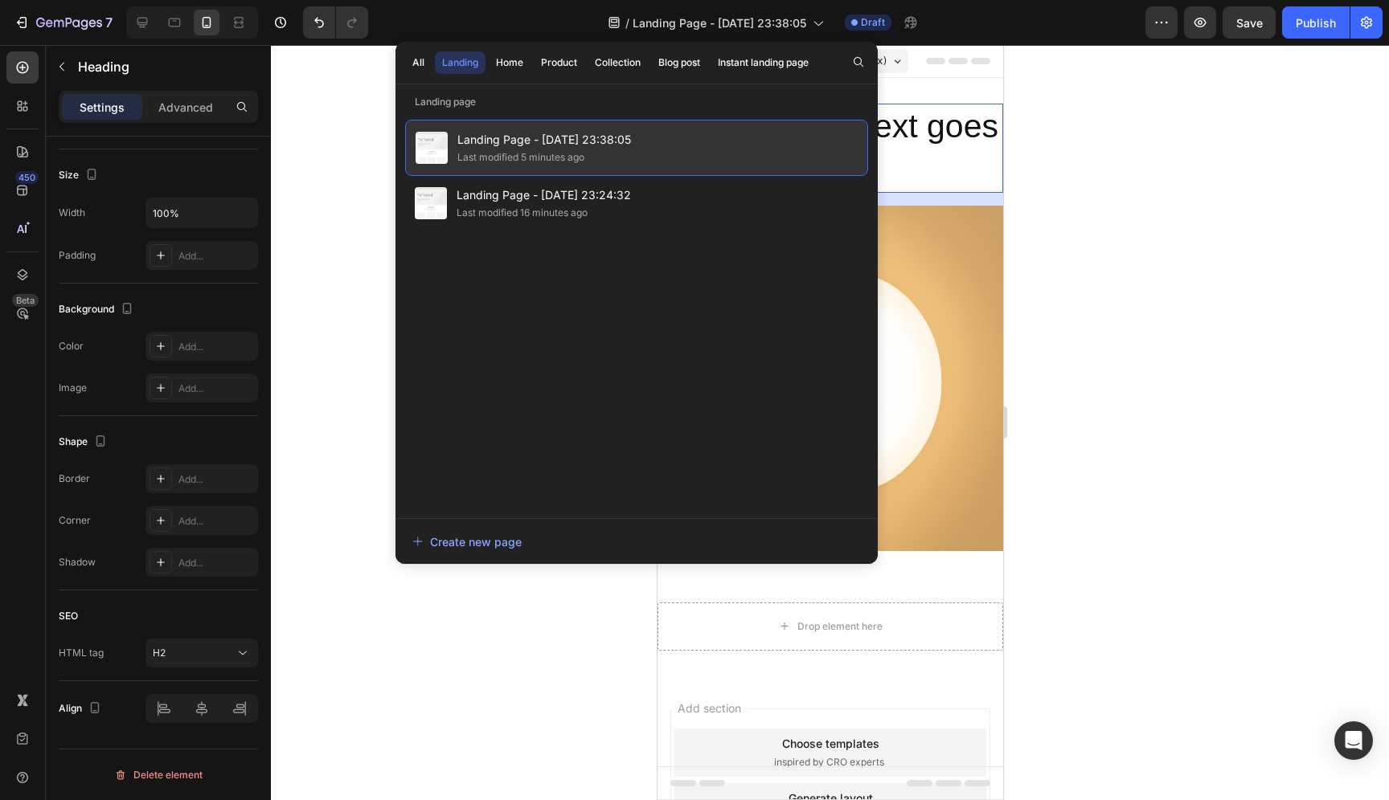
click at [561, 141] on span "Landing Page - Sep 28, 23:38:05" at bounding box center [544, 139] width 174 height 19
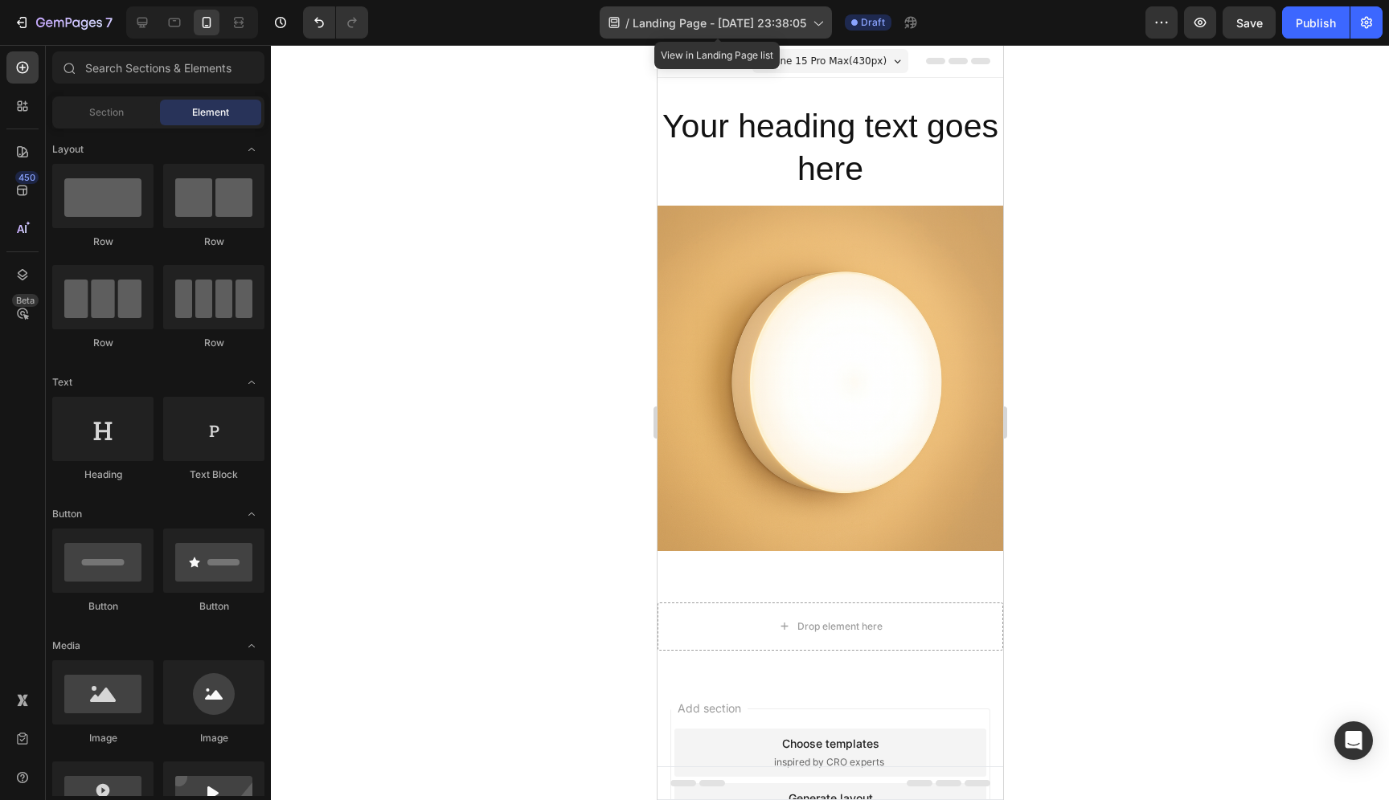
click at [768, 20] on span "Landing Page - Sep 28, 23:38:05" at bounding box center [719, 22] width 174 height 17
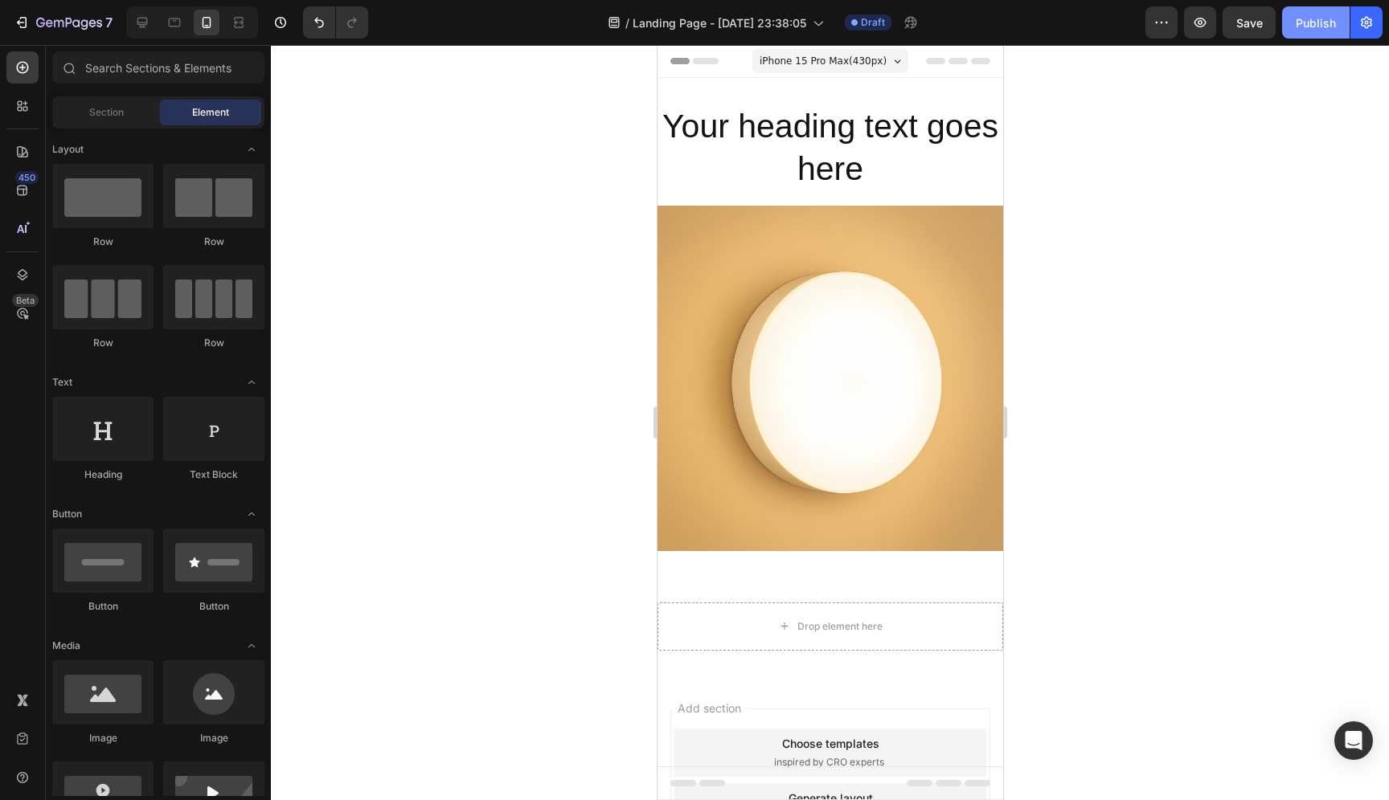
click at [1329, 20] on div "Publish" at bounding box center [1316, 22] width 40 height 17
click at [1164, 30] on icon "button" at bounding box center [1161, 22] width 16 height 16
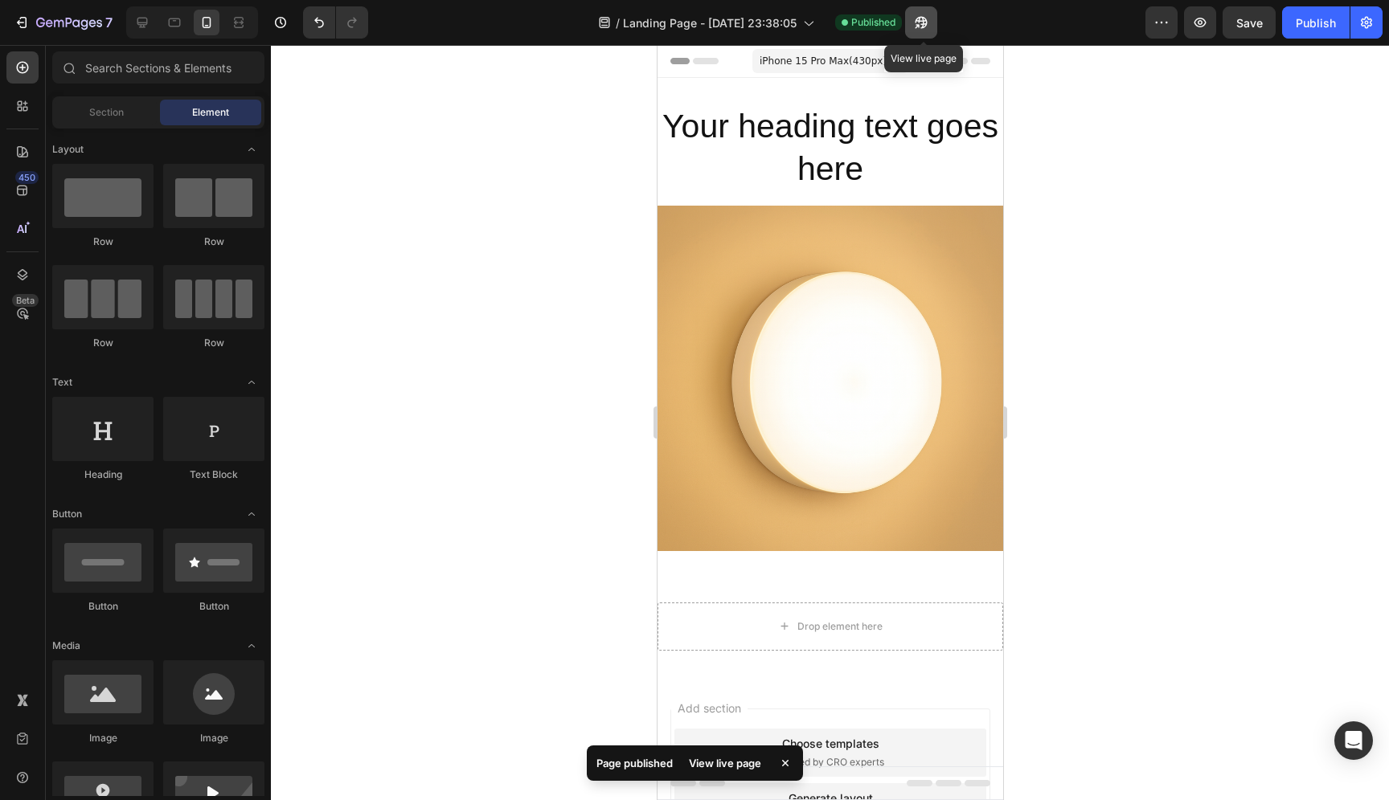
click at [927, 25] on icon "button" at bounding box center [921, 22] width 16 height 16
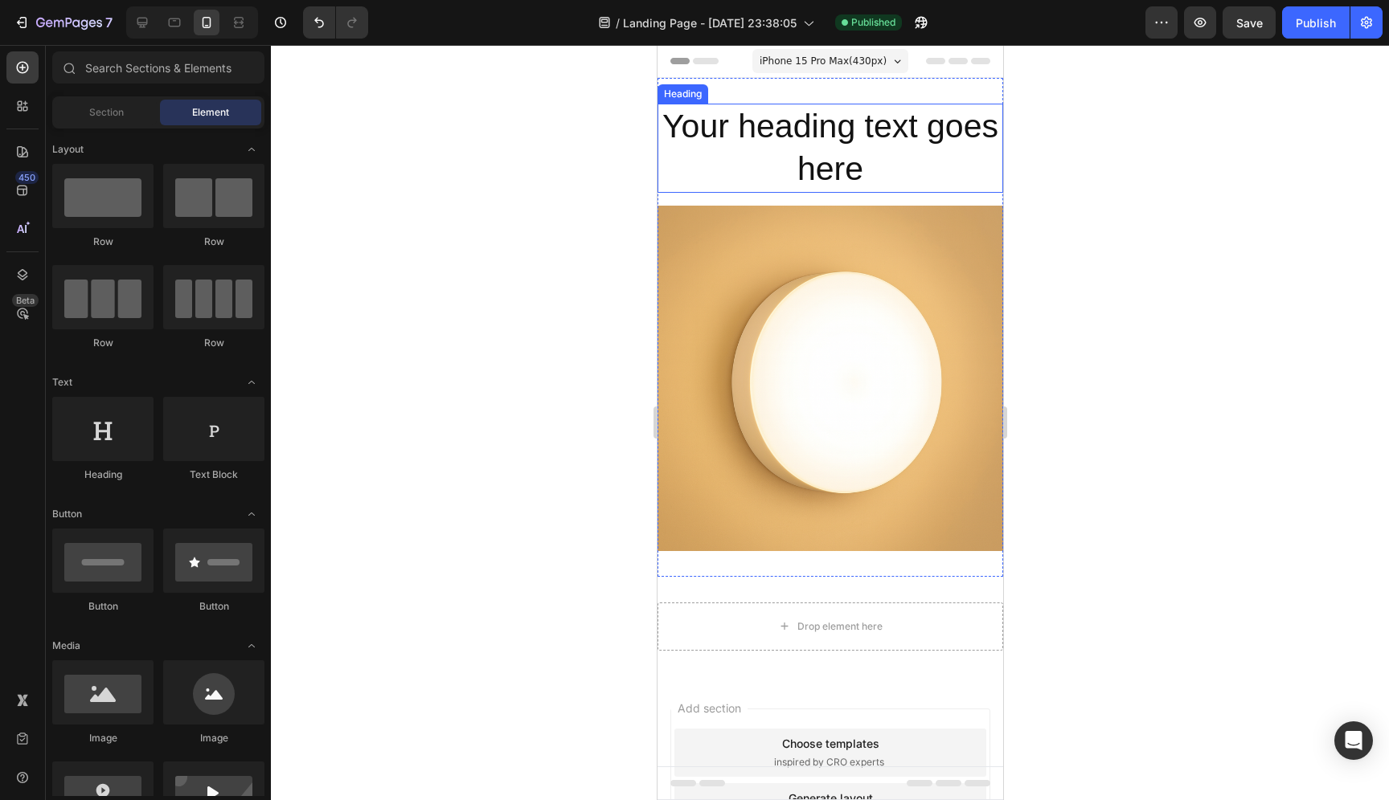
click at [862, 146] on h2 "Your heading text goes here" at bounding box center [830, 148] width 346 height 89
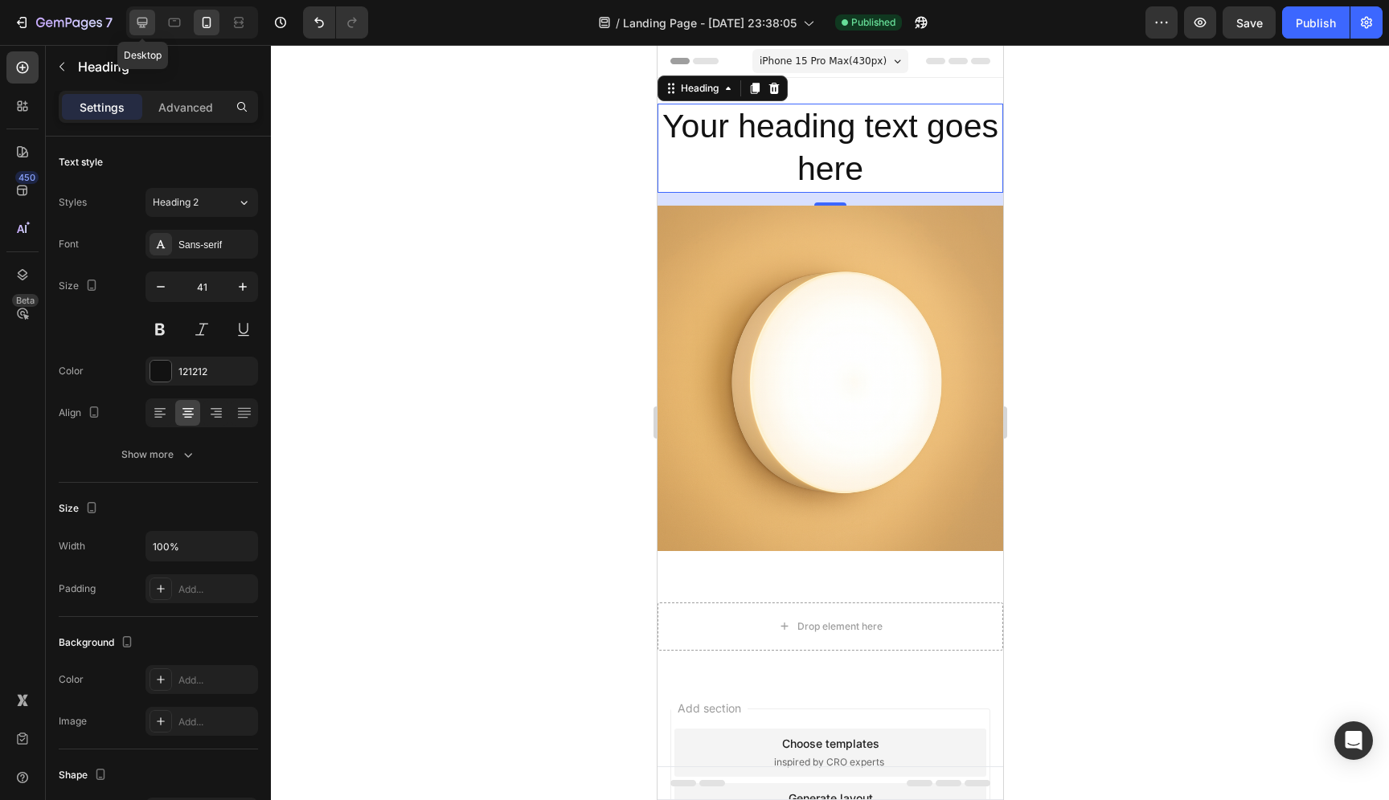
click at [148, 26] on icon at bounding box center [142, 22] width 16 height 16
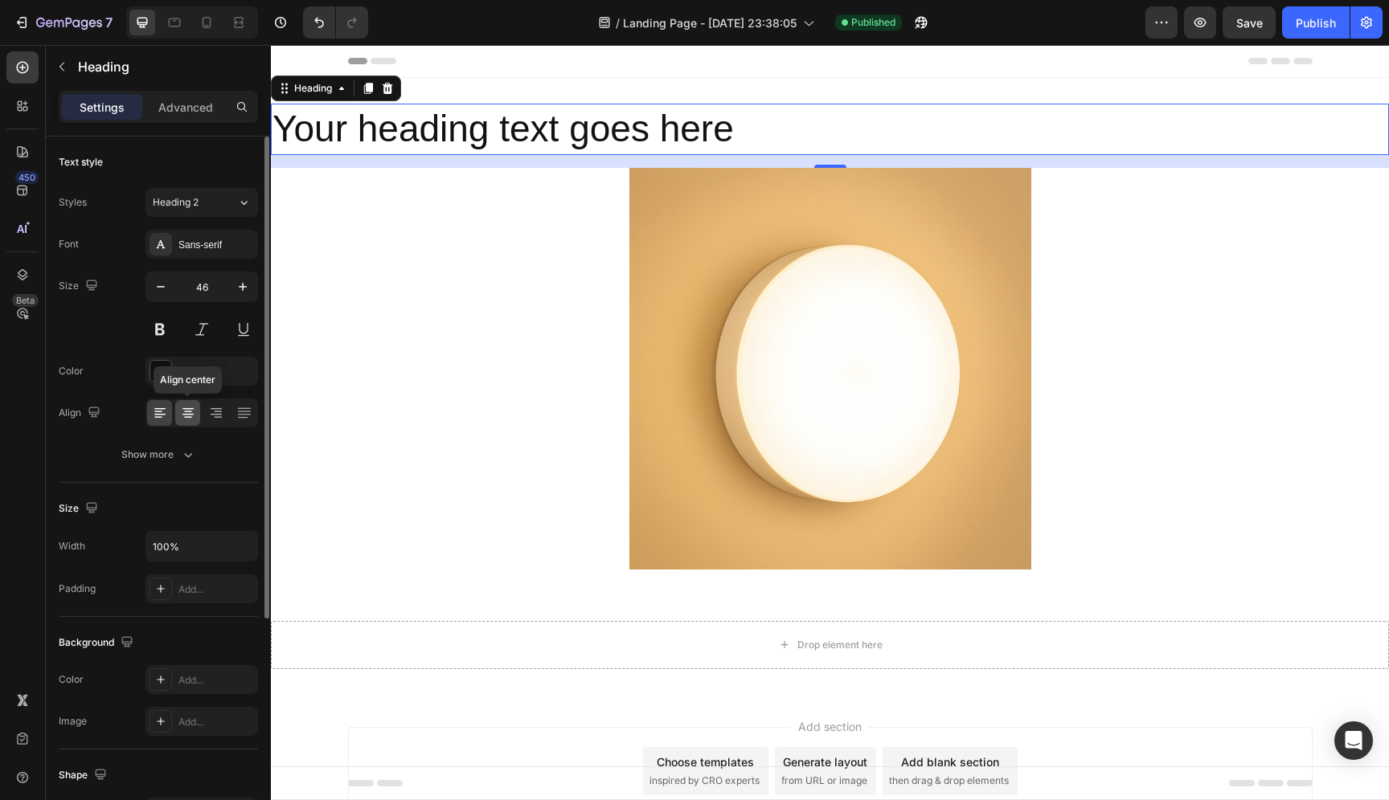
click at [193, 409] on icon at bounding box center [188, 413] width 16 height 16
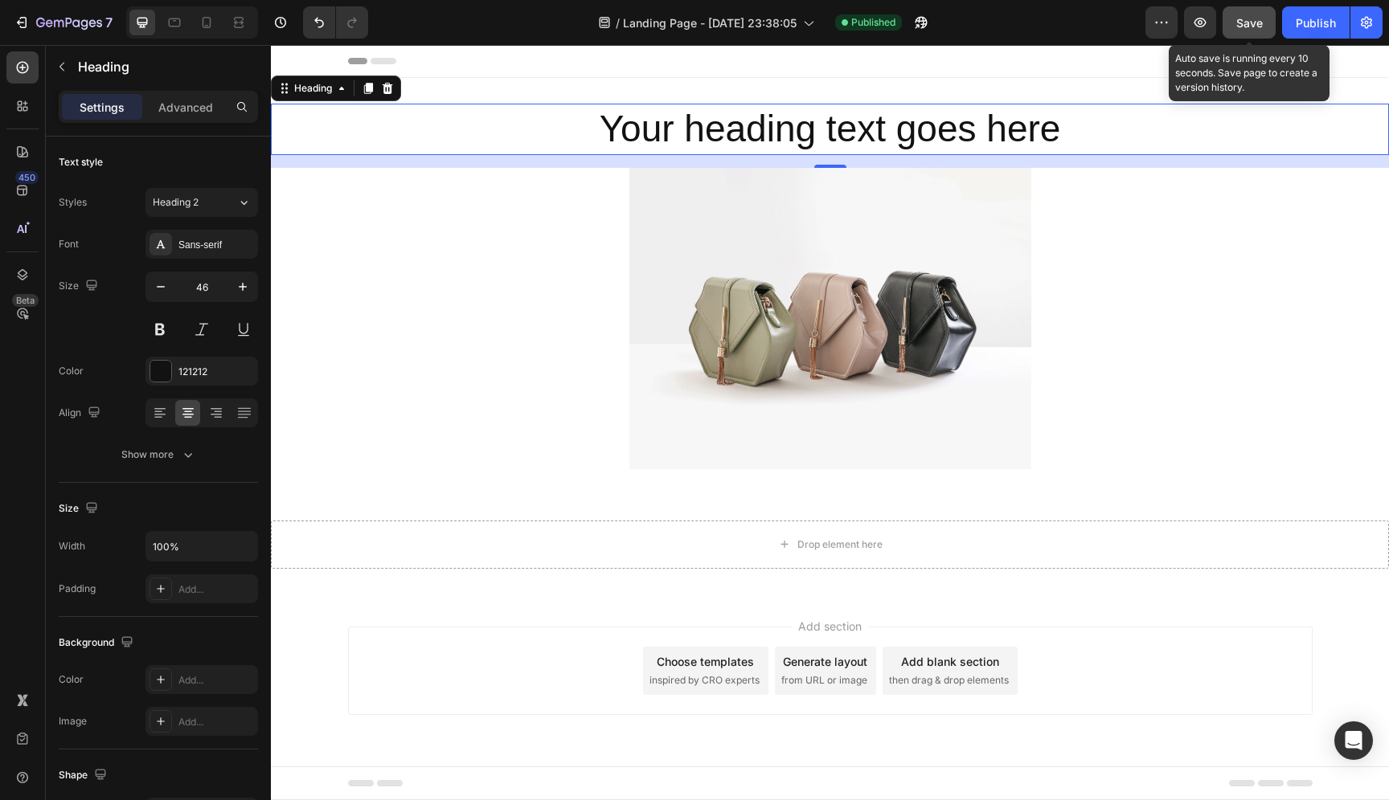
click at [1264, 31] on button "Save" at bounding box center [1248, 22] width 53 height 32
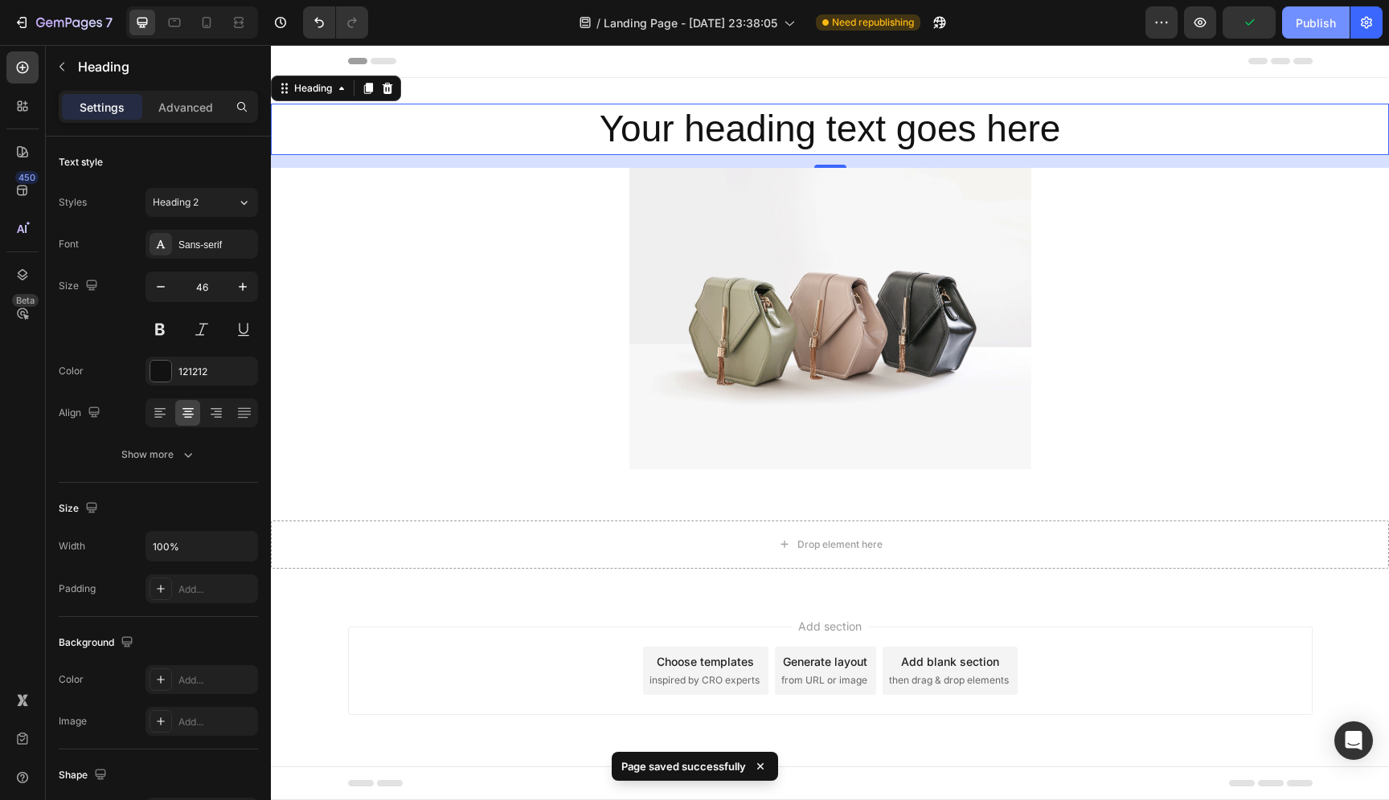
click at [1330, 10] on button "Publish" at bounding box center [1316, 22] width 68 height 32
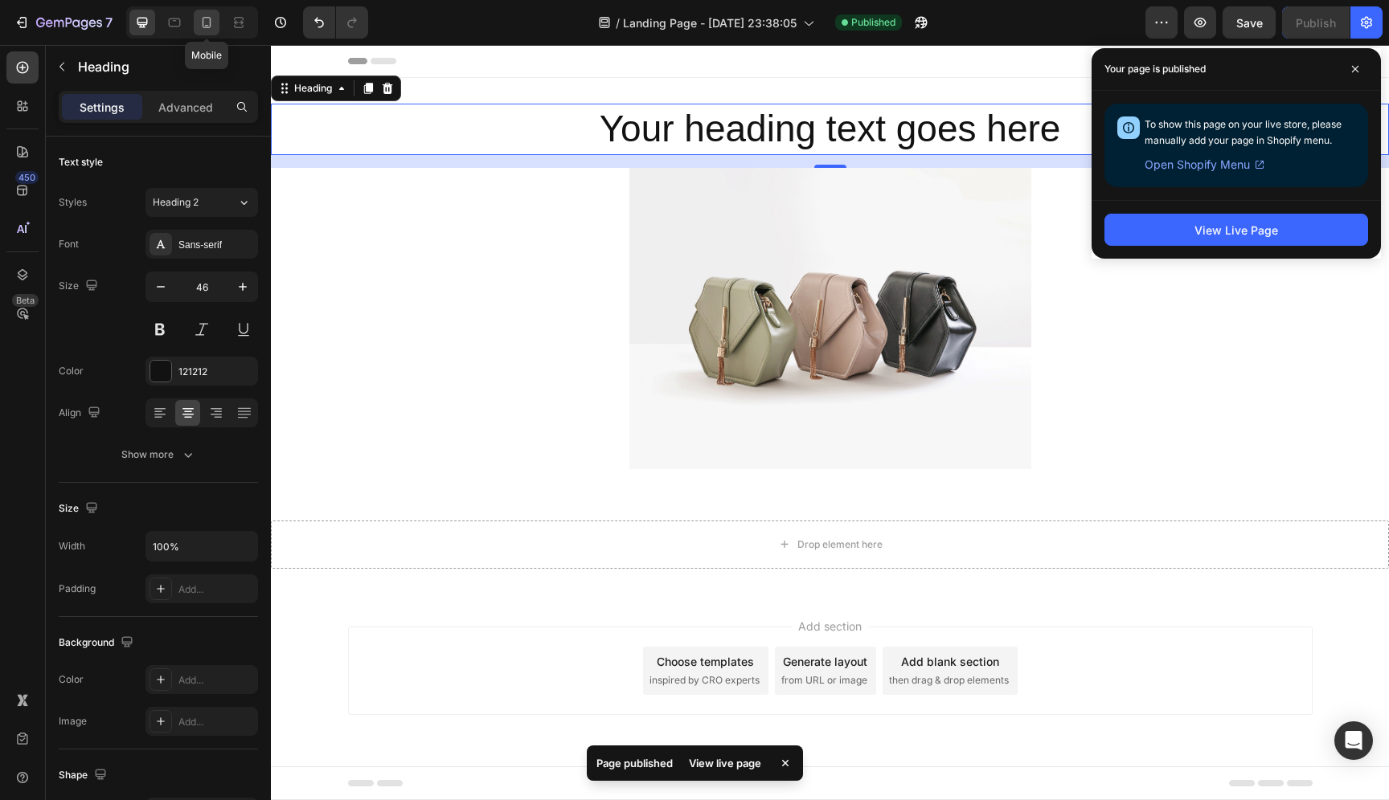
click at [203, 25] on icon at bounding box center [207, 22] width 9 height 11
type input "41"
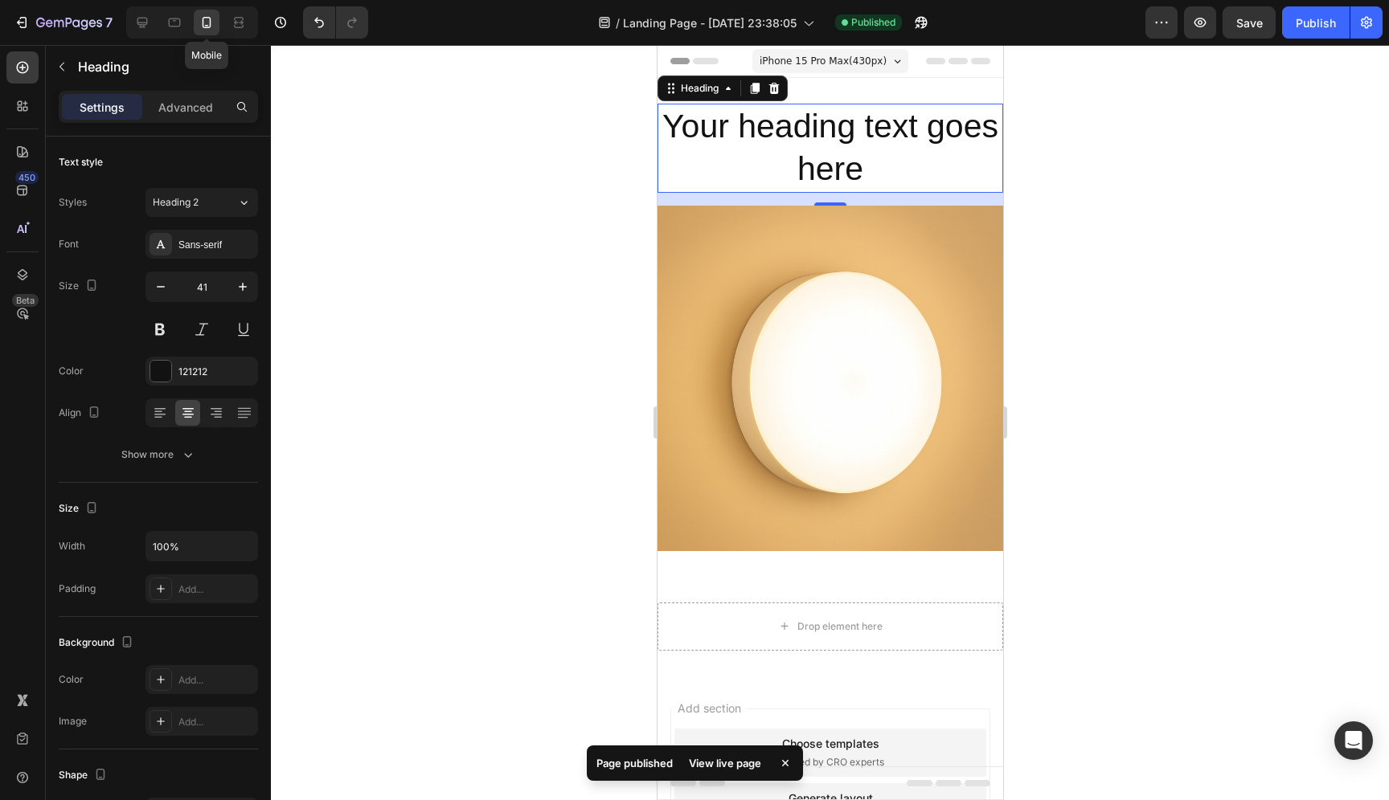
scroll to position [2, 0]
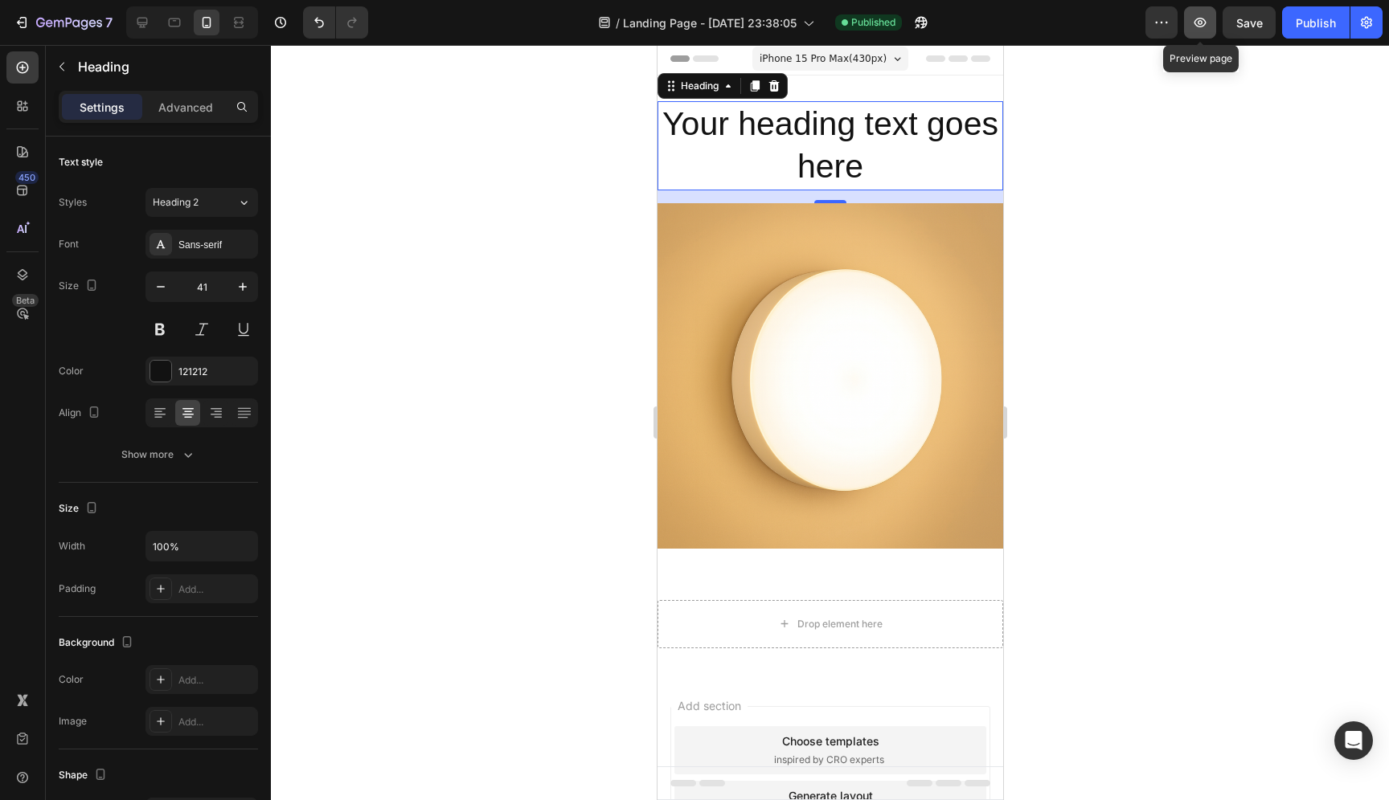
click at [1193, 31] on button "button" at bounding box center [1200, 22] width 32 height 32
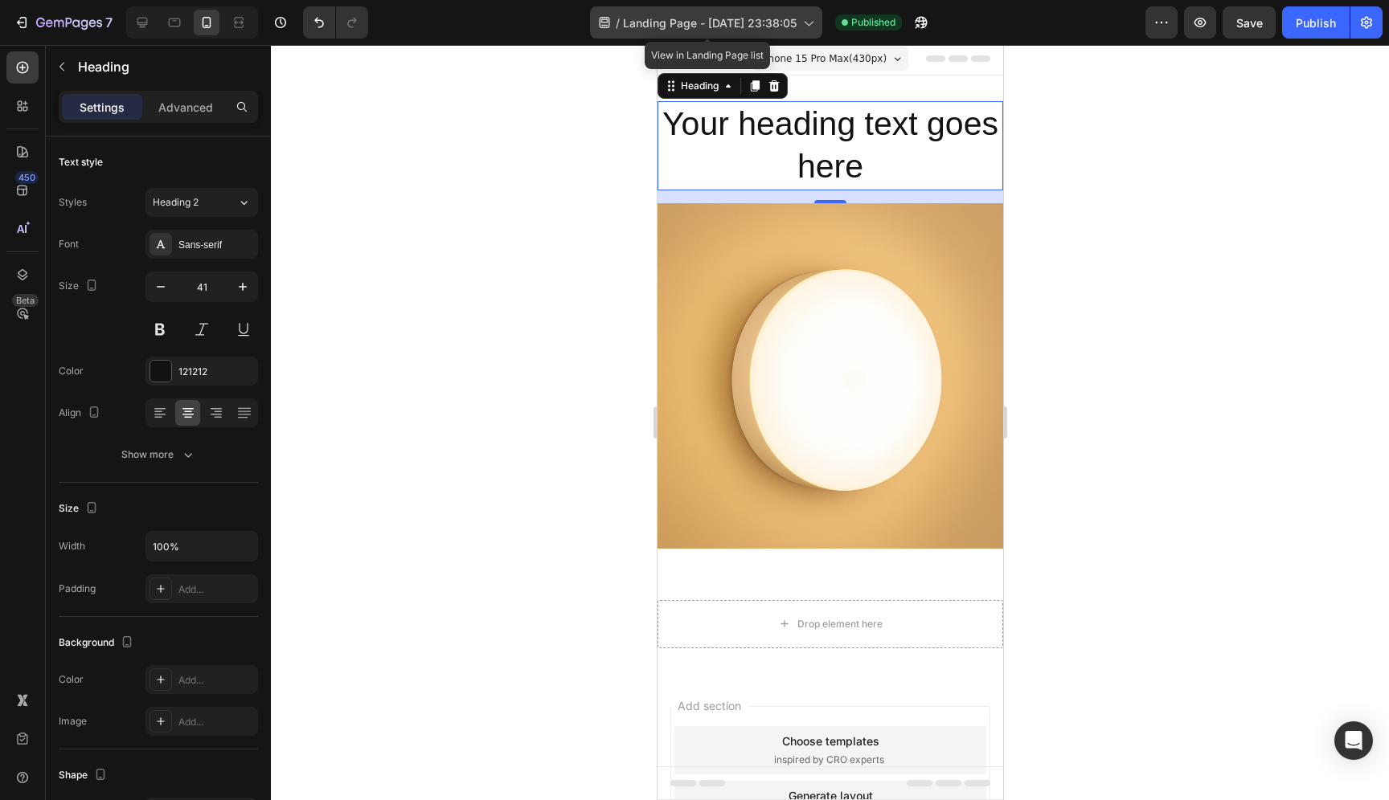
click at [760, 18] on span "Landing Page - Sep 28, 23:38:05" at bounding box center [710, 22] width 174 height 17
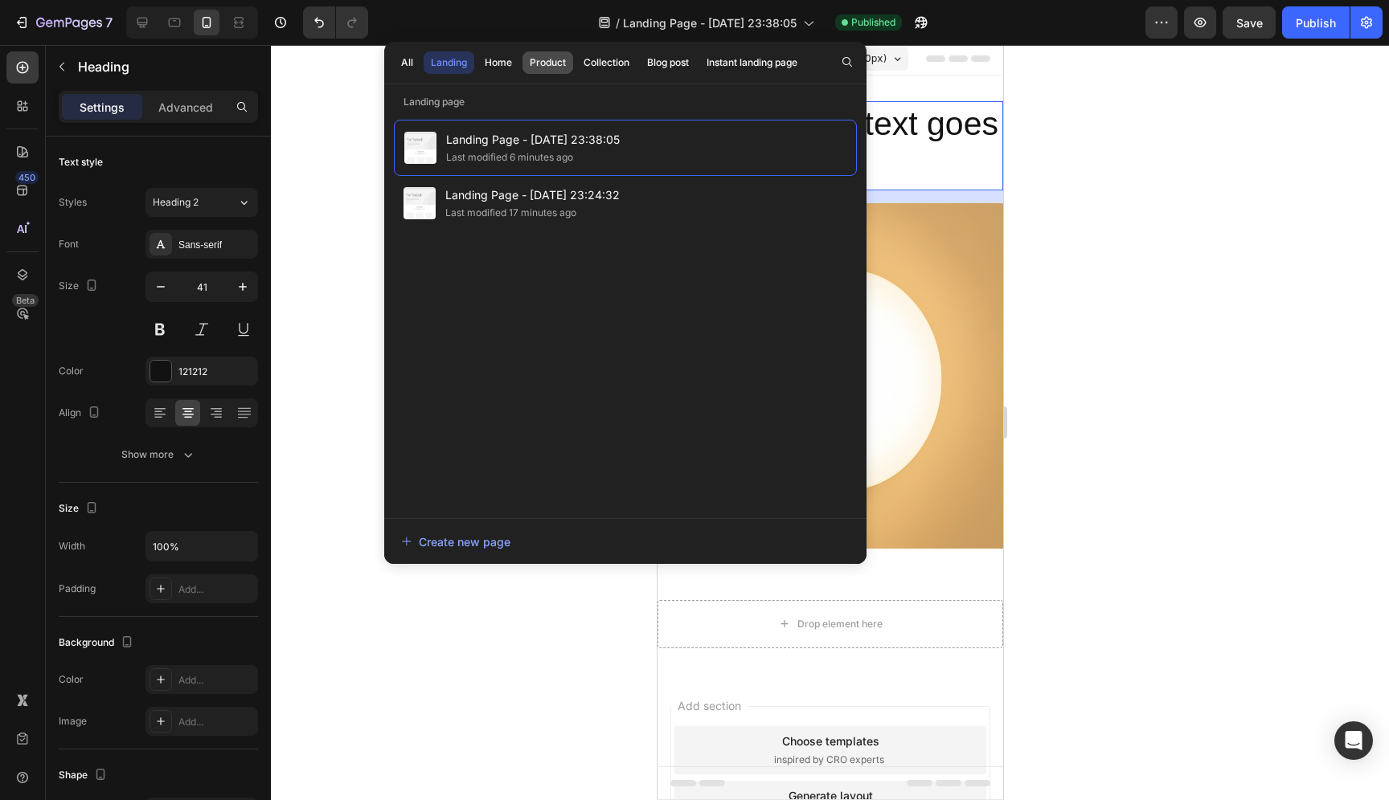
click at [557, 69] on div "Product" at bounding box center [548, 62] width 36 height 14
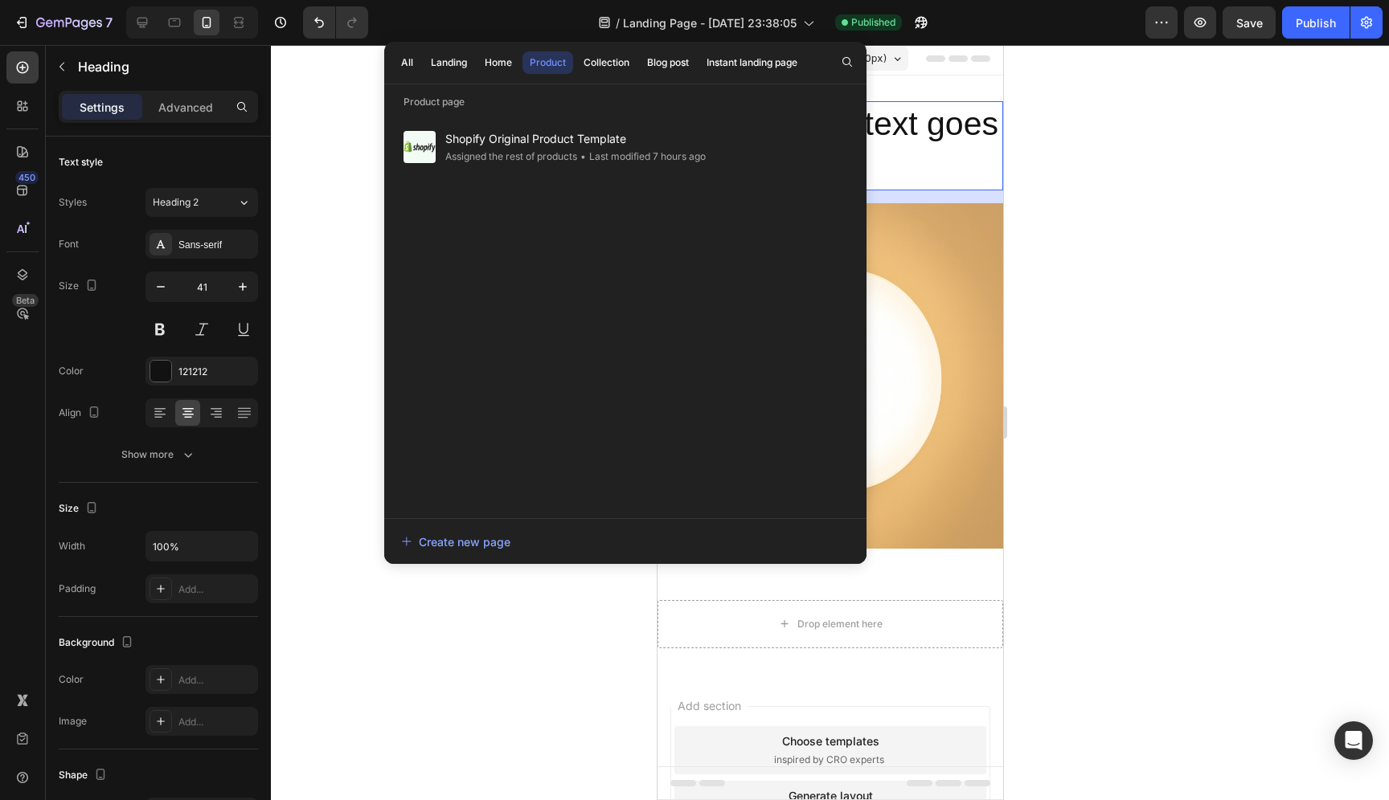
click at [557, 69] on div "Product" at bounding box center [548, 62] width 36 height 14
click at [472, 539] on div "Create new page" at bounding box center [455, 542] width 109 height 17
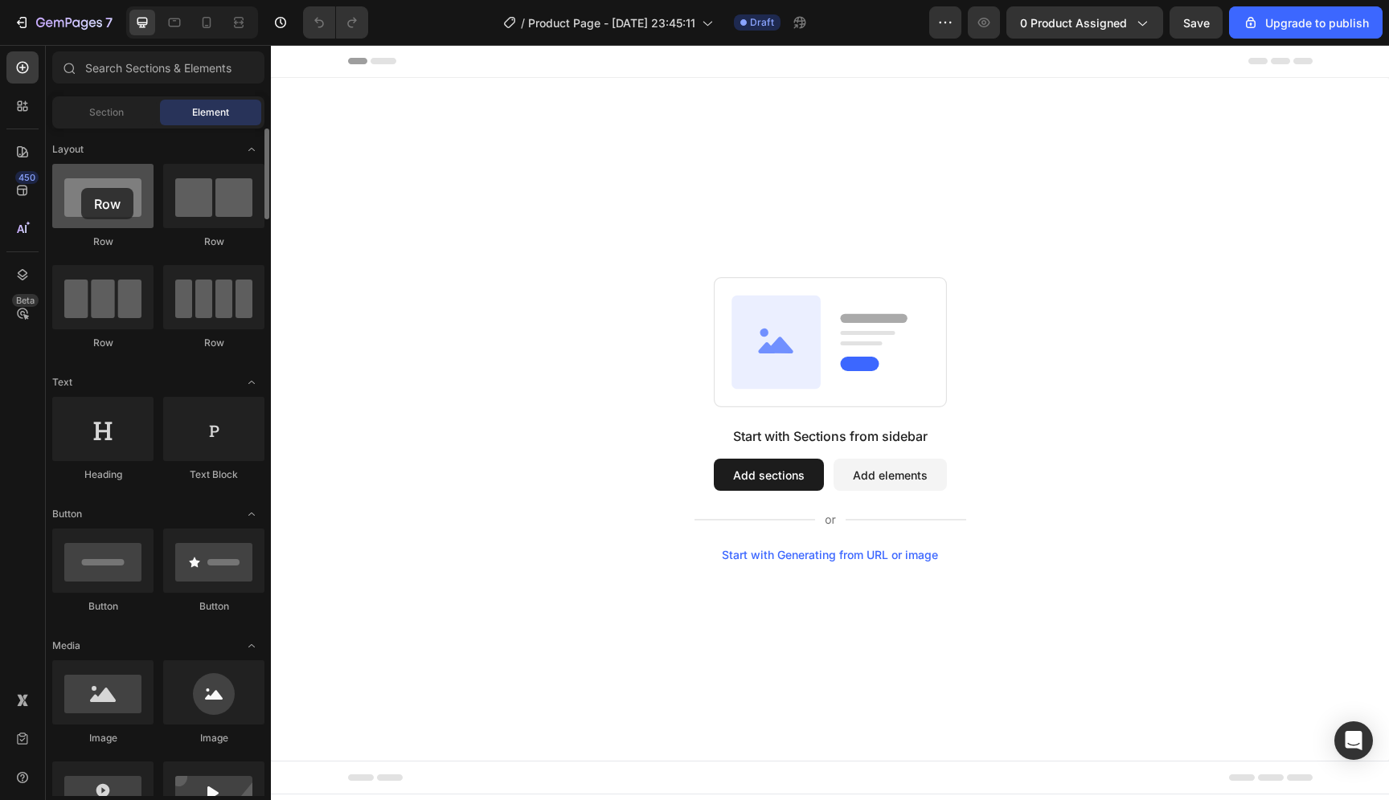
drag, startPoint x: 113, startPoint y: 216, endPoint x: 83, endPoint y: 186, distance: 42.1
click at [81, 188] on div at bounding box center [102, 196] width 101 height 64
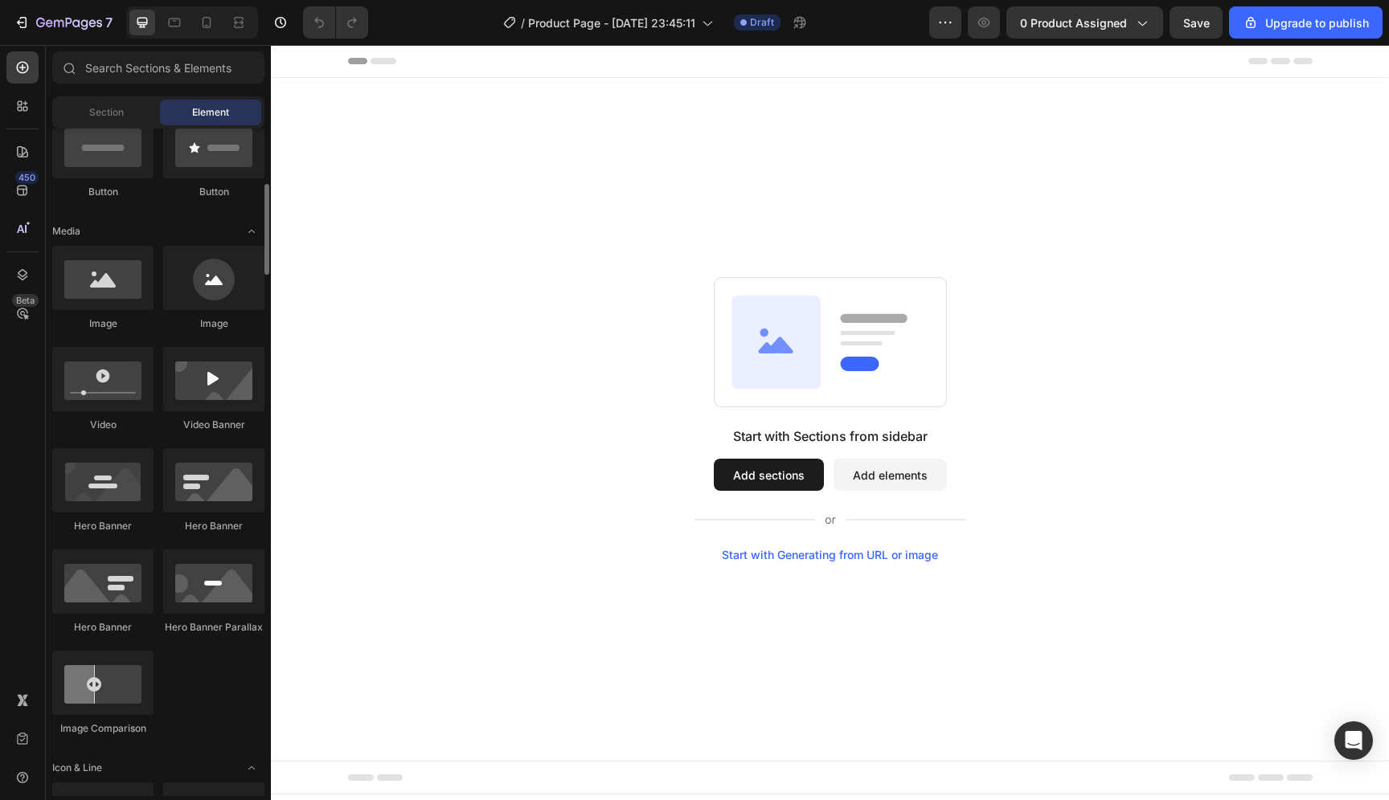
scroll to position [375, 0]
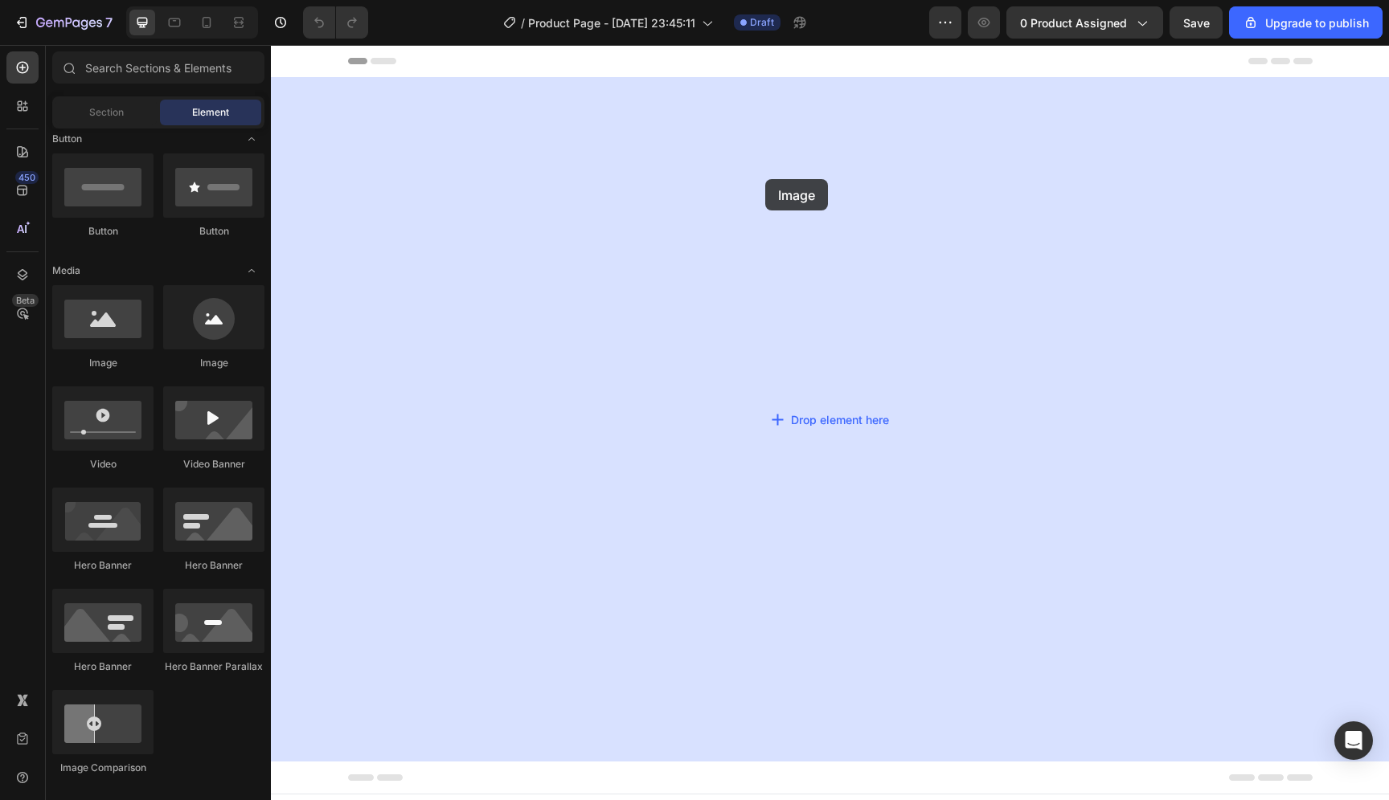
drag, startPoint x: 395, startPoint y: 368, endPoint x: 765, endPoint y: 179, distance: 415.9
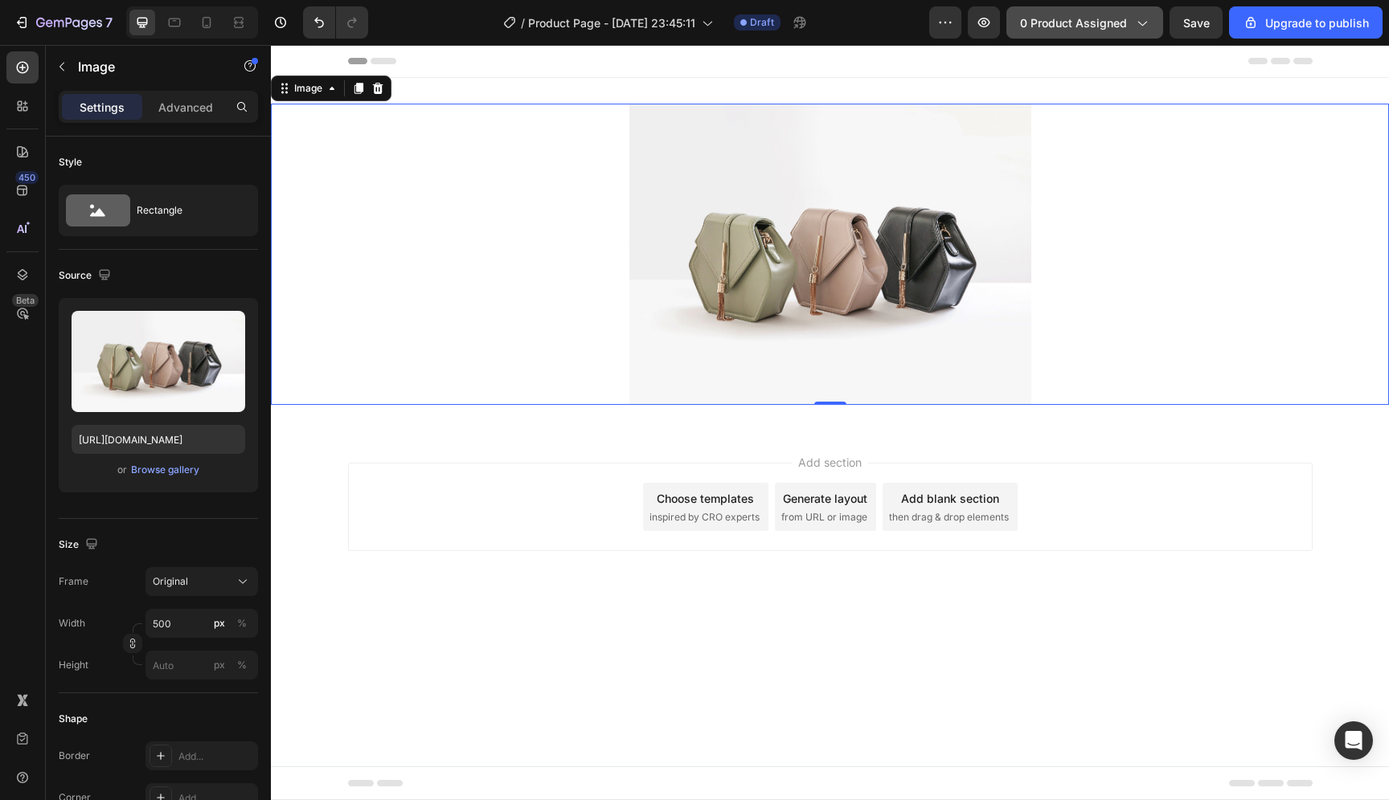
click at [1149, 18] on icon "button" at bounding box center [1141, 22] width 16 height 16
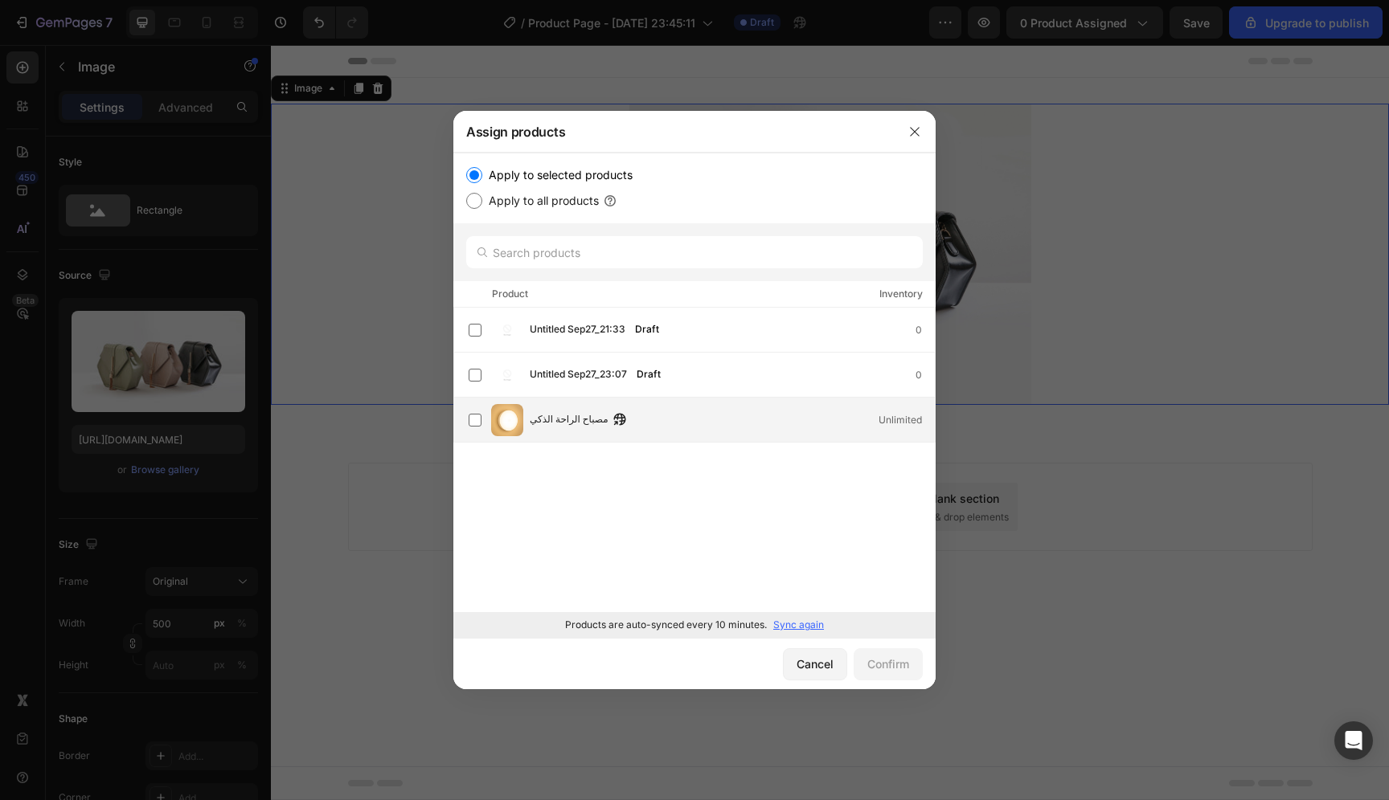
click at [636, 428] on div "مصباح الراحة الذكي Unlimited" at bounding box center [732, 420] width 405 height 18
click at [892, 665] on div "Confirm" at bounding box center [888, 664] width 42 height 17
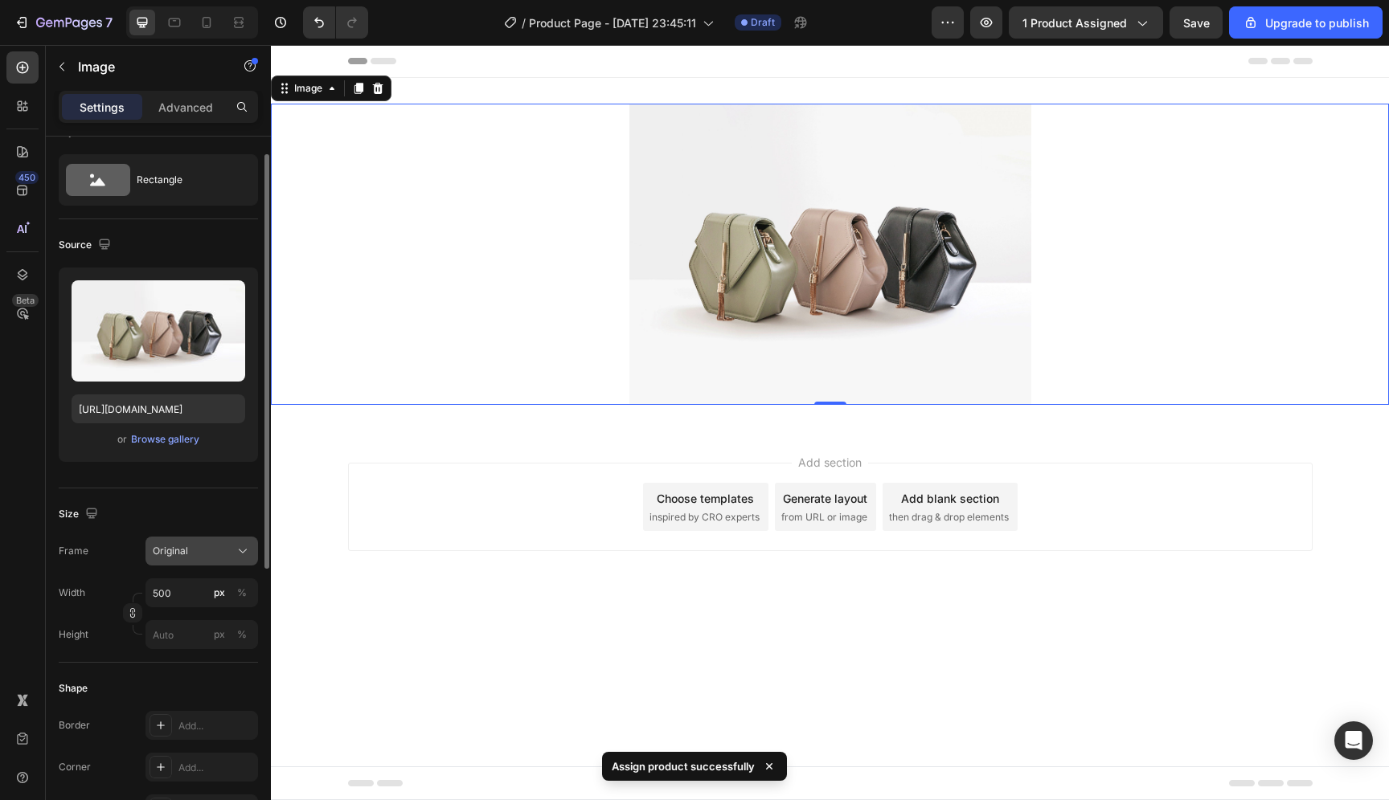
scroll to position [0, 0]
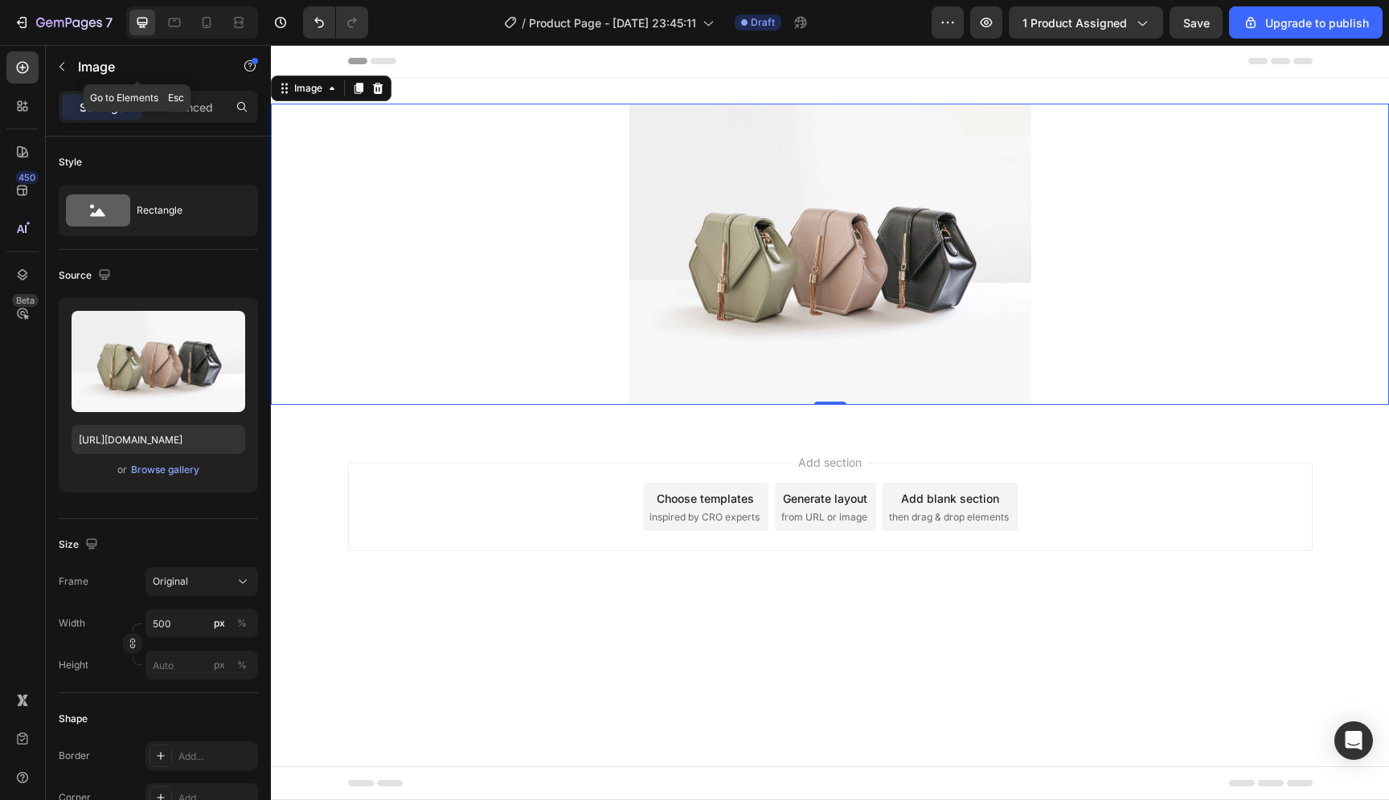
click at [68, 71] on button "button" at bounding box center [62, 67] width 26 height 26
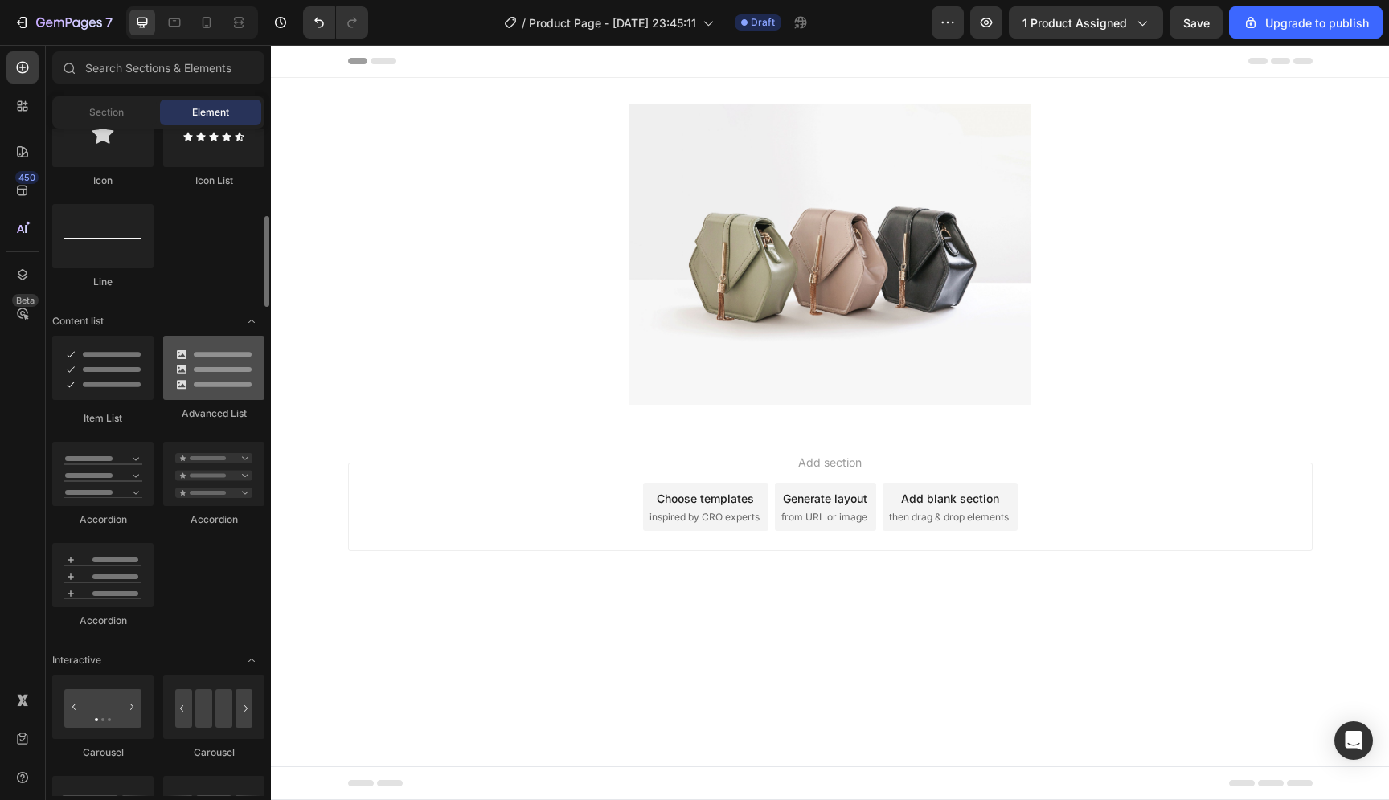
scroll to position [1150, 0]
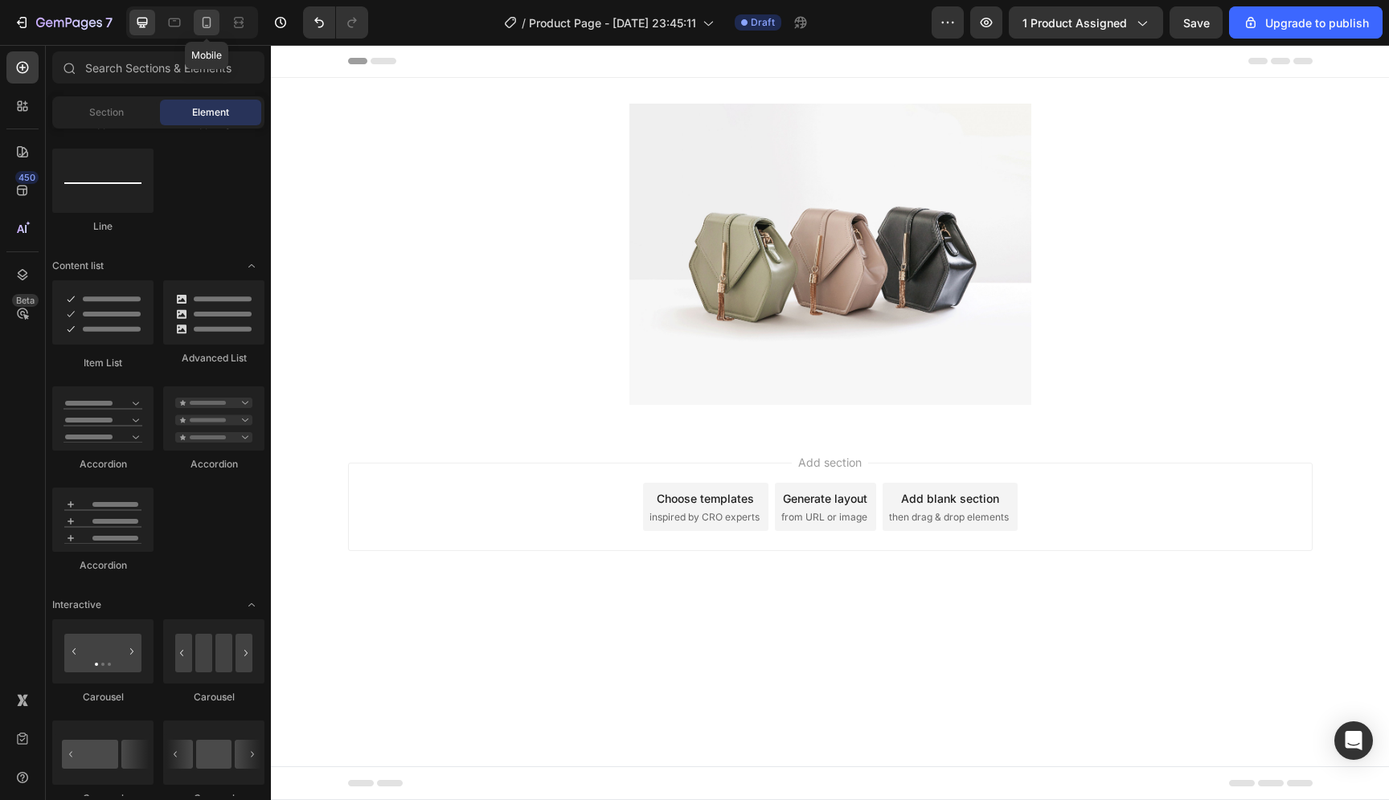
click at [209, 18] on icon at bounding box center [207, 22] width 16 height 16
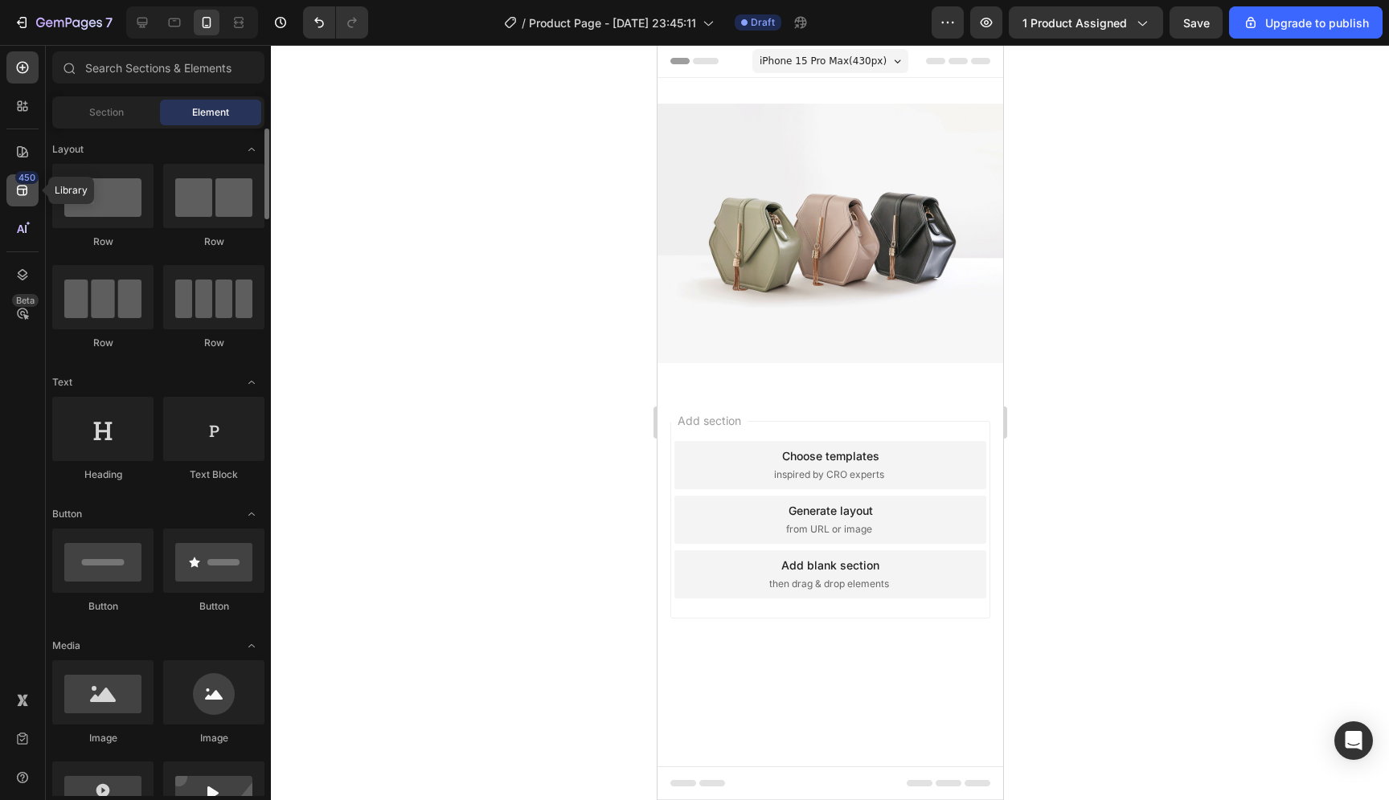
click at [19, 188] on icon at bounding box center [22, 191] width 10 height 10
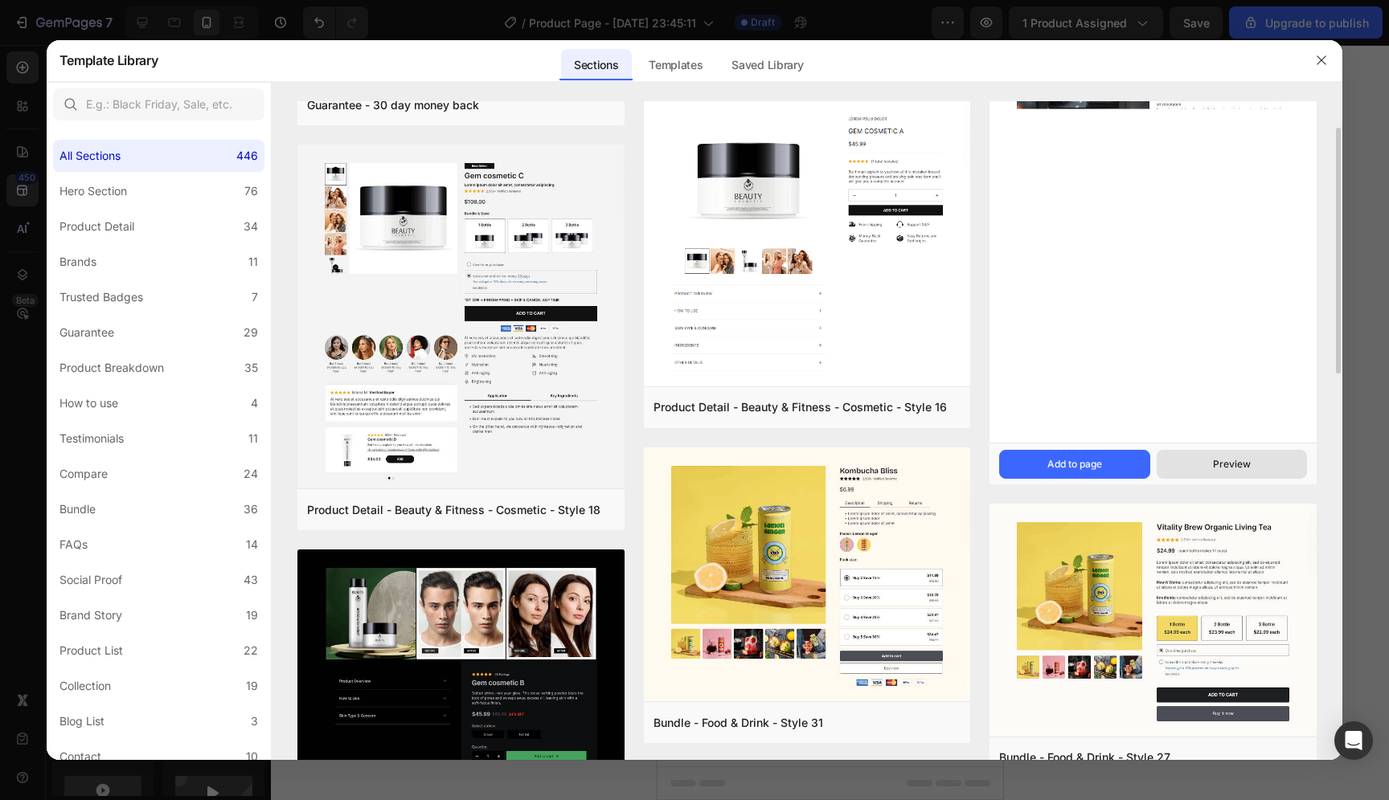
scroll to position [425, 0]
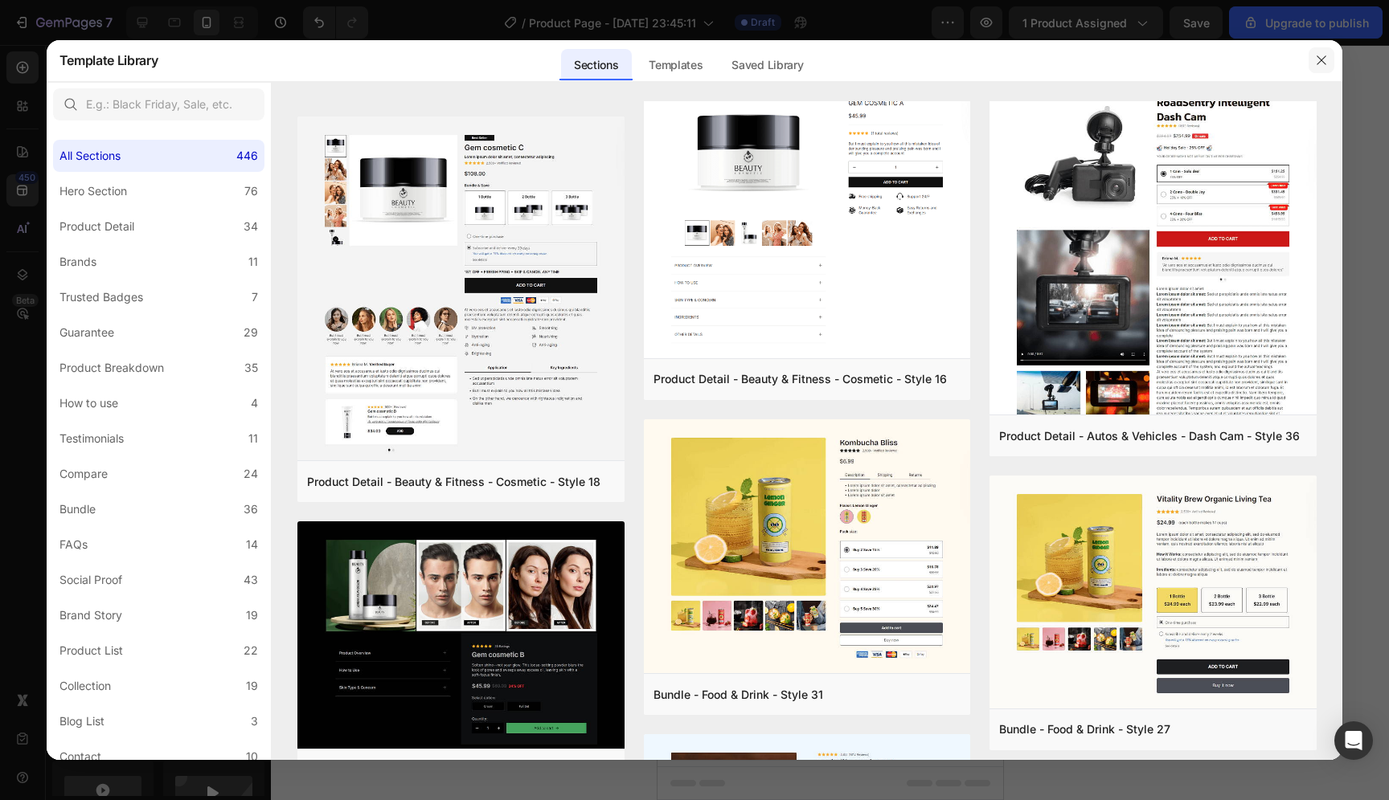
click at [1324, 64] on icon "button" at bounding box center [1321, 60] width 13 height 13
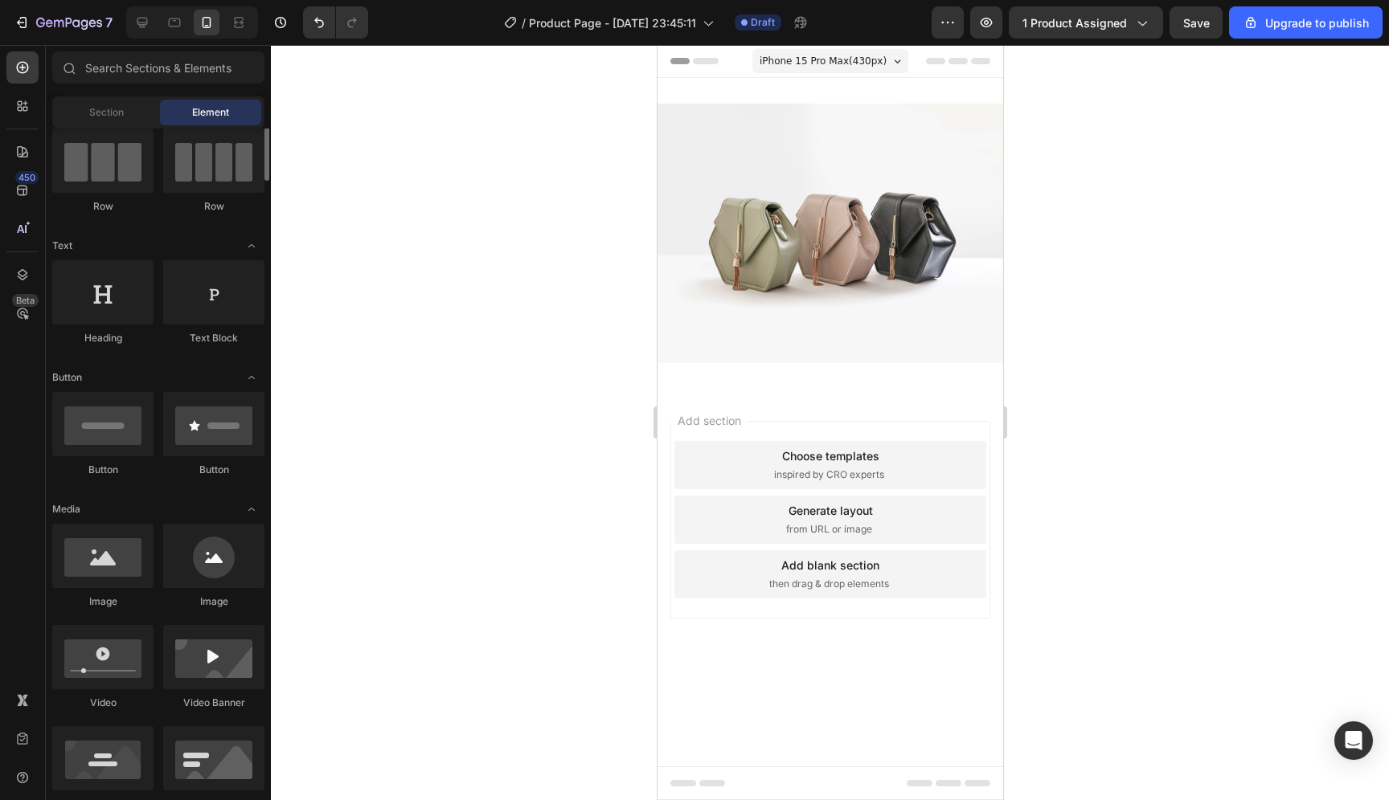
scroll to position [132, 0]
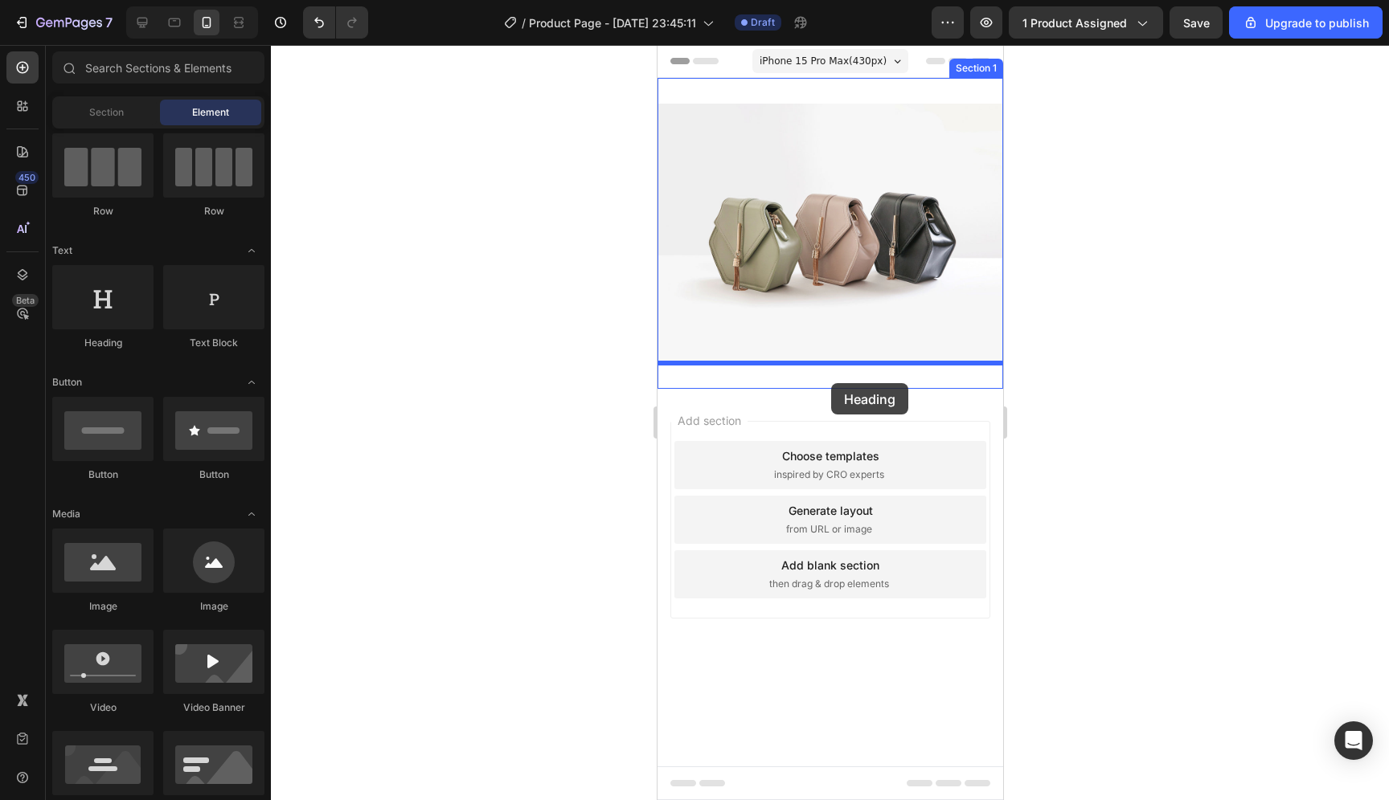
drag, startPoint x: 780, startPoint y: 355, endPoint x: 830, endPoint y: 383, distance: 57.2
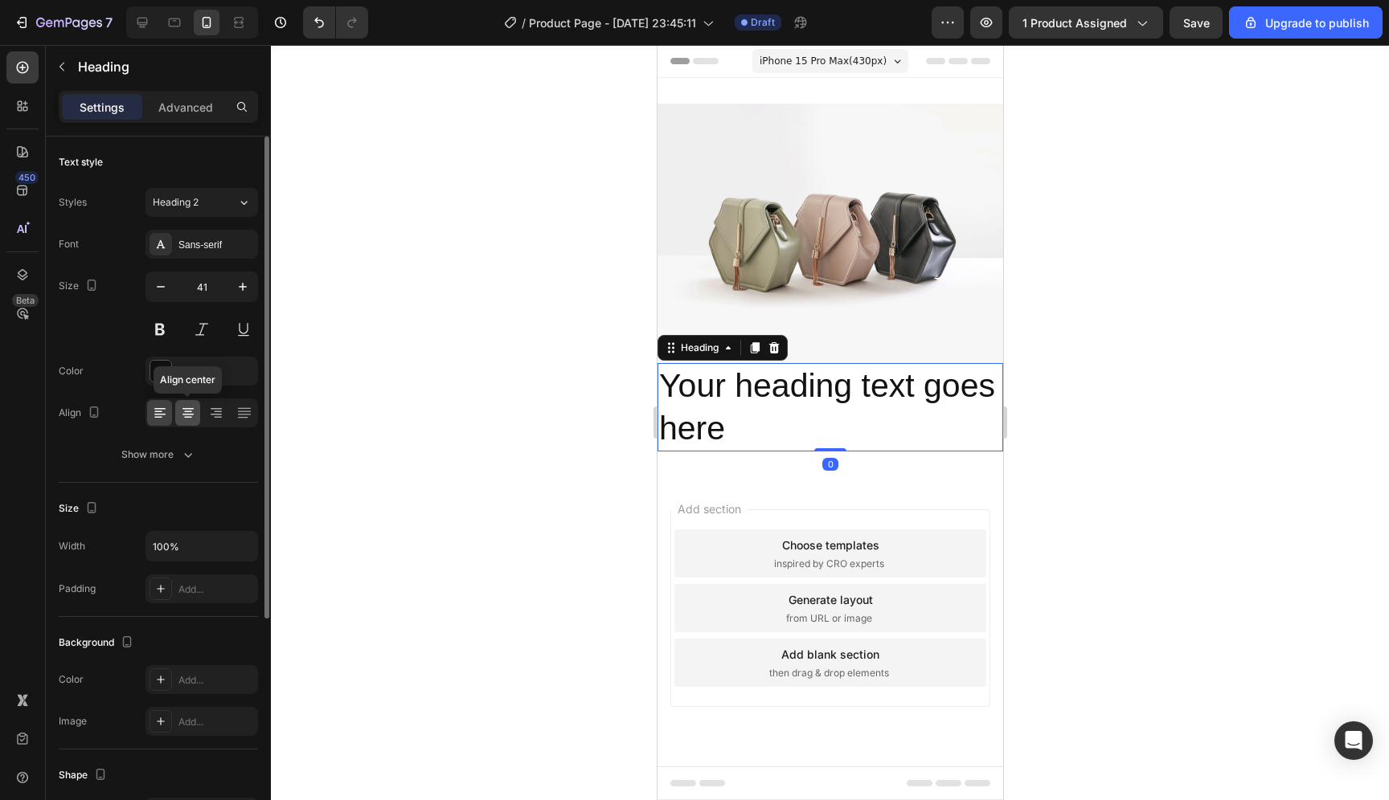
click at [197, 414] on div at bounding box center [187, 413] width 25 height 26
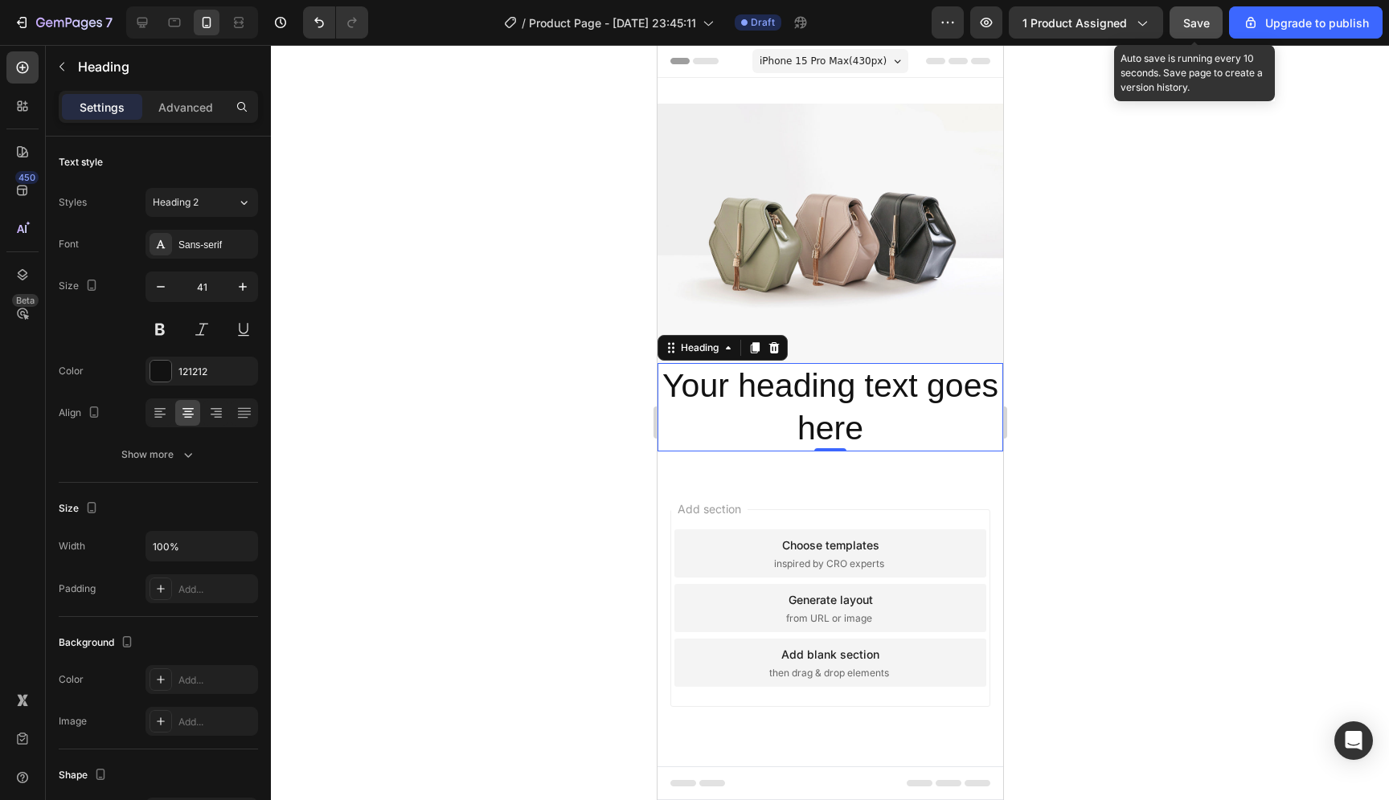
click at [1209, 26] on span "Save" at bounding box center [1196, 23] width 27 height 14
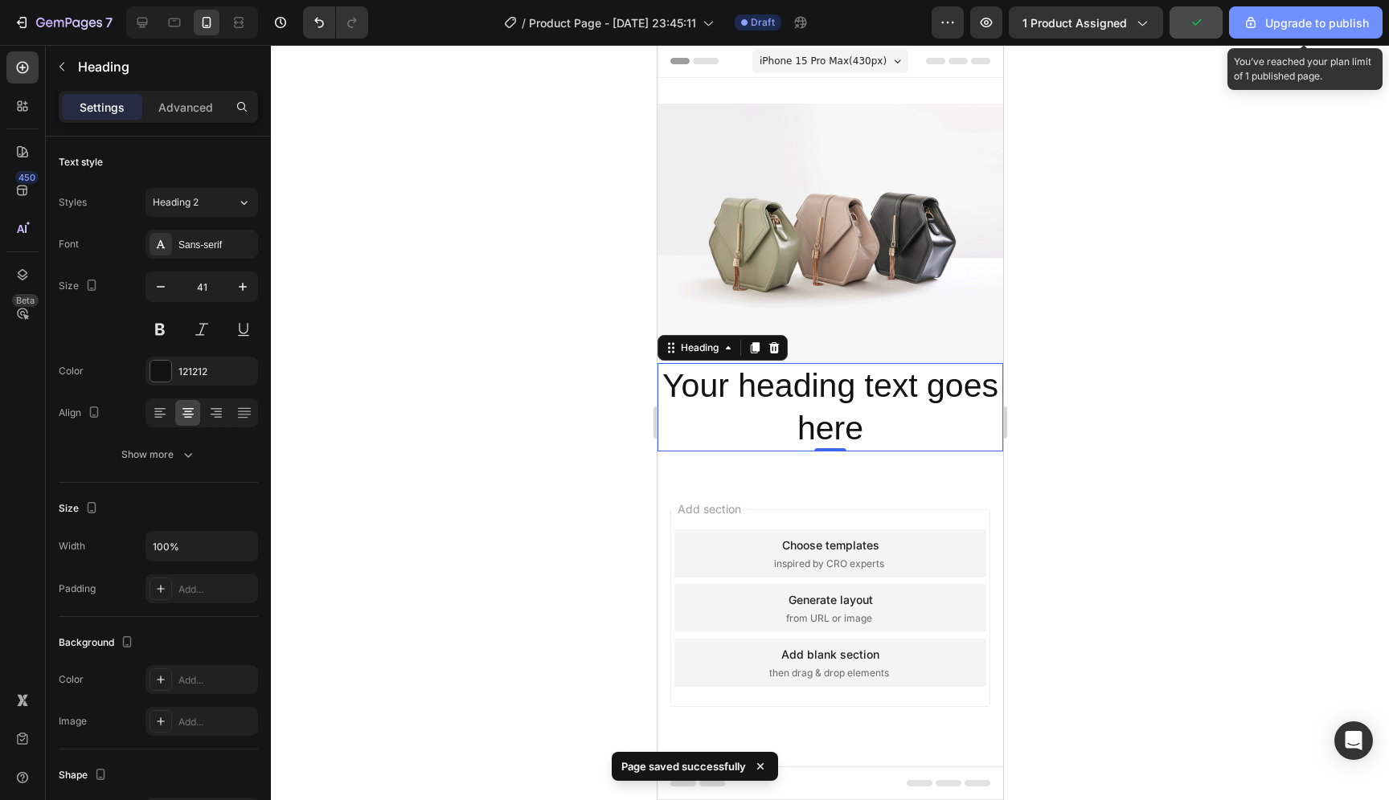
click at [1316, 35] on button "Upgrade to publish" at bounding box center [1306, 22] width 154 height 32
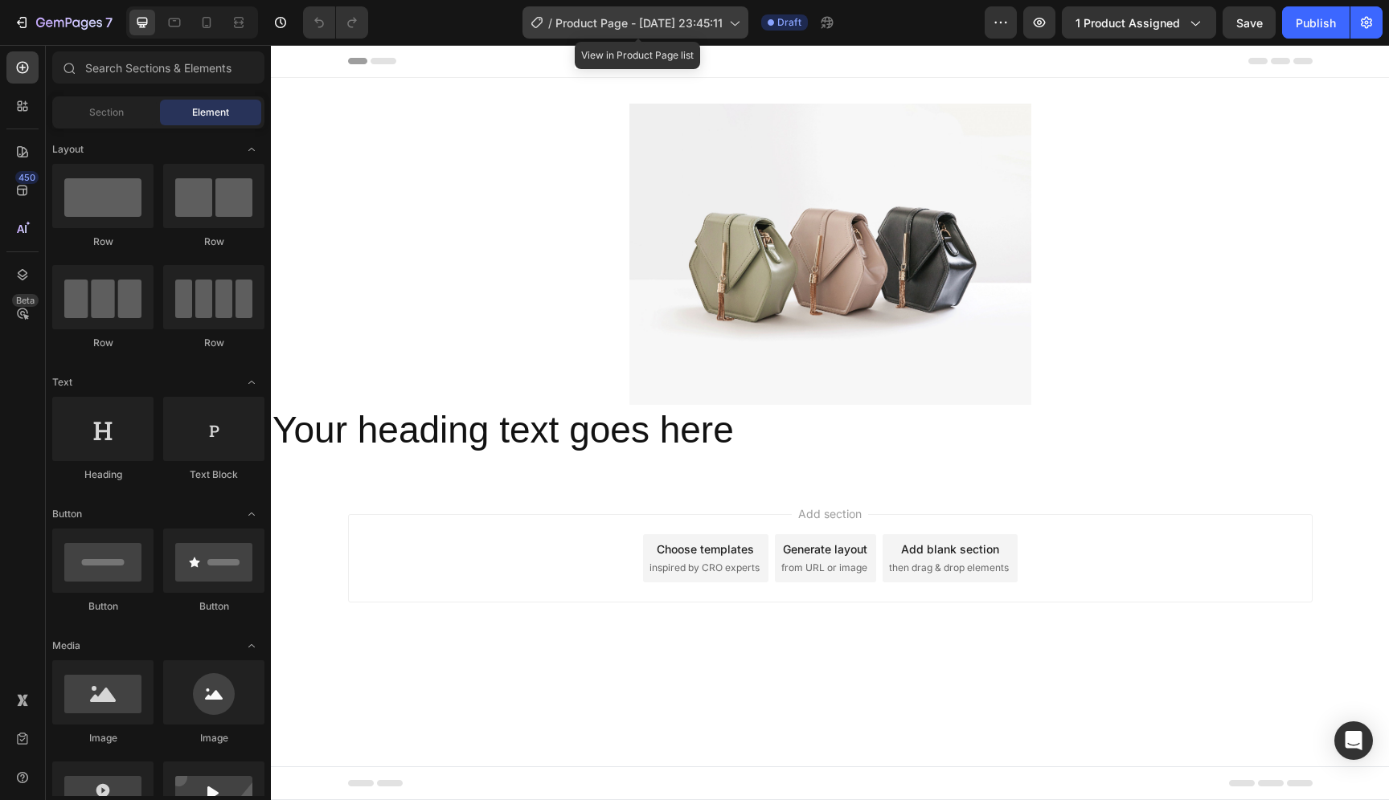
click at [688, 30] on span "Product Page - [DATE] 23:45:11" at bounding box center [638, 22] width 167 height 17
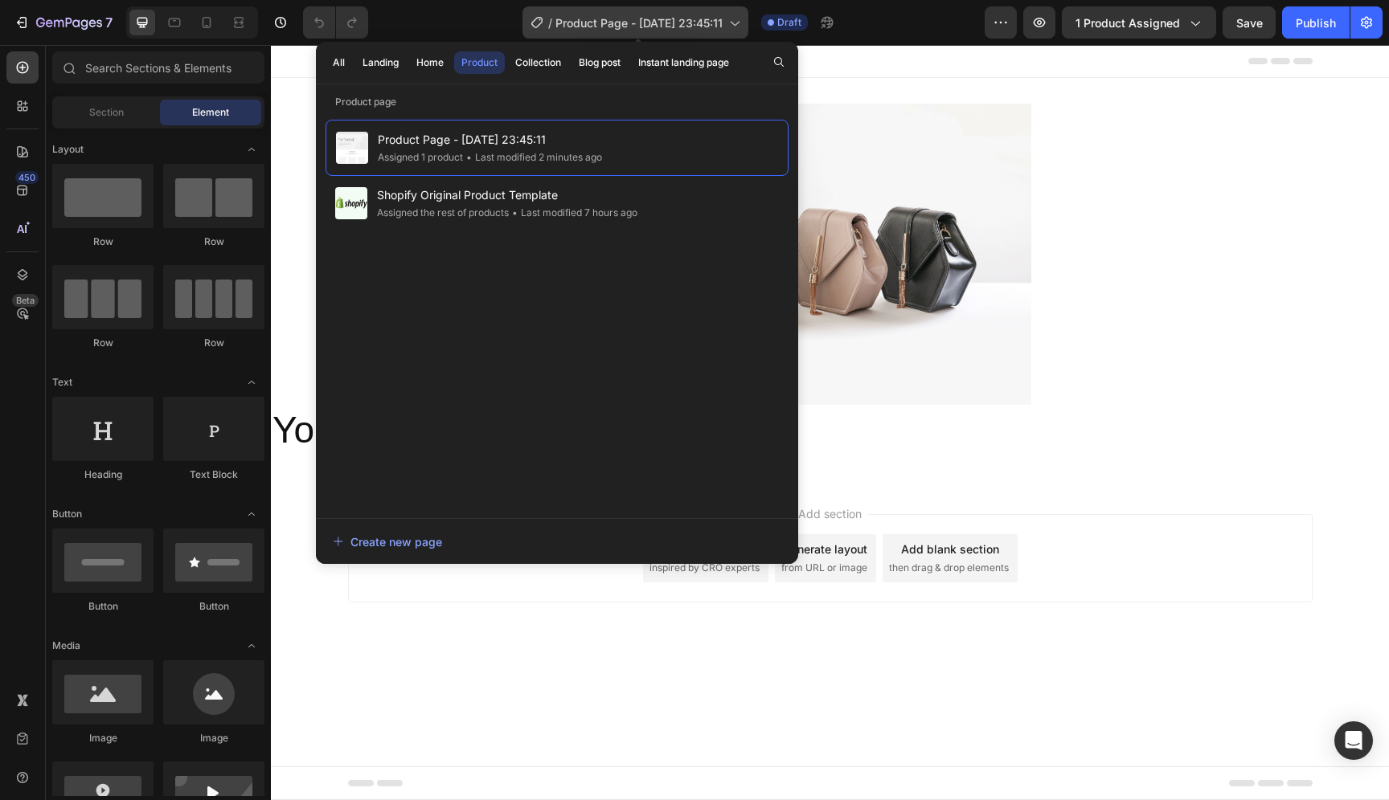
click at [688, 30] on span "Product Page - [DATE] 23:45:11" at bounding box center [638, 22] width 167 height 17
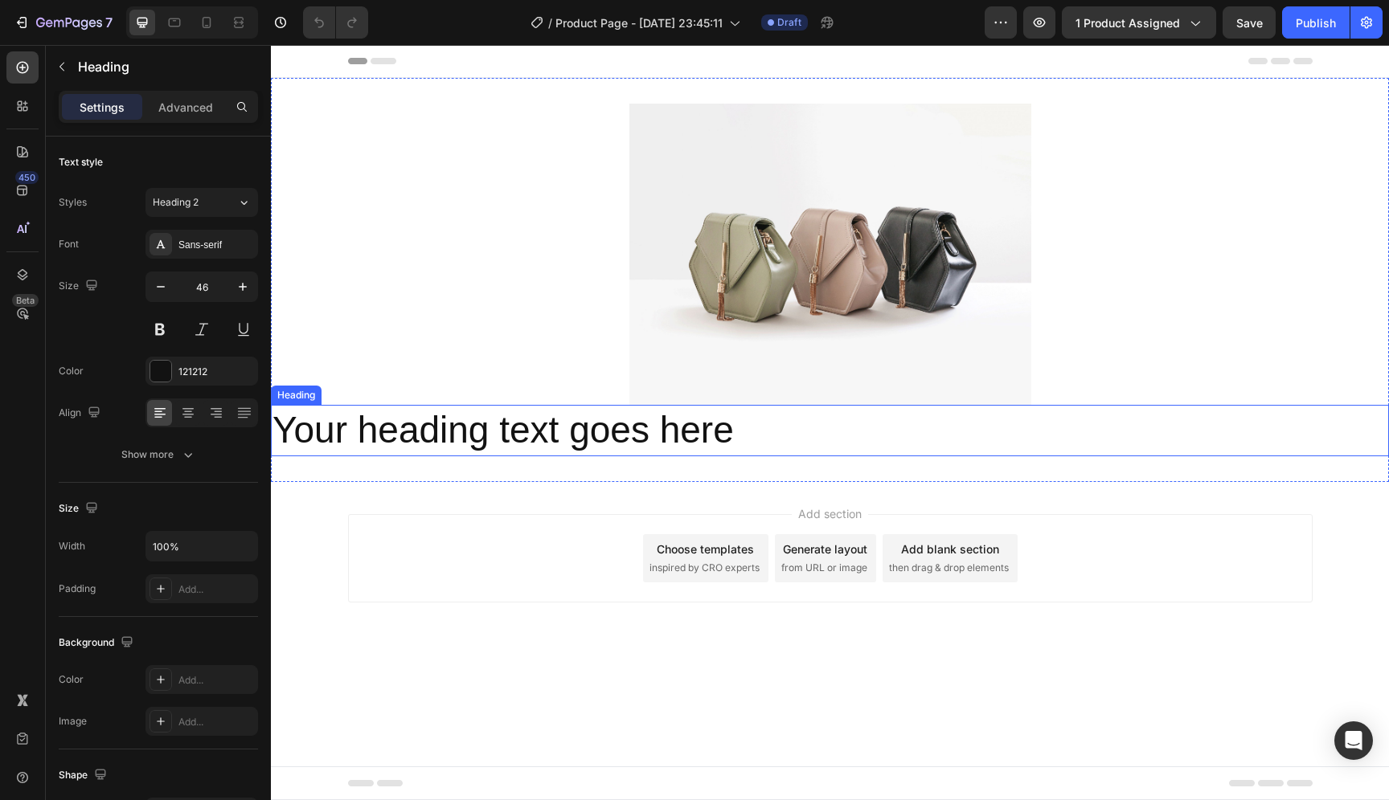
click at [423, 447] on h2 "Your heading text goes here" at bounding box center [830, 430] width 1118 height 51
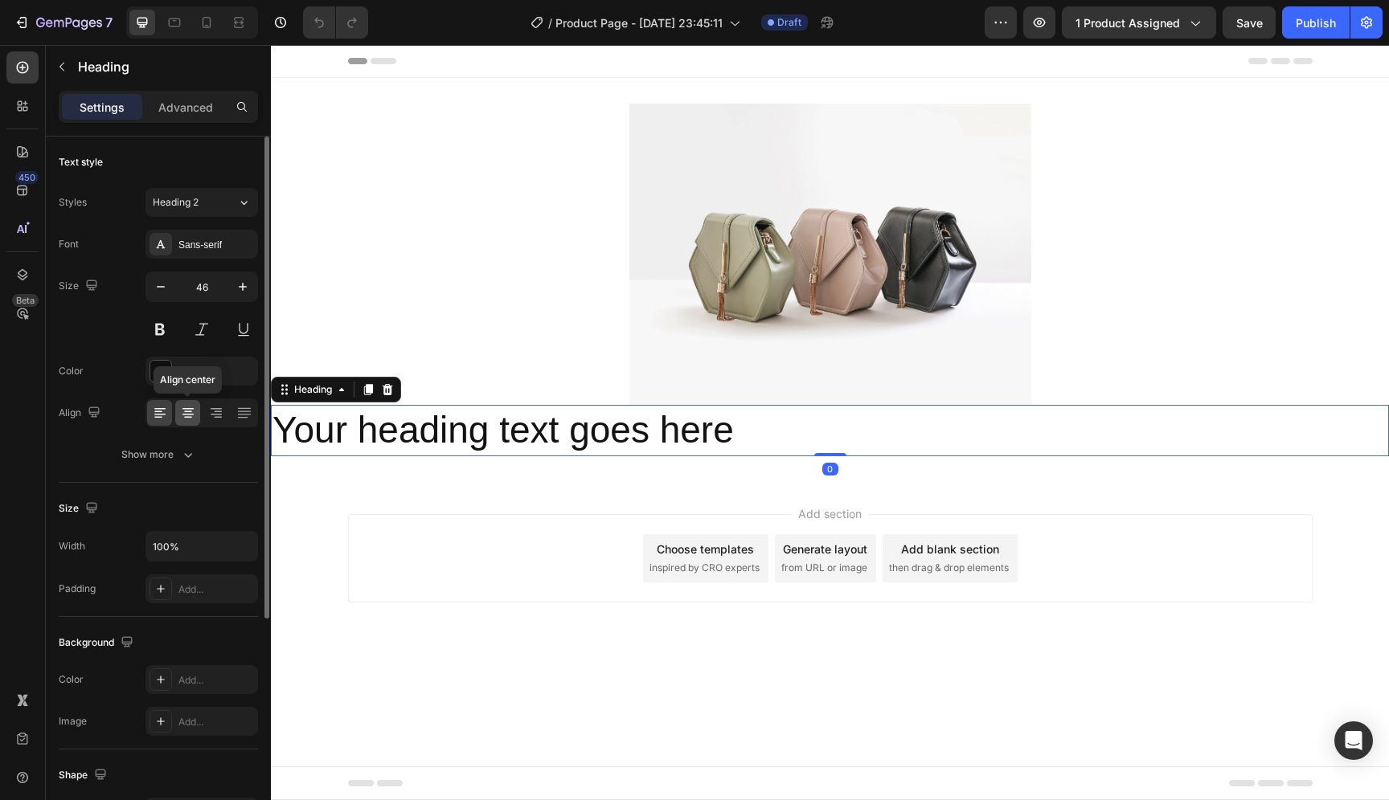
click at [187, 419] on icon at bounding box center [188, 413] width 16 height 16
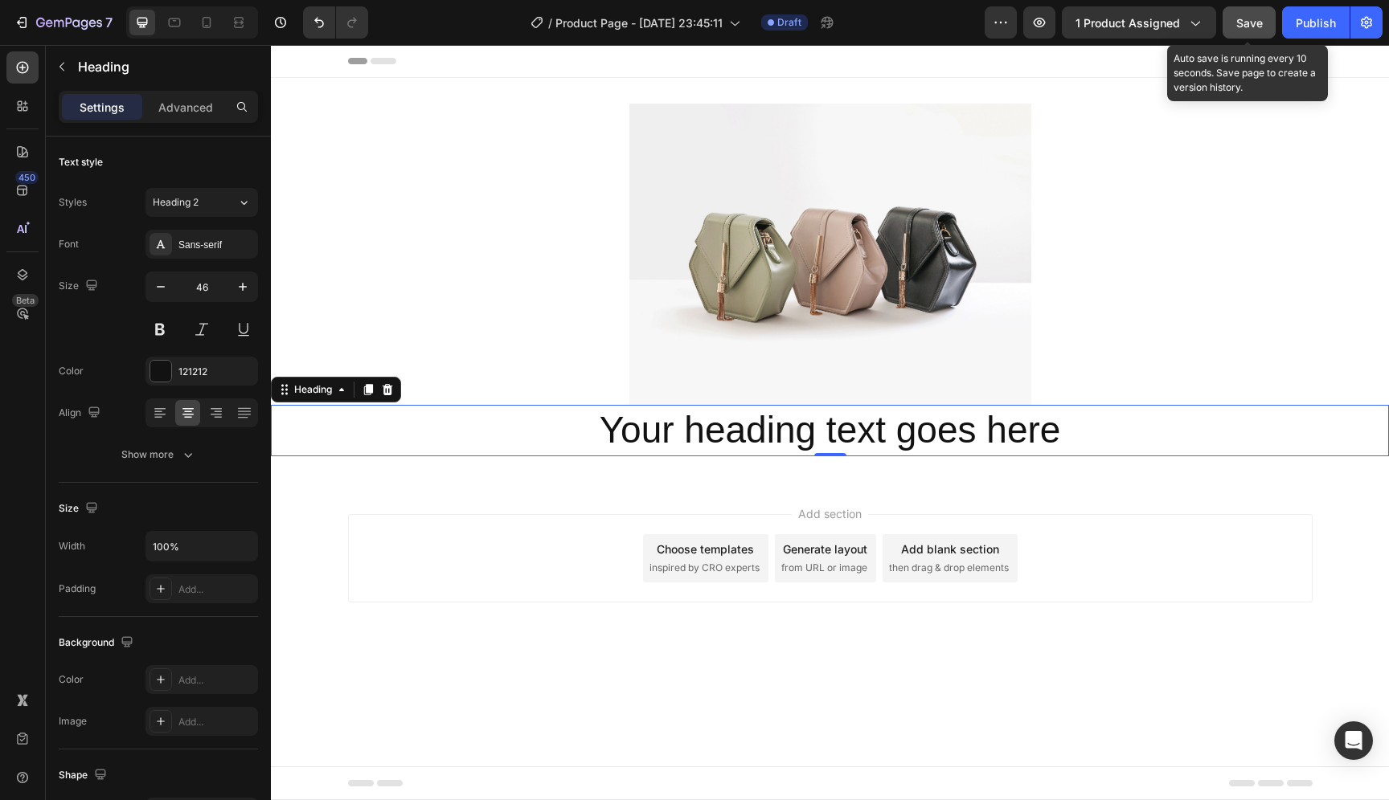
click at [1254, 31] on button "Save" at bounding box center [1248, 22] width 53 height 32
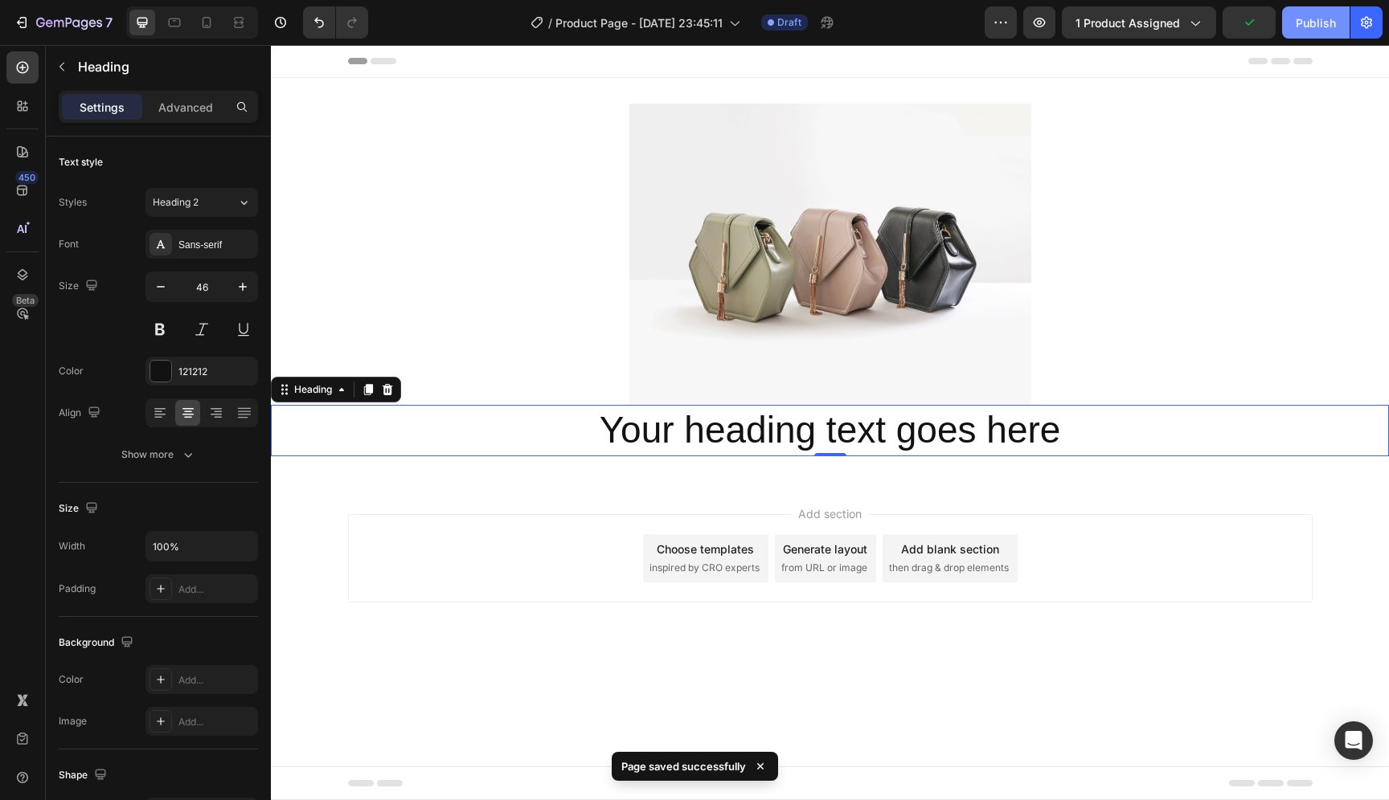
click at [1324, 22] on div "Publish" at bounding box center [1316, 22] width 40 height 17
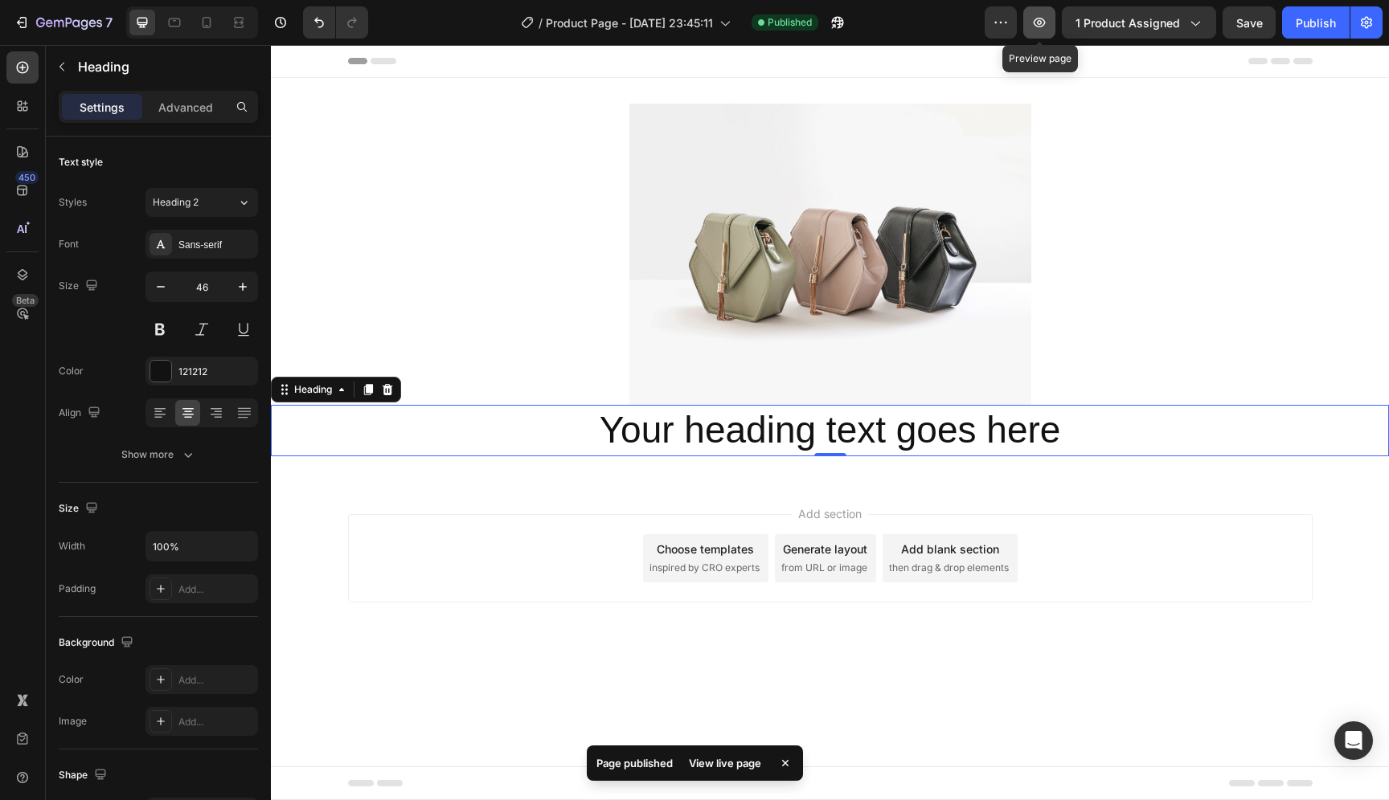
click at [1042, 24] on icon "button" at bounding box center [1039, 22] width 5 height 5
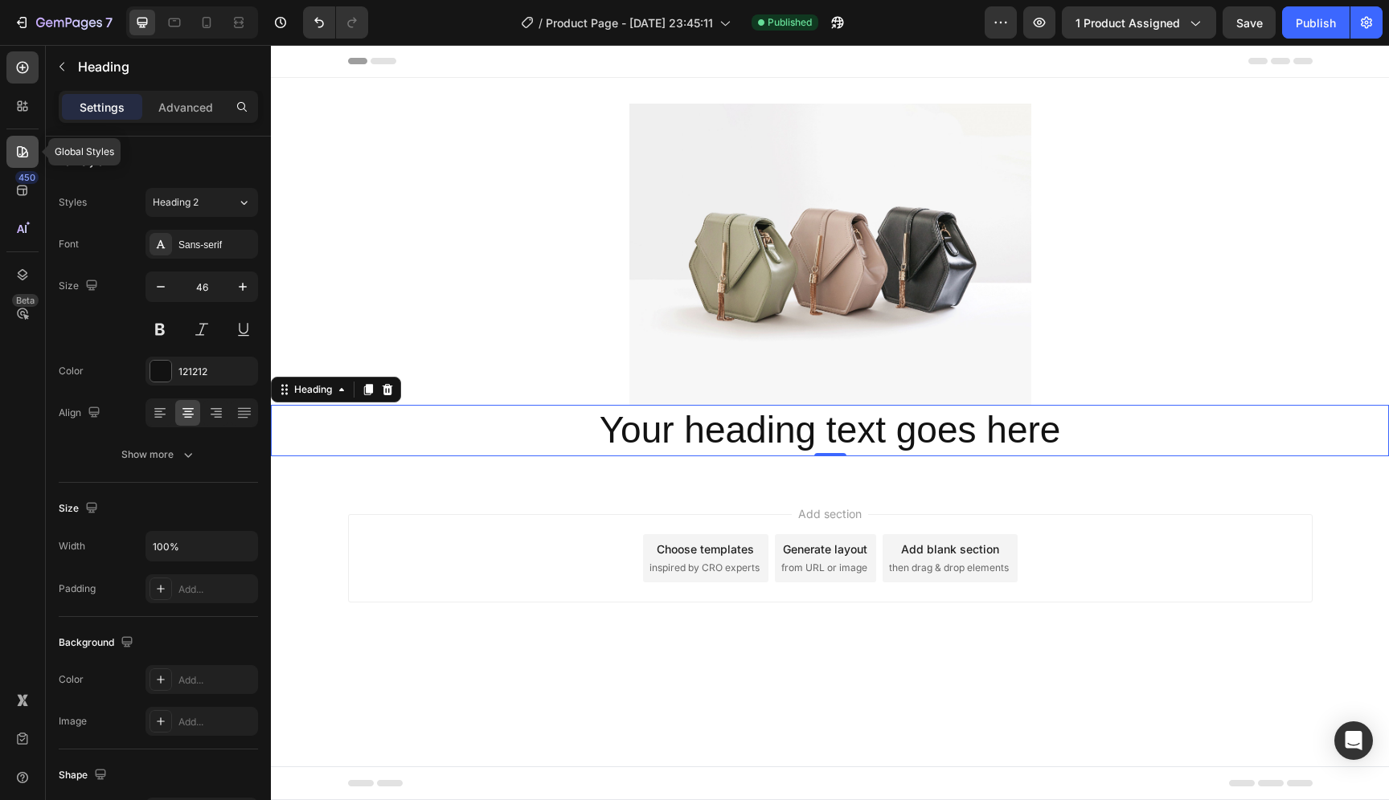
click at [33, 162] on div at bounding box center [22, 152] width 32 height 32
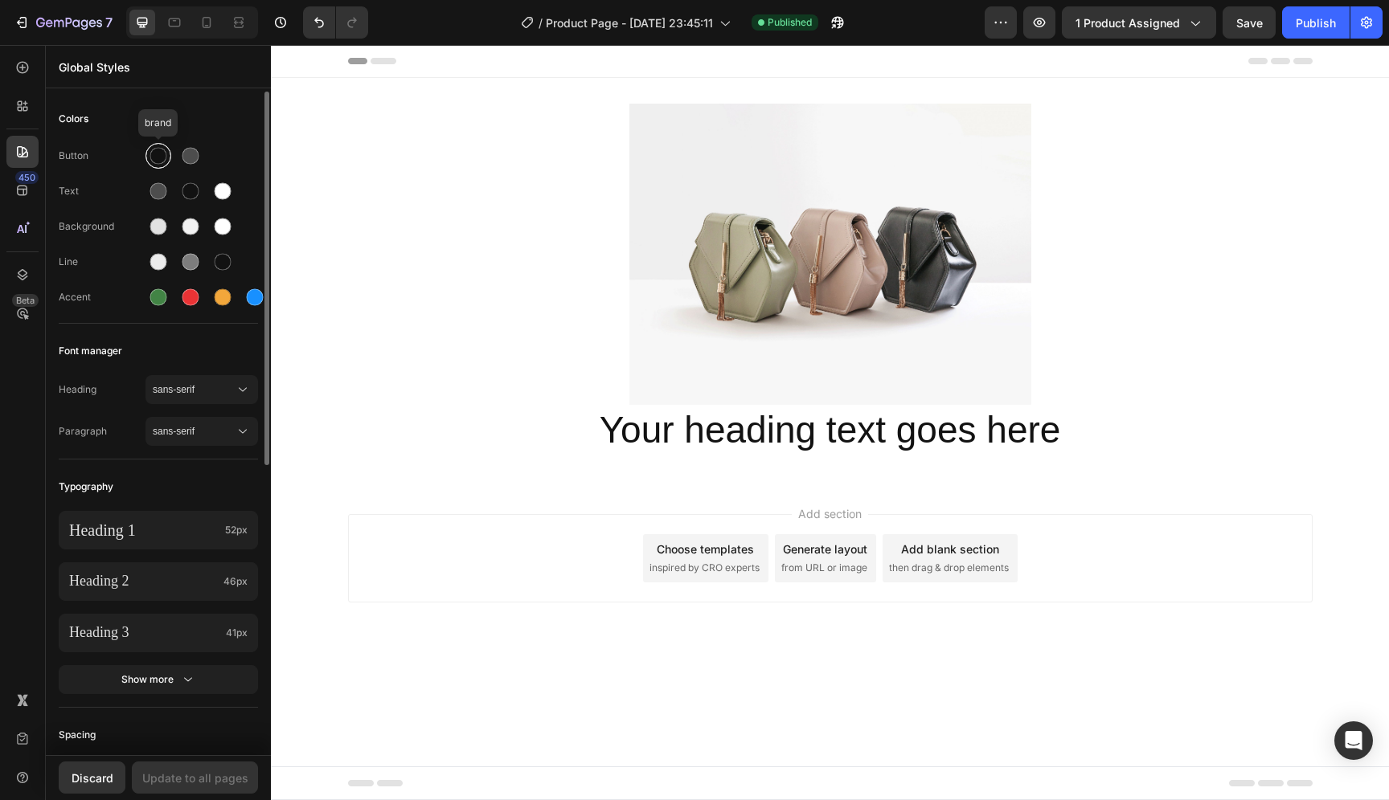
click at [161, 158] on div at bounding box center [158, 156] width 17 height 17
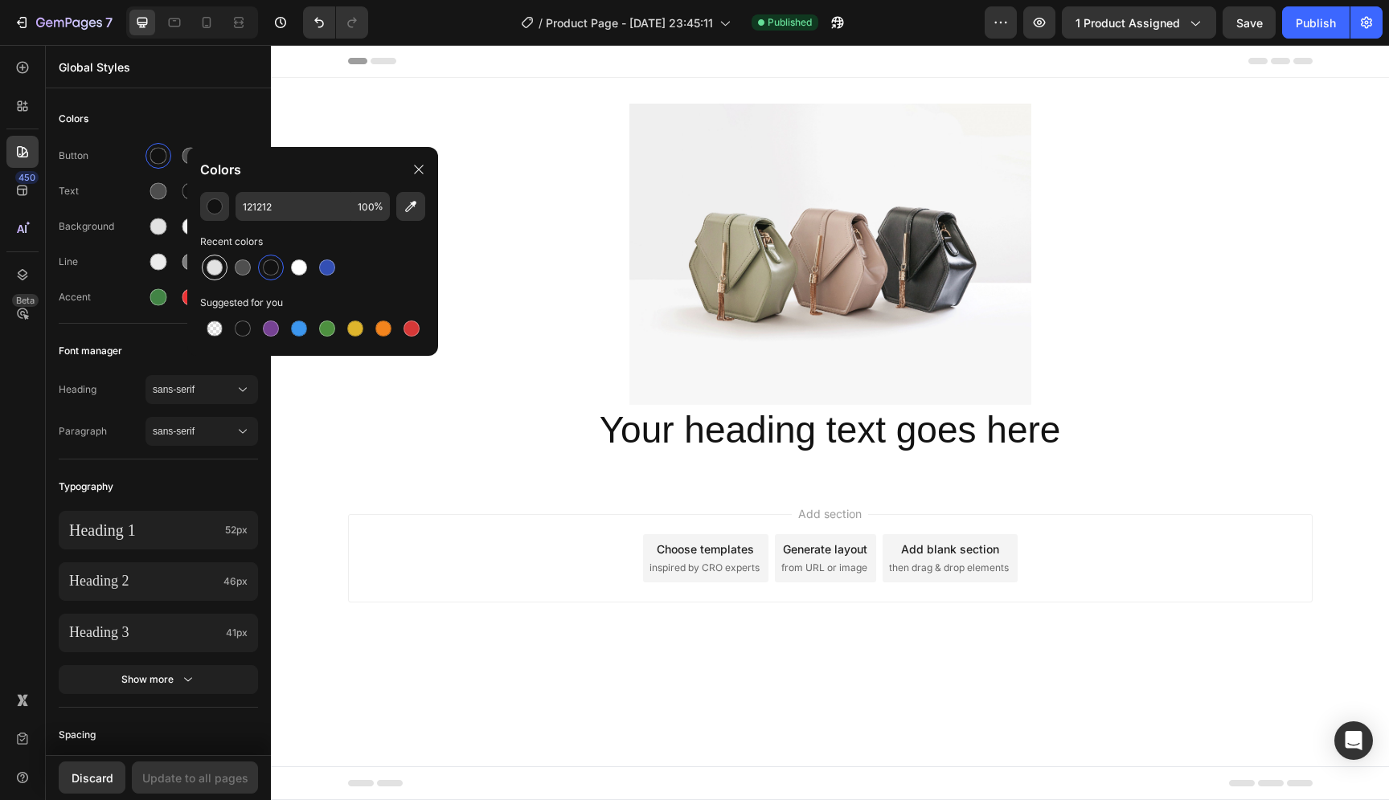
click at [218, 271] on div at bounding box center [215, 268] width 16 height 16
type input "E2E2E2"
click at [216, 214] on div "button" at bounding box center [215, 207] width 16 height 16
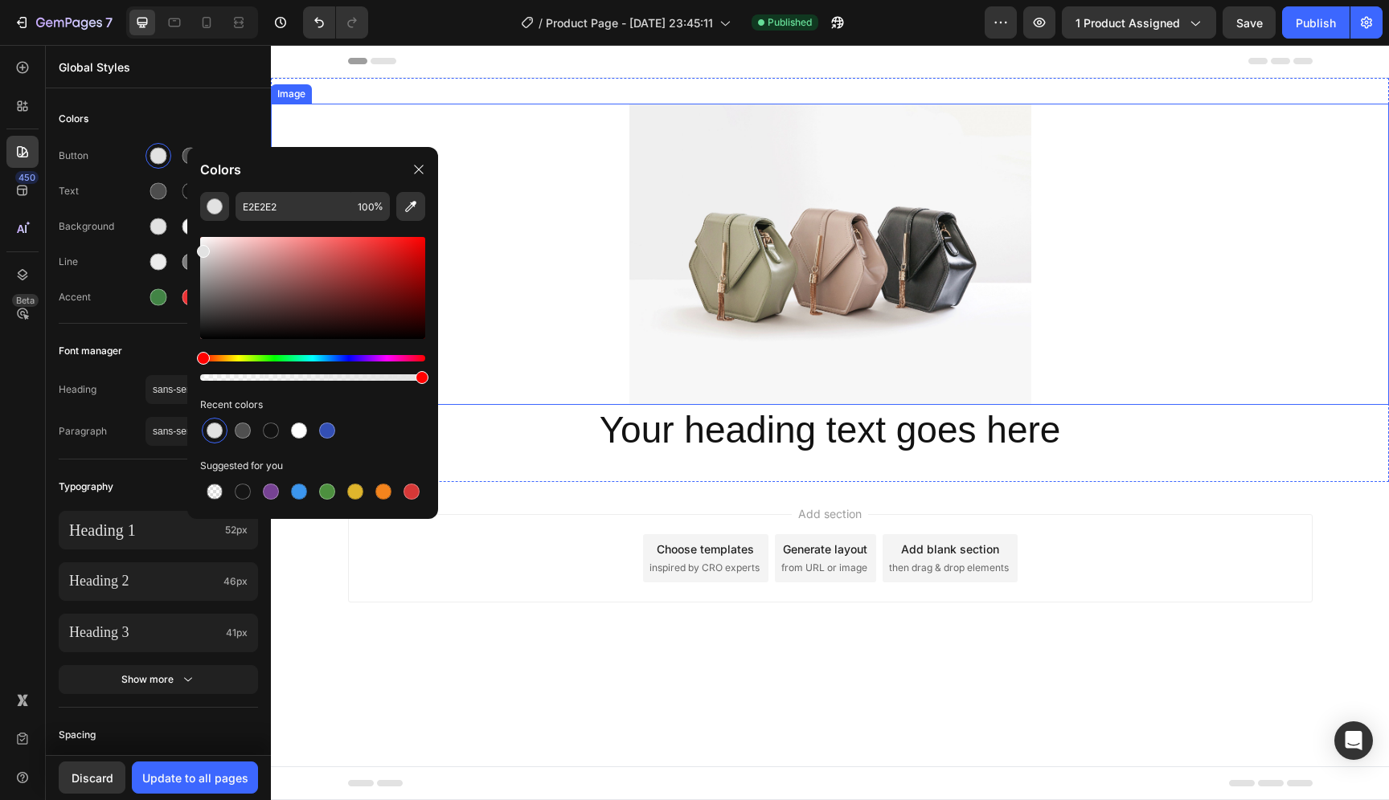
click at [575, 75] on div "Header" at bounding box center [830, 61] width 964 height 32
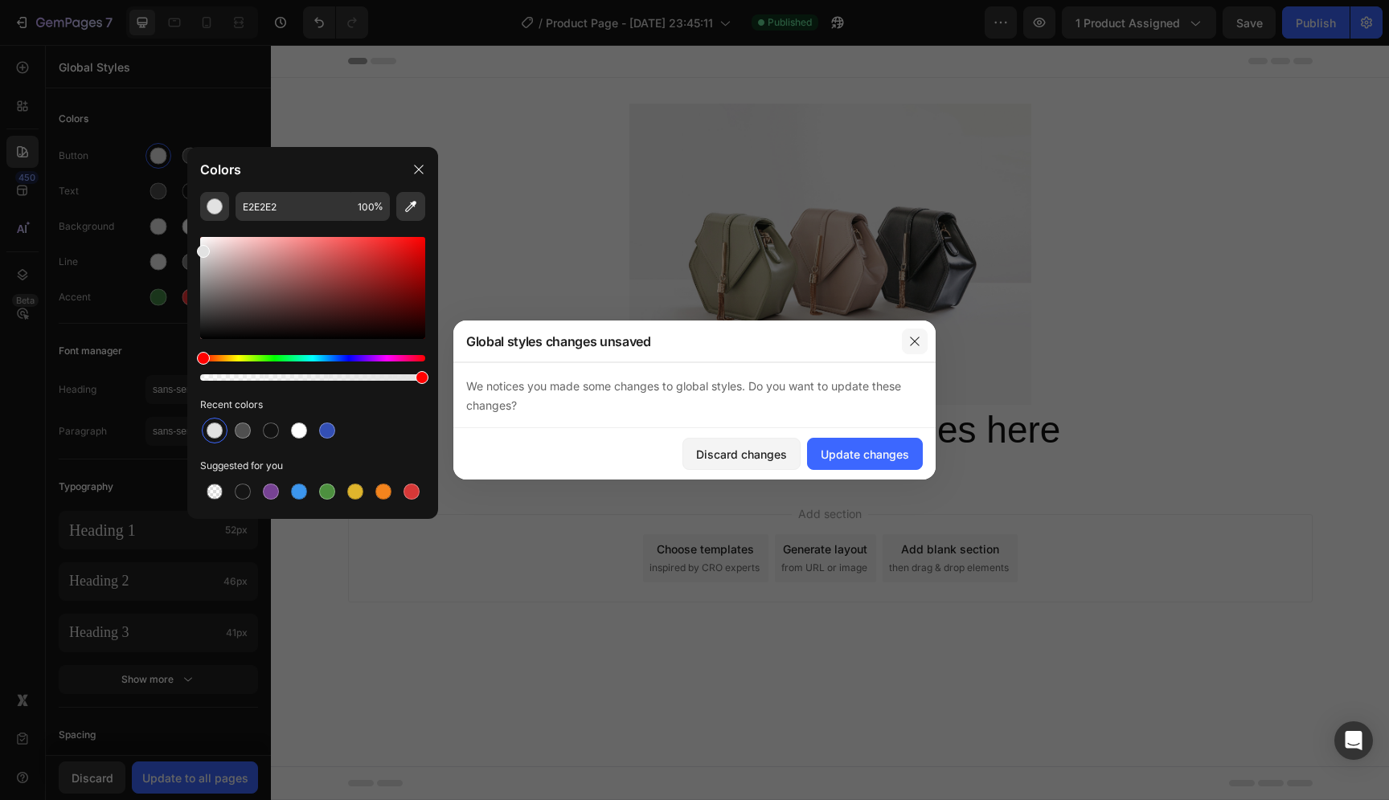
click at [911, 338] on icon "button" at bounding box center [914, 341] width 9 height 9
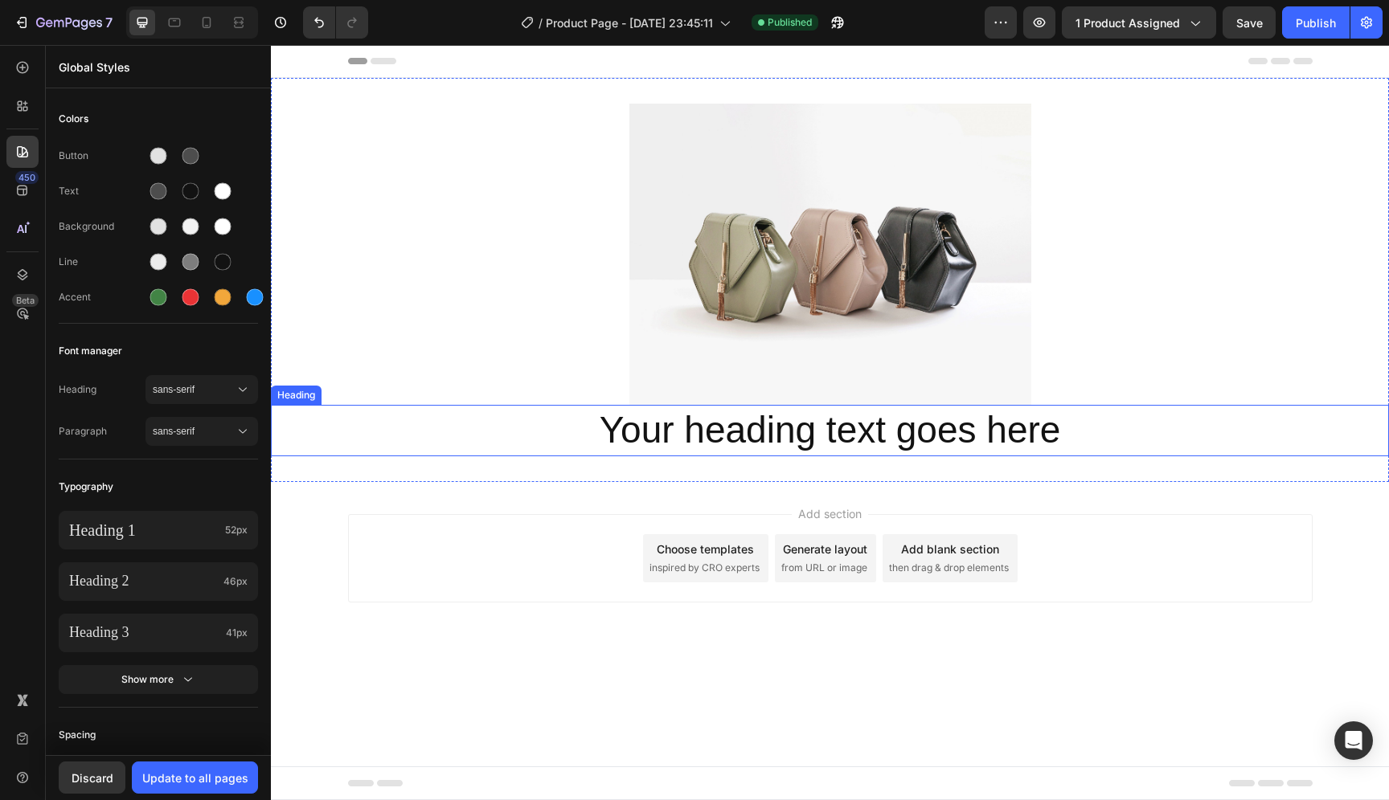
click at [856, 430] on h2 "Your heading text goes here" at bounding box center [830, 430] width 1118 height 51
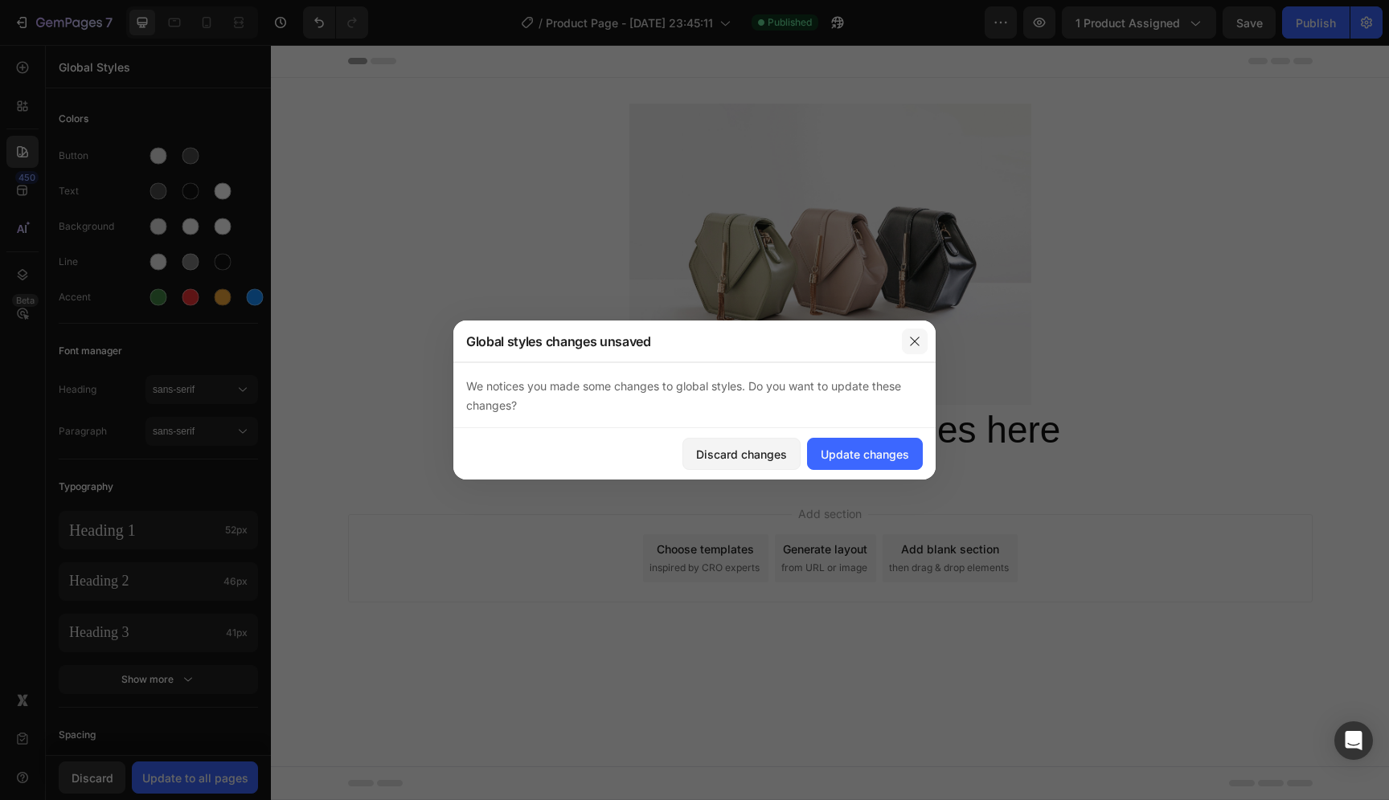
click at [919, 337] on icon "button" at bounding box center [914, 341] width 13 height 13
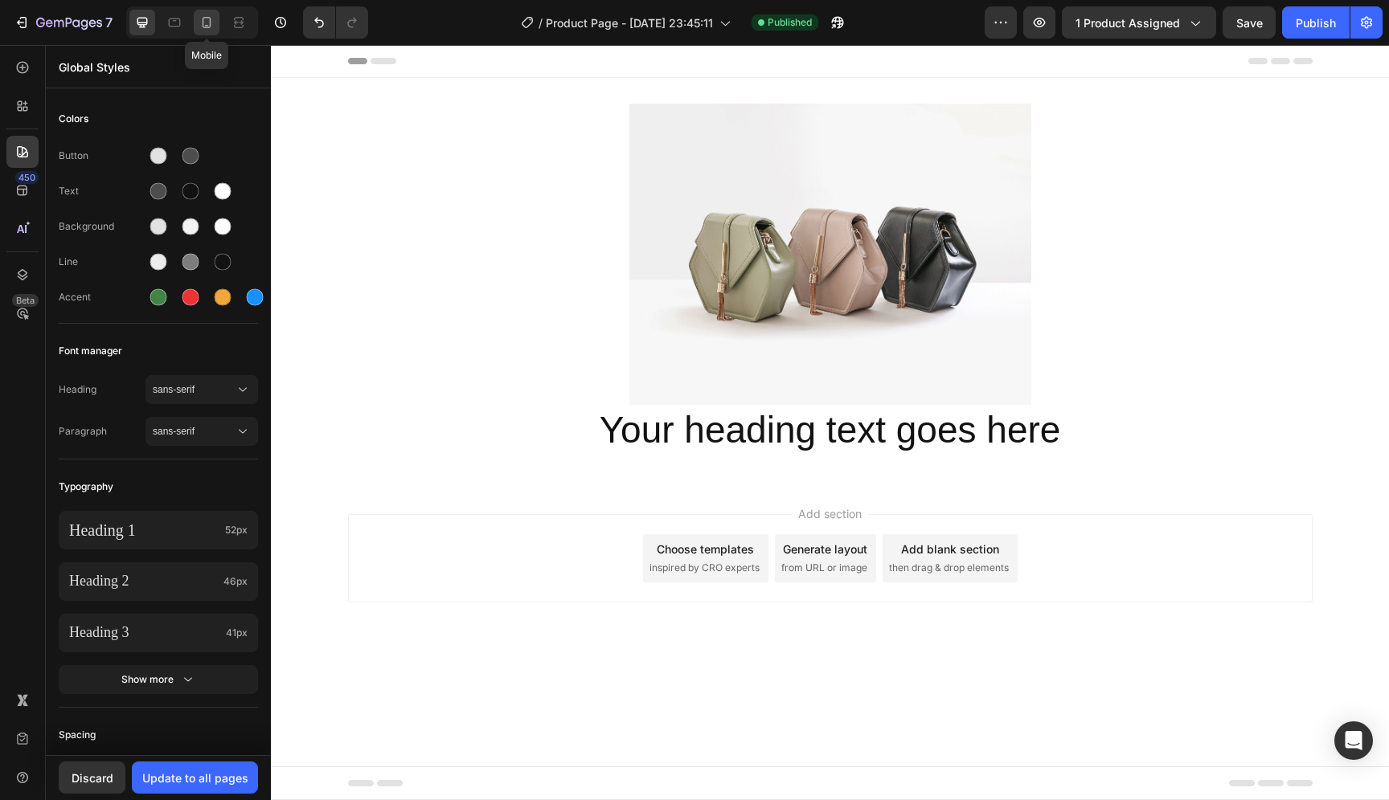
click at [211, 22] on icon at bounding box center [207, 22] width 16 height 16
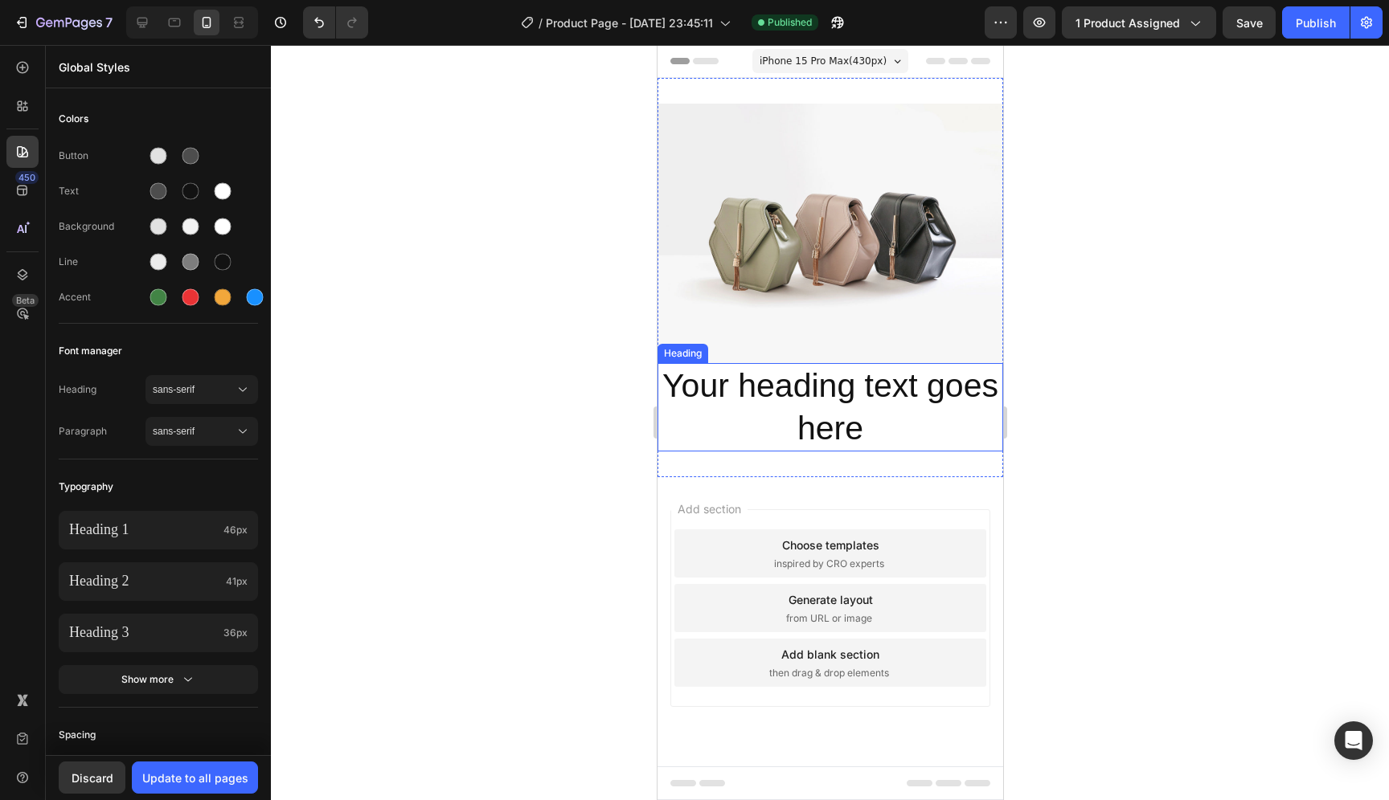
click at [825, 406] on h2 "Your heading text goes here" at bounding box center [830, 407] width 346 height 89
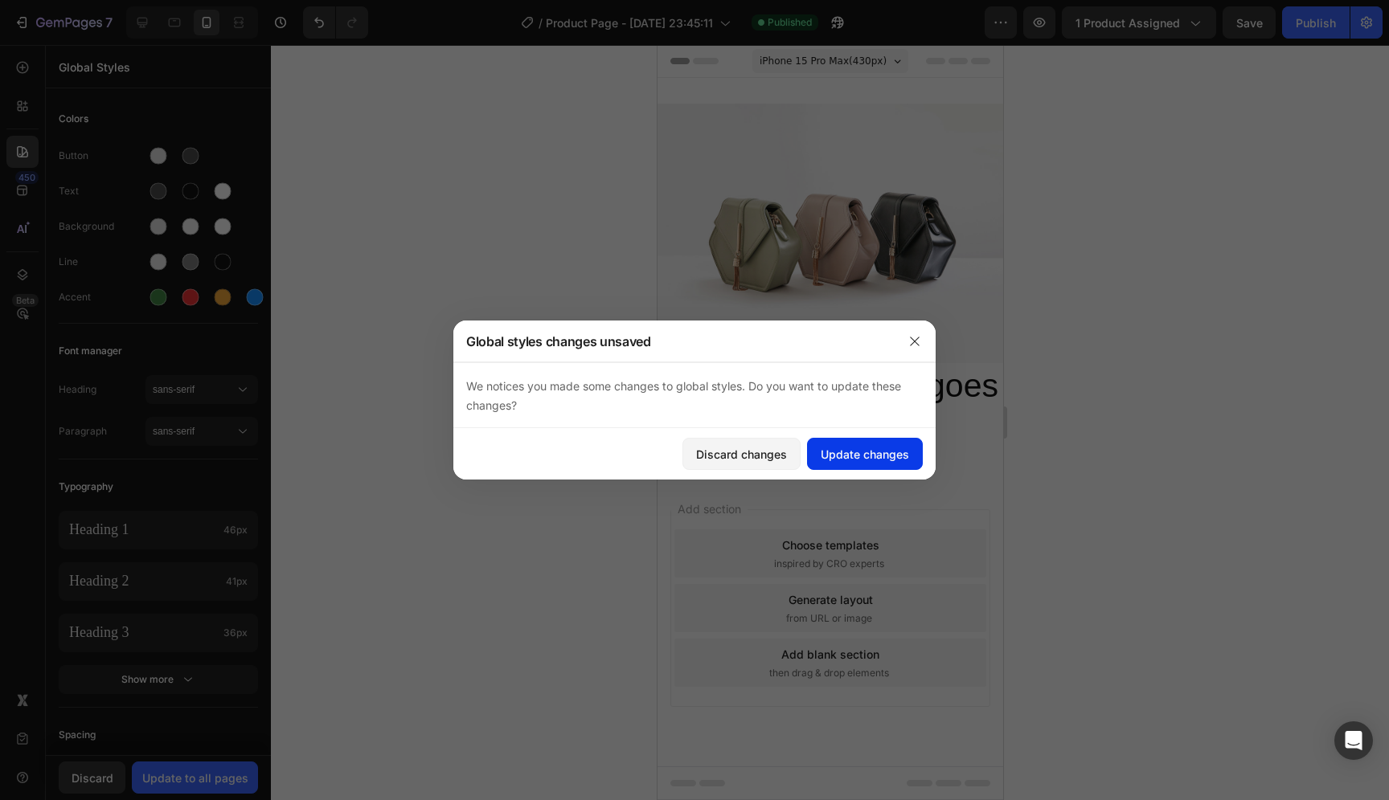
click at [886, 458] on div "Update changes" at bounding box center [865, 454] width 88 height 17
click at [845, 402] on h2 "Your heading text goes here" at bounding box center [830, 407] width 346 height 89
click at [735, 461] on div "Discard changes" at bounding box center [741, 454] width 91 height 17
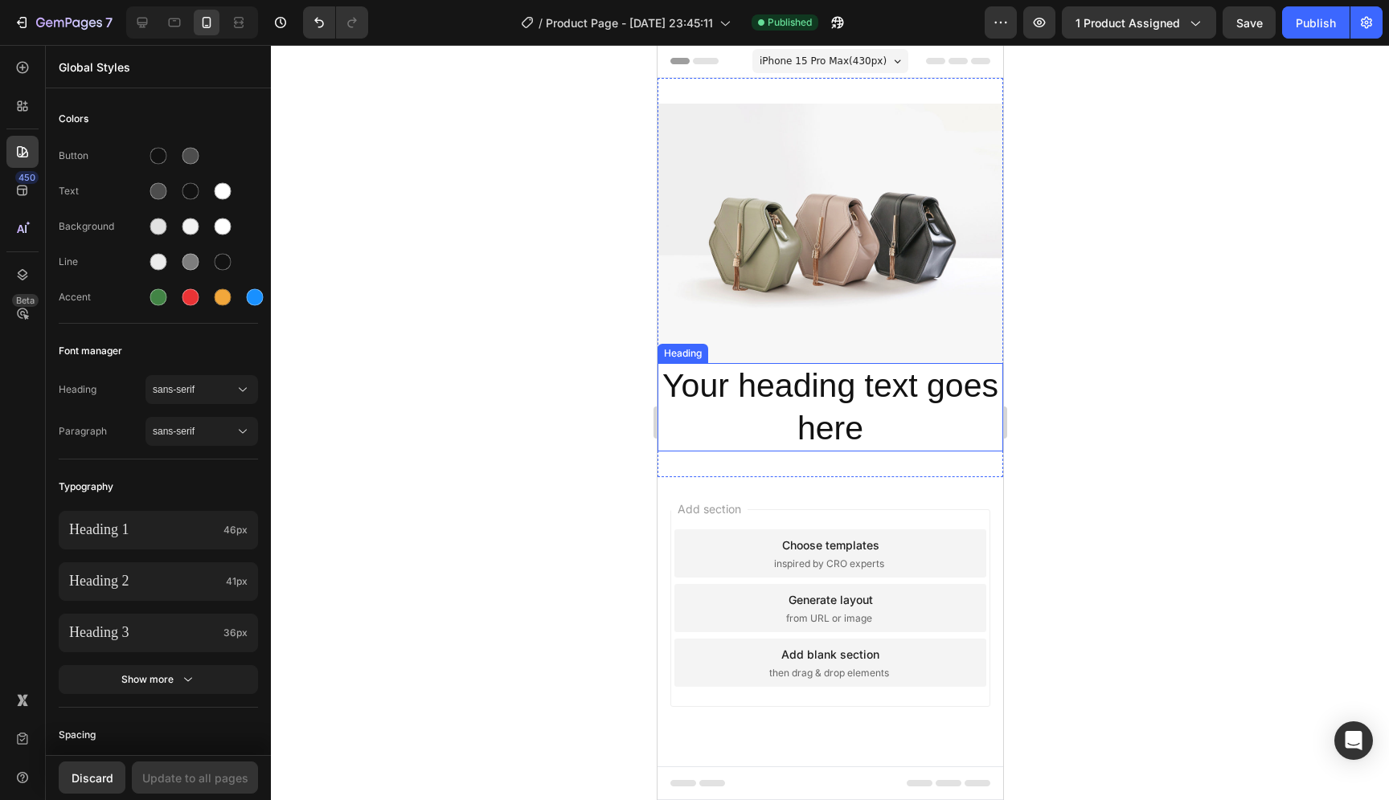
click at [830, 384] on h2 "Your heading text goes here" at bounding box center [830, 407] width 346 height 89
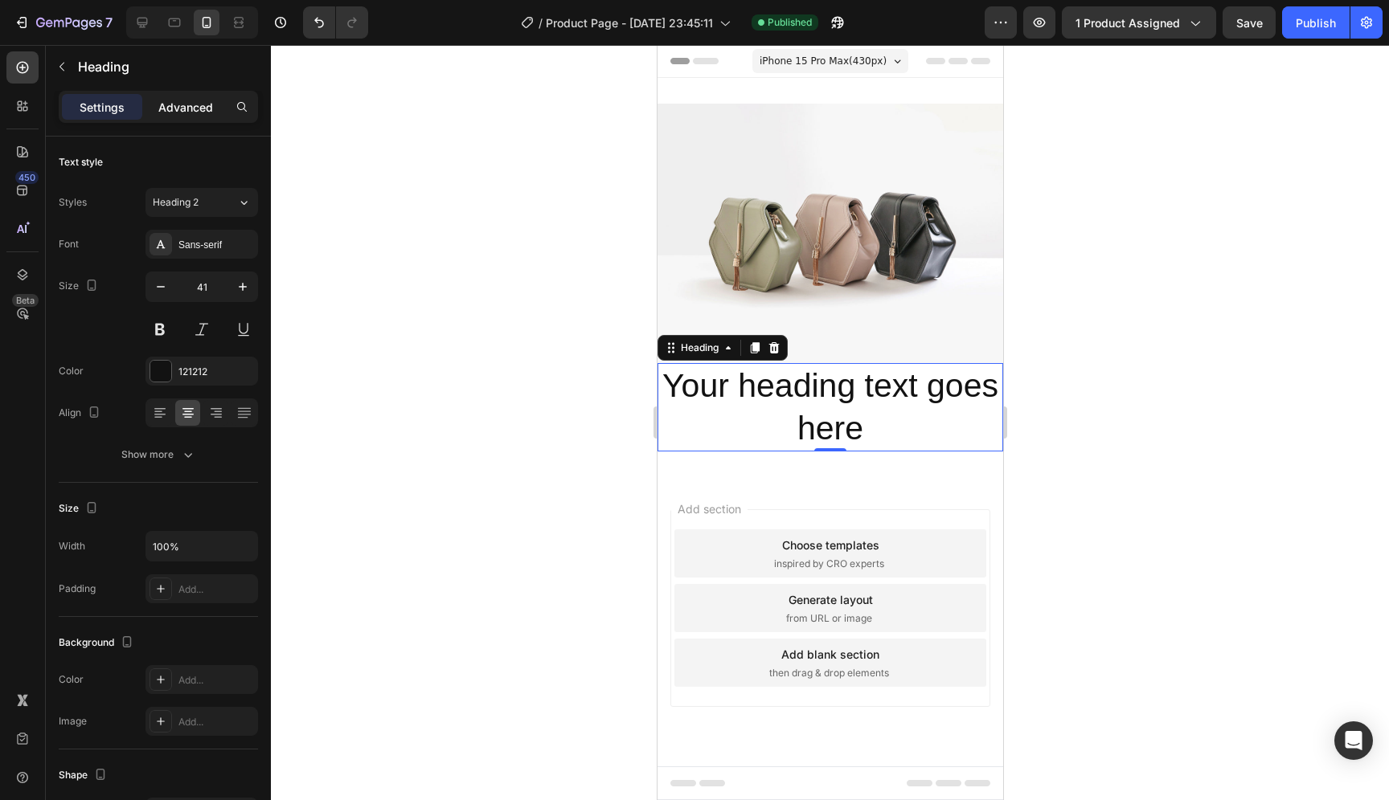
click at [190, 112] on p "Advanced" at bounding box center [185, 107] width 55 height 17
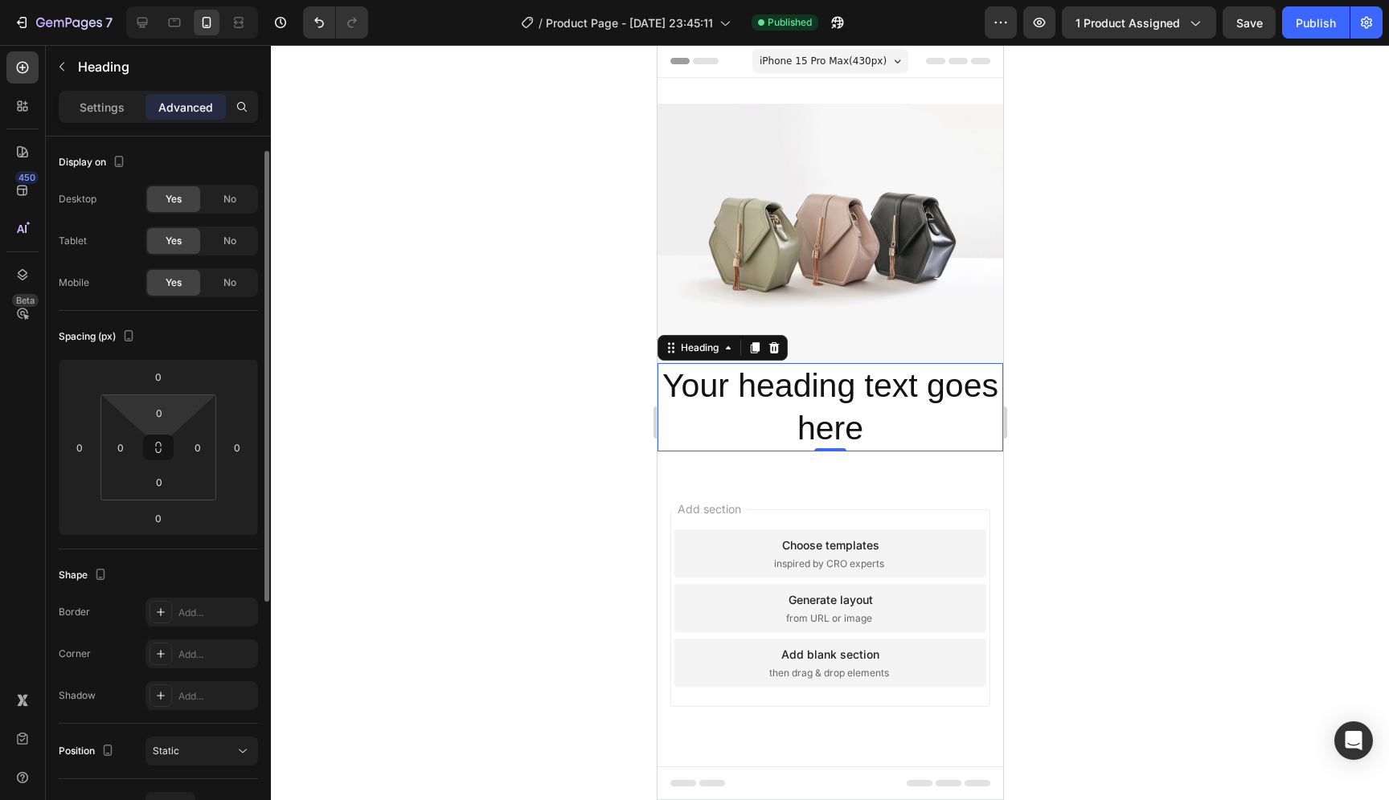
scroll to position [162, 0]
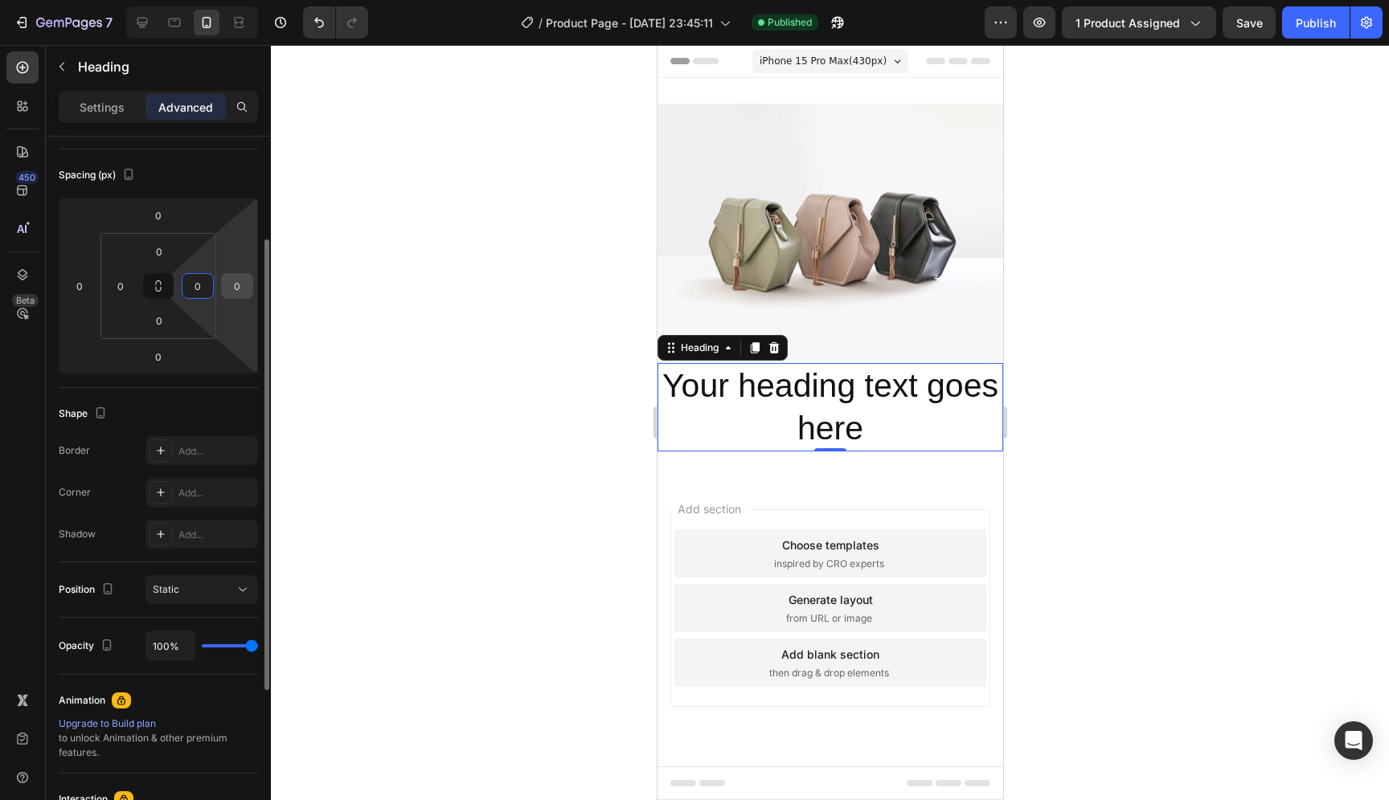
drag, startPoint x: 189, startPoint y: 293, endPoint x: 246, endPoint y: 286, distance: 57.5
click at [246, 286] on div "0 0 0 0 0 0 0 0" at bounding box center [158, 286] width 199 height 177
click at [157, 0] on html "7 / Product Page - [DATE] 23:45:11 Published Preview 1 product assigned Save Pu…" at bounding box center [694, 0] width 1389 height 0
click at [206, 173] on div "Spacing (px)" at bounding box center [158, 175] width 199 height 26
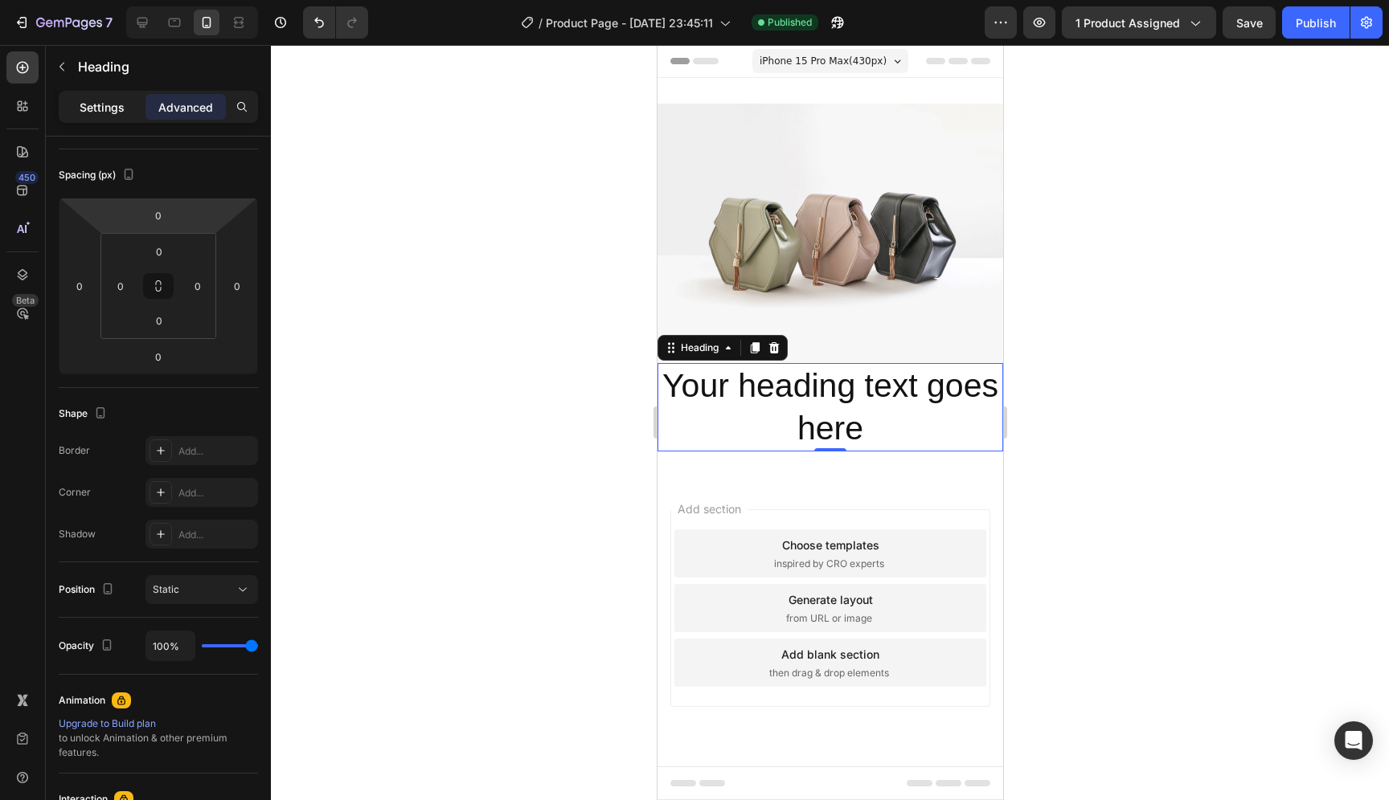
click at [120, 109] on p "Settings" at bounding box center [102, 107] width 45 height 17
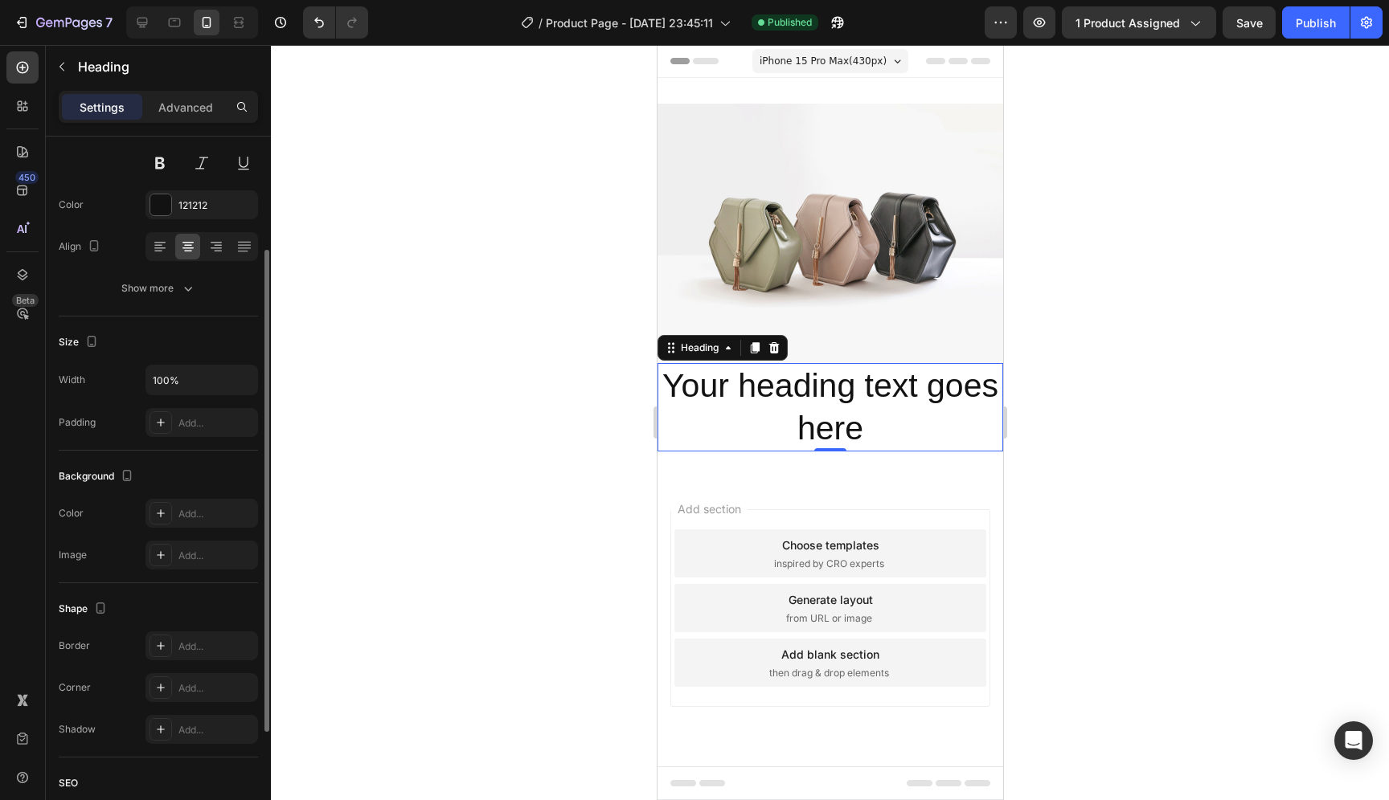
scroll to position [162, 0]
click at [181, 295] on icon "button" at bounding box center [188, 292] width 16 height 16
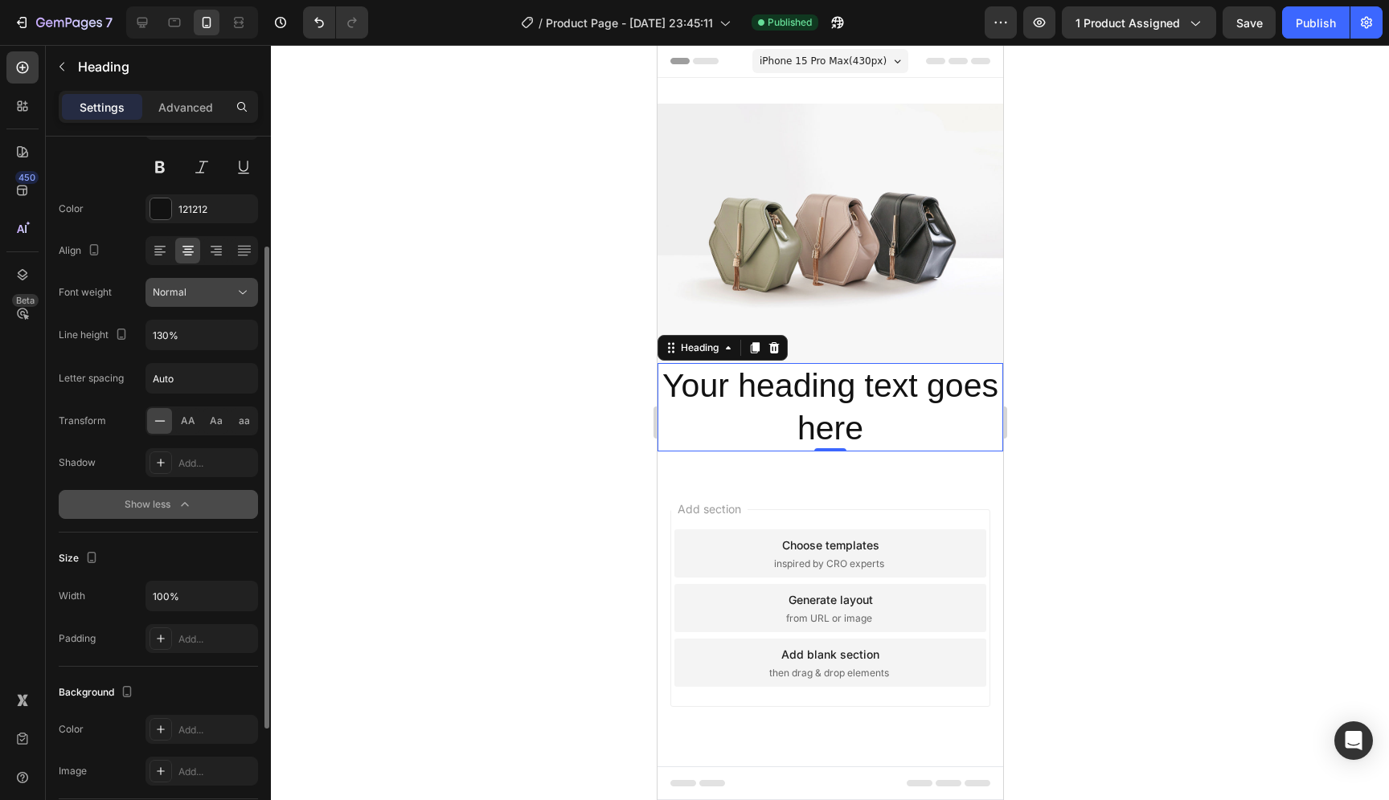
click at [203, 289] on div "Normal" at bounding box center [194, 292] width 82 height 14
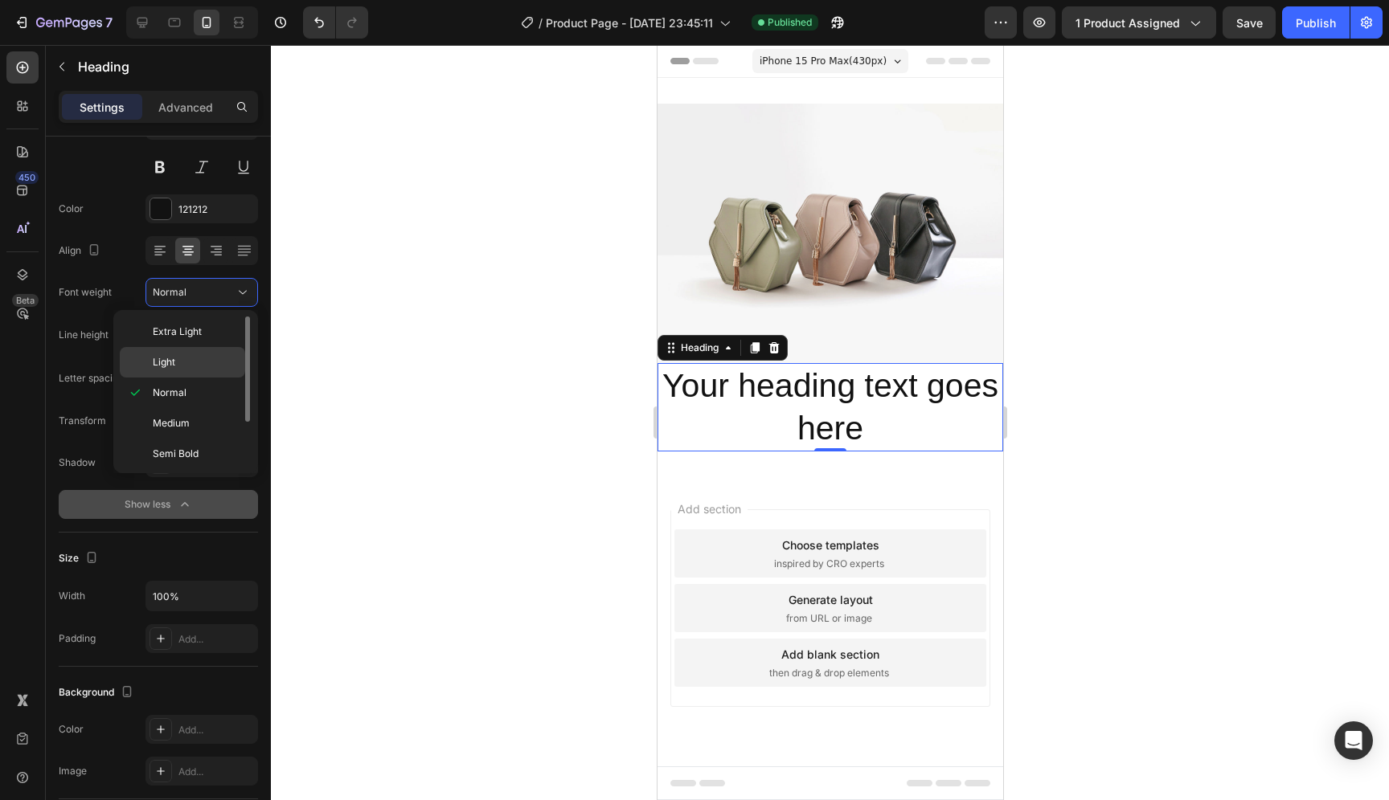
click at [199, 355] on p "Light" at bounding box center [195, 362] width 85 height 14
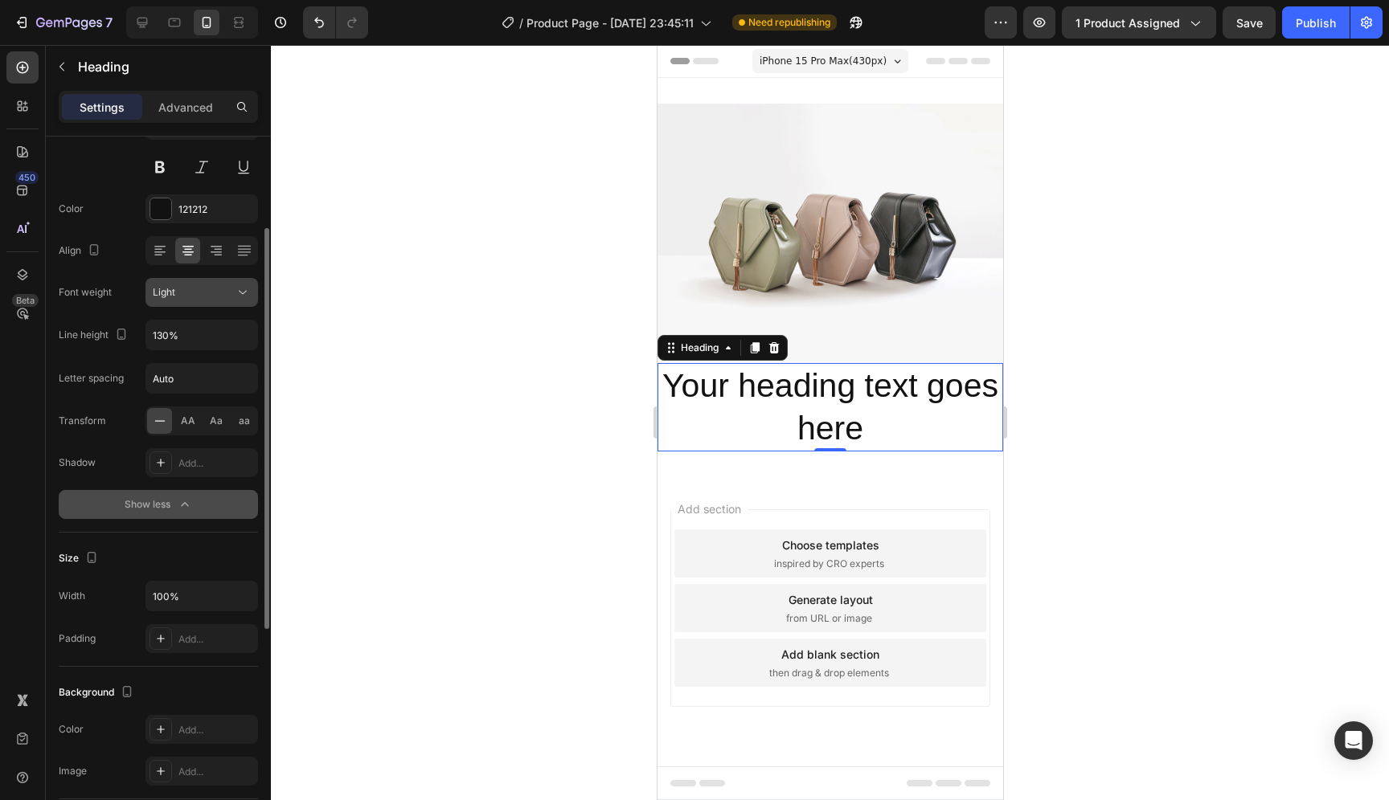
click at [200, 300] on div "Light" at bounding box center [202, 292] width 98 height 16
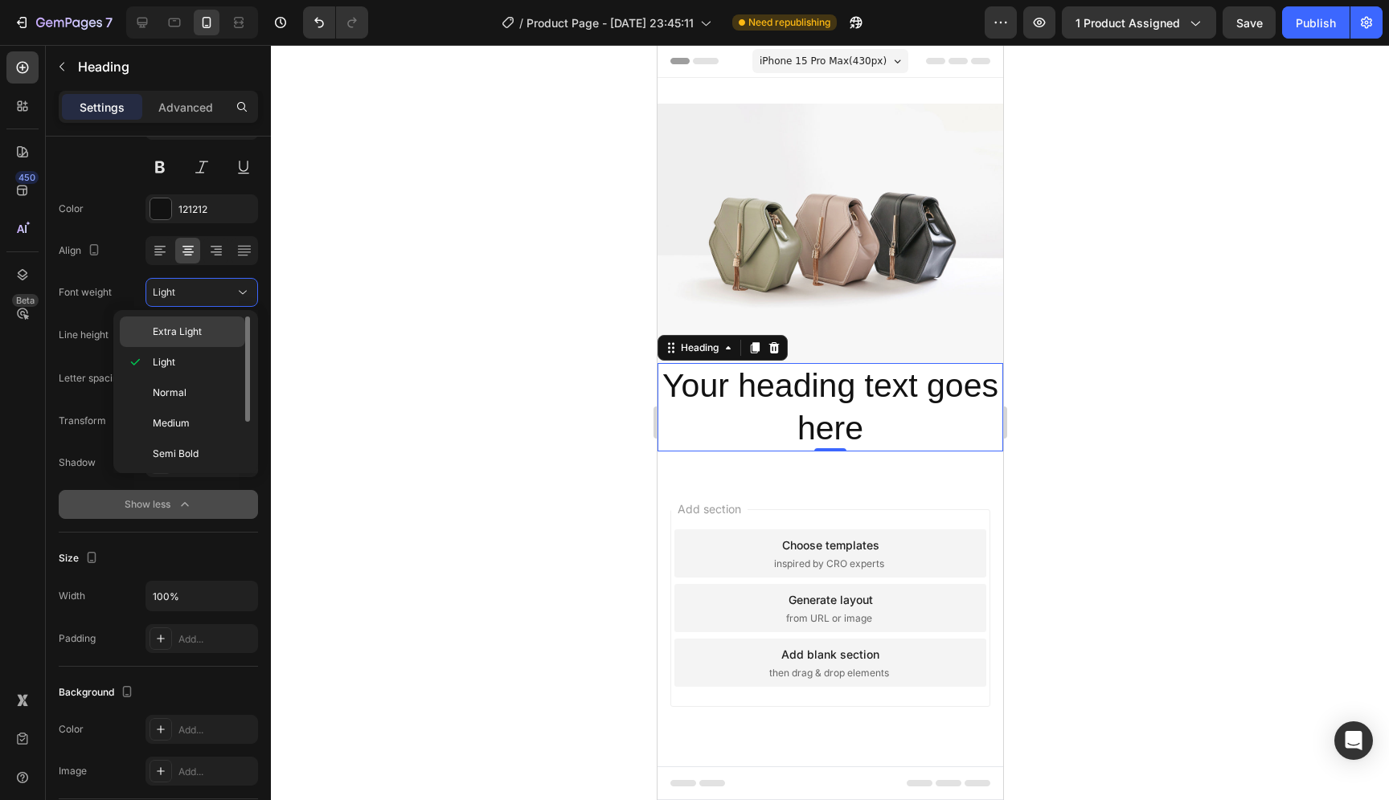
click at [195, 325] on span "Extra Light" at bounding box center [177, 332] width 49 height 14
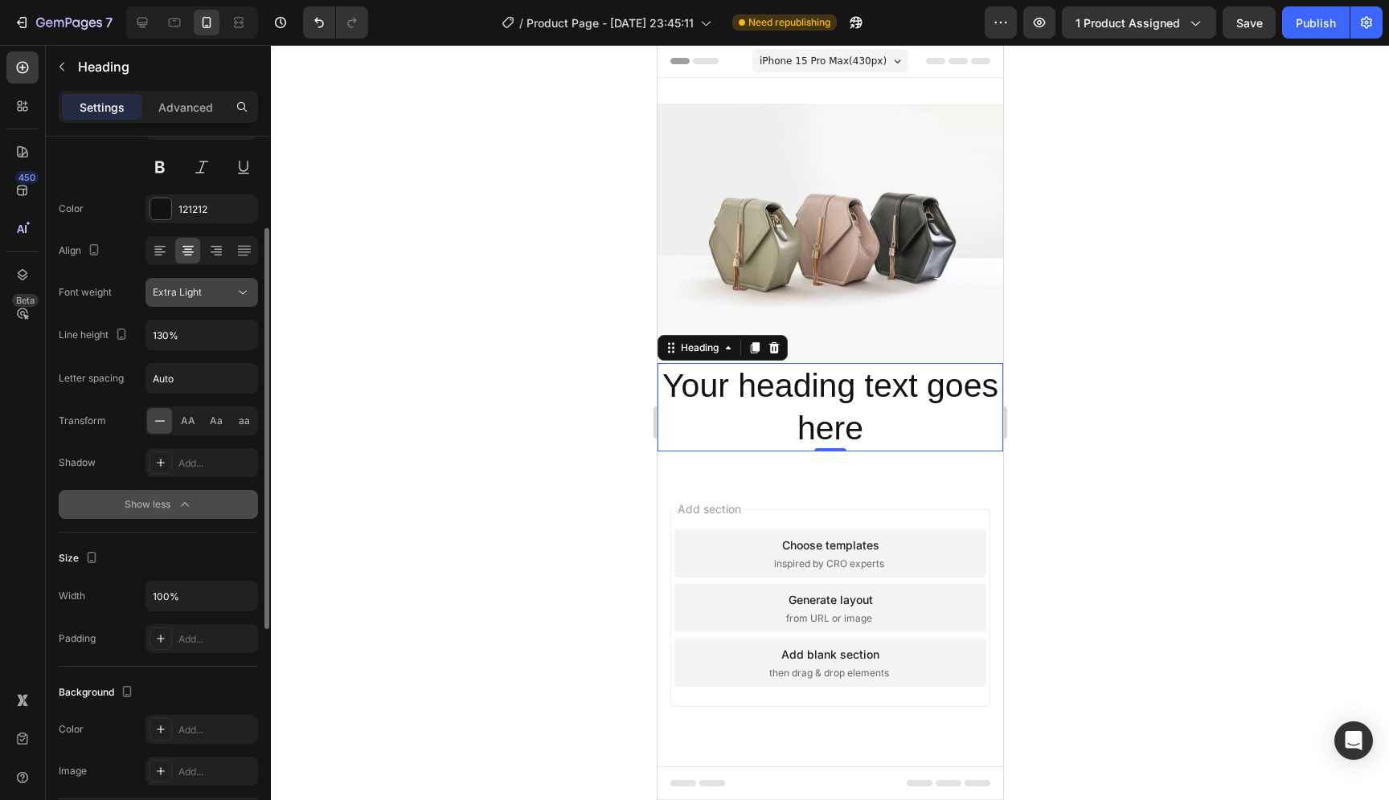
click at [202, 291] on div "Extra Light" at bounding box center [194, 292] width 82 height 14
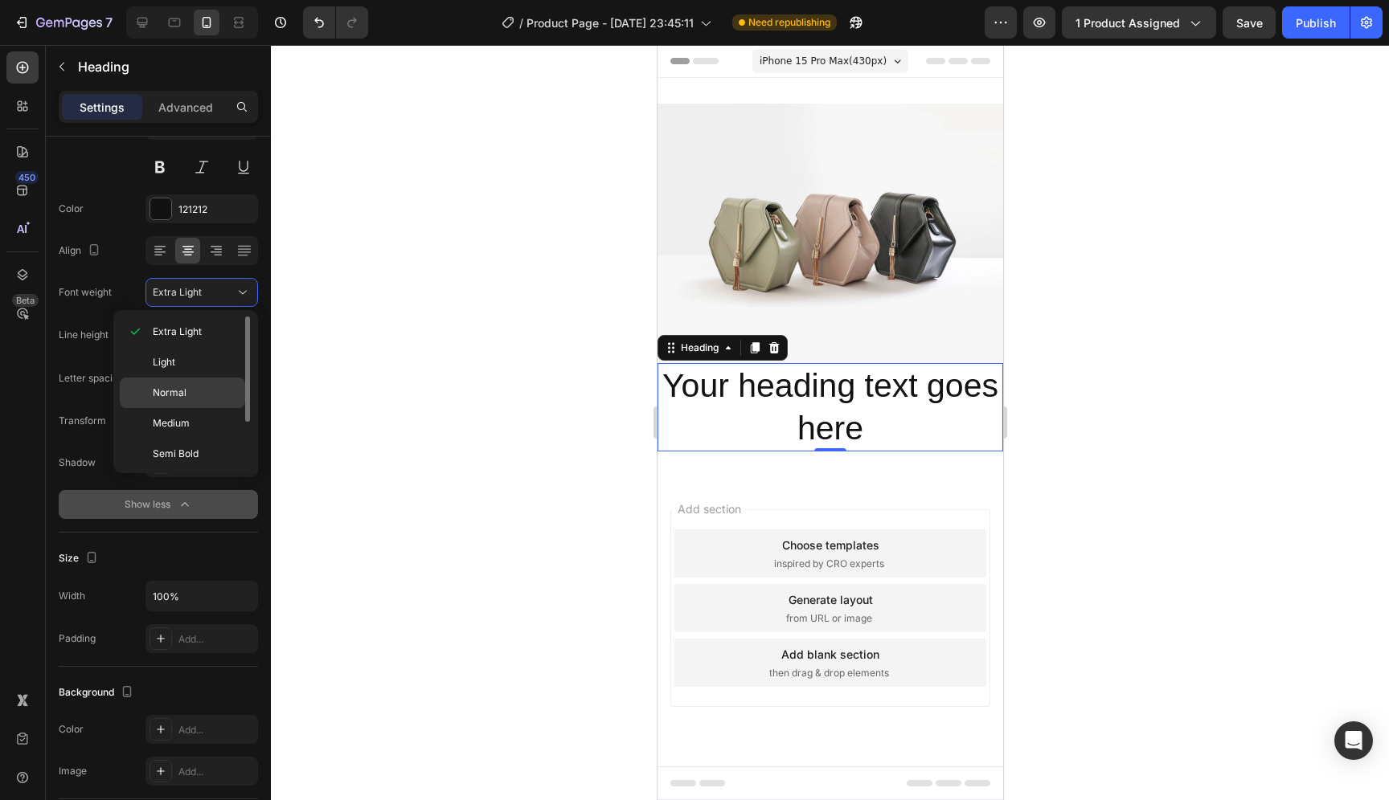
click at [197, 386] on p "Normal" at bounding box center [195, 393] width 85 height 14
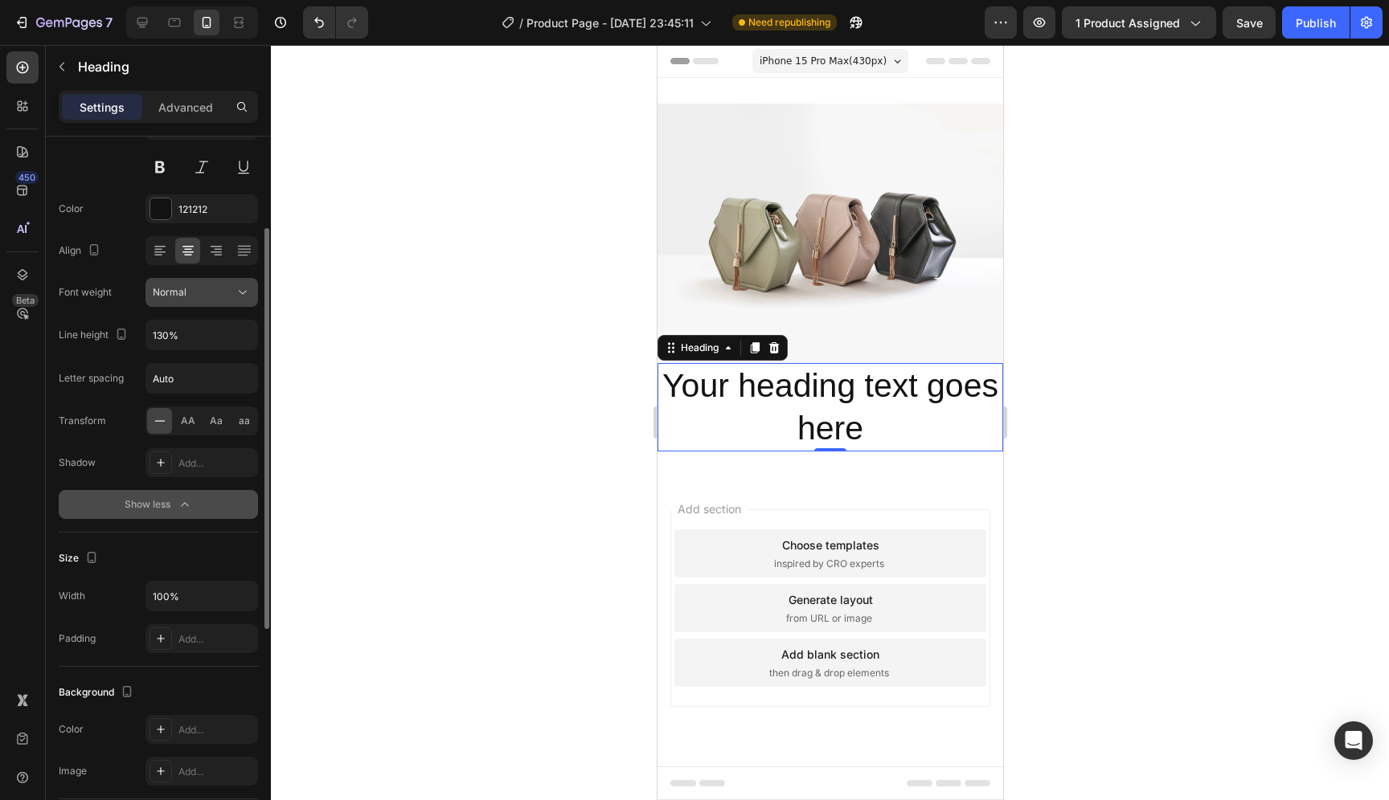
click at [207, 296] on div "Normal" at bounding box center [194, 292] width 82 height 14
click at [109, 301] on div "Font weight" at bounding box center [85, 293] width 53 height 26
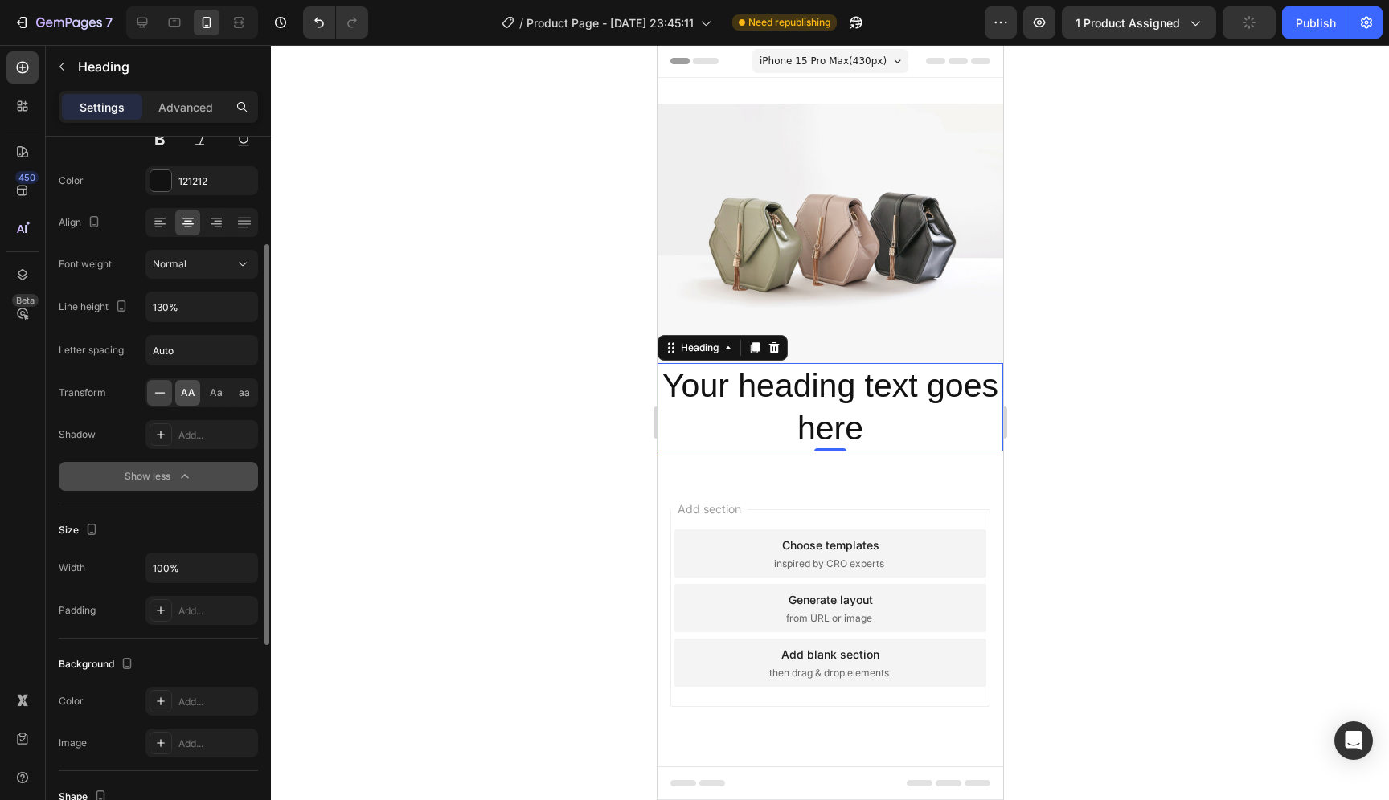
click at [188, 389] on span "AA" at bounding box center [188, 393] width 14 height 14
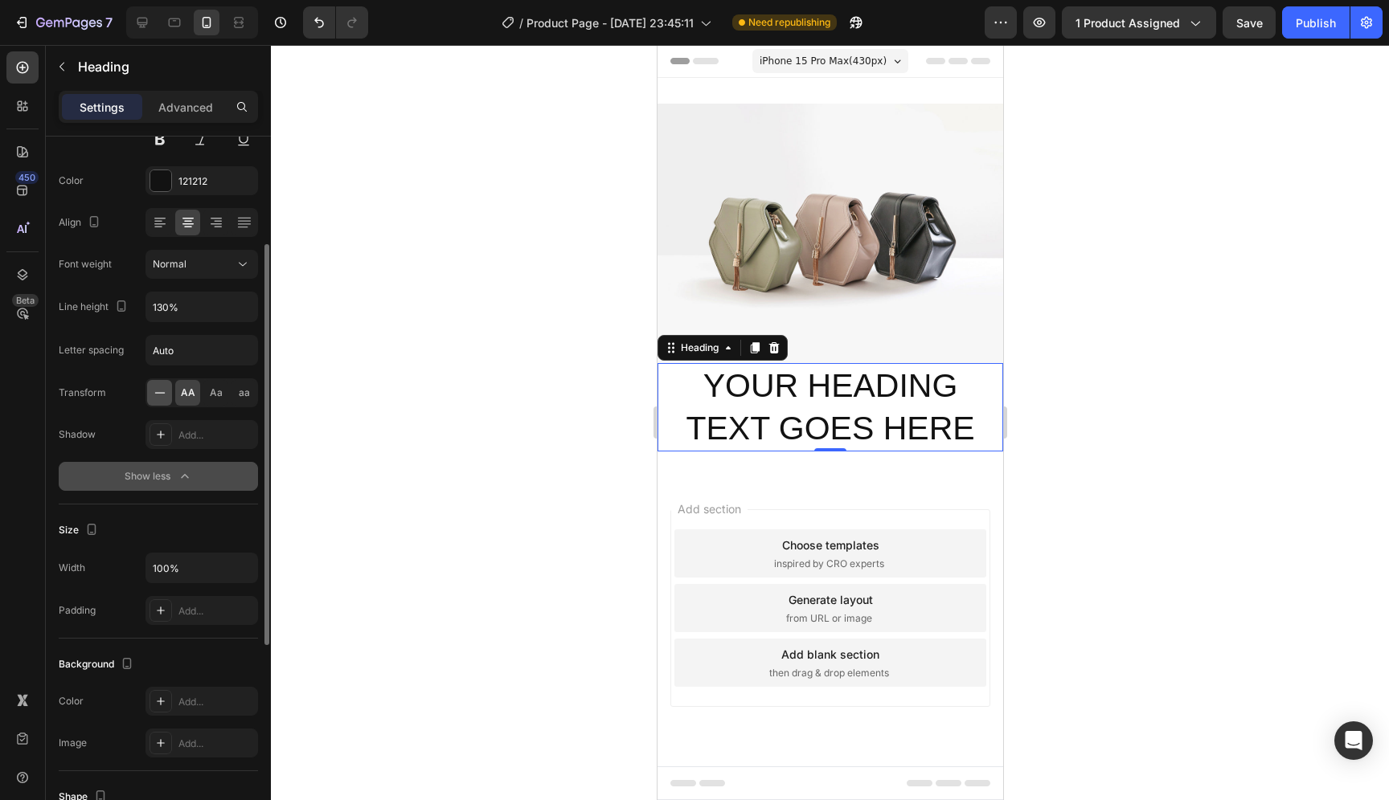
click at [162, 393] on icon at bounding box center [160, 393] width 16 height 16
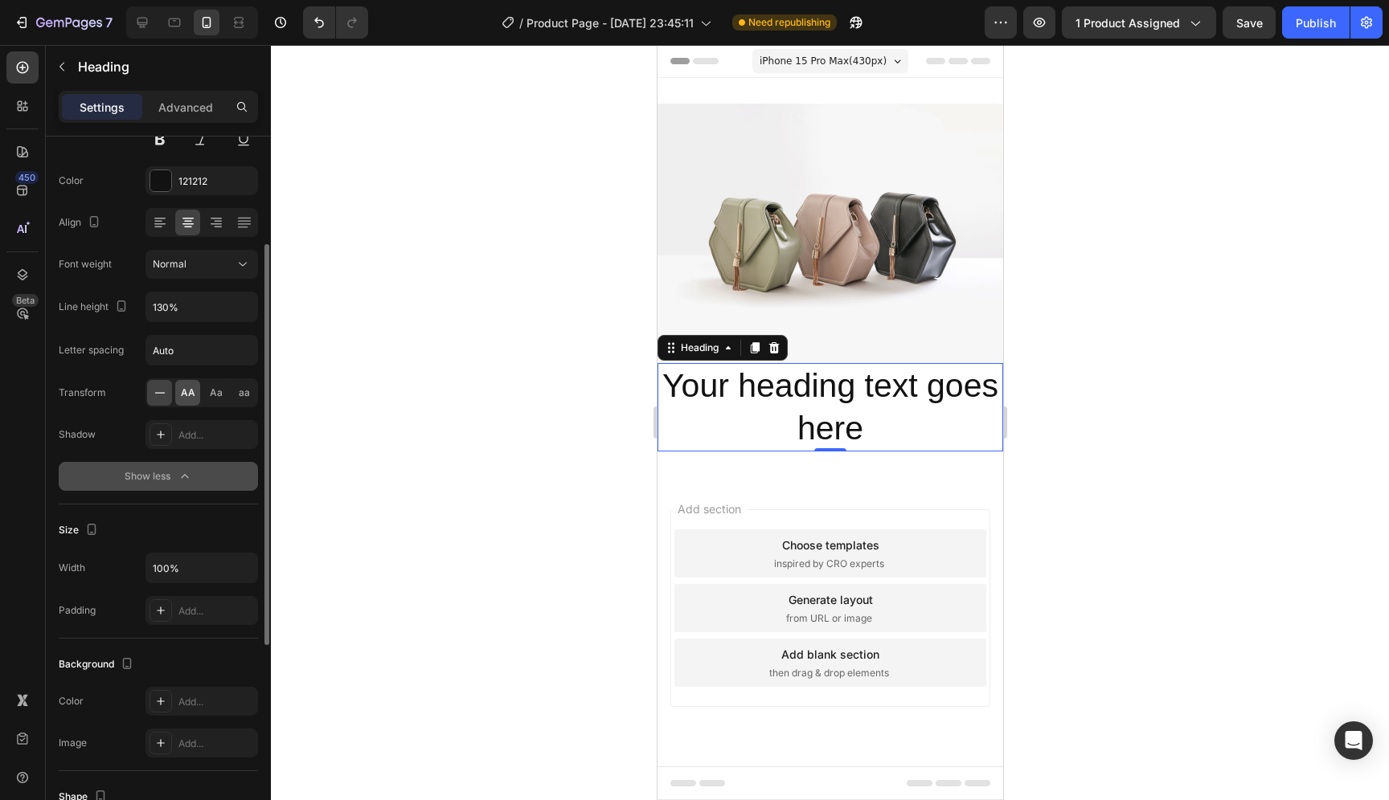
click at [188, 395] on span "AA" at bounding box center [188, 393] width 14 height 14
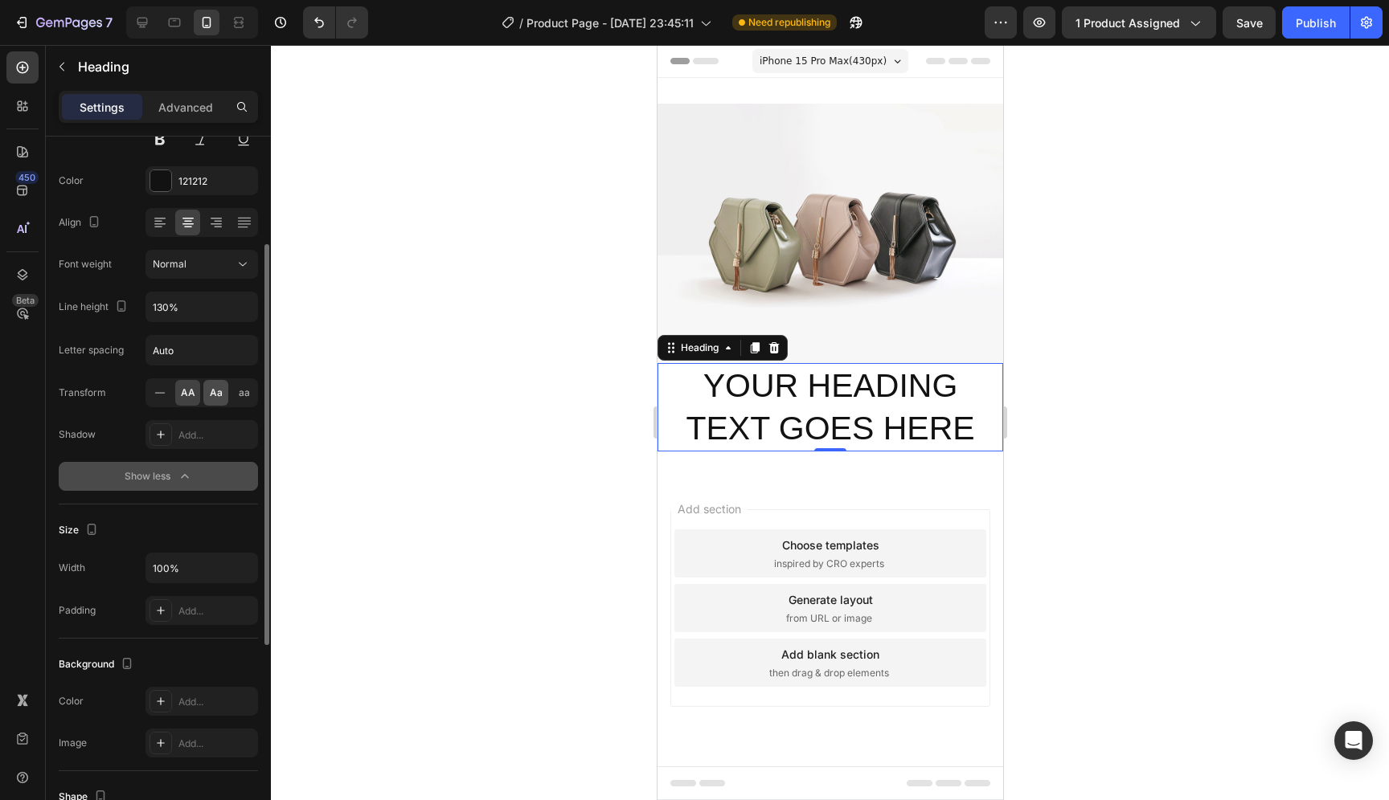
click at [214, 395] on span "Aa" at bounding box center [216, 393] width 13 height 14
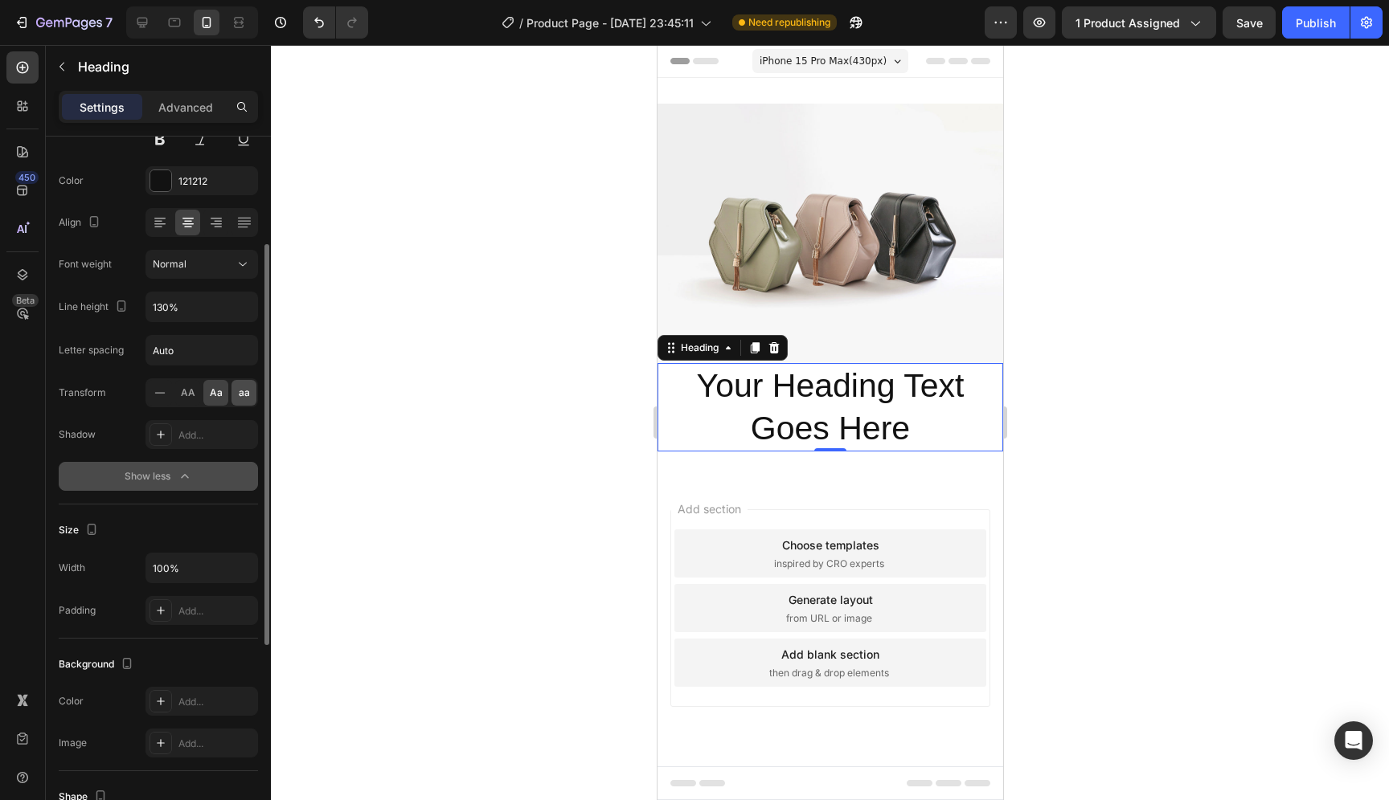
click at [235, 392] on div "aa" at bounding box center [243, 393] width 25 height 26
click at [214, 394] on span "Aa" at bounding box center [216, 393] width 13 height 14
click at [190, 392] on span "AA" at bounding box center [188, 393] width 14 height 14
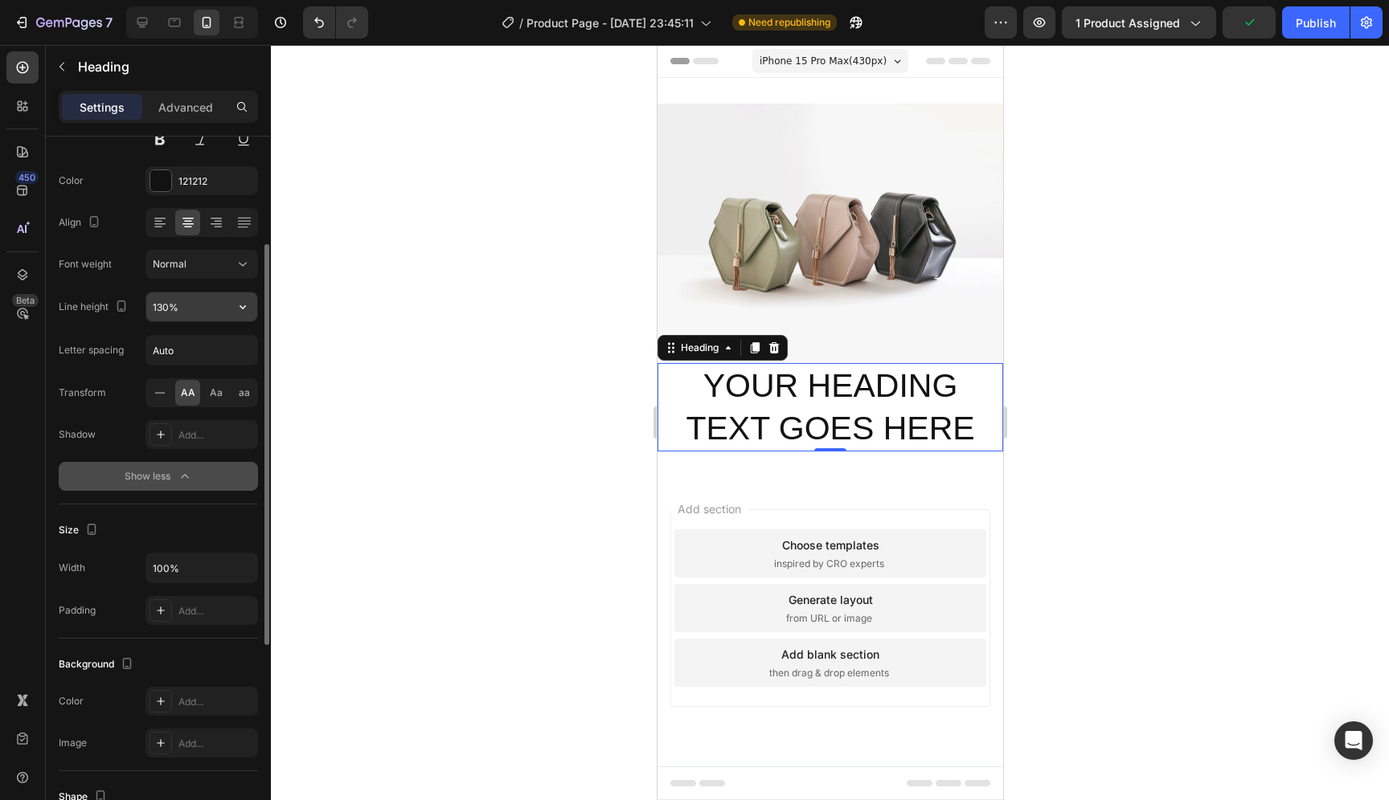
click at [197, 314] on input "130%" at bounding box center [201, 307] width 111 height 29
click at [239, 311] on icon "button" at bounding box center [243, 307] width 16 height 16
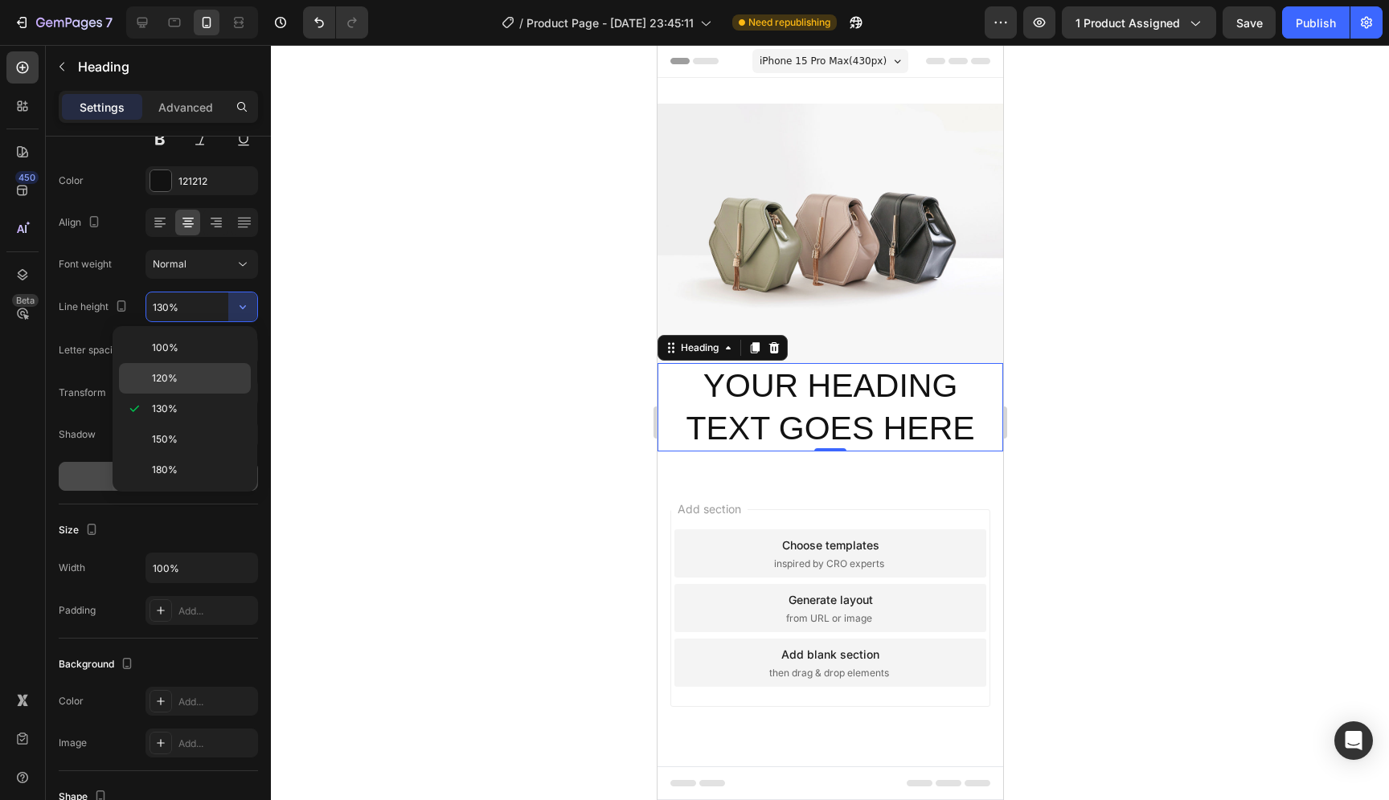
click at [210, 370] on div "120%" at bounding box center [185, 378] width 132 height 31
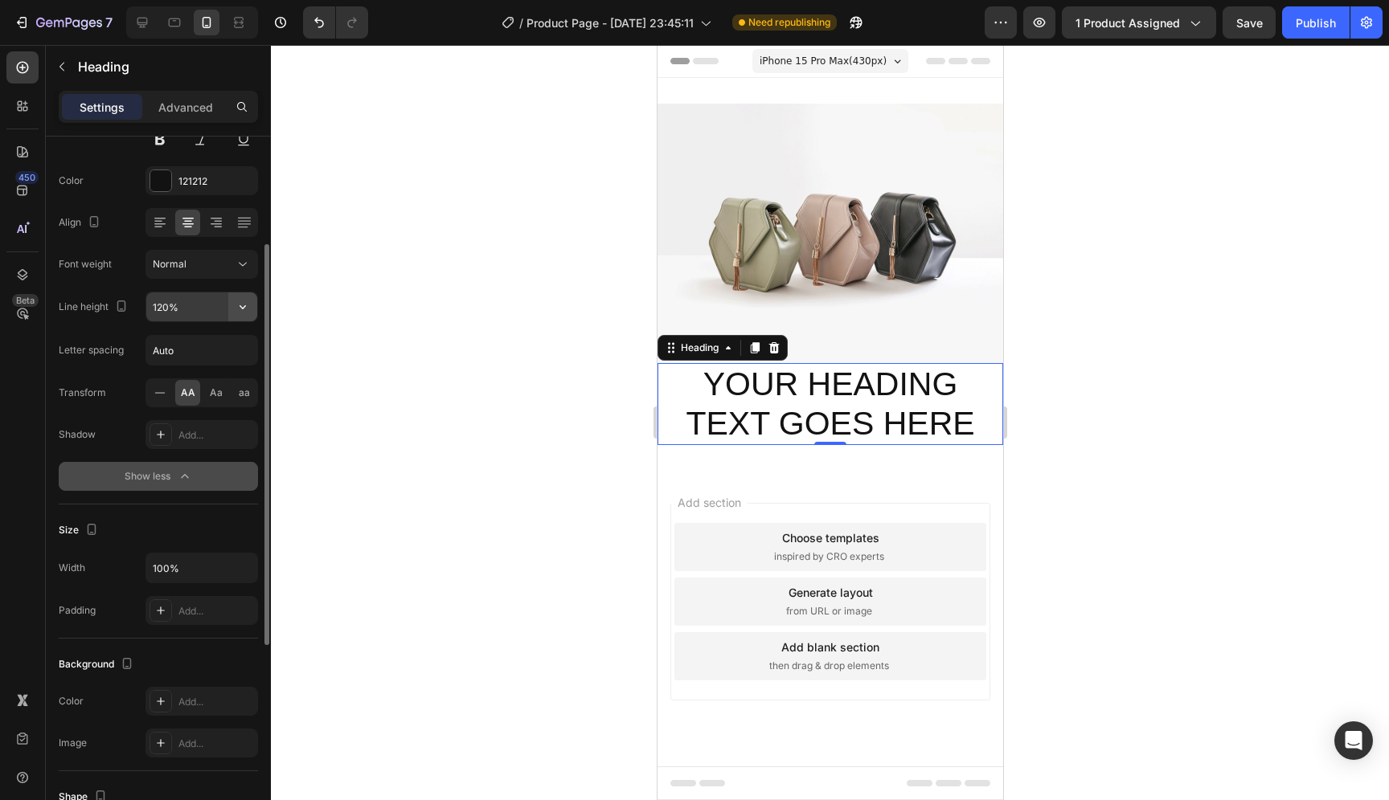
click at [235, 312] on icon "button" at bounding box center [243, 307] width 16 height 16
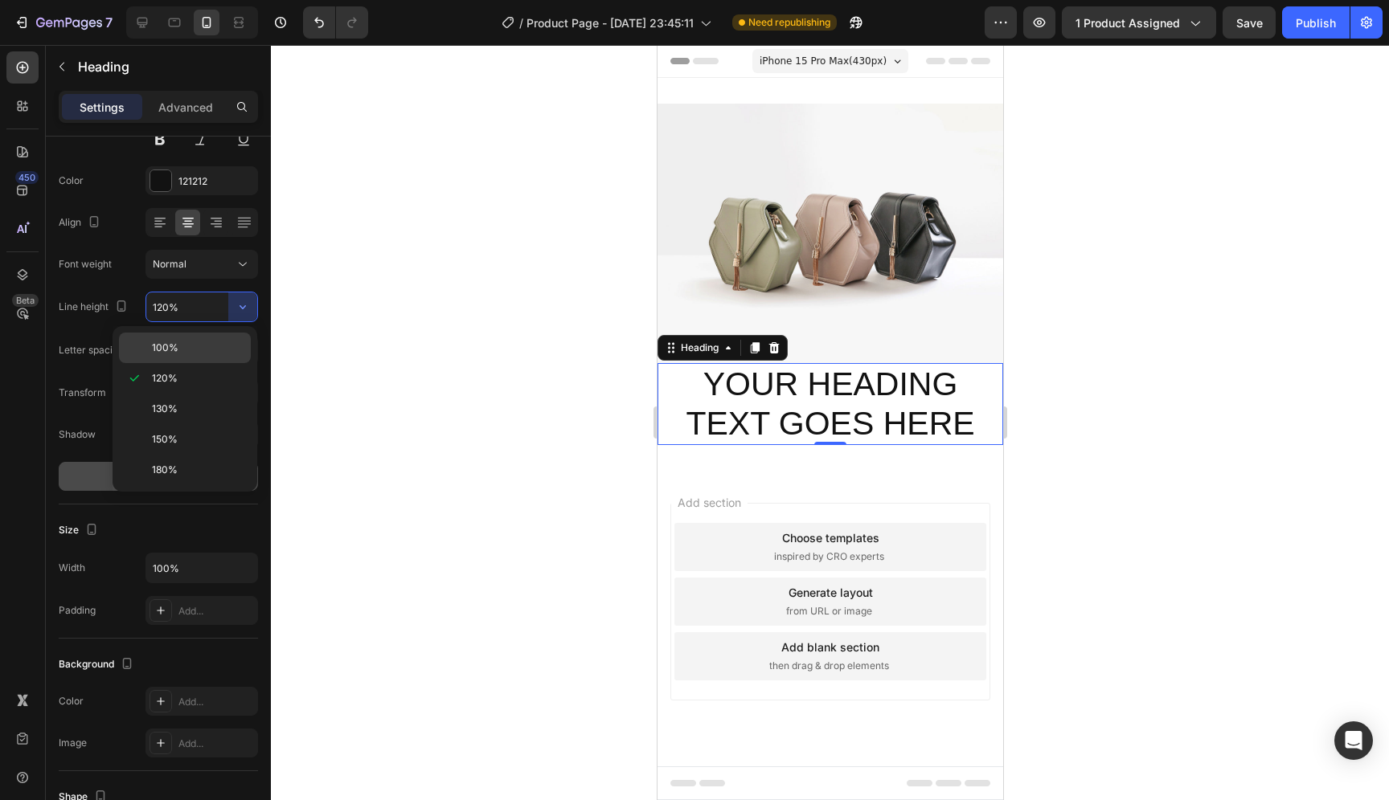
click at [211, 342] on p "100%" at bounding box center [198, 348] width 92 height 14
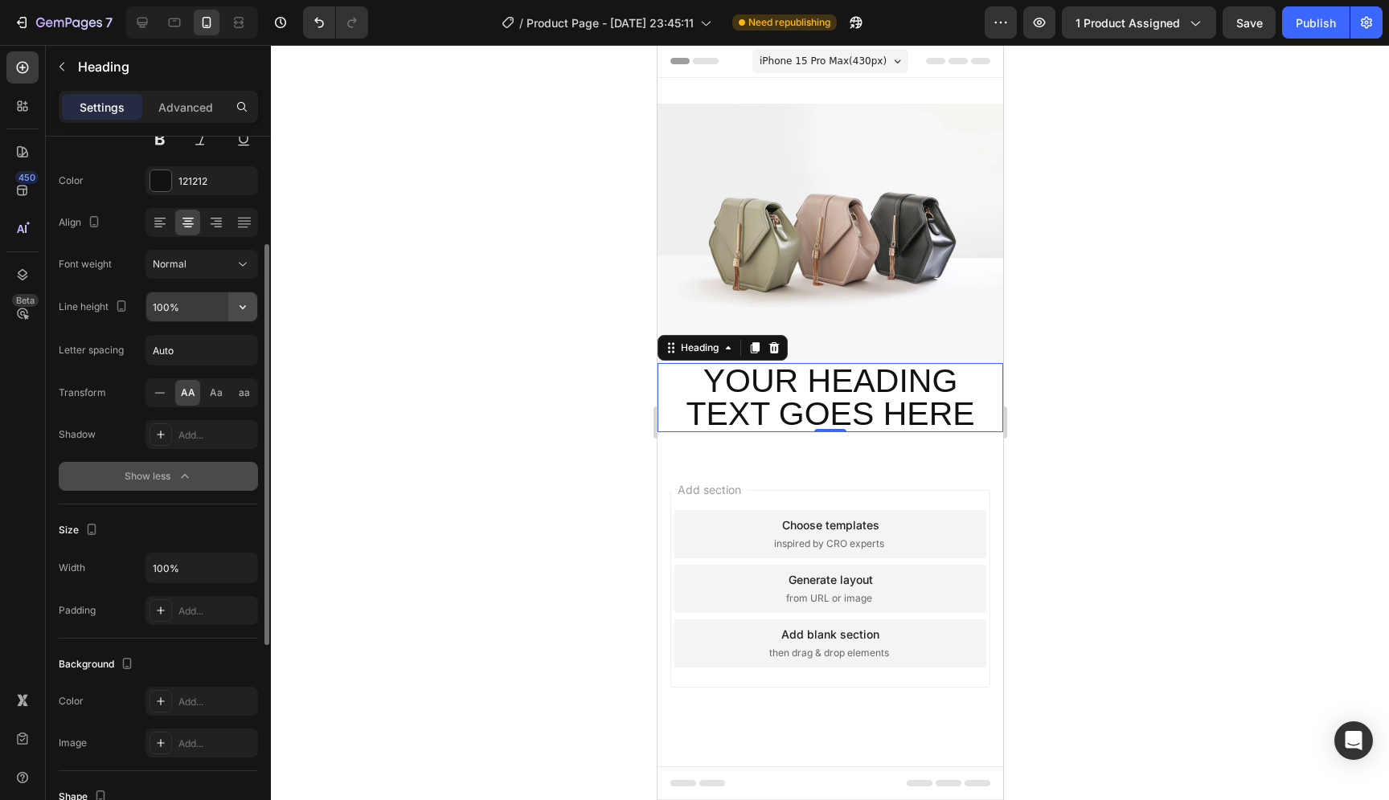
click at [238, 308] on icon "button" at bounding box center [243, 307] width 16 height 16
click at [188, 436] on p "150%" at bounding box center [198, 439] width 92 height 14
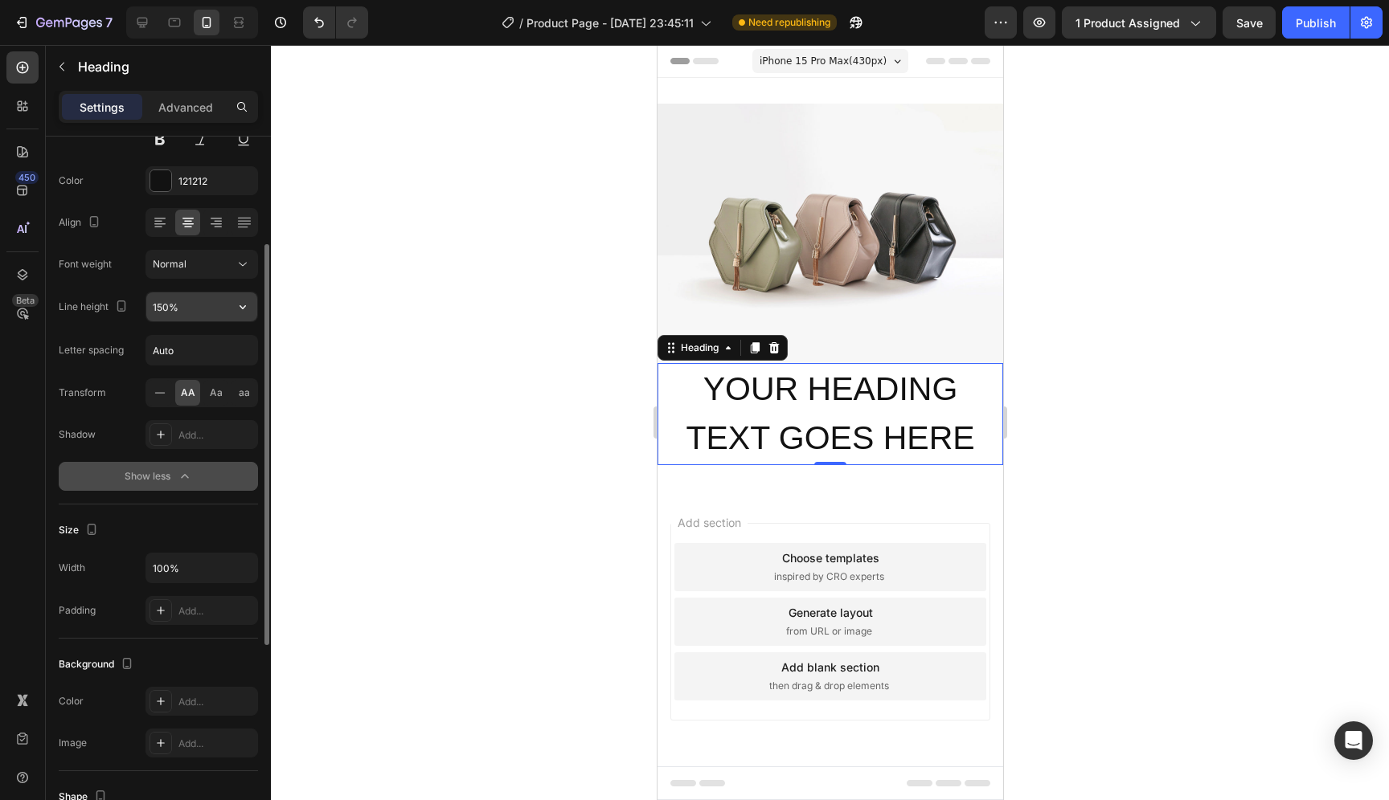
click at [231, 306] on button "button" at bounding box center [242, 307] width 29 height 29
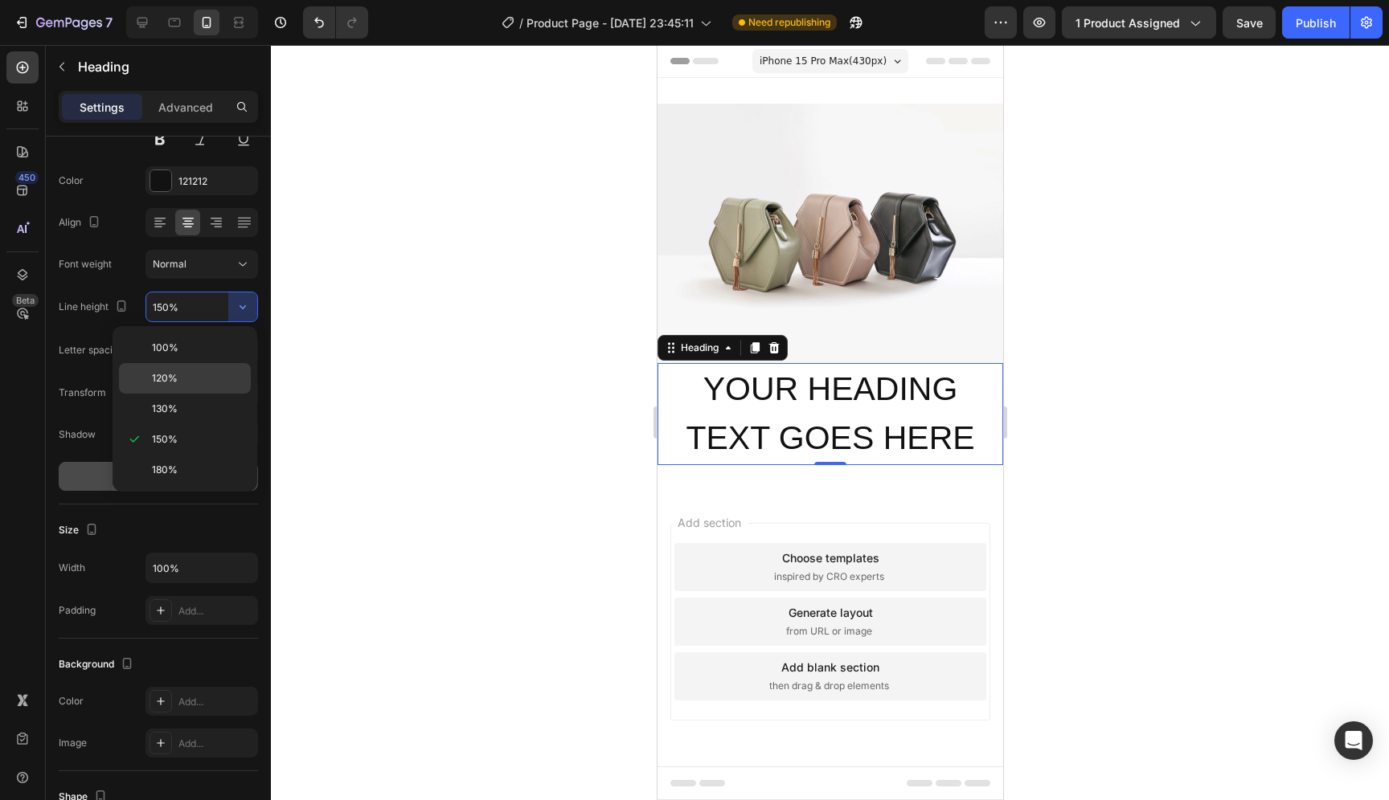
click at [214, 377] on p "120%" at bounding box center [198, 378] width 92 height 14
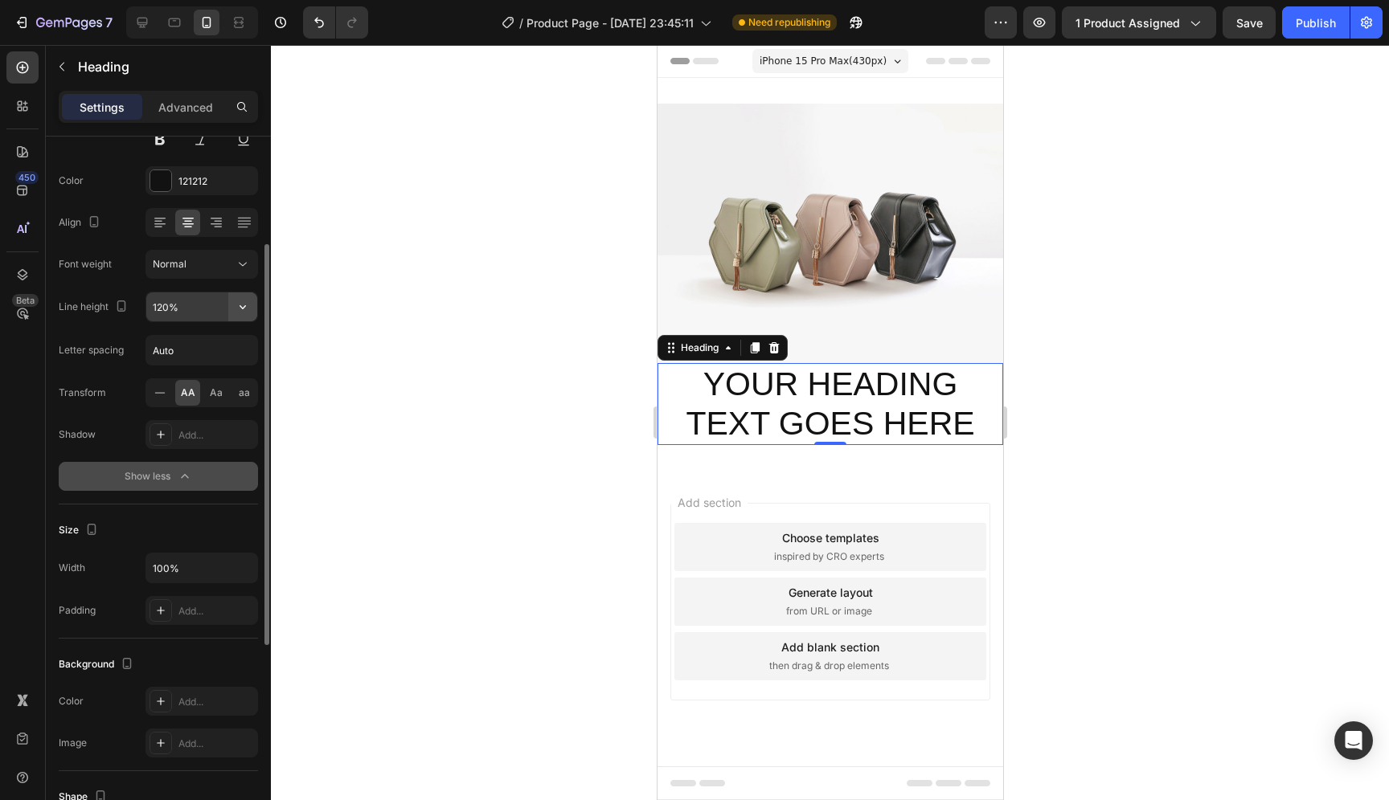
click at [250, 316] on button "button" at bounding box center [242, 307] width 29 height 29
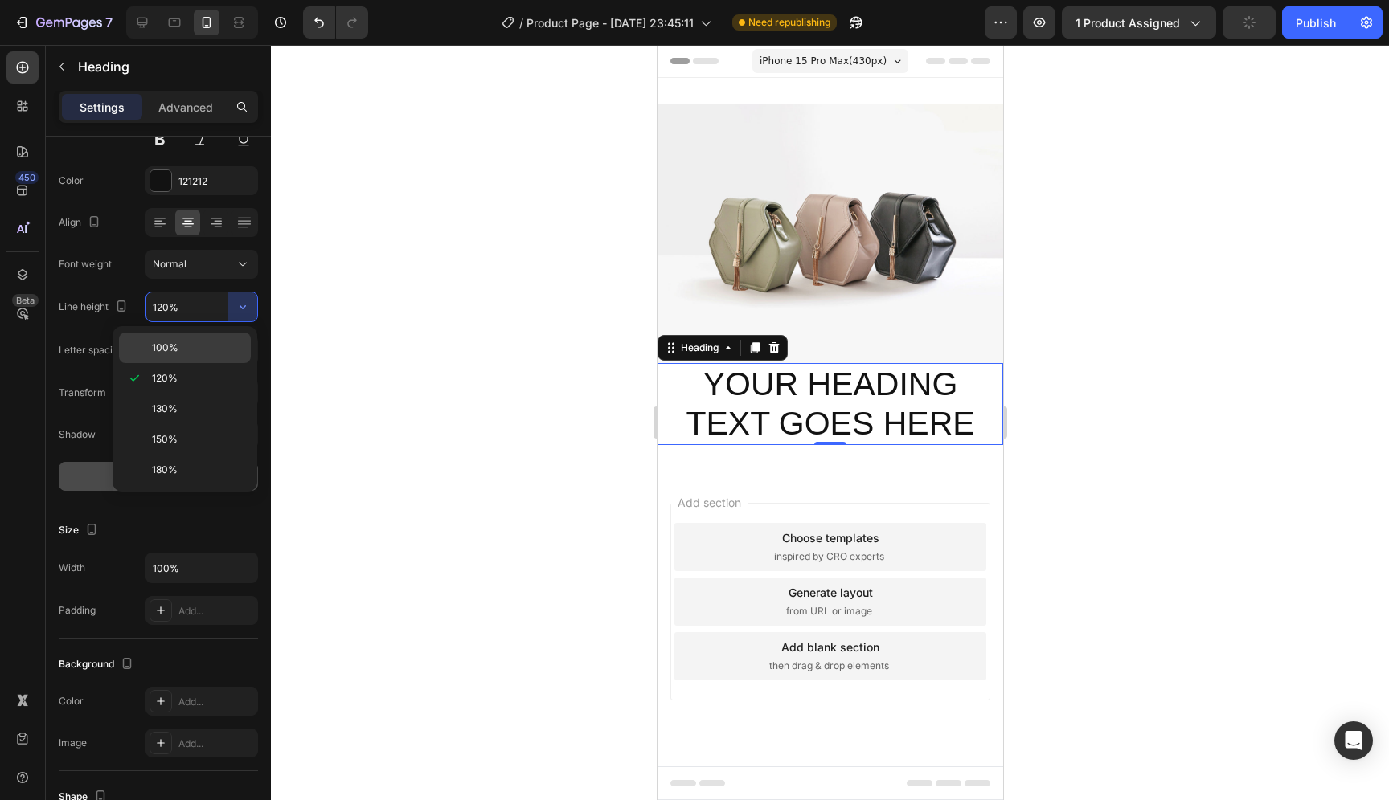
click at [233, 337] on div "100%" at bounding box center [185, 348] width 132 height 31
type input "100%"
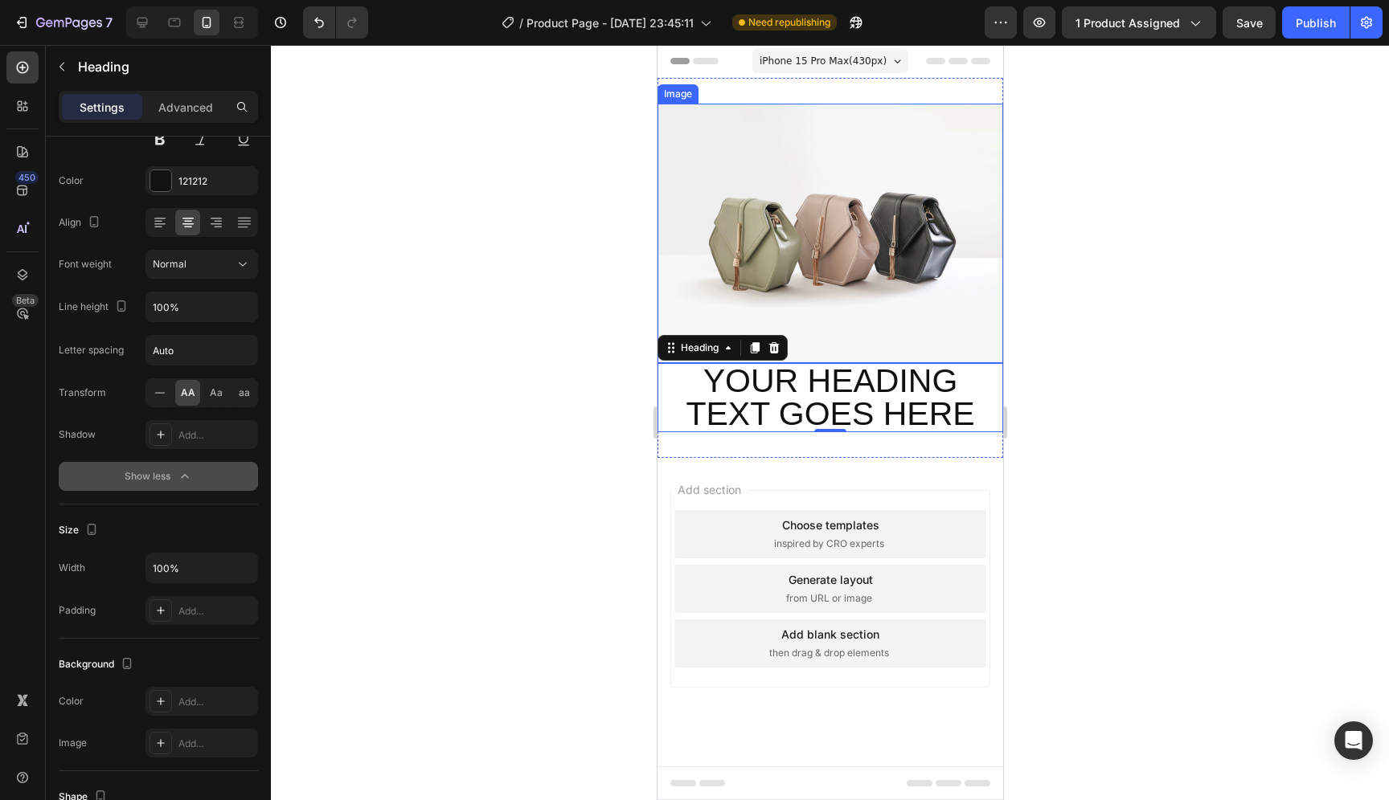
click at [846, 255] on img at bounding box center [830, 234] width 346 height 260
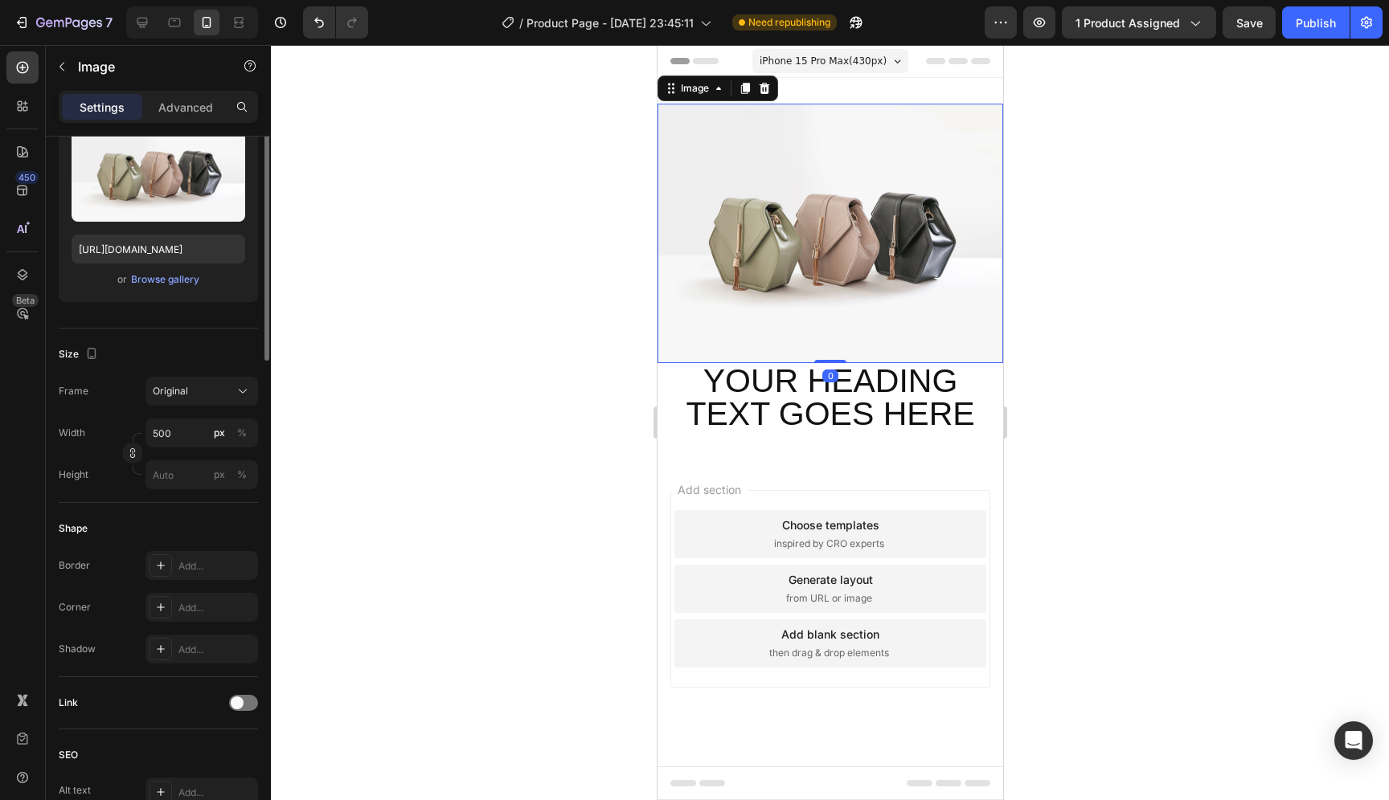
scroll to position [0, 0]
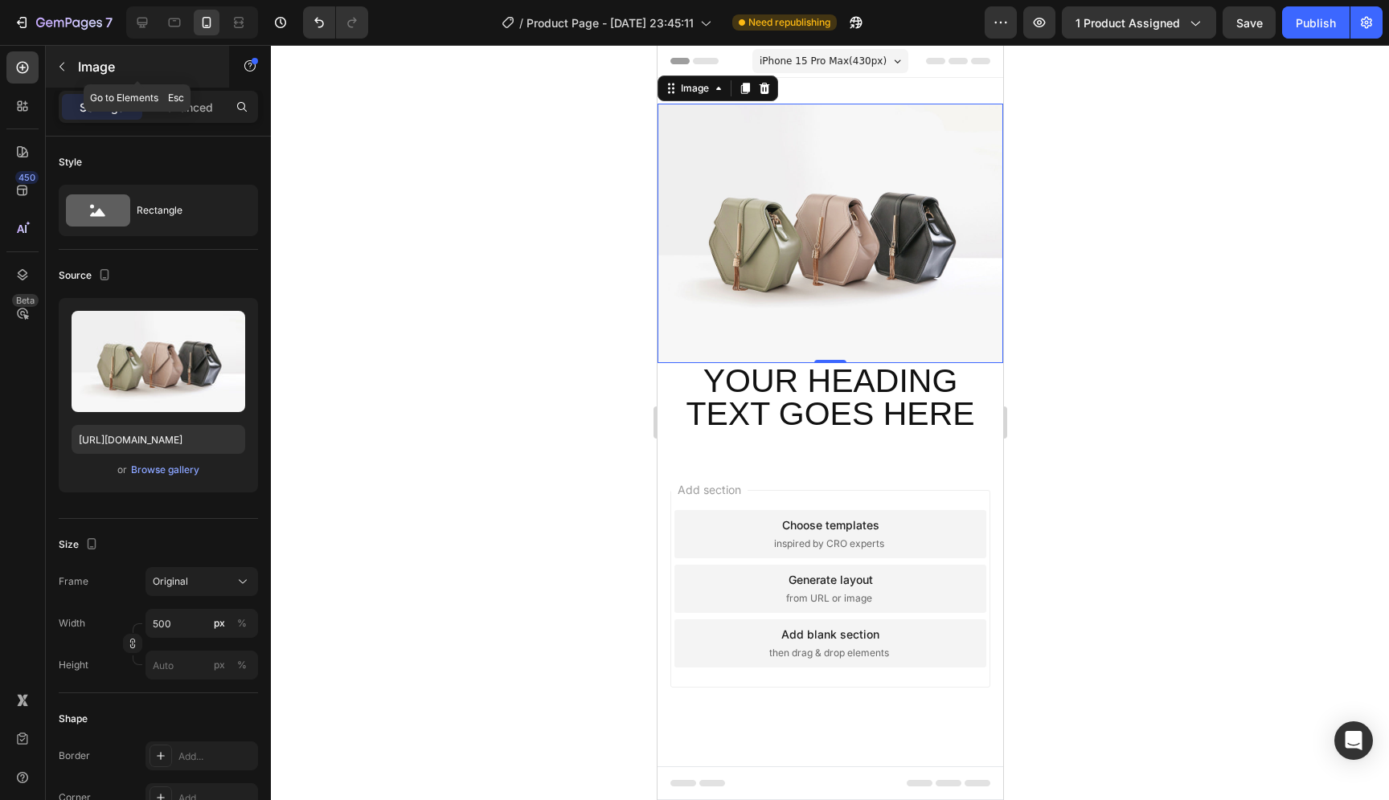
click at [67, 68] on icon "button" at bounding box center [61, 66] width 13 height 13
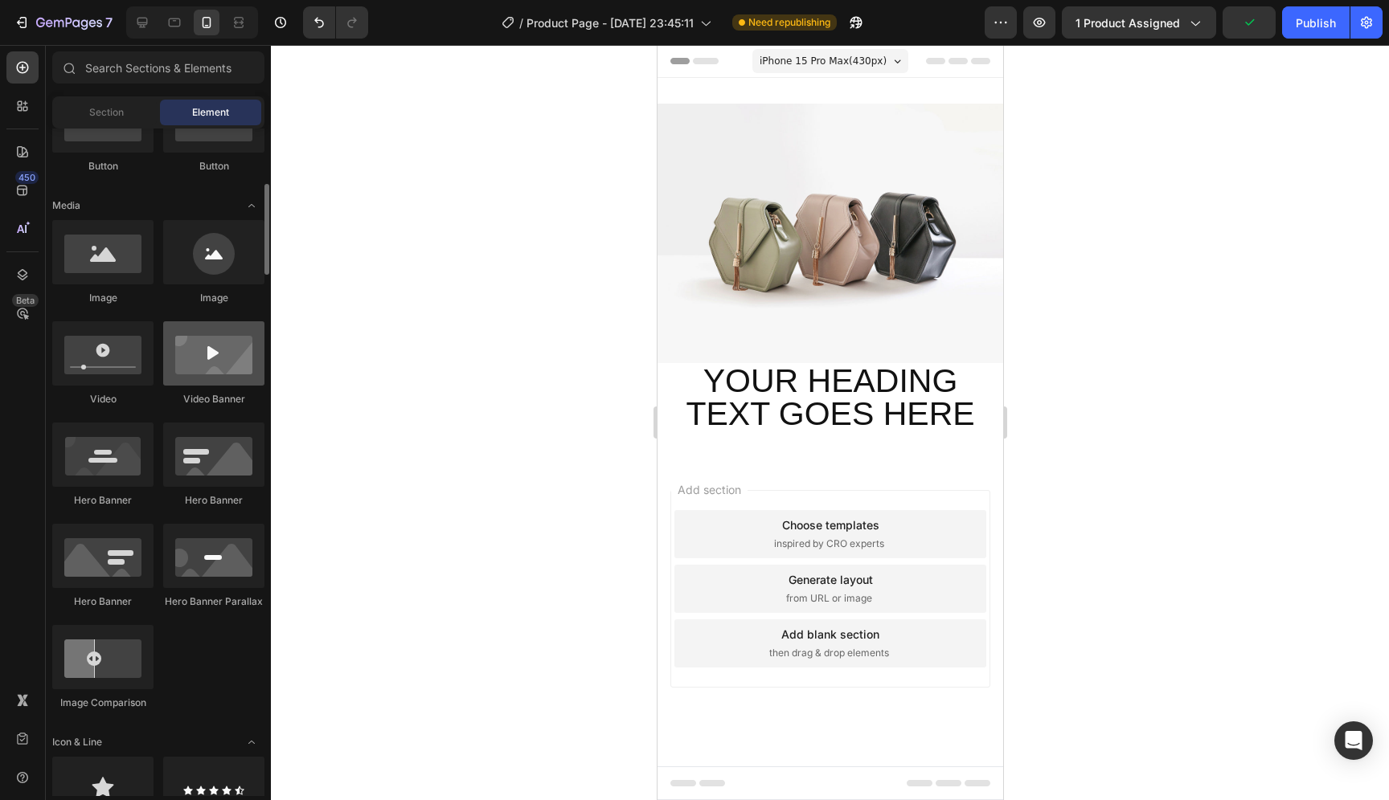
scroll to position [436, 0]
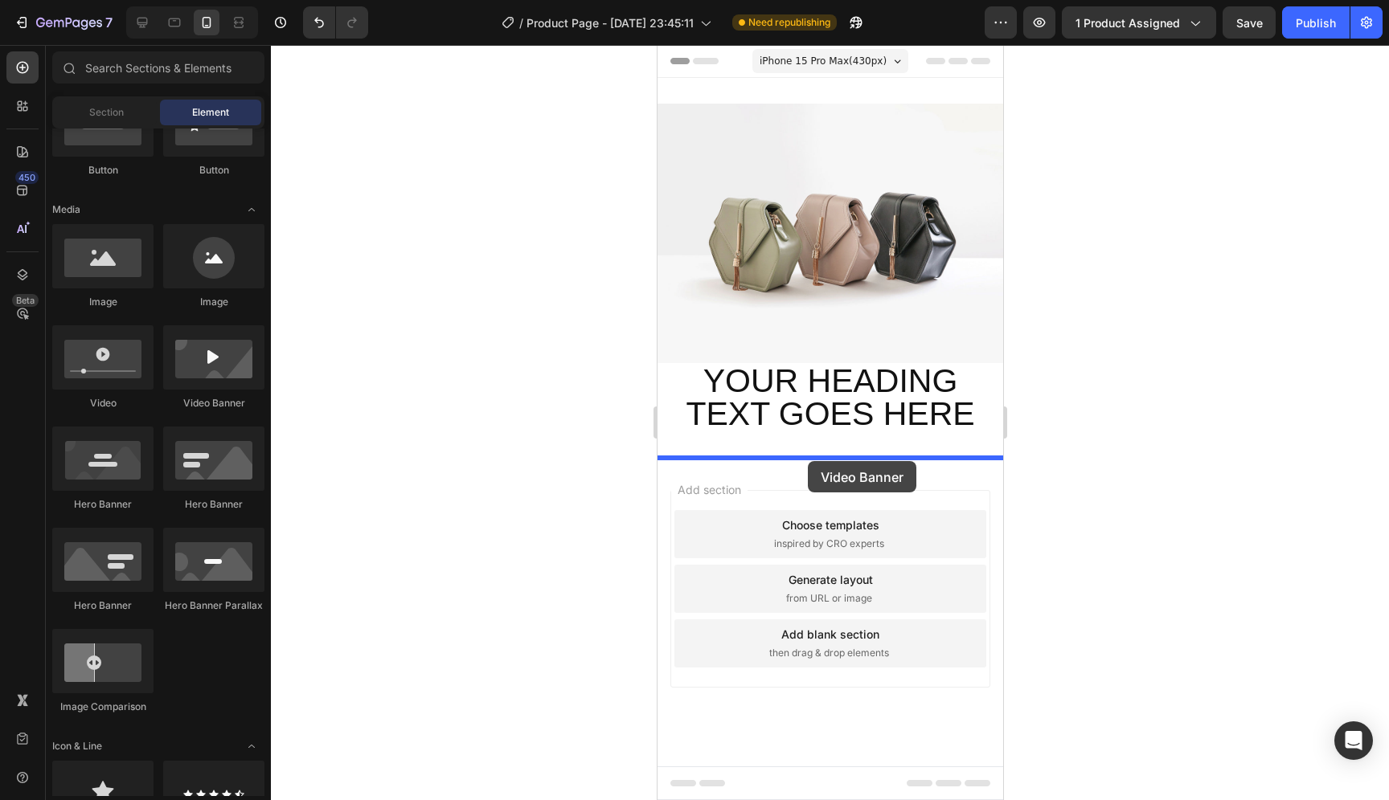
drag, startPoint x: 870, startPoint y: 407, endPoint x: 807, endPoint y: 461, distance: 83.8
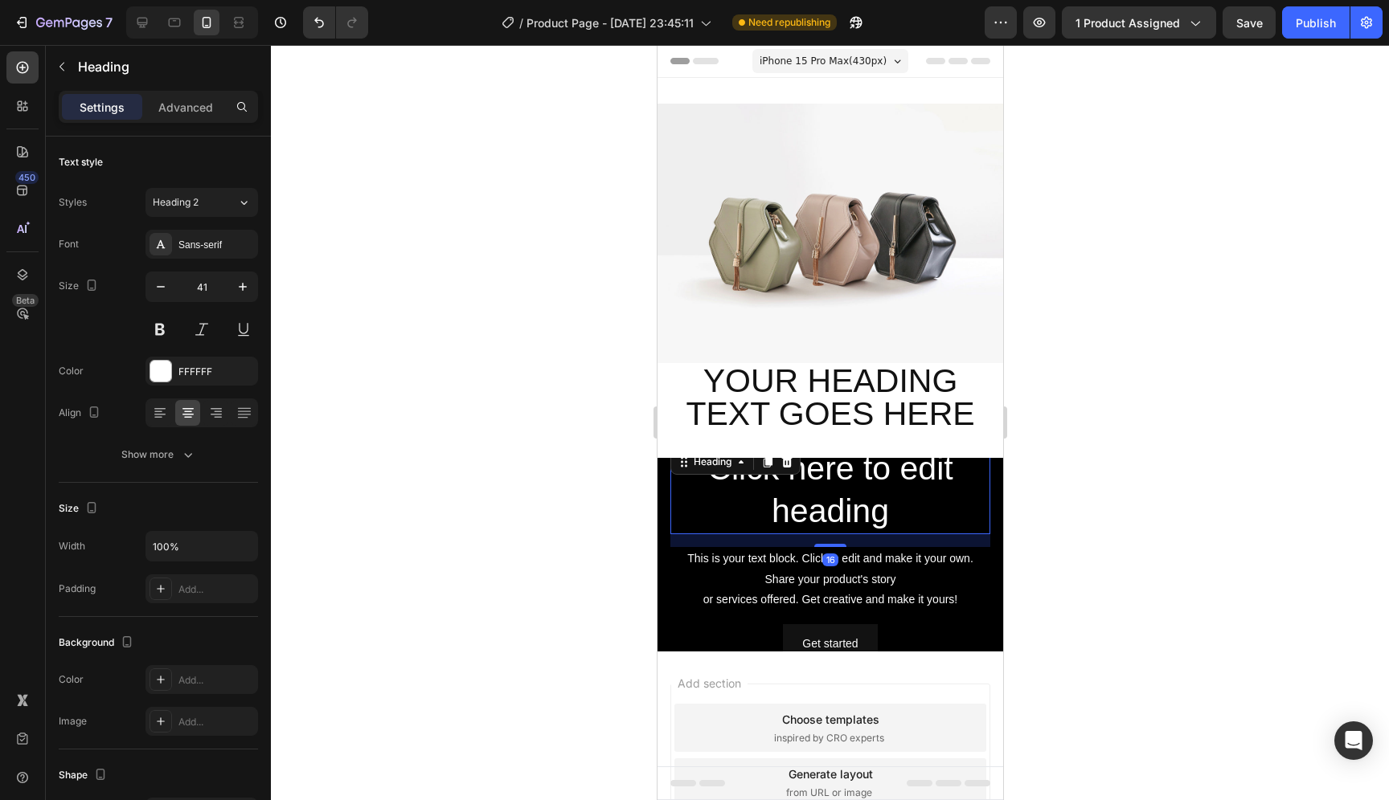
click at [801, 499] on h2 "Click here to edit heading" at bounding box center [829, 490] width 320 height 89
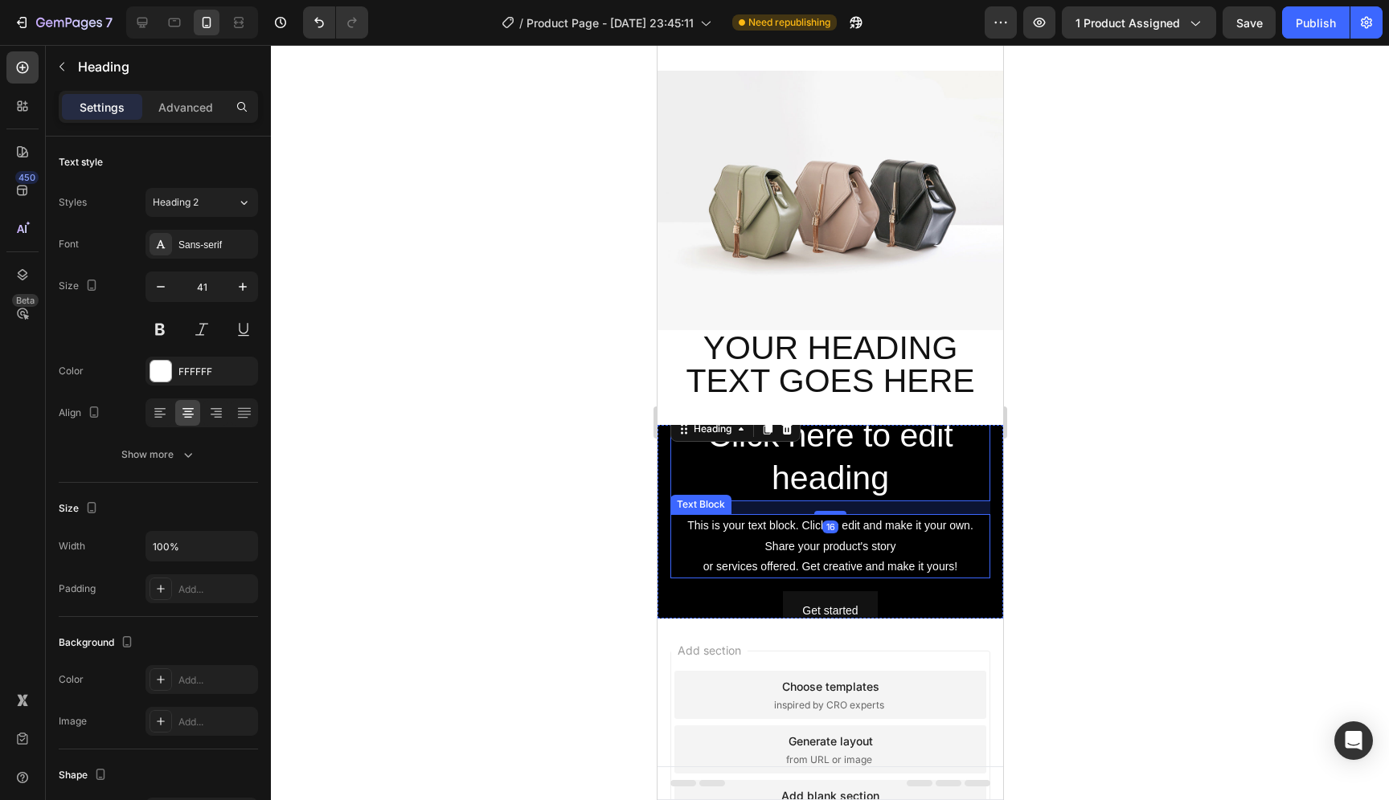
scroll to position [127, 0]
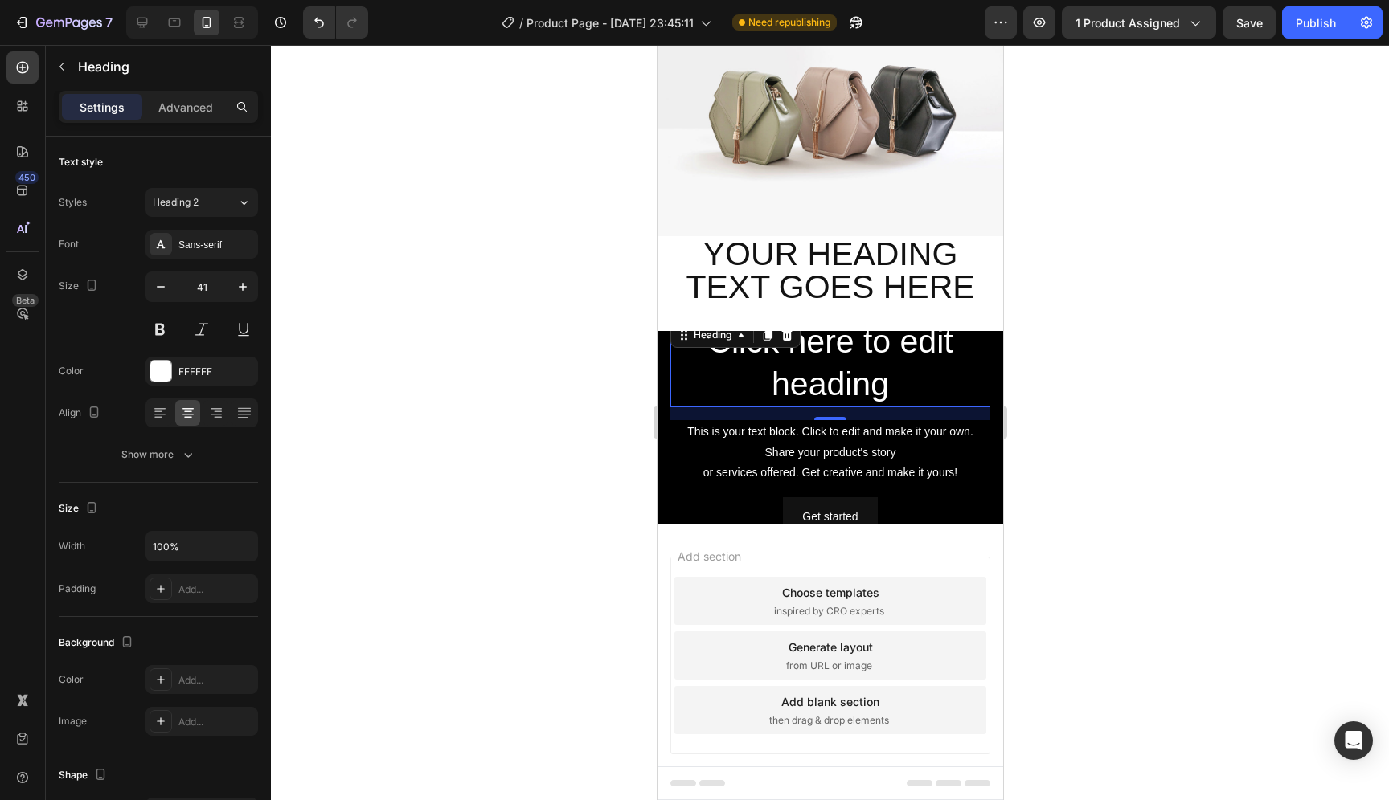
click at [788, 379] on h2 "Click here to edit heading" at bounding box center [829, 363] width 320 height 89
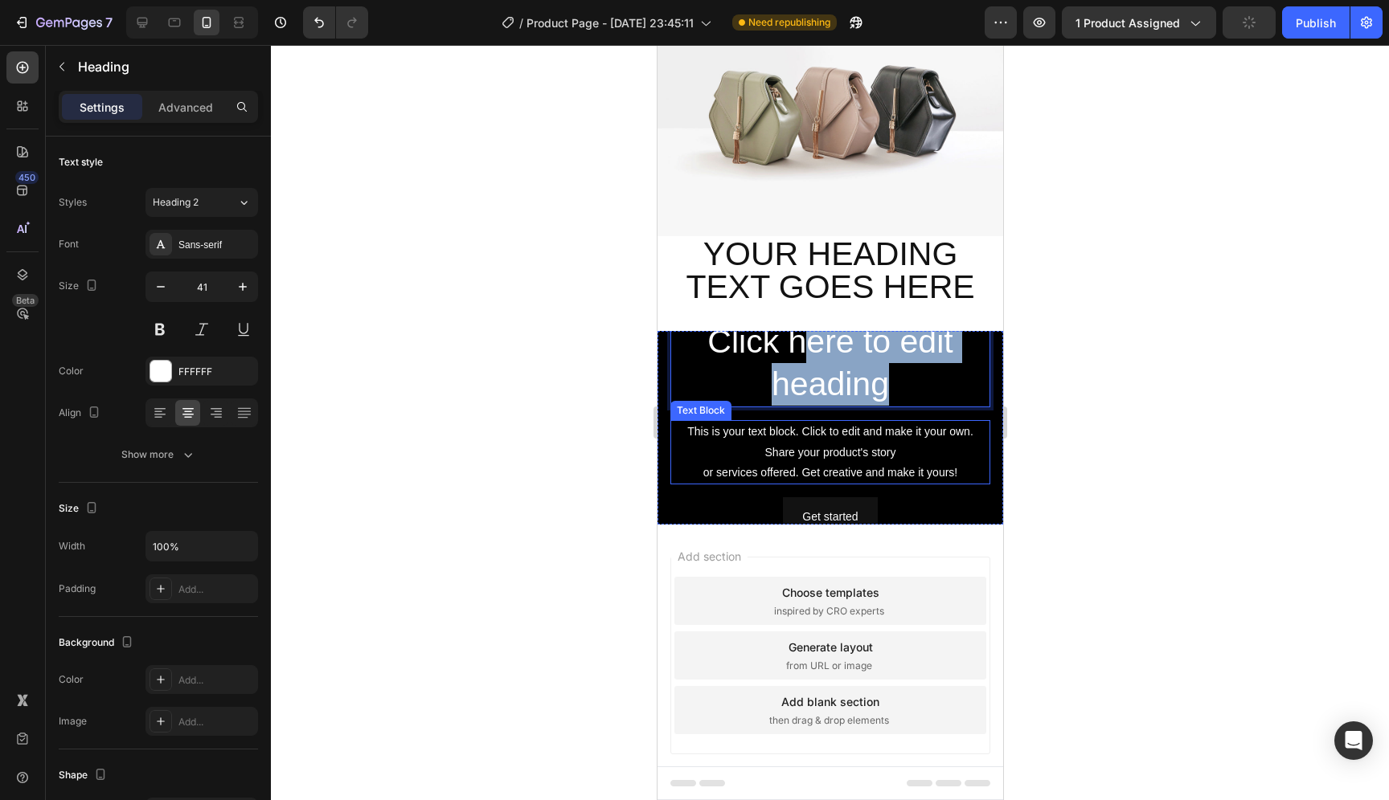
drag, startPoint x: 805, startPoint y: 350, endPoint x: 813, endPoint y: 440, distance: 90.3
click at [813, 440] on div "Click here to edit heading Heading 16 This is your text block. Click to edit an…" at bounding box center [829, 428] width 320 height 218
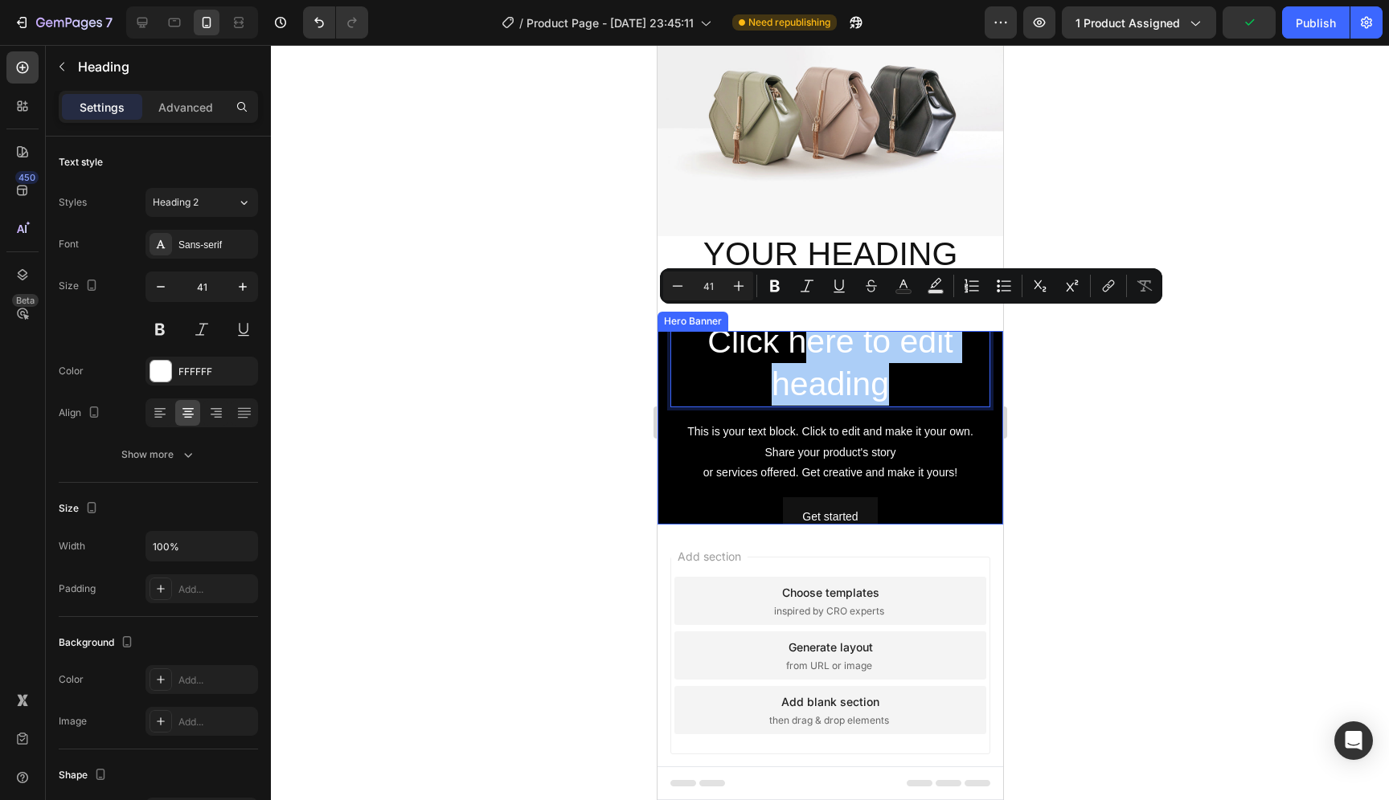
click at [1122, 428] on div at bounding box center [830, 422] width 1118 height 755
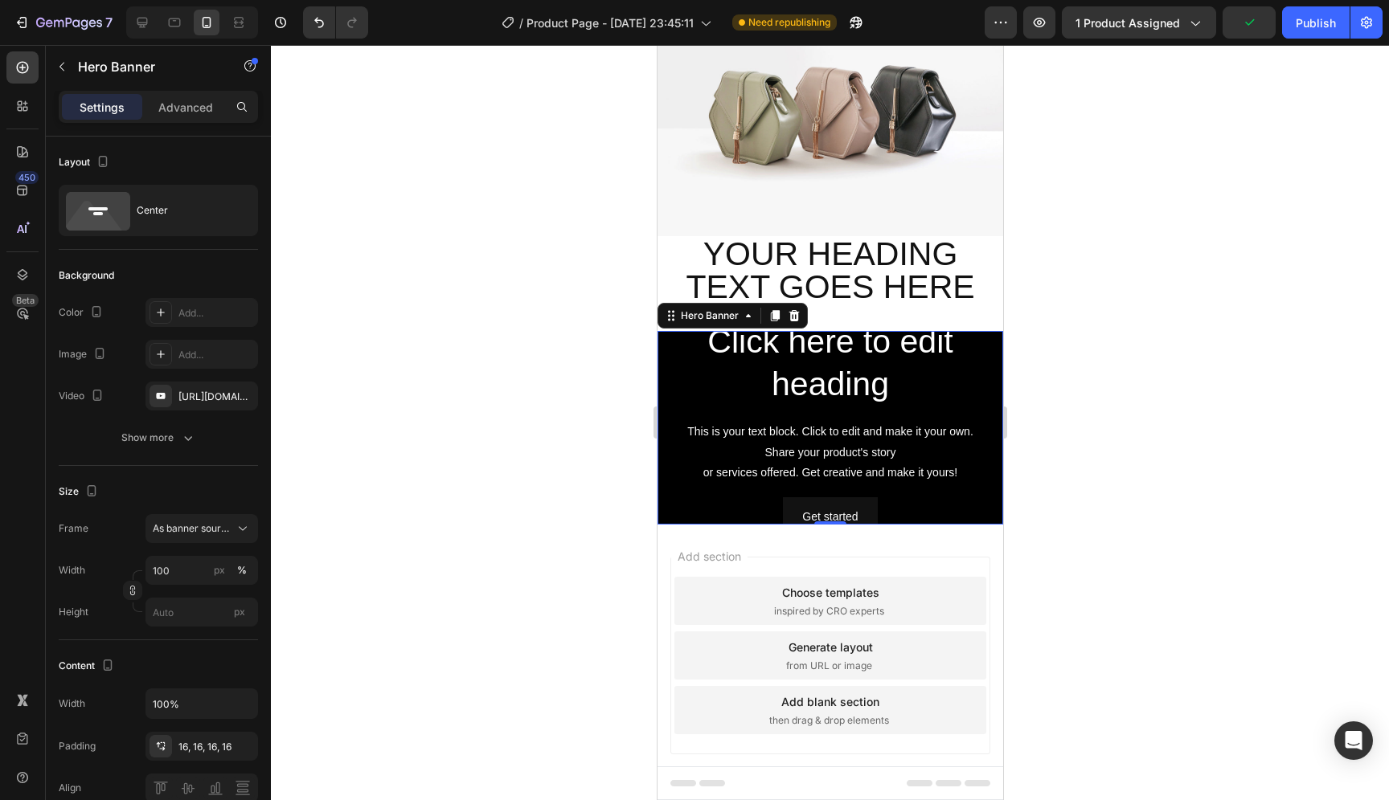
click at [982, 493] on div "Click here to edit heading Heading This is your text block. Click to edit and m…" at bounding box center [830, 428] width 346 height 244
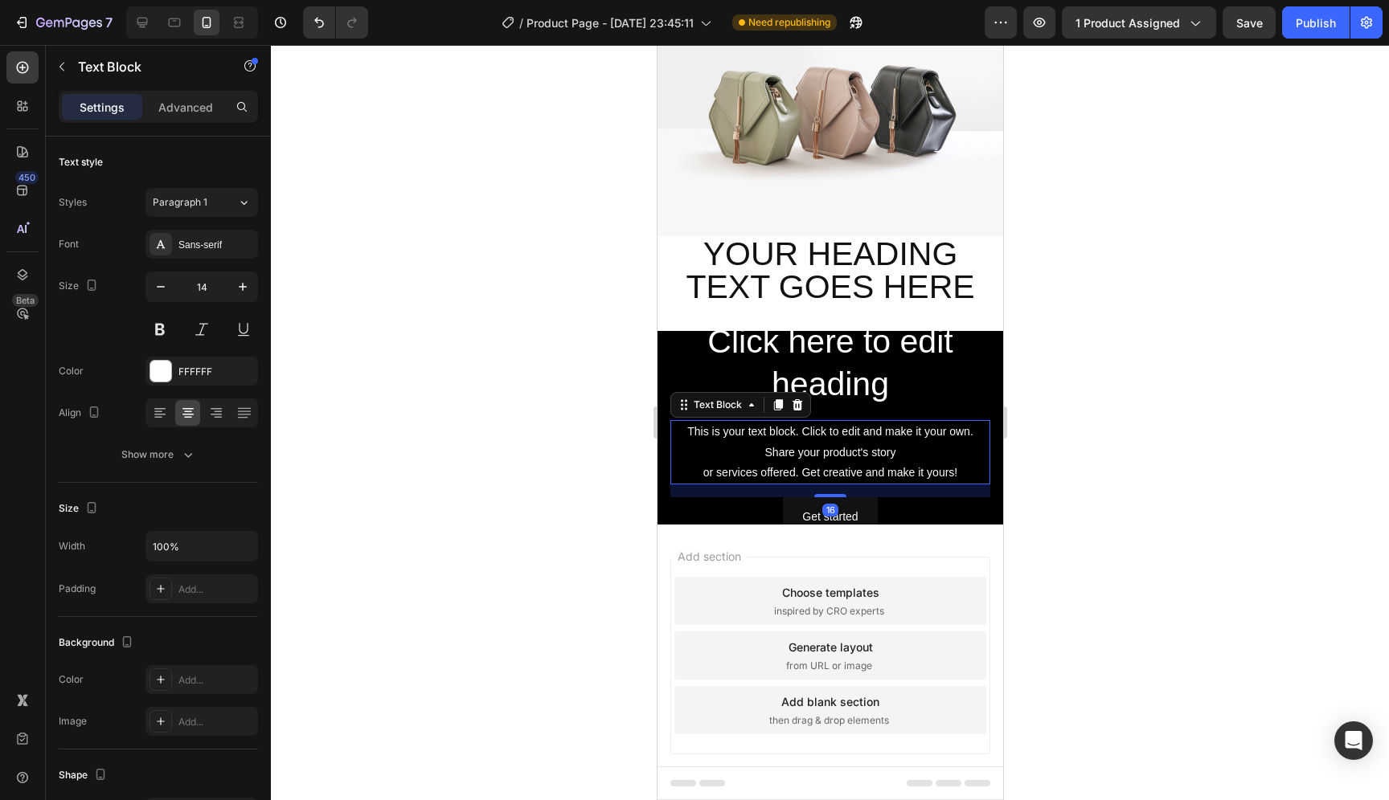
click at [901, 451] on div "This is your text block. Click to edit and make it your own. Share your product…" at bounding box center [829, 452] width 320 height 64
click at [954, 504] on div "Get started Button" at bounding box center [829, 516] width 320 height 39
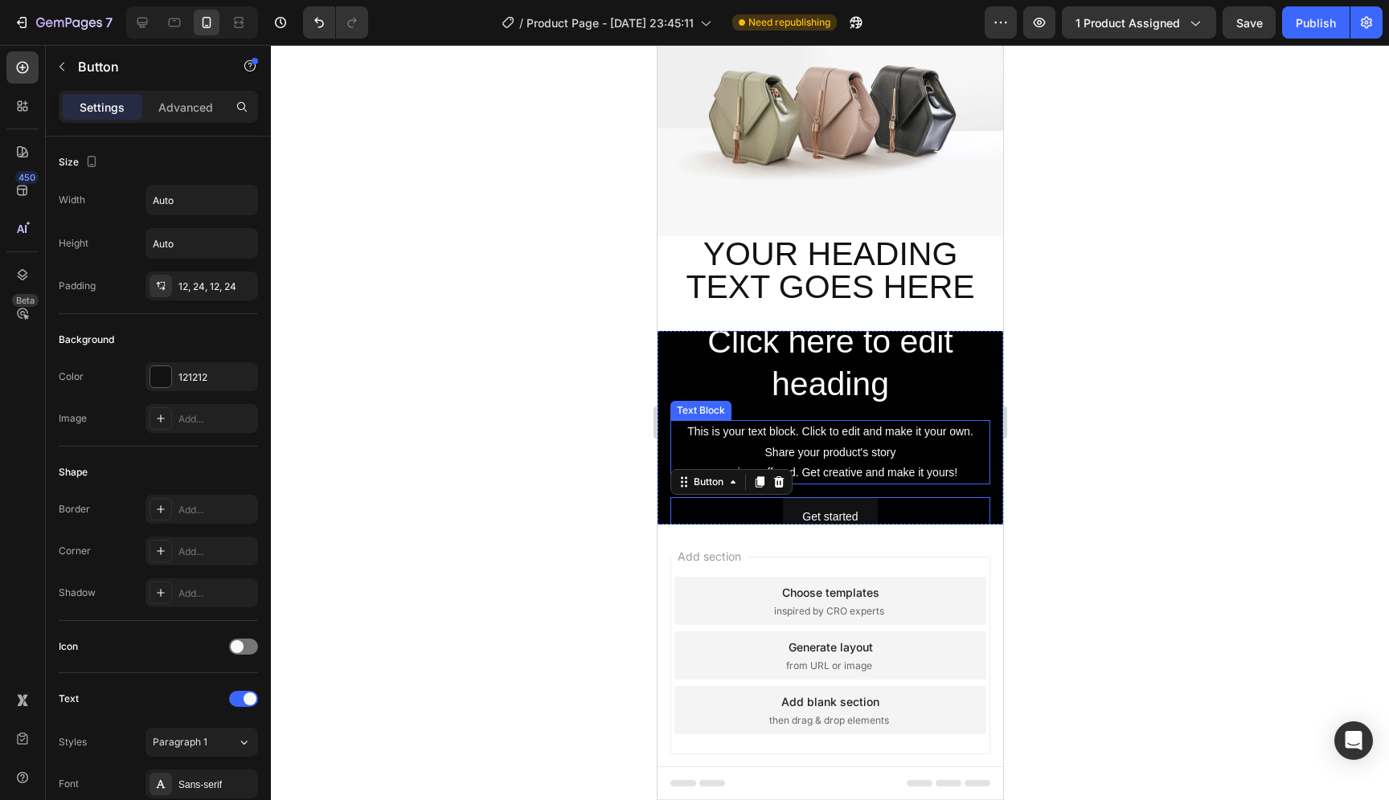
click at [963, 456] on div "This is your text block. Click to edit and make it your own. Share your product…" at bounding box center [829, 452] width 320 height 64
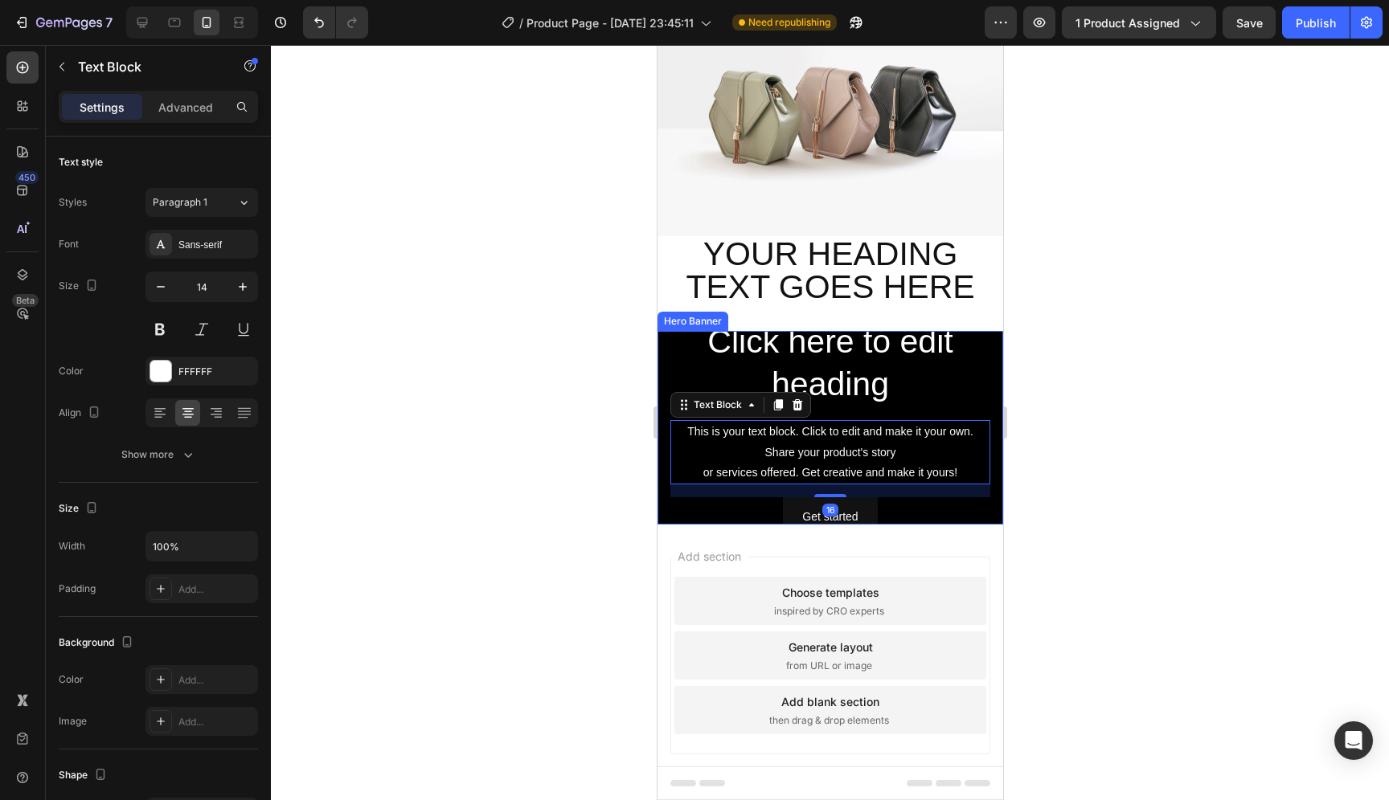
click at [982, 477] on div "Click here to edit heading Heading This is your text block. Click to edit and m…" at bounding box center [830, 428] width 346 height 244
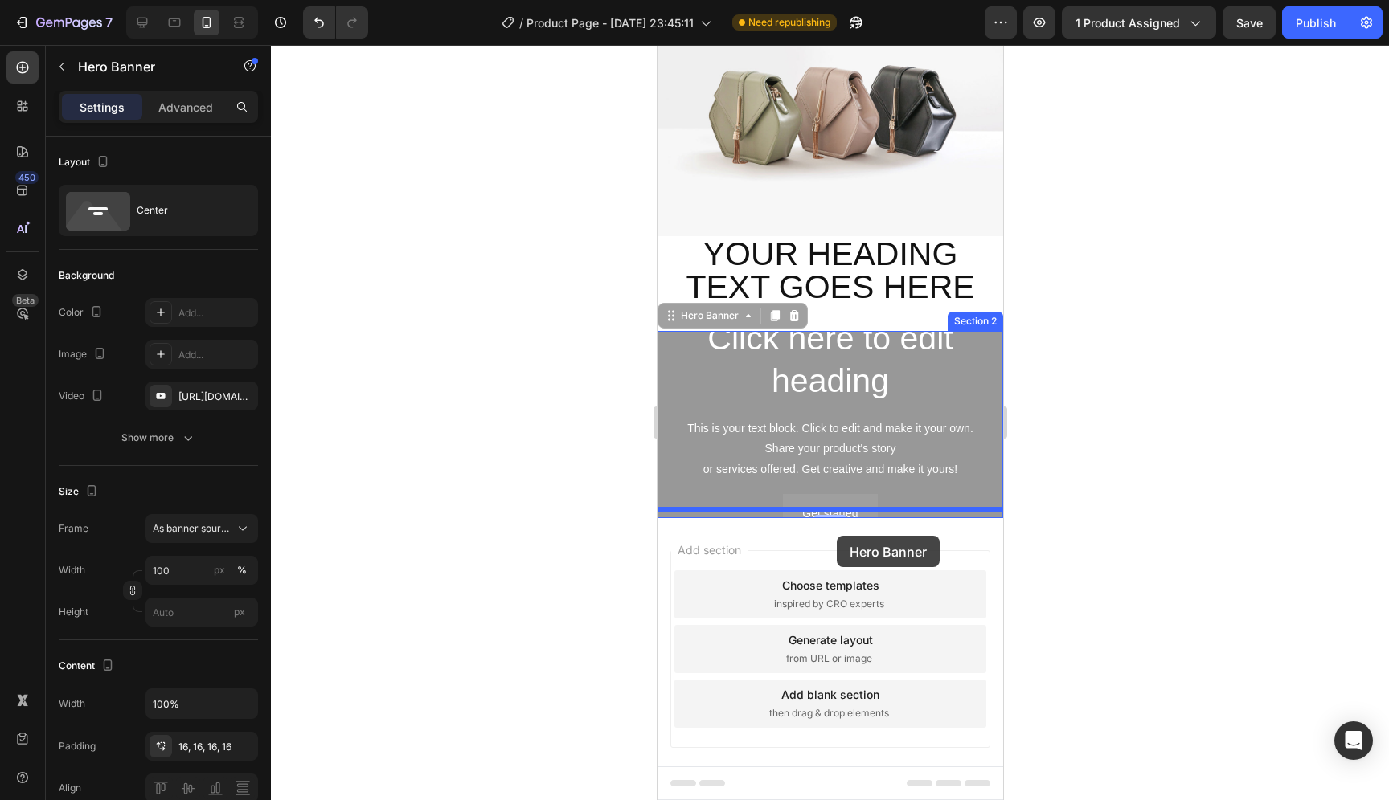
drag, startPoint x: 982, startPoint y: 477, endPoint x: 836, endPoint y: 536, distance: 157.9
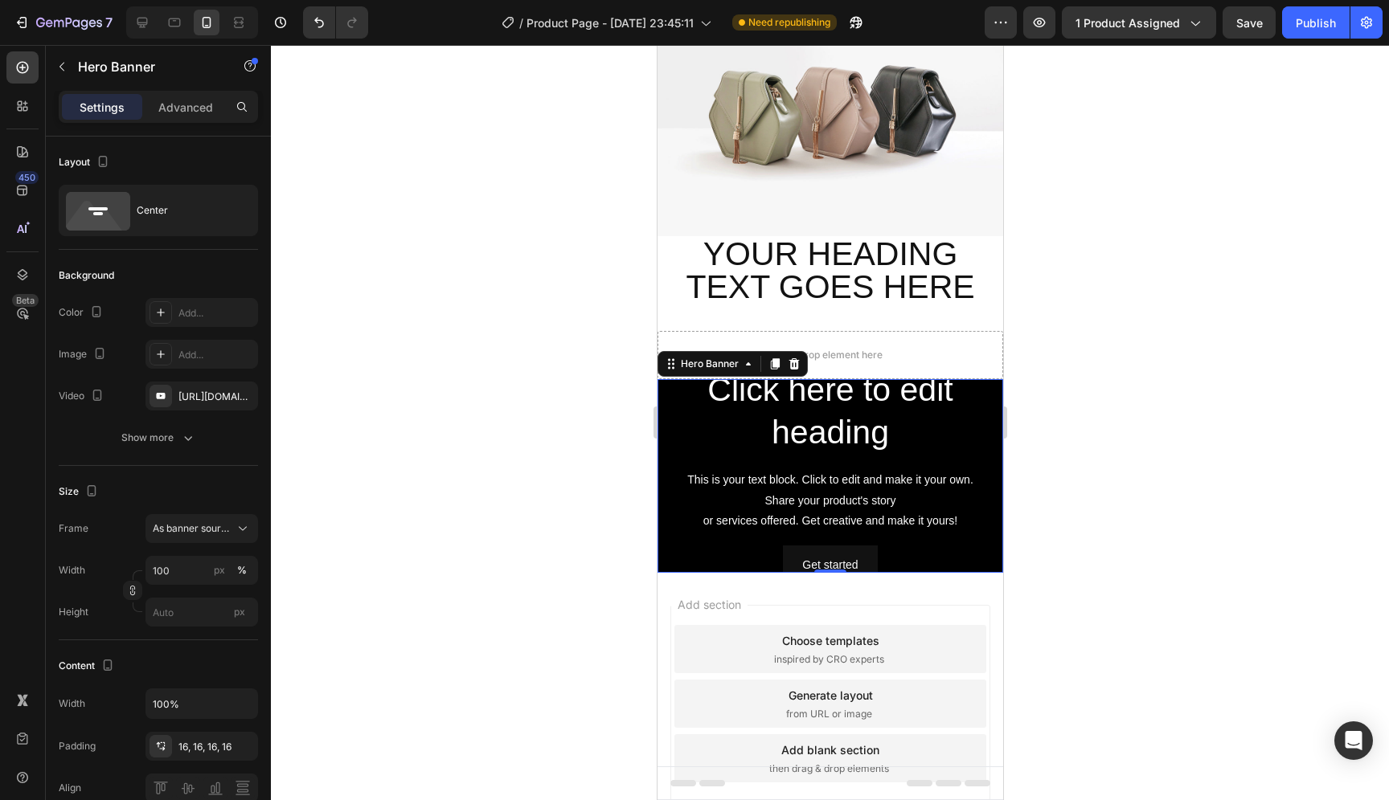
click at [490, 302] on div at bounding box center [830, 422] width 1118 height 755
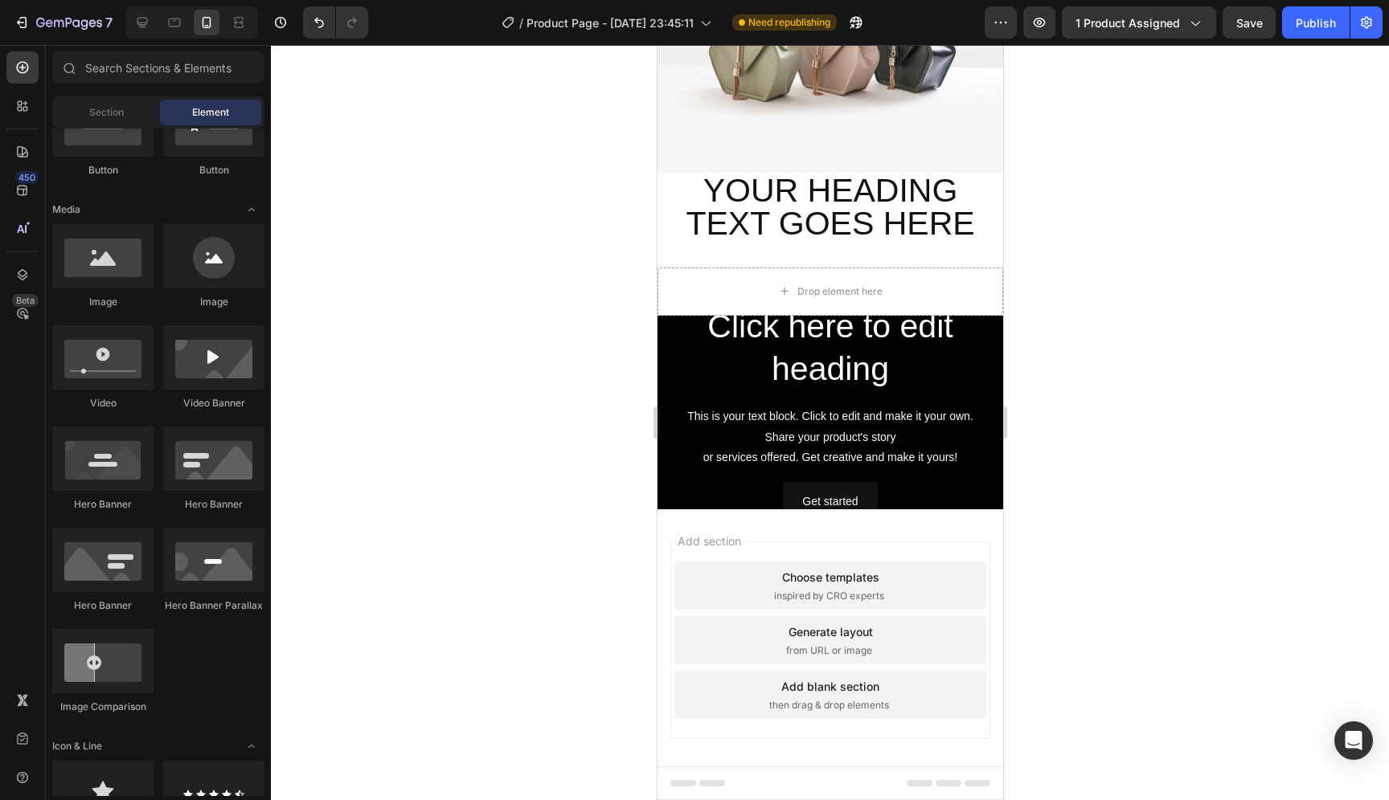
scroll to position [186, 0]
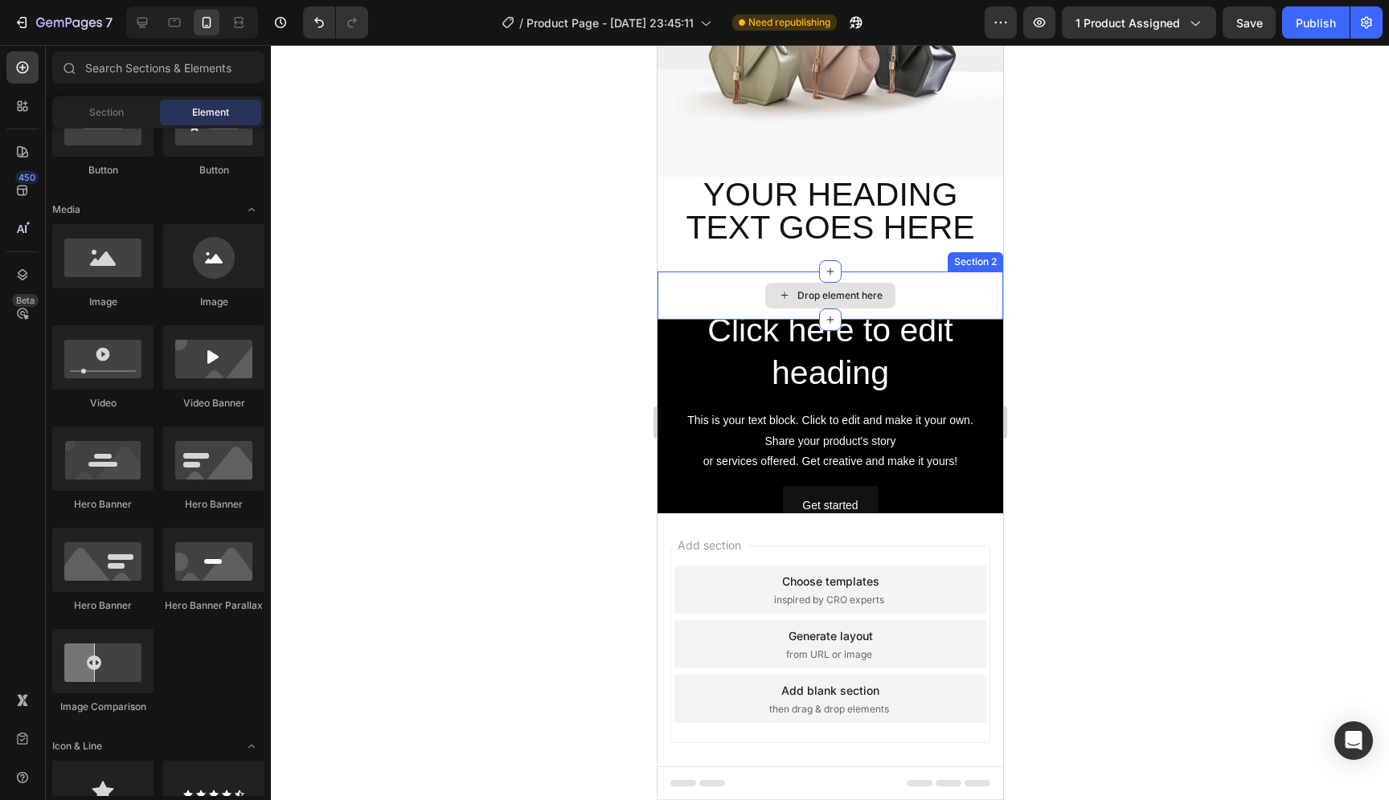
click at [845, 289] on div "Drop element here" at bounding box center [838, 295] width 85 height 13
click at [813, 289] on div "Drop element here" at bounding box center [838, 295] width 85 height 13
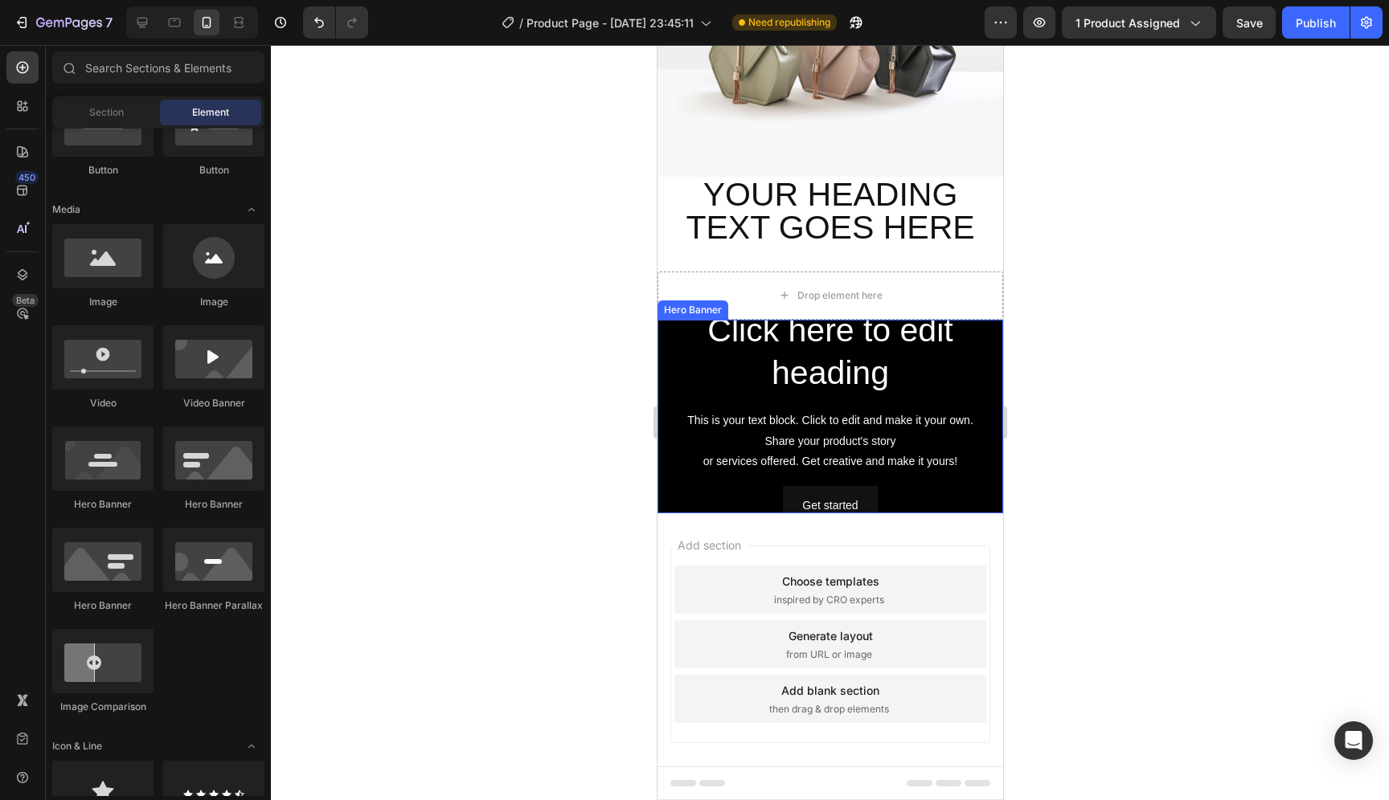
click at [909, 391] on div "Click here to edit heading Heading This is your text block. Click to edit and m…" at bounding box center [829, 417] width 320 height 218
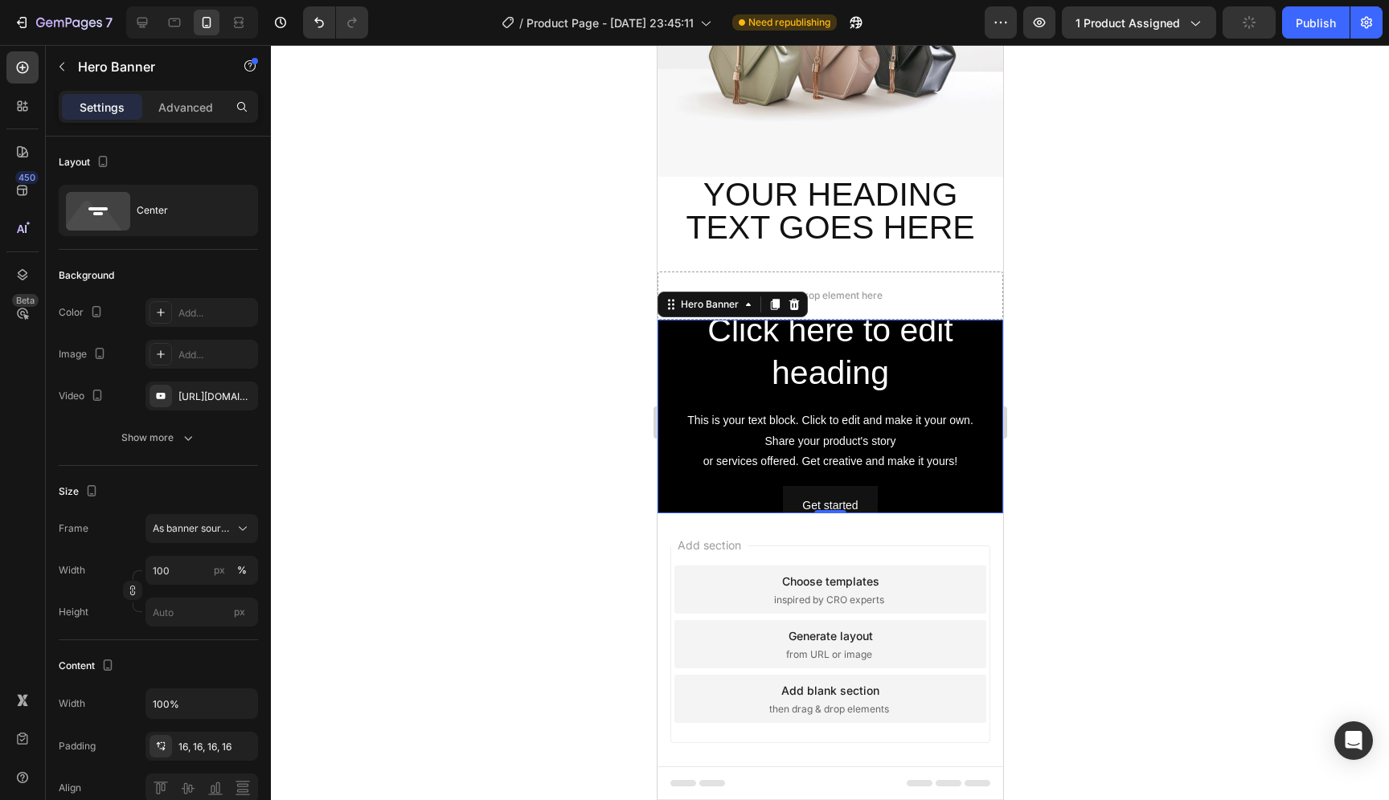
click at [948, 472] on div "Click here to edit heading Heading This is your text block. Click to edit and m…" at bounding box center [829, 417] width 320 height 218
click at [985, 473] on div "Click here to edit heading Heading This is your text block. Click to edit and m…" at bounding box center [830, 417] width 346 height 244
click at [65, 59] on button "button" at bounding box center [62, 67] width 26 height 26
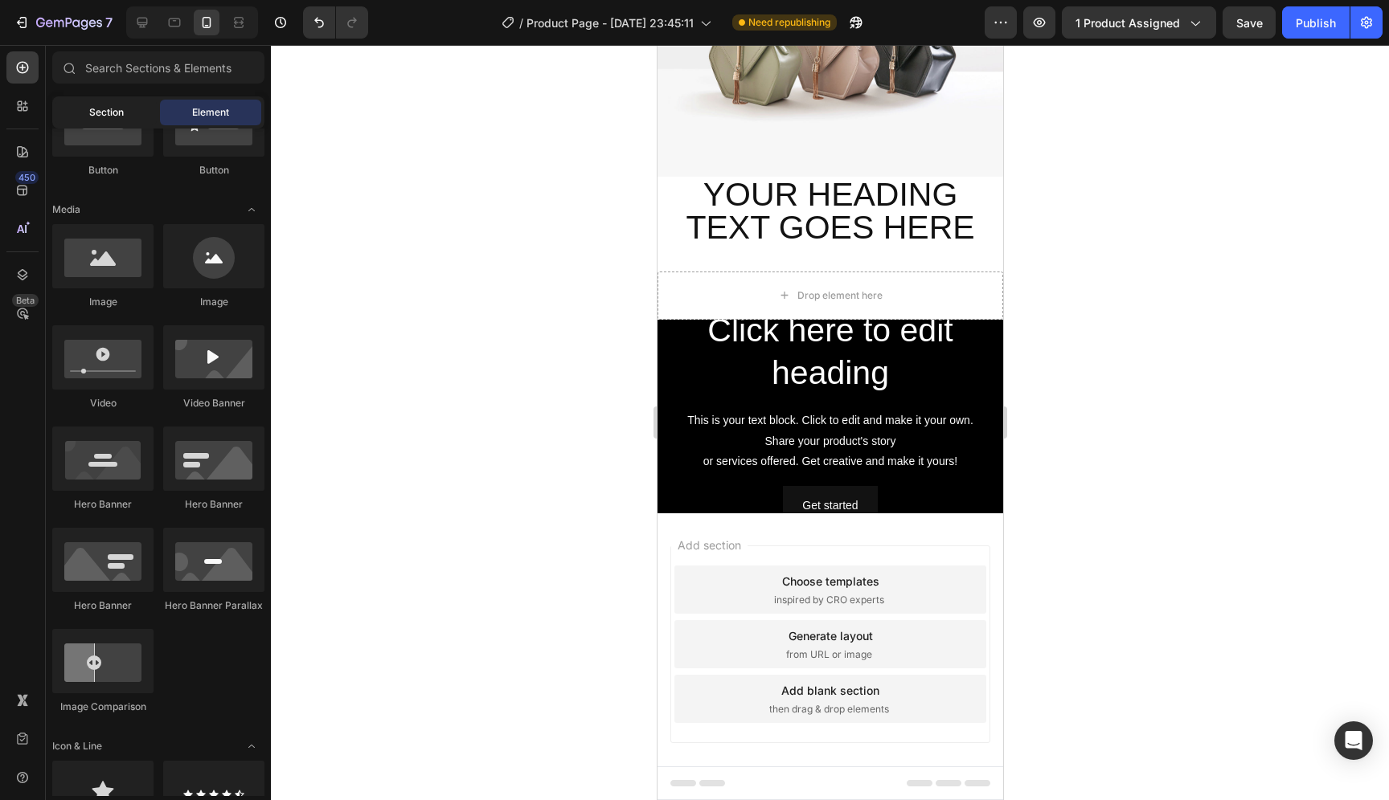
click at [107, 112] on span "Section" at bounding box center [106, 112] width 35 height 14
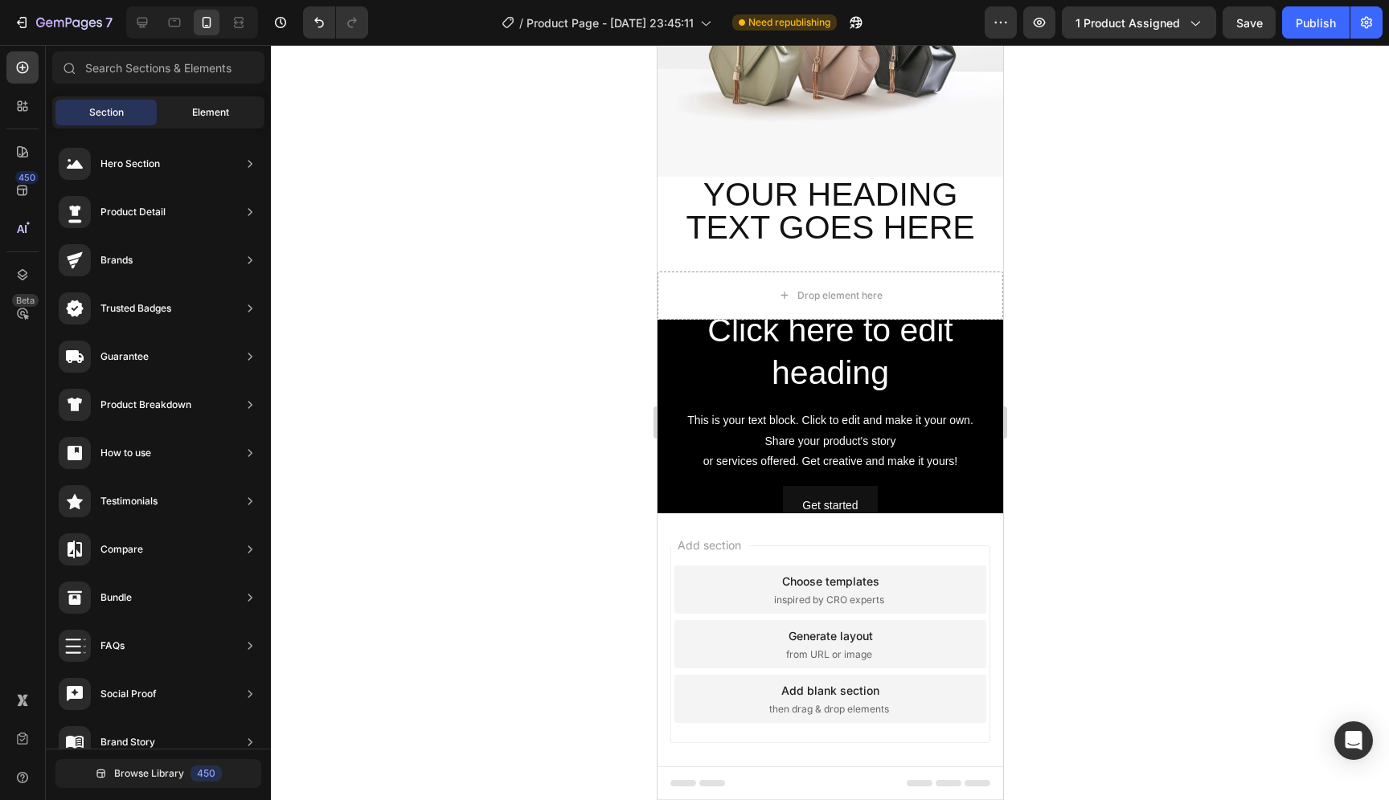
click at [194, 114] on span "Element" at bounding box center [210, 112] width 37 height 14
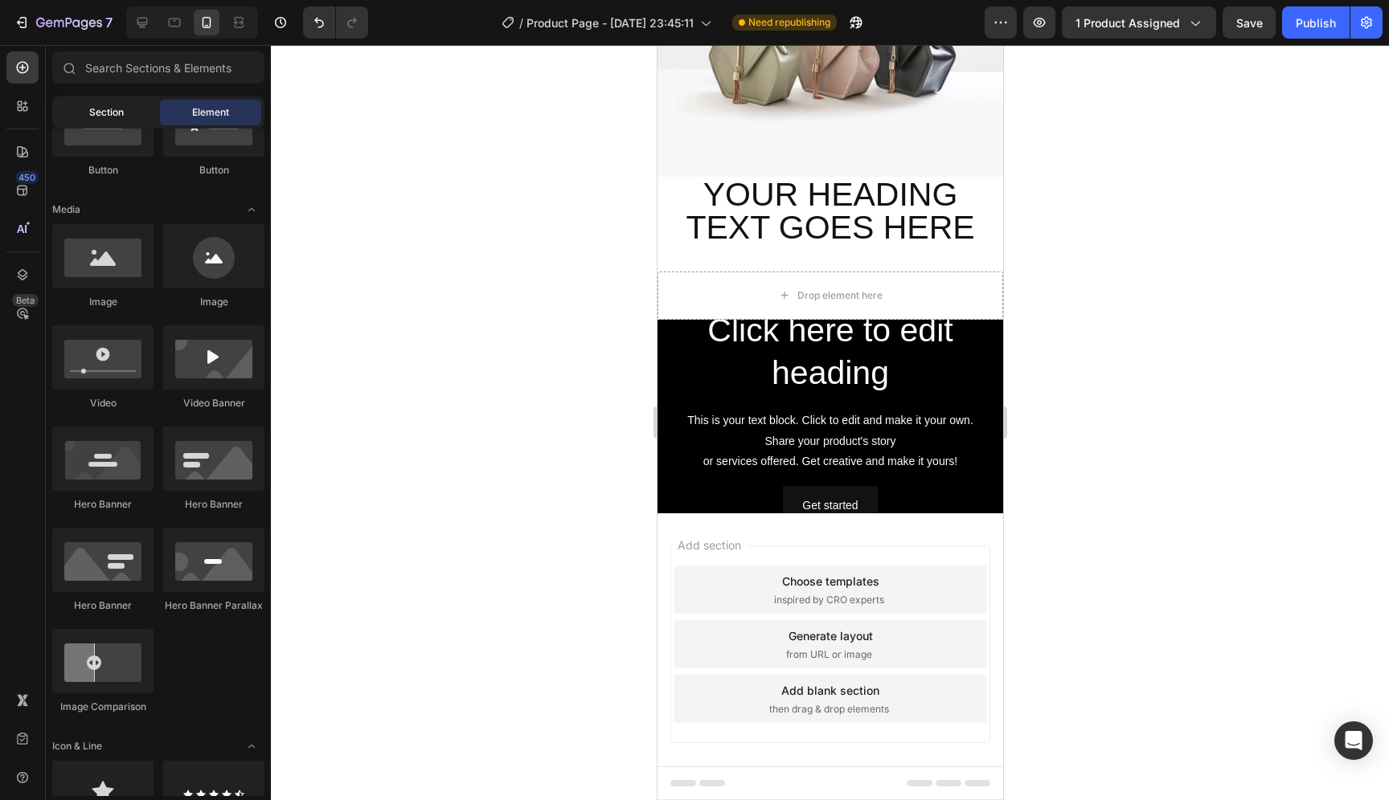
click at [141, 106] on div "Section" at bounding box center [105, 113] width 101 height 26
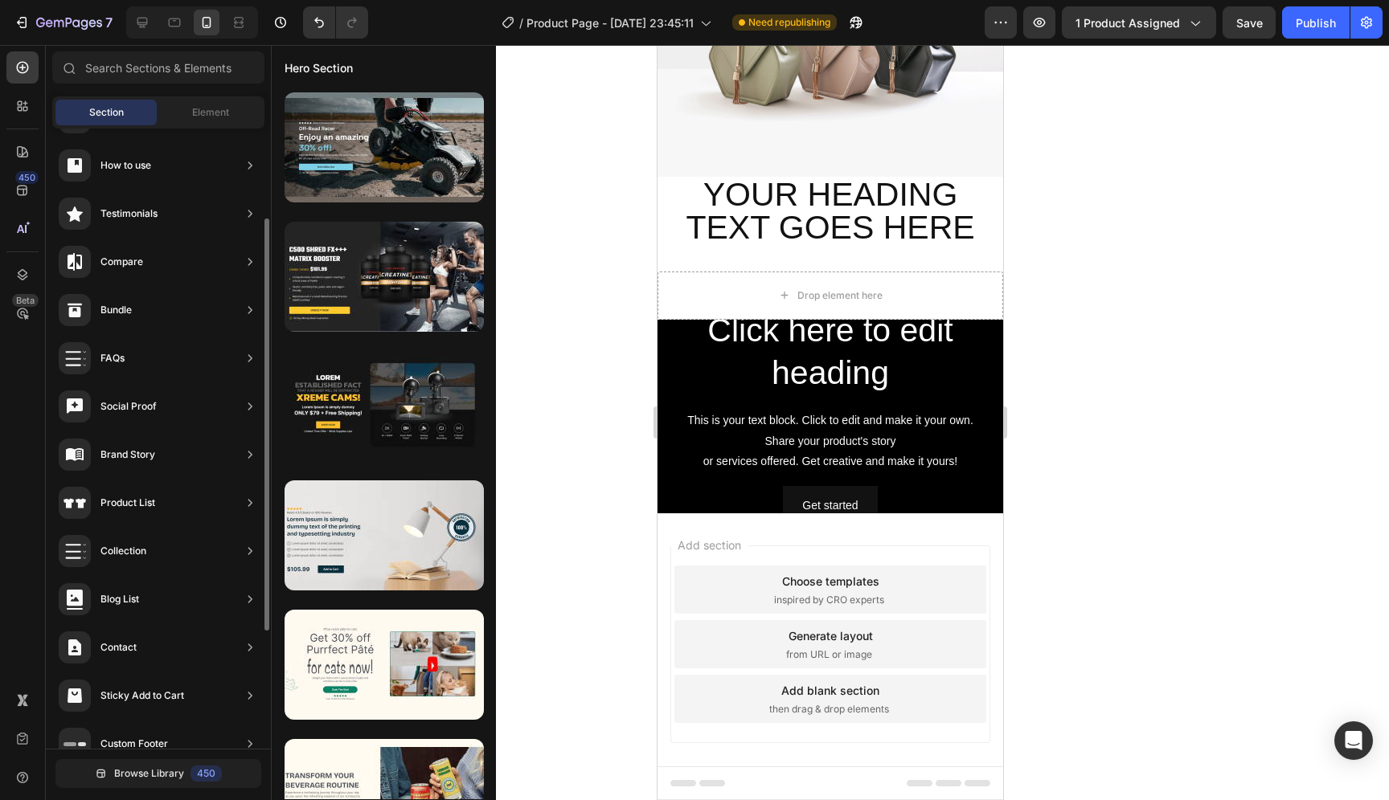
scroll to position [312, 0]
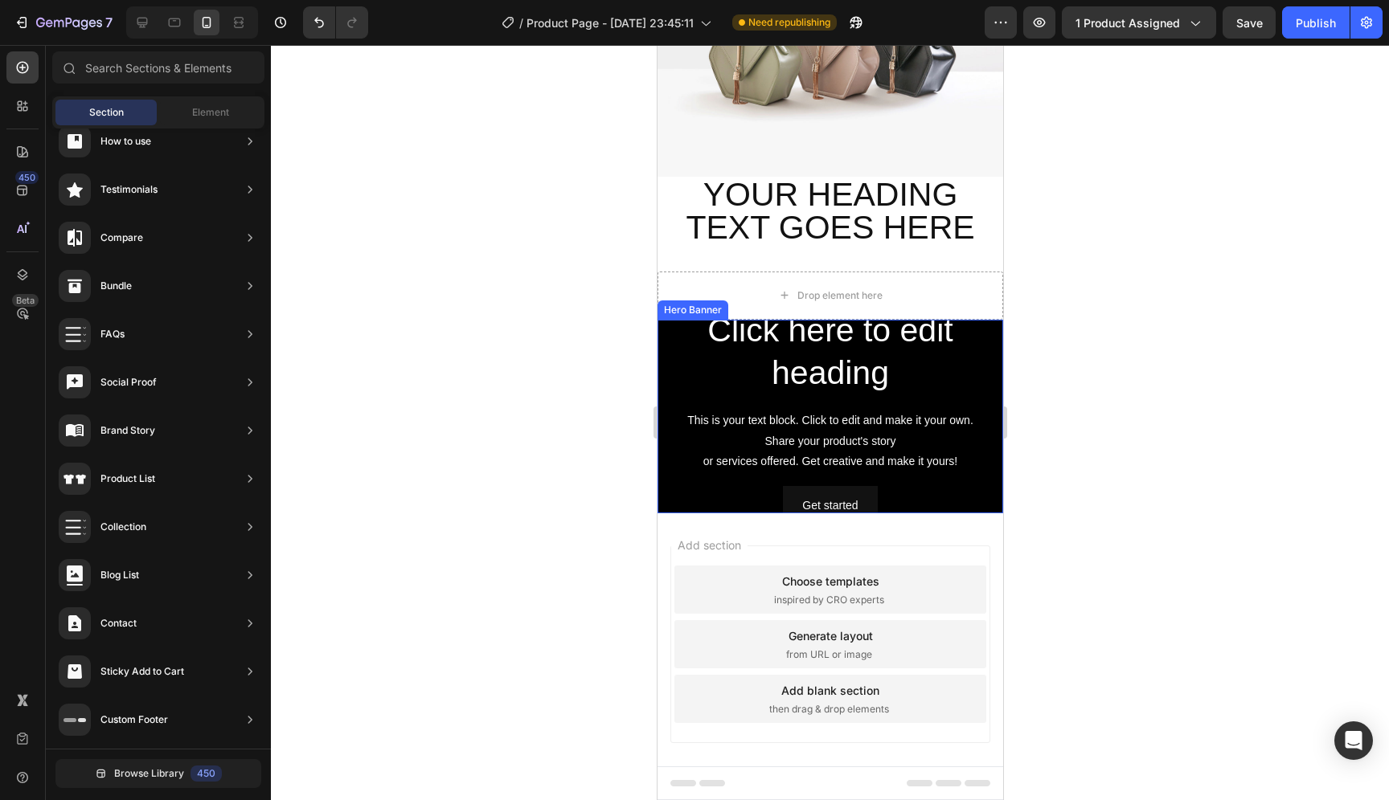
click at [980, 460] on div "Click here to edit heading Heading This is your text block. Click to edit and m…" at bounding box center [830, 417] width 346 height 244
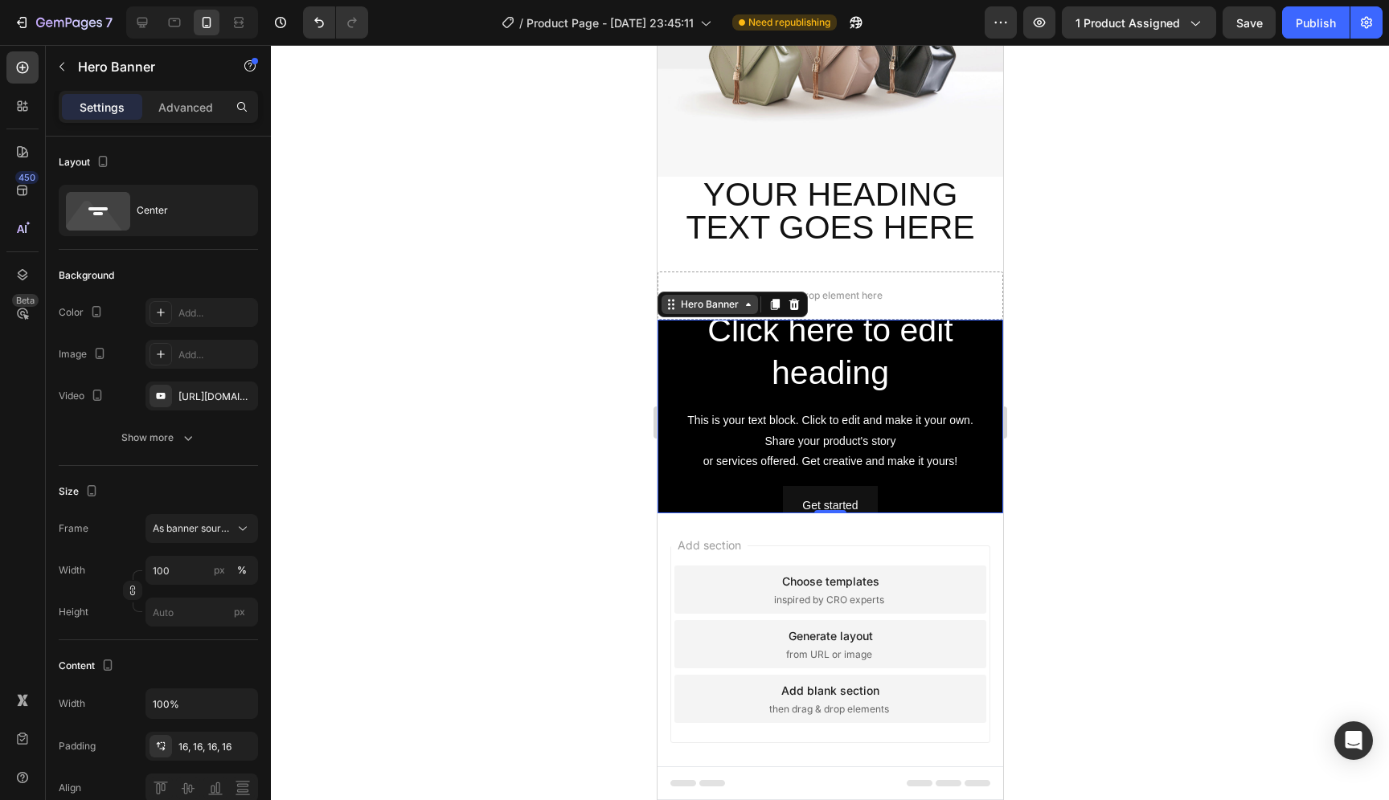
click at [737, 299] on div "Hero Banner" at bounding box center [709, 304] width 64 height 14
click at [792, 298] on icon at bounding box center [793, 303] width 10 height 11
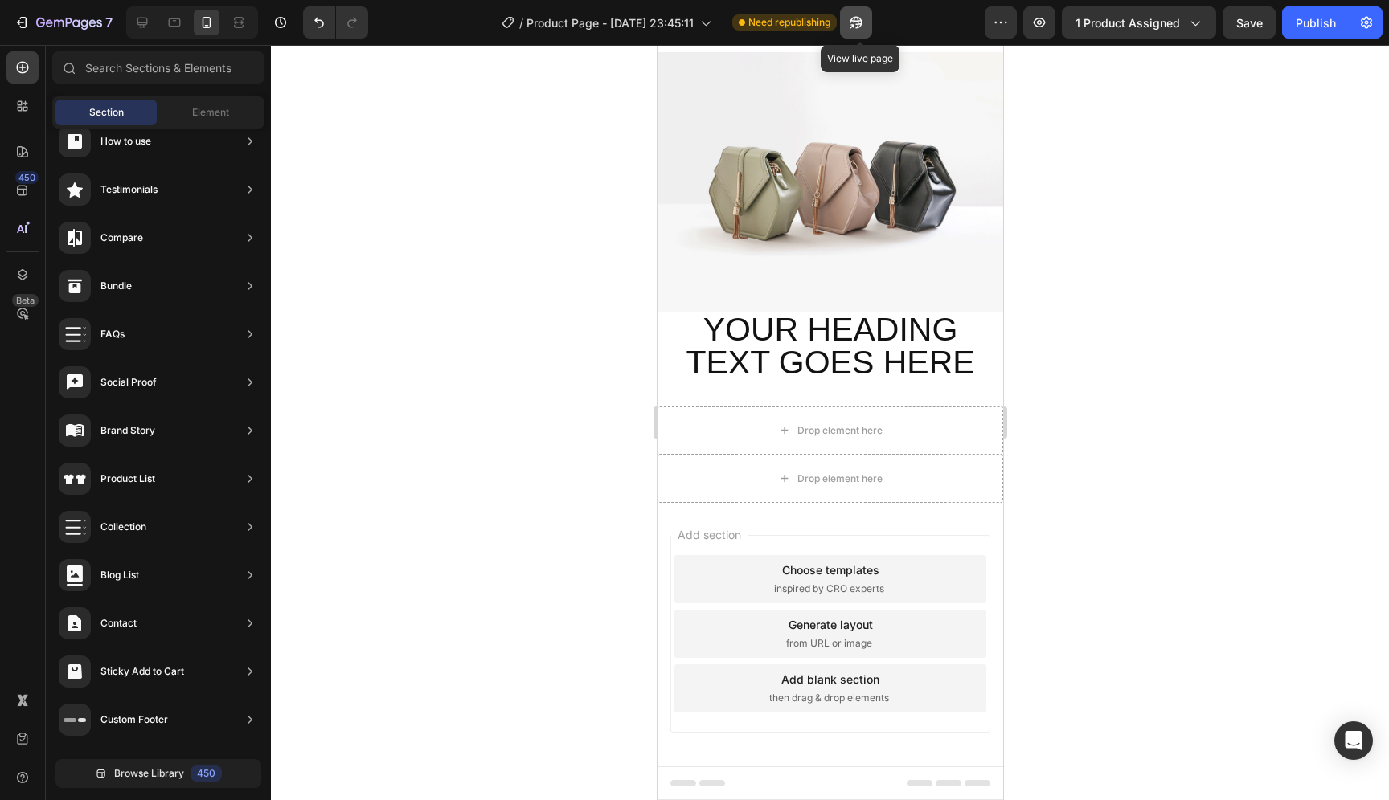
click at [862, 26] on icon "button" at bounding box center [856, 23] width 12 height 12
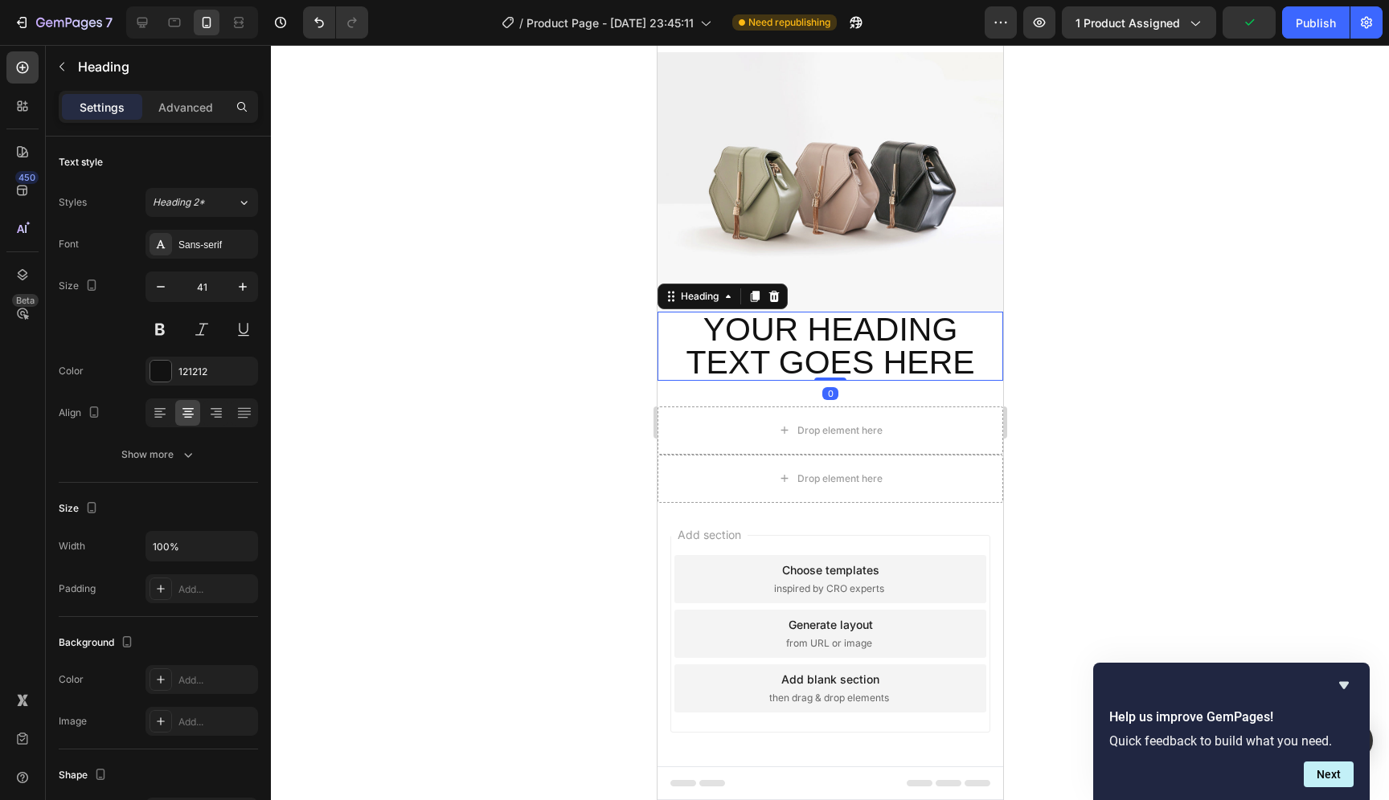
click at [875, 348] on h2 "Your heading text goes here" at bounding box center [830, 346] width 346 height 69
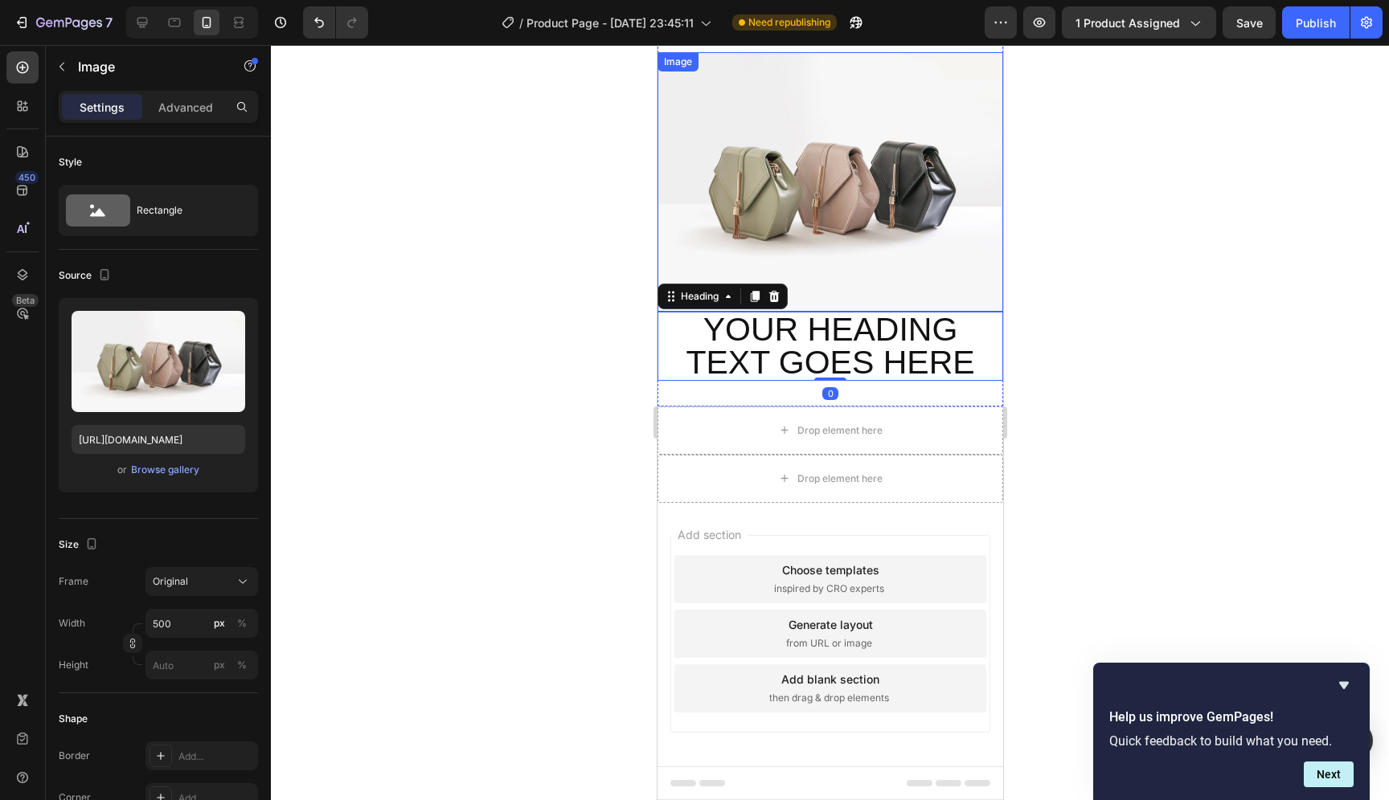
click at [919, 223] on img at bounding box center [830, 182] width 346 height 260
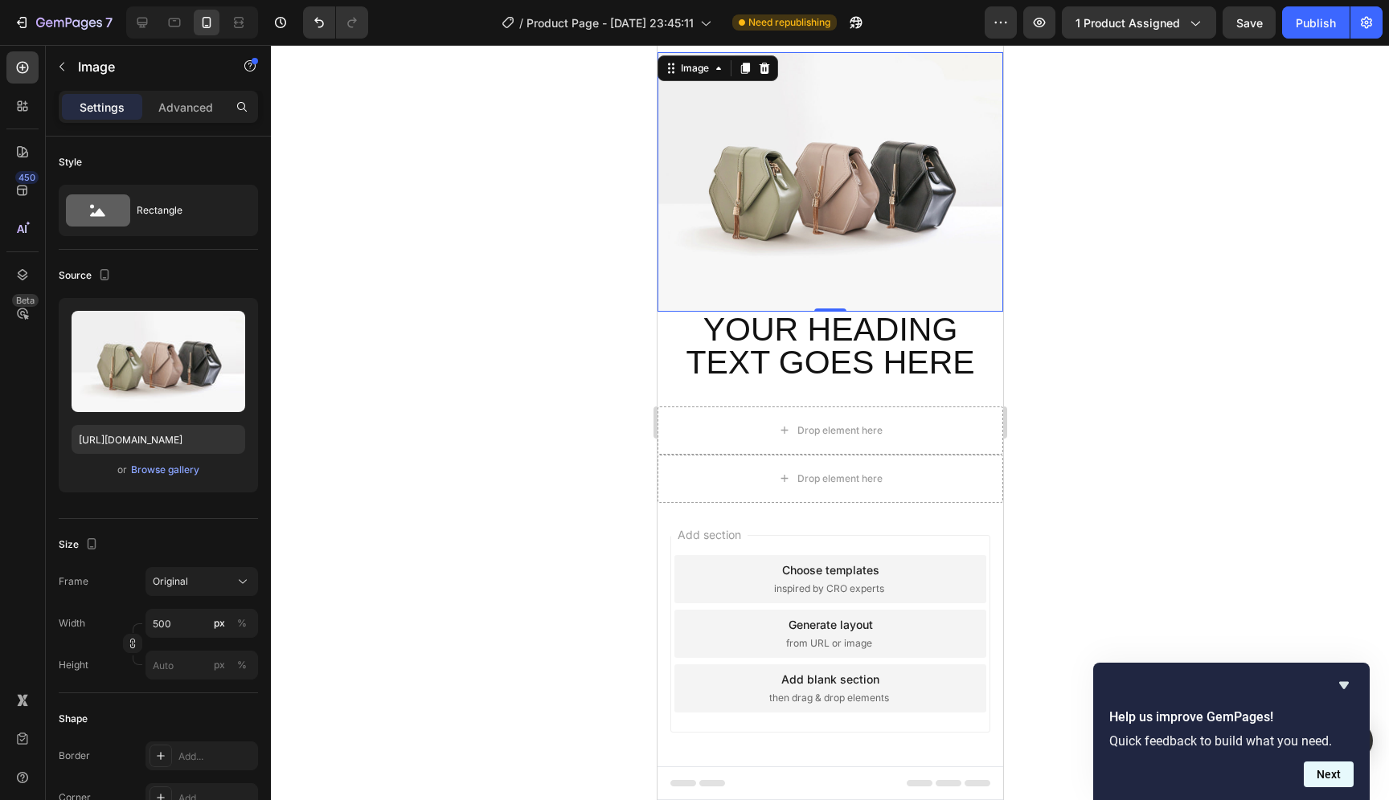
click at [1345, 778] on button "Next" at bounding box center [1329, 775] width 50 height 26
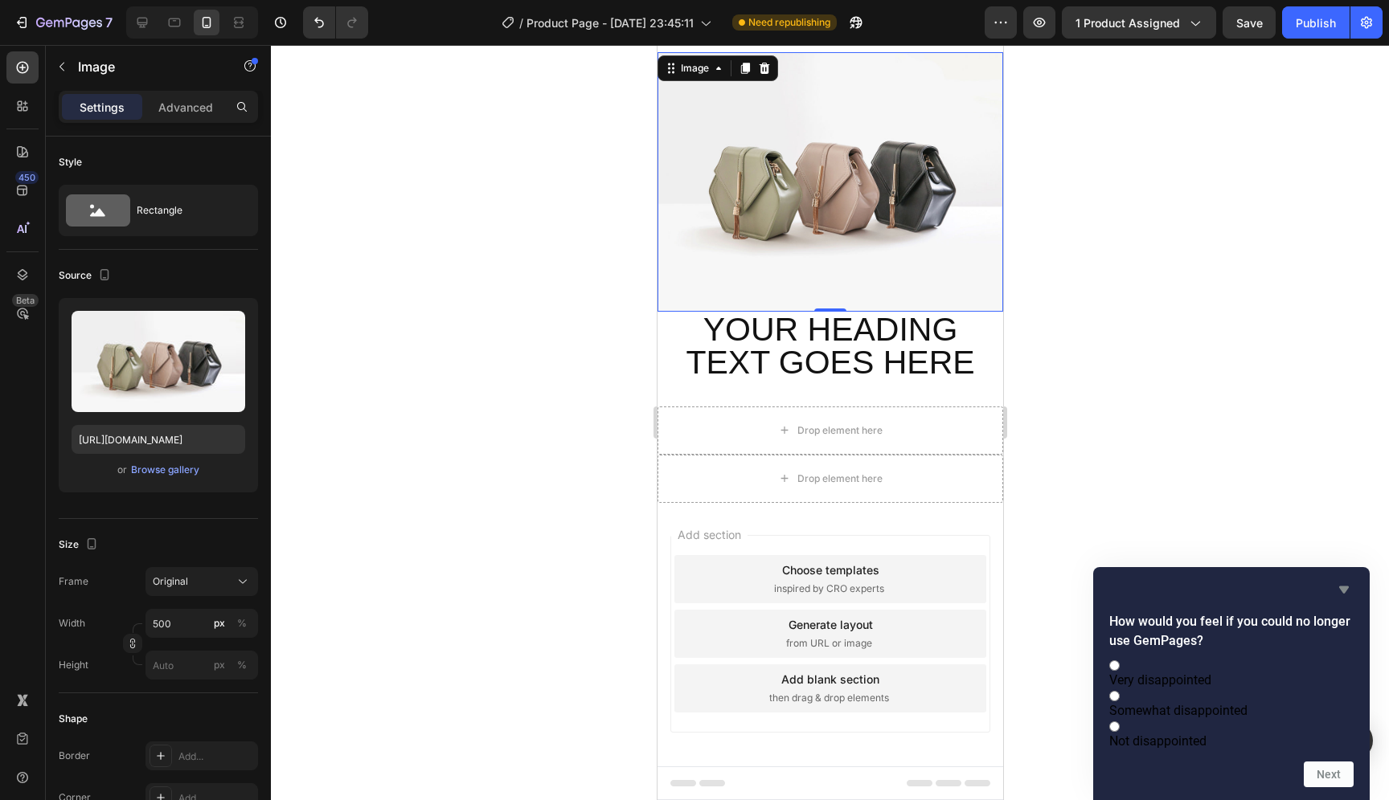
click at [1349, 580] on icon "Hide survey" at bounding box center [1343, 589] width 19 height 19
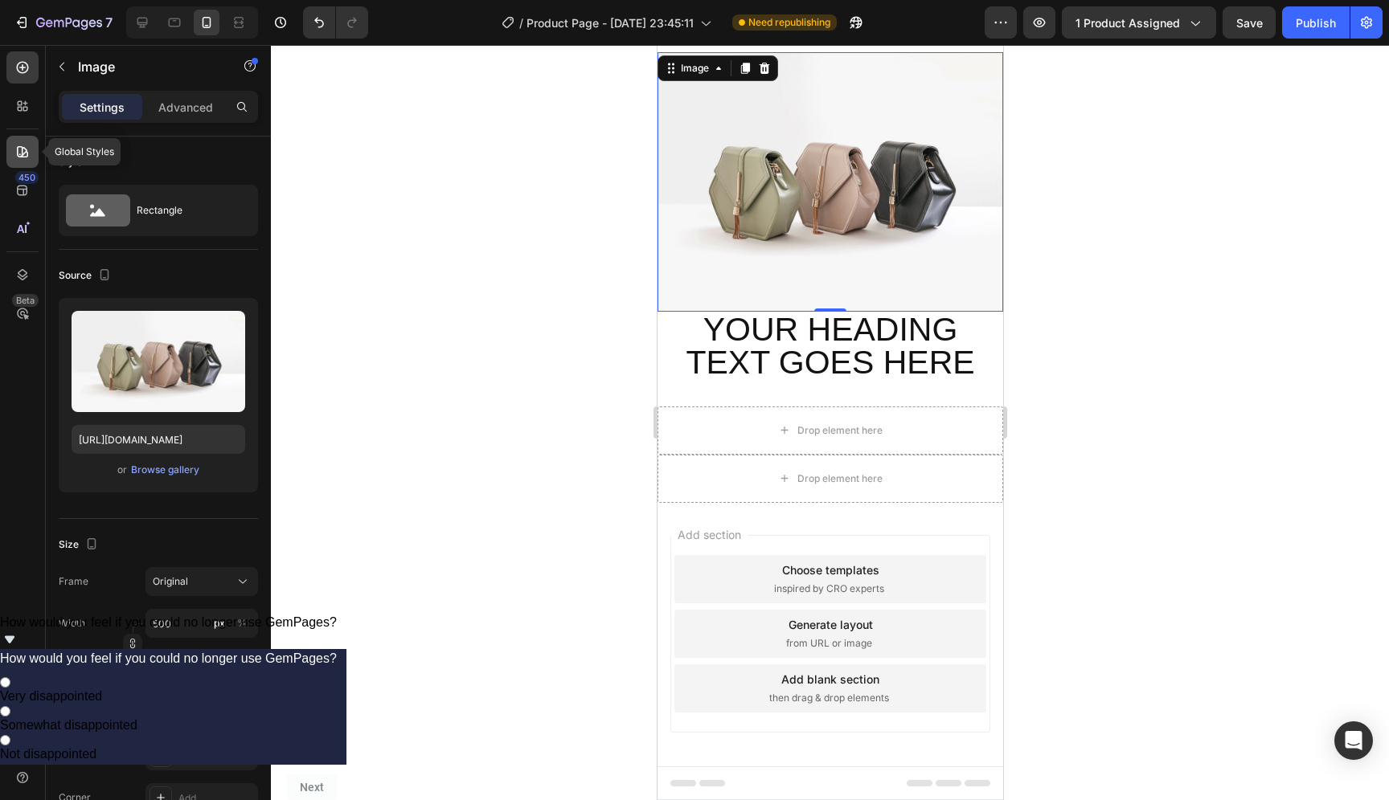
click at [29, 145] on icon at bounding box center [22, 152] width 16 height 16
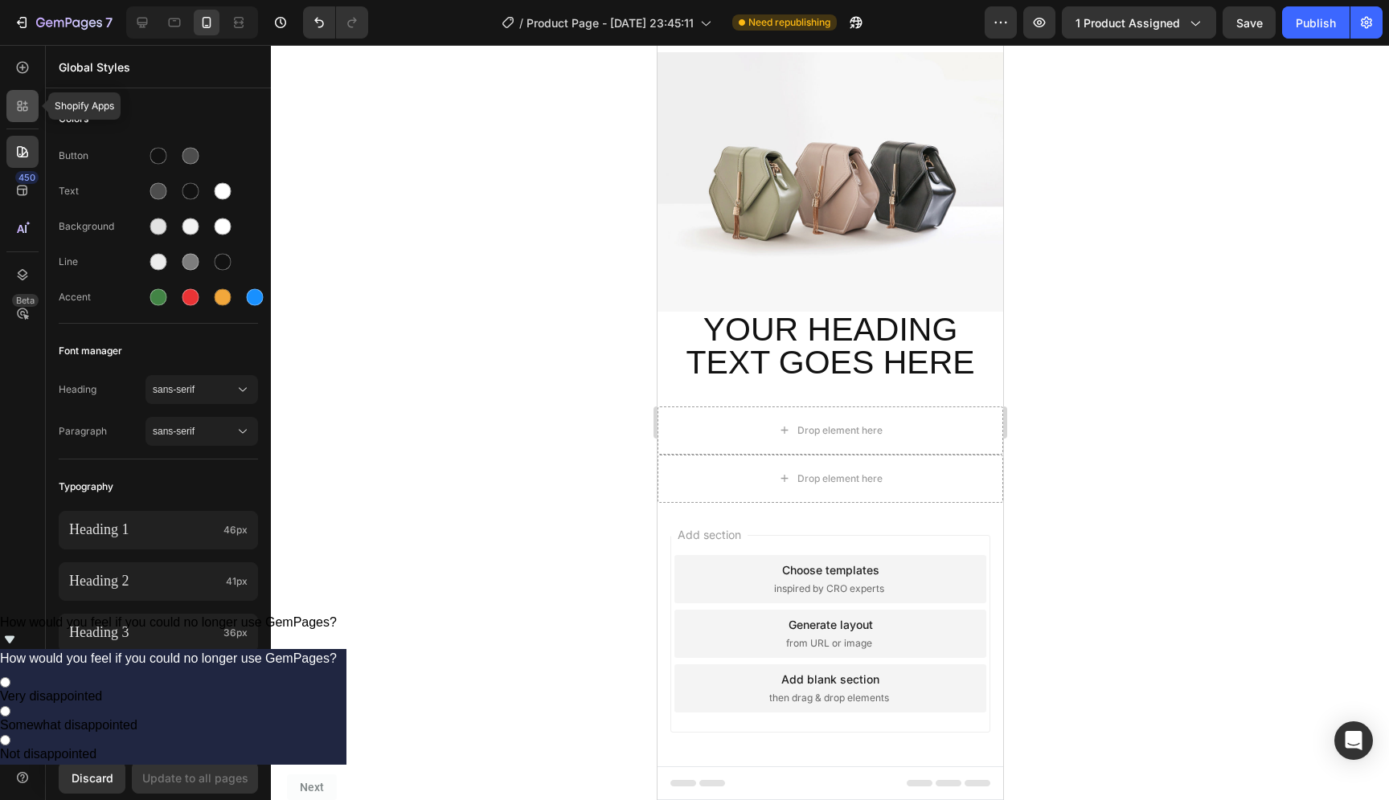
click at [14, 111] on icon at bounding box center [22, 106] width 16 height 16
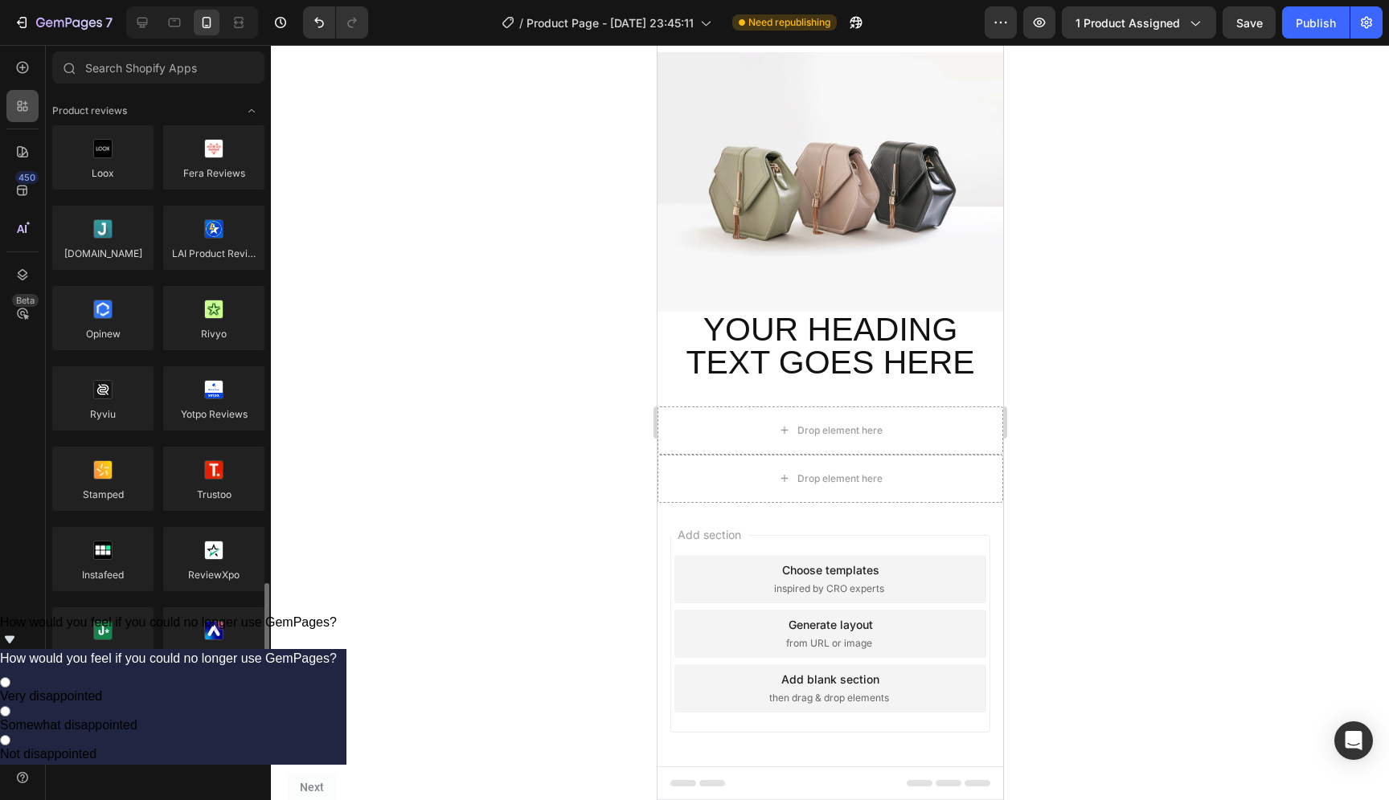
scroll to position [436, 0]
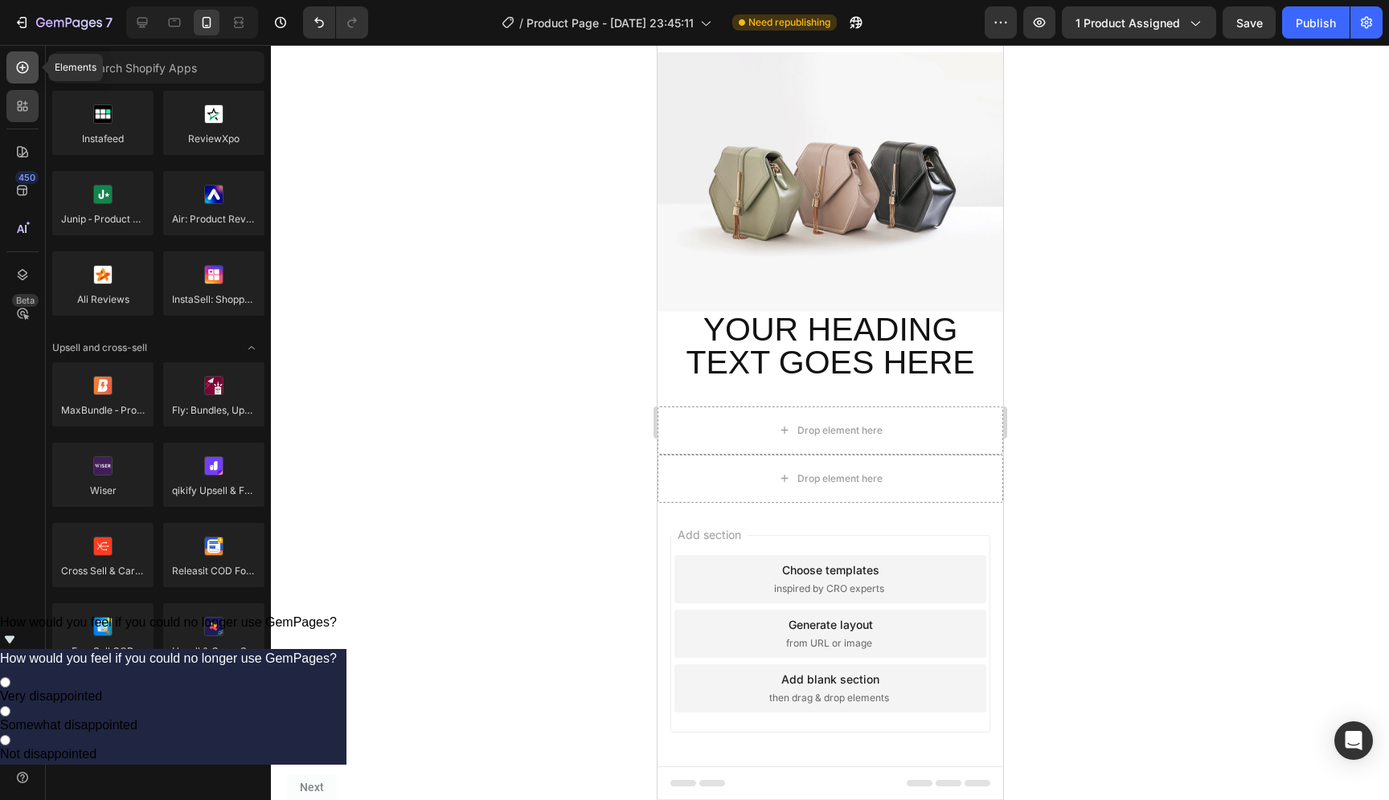
click at [23, 69] on icon at bounding box center [22, 67] width 6 height 6
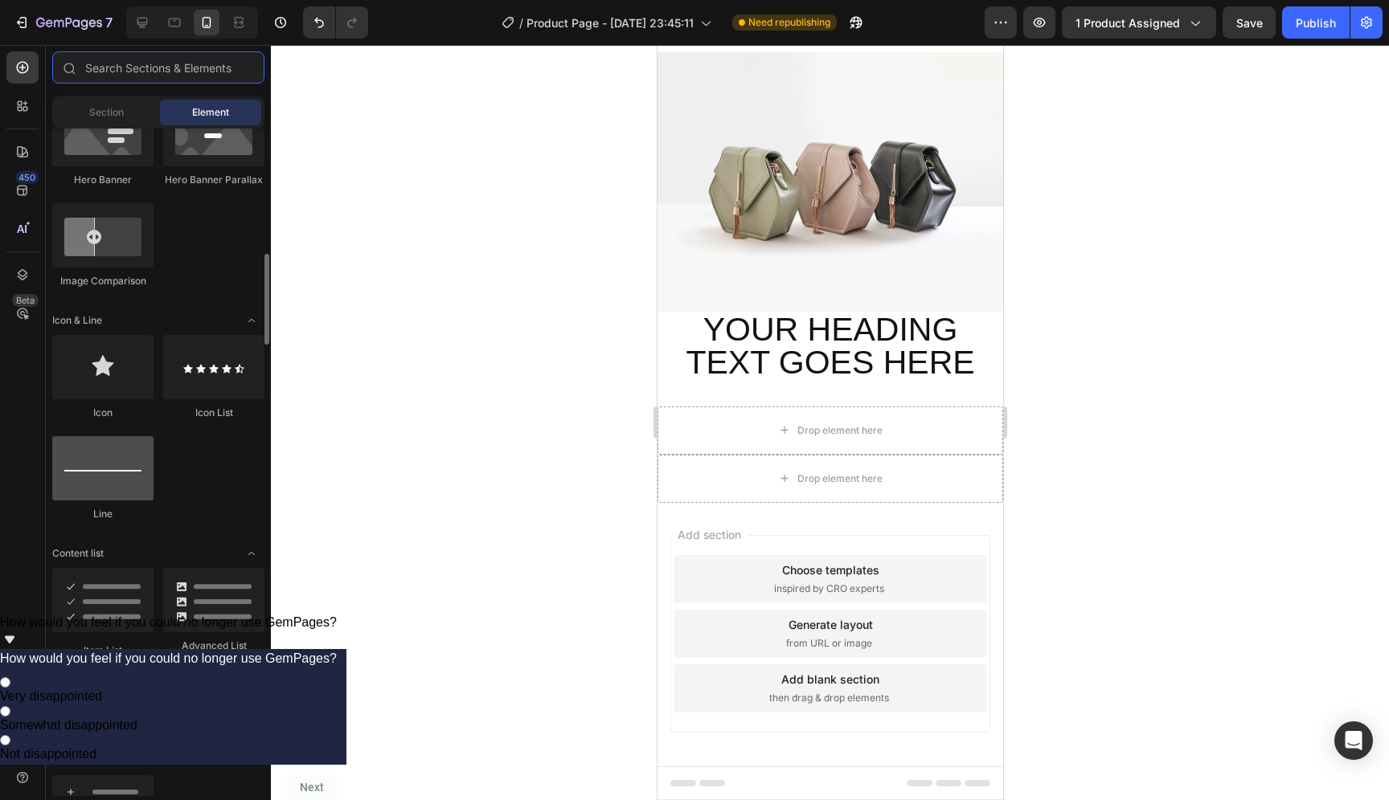
scroll to position [876, 0]
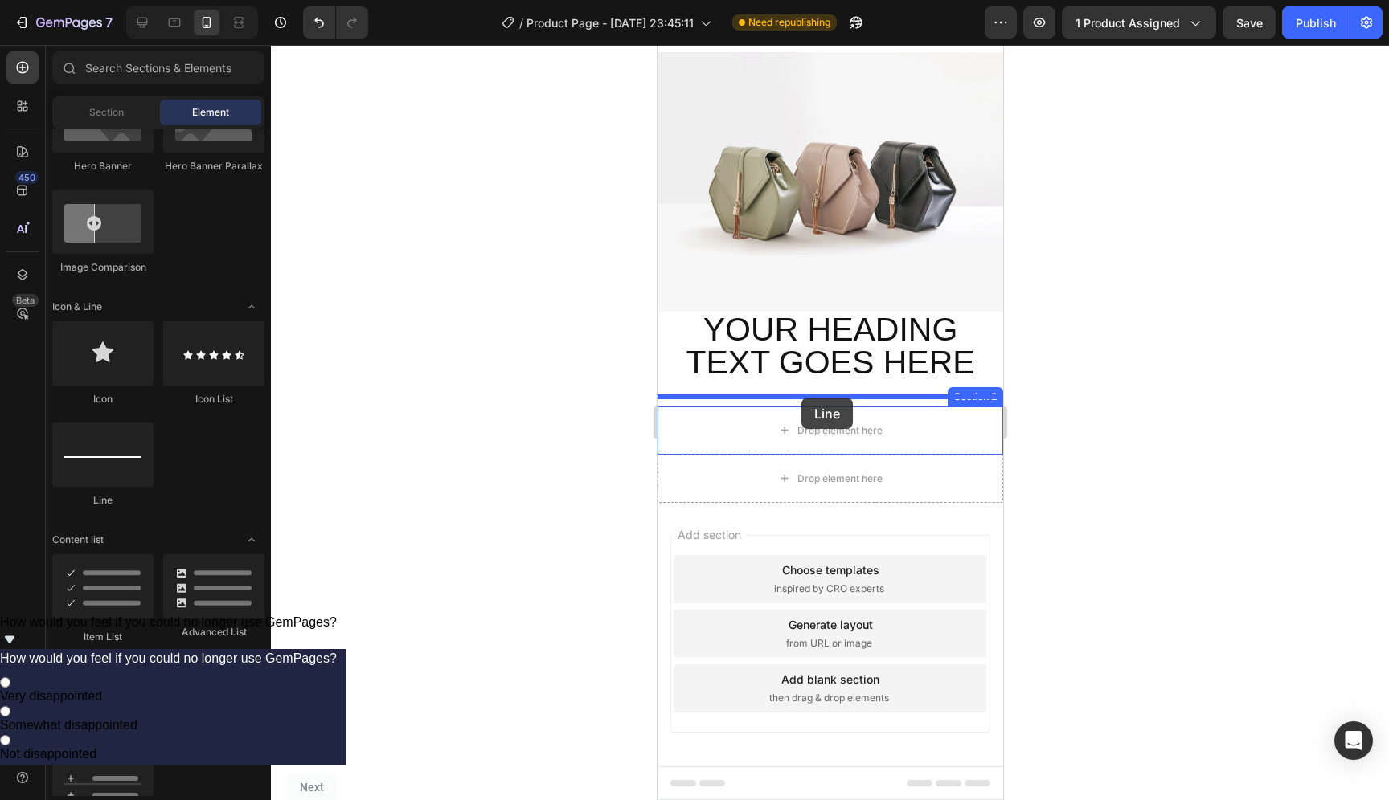
drag, startPoint x: 757, startPoint y: 515, endPoint x: 800, endPoint y: 399, distance: 124.4
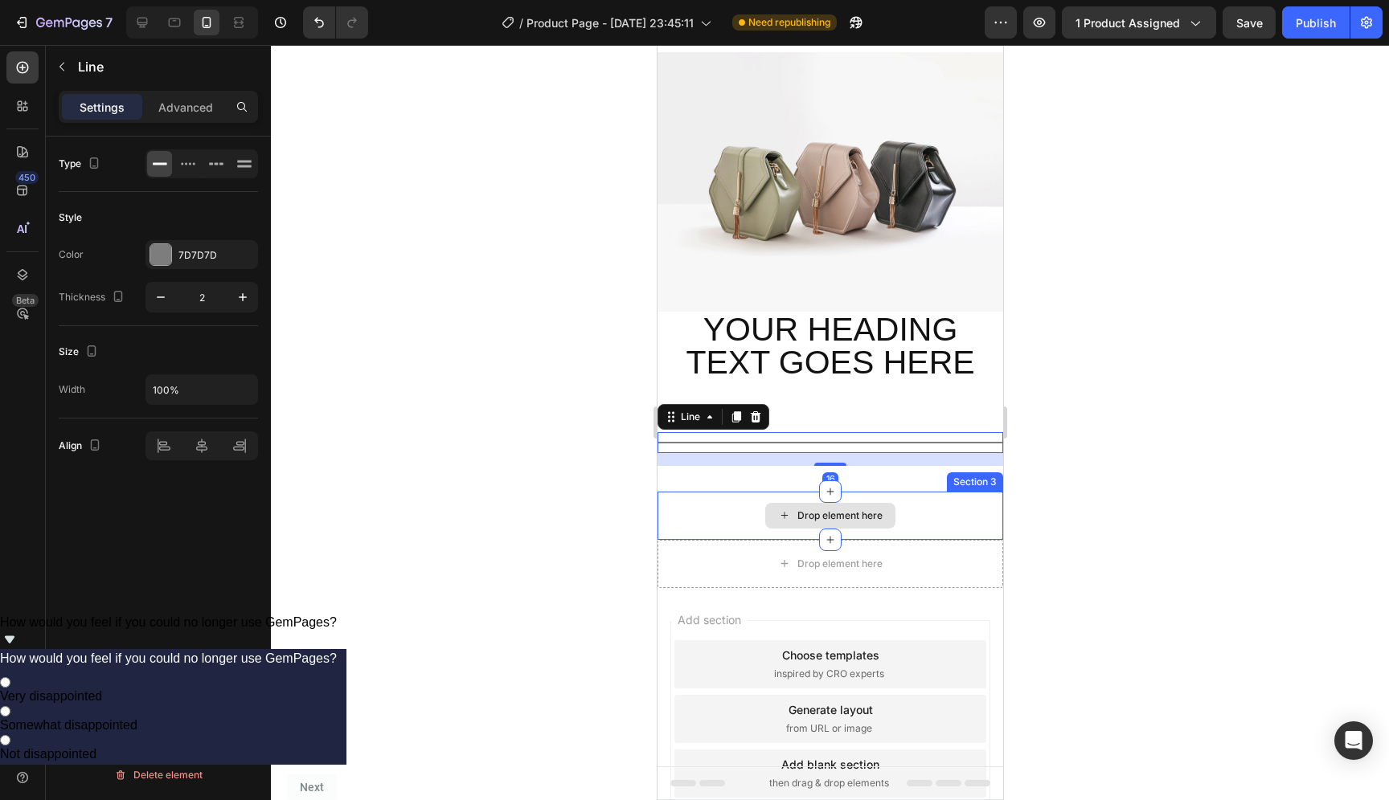
scroll to position [137, 0]
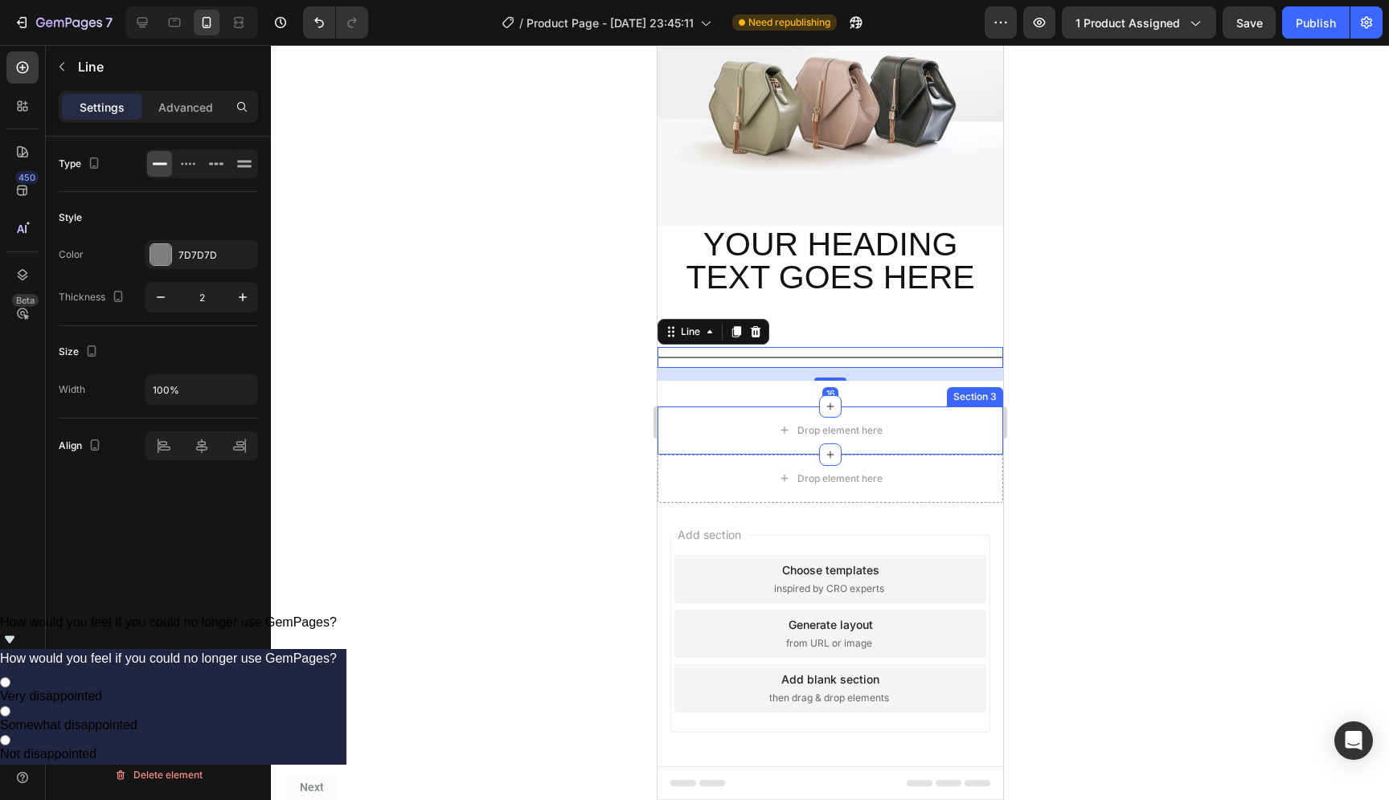
click at [1083, 465] on div at bounding box center [830, 422] width 1118 height 755
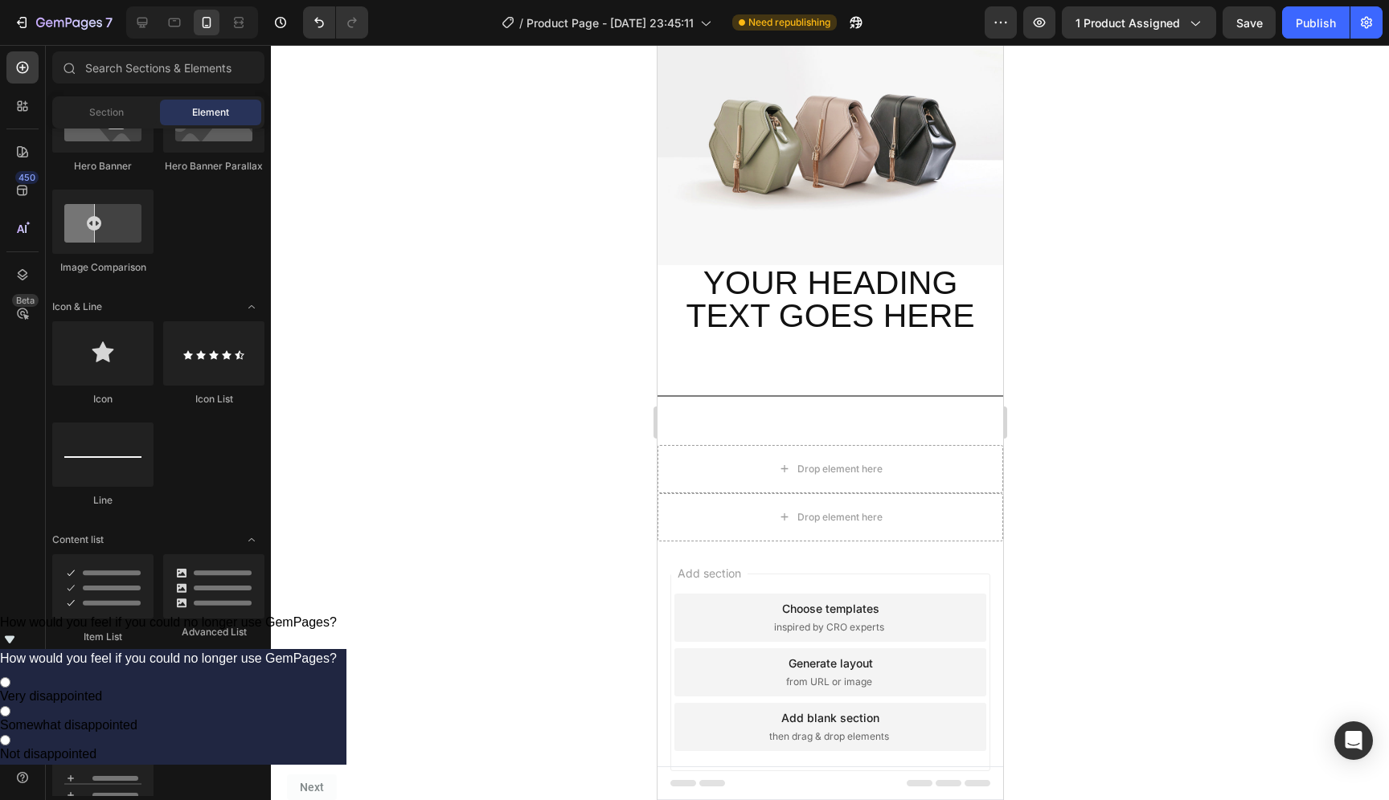
scroll to position [71, 0]
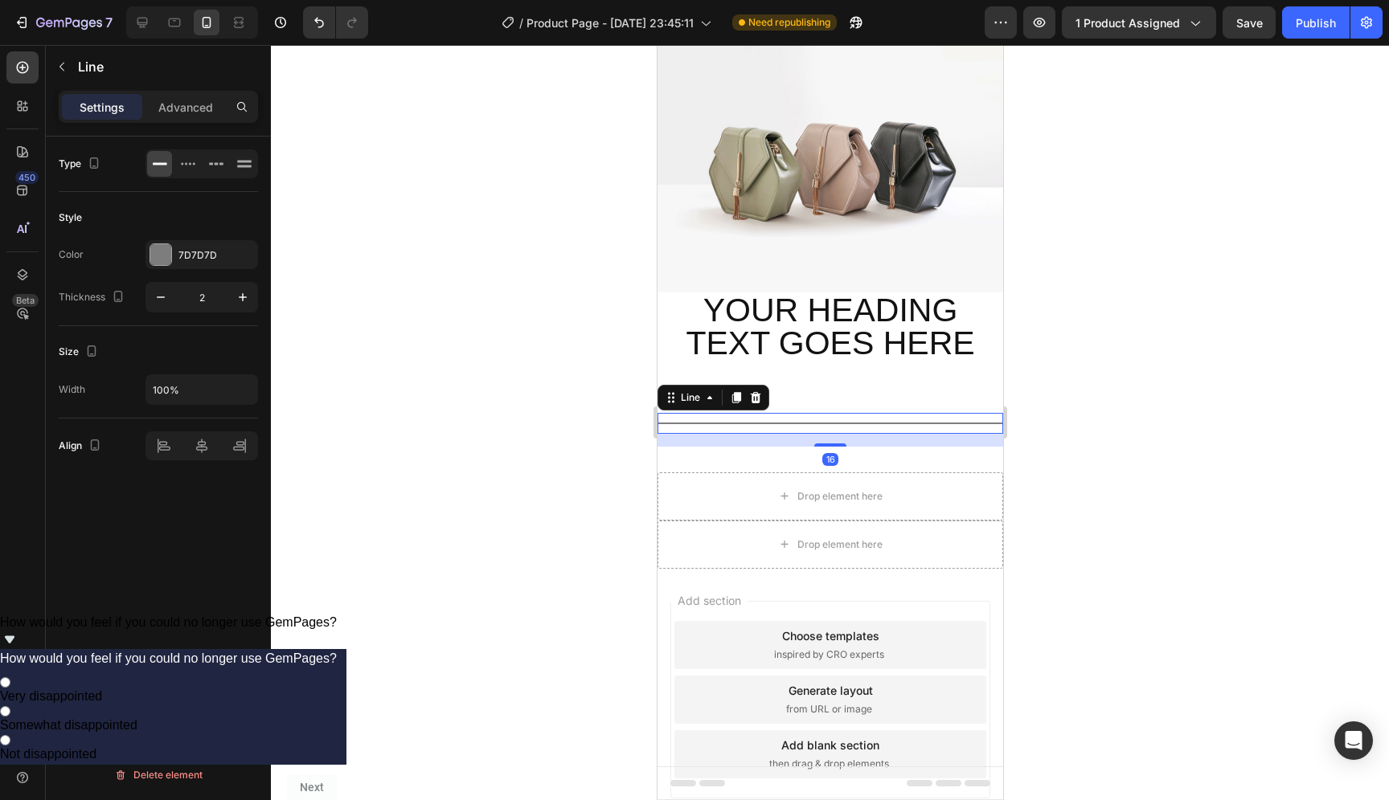
click at [861, 423] on div at bounding box center [830, 424] width 346 height 2
click at [758, 393] on icon at bounding box center [755, 396] width 10 height 11
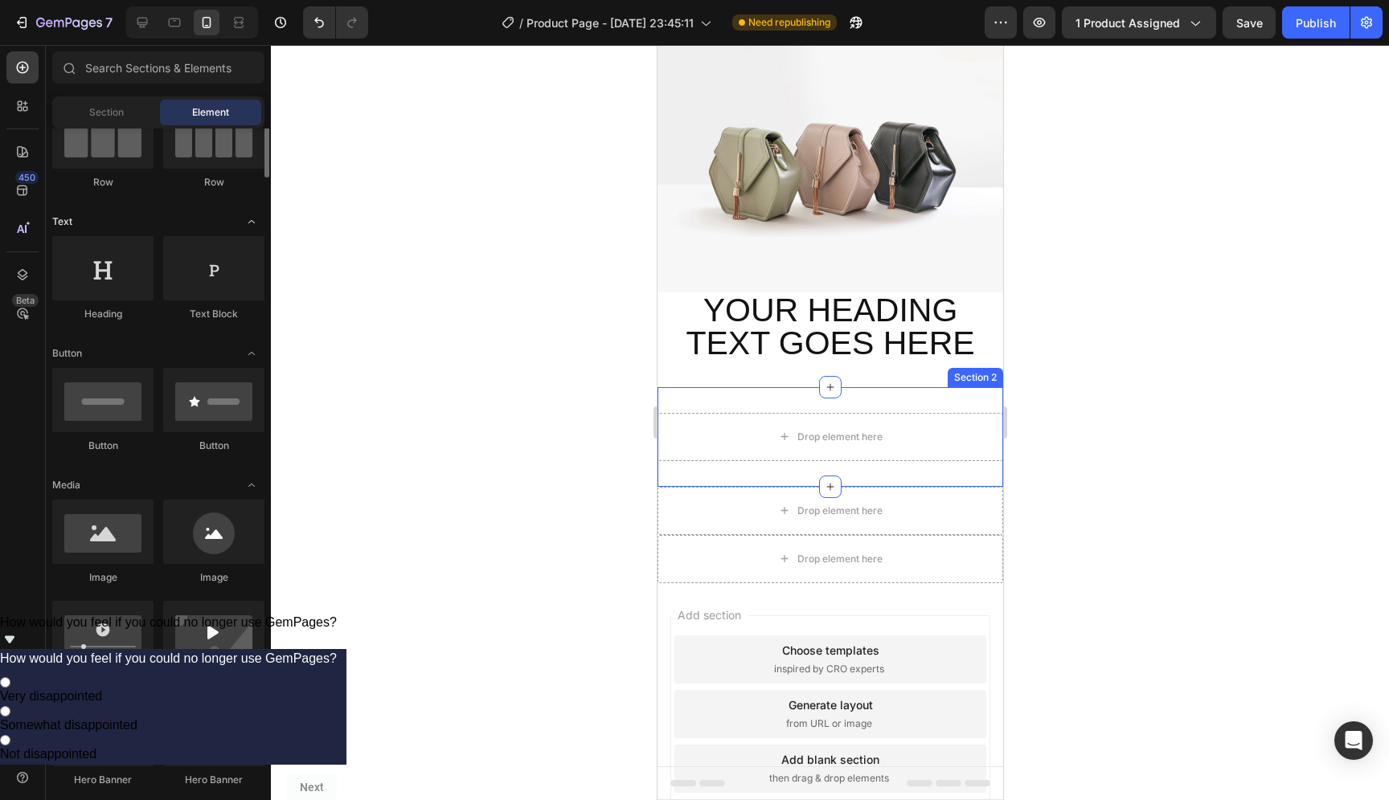
scroll to position [0, 0]
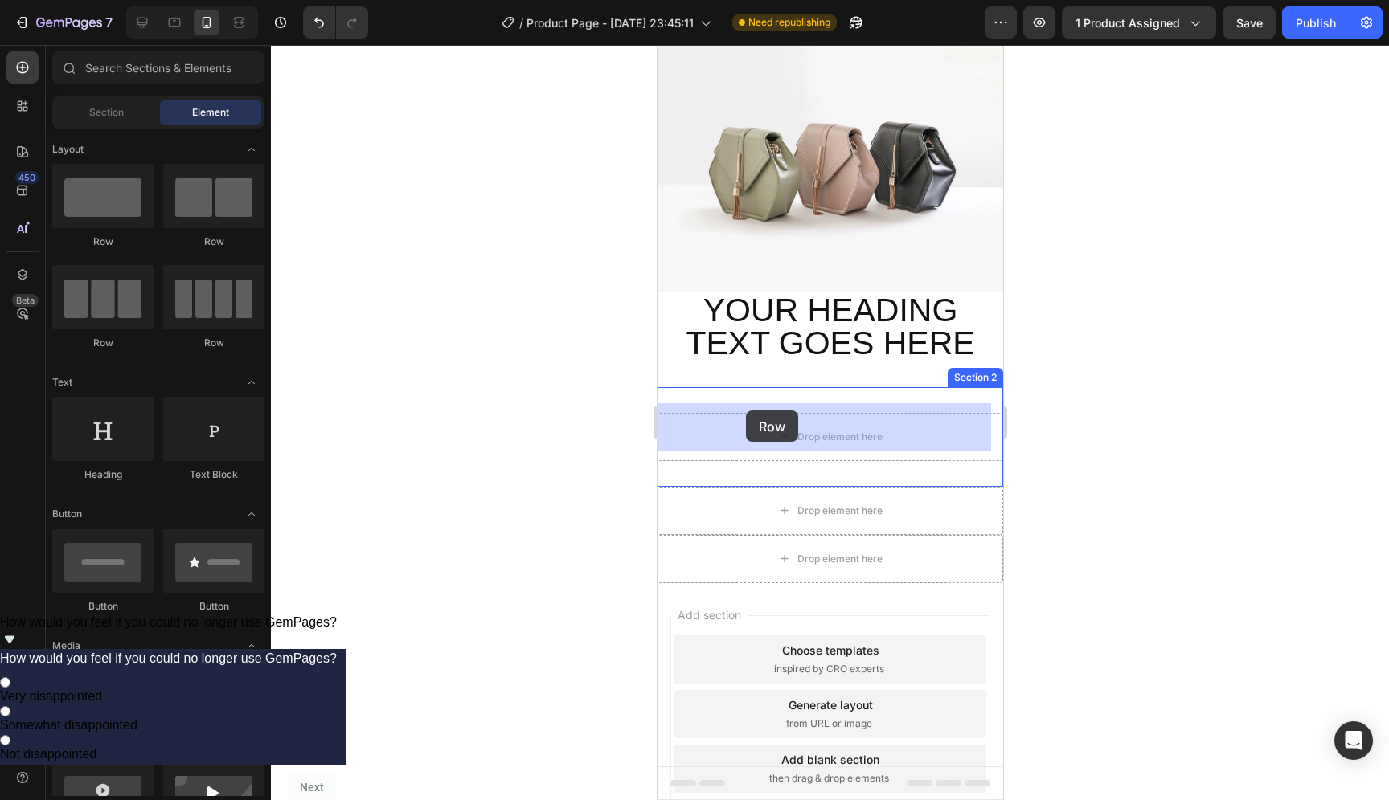
drag, startPoint x: 857, startPoint y: 345, endPoint x: 745, endPoint y: 411, distance: 129.7
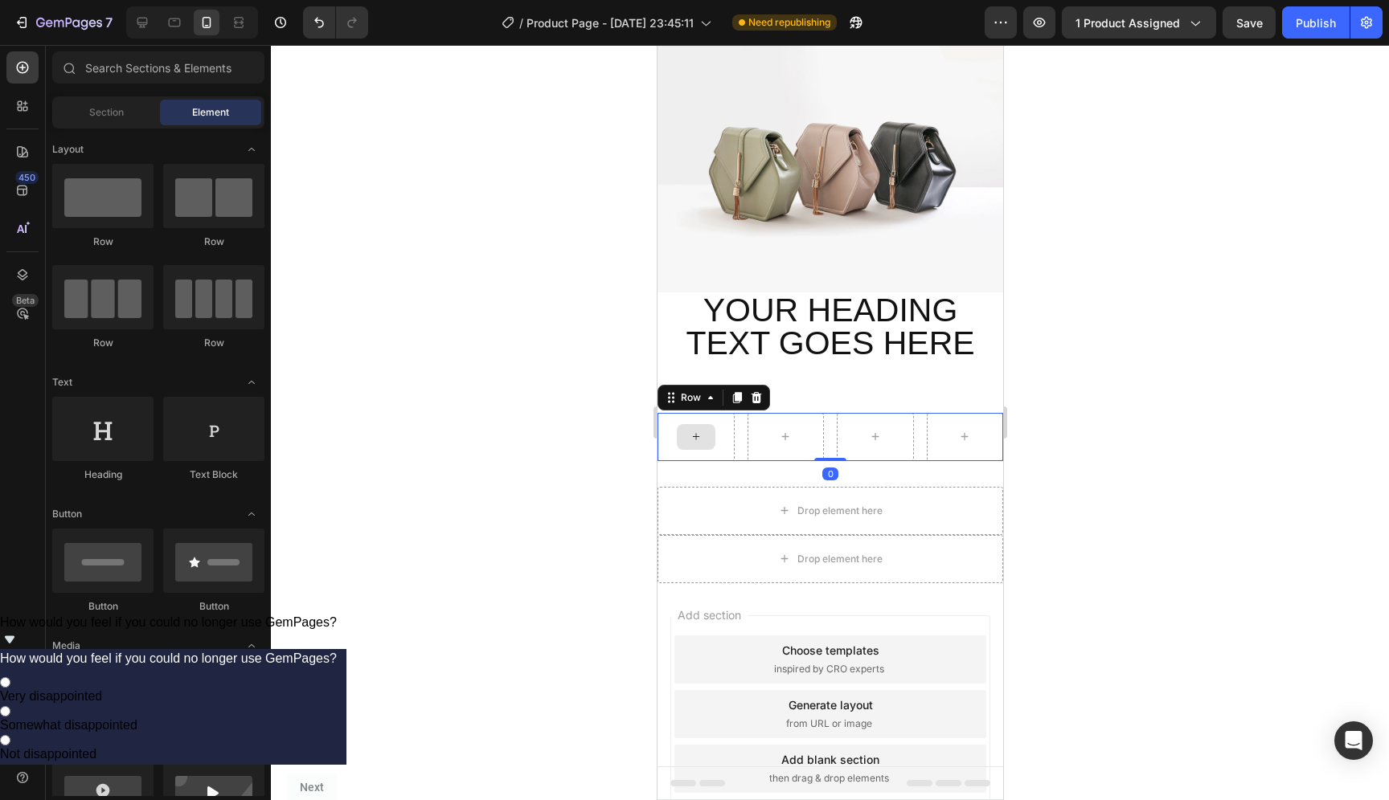
click at [702, 433] on div at bounding box center [695, 437] width 39 height 26
click at [701, 432] on div at bounding box center [695, 437] width 39 height 26
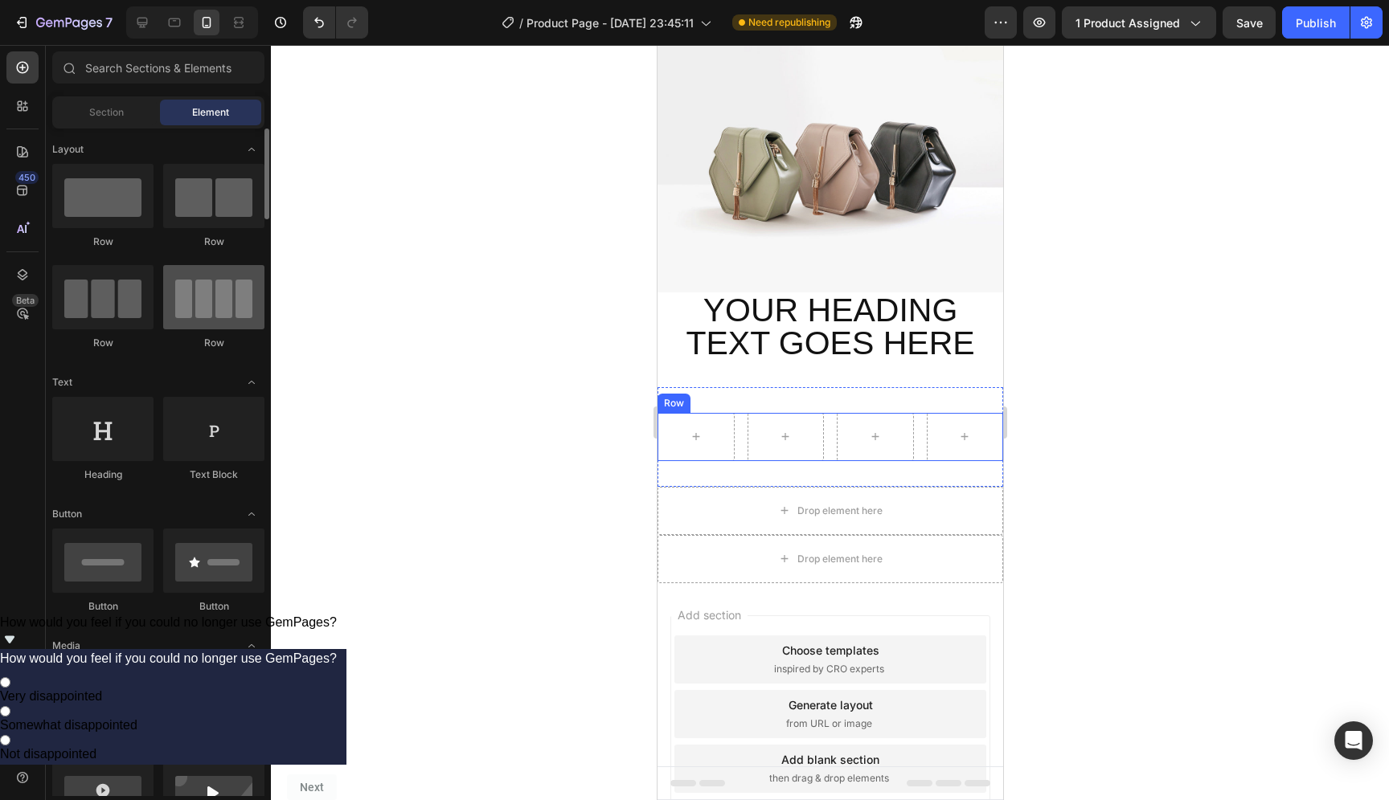
scroll to position [98, 0]
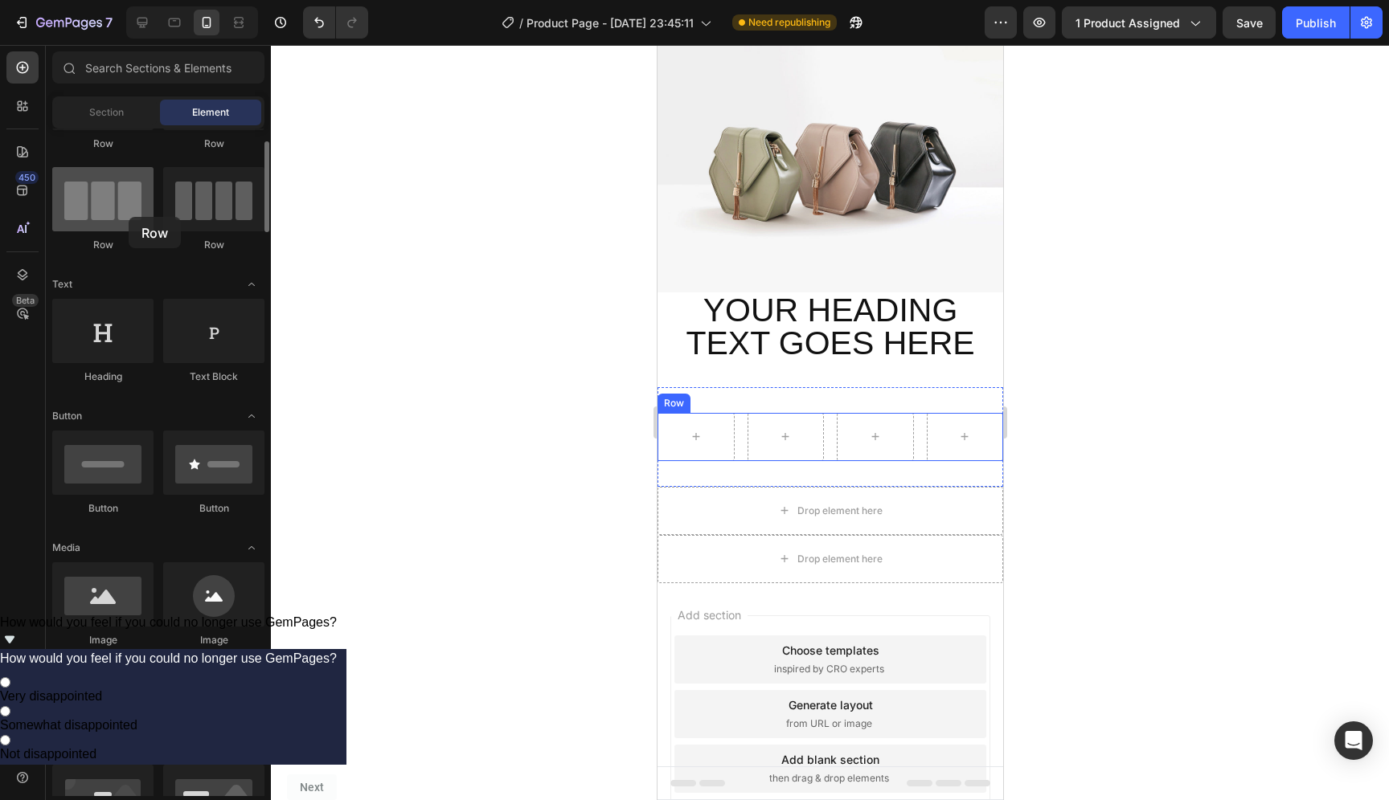
click at [129, 217] on div at bounding box center [102, 199] width 101 height 64
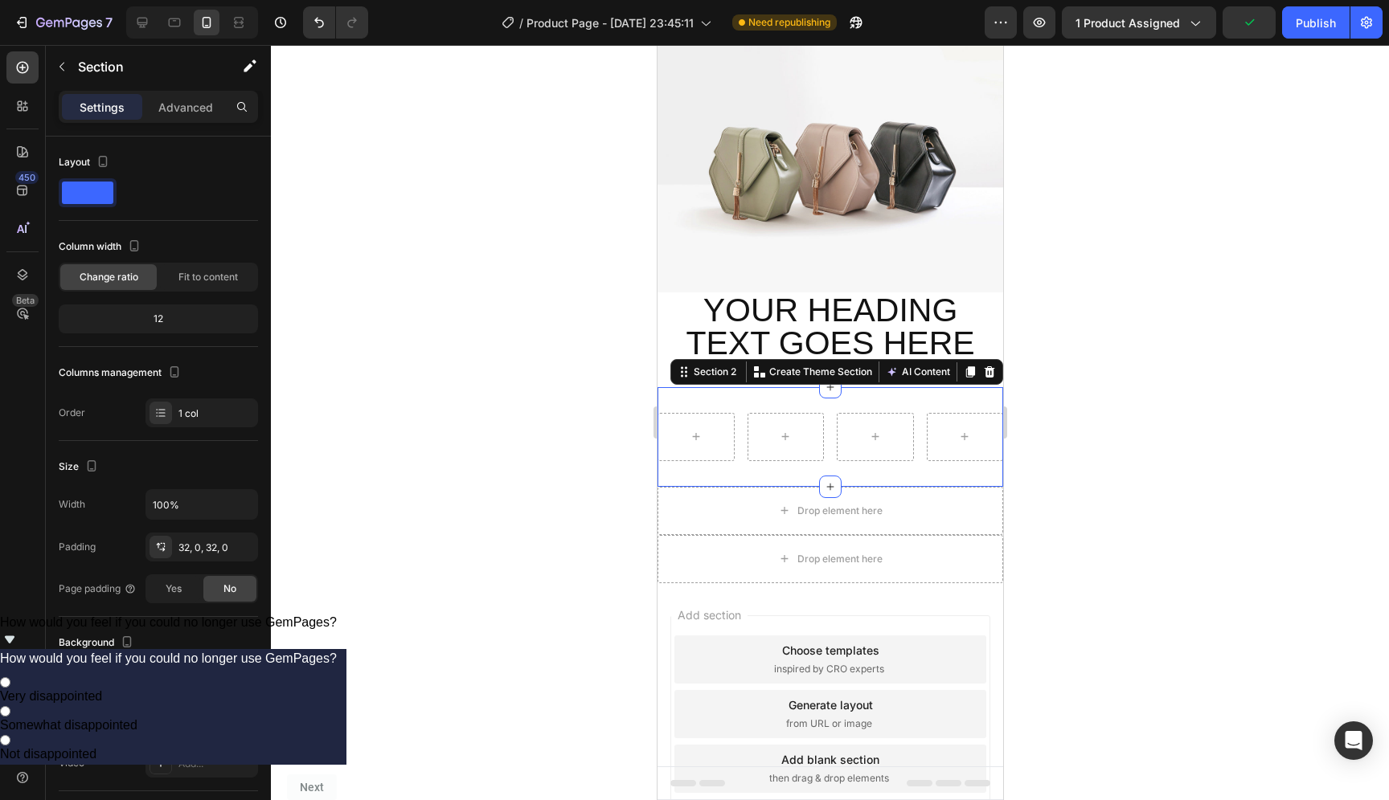
click at [896, 391] on div "Row Section 2 You can create reusable sections Create Theme Section AI Content …" at bounding box center [830, 437] width 346 height 100
click at [979, 368] on div at bounding box center [988, 371] width 19 height 19
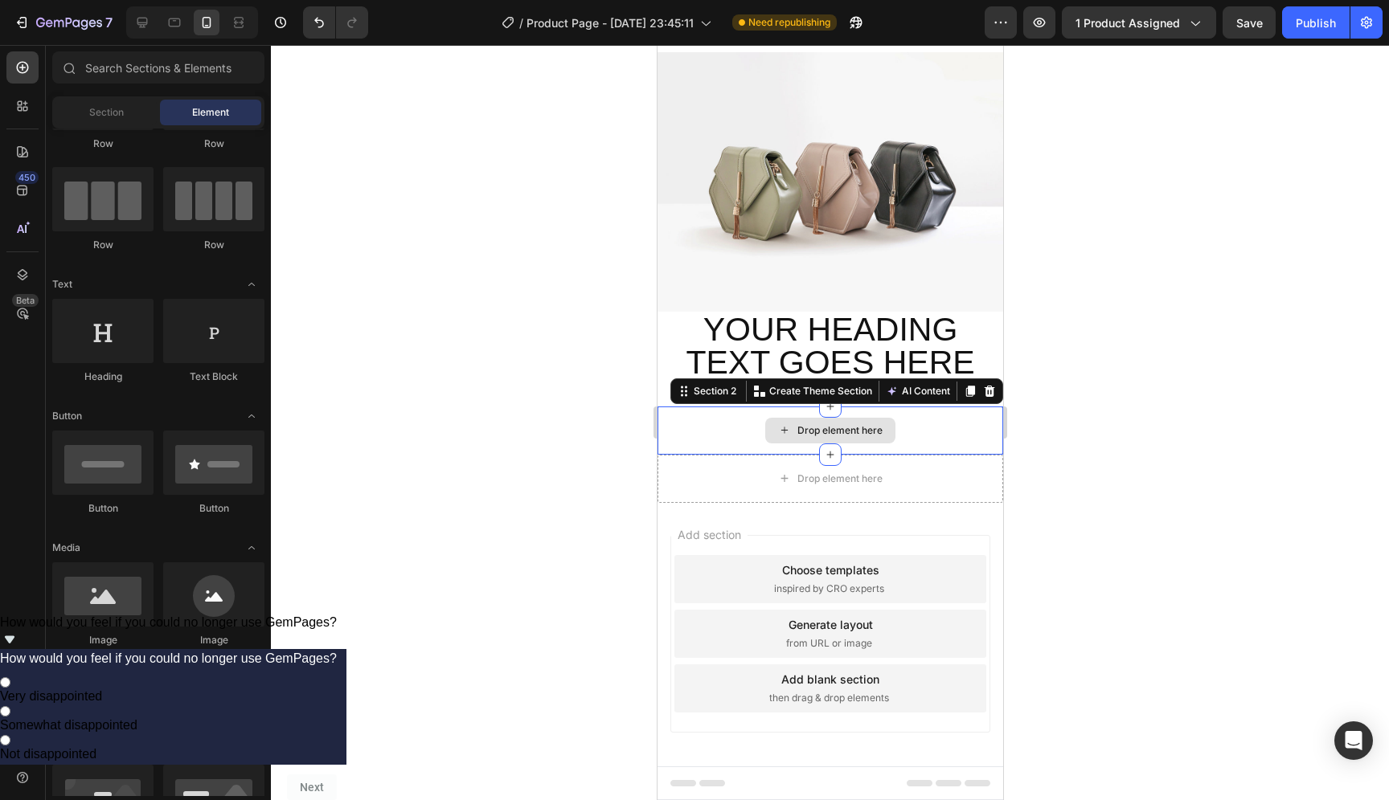
click at [939, 432] on div "Drop element here" at bounding box center [830, 431] width 346 height 48
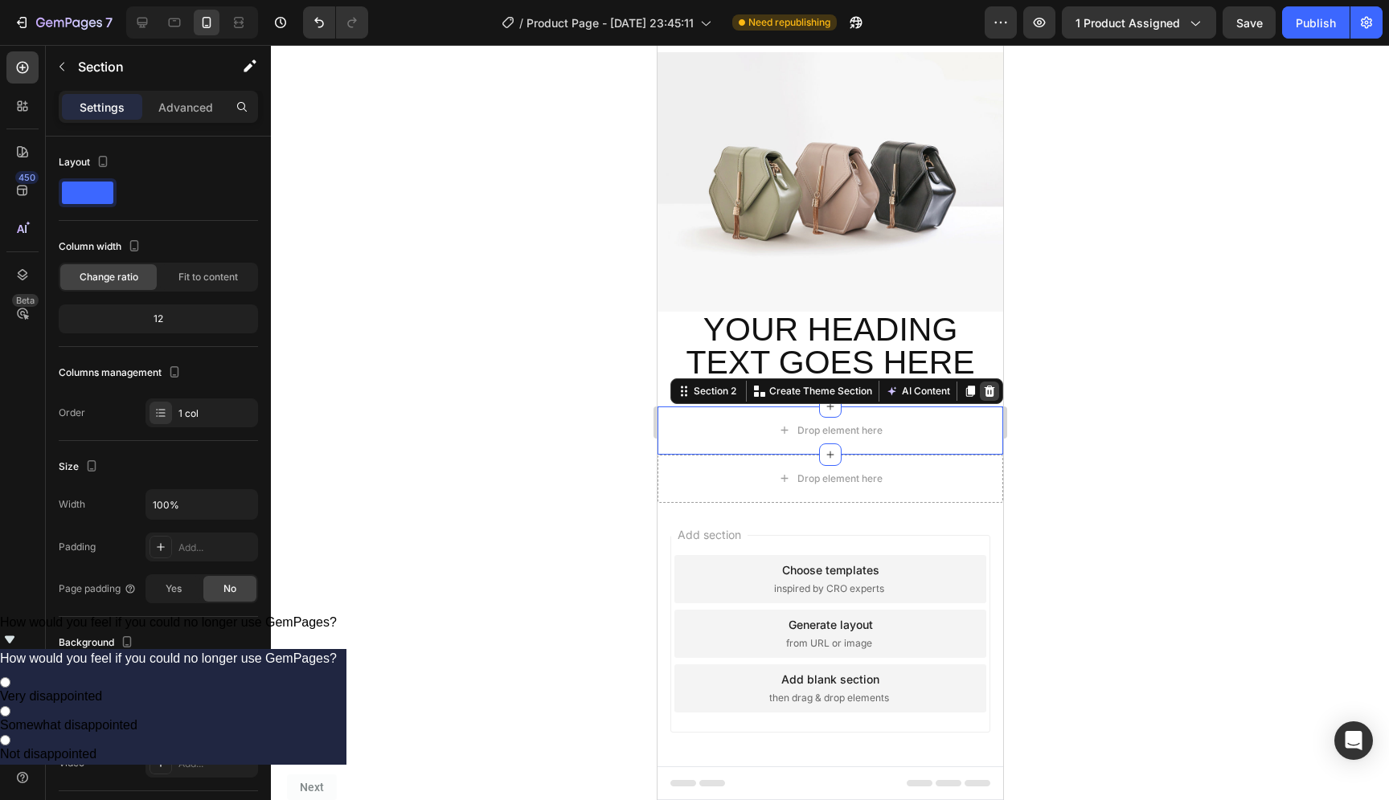
click at [982, 385] on icon at bounding box center [988, 391] width 13 height 13
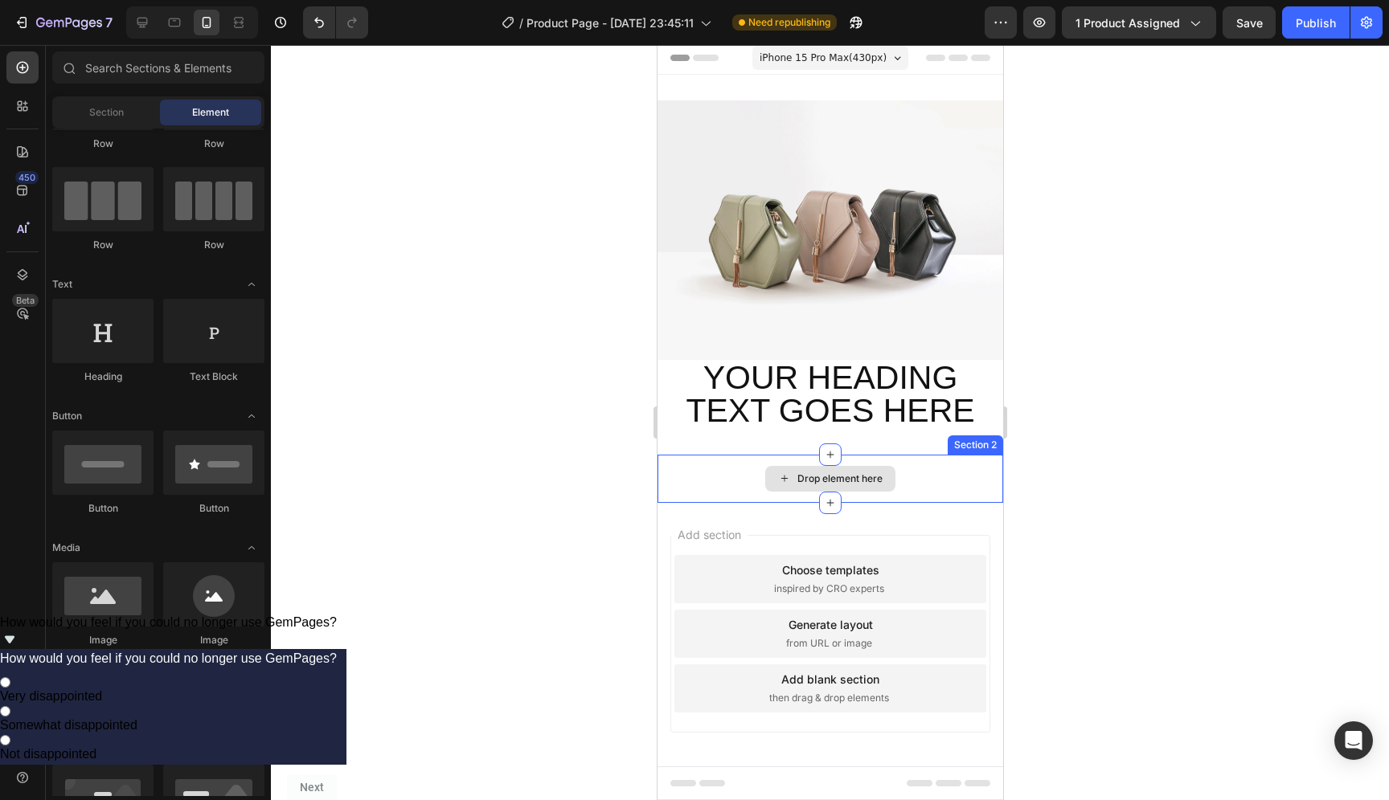
click at [952, 467] on div "Drop element here" at bounding box center [830, 479] width 346 height 48
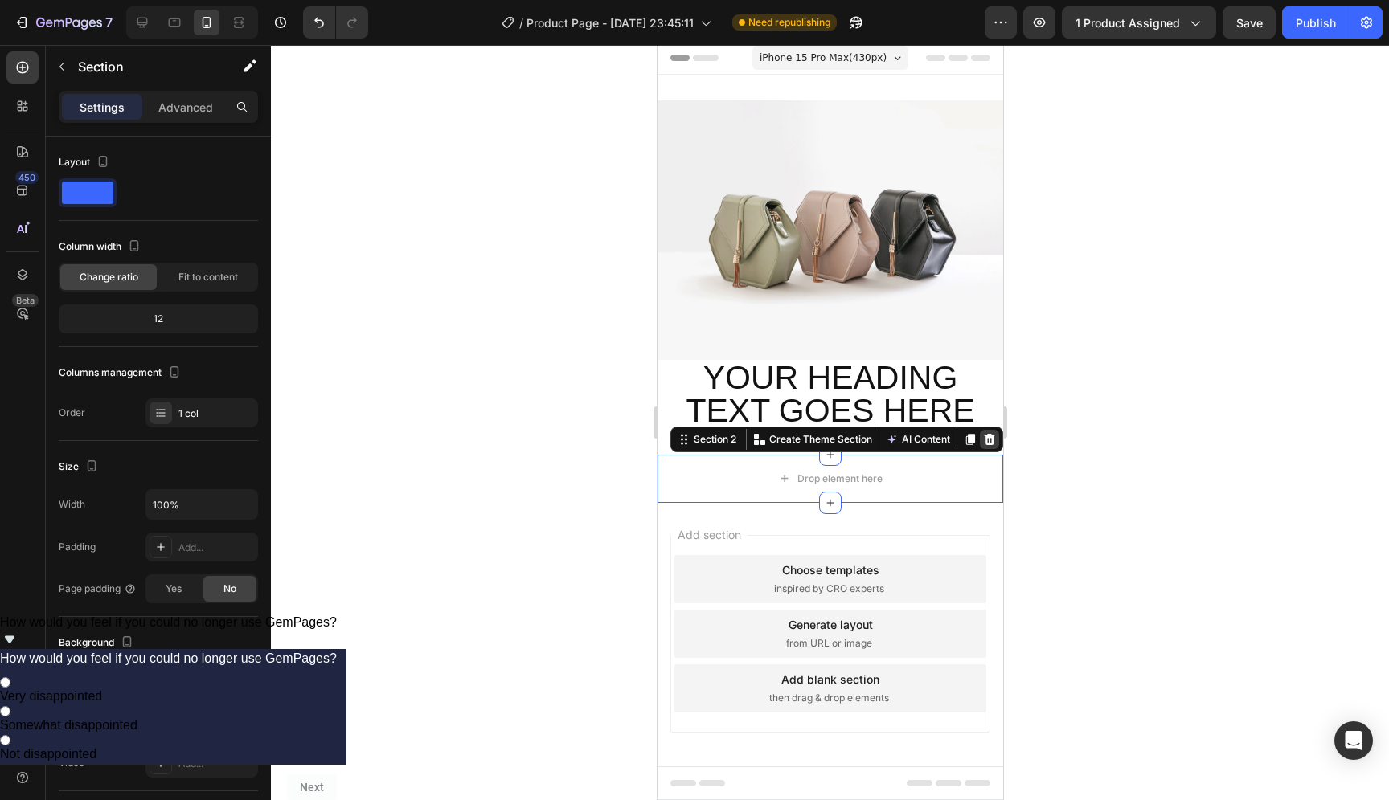
click at [984, 433] on icon at bounding box center [989, 438] width 10 height 11
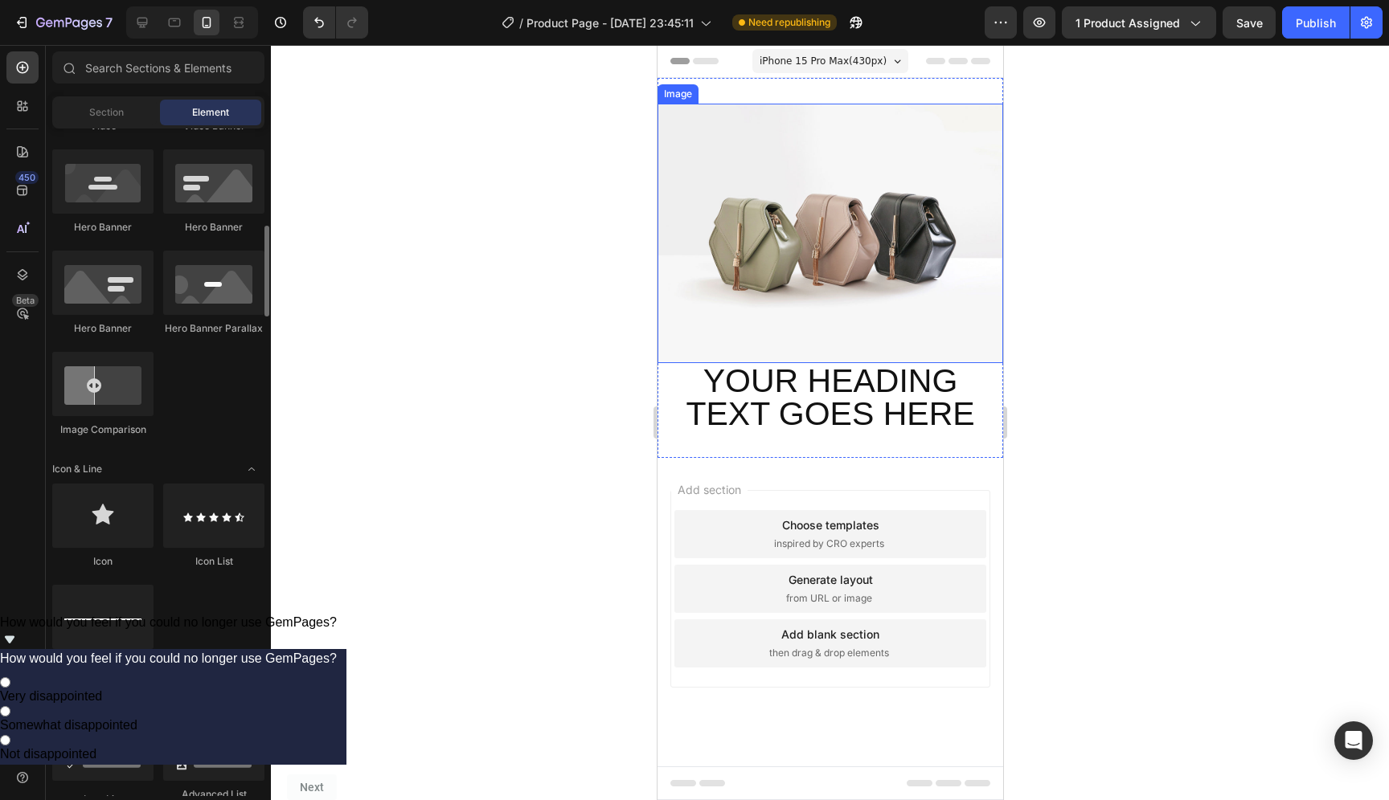
scroll to position [0, 0]
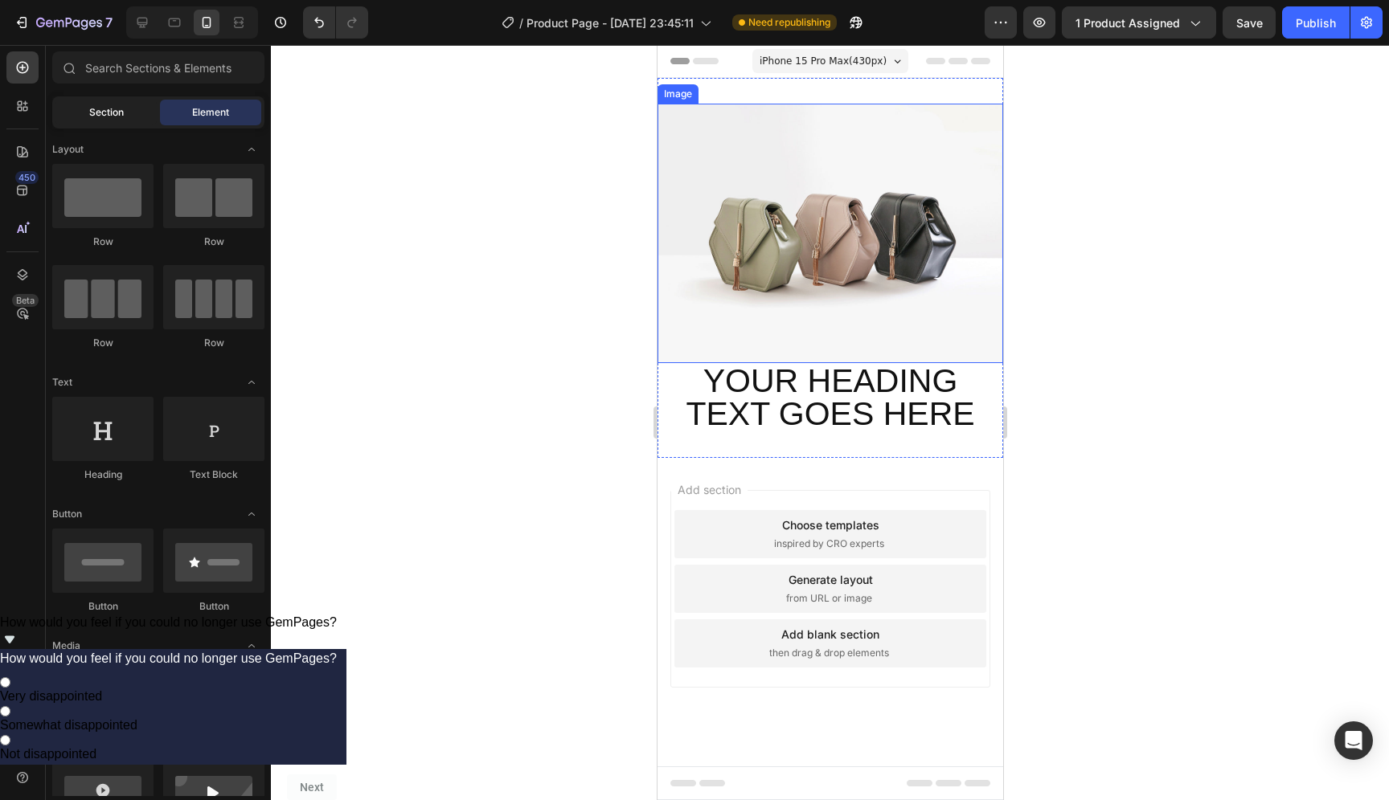
click at [108, 119] on span "Section" at bounding box center [106, 112] width 35 height 14
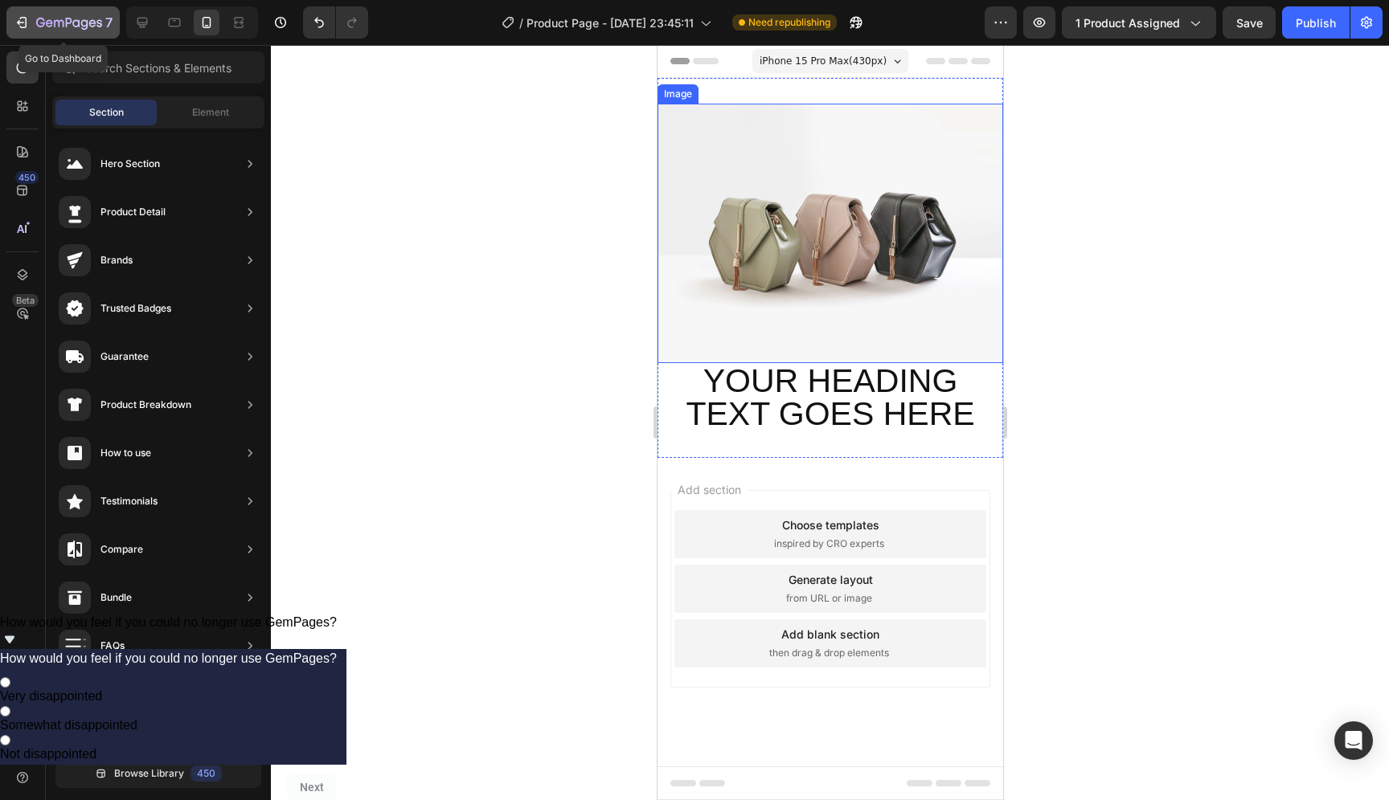
click at [31, 17] on div "7" at bounding box center [63, 22] width 99 height 19
